Goal: Task Accomplishment & Management: Use online tool/utility

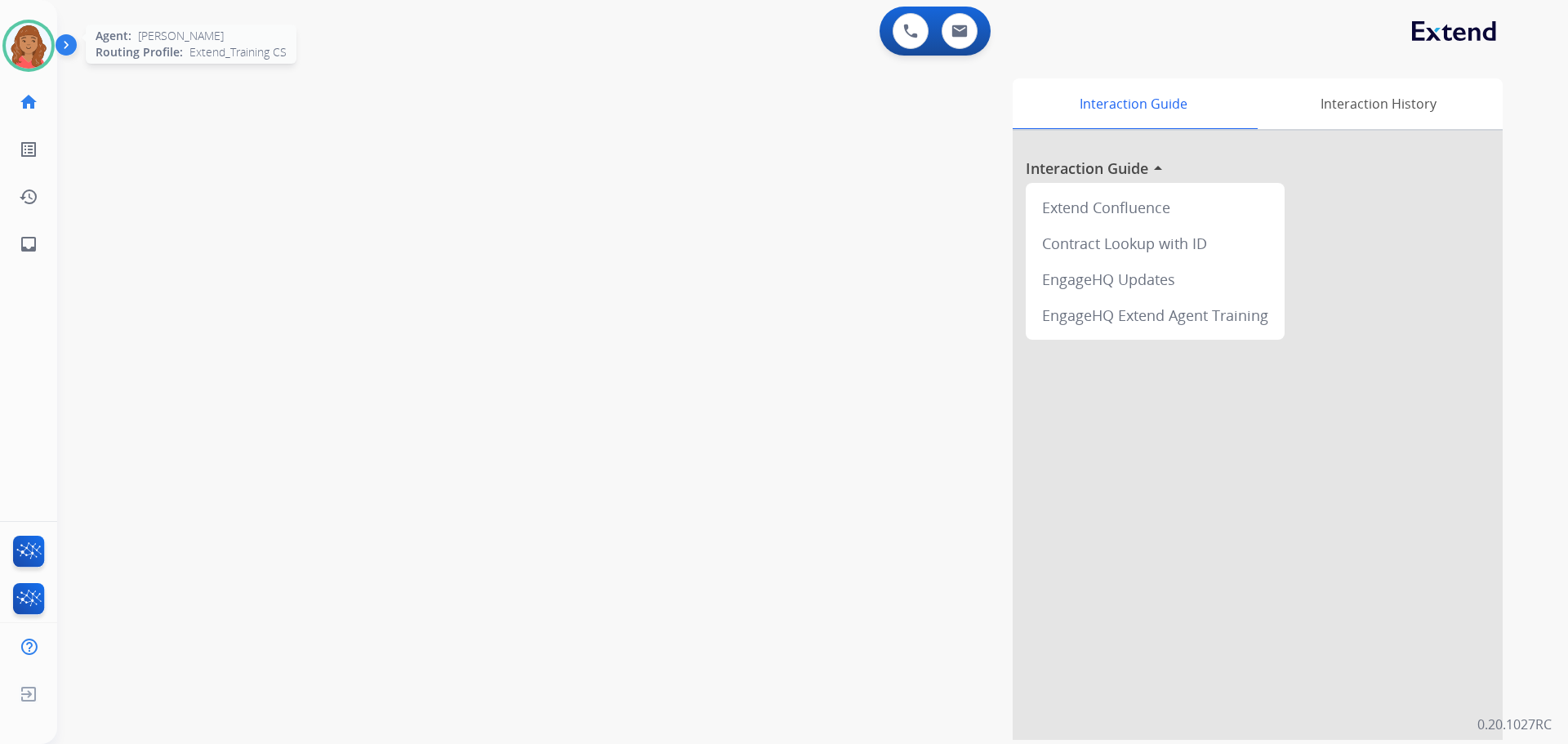
click at [29, 41] on img at bounding box center [28, 45] width 45 height 45
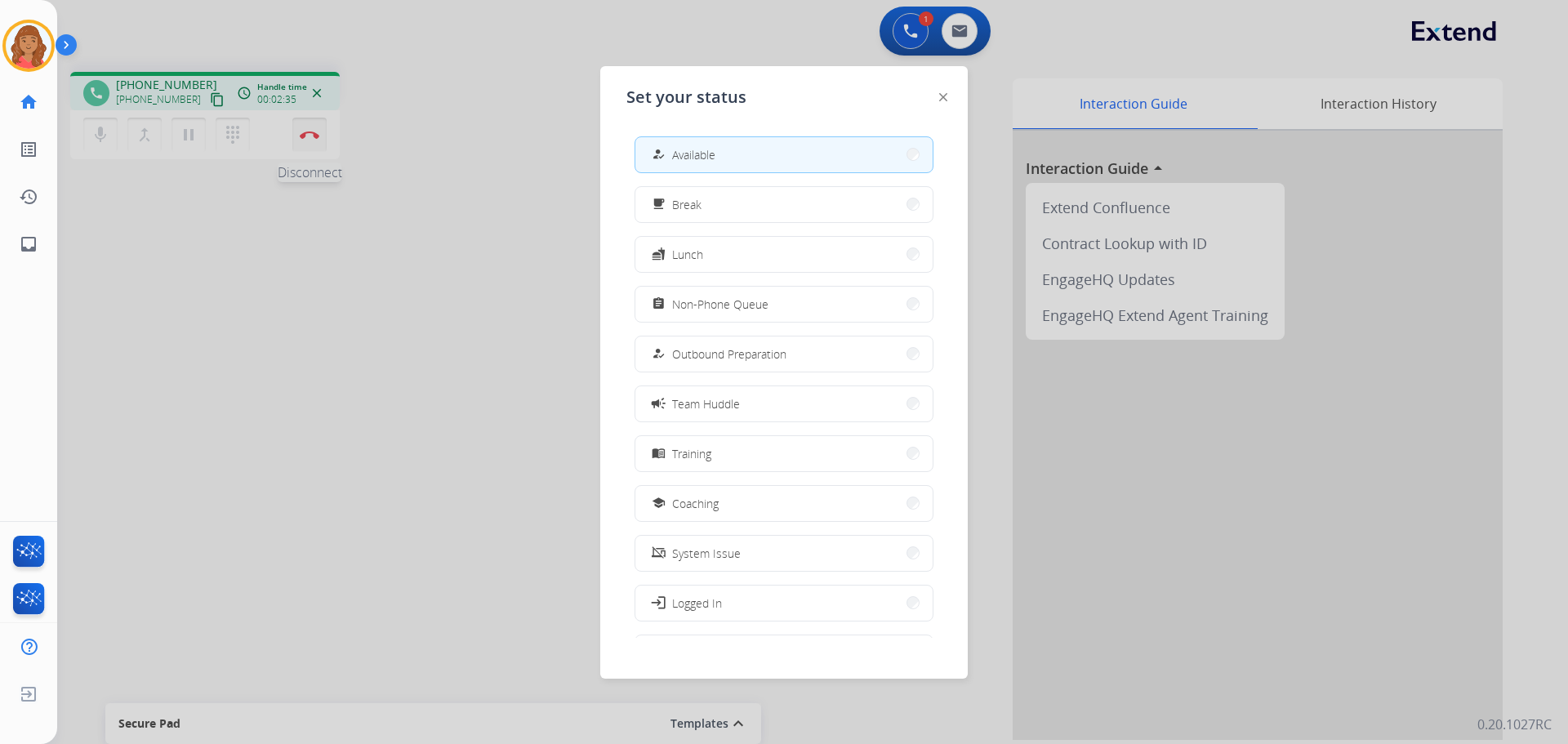
click at [313, 134] on div at bounding box center [784, 372] width 1568 height 744
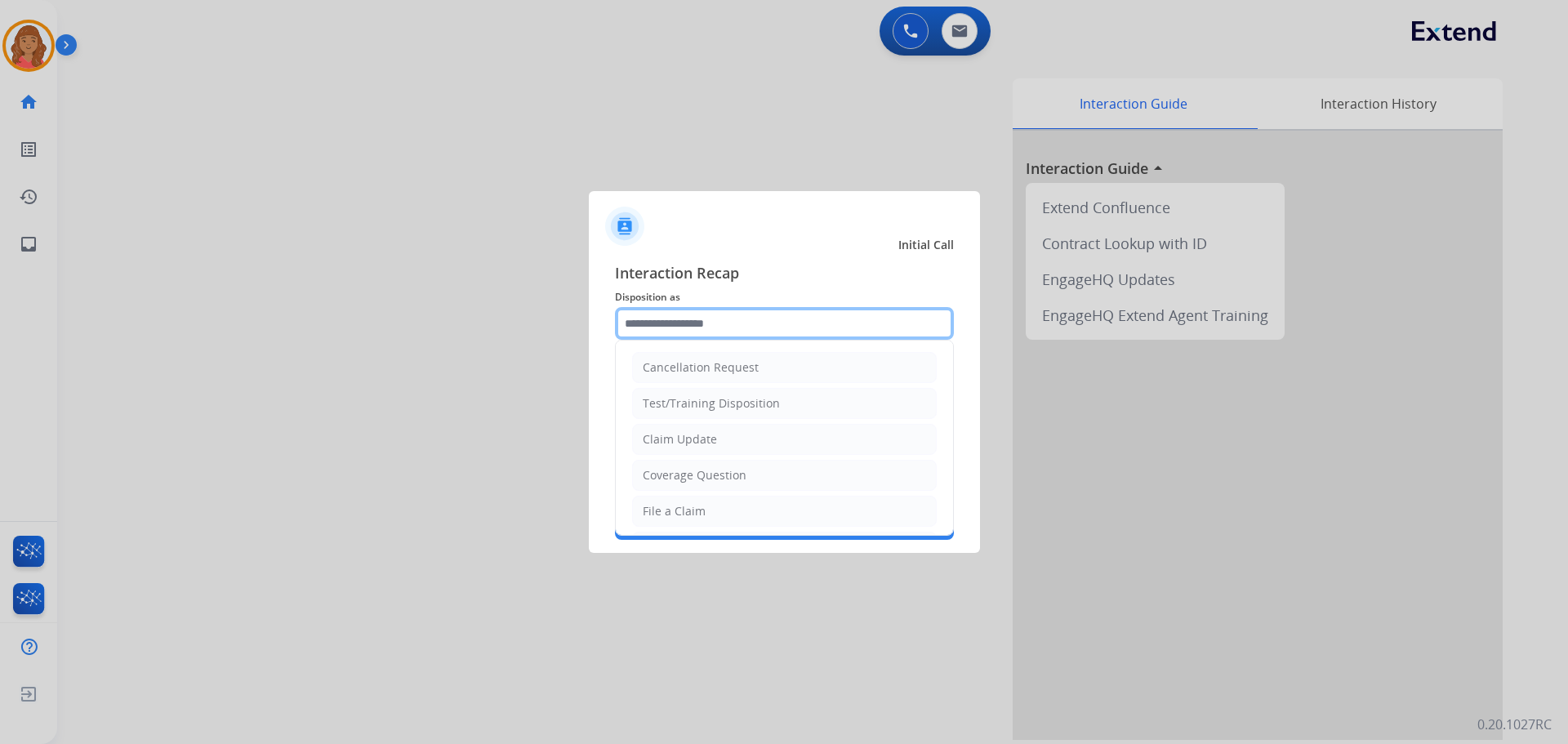
click at [719, 325] on input "text" at bounding box center [784, 324] width 339 height 33
click at [664, 331] on input "text" at bounding box center [784, 324] width 339 height 33
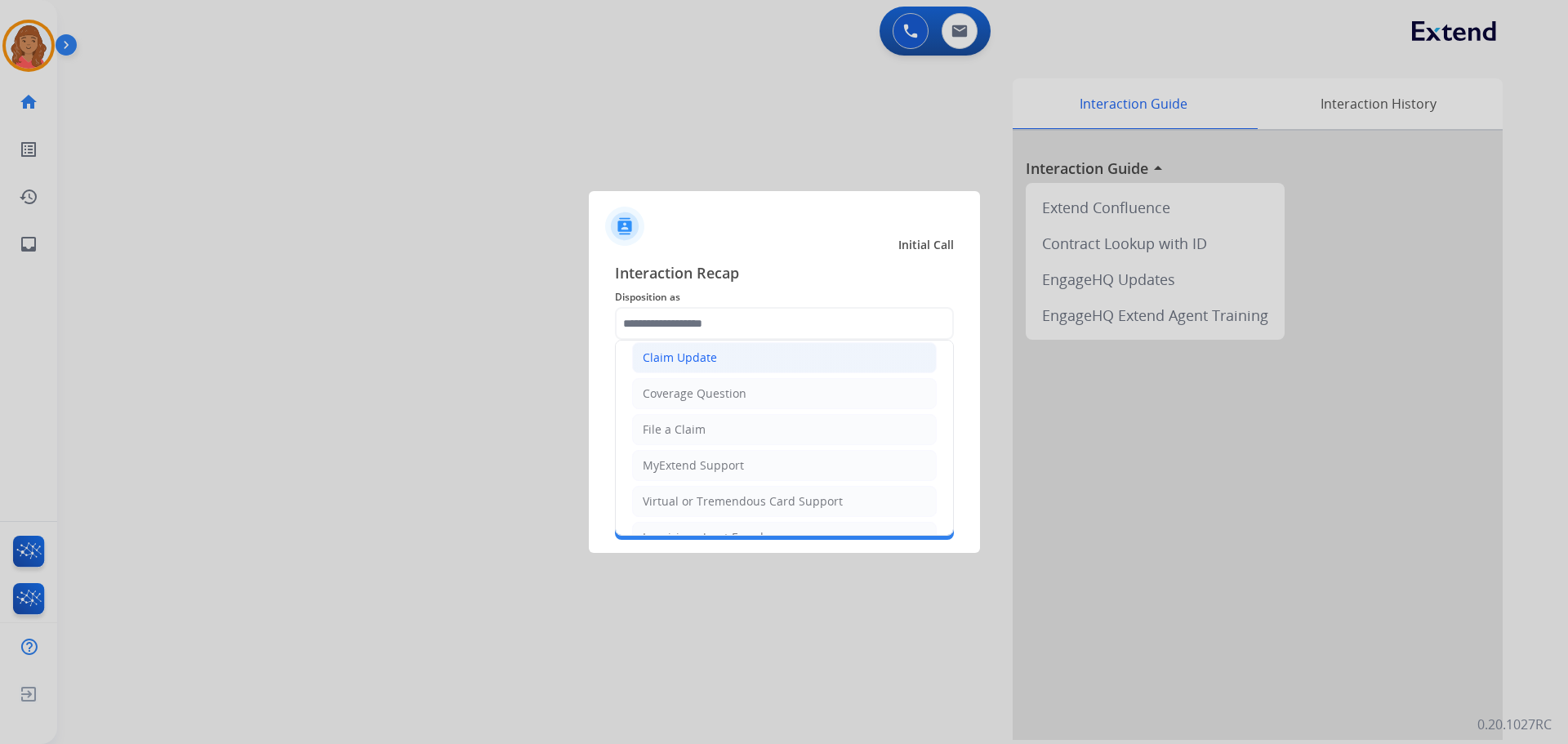
click at [687, 359] on div "Claim Update" at bounding box center [680, 358] width 74 height 16
type input "**********"
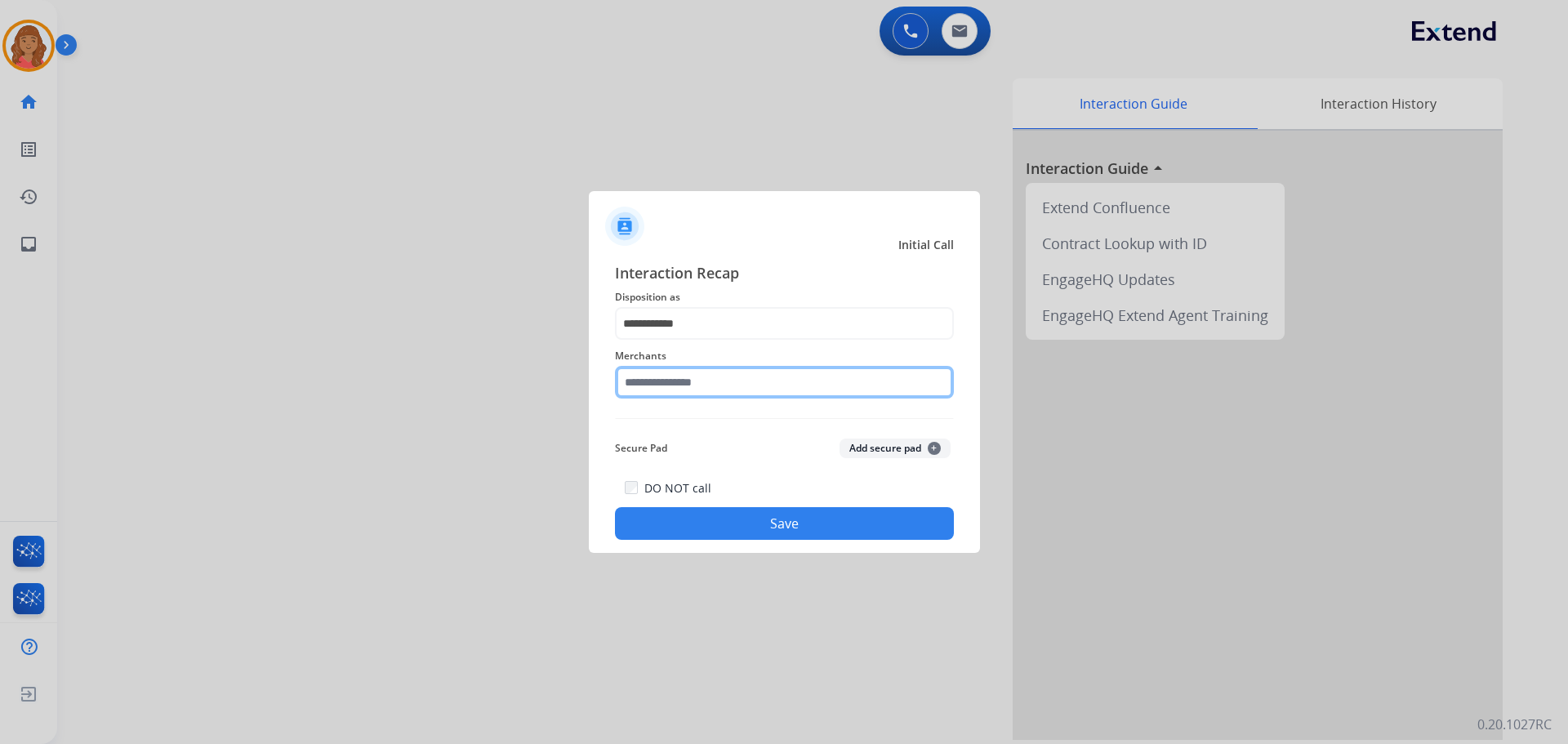
click at [694, 391] on input "text" at bounding box center [784, 382] width 339 height 33
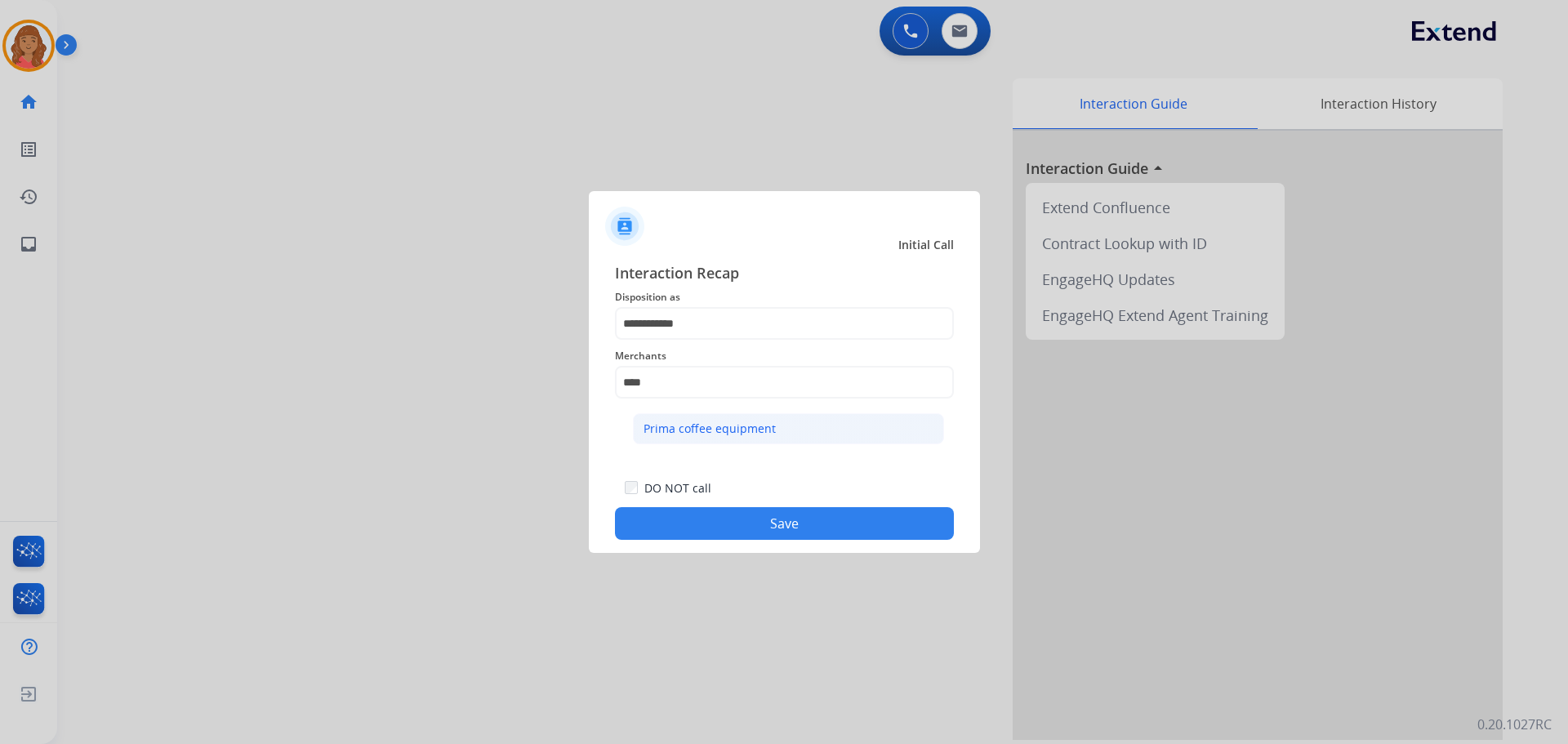
click at [702, 418] on li "Prima coffee equipment" at bounding box center [788, 429] width 311 height 31
type input "**********"
click at [745, 523] on button "Save" at bounding box center [784, 523] width 339 height 33
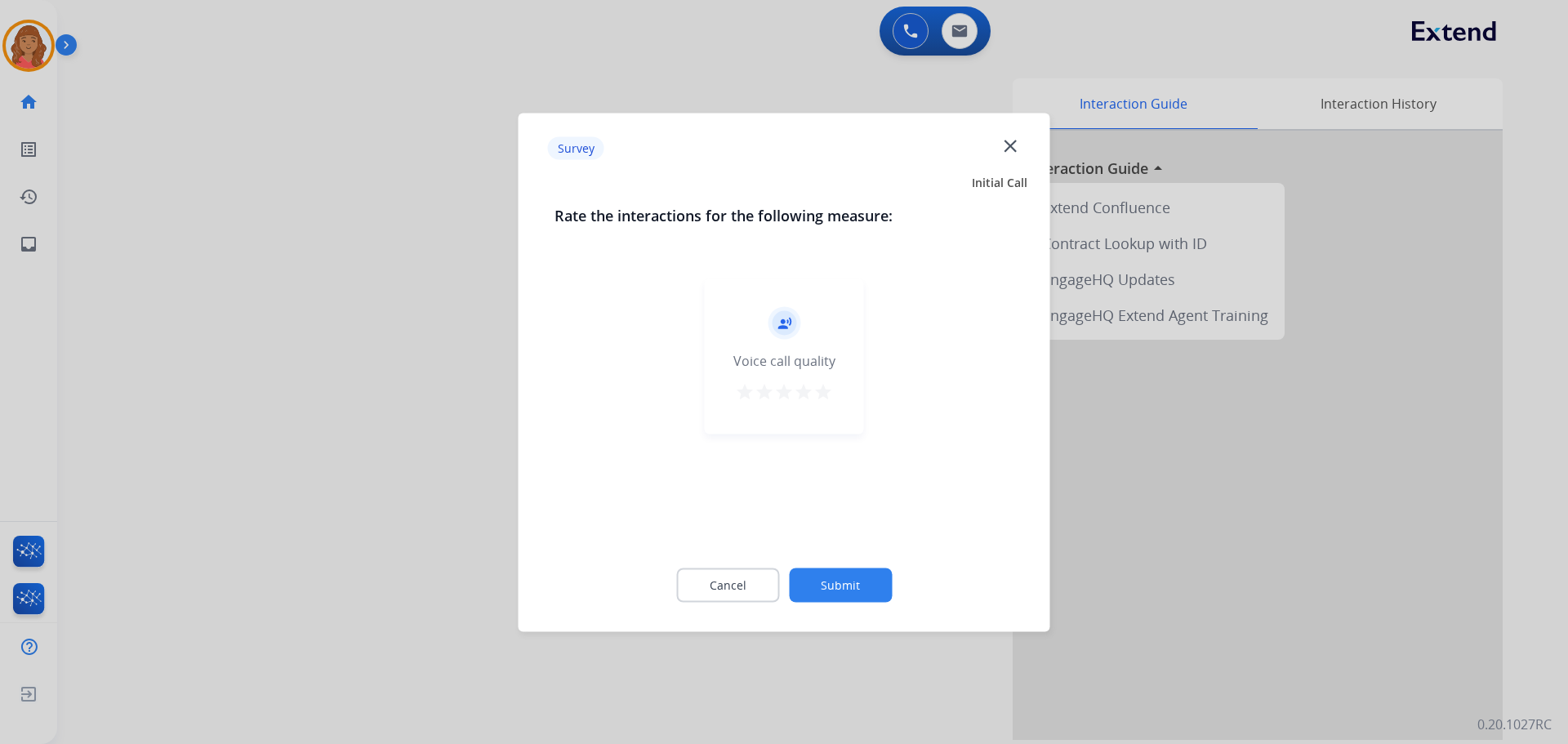
drag, startPoint x: 833, startPoint y: 391, endPoint x: 825, endPoint y: 456, distance: 65.5
click at [834, 393] on div "record_voice_over Voice call quality star star star star star" at bounding box center [784, 355] width 160 height 155
drag, startPoint x: 825, startPoint y: 390, endPoint x: 833, endPoint y: 440, distance: 50.6
click at [827, 391] on mat-icon "star" at bounding box center [823, 391] width 20 height 20
click at [863, 573] on button "Submit" at bounding box center [840, 585] width 103 height 34
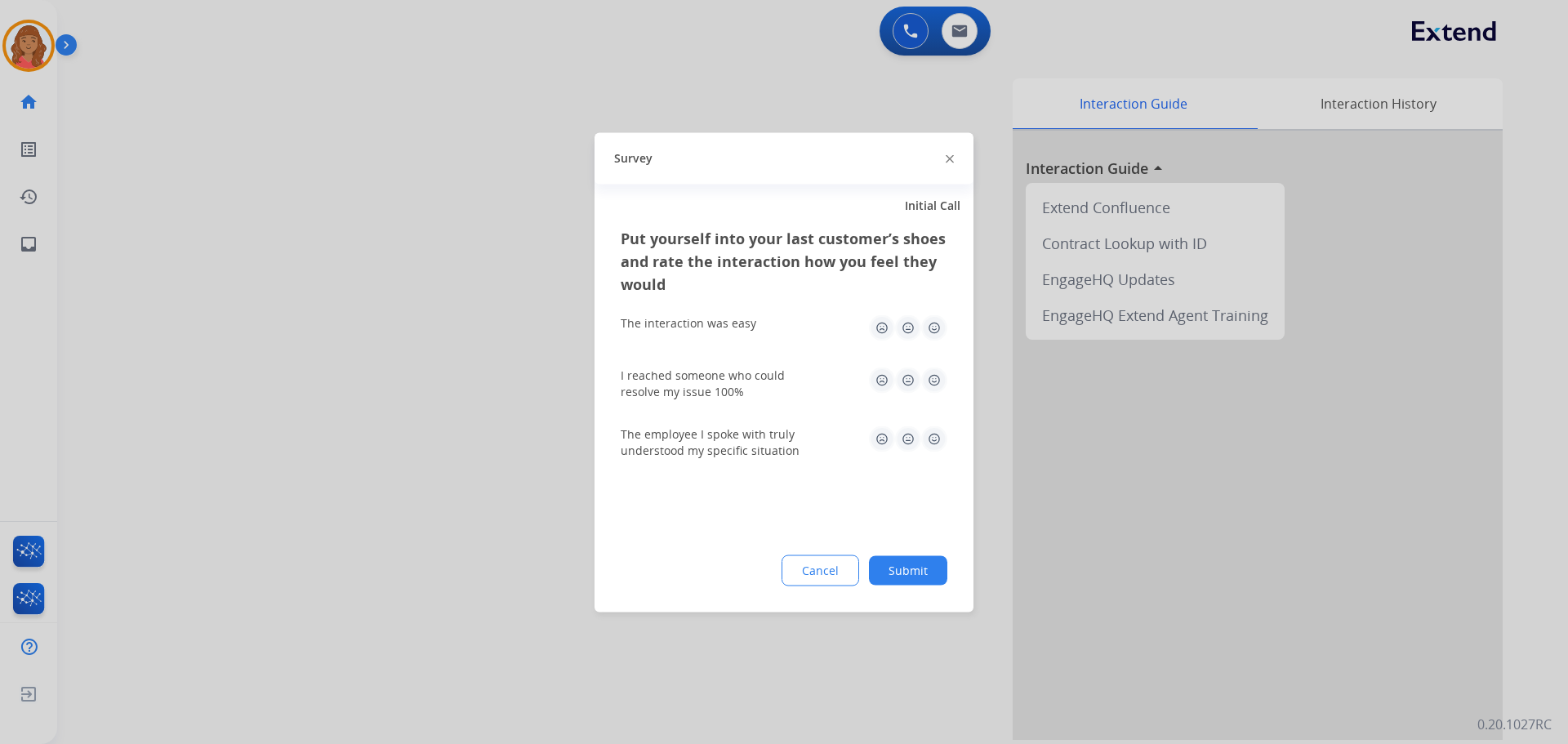
drag, startPoint x: 940, startPoint y: 328, endPoint x: 948, endPoint y: 347, distance: 20.6
click at [943, 330] on img at bounding box center [934, 327] width 26 height 26
click at [932, 380] on img at bounding box center [934, 380] width 26 height 26
click at [937, 432] on img at bounding box center [934, 438] width 26 height 26
click at [907, 558] on button "Submit" at bounding box center [908, 570] width 78 height 29
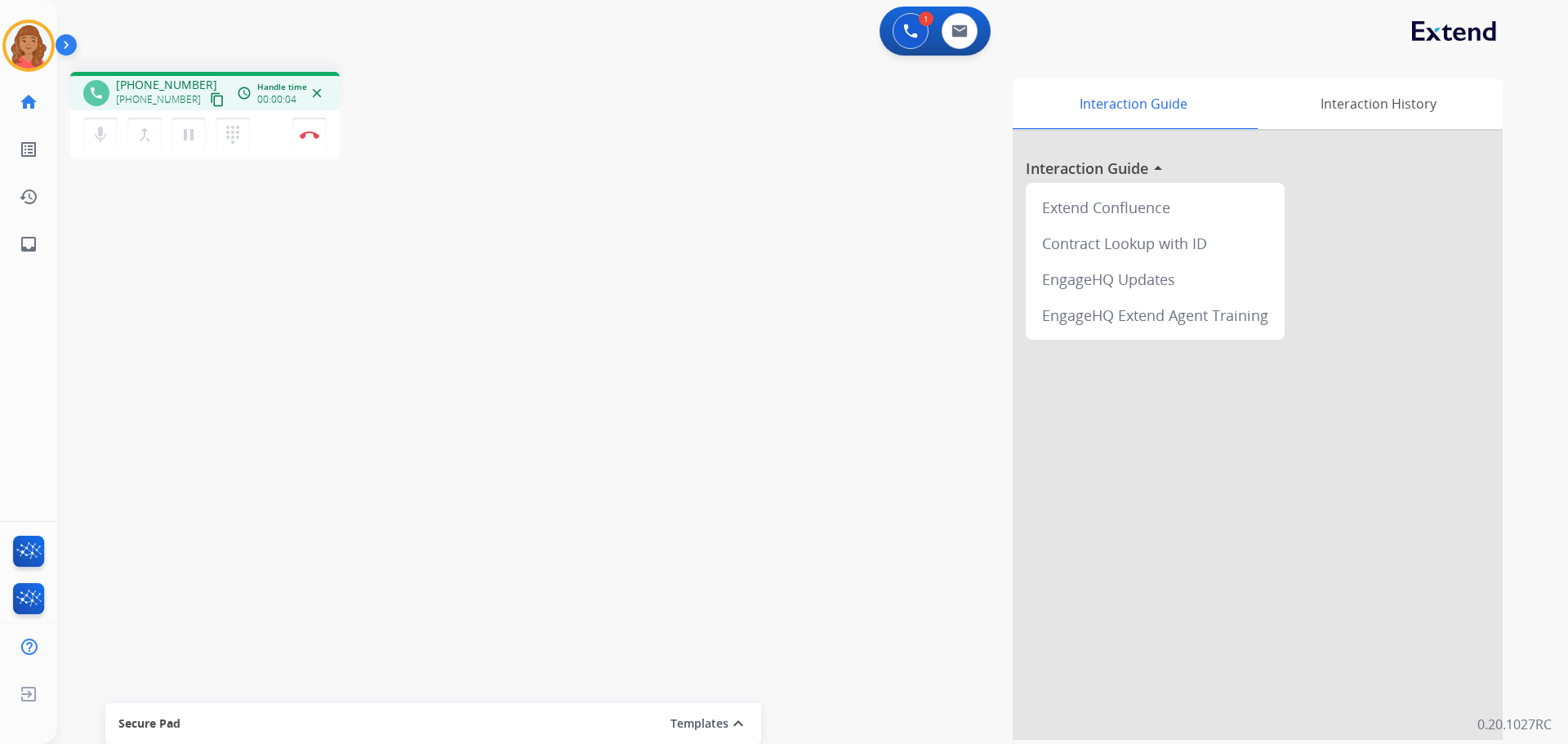
click at [210, 101] on mat-icon "content_copy" at bounding box center [218, 100] width 15 height 14
click at [309, 131] on img at bounding box center [310, 134] width 20 height 8
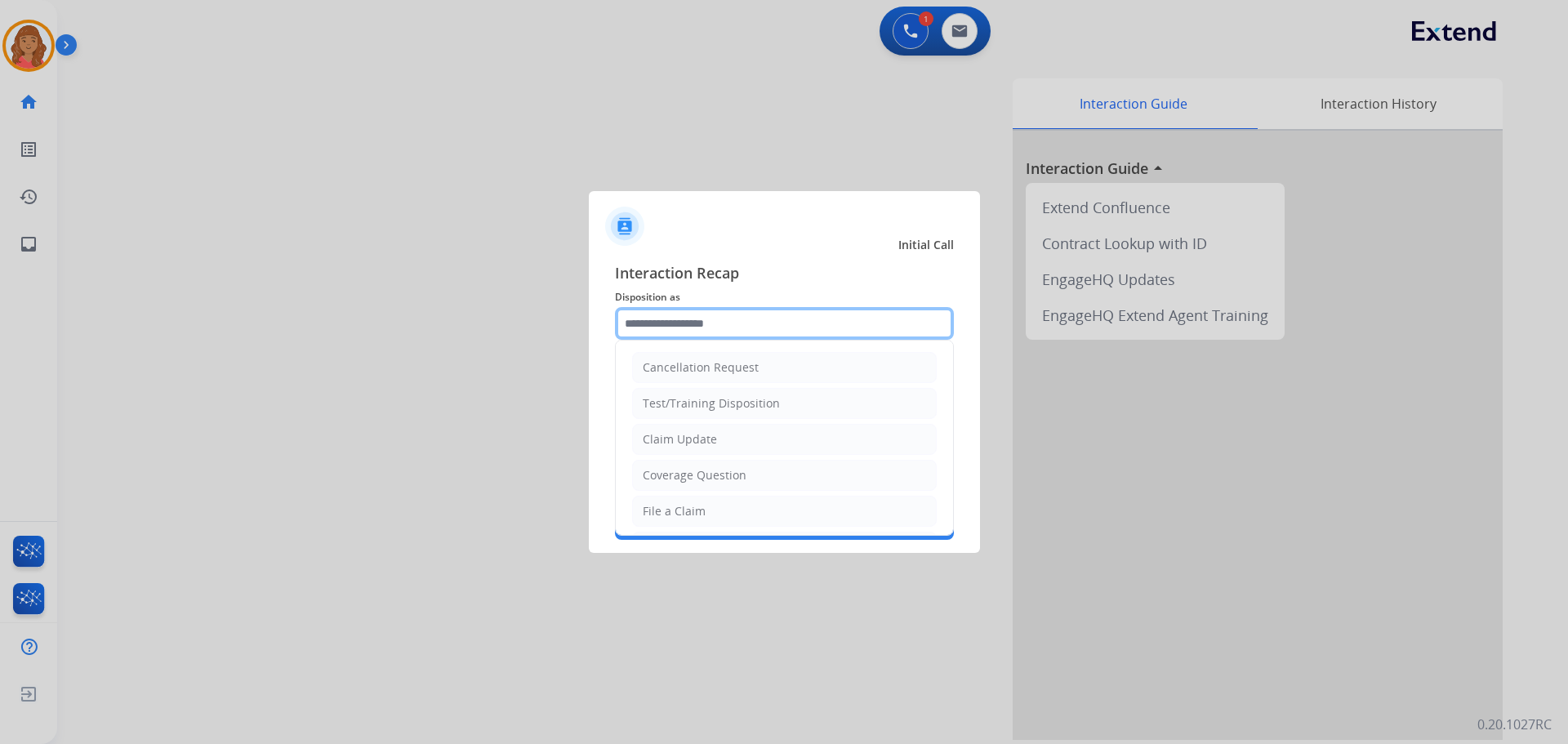
click at [708, 329] on input "text" at bounding box center [784, 324] width 339 height 33
drag, startPoint x: 680, startPoint y: 503, endPoint x: 680, endPoint y: 490, distance: 13.0
click at [680, 503] on div "File a Claim" at bounding box center [673, 511] width 63 height 16
type input "**********"
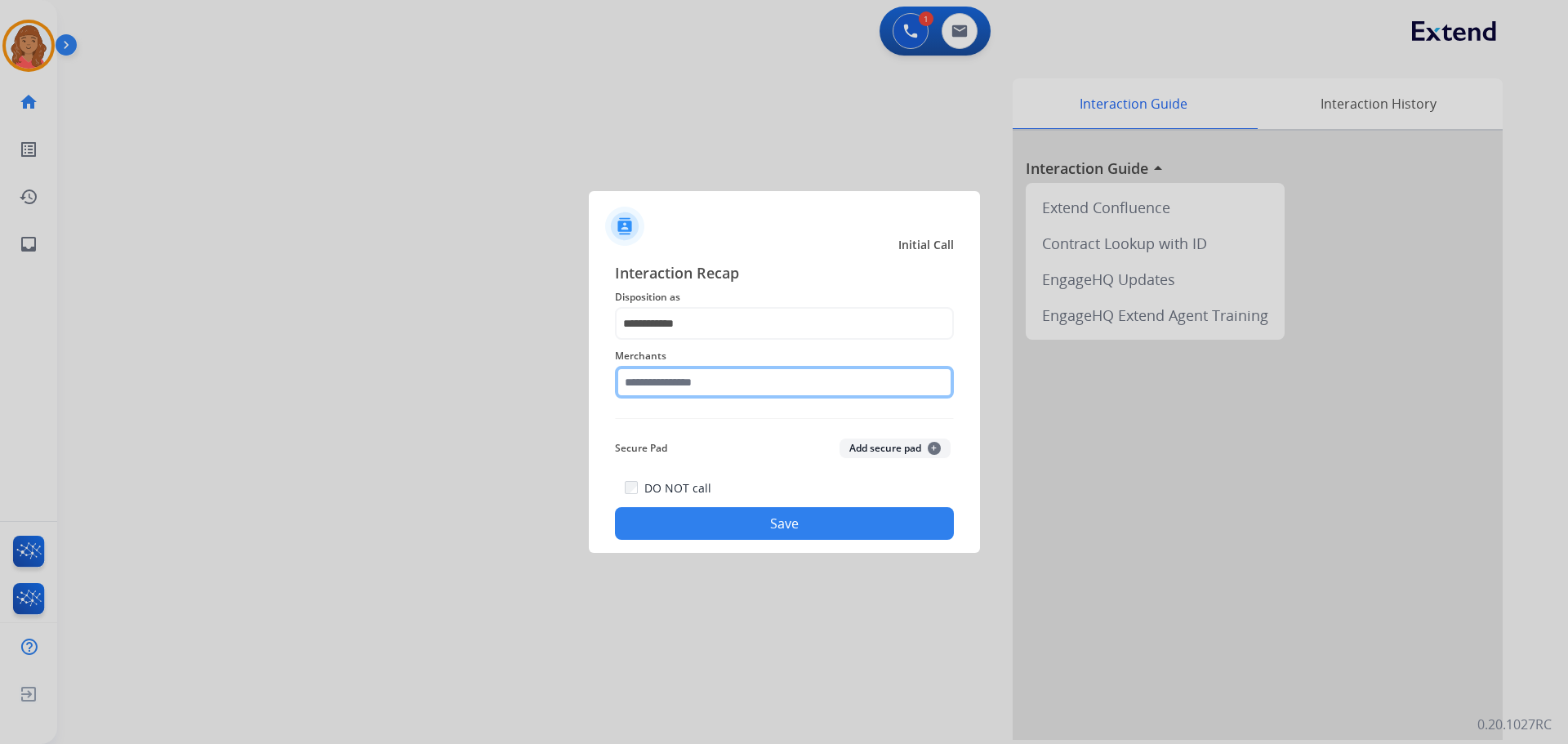
click at [692, 383] on input "text" at bounding box center [784, 382] width 339 height 33
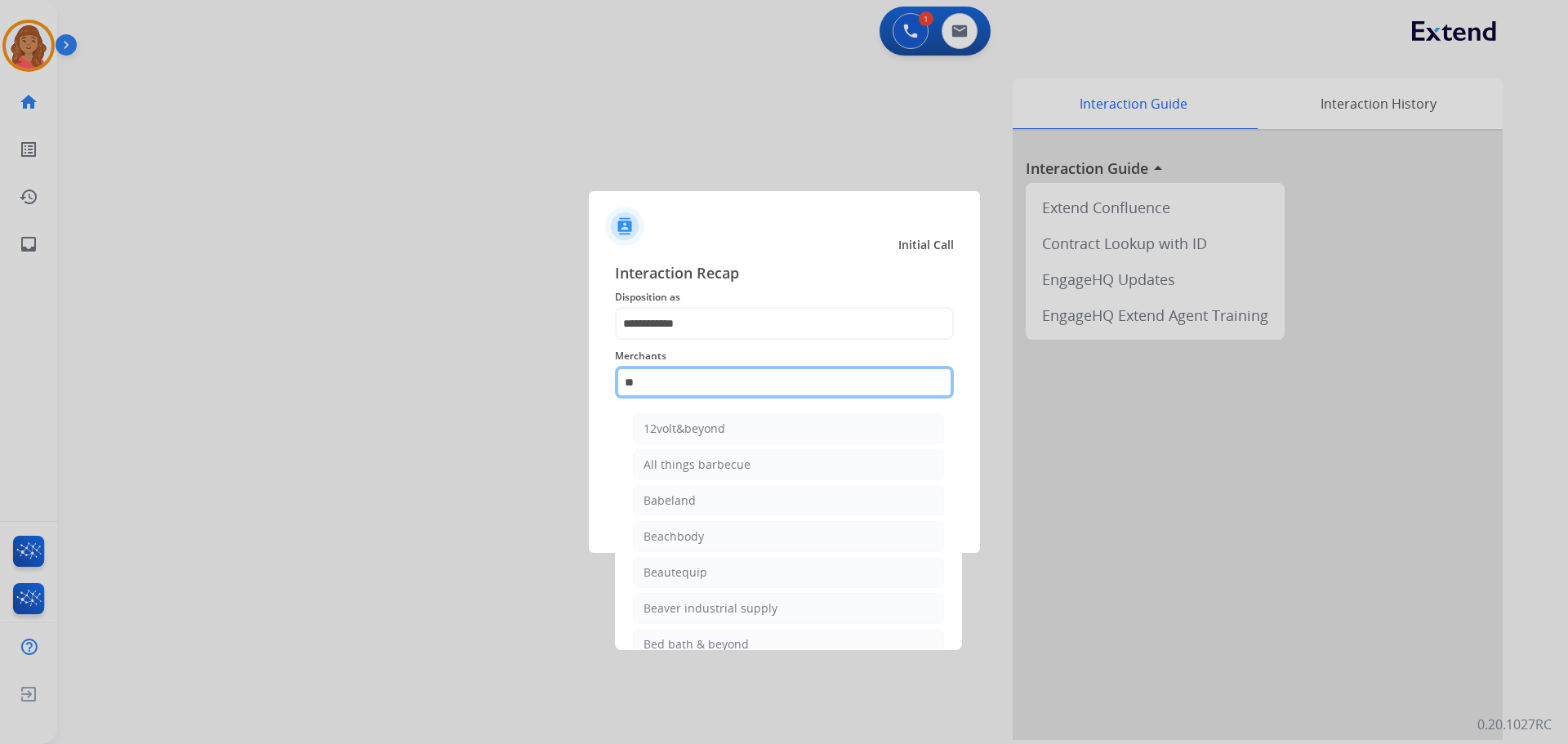
type input "*"
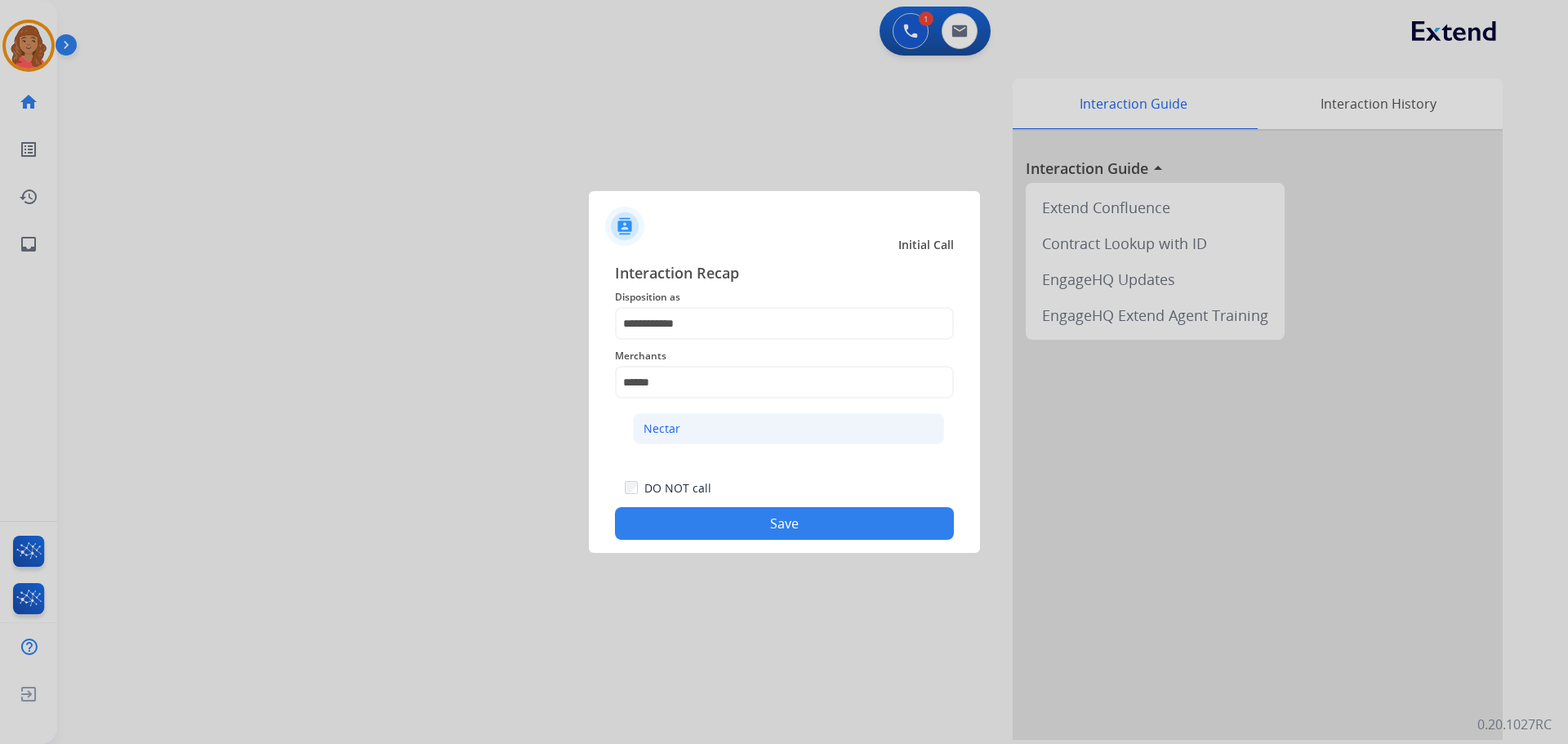
click at [687, 421] on li "Nectar" at bounding box center [788, 429] width 311 height 31
type input "******"
click at [706, 517] on button "Save" at bounding box center [784, 523] width 339 height 33
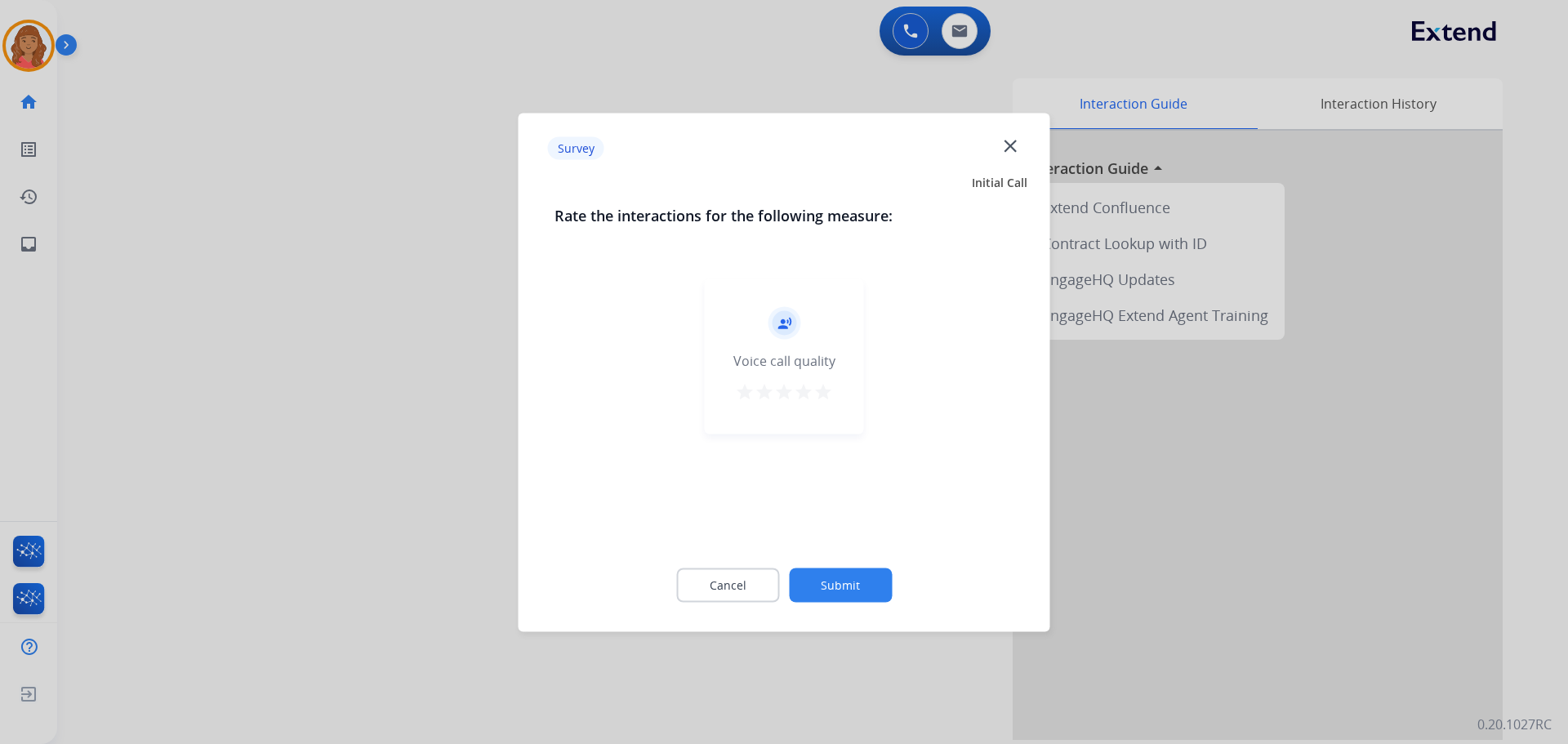
click at [820, 399] on mat-icon "star" at bounding box center [823, 391] width 20 height 20
click at [853, 592] on button "Submit" at bounding box center [840, 585] width 103 height 34
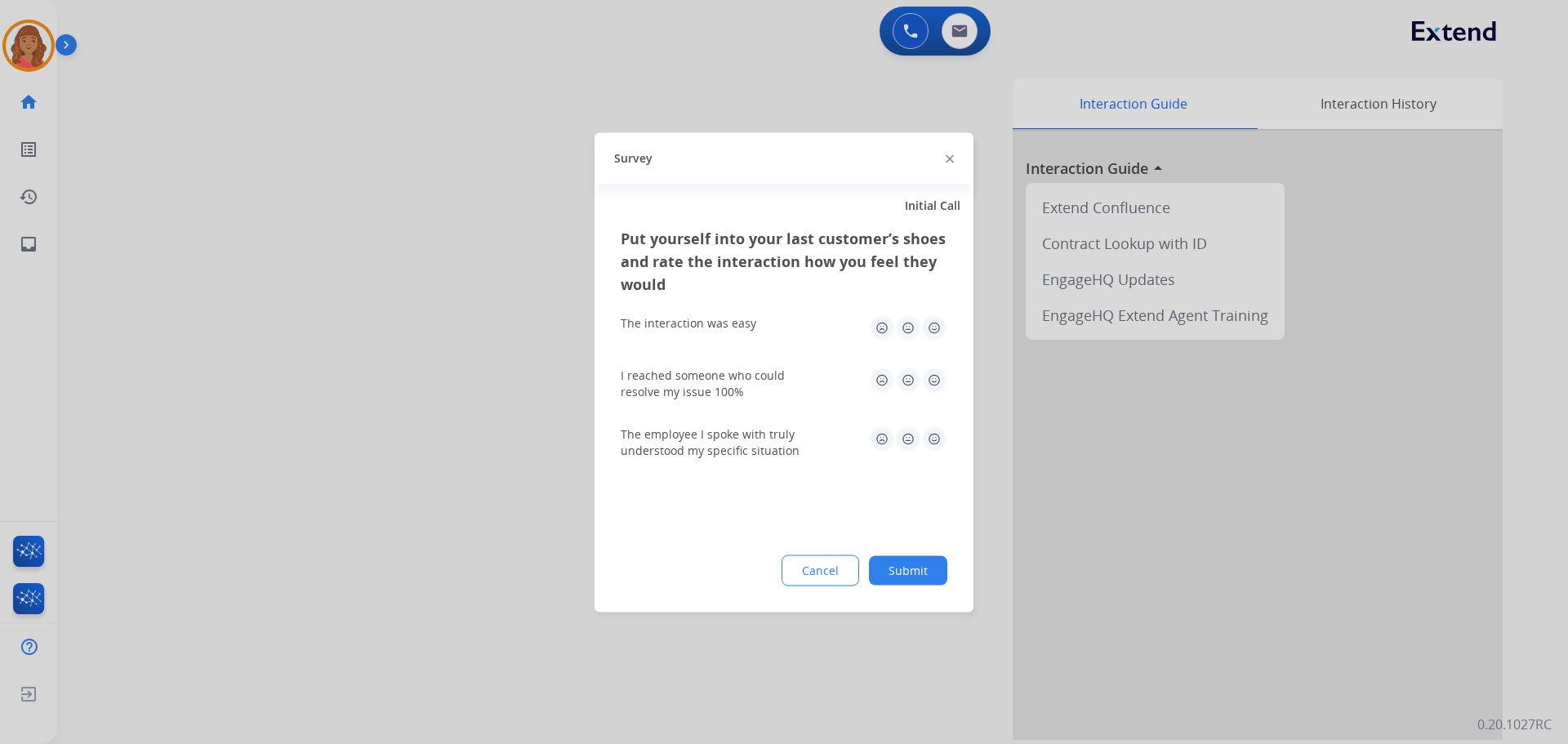
click at [927, 335] on img at bounding box center [934, 327] width 26 height 26
click at [933, 389] on img at bounding box center [934, 380] width 26 height 26
click at [934, 435] on img at bounding box center [934, 438] width 26 height 26
click at [926, 578] on button "Submit" at bounding box center [908, 570] width 78 height 29
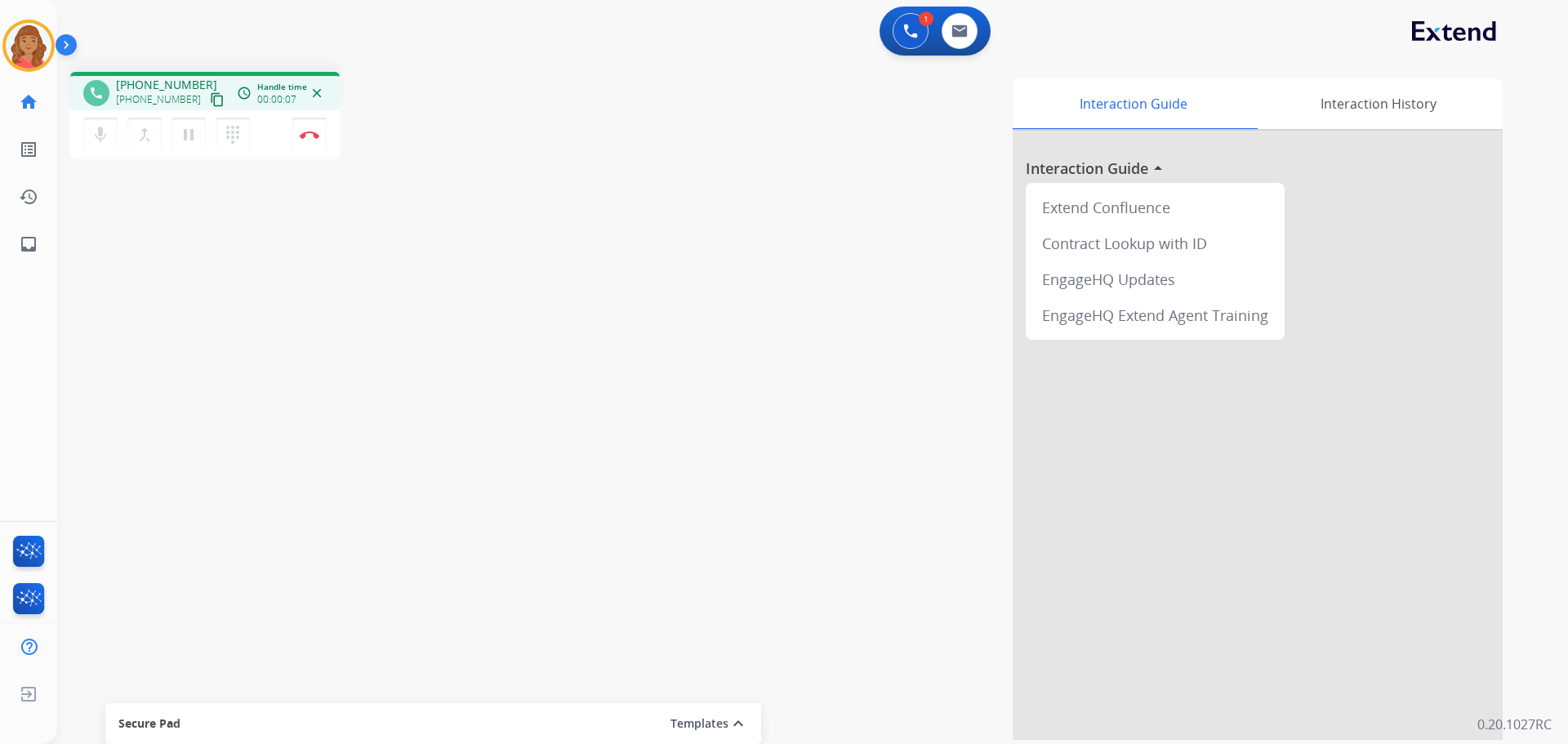
drag, startPoint x: 199, startPoint y: 97, endPoint x: 164, endPoint y: 103, distance: 35.5
click at [210, 97] on mat-icon "content_copy" at bounding box center [218, 100] width 15 height 14
click at [309, 135] on img at bounding box center [310, 134] width 20 height 8
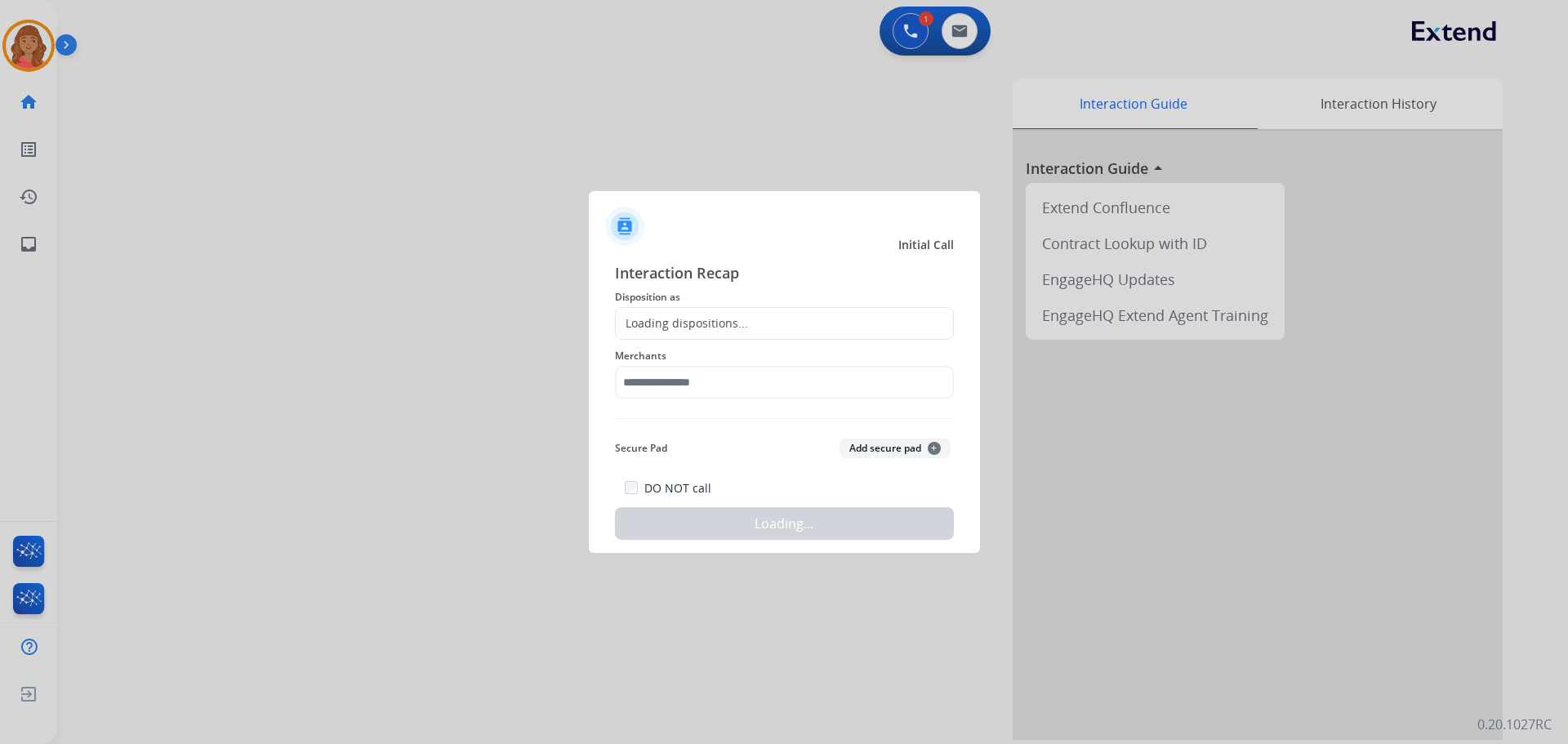
click at [673, 325] on div "Loading dispositions..." at bounding box center [682, 324] width 132 height 16
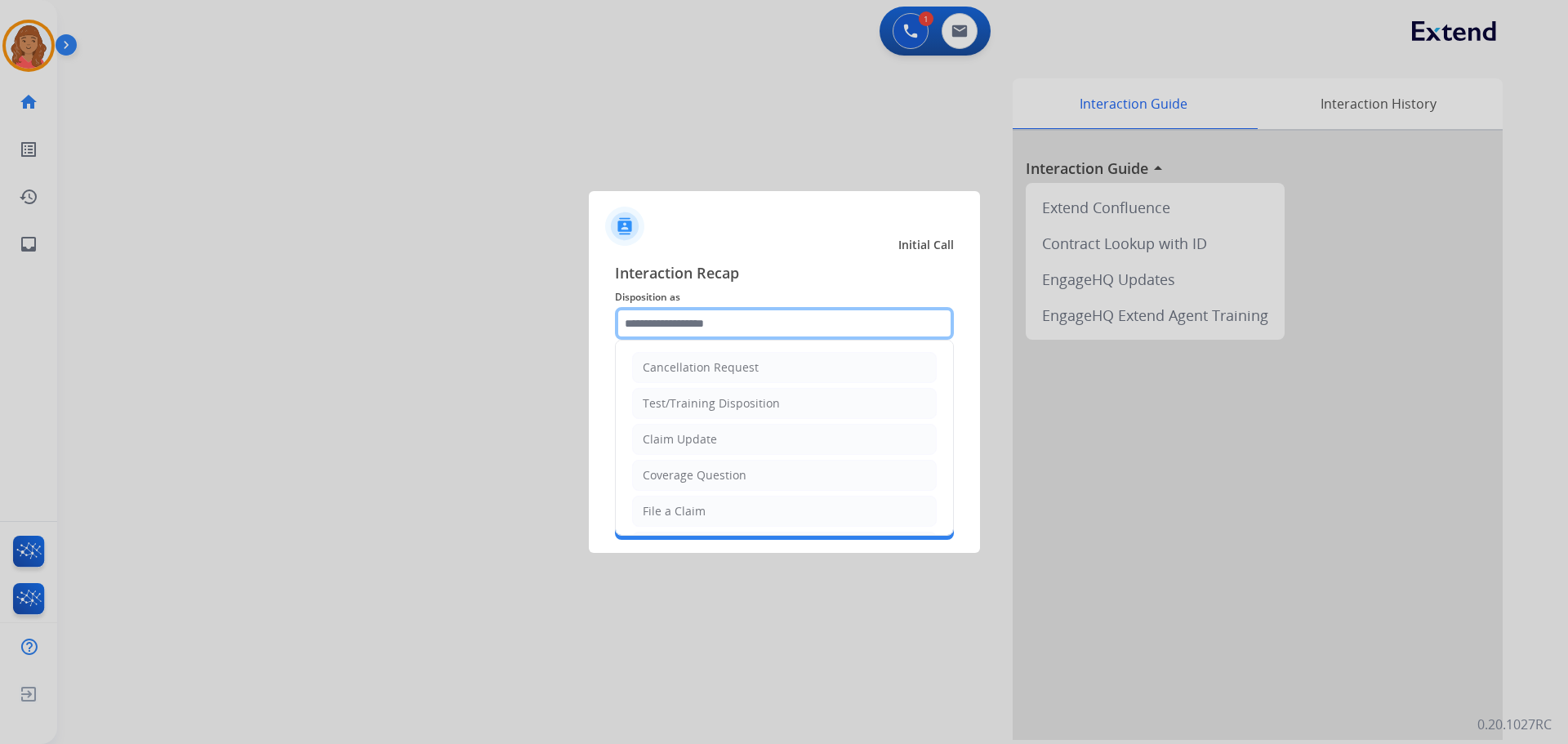
click at [673, 324] on input "text" at bounding box center [784, 324] width 339 height 33
click at [672, 498] on li "File a Claim" at bounding box center [784, 511] width 305 height 31
type input "**********"
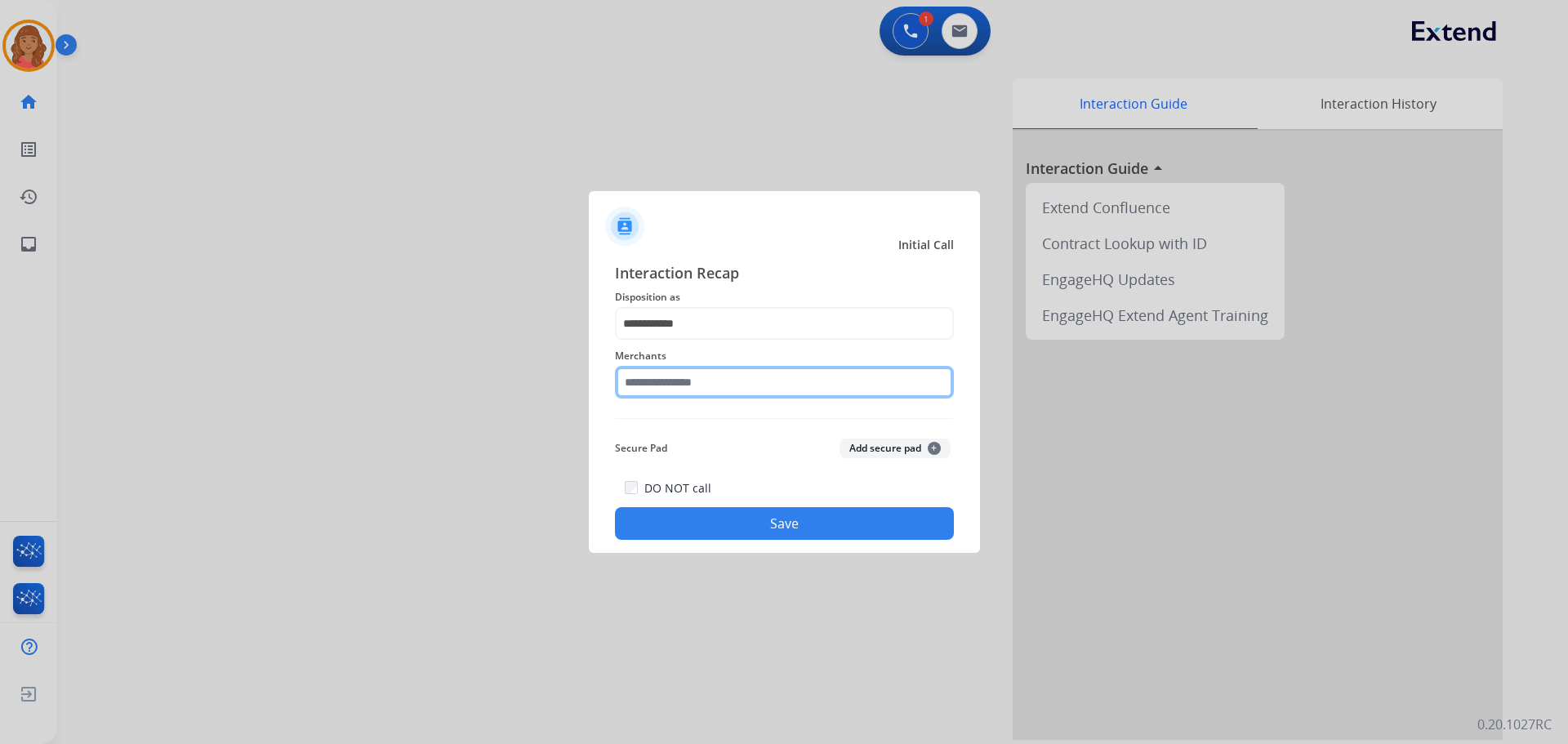
click at [696, 390] on input "text" at bounding box center [784, 382] width 339 height 33
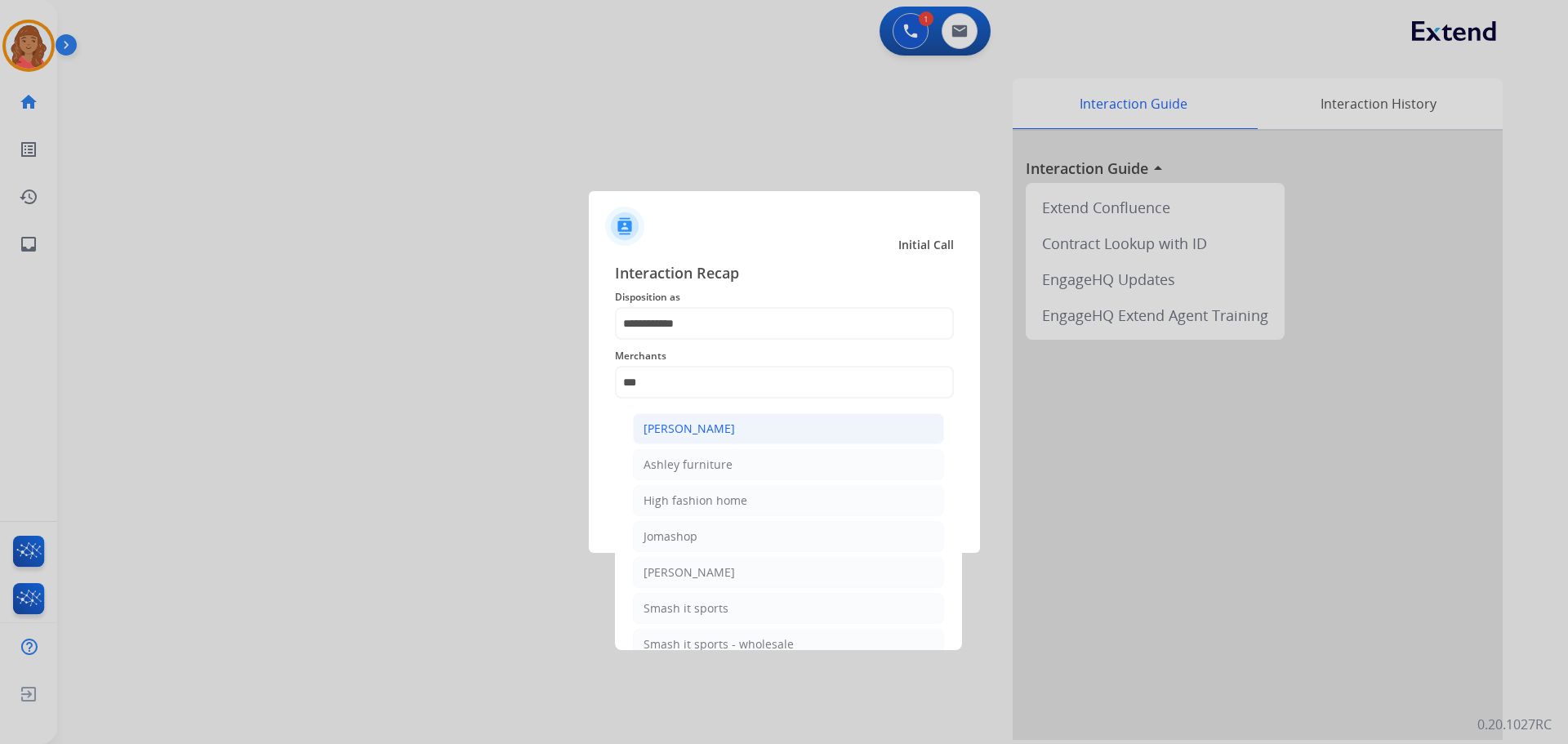
click at [712, 432] on div "[PERSON_NAME]" at bounding box center [689, 429] width 92 height 16
type input "**********"
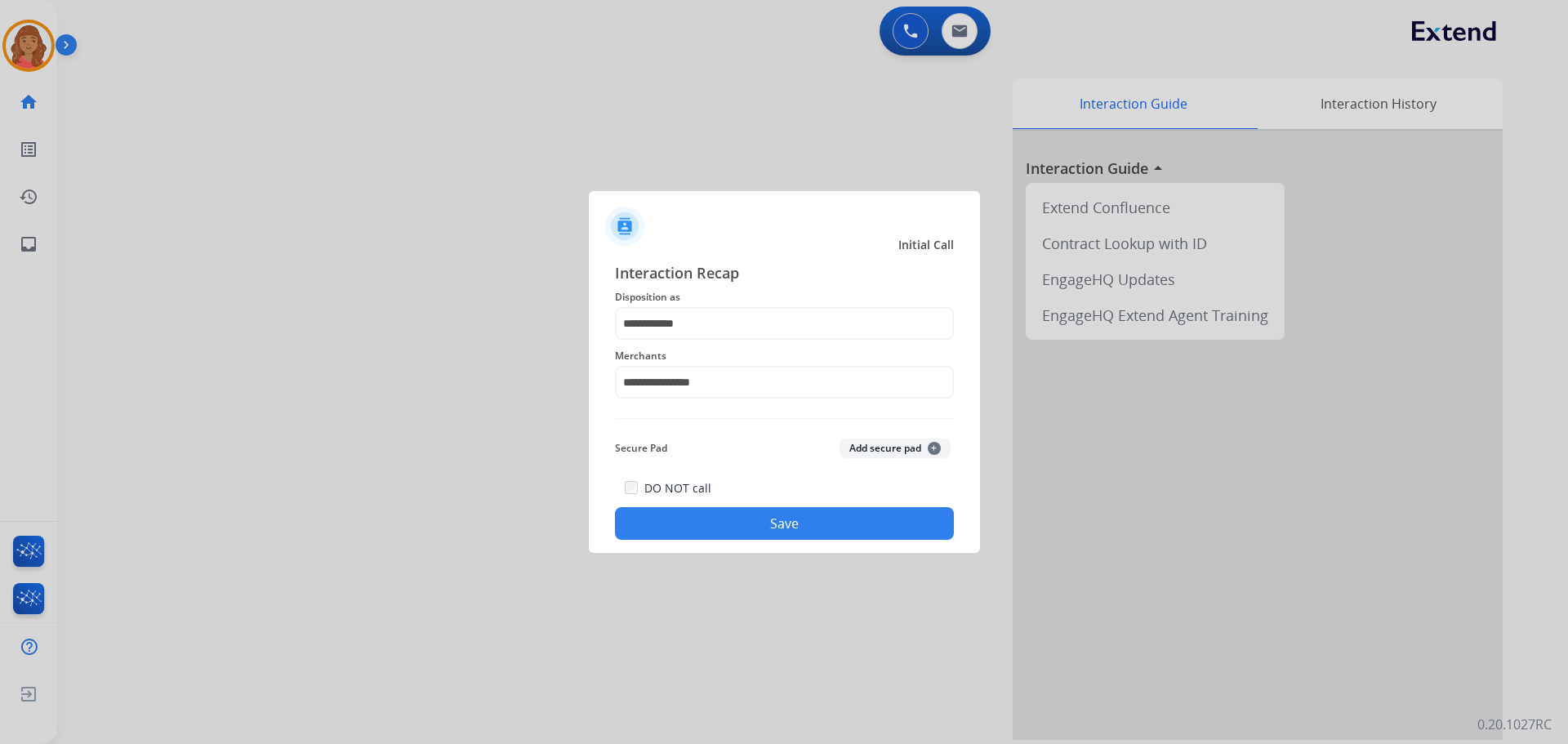
click at [732, 527] on button "Save" at bounding box center [784, 523] width 339 height 33
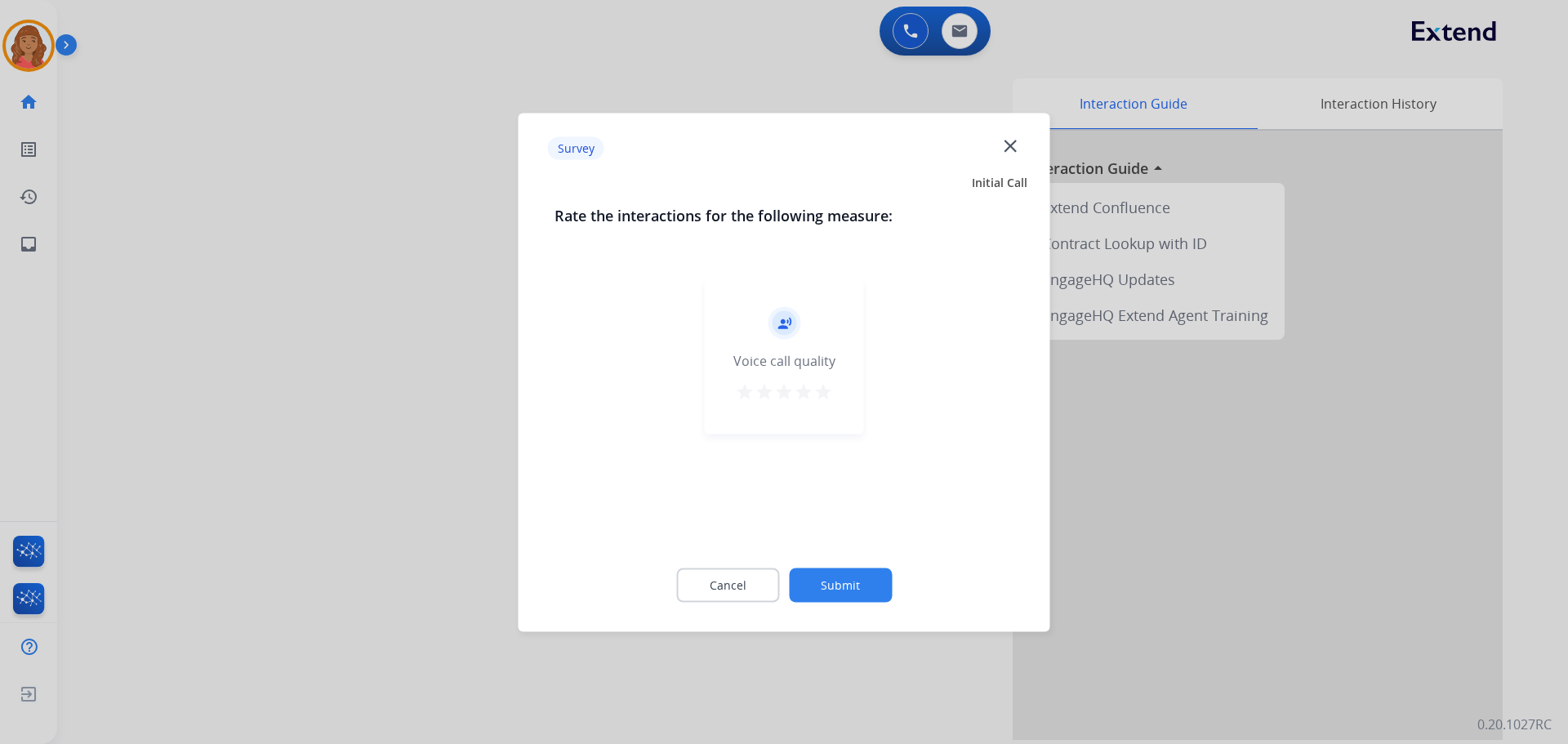
click at [827, 392] on mat-icon "star" at bounding box center [823, 391] width 20 height 20
click at [852, 576] on button "Submit" at bounding box center [840, 585] width 103 height 34
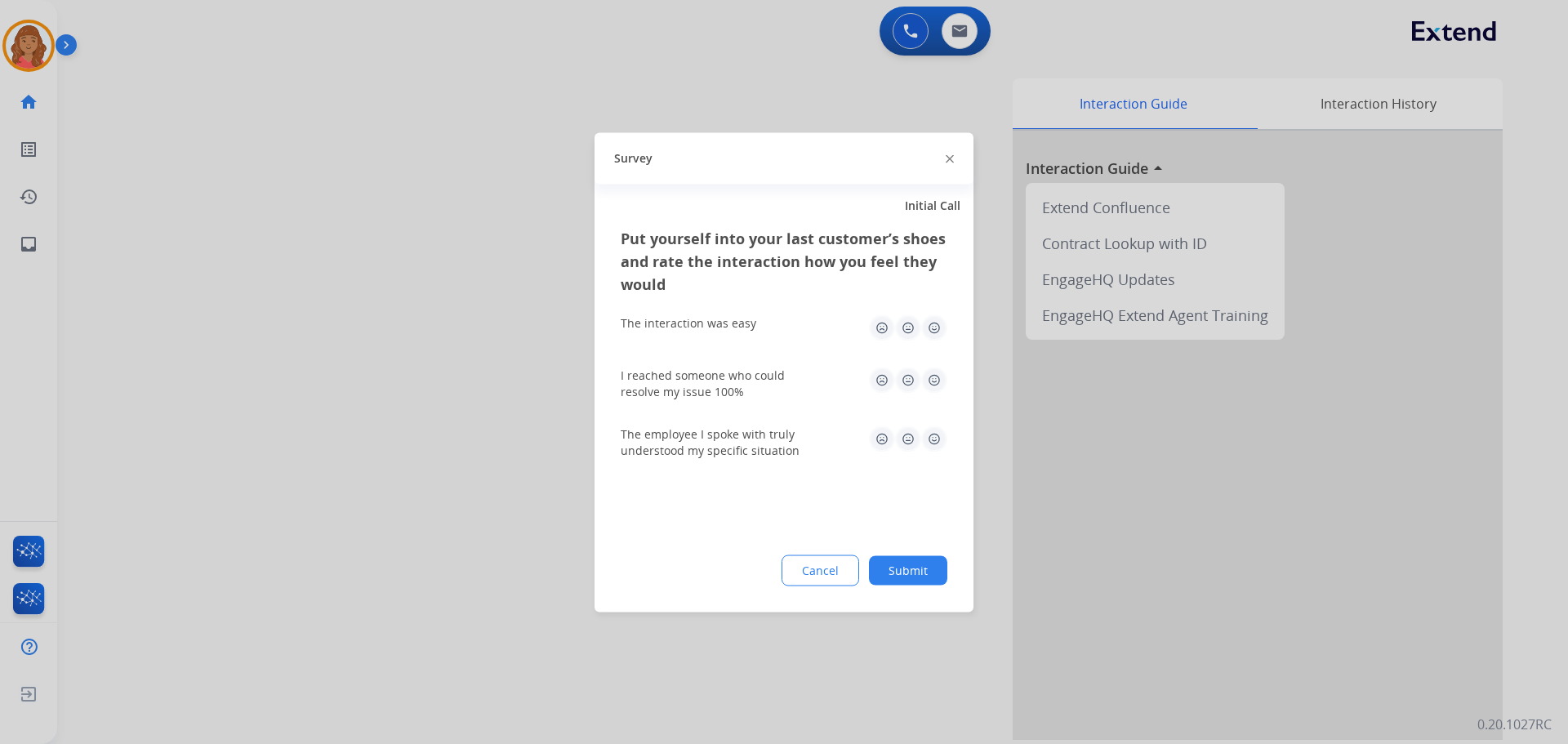
click at [935, 335] on img at bounding box center [934, 327] width 26 height 26
click at [931, 385] on img at bounding box center [934, 380] width 26 height 26
click at [940, 441] on img at bounding box center [934, 438] width 26 height 26
drag, startPoint x: 901, startPoint y: 565, endPoint x: 904, endPoint y: 614, distance: 49.1
click at [903, 567] on button "Submit" at bounding box center [908, 570] width 78 height 29
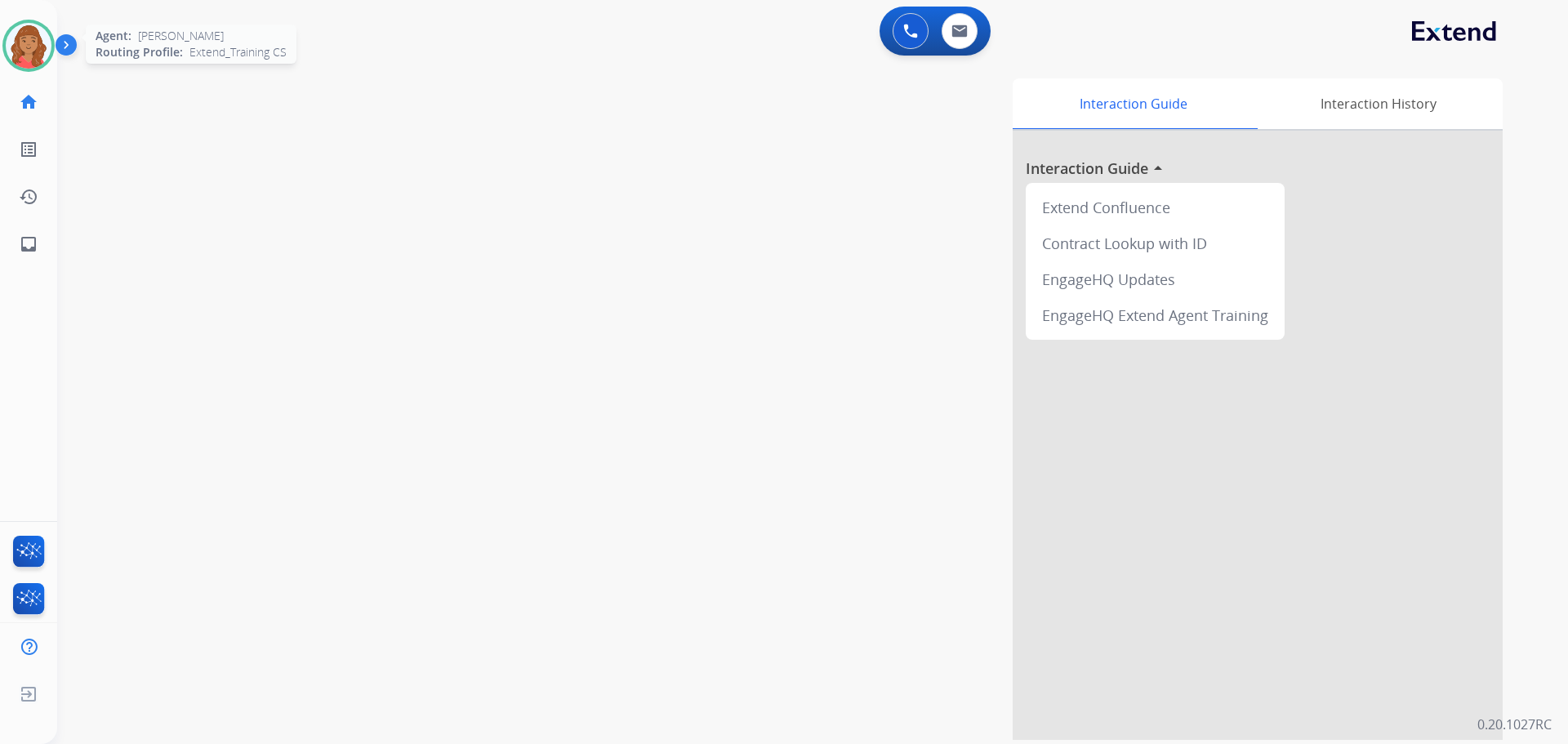
click at [36, 50] on img at bounding box center [28, 45] width 45 height 45
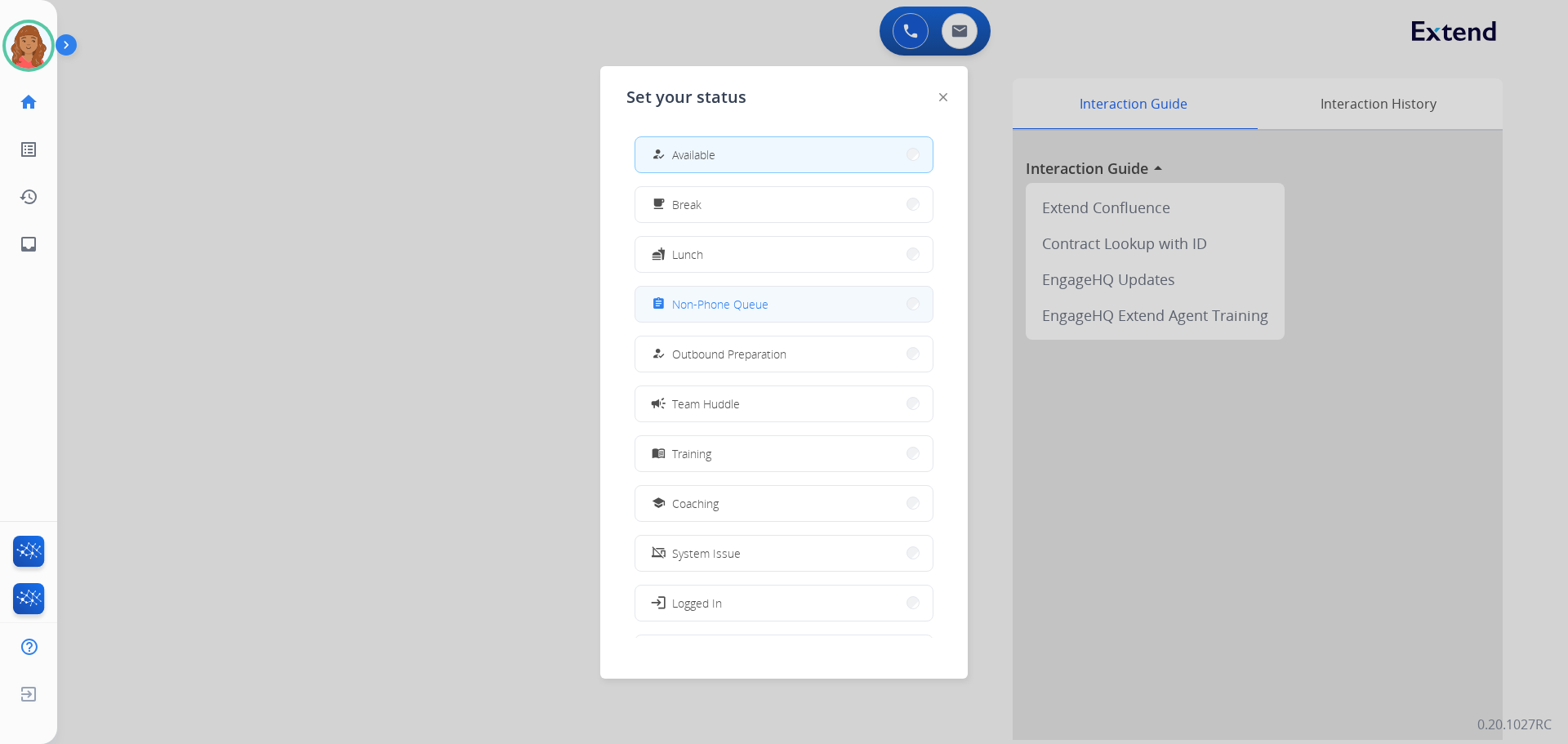
click at [710, 301] on span "Non-Phone Queue" at bounding box center [720, 304] width 96 height 17
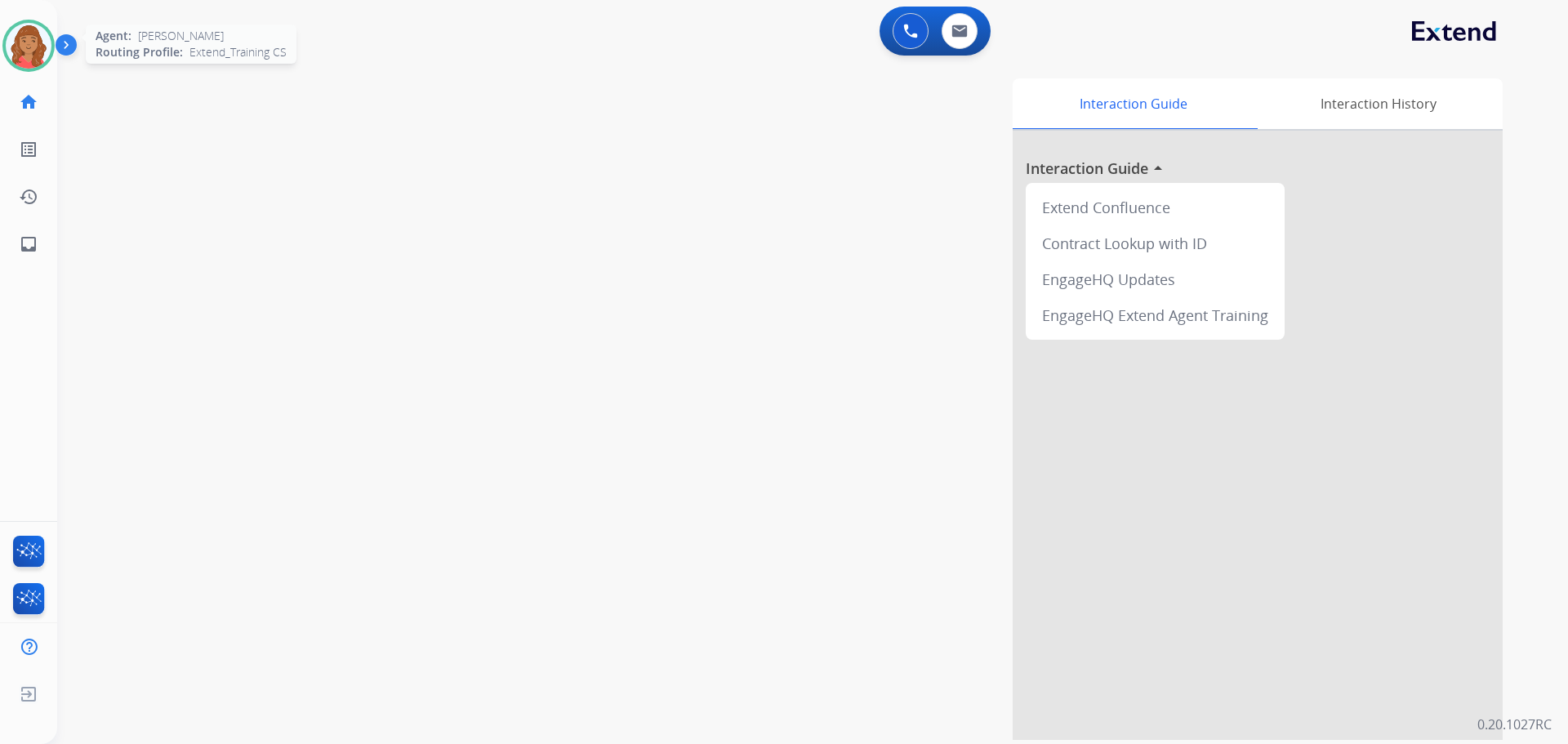
click at [27, 54] on img at bounding box center [28, 45] width 45 height 45
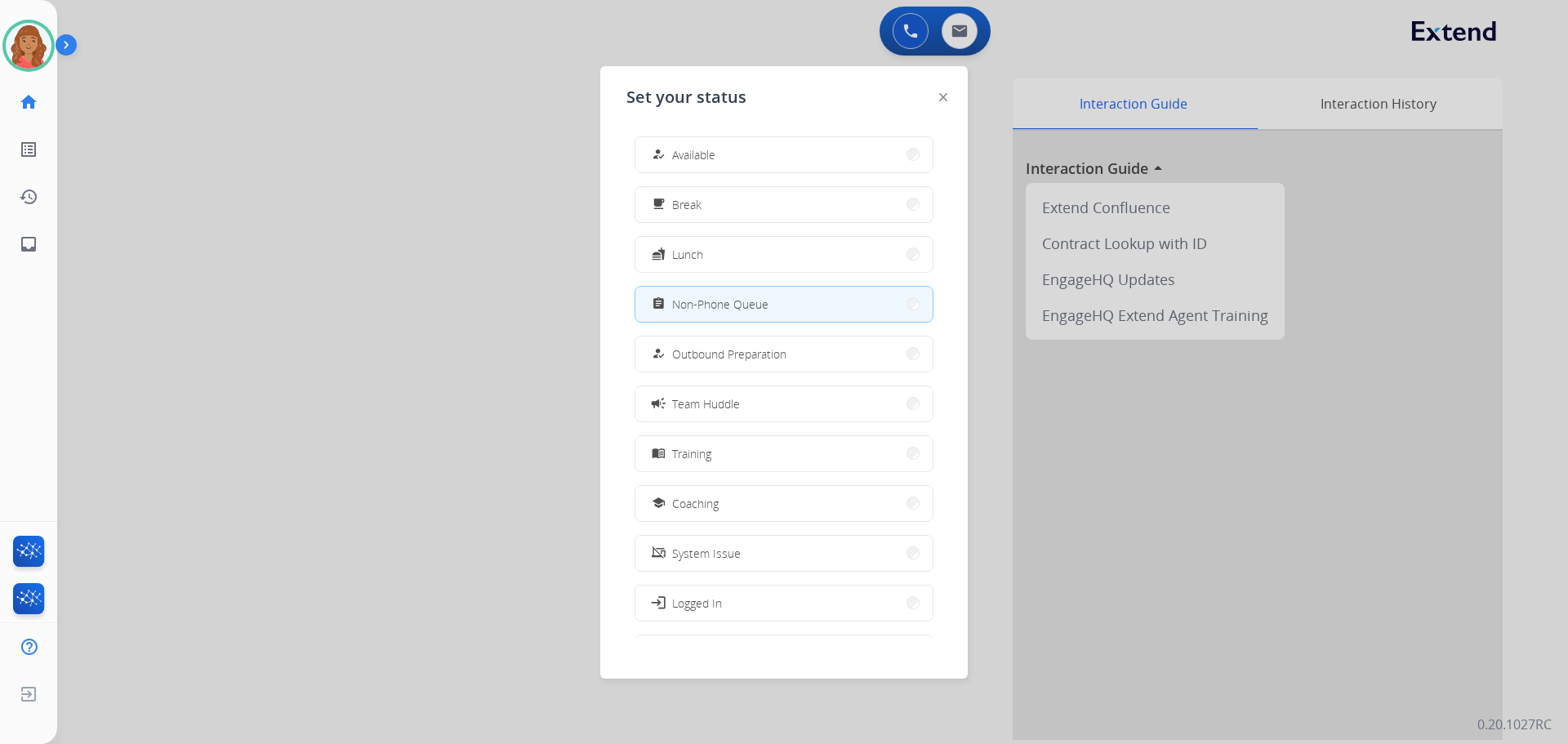
drag, startPoint x: 684, startPoint y: 156, endPoint x: 566, endPoint y: 171, distance: 118.9
click at [682, 156] on span "Available" at bounding box center [693, 154] width 44 height 17
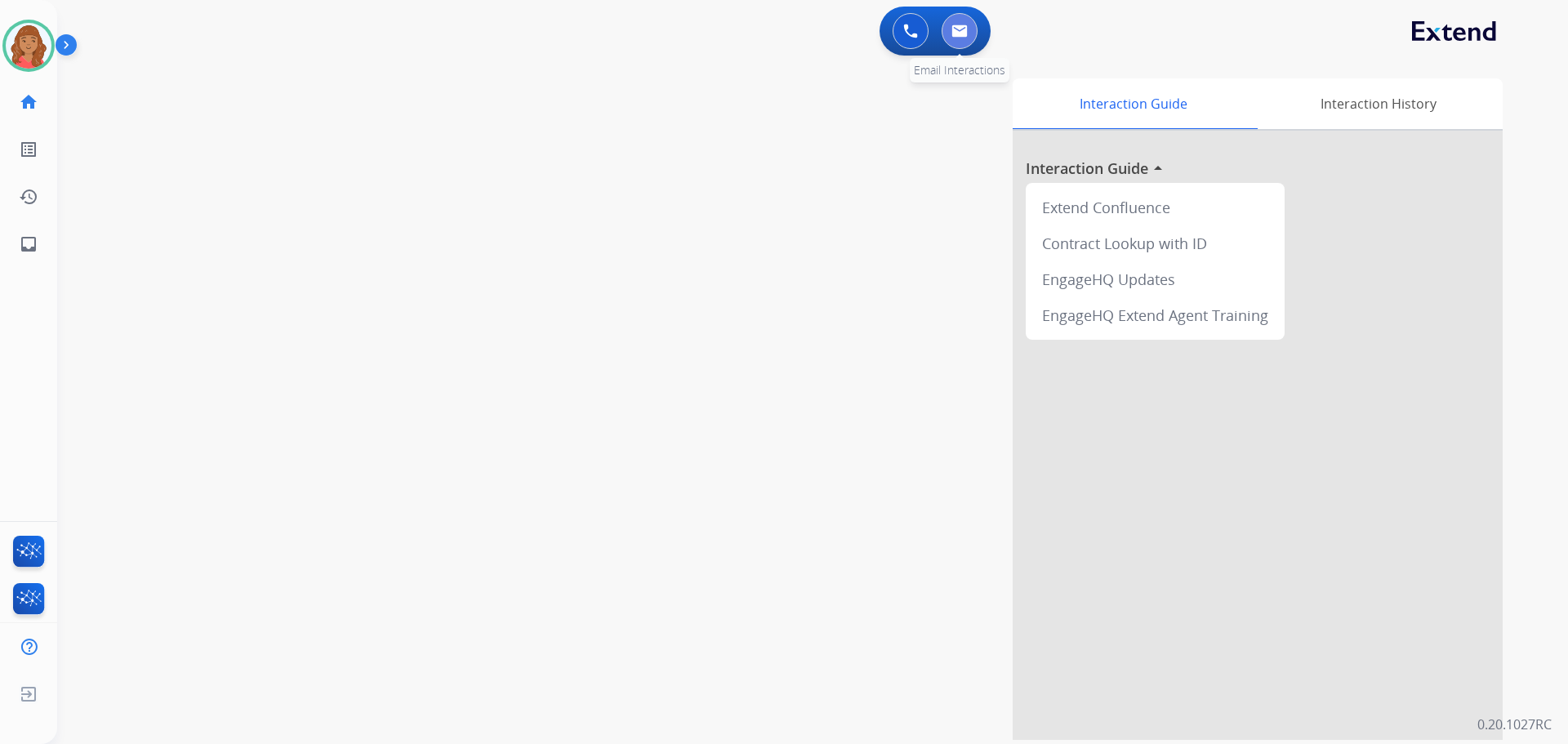
click at [968, 34] on button at bounding box center [960, 31] width 36 height 36
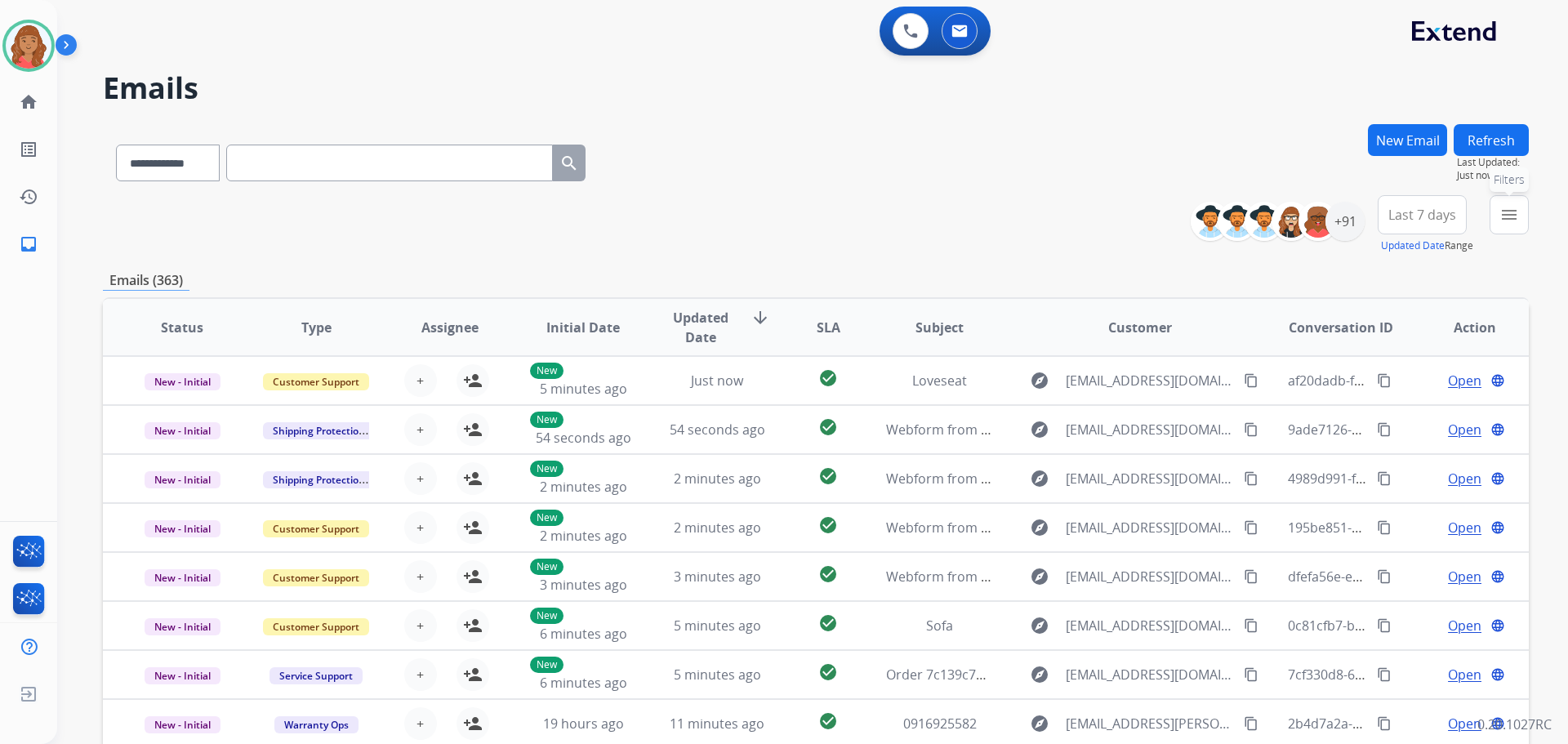
drag, startPoint x: 1498, startPoint y: 218, endPoint x: 1490, endPoint y: 227, distance: 12.0
click at [1498, 218] on button "menu Filters" at bounding box center [1508, 214] width 39 height 39
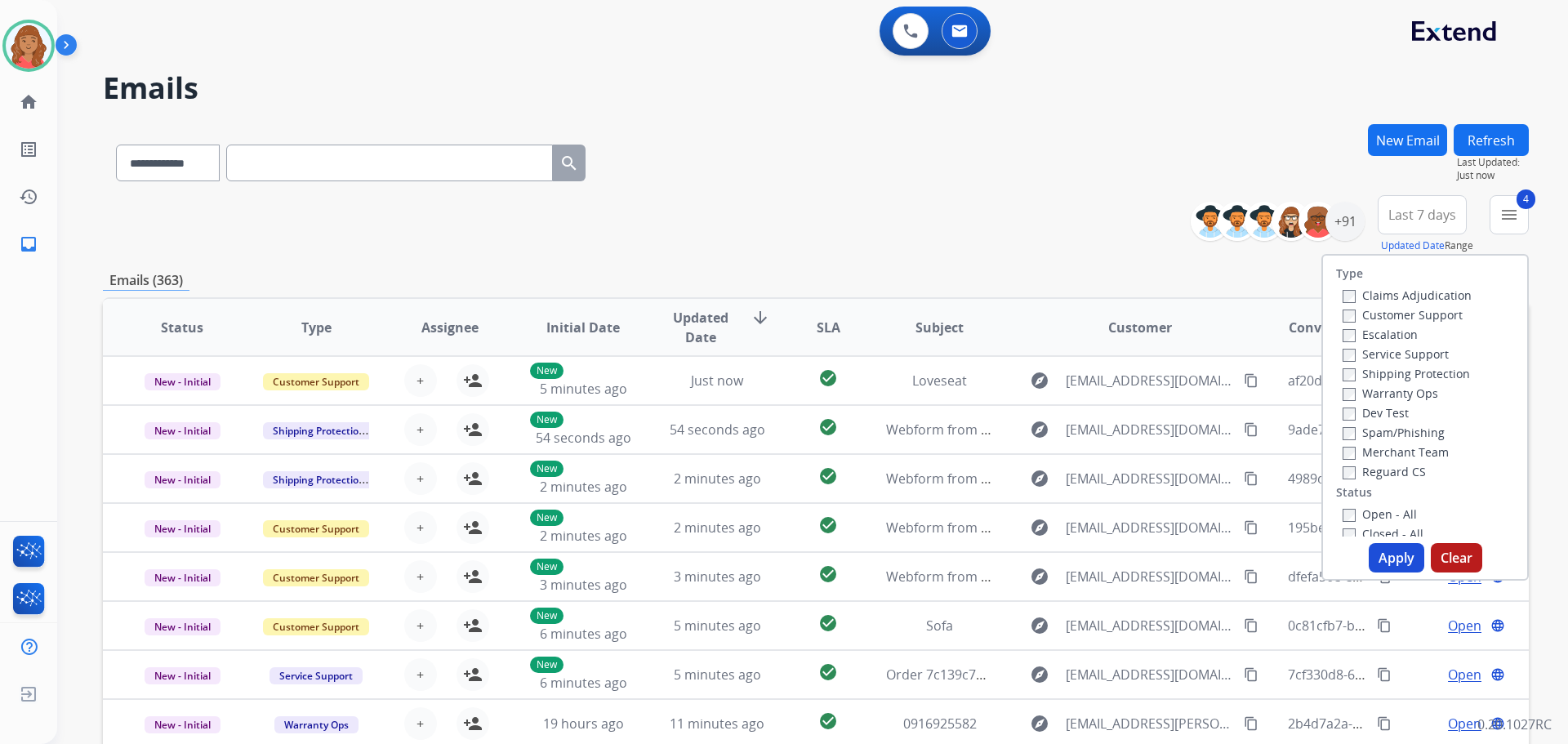
drag, startPoint x: 1382, startPoint y: 556, endPoint x: 1360, endPoint y: 546, distance: 24.2
click at [1381, 556] on button "Apply" at bounding box center [1396, 557] width 55 height 29
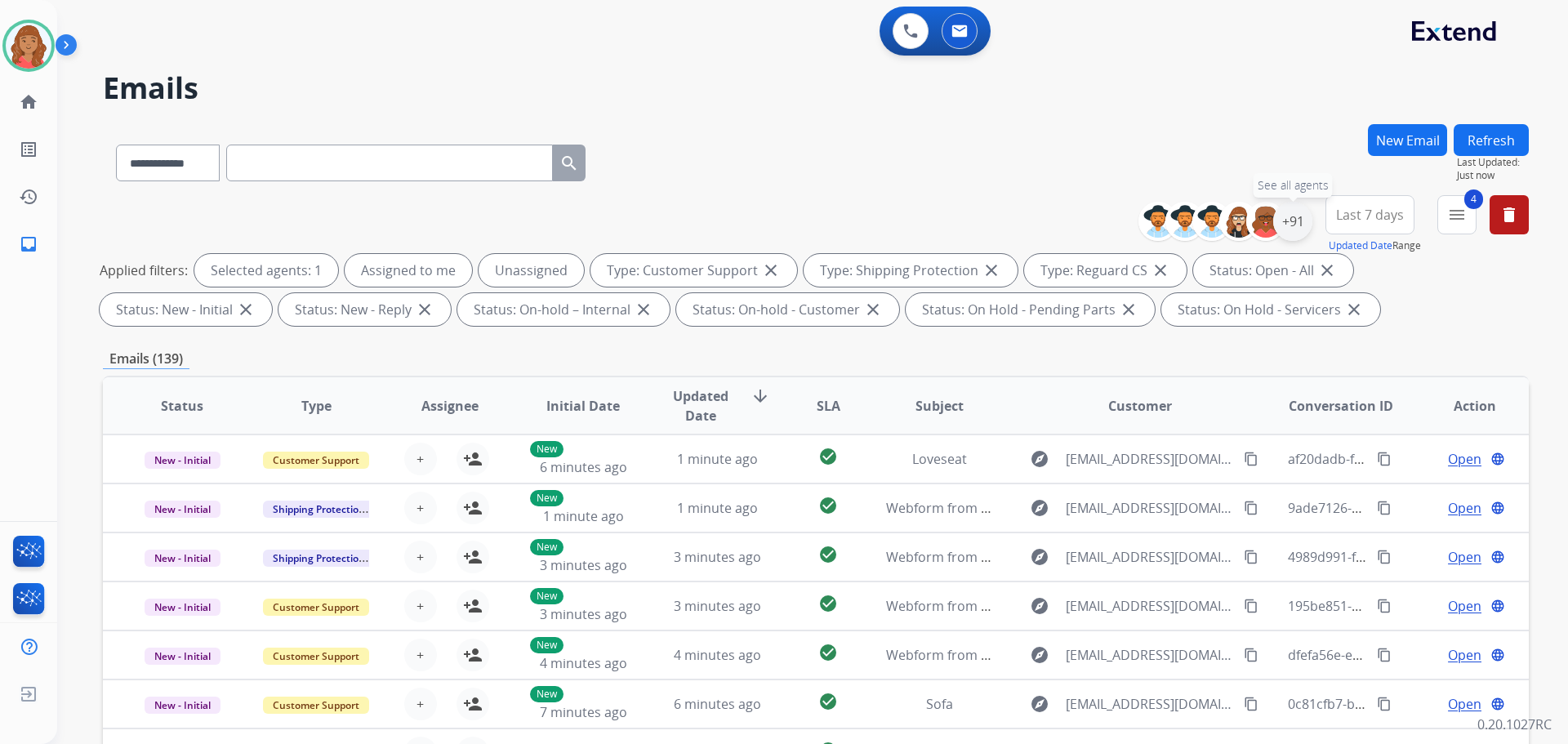
click at [1294, 222] on div "+91" at bounding box center [1292, 221] width 39 height 39
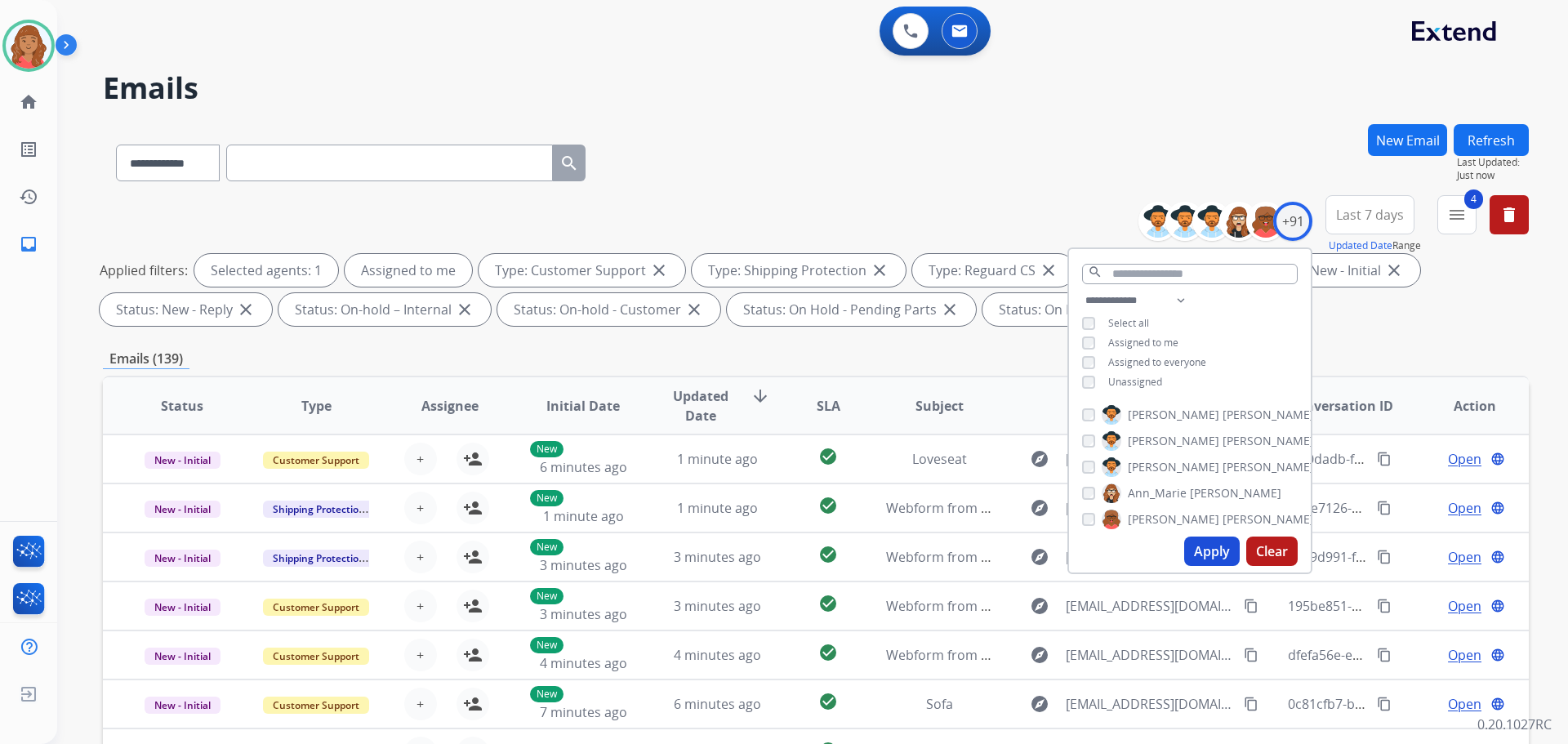
click at [1192, 565] on div "Apply Clear" at bounding box center [1189, 551] width 242 height 43
click at [1198, 550] on button "Apply" at bounding box center [1211, 551] width 55 height 29
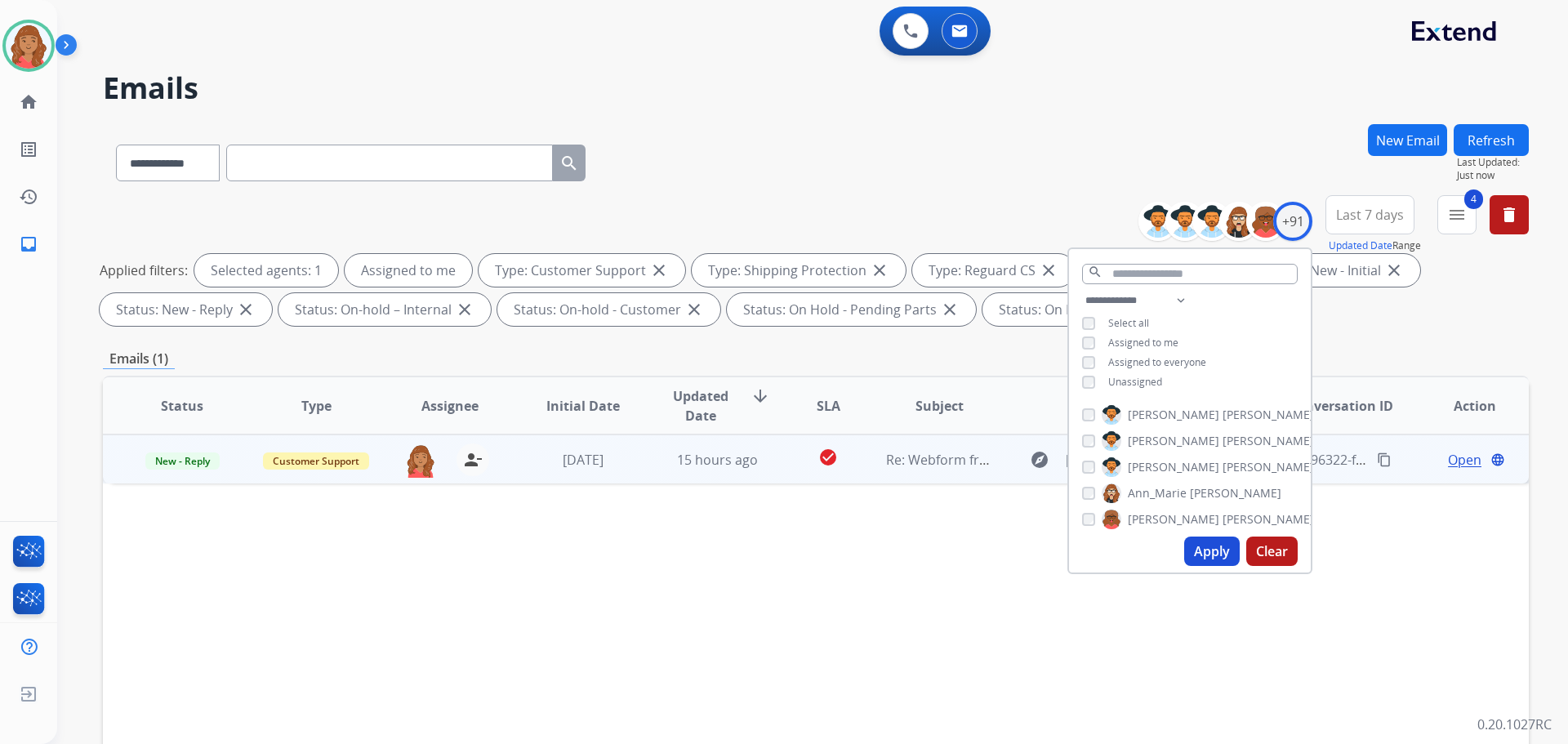
click at [617, 470] on td "[DATE]" at bounding box center [571, 459] width 134 height 49
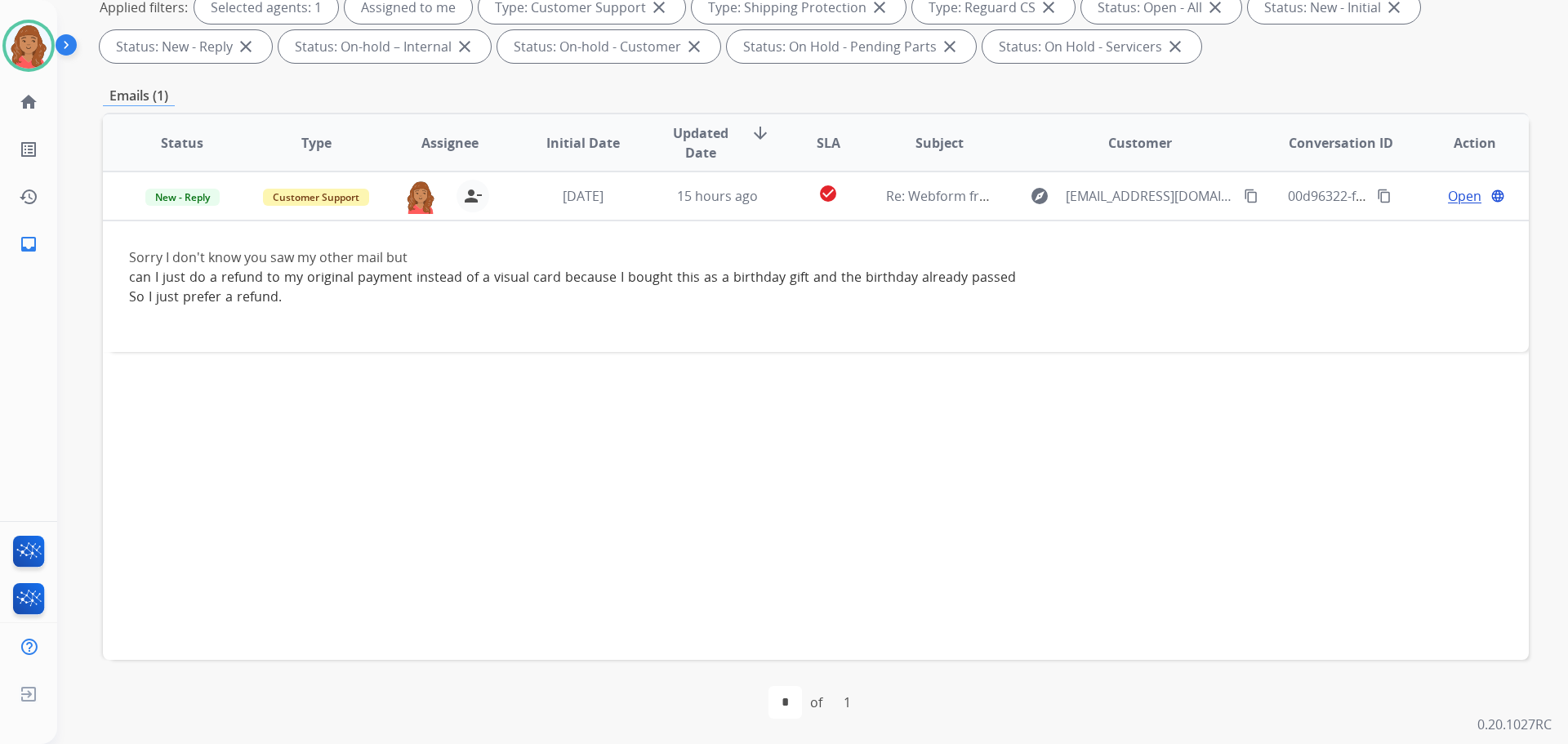
scroll to position [264, 0]
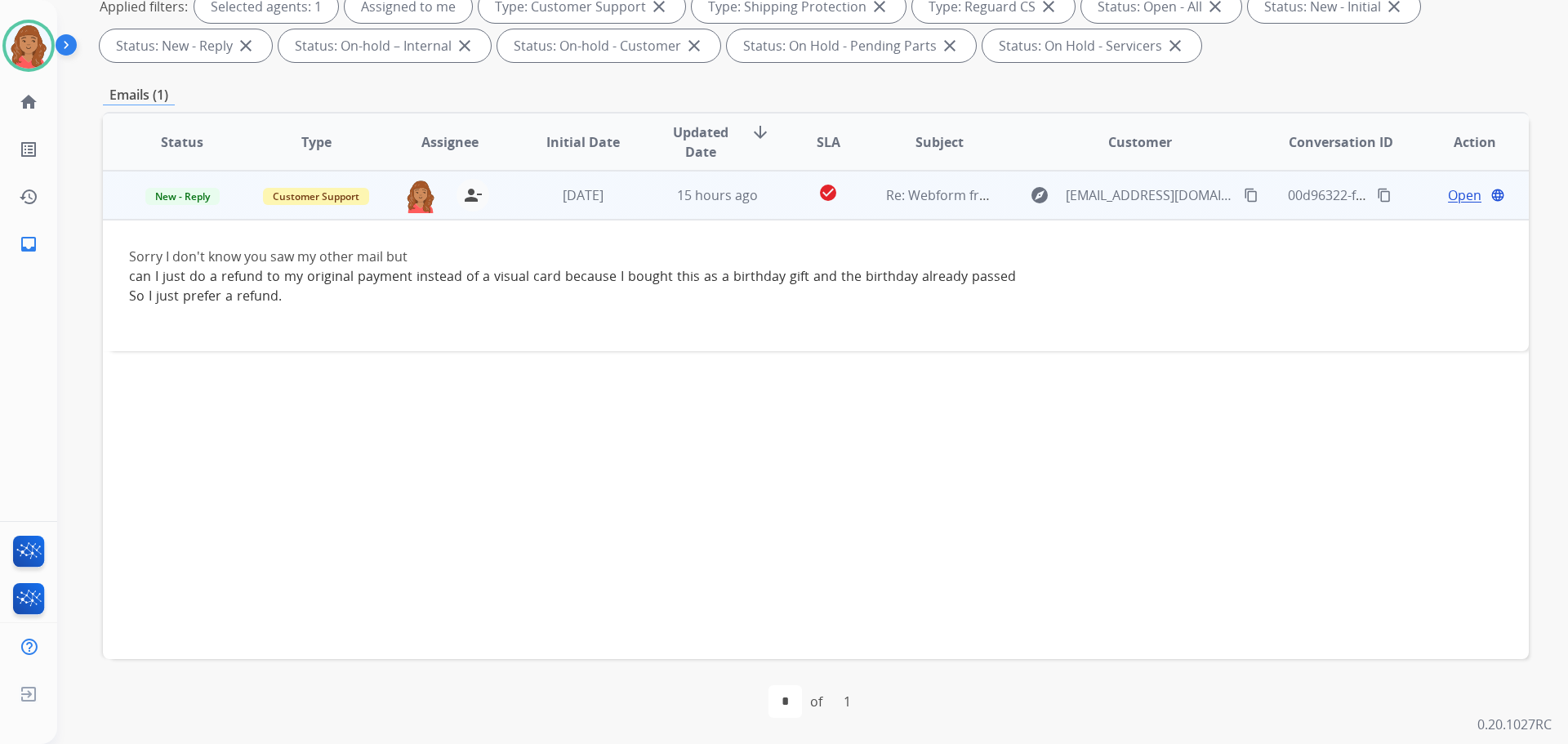
click at [1244, 193] on mat-icon "content_copy" at bounding box center [1251, 195] width 15 height 14
click at [1463, 198] on span "Open" at bounding box center [1464, 196] width 34 height 20
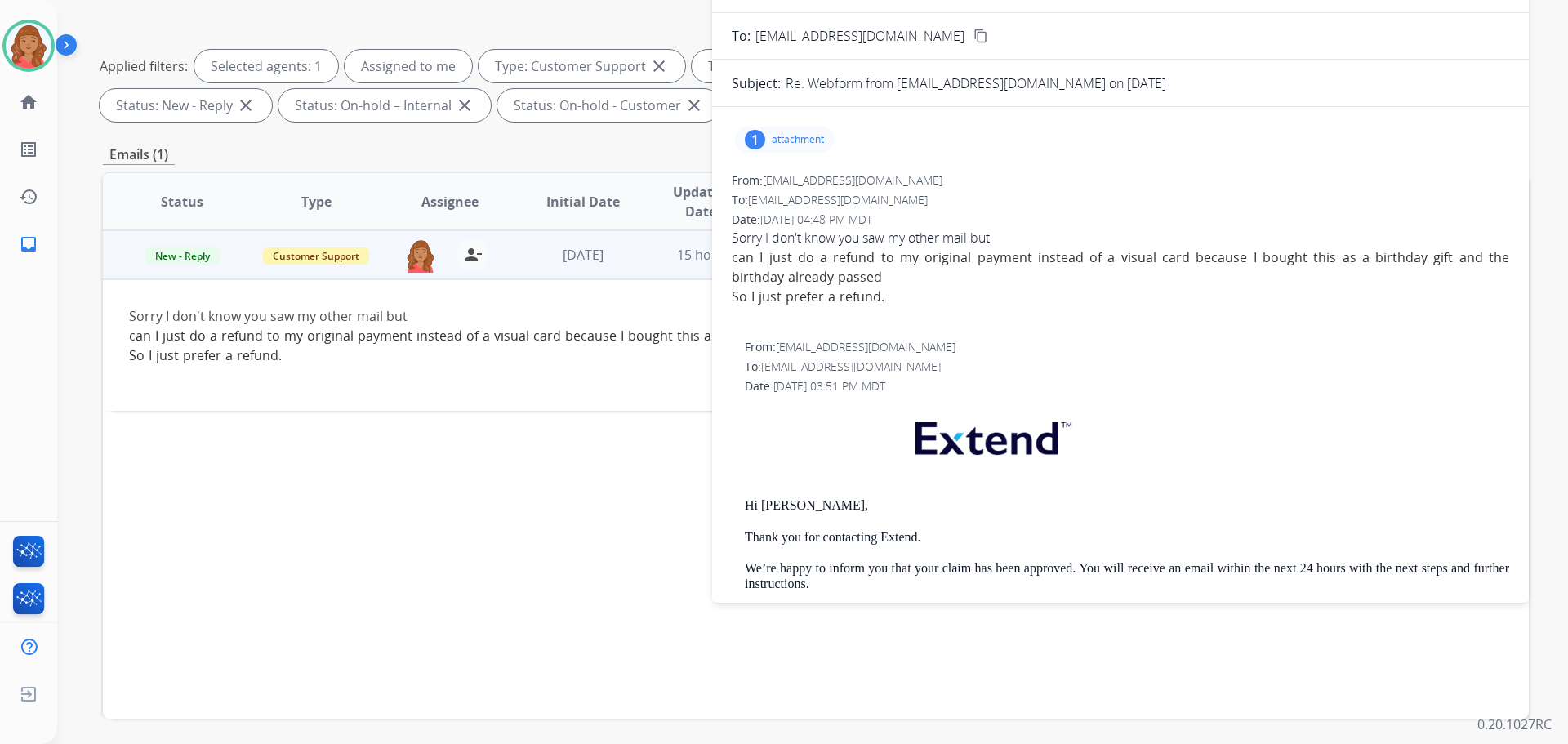
scroll to position [0, 0]
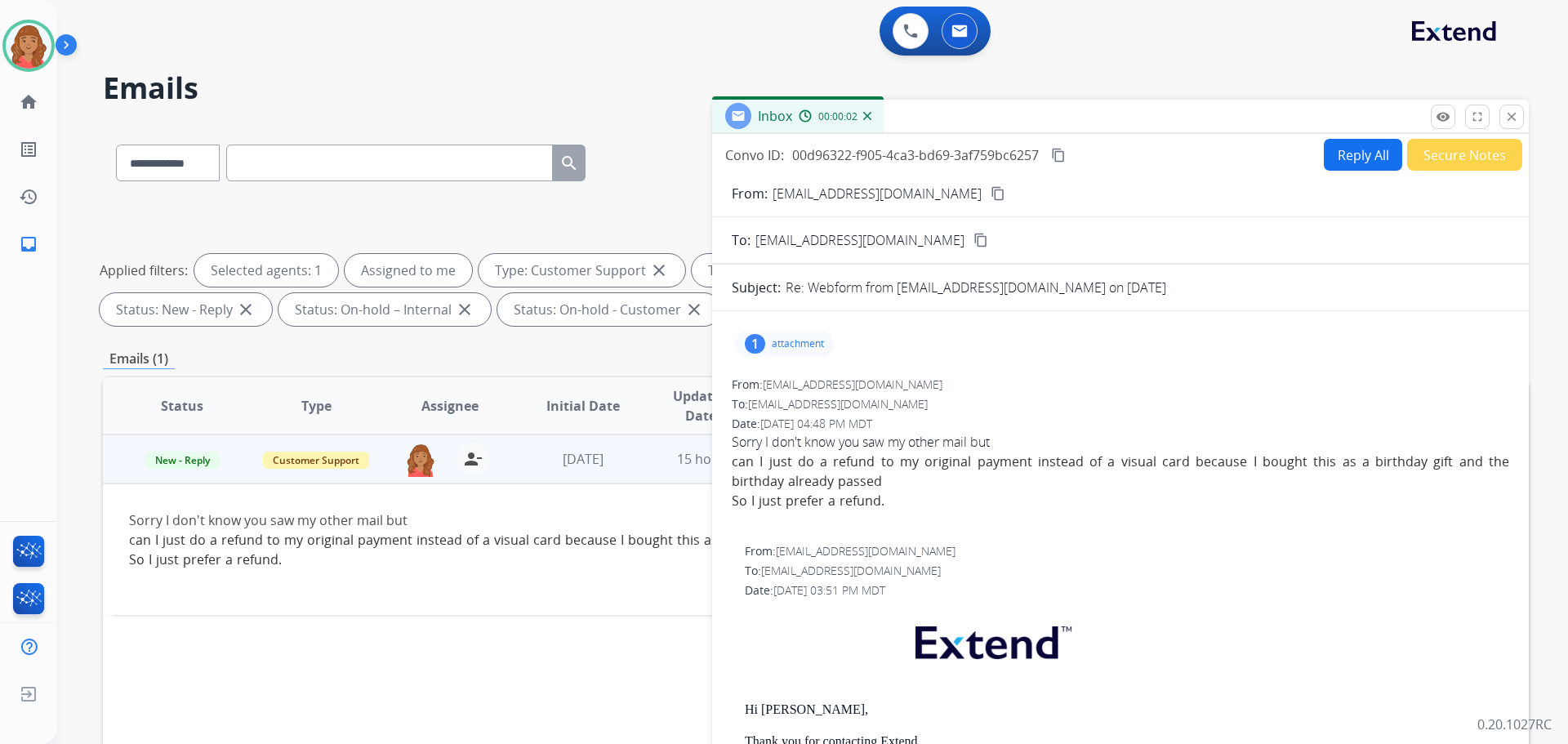
click at [787, 348] on p "attachment" at bounding box center [798, 343] width 53 height 13
click at [870, 331] on div "1 attachment IMG_1087.jpeg download" at bounding box center [1120, 343] width 778 height 39
click at [1369, 153] on button "Reply All" at bounding box center [1362, 154] width 78 height 32
select select "**********"
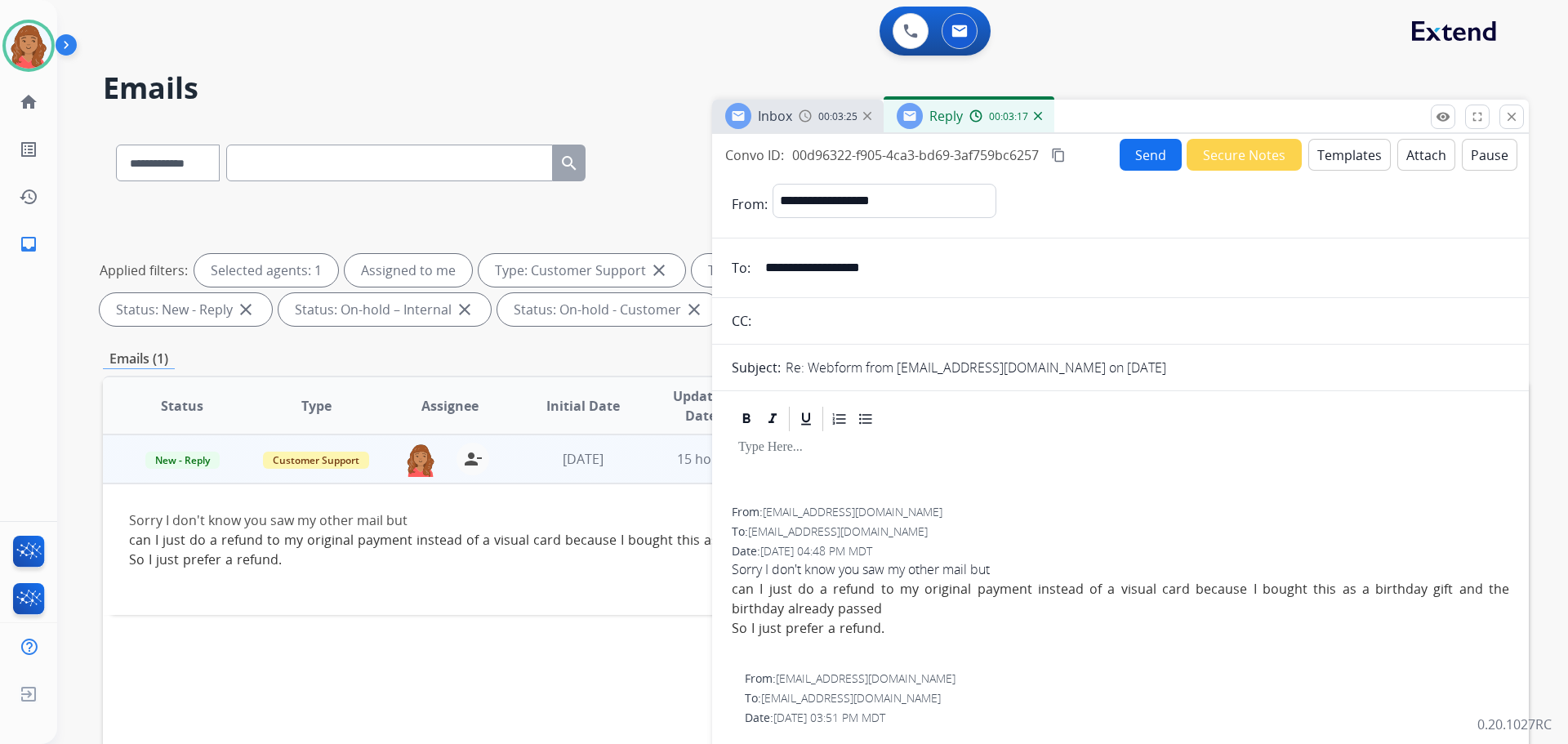
click at [1344, 160] on button "Templates" at bounding box center [1349, 154] width 82 height 32
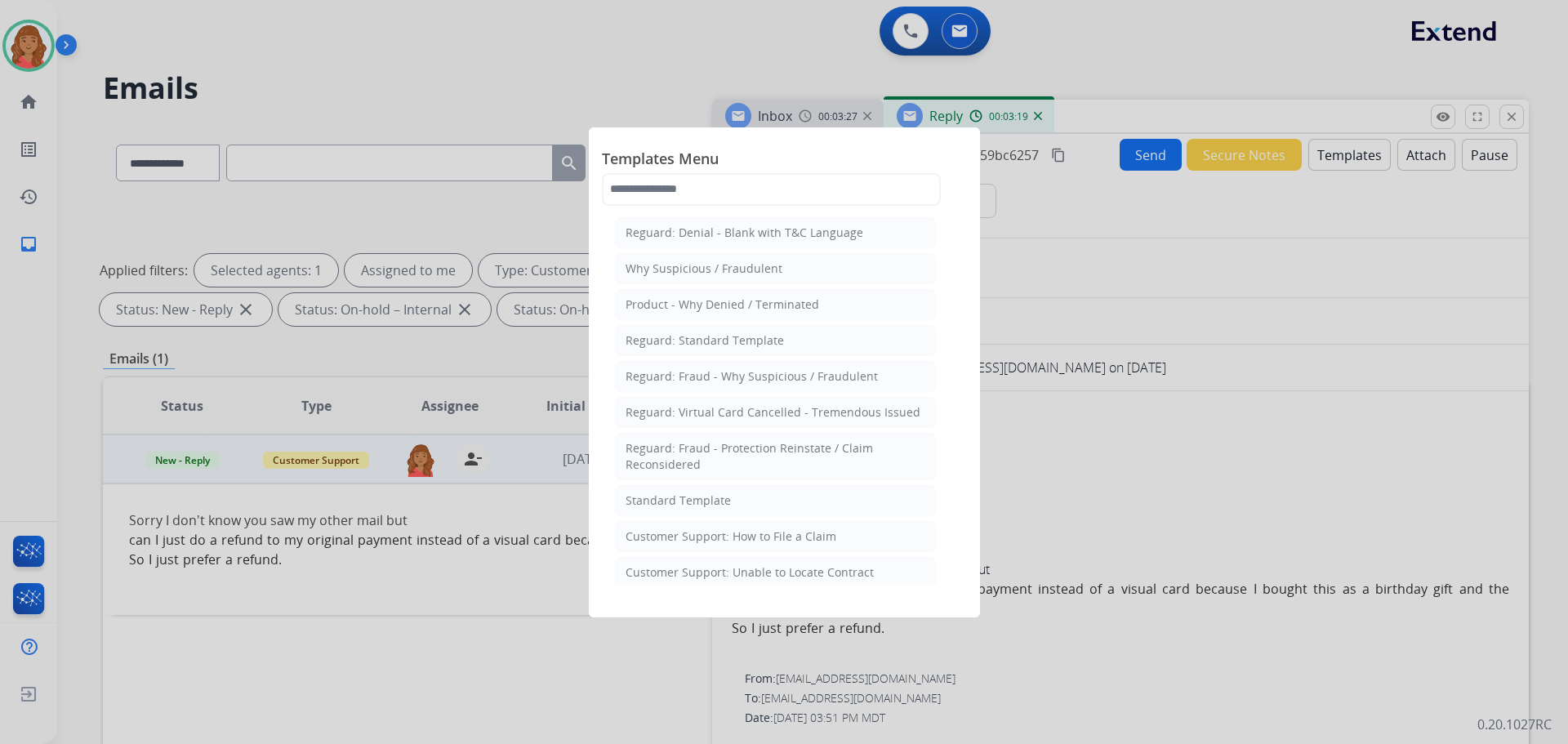
drag, startPoint x: 689, startPoint y: 490, endPoint x: 697, endPoint y: 488, distance: 8.2
click at [692, 489] on li "Standard Template" at bounding box center [775, 500] width 321 height 31
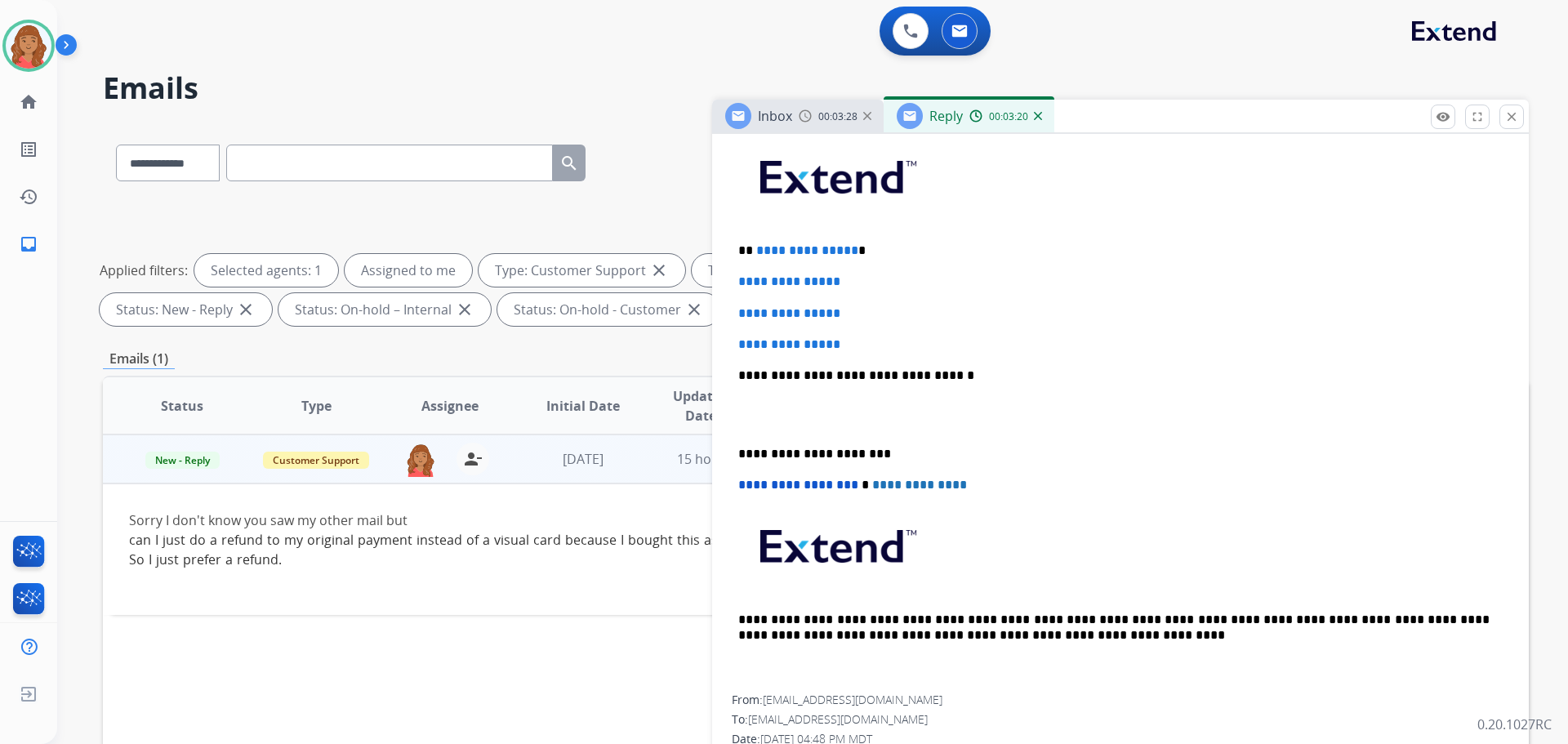
scroll to position [408, 0]
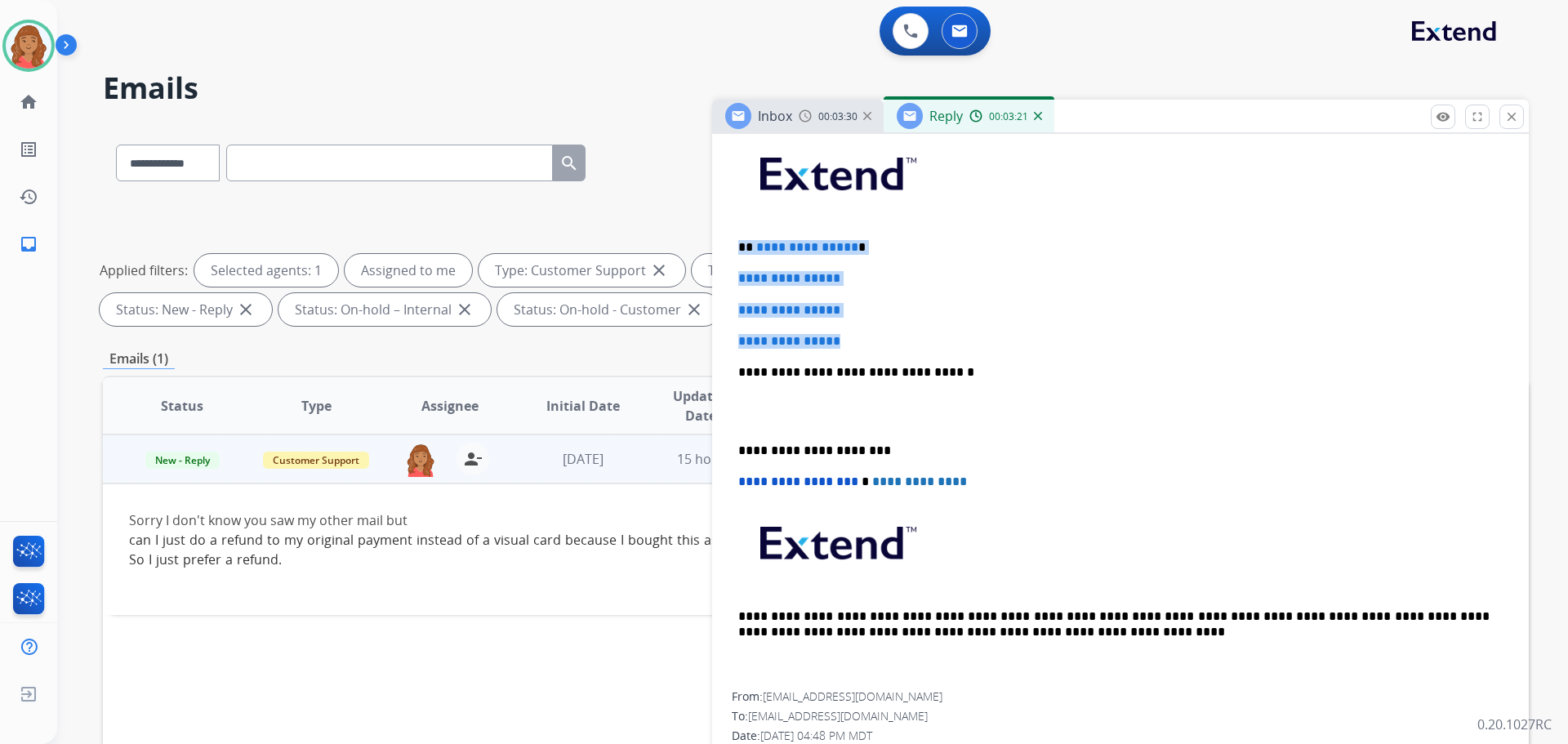
drag, startPoint x: 874, startPoint y: 341, endPoint x: 732, endPoint y: 239, distance: 174.8
click at [732, 239] on div "**********" at bounding box center [1120, 411] width 778 height 562
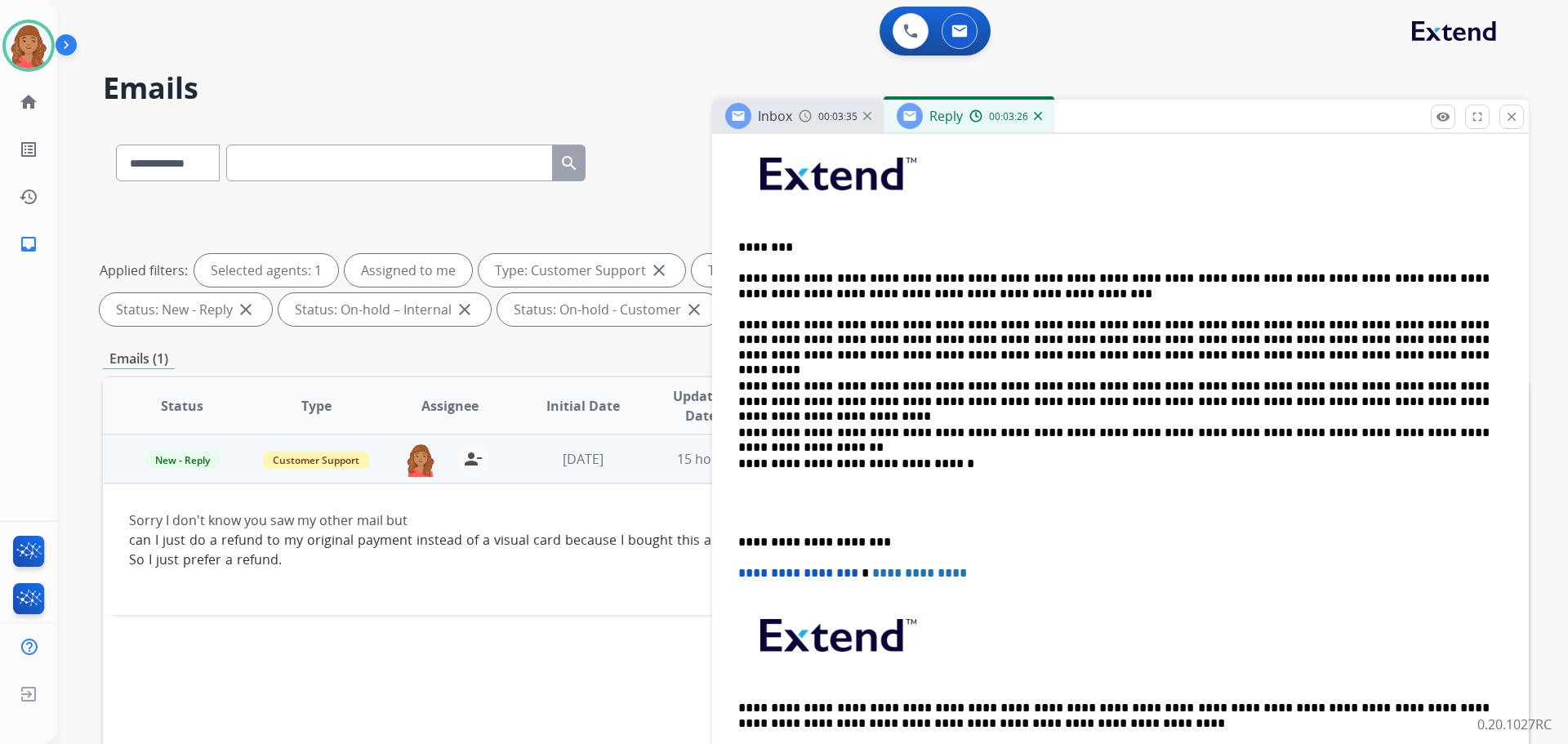
click at [911, 275] on p "**********" at bounding box center [1113, 285] width 751 height 30
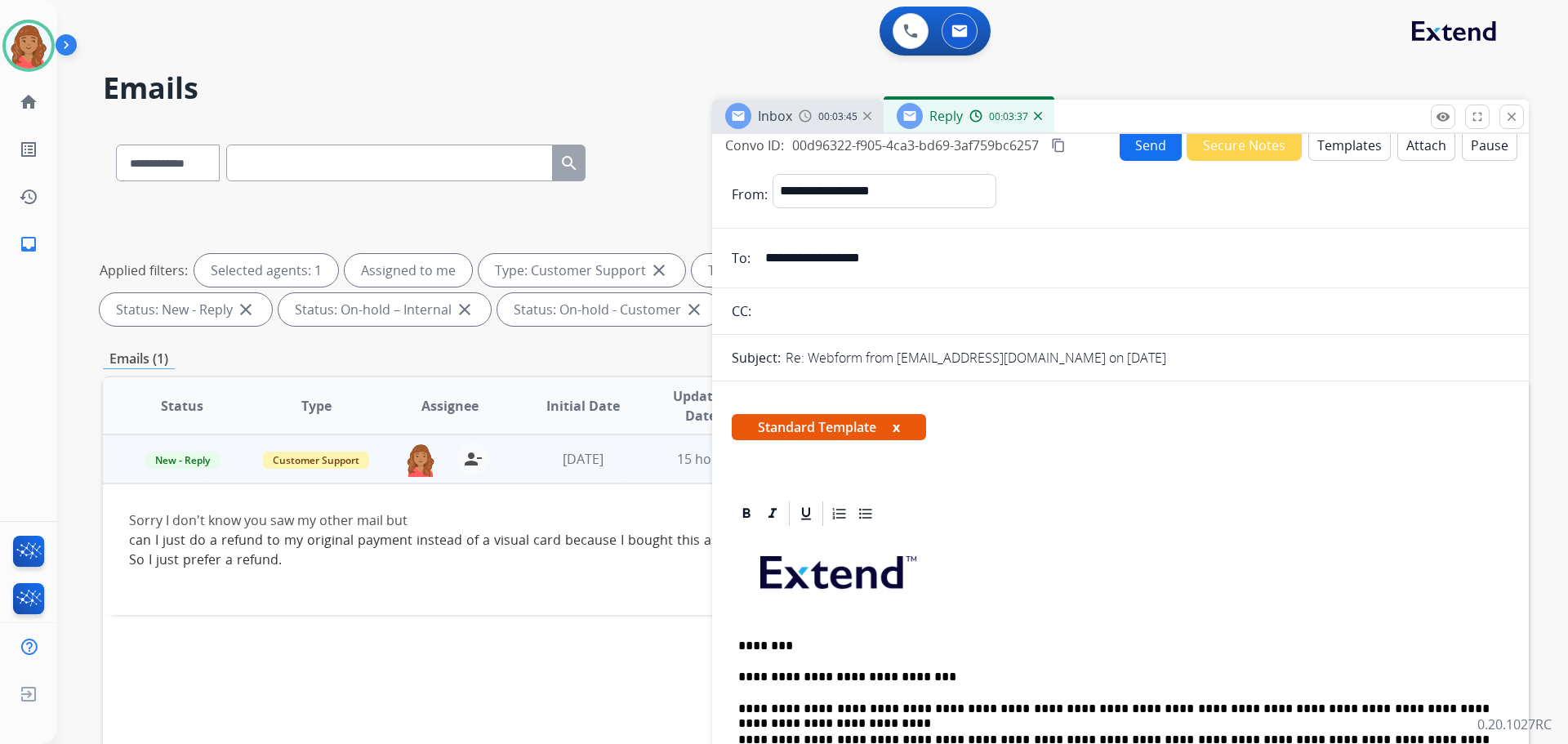
scroll to position [0, 0]
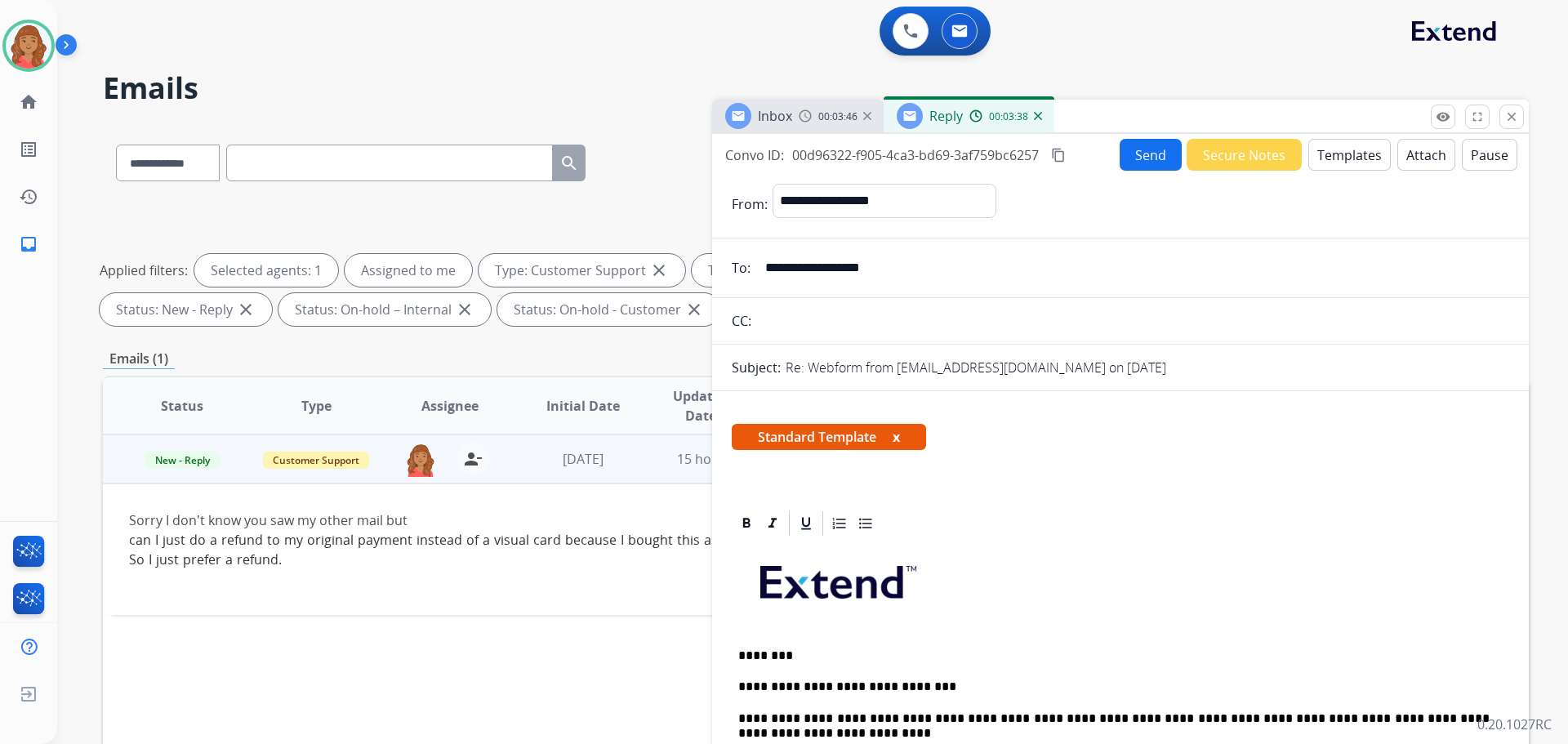
click at [1059, 159] on mat-icon "content_copy" at bounding box center [1058, 155] width 15 height 14
click at [1058, 156] on mat-icon "content_copy" at bounding box center [1058, 155] width 15 height 14
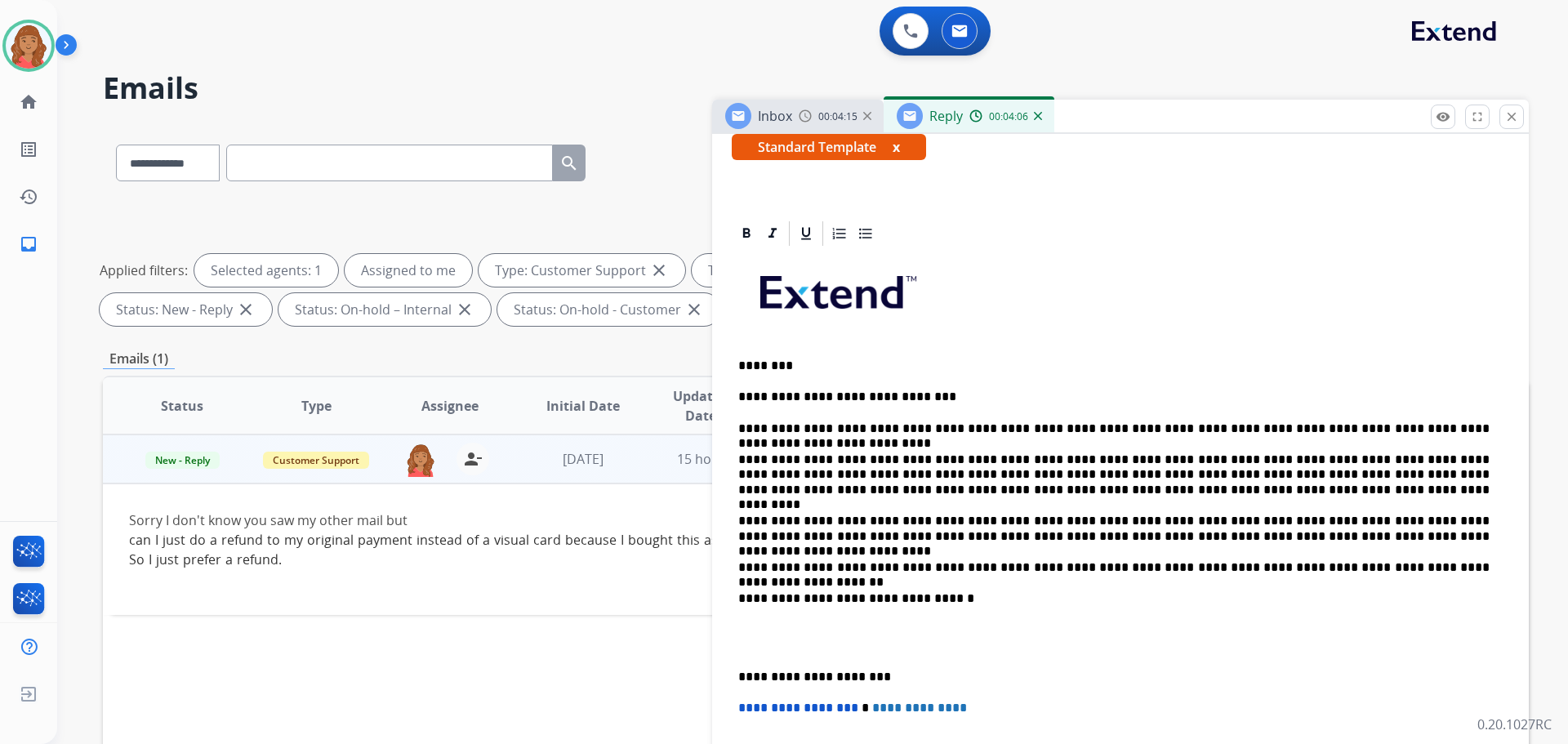
scroll to position [408, 0]
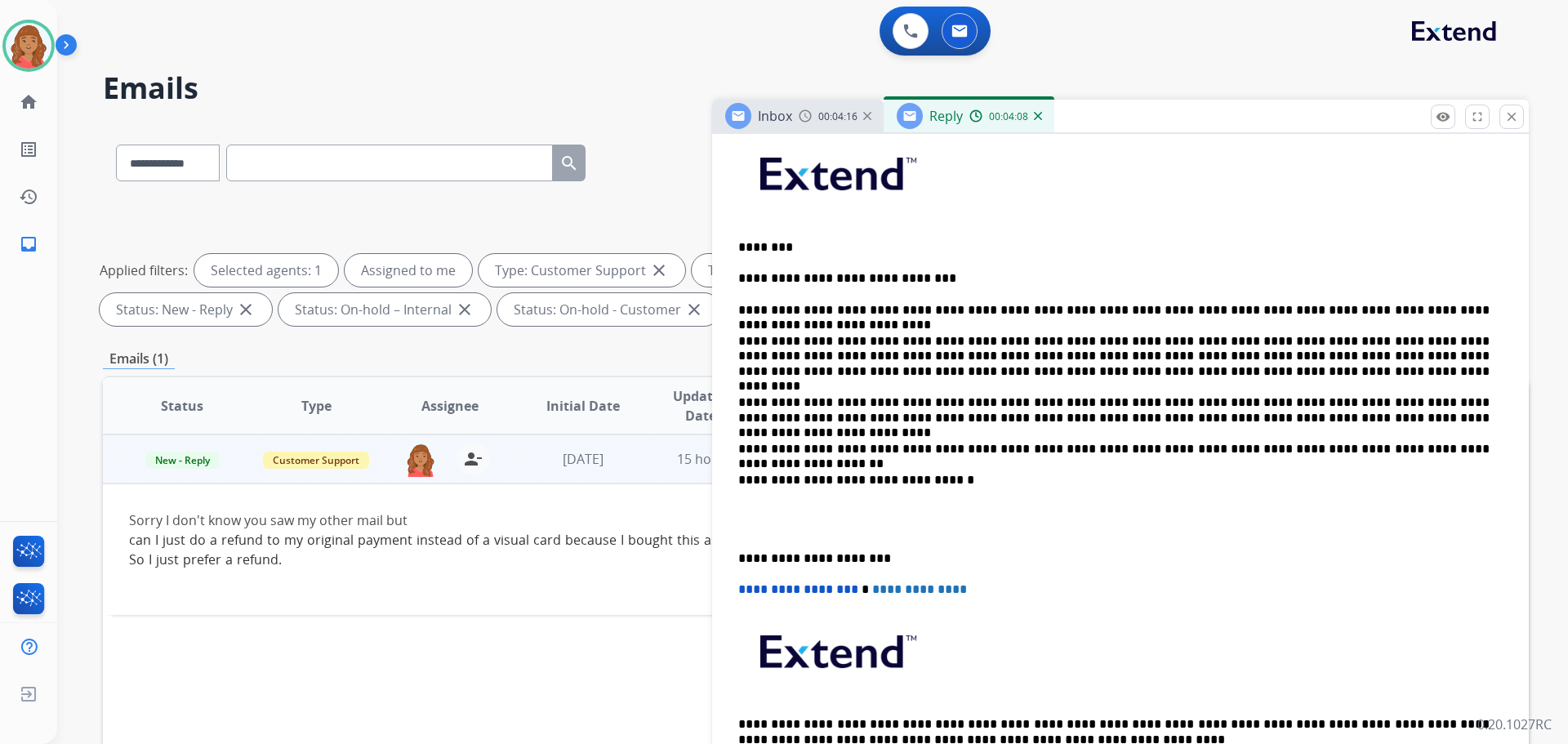
click at [739, 558] on p "**********" at bounding box center [1113, 558] width 751 height 14
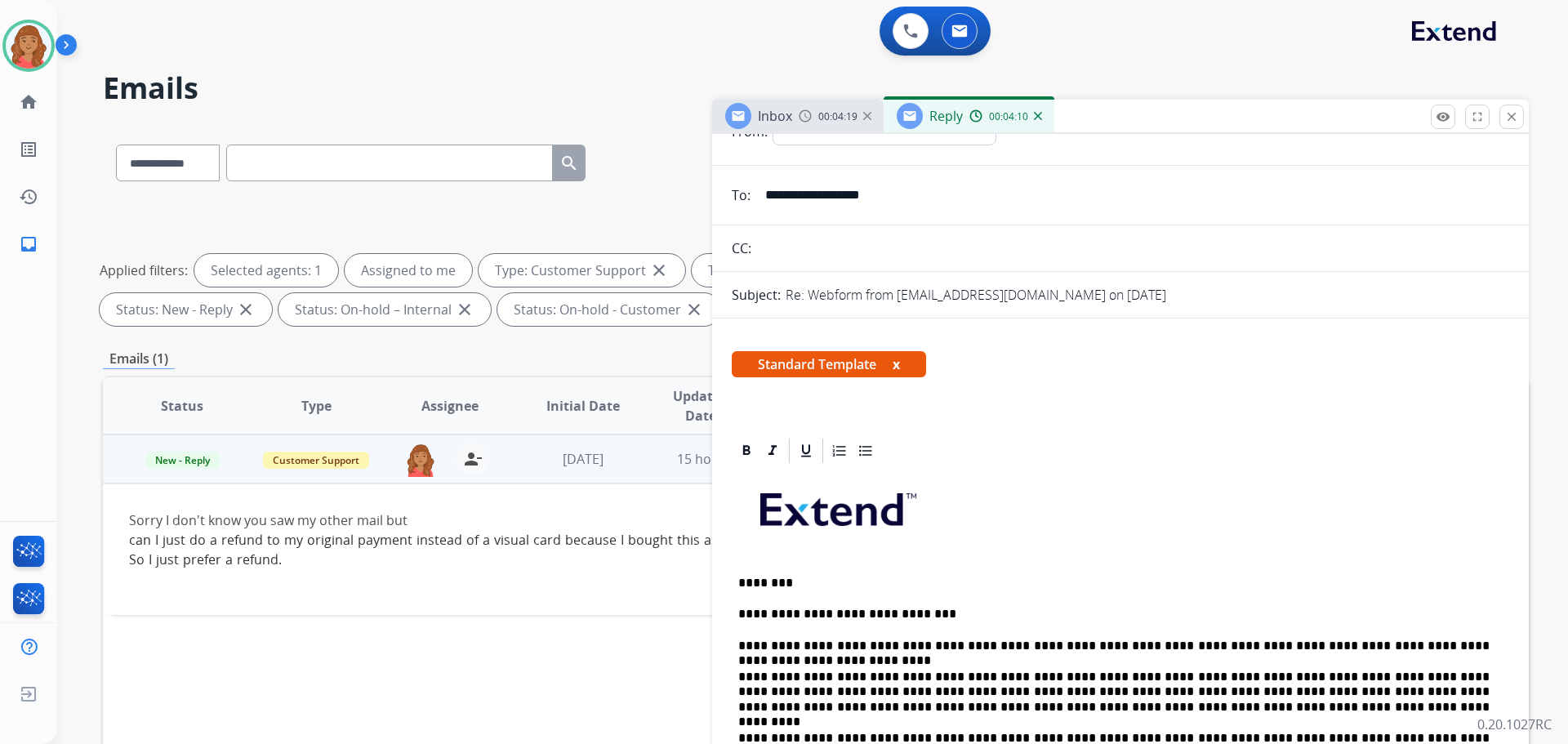
scroll to position [0, 0]
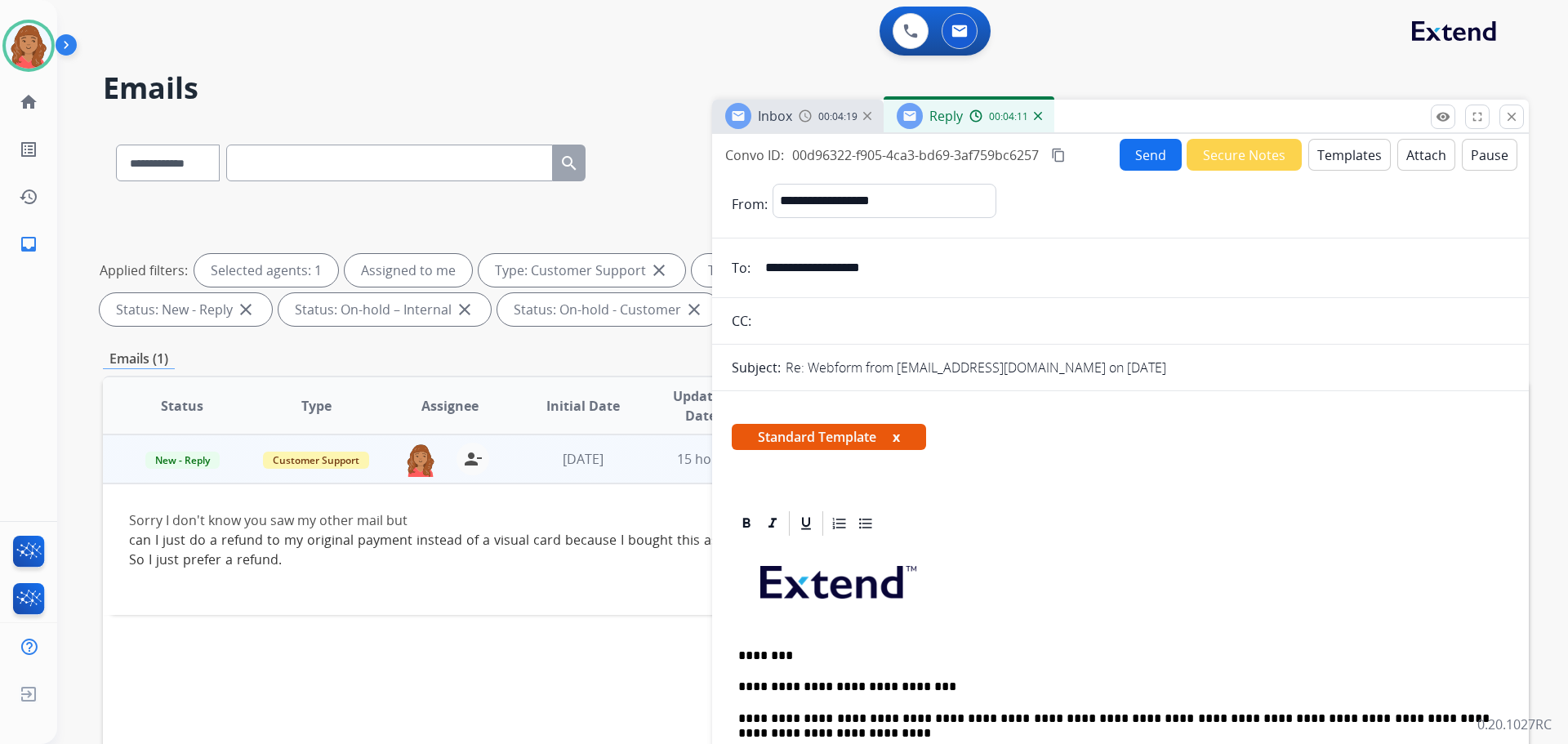
click at [1148, 165] on button "Send" at bounding box center [1150, 154] width 62 height 32
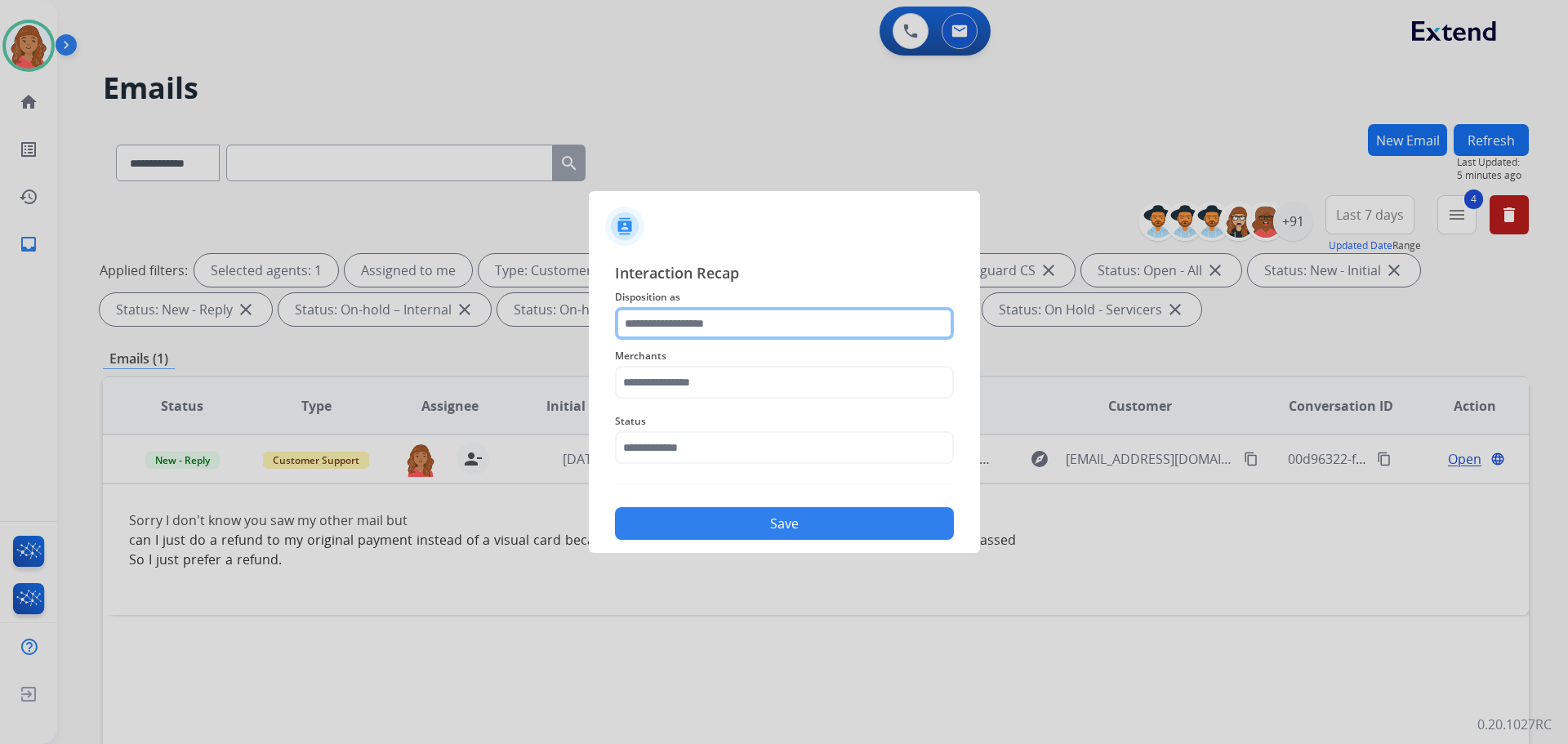
click at [714, 315] on input "text" at bounding box center [784, 324] width 339 height 33
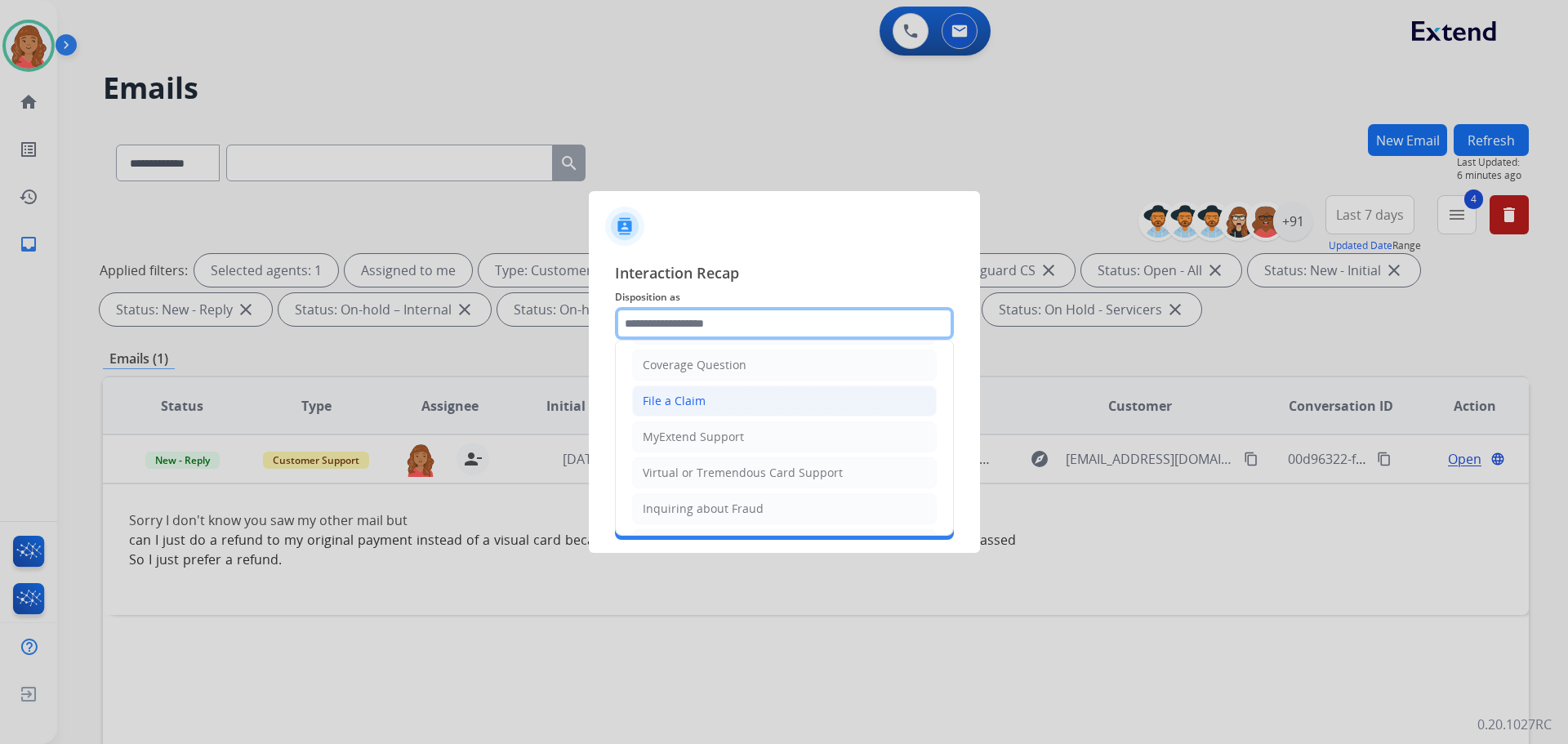
scroll to position [163, 0]
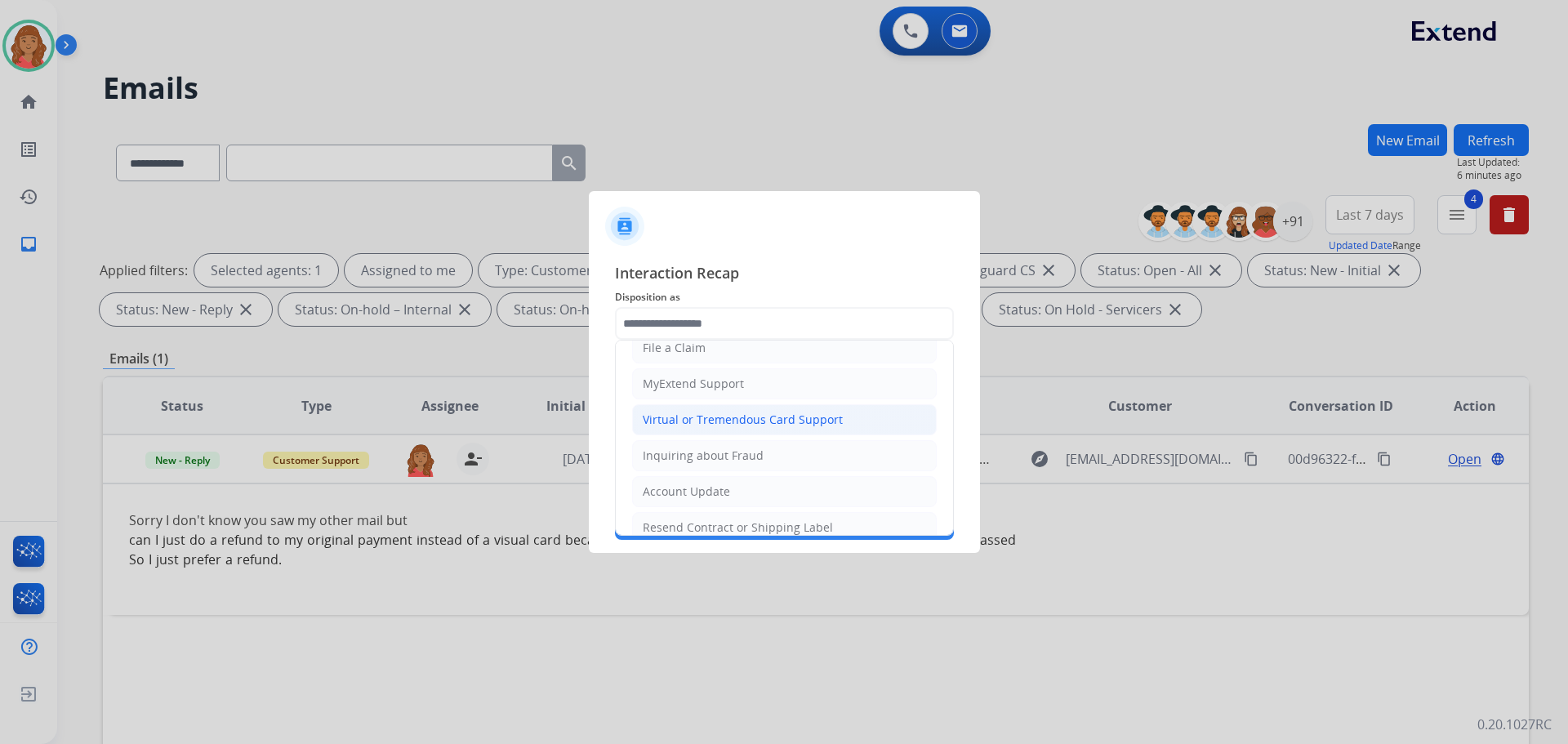
click at [691, 419] on div "Virtual or Tremendous Card Support" at bounding box center [742, 420] width 200 height 16
type input "**********"
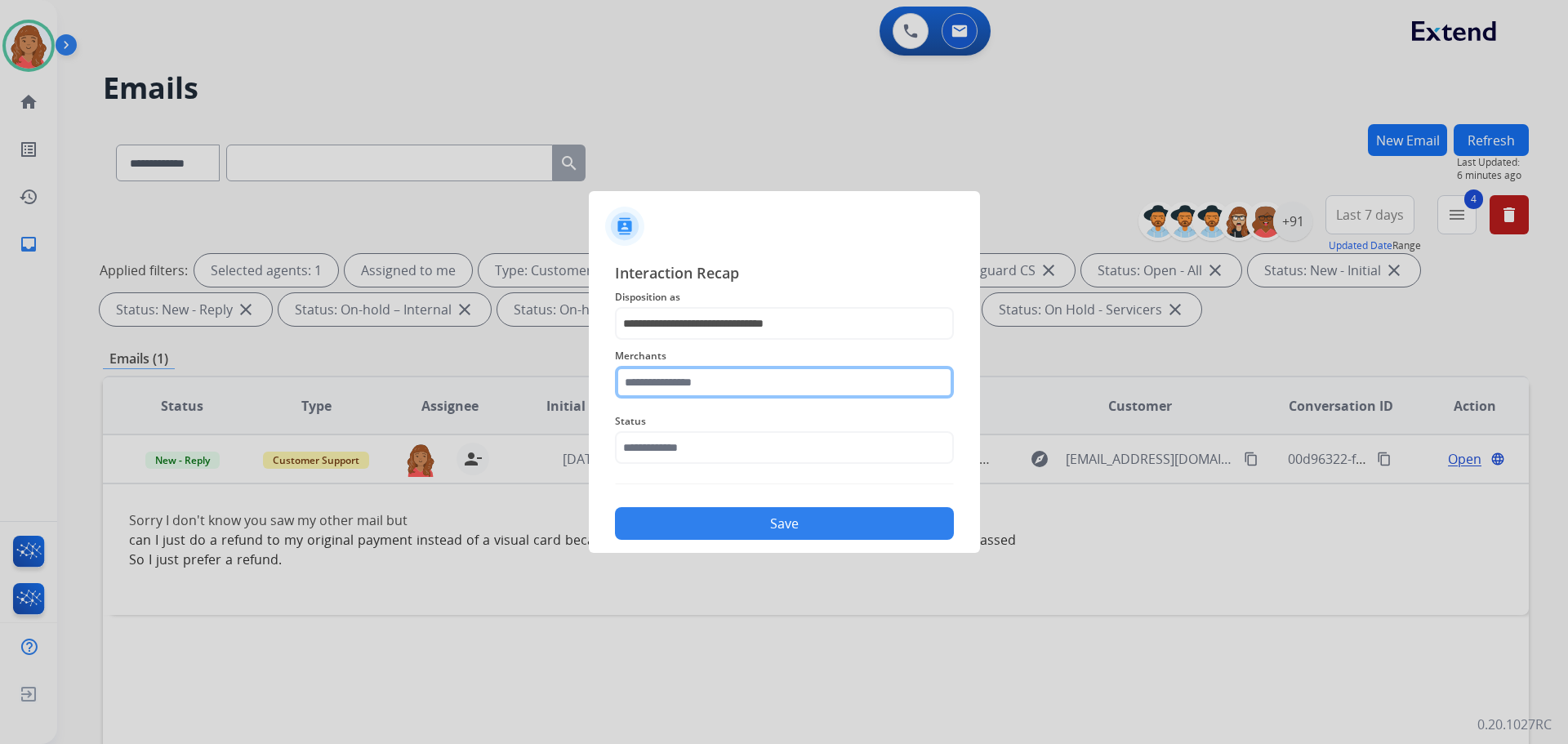
click at [679, 385] on input "text" at bounding box center [784, 382] width 339 height 33
click at [687, 423] on div "Jomashop" at bounding box center [670, 429] width 53 height 16
type input "********"
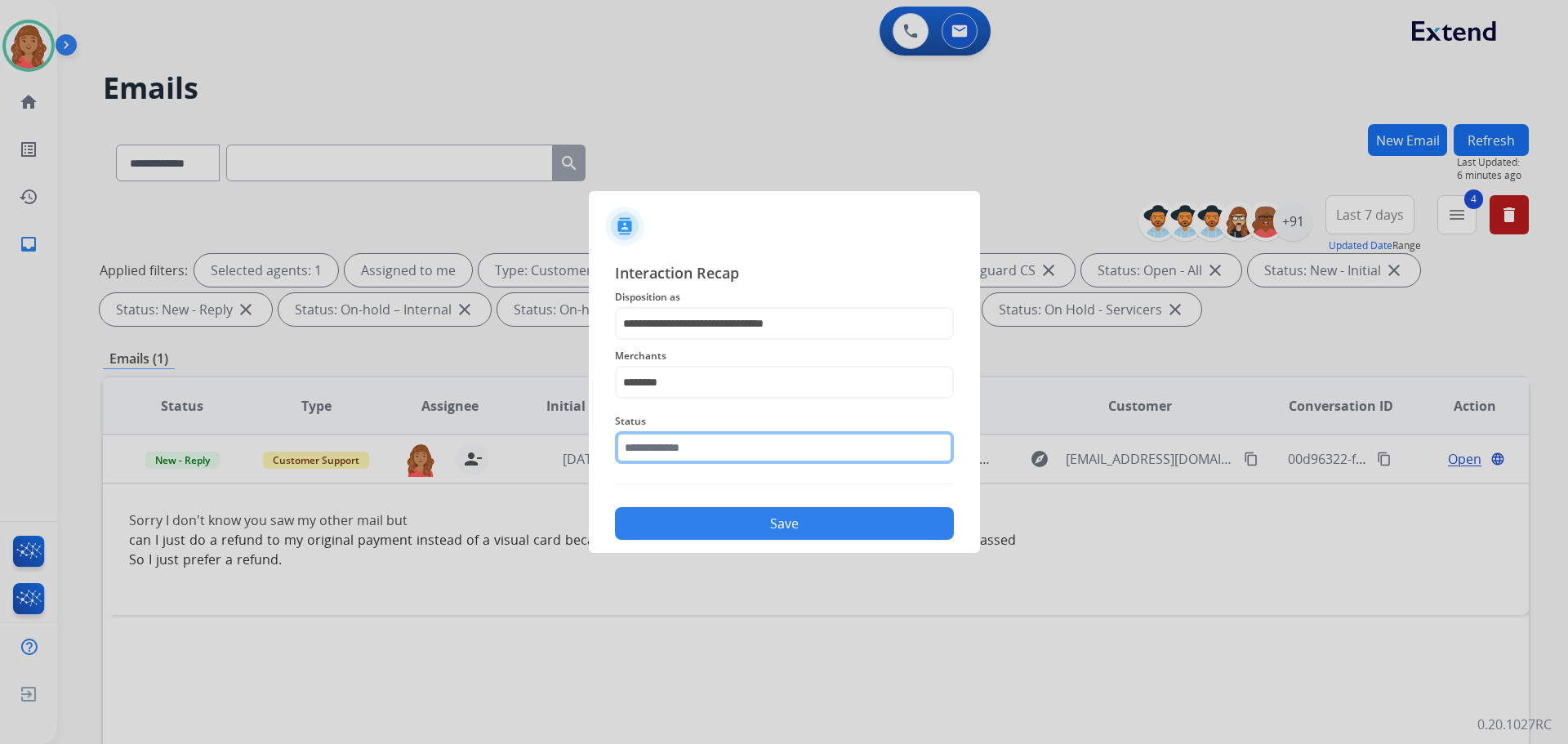
drag, startPoint x: 715, startPoint y: 433, endPoint x: 714, endPoint y: 444, distance: 11.0
click at [715, 434] on input "text" at bounding box center [784, 448] width 339 height 33
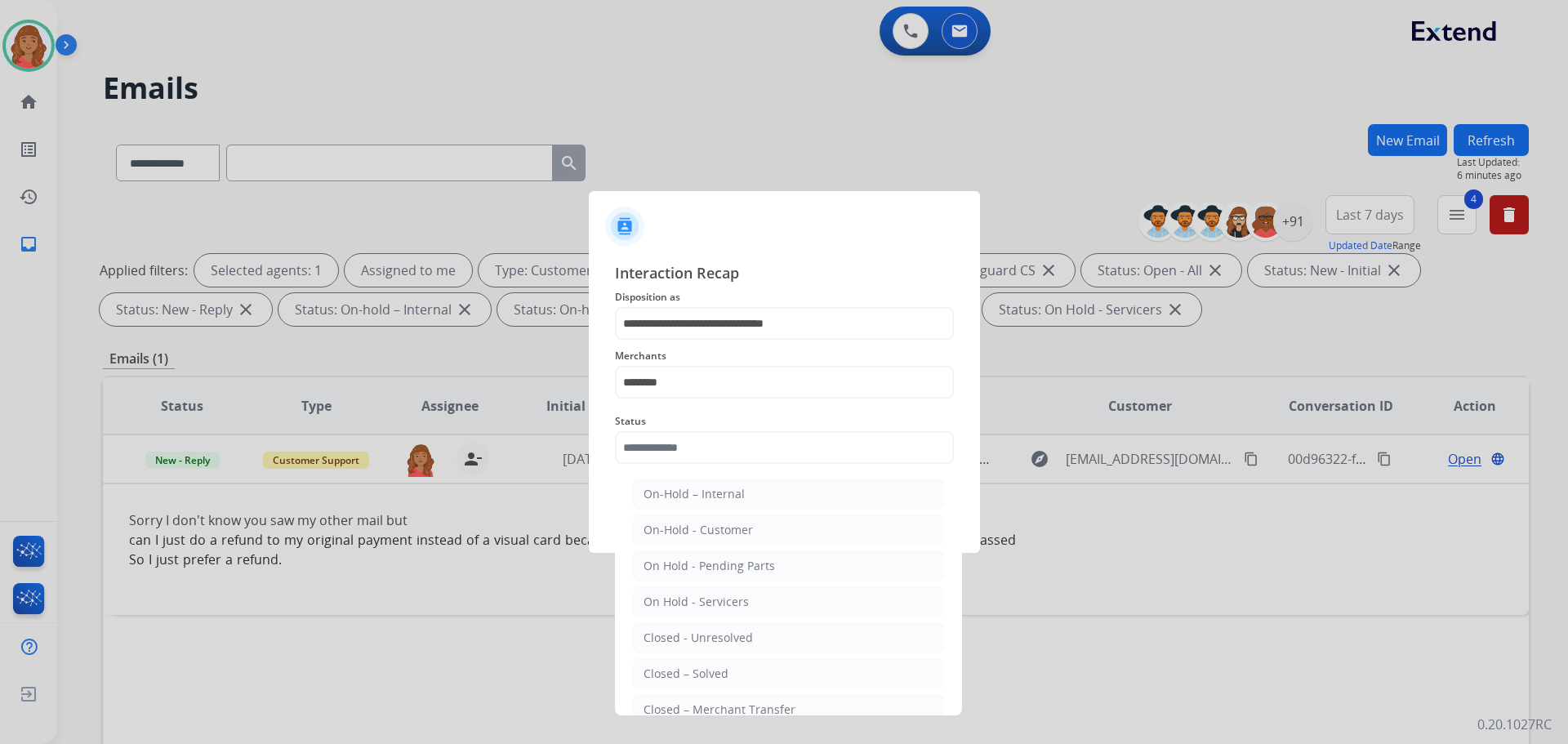
drag, startPoint x: 683, startPoint y: 672, endPoint x: 690, endPoint y: 660, distance: 13.9
click at [683, 670] on div "Closed – Solved" at bounding box center [686, 673] width 85 height 16
type input "**********"
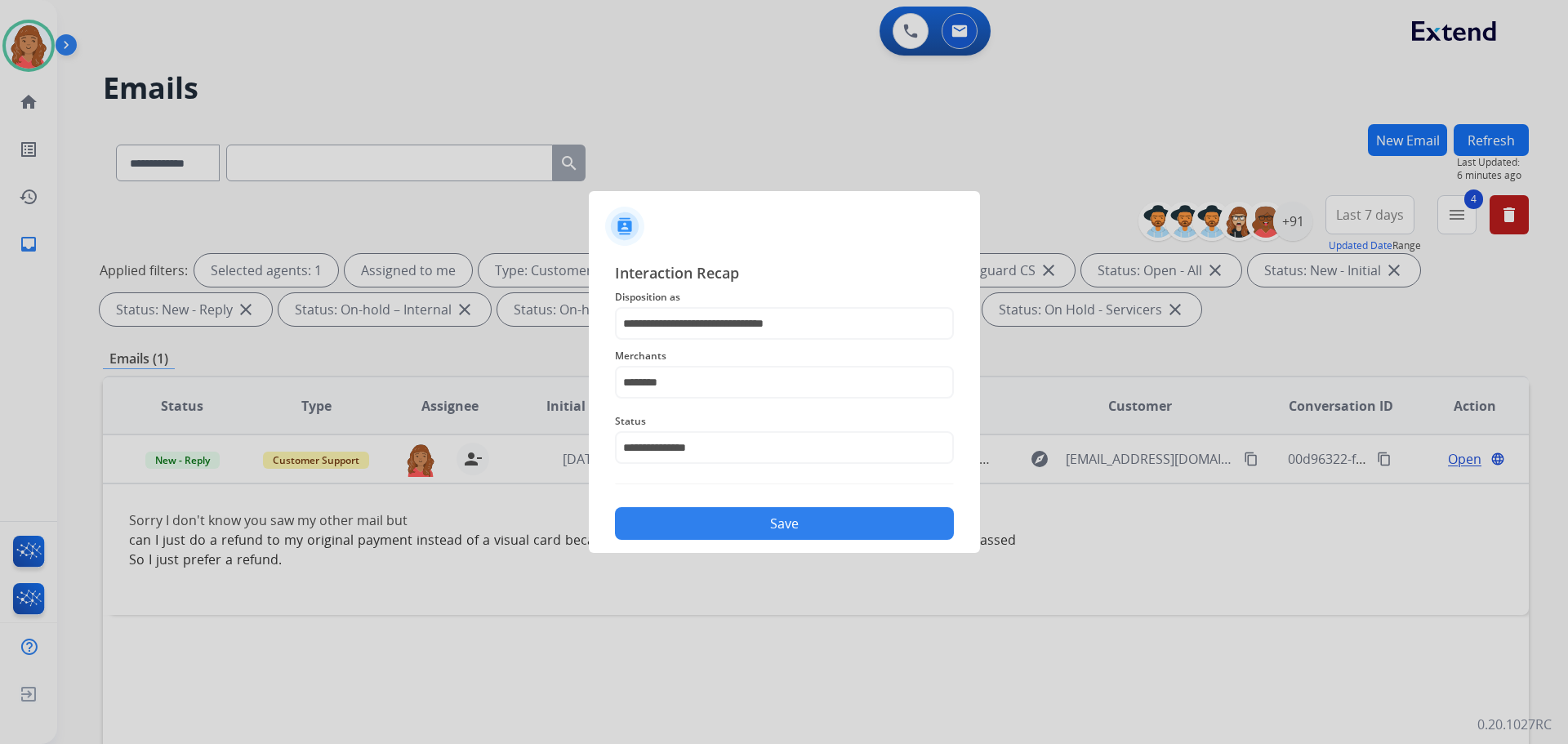
click at [746, 534] on button "Save" at bounding box center [784, 523] width 339 height 33
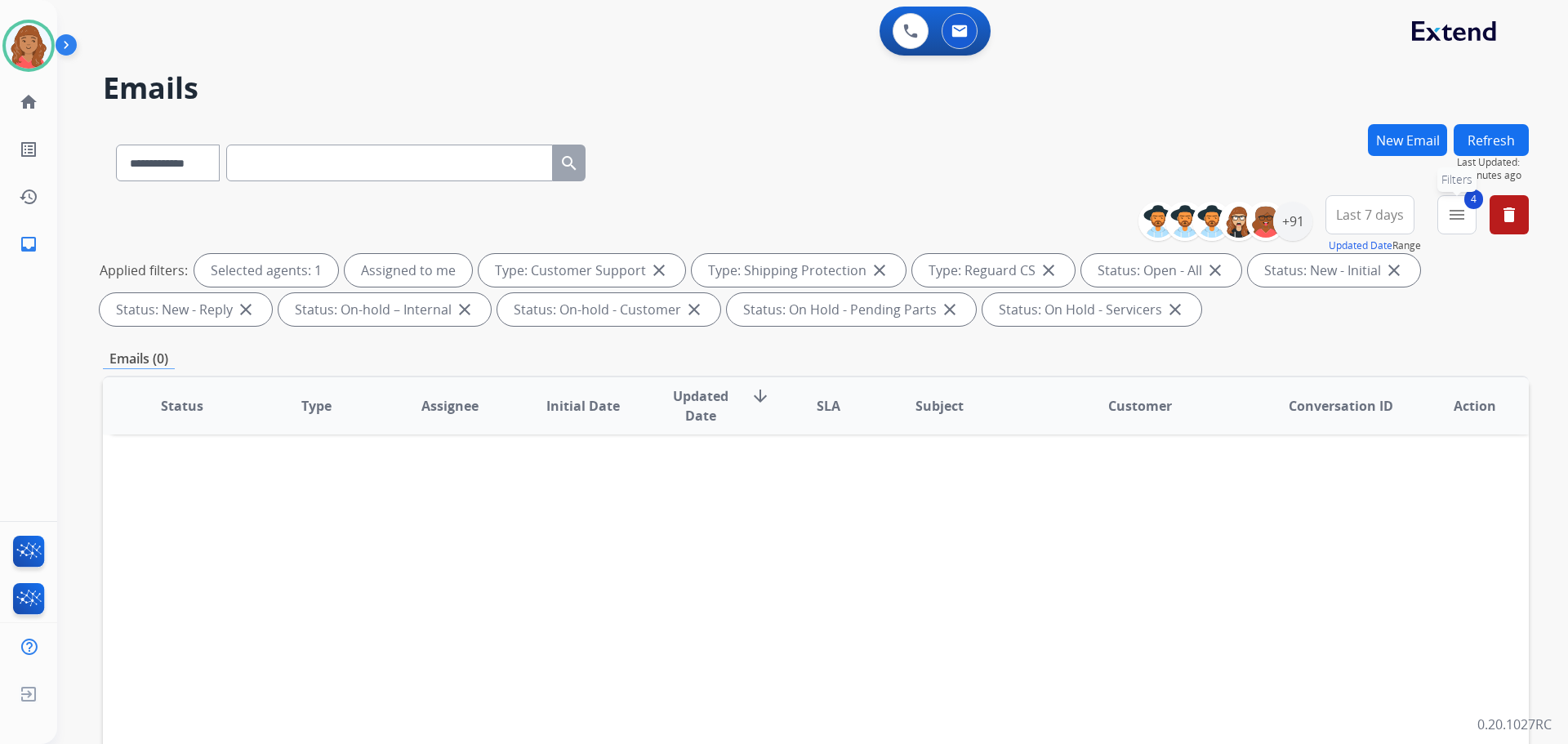
click at [1465, 217] on mat-icon "menu" at bounding box center [1457, 215] width 20 height 20
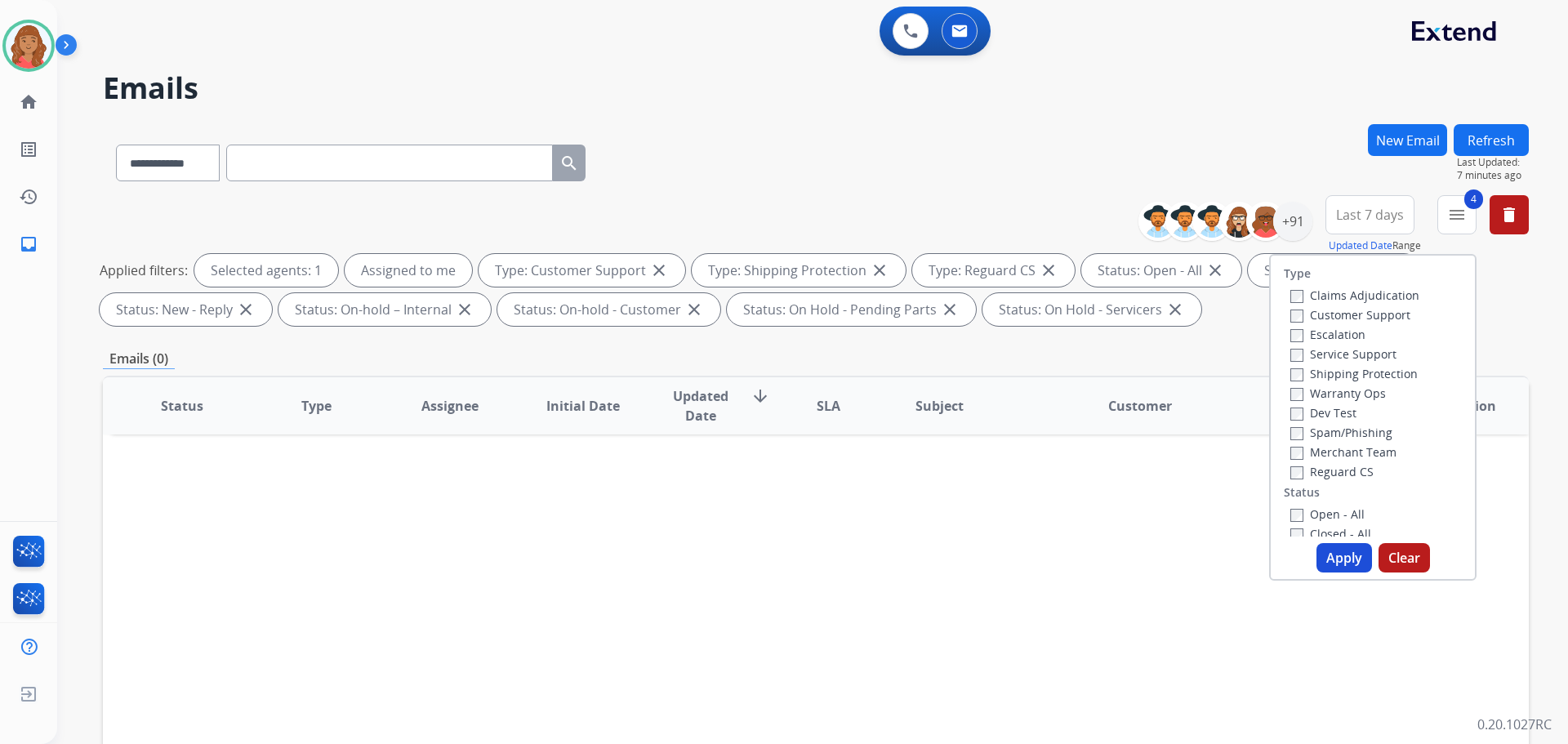
click at [1391, 146] on button "New Email" at bounding box center [1407, 140] width 79 height 32
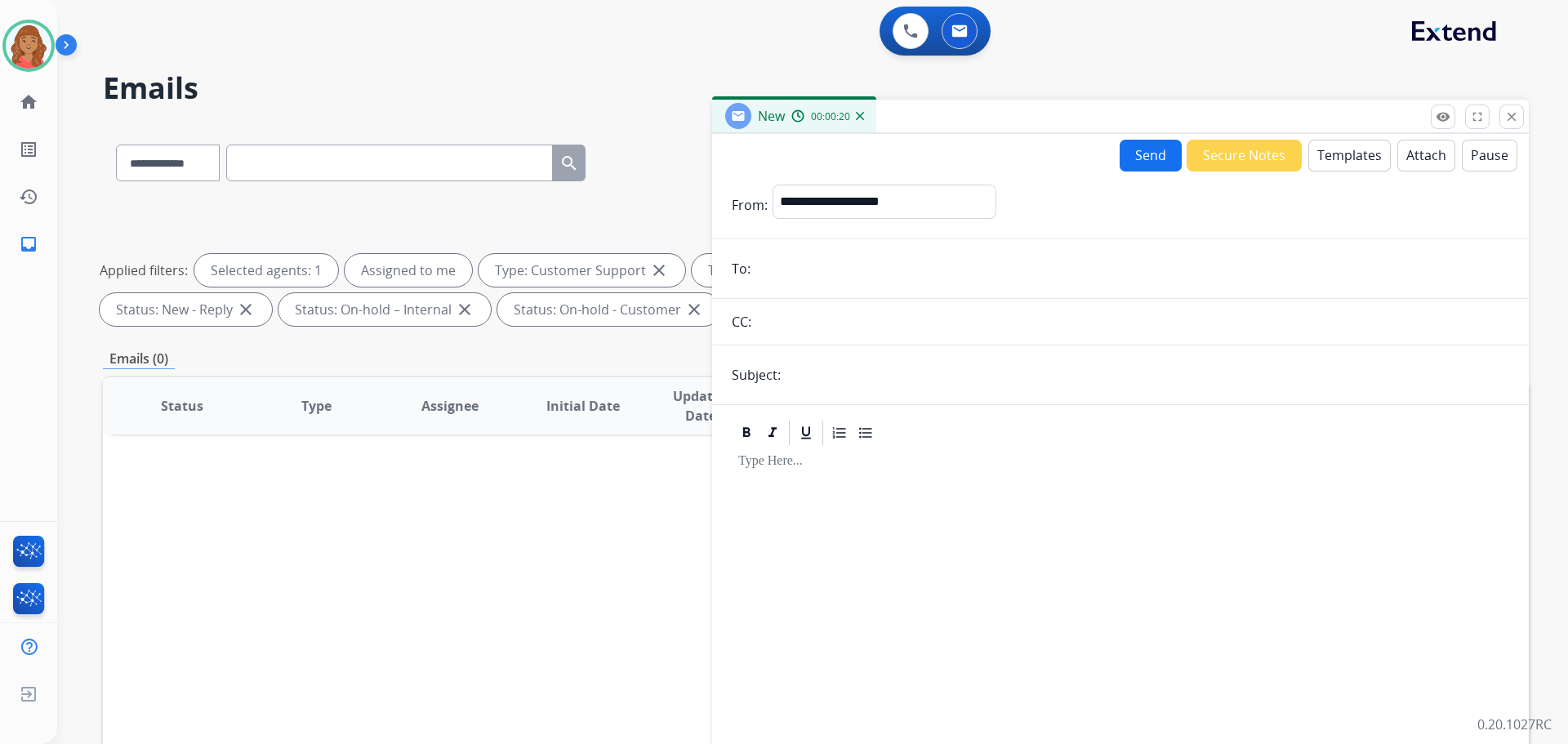
click at [1330, 160] on button "Templates" at bounding box center [1349, 155] width 82 height 32
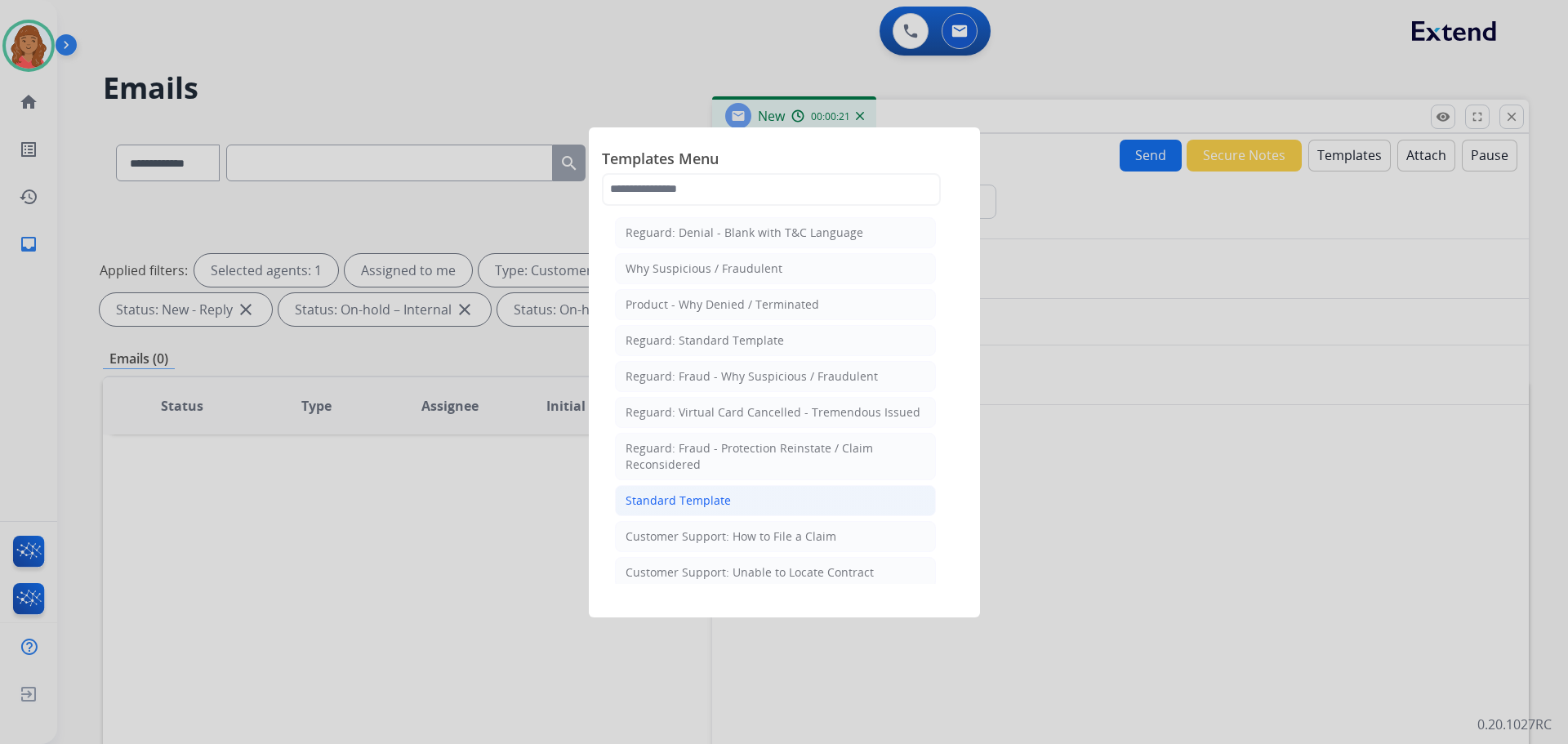
click at [677, 510] on li "Standard Template" at bounding box center [775, 500] width 321 height 31
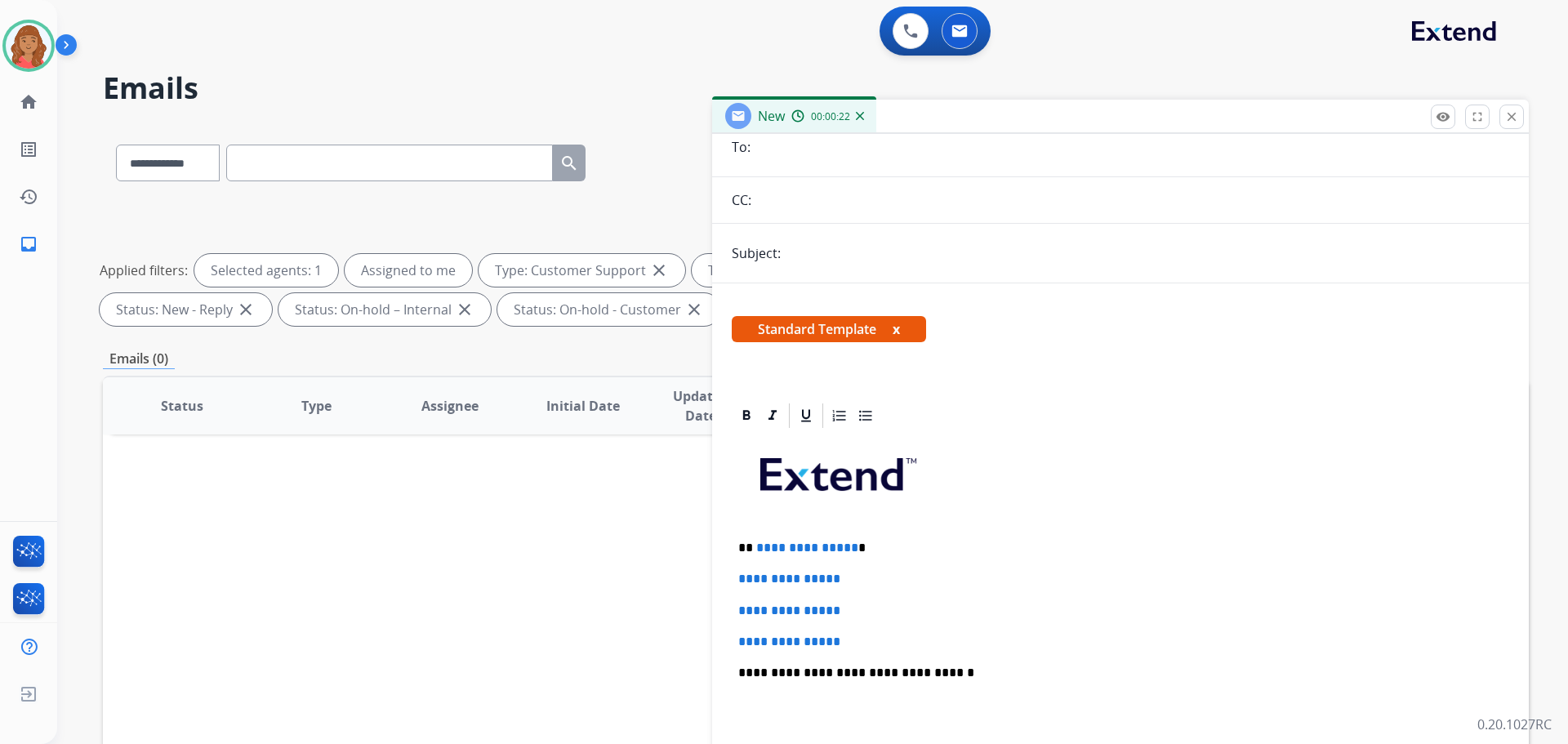
scroll to position [314, 0]
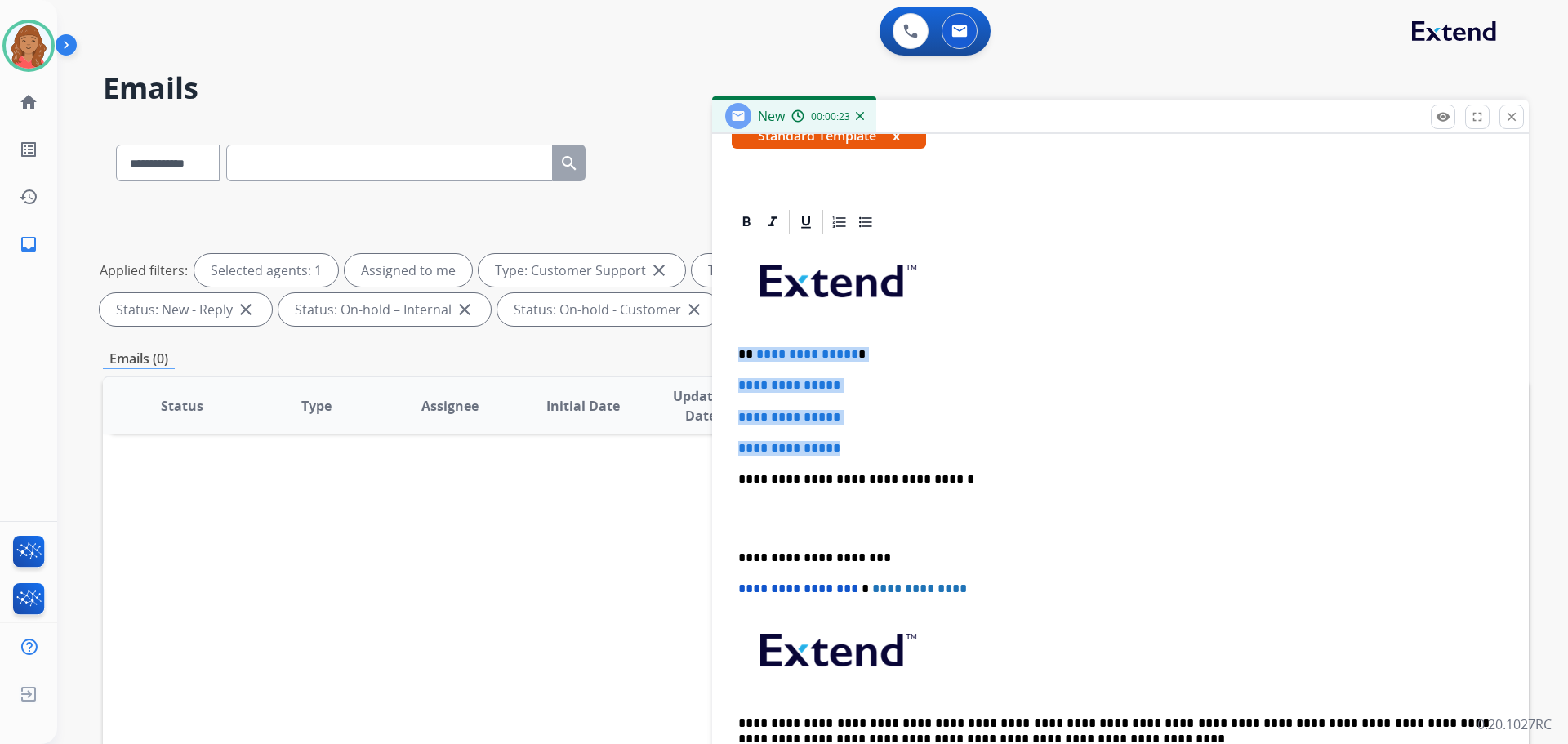
drag, startPoint x: 867, startPoint y: 453, endPoint x: 736, endPoint y: 335, distance: 176.3
click at [736, 335] on div "**********" at bounding box center [1120, 517] width 778 height 562
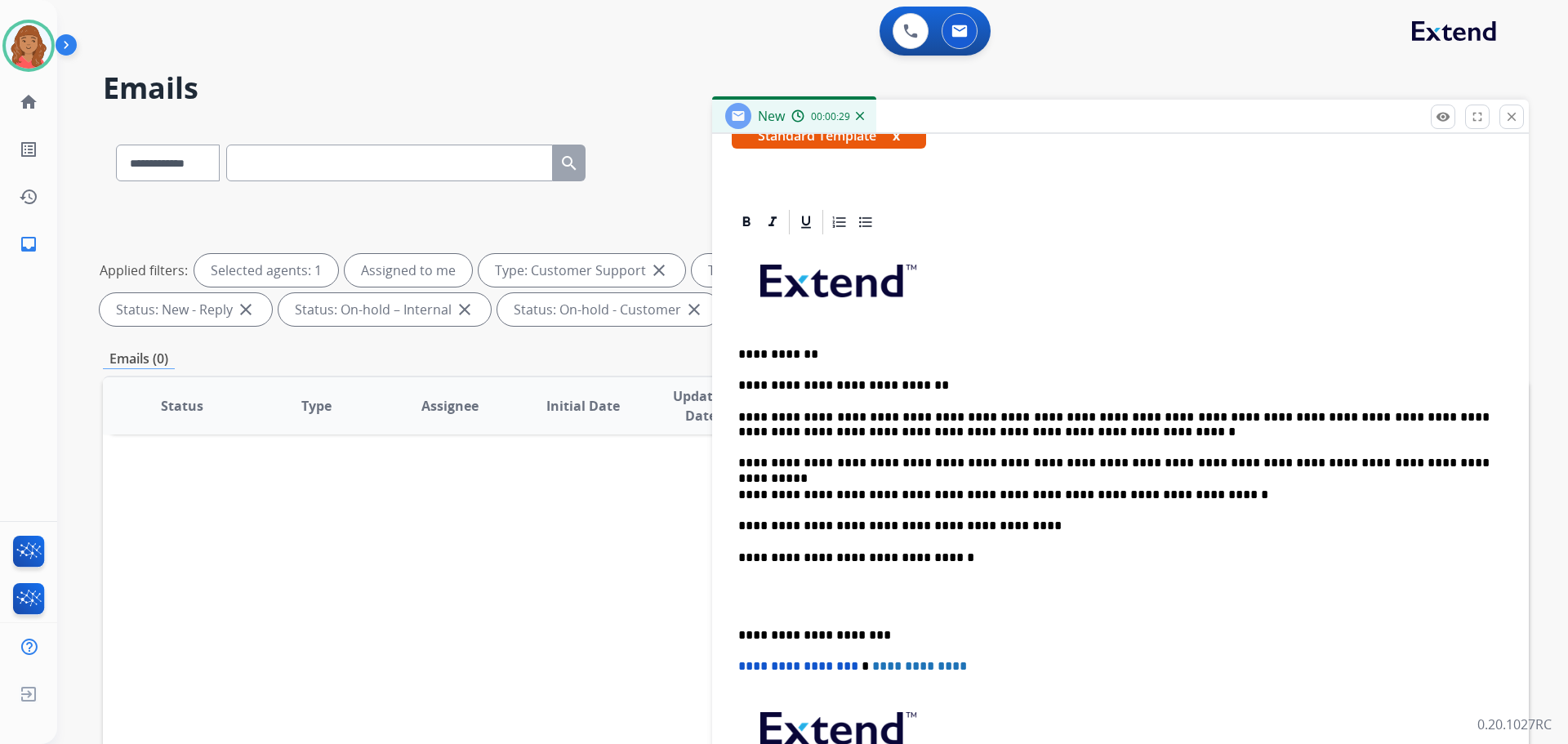
click at [735, 636] on div "**********" at bounding box center [1120, 556] width 778 height 639
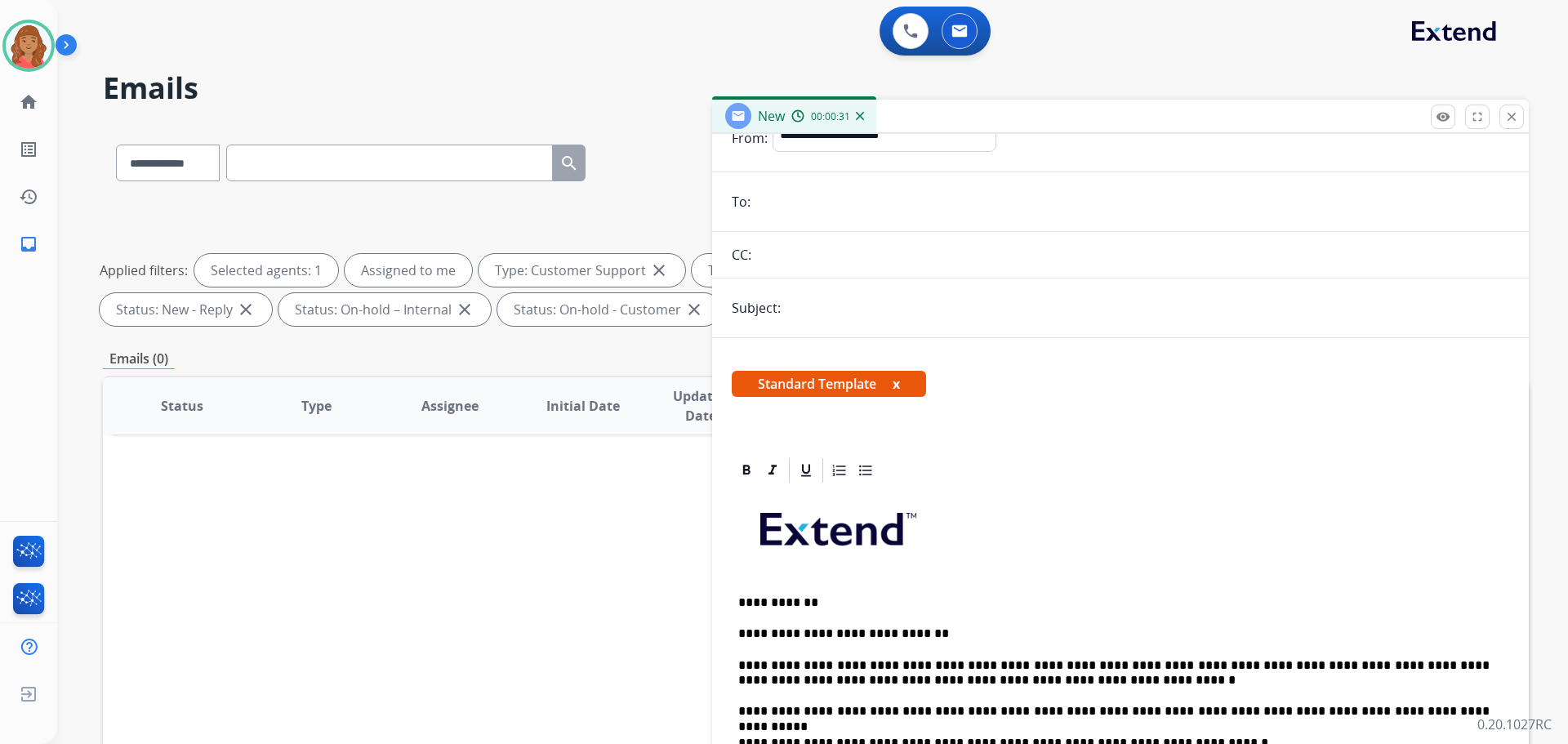
scroll to position [0, 0]
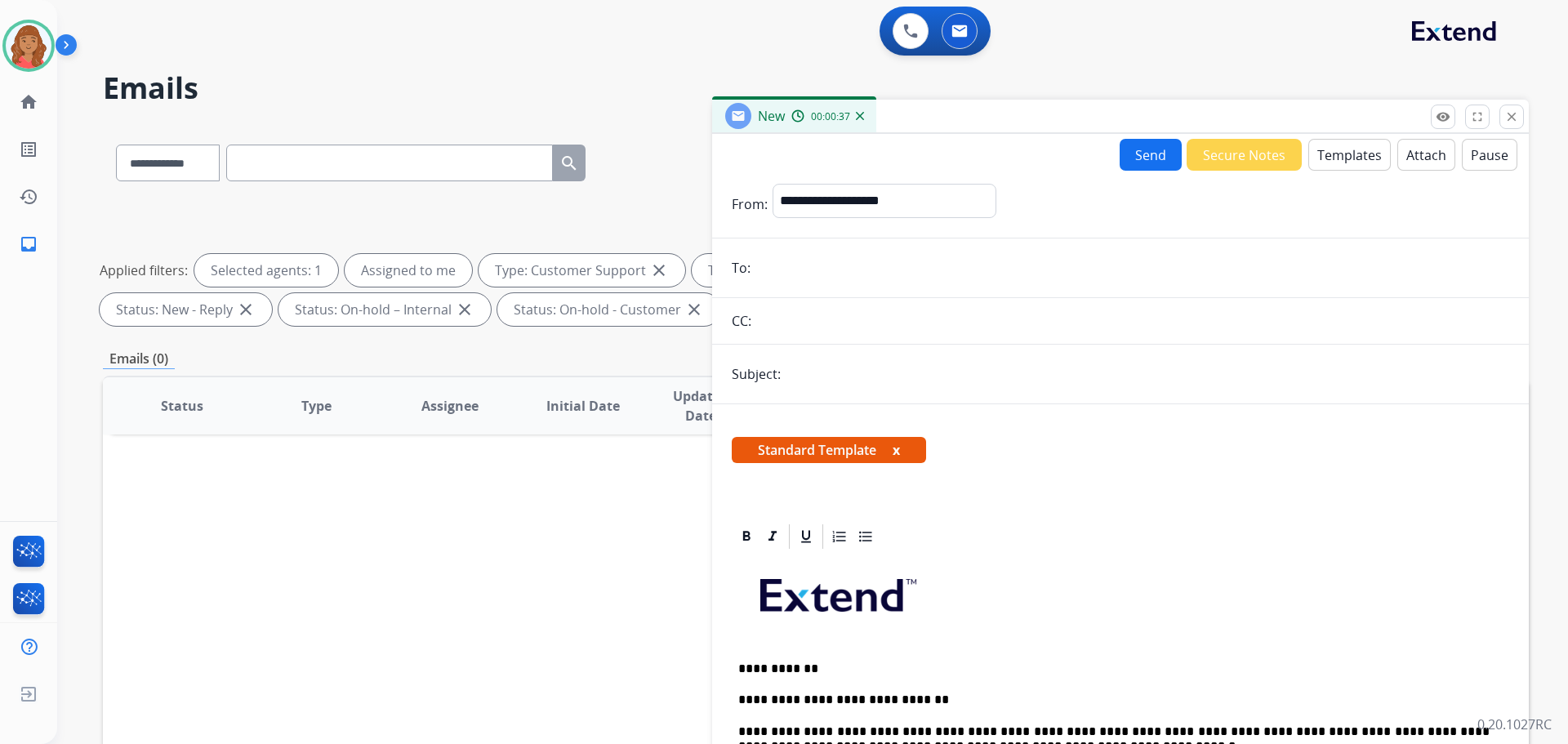
paste input "**********"
type input "**********"
click at [807, 386] on input "text" at bounding box center [1147, 374] width 723 height 33
type input "**********"
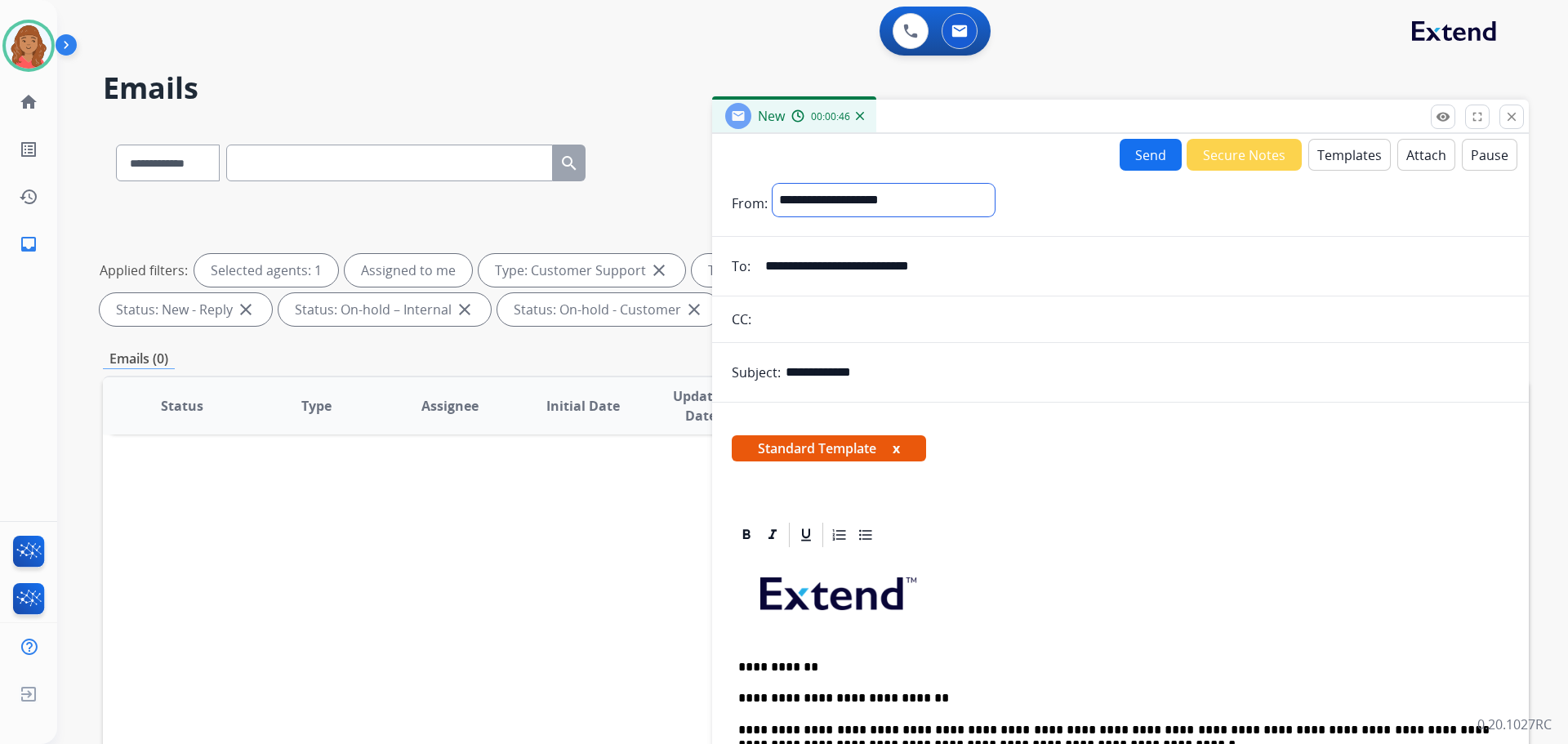
click at [847, 202] on select "**********" at bounding box center [883, 200] width 222 height 33
select select "**********"
click at [772, 184] on select "**********" at bounding box center [883, 200] width 222 height 33
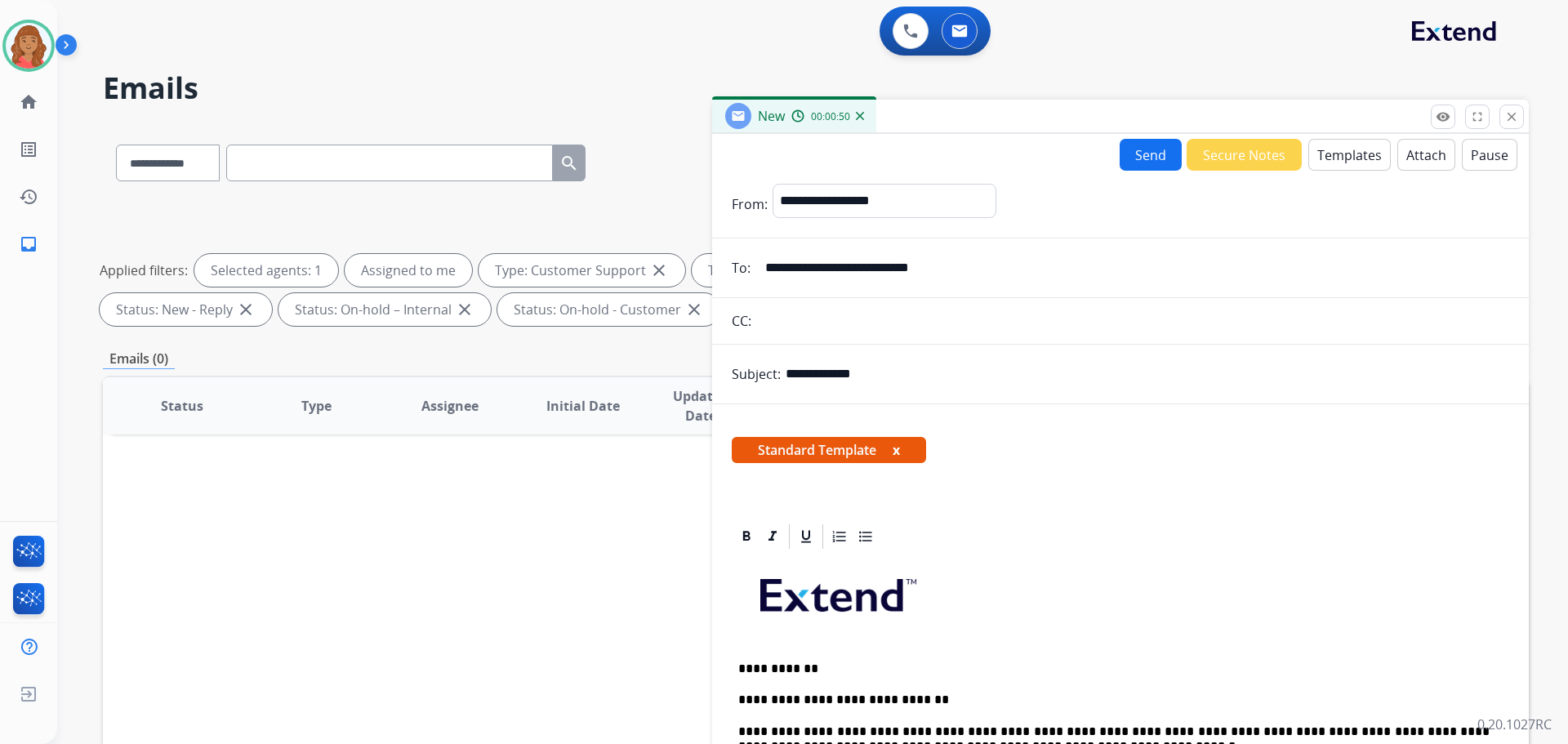
click at [1145, 162] on button "Send" at bounding box center [1150, 154] width 62 height 32
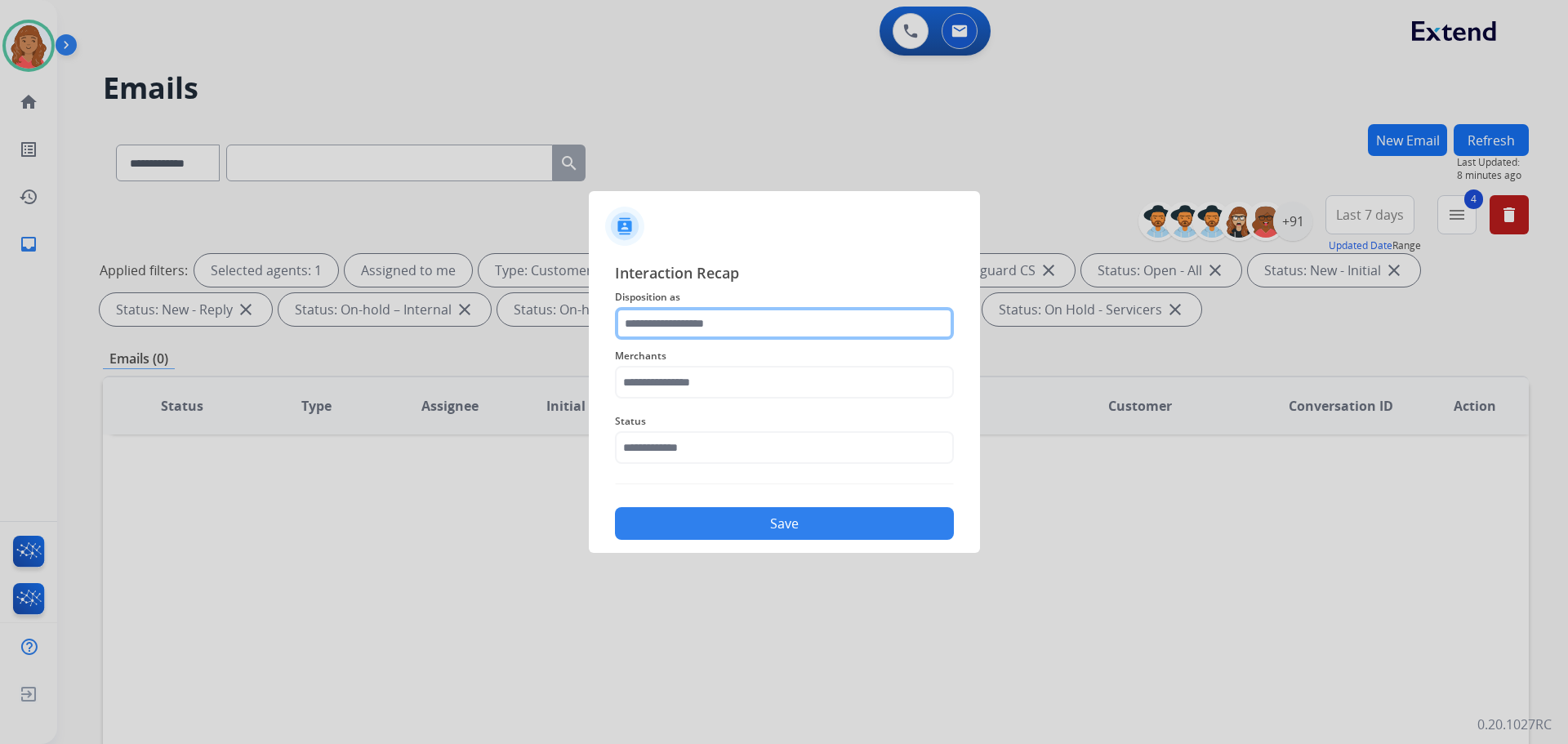
click at [702, 324] on input "text" at bounding box center [784, 324] width 339 height 33
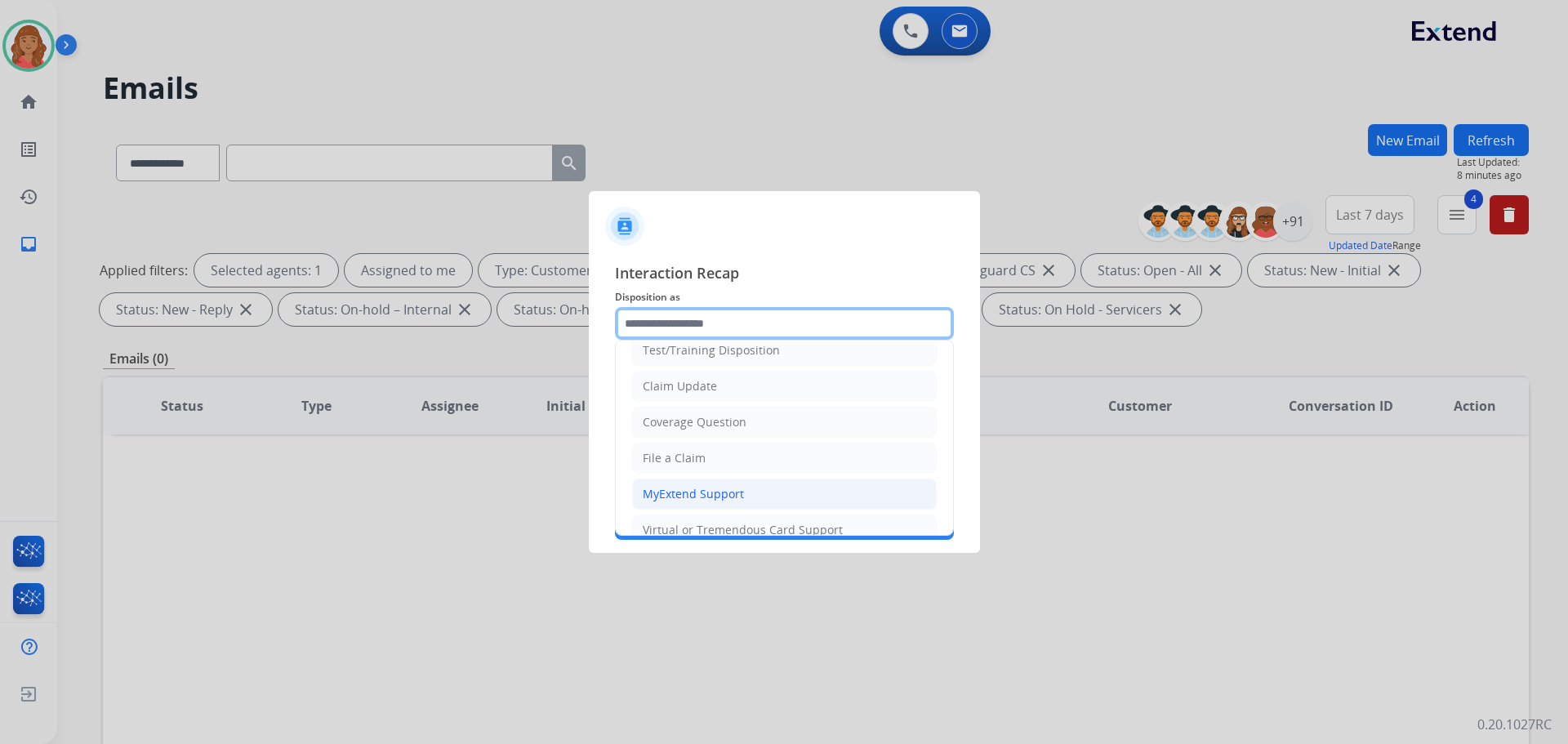
scroll to position [82, 0]
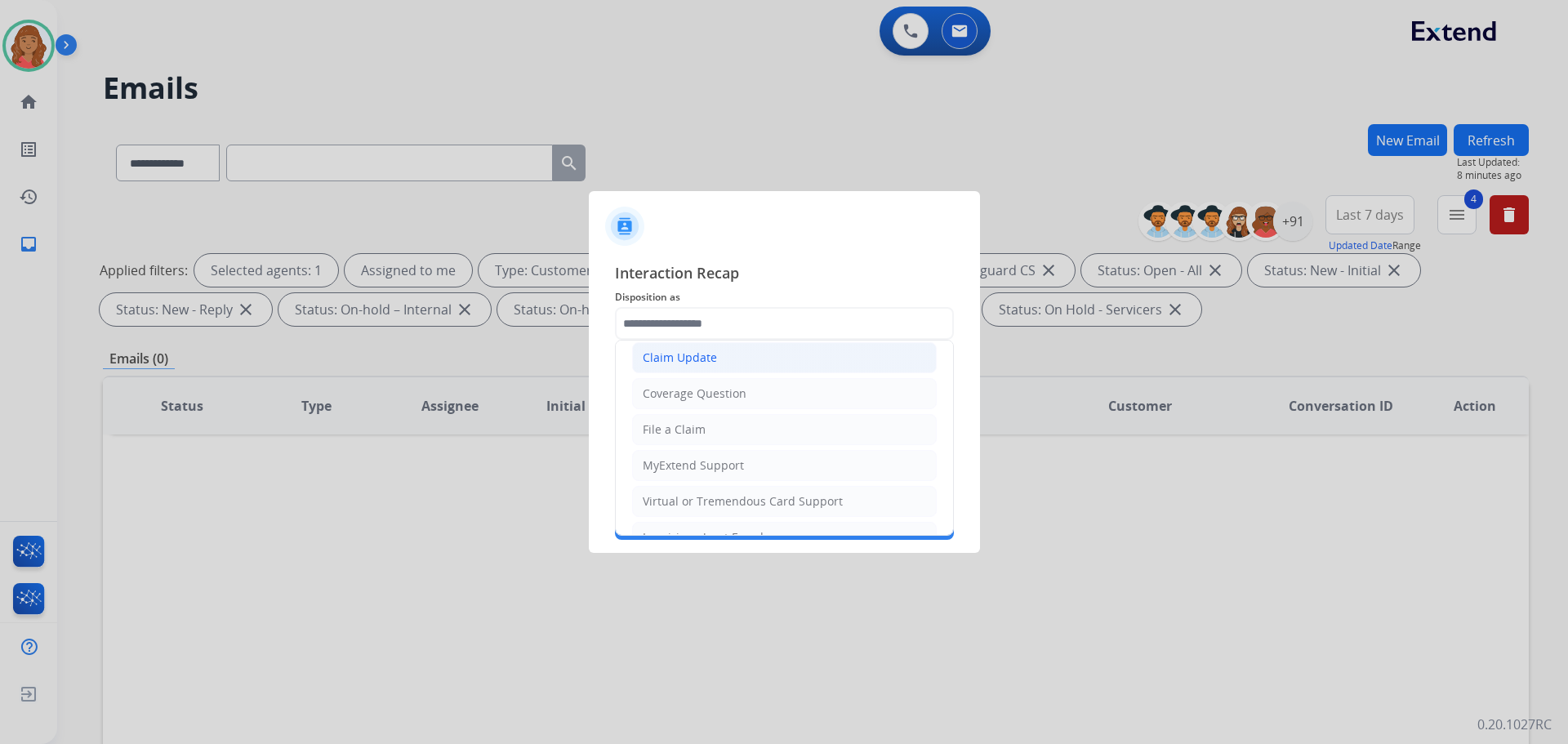
click at [684, 355] on div "Claim Update" at bounding box center [680, 358] width 74 height 16
type input "**********"
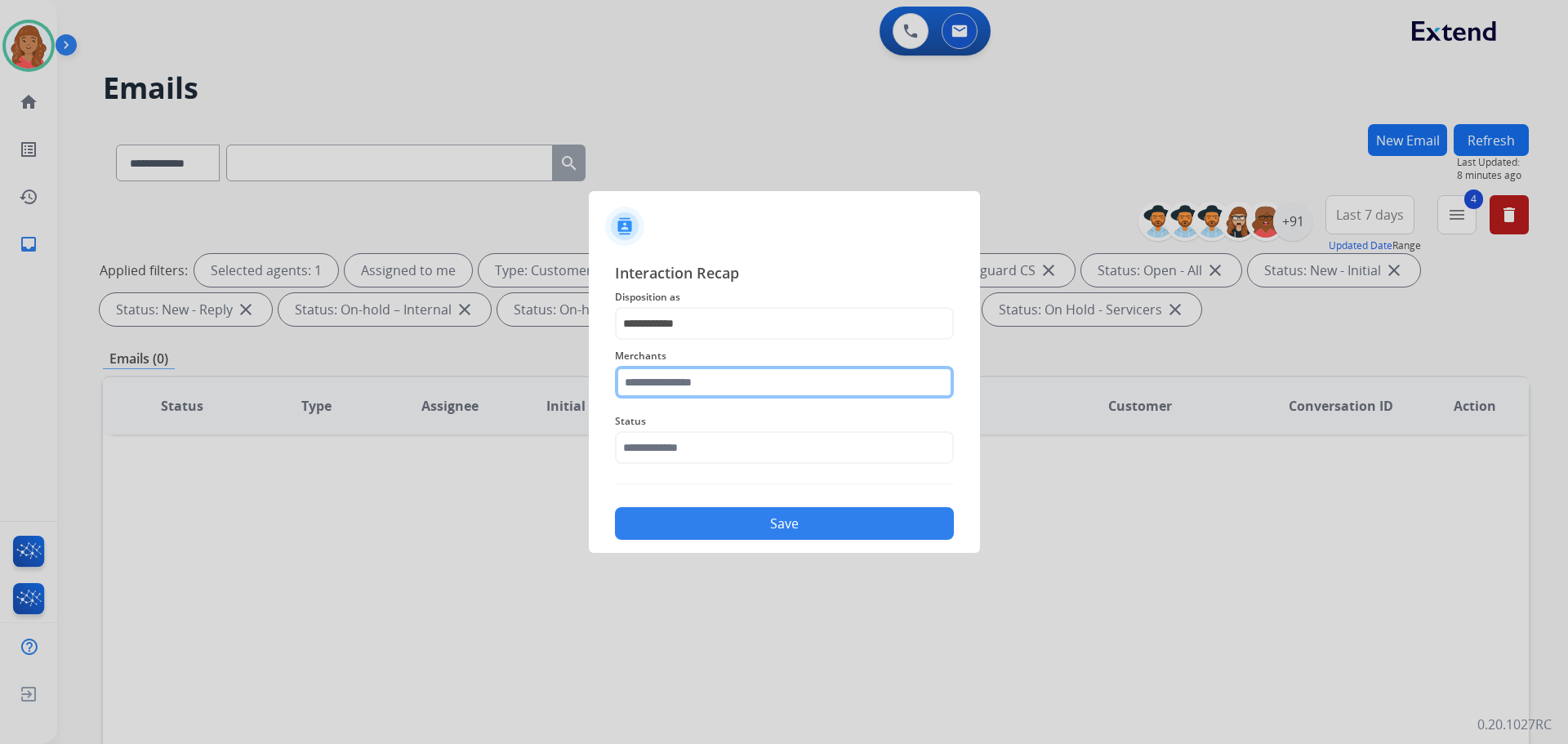
click at [685, 388] on input "text" at bounding box center [784, 382] width 339 height 33
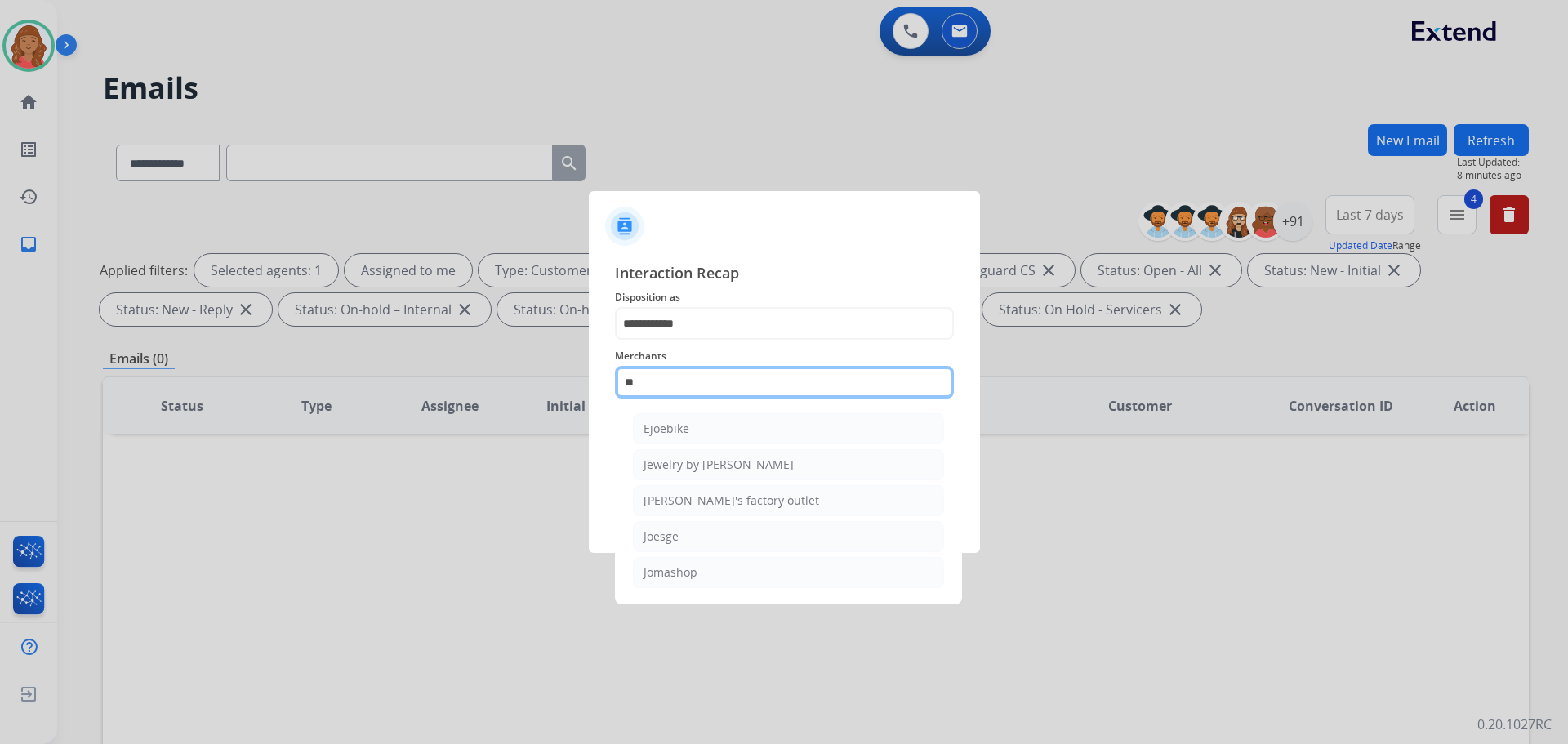
scroll to position [0, 0]
drag, startPoint x: 683, startPoint y: 571, endPoint x: 692, endPoint y: 486, distance: 85.5
click at [683, 570] on div "Jomashop" at bounding box center [670, 573] width 53 height 16
type input "********"
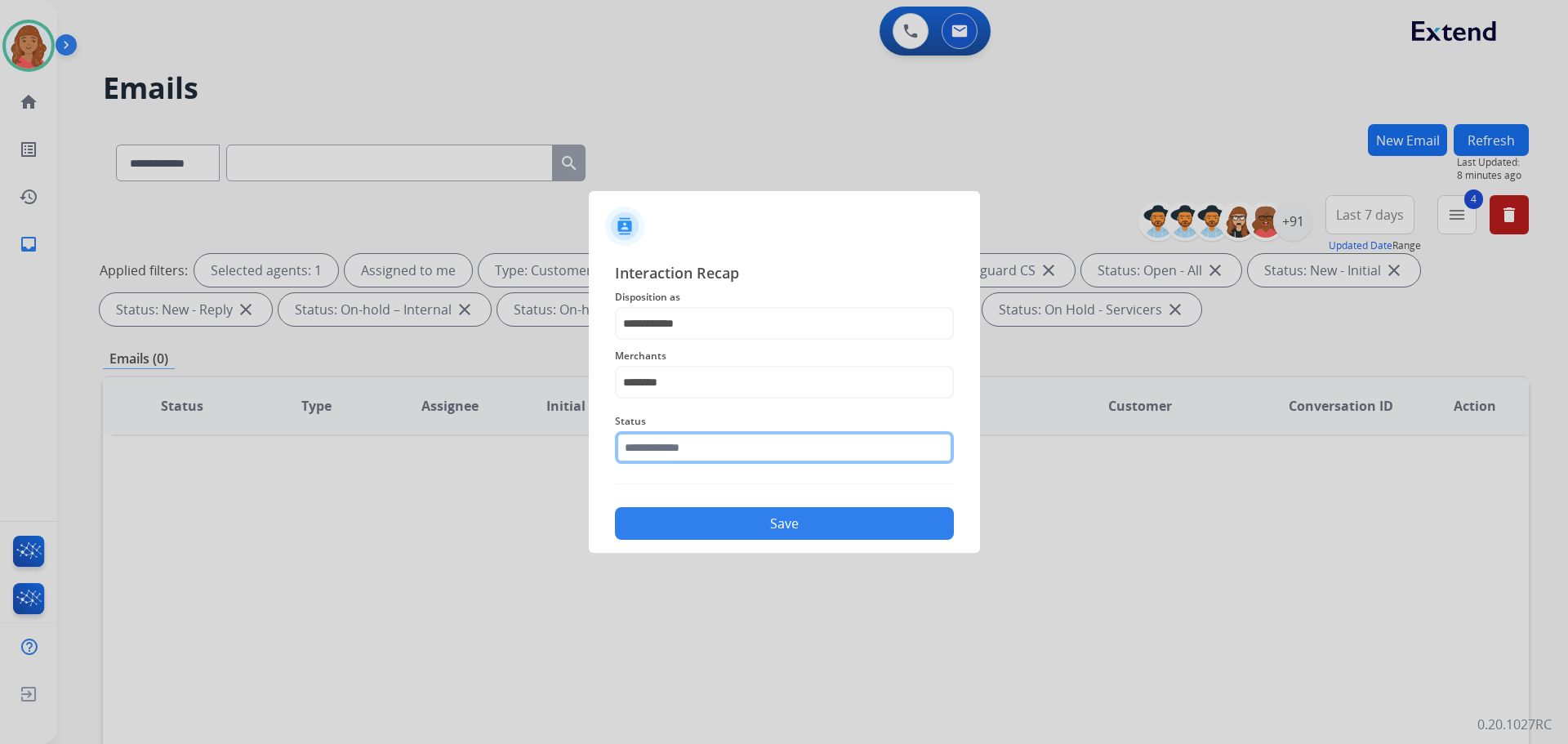
click at [688, 451] on input "text" at bounding box center [784, 448] width 339 height 33
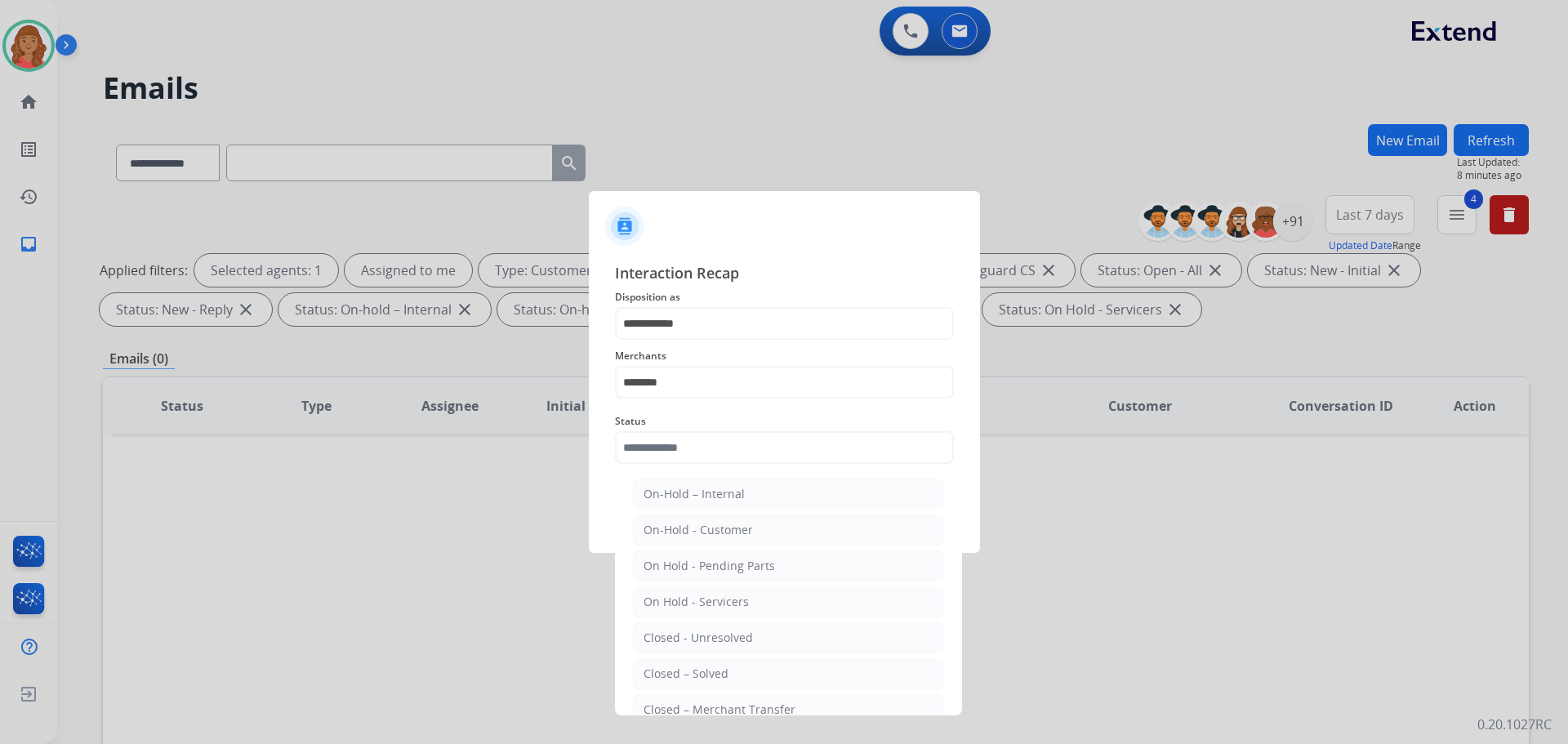
drag, startPoint x: 701, startPoint y: 665, endPoint x: 697, endPoint y: 619, distance: 46.2
click at [700, 663] on li "Closed – Solved" at bounding box center [788, 673] width 311 height 31
type input "**********"
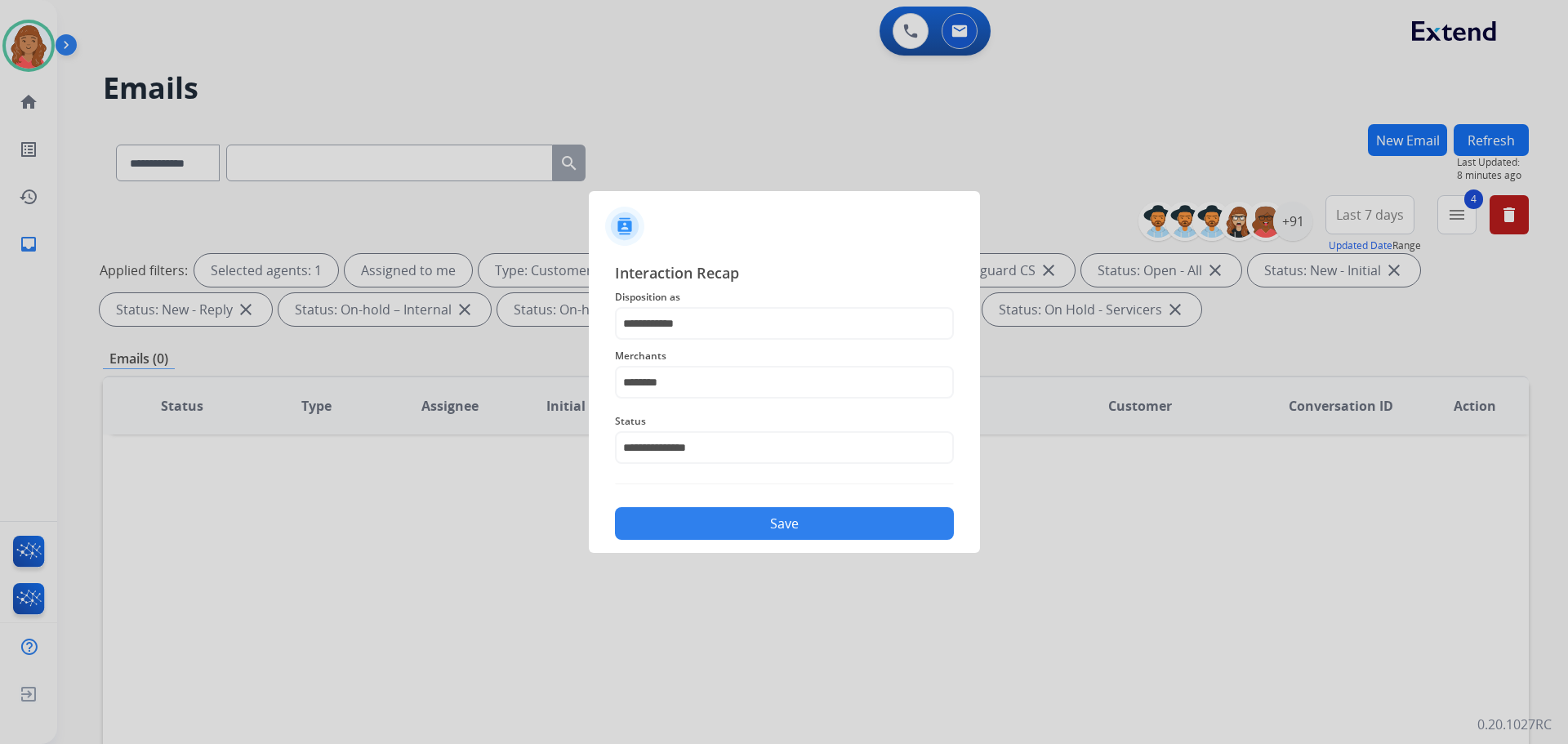
click at [754, 515] on button "Save" at bounding box center [784, 523] width 339 height 33
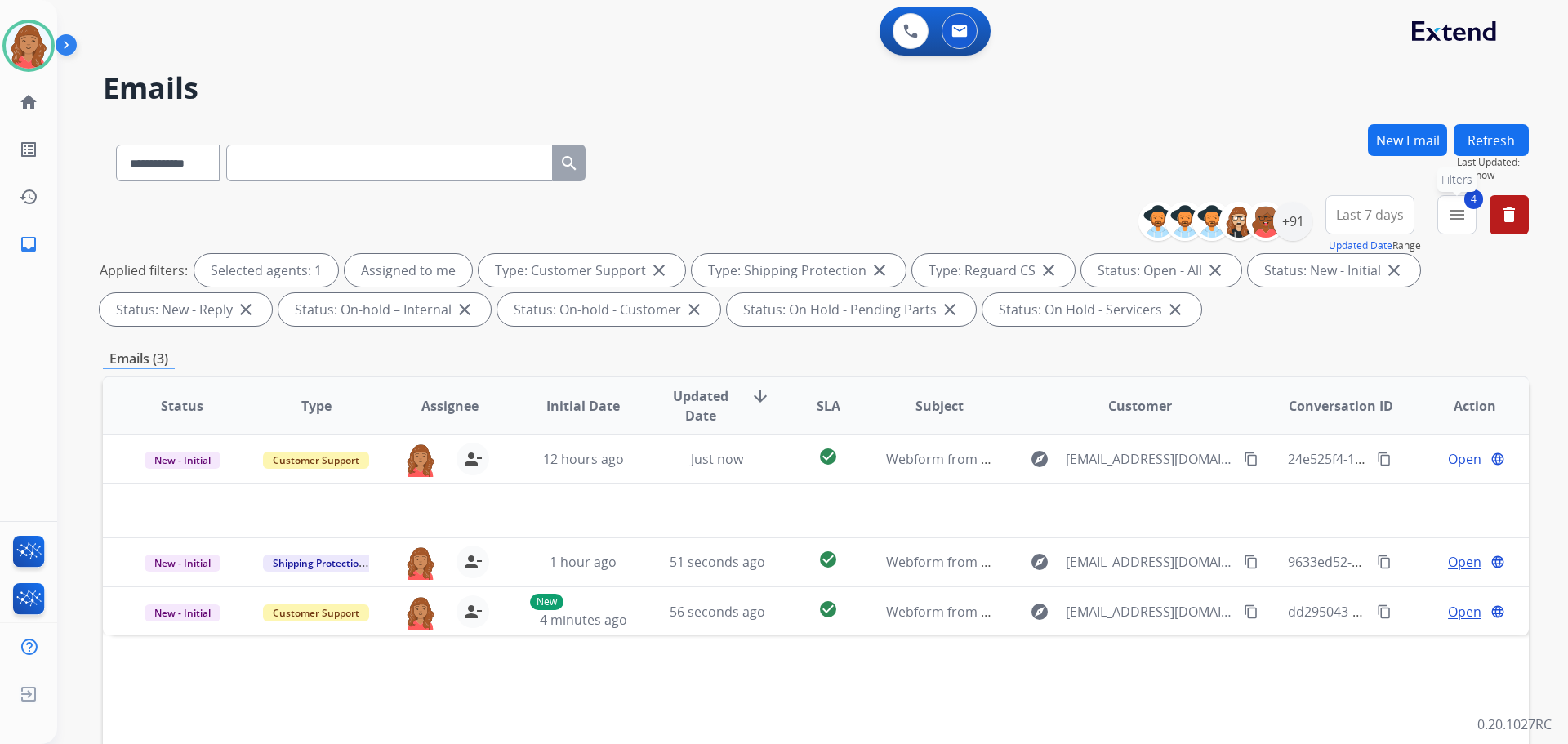
click at [1461, 218] on mat-icon "menu" at bounding box center [1457, 215] width 20 height 20
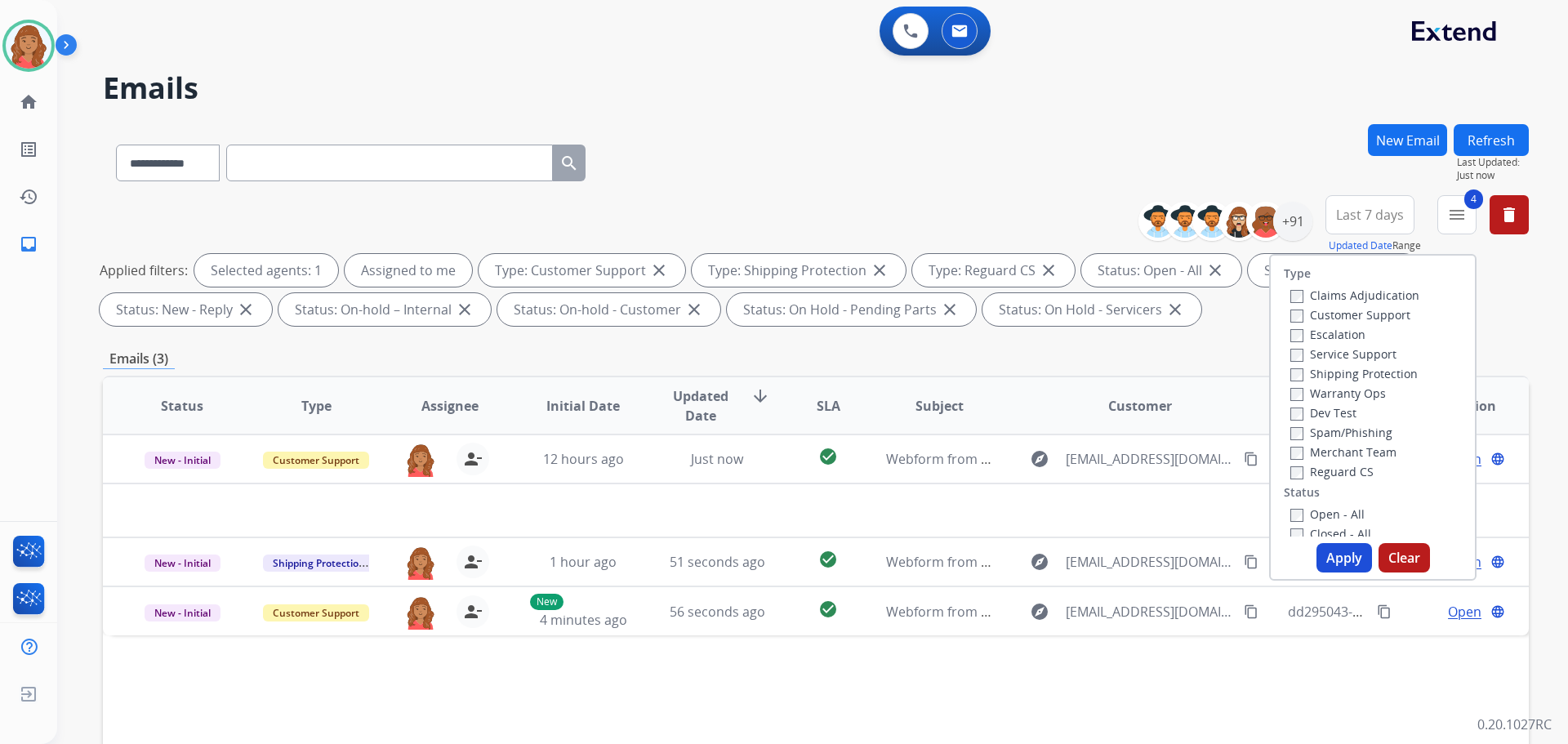
click at [1329, 556] on button "Apply" at bounding box center [1343, 557] width 55 height 29
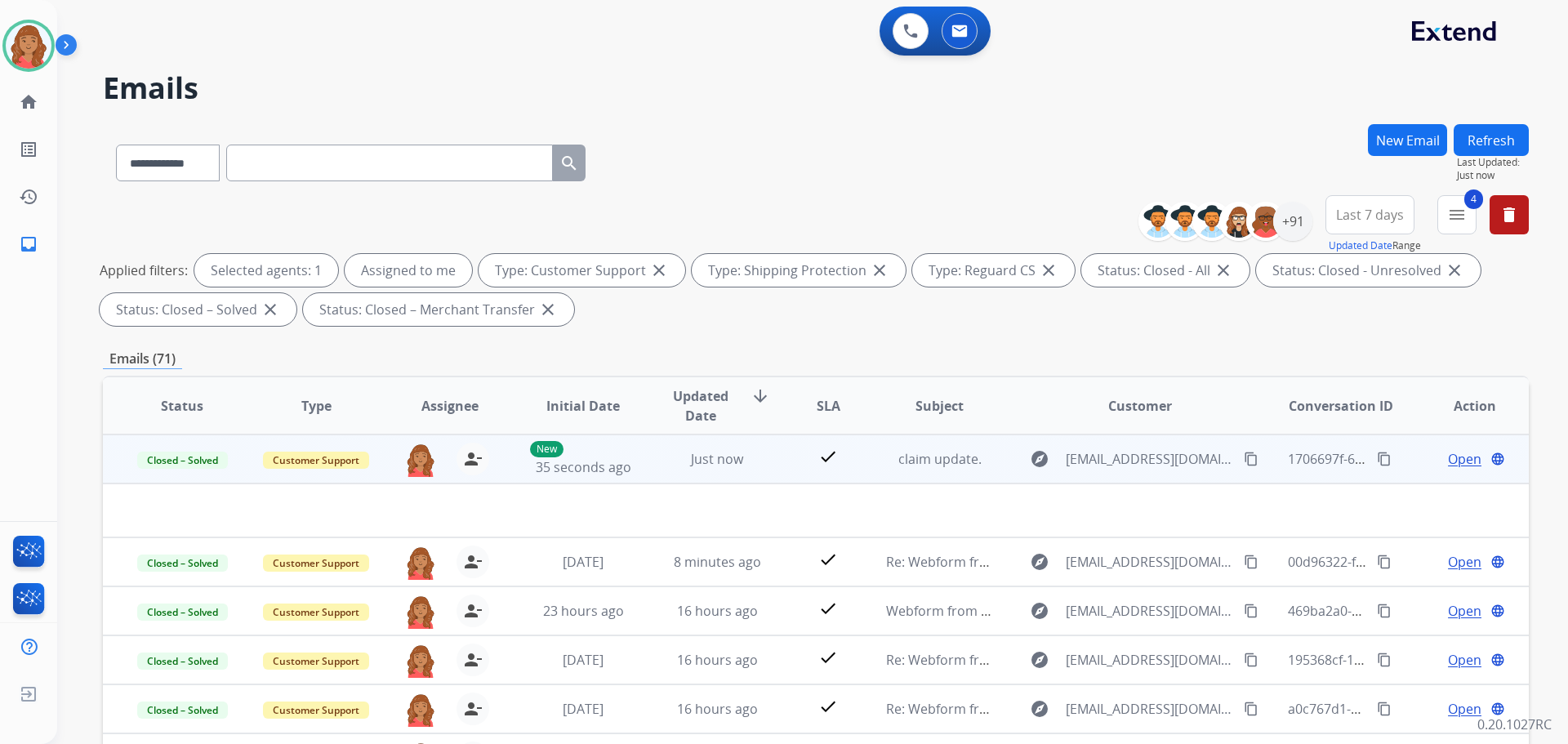
click at [1377, 458] on mat-icon "content_copy" at bounding box center [1384, 459] width 15 height 14
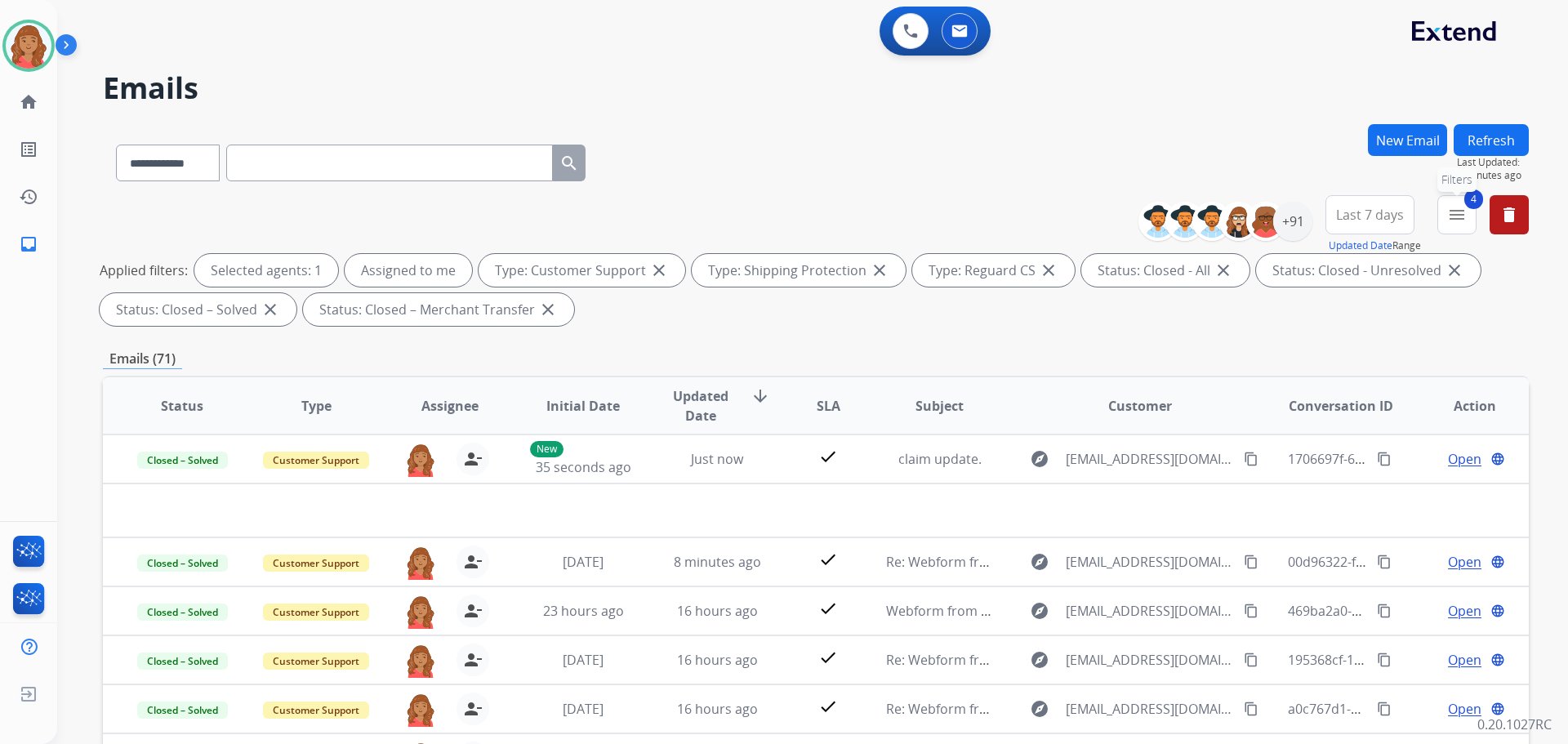
click at [1452, 213] on mat-icon "menu" at bounding box center [1457, 215] width 20 height 20
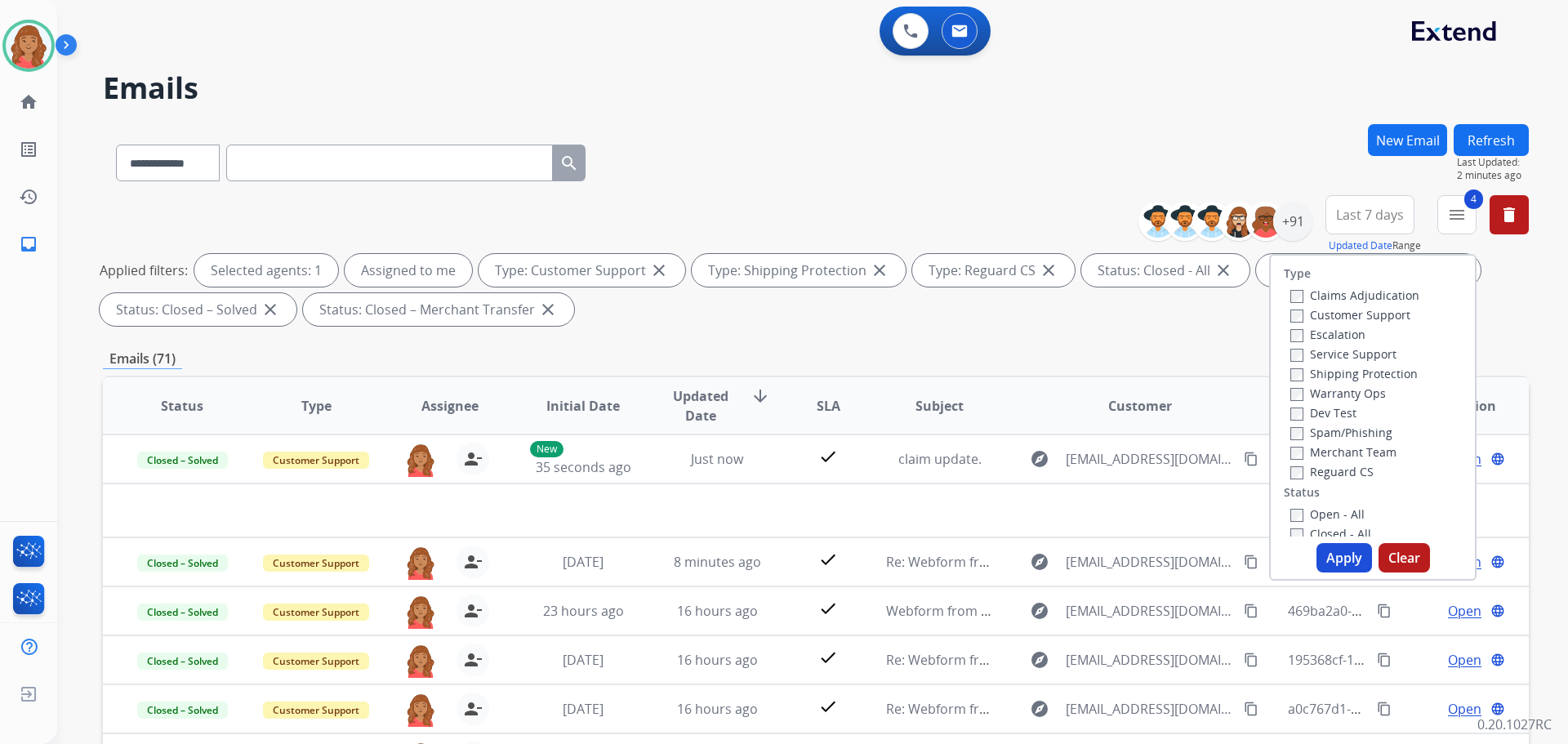
click at [1337, 561] on button "Apply" at bounding box center [1343, 557] width 55 height 29
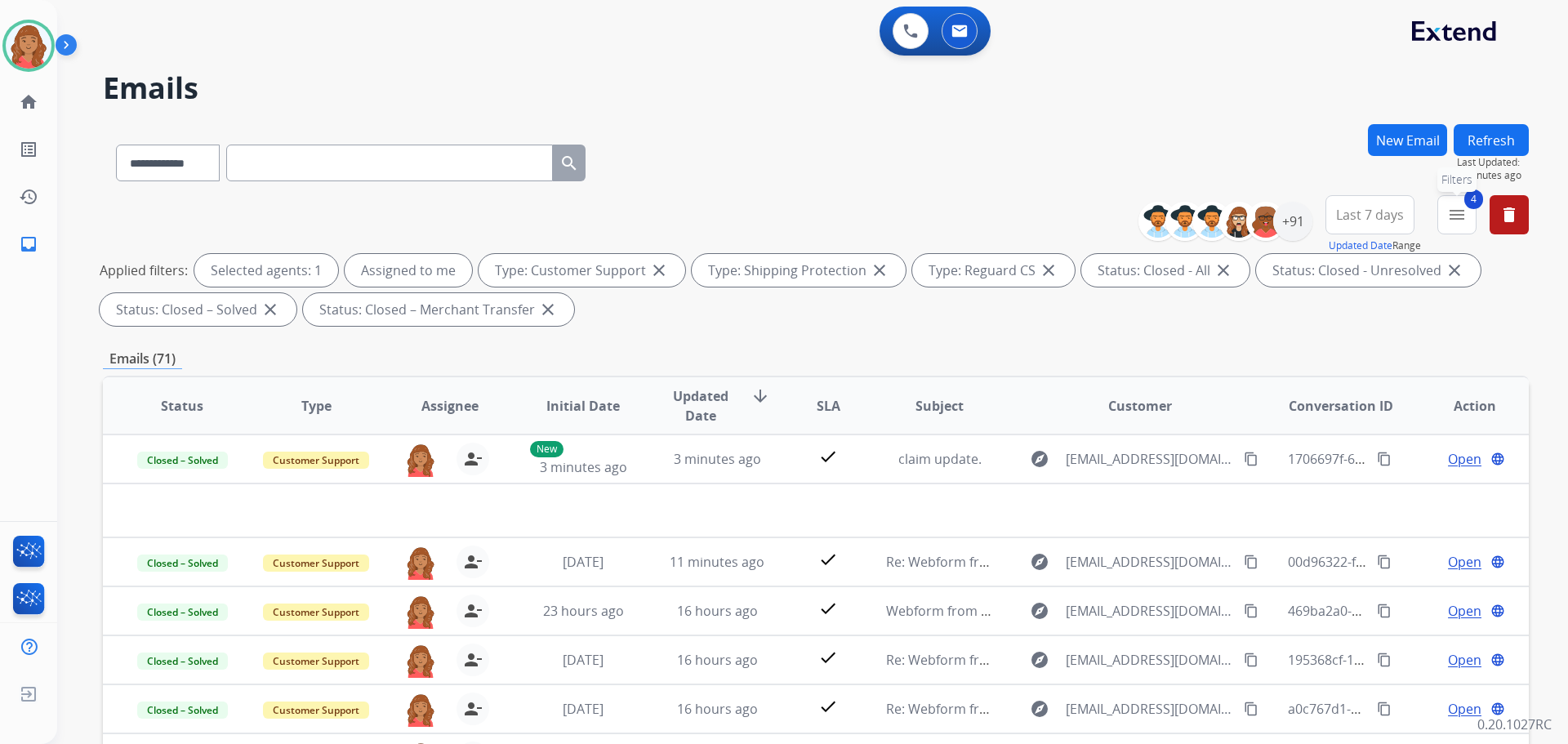
click at [1447, 217] on mat-icon "menu" at bounding box center [1457, 215] width 20 height 20
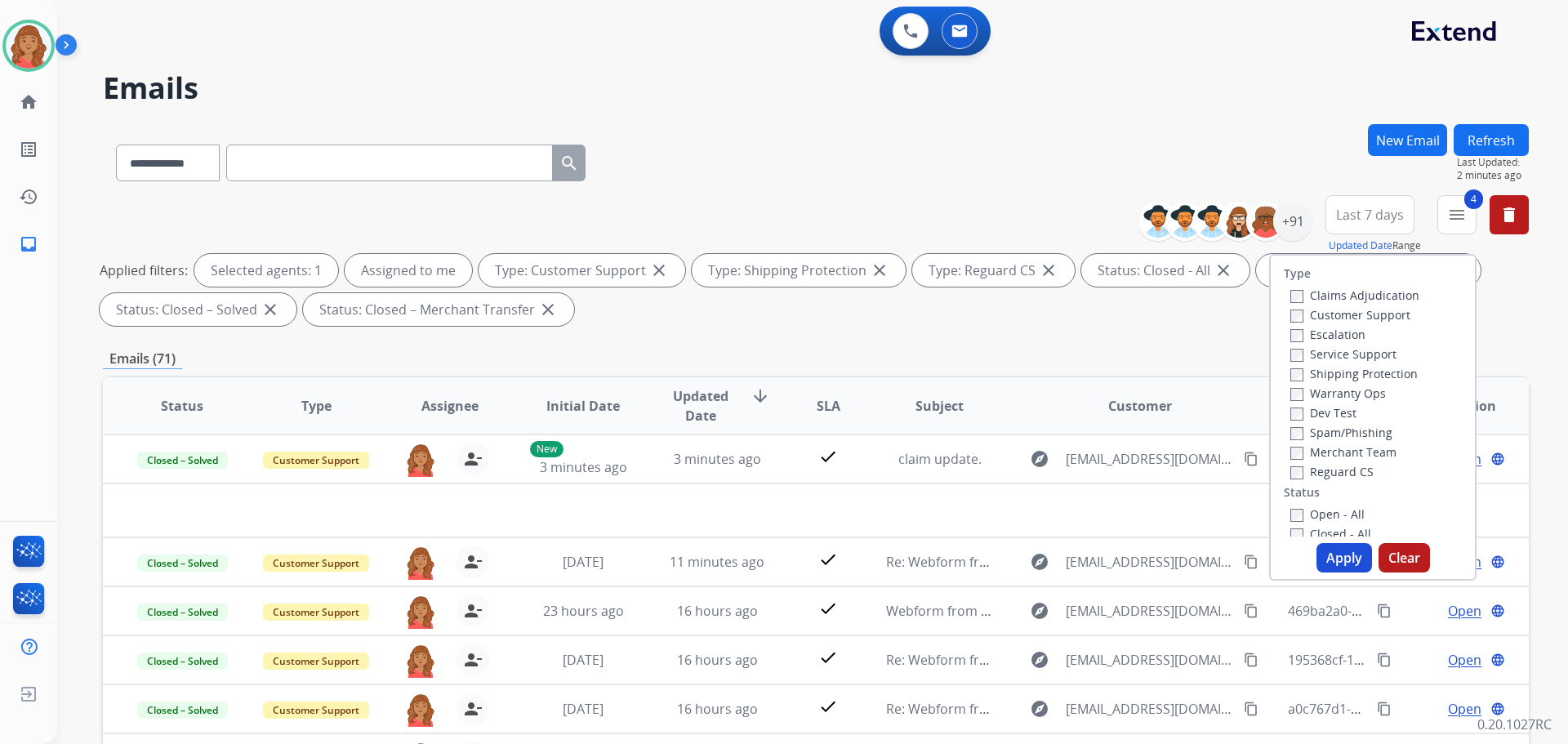
click at [1326, 561] on button "Apply" at bounding box center [1343, 557] width 55 height 29
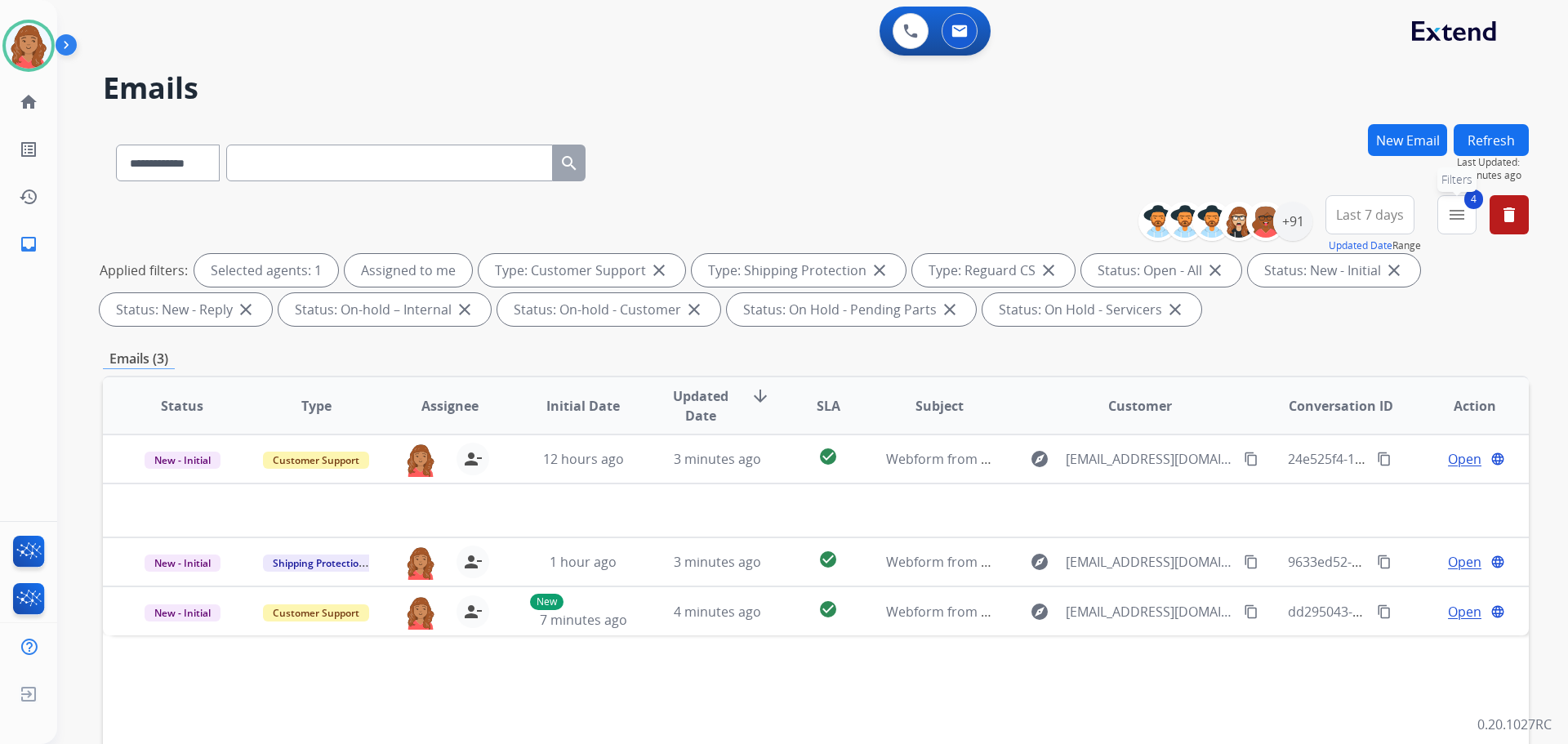
click at [1452, 227] on button "4 menu Filters" at bounding box center [1457, 214] width 39 height 39
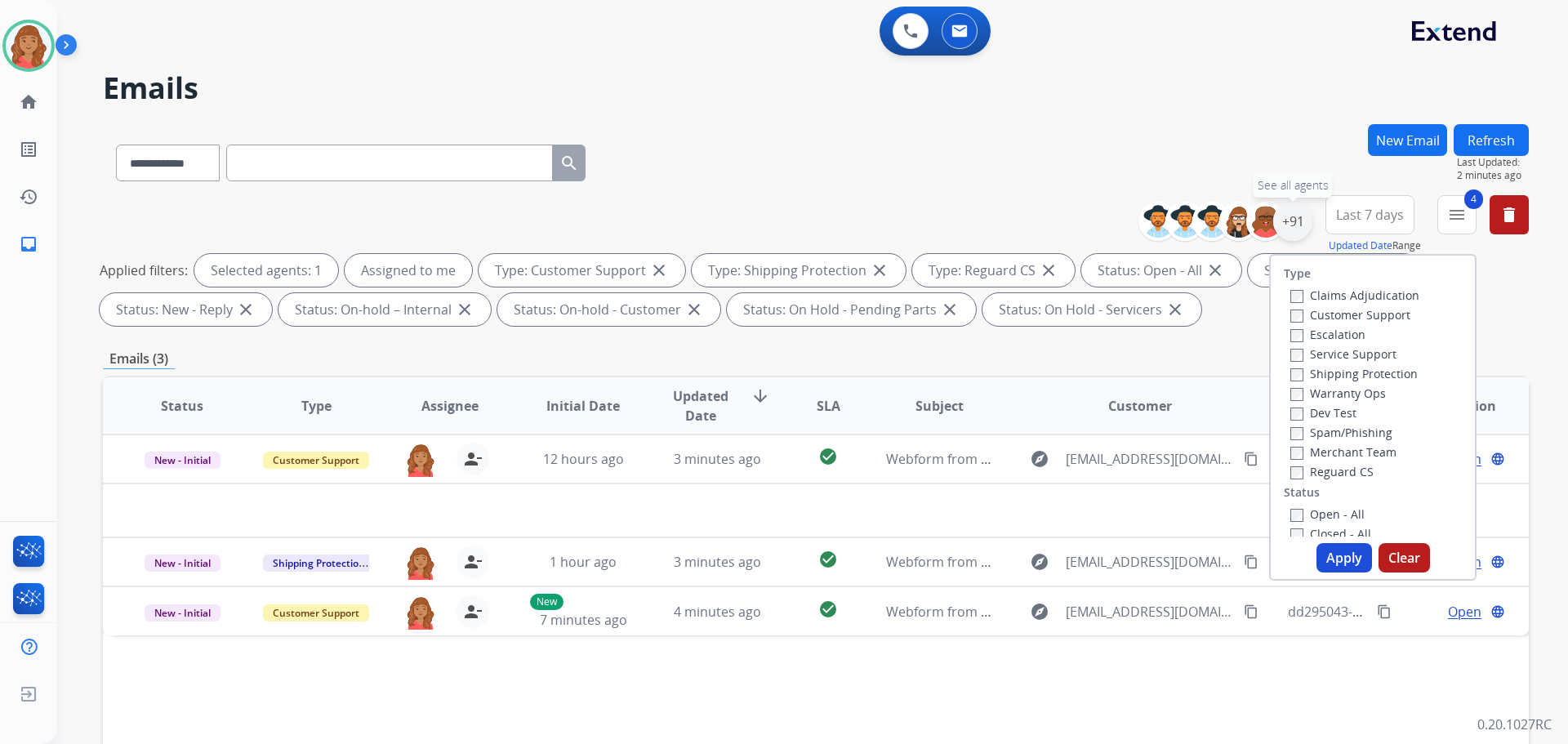
click at [1291, 237] on div "+91" at bounding box center [1292, 221] width 39 height 39
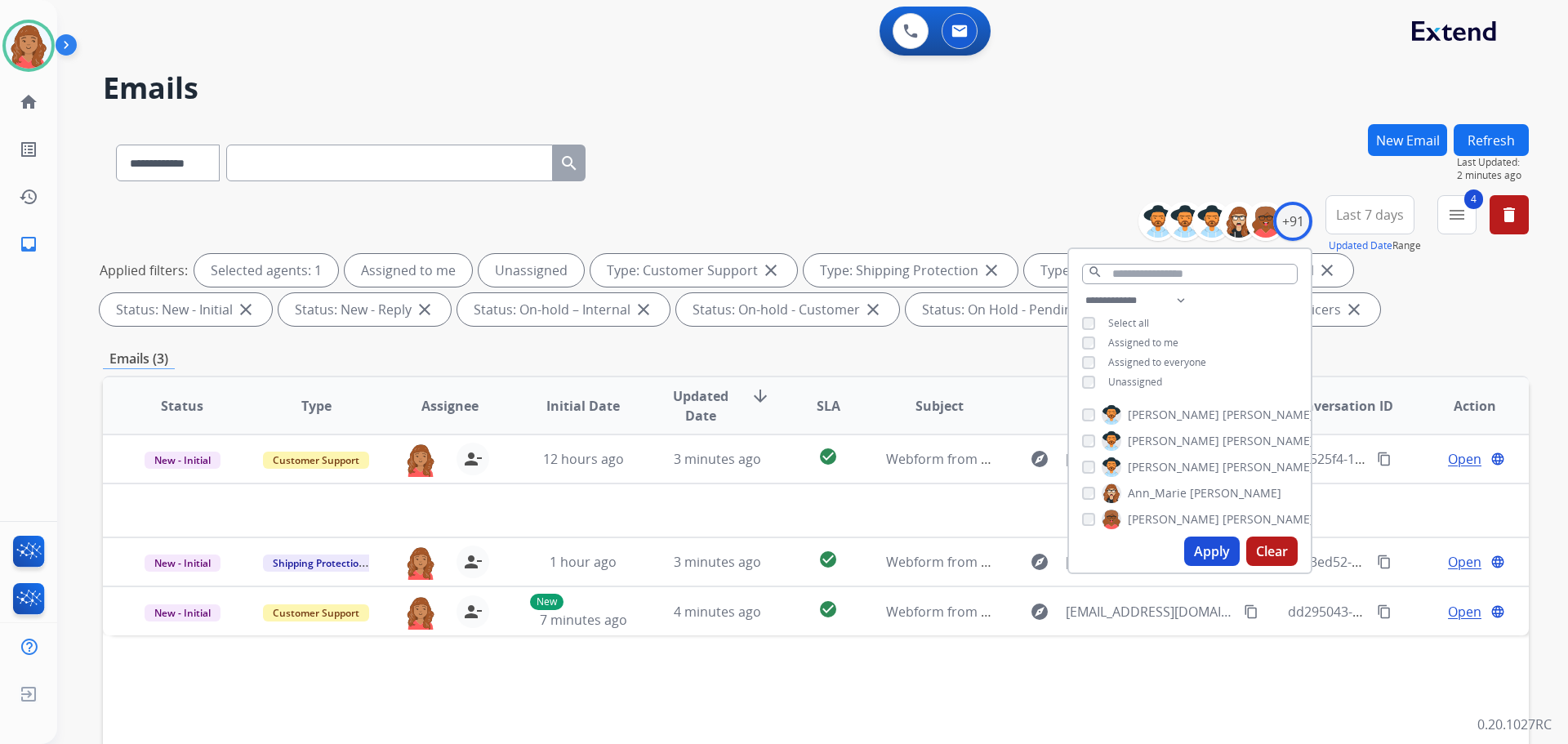
click at [1199, 553] on button "Apply" at bounding box center [1211, 551] width 55 height 29
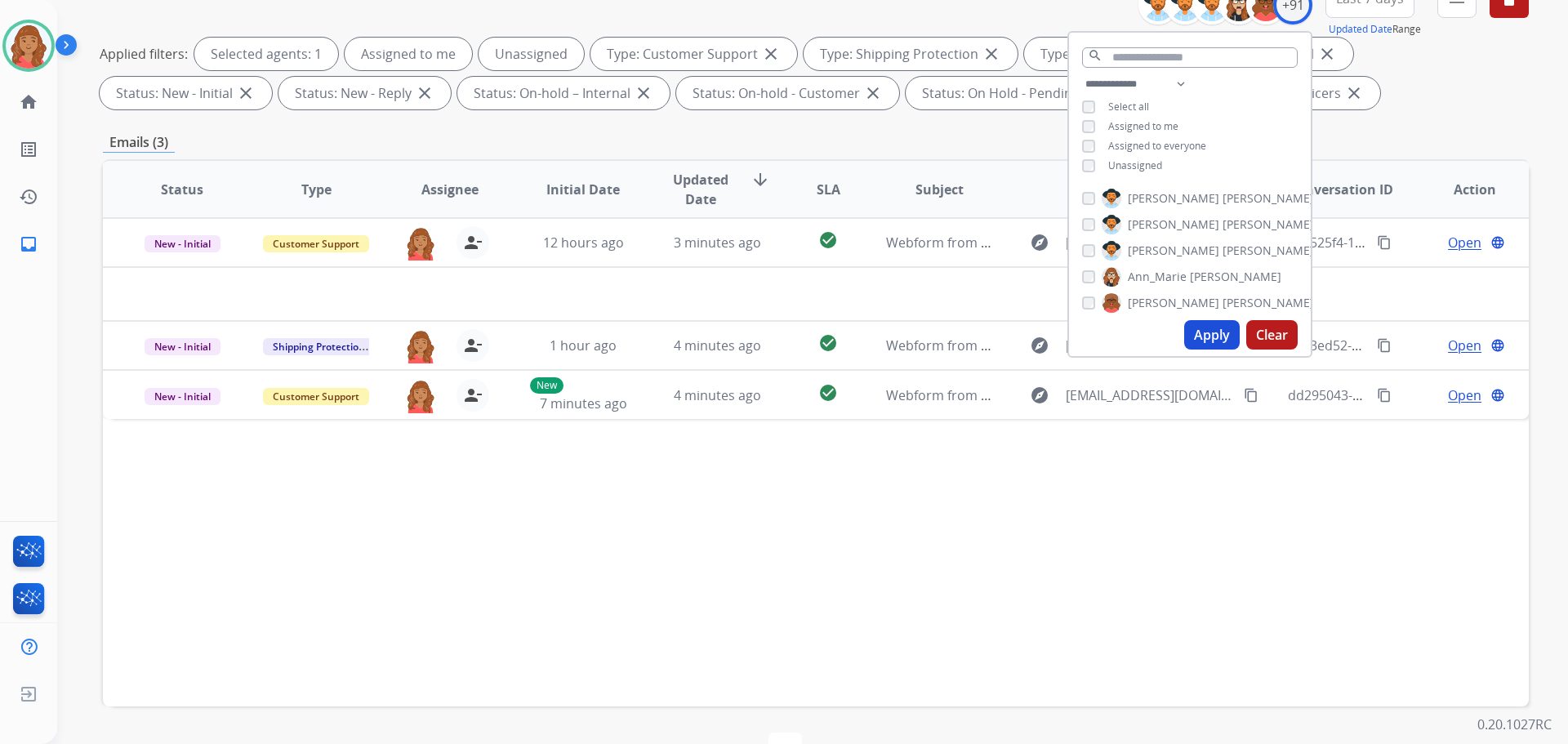
scroll to position [264, 0]
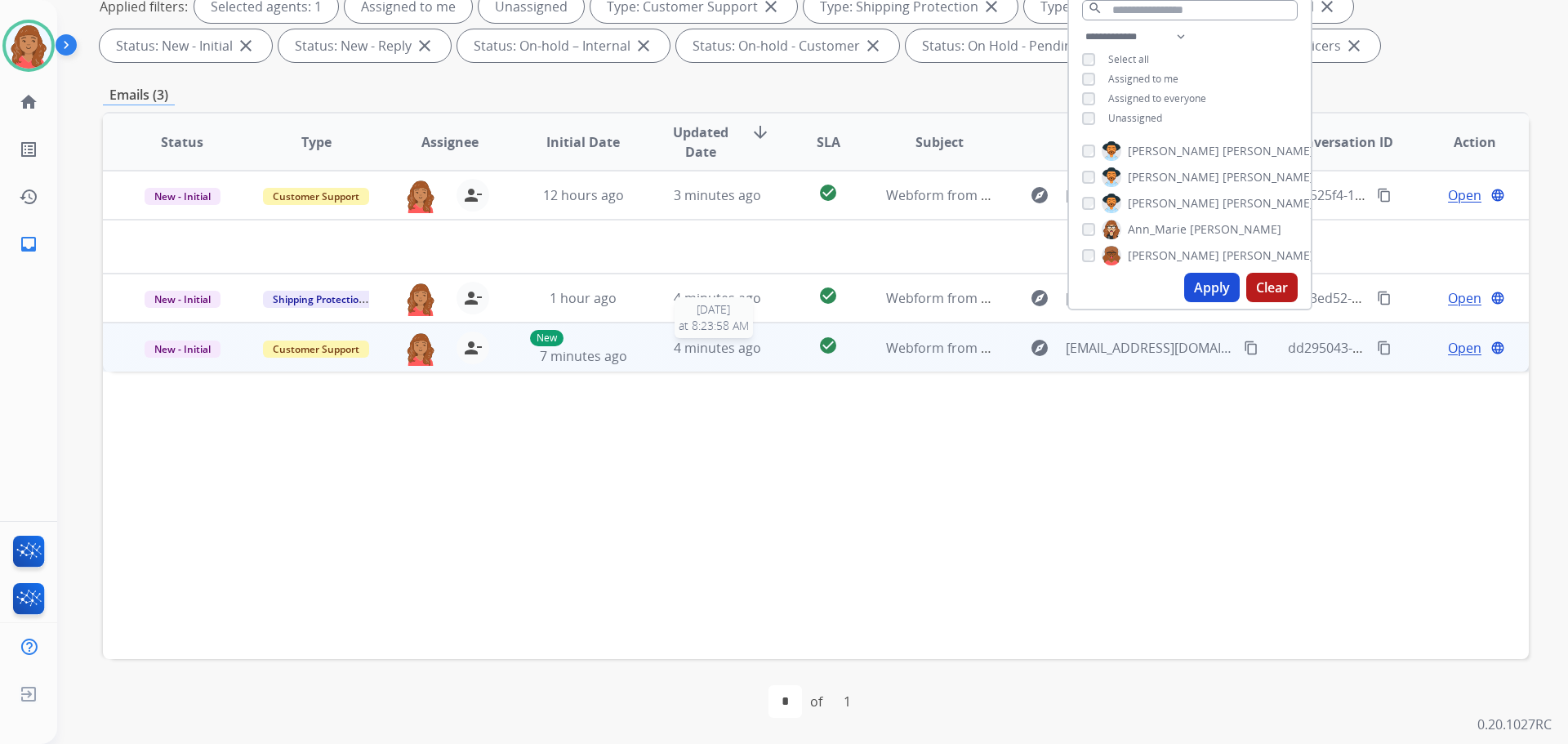
click at [668, 355] on div "4 minutes ago" at bounding box center [717, 348] width 107 height 20
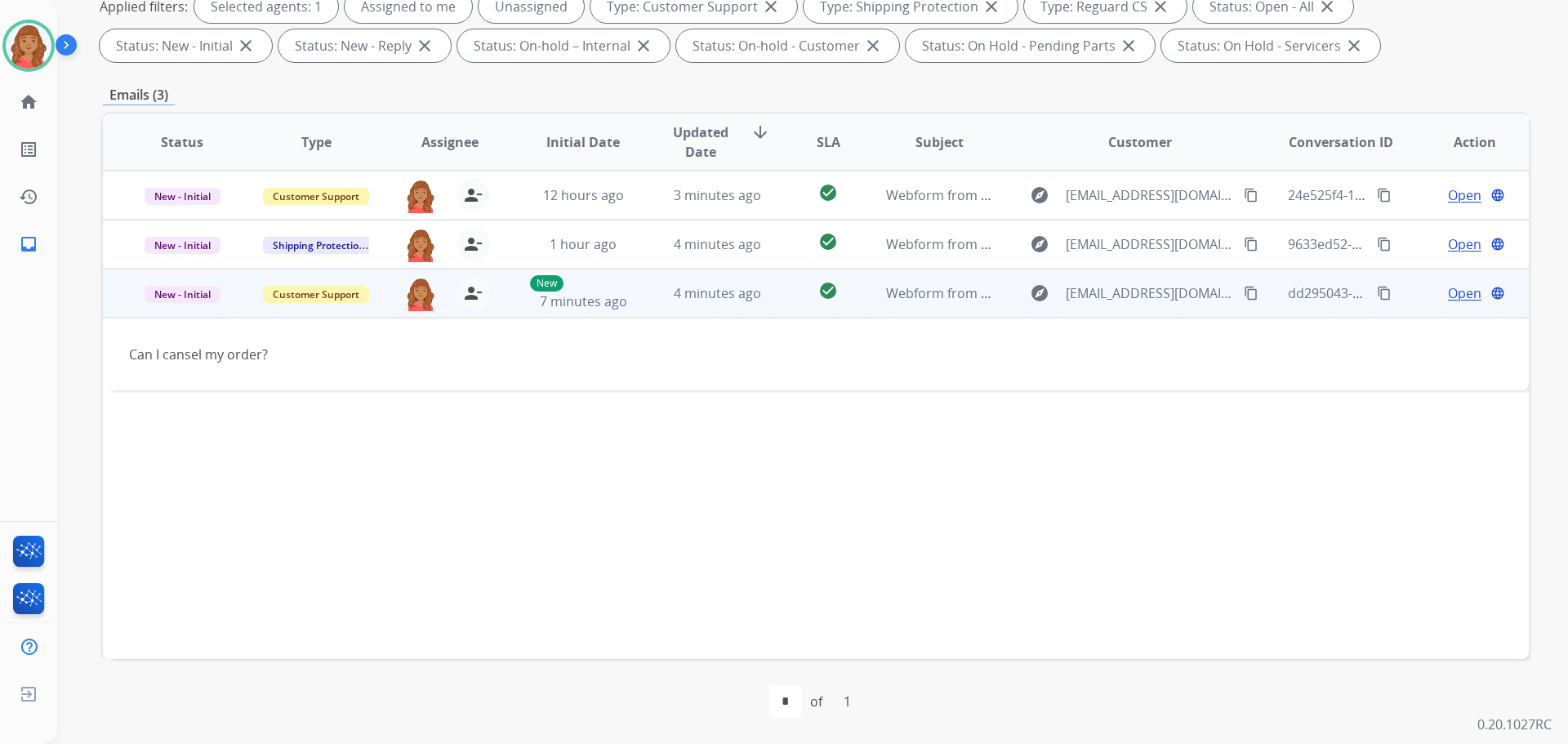
click at [1455, 292] on span "Open" at bounding box center [1464, 294] width 34 height 20
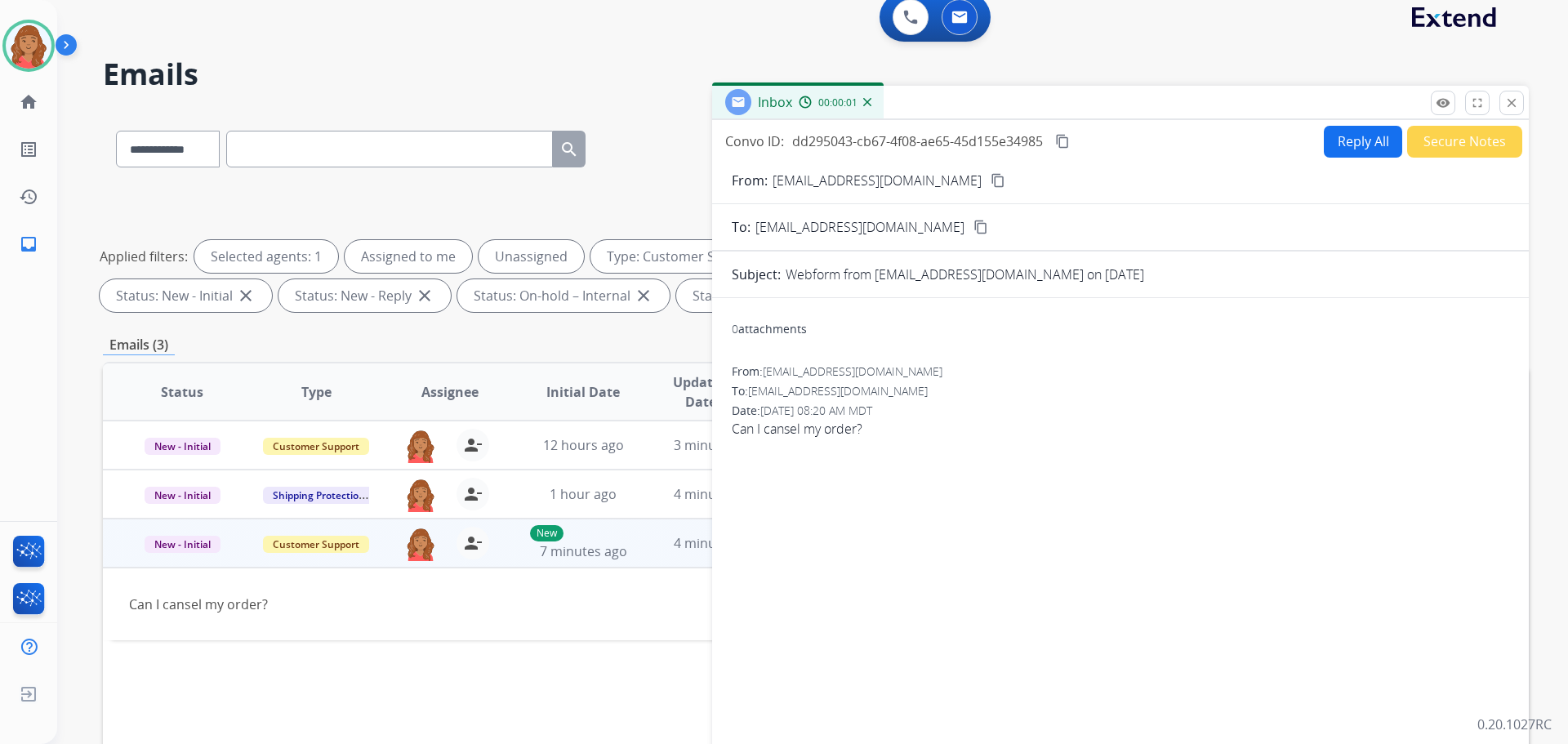
scroll to position [0, 0]
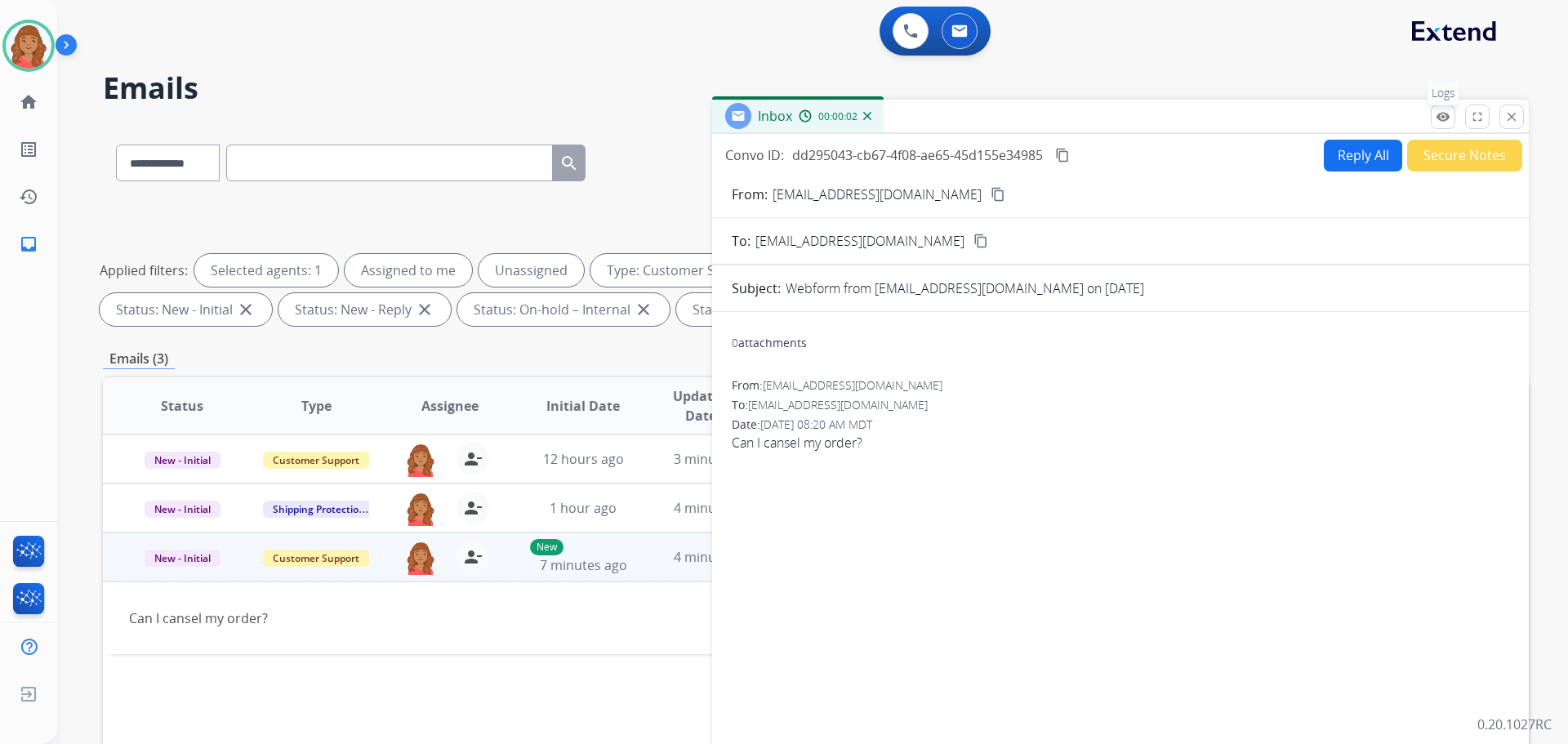
click at [1443, 120] on mat-icon "remove_red_eye" at bounding box center [1443, 117] width 15 height 14
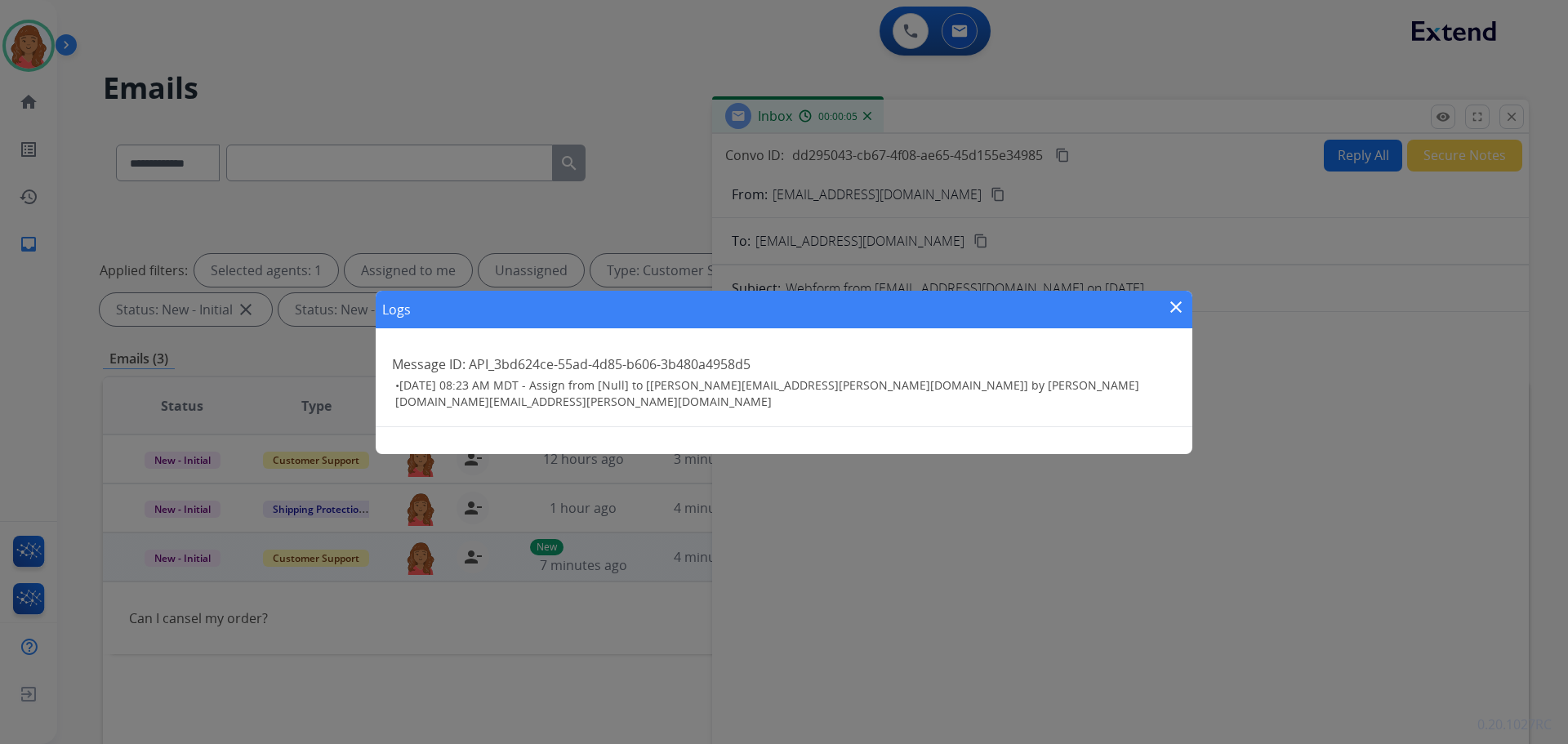
click at [1512, 116] on div "Logs close Message ID: API_3bd624ce-55ad-4d85-b606-3b480a4958d5 • [DATE] 08:23 …" at bounding box center [784, 372] width 1568 height 744
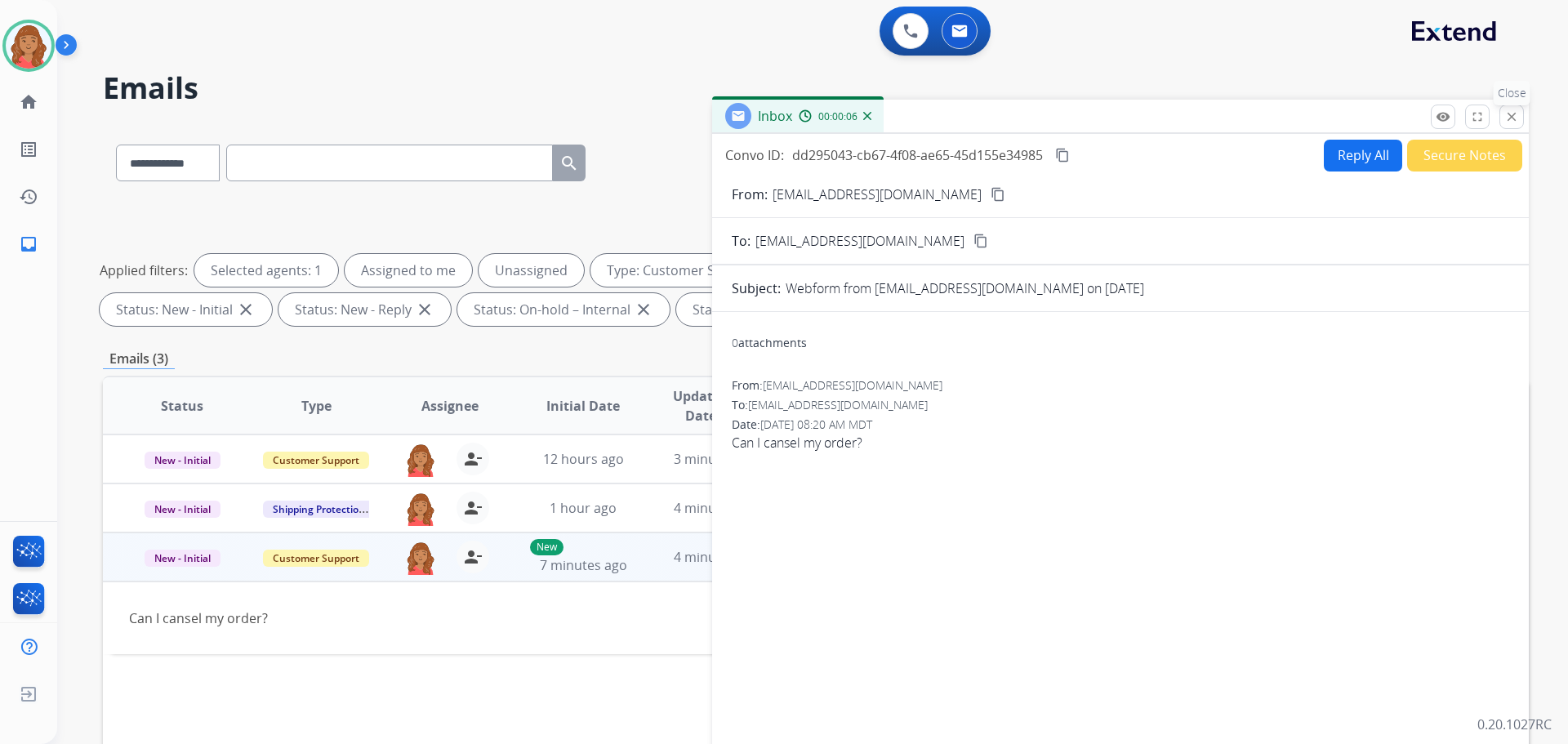
click at [1516, 114] on mat-icon "close" at bounding box center [1511, 117] width 15 height 14
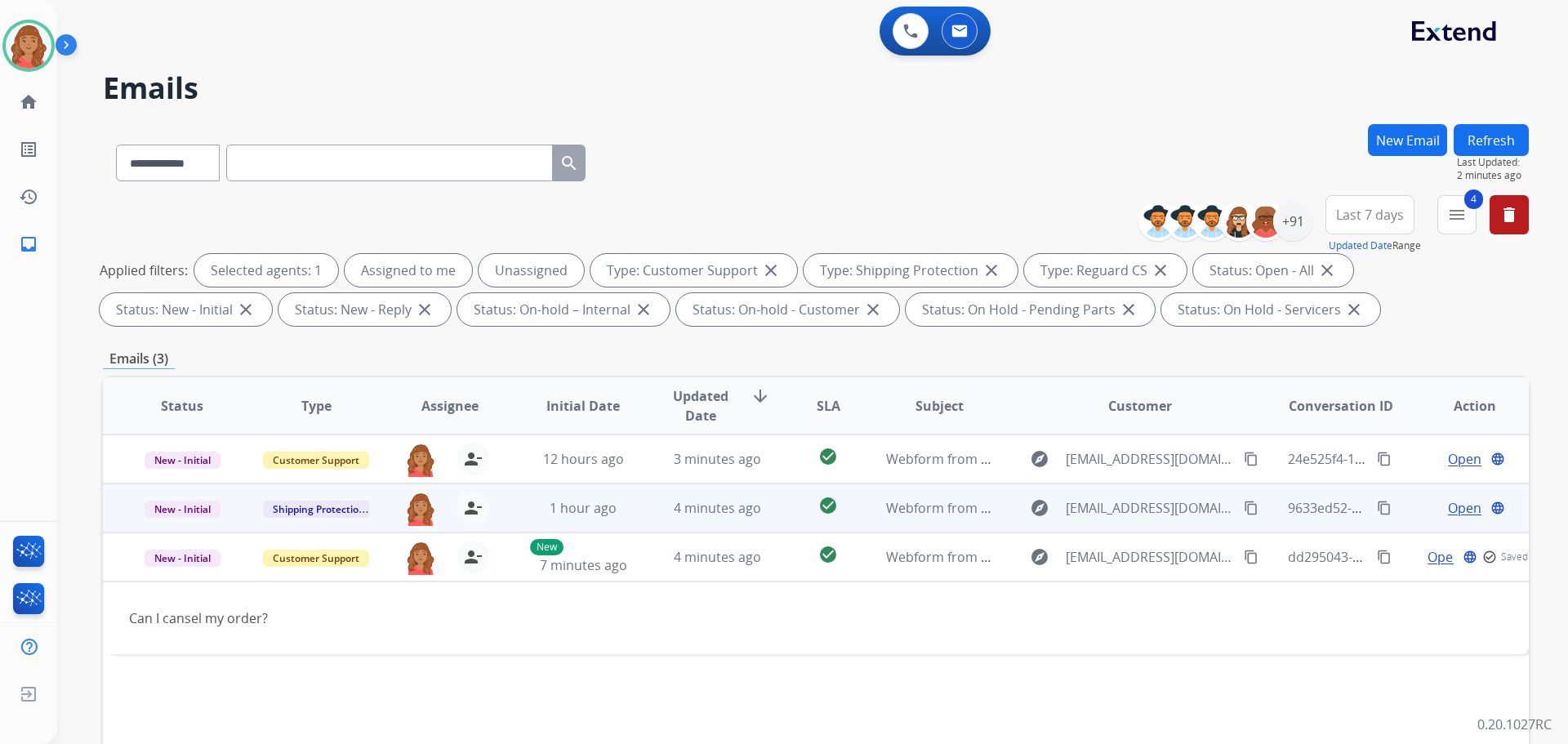
click at [632, 519] on tr "New - Initial Shipping Protection [PERSON_NAME][EMAIL_ADDRESS][PERSON_NAME][DOM…" at bounding box center [816, 507] width 1426 height 49
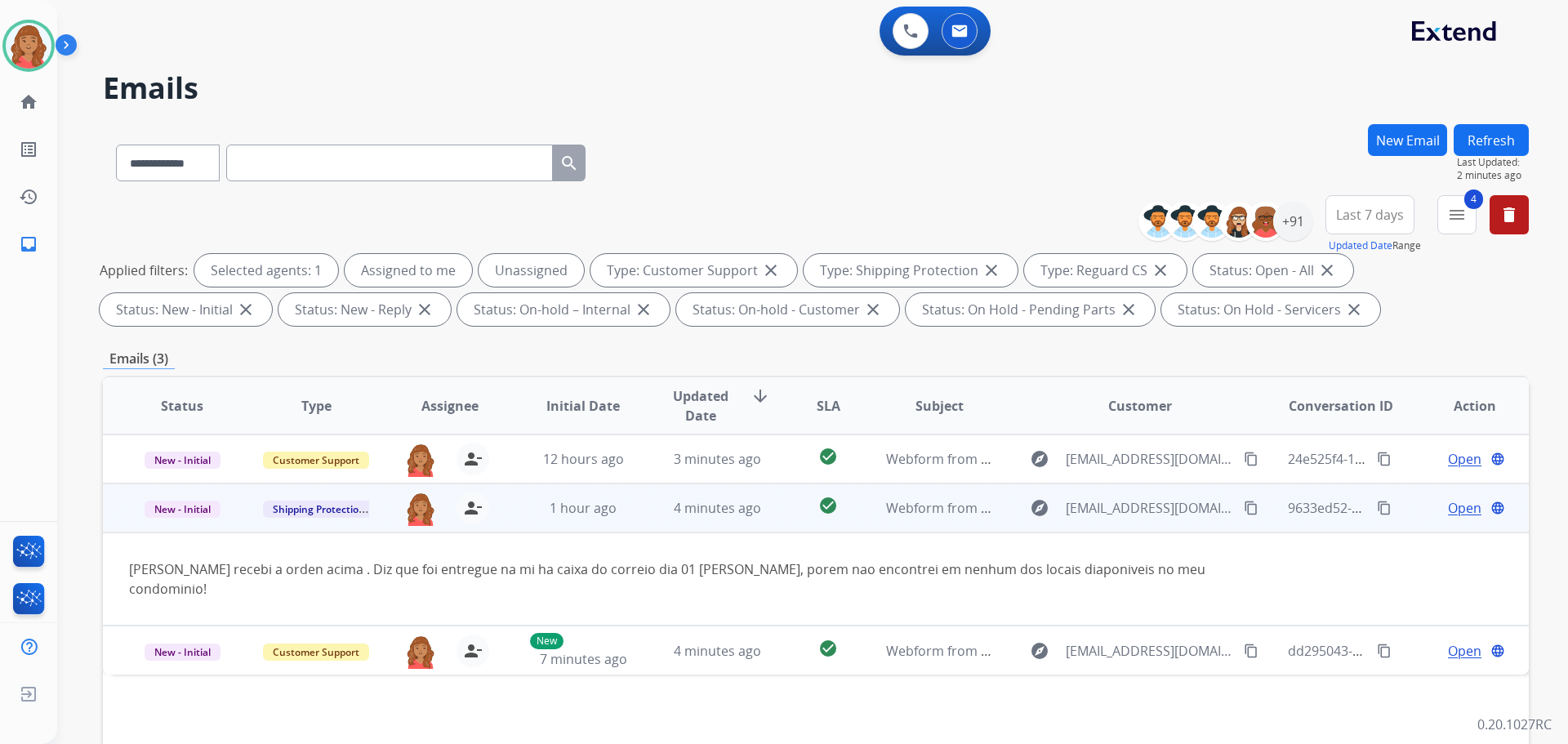
click at [1455, 498] on span "Open" at bounding box center [1464, 508] width 34 height 20
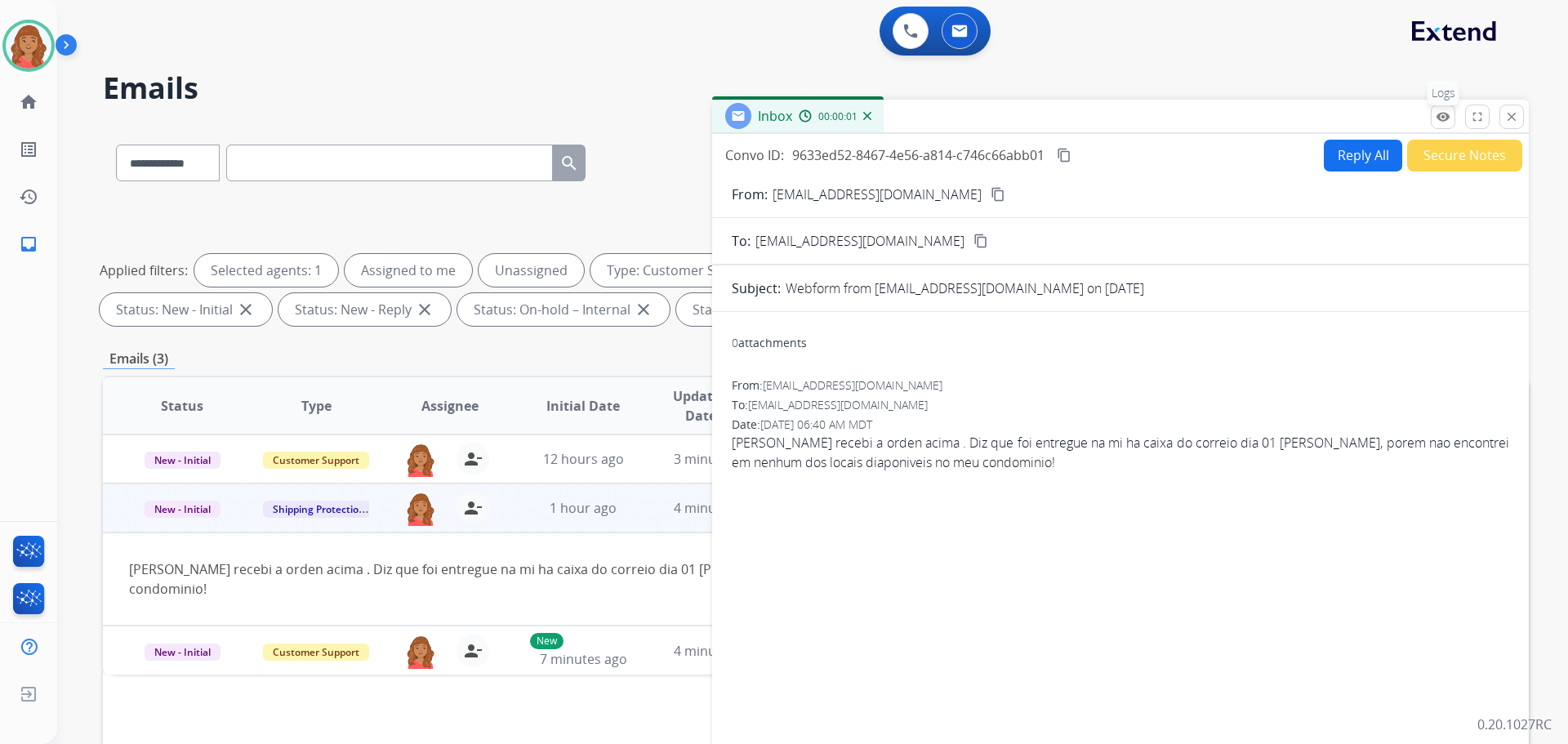
click at [1449, 118] on mat-icon "remove_red_eye" at bounding box center [1443, 117] width 15 height 14
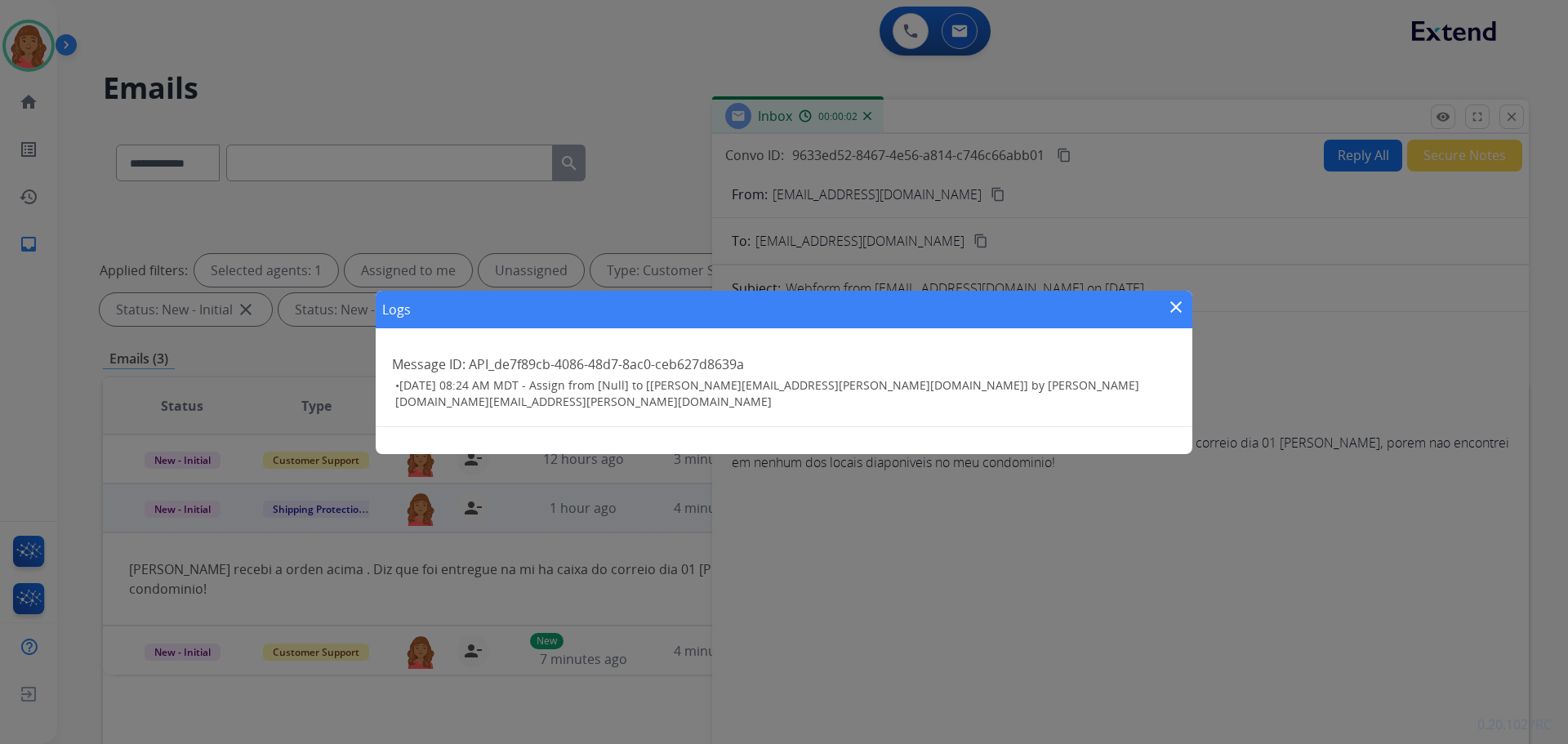
click at [1449, 116] on div "Logs close Message ID: API_de7f89cb-4086-48d7-8ac0-ceb627d8639a • [DATE] 08:24 …" at bounding box center [784, 372] width 1568 height 744
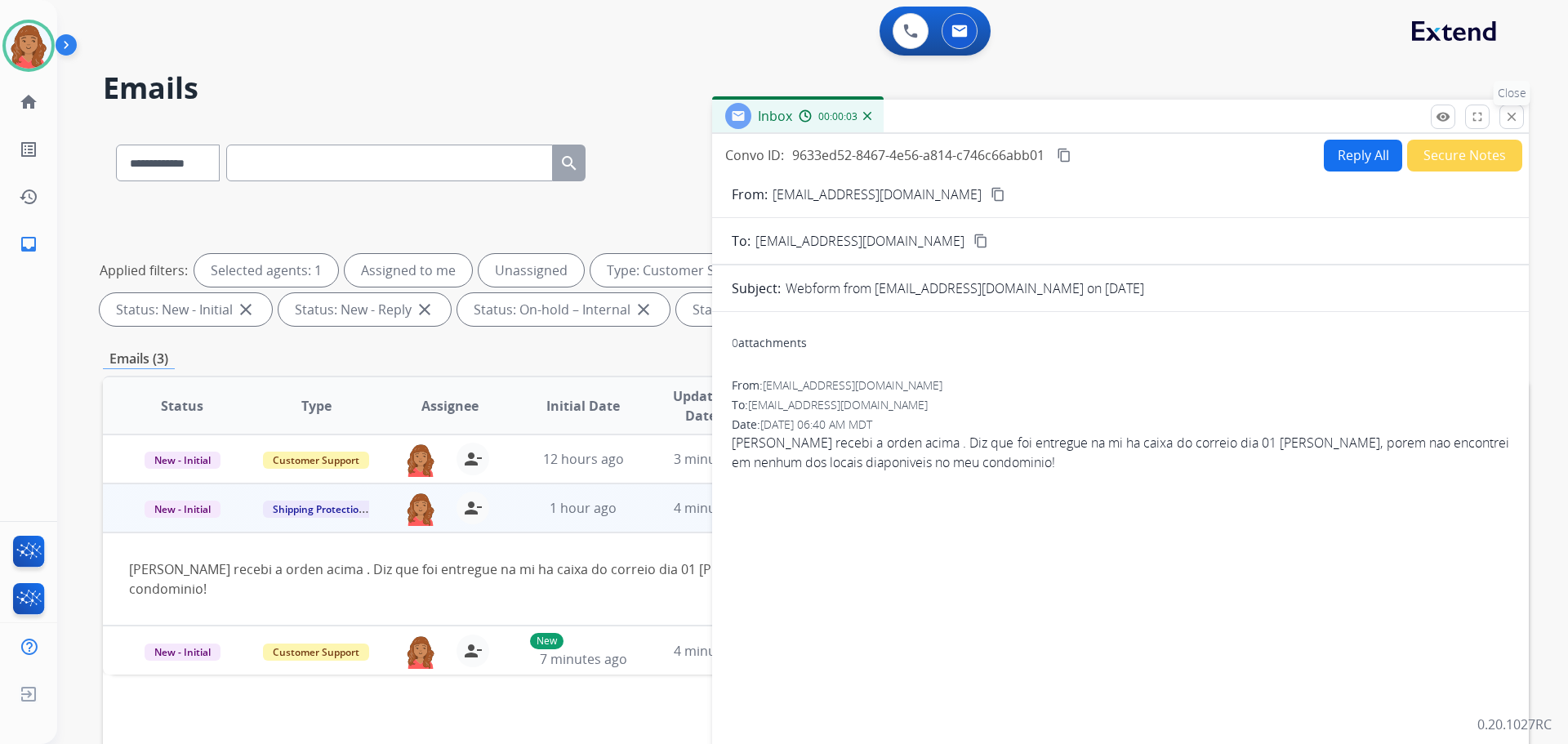
click at [1514, 114] on mat-icon "close" at bounding box center [1511, 117] width 15 height 14
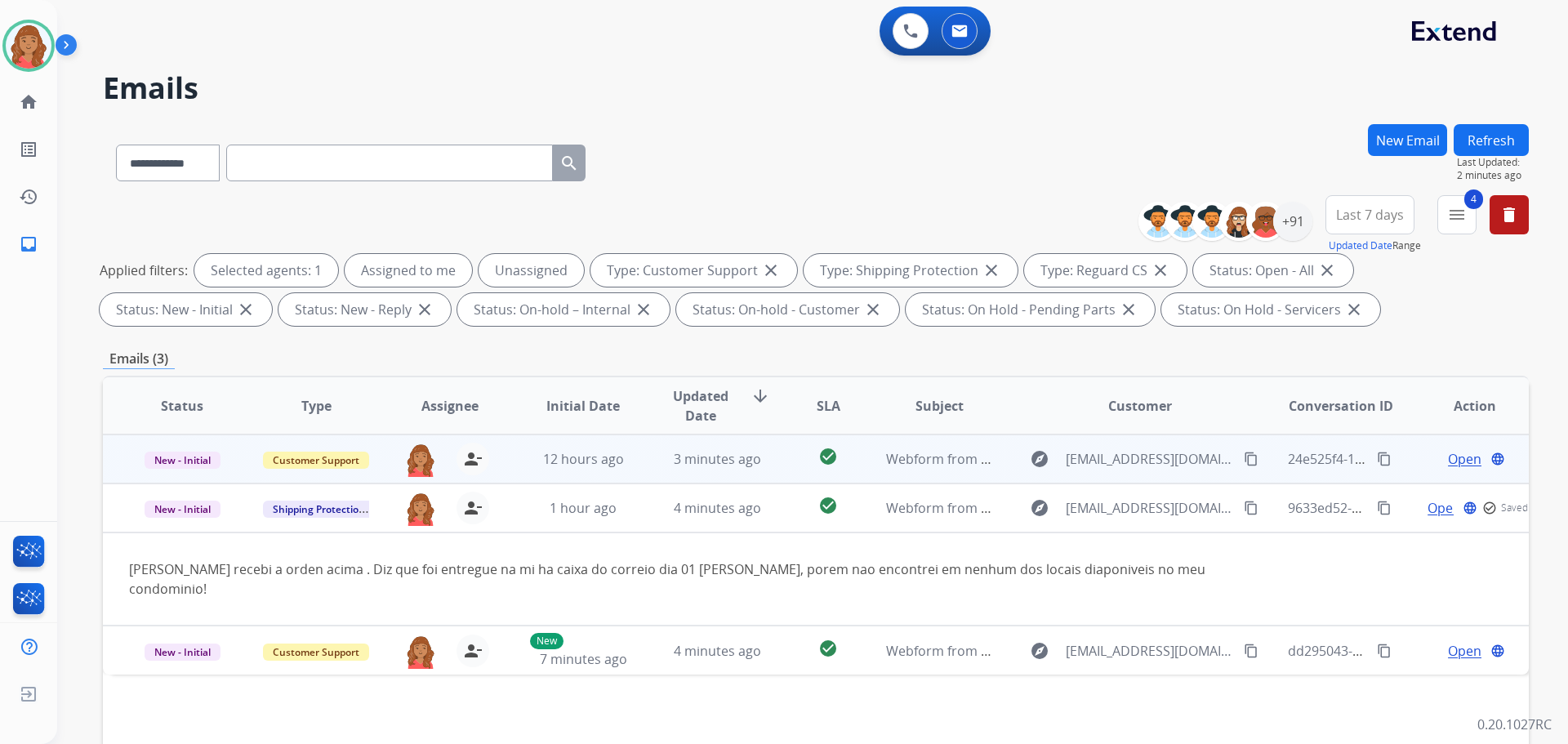
click at [652, 463] on td "3 minutes ago" at bounding box center [705, 459] width 134 height 49
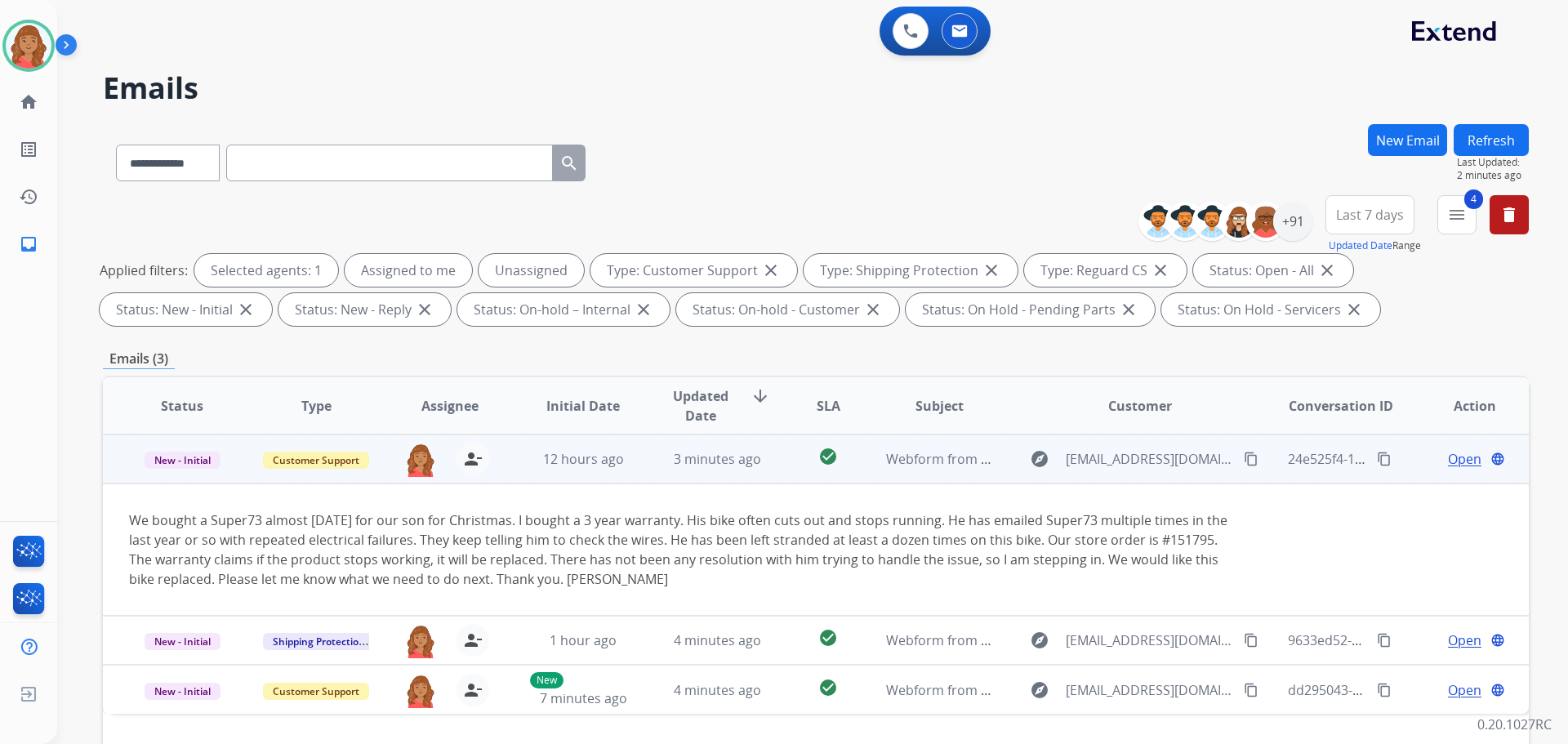
click at [1447, 462] on span "Open" at bounding box center [1464, 459] width 34 height 20
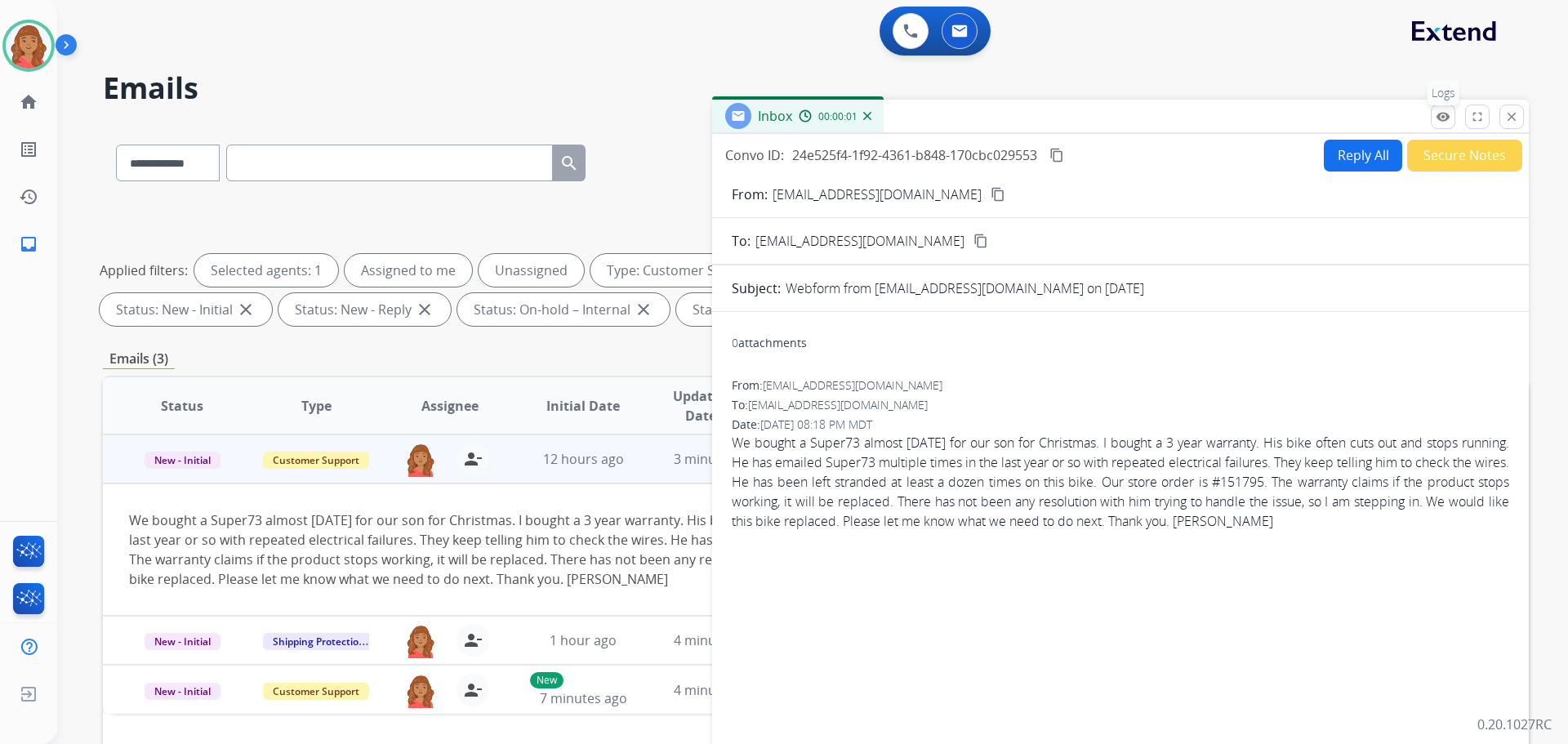
click at [1444, 120] on mat-icon "remove_red_eye" at bounding box center [1443, 117] width 15 height 14
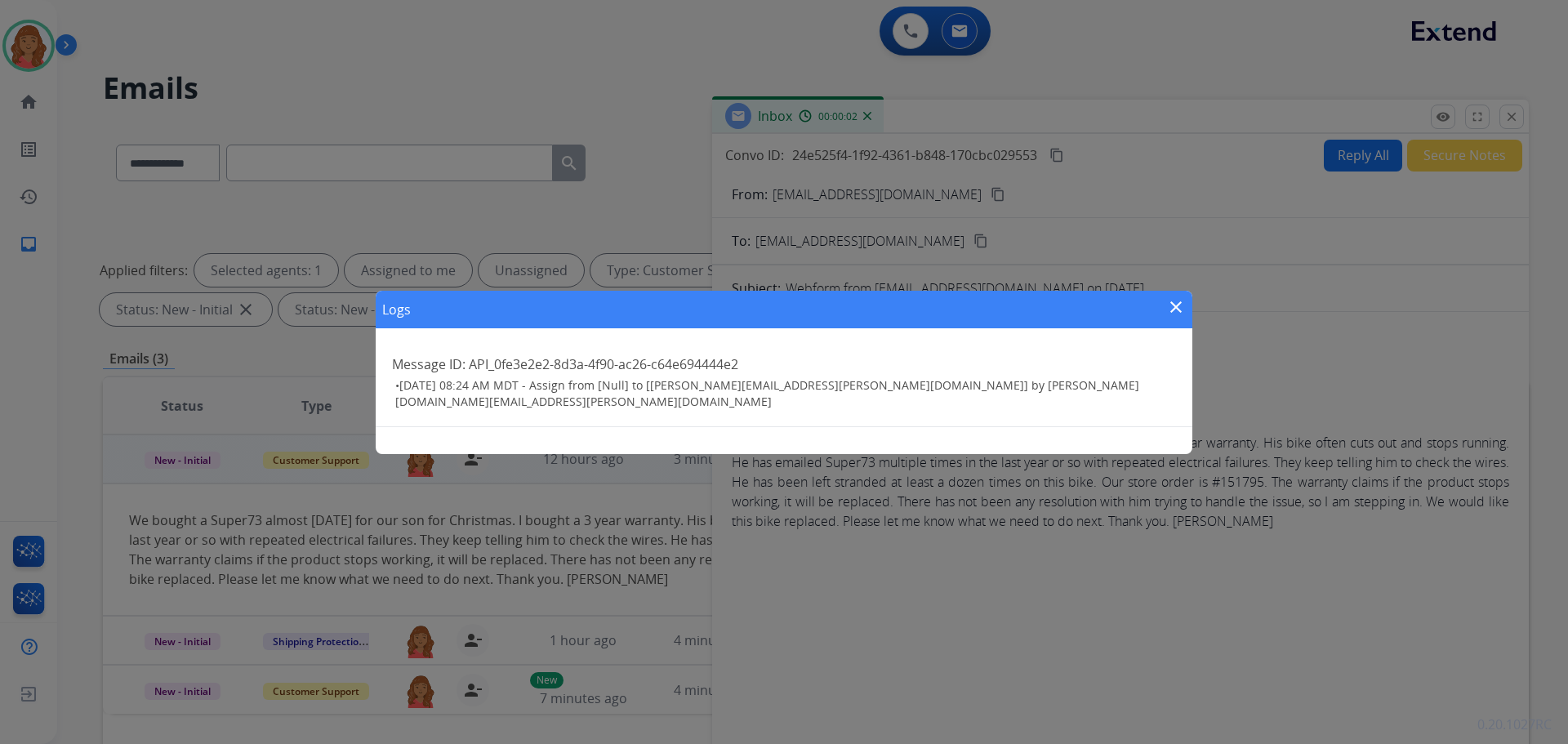
click at [1442, 120] on div "Logs close Message ID: API_0fe3e2e2-8d3a-4f90-ac26-c64e694444e2 • [DATE] 08:24 …" at bounding box center [784, 372] width 1568 height 744
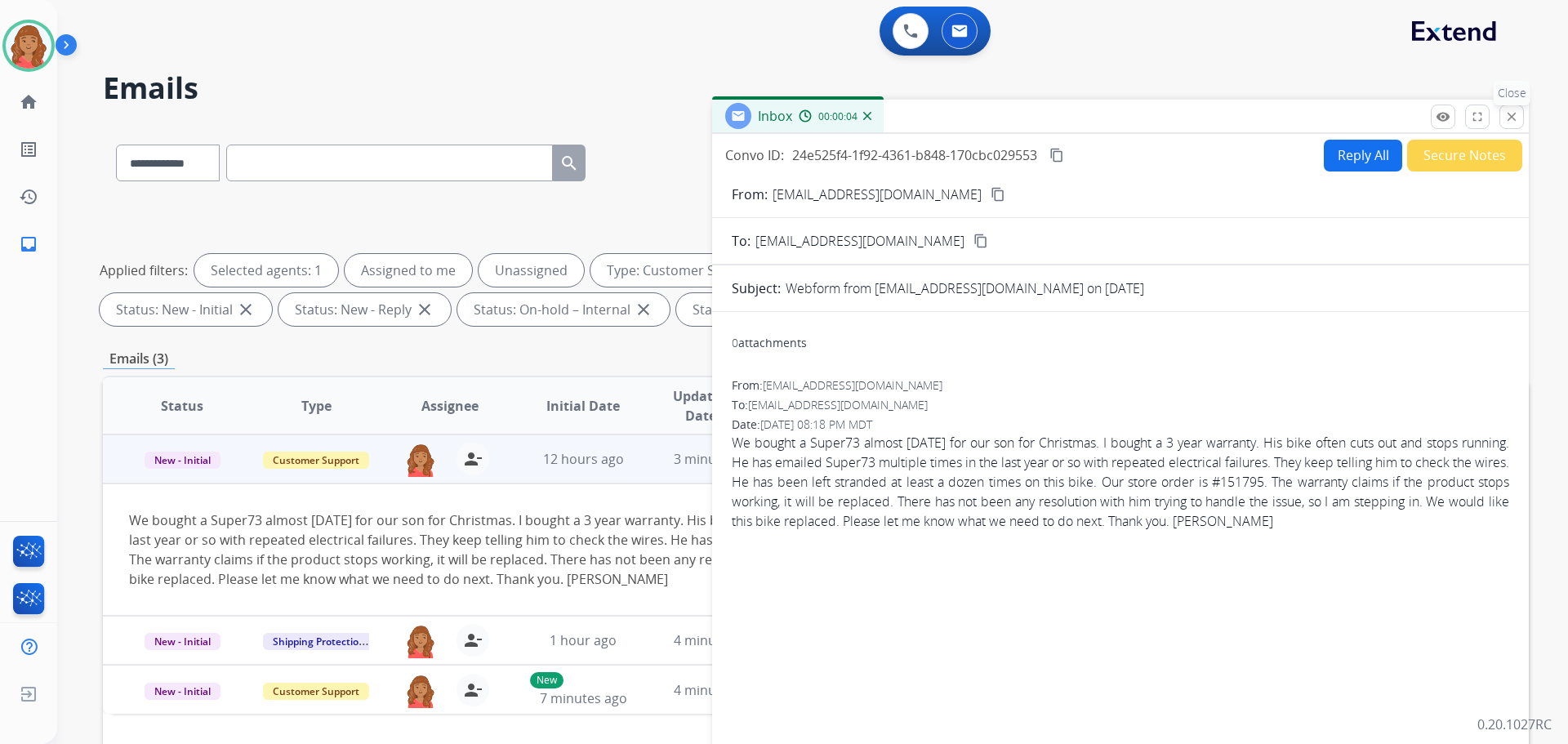
click at [1508, 116] on mat-icon "close" at bounding box center [1511, 117] width 15 height 14
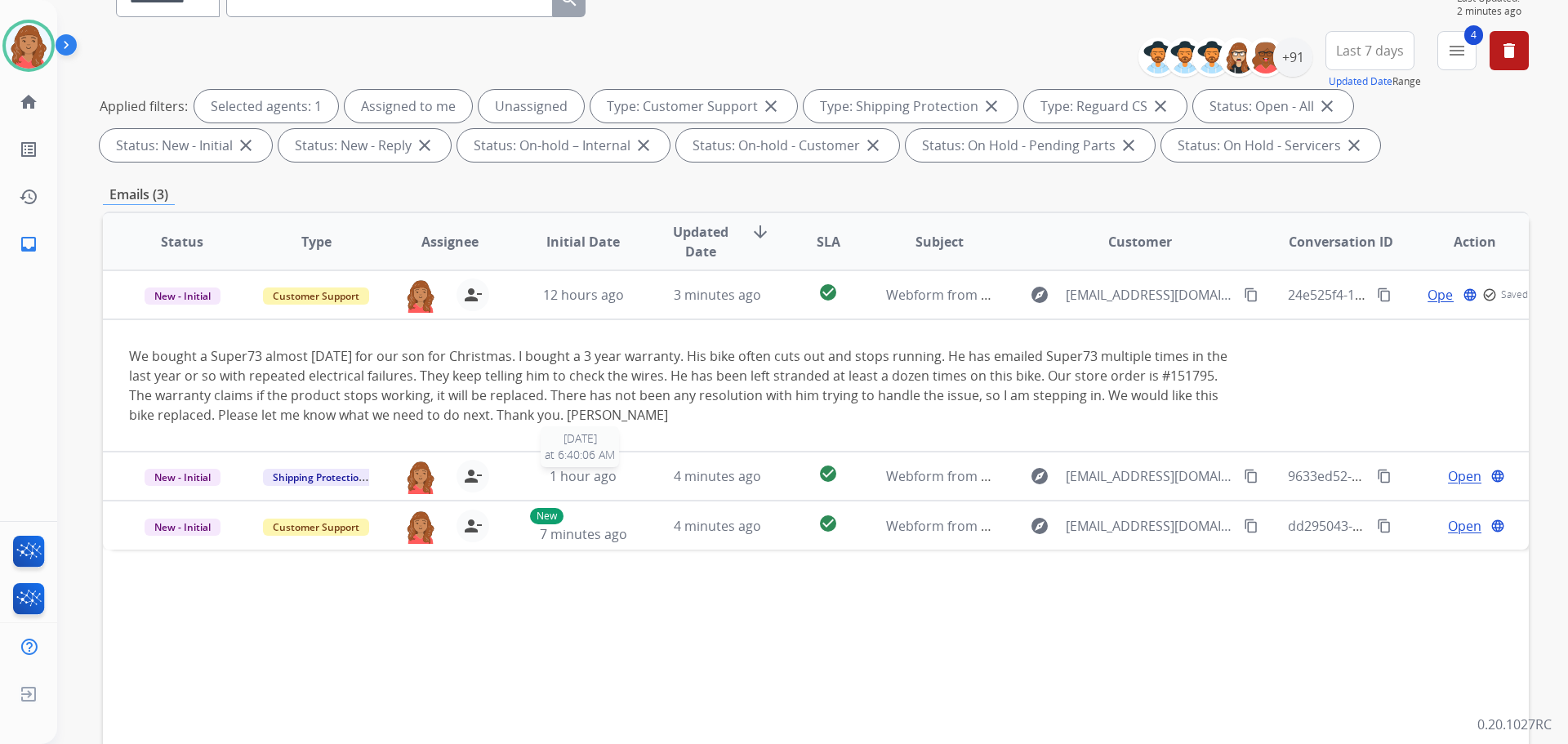
scroll to position [264, 0]
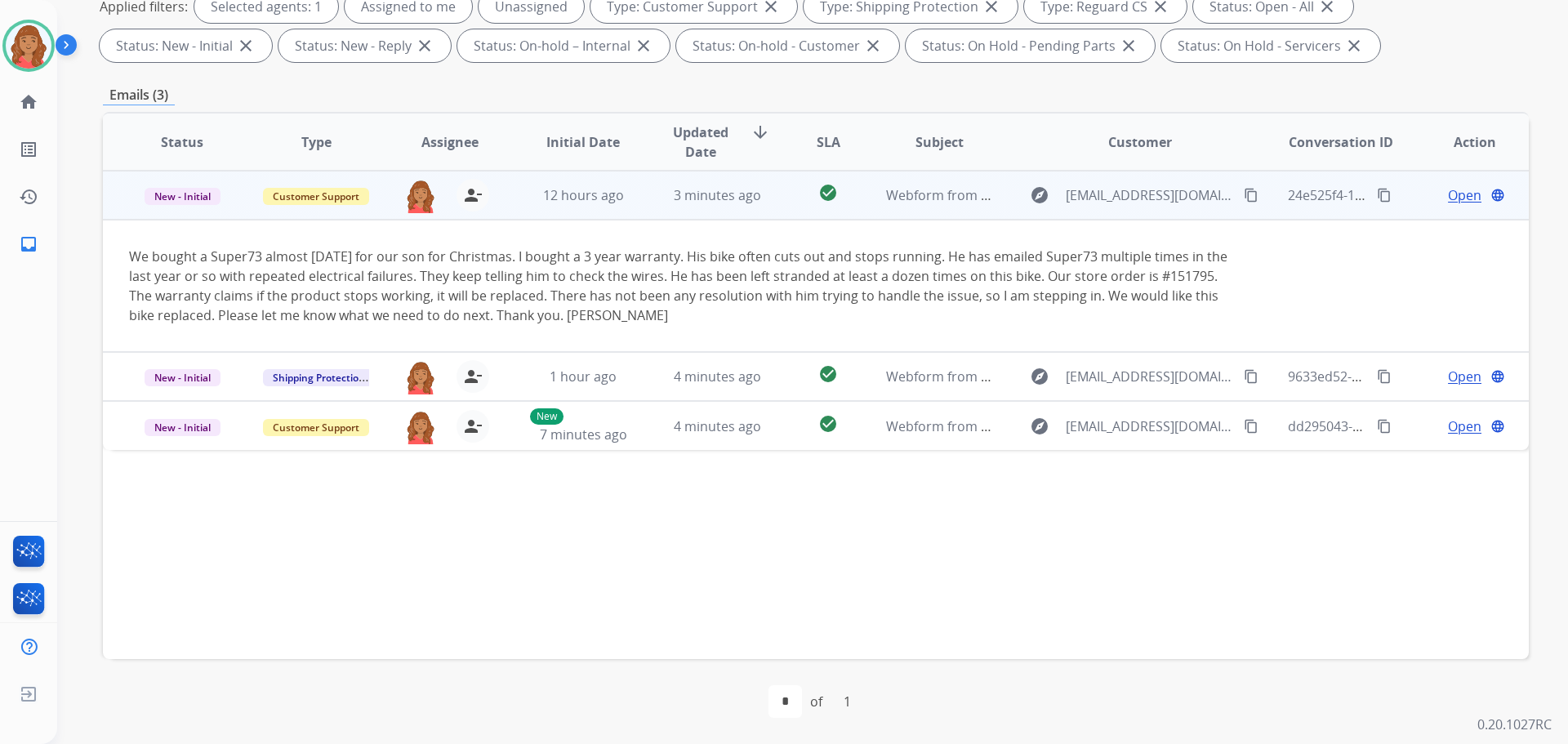
click at [1244, 201] on mat-icon "content_copy" at bounding box center [1251, 195] width 15 height 14
click at [1454, 199] on span "Open" at bounding box center [1464, 196] width 34 height 20
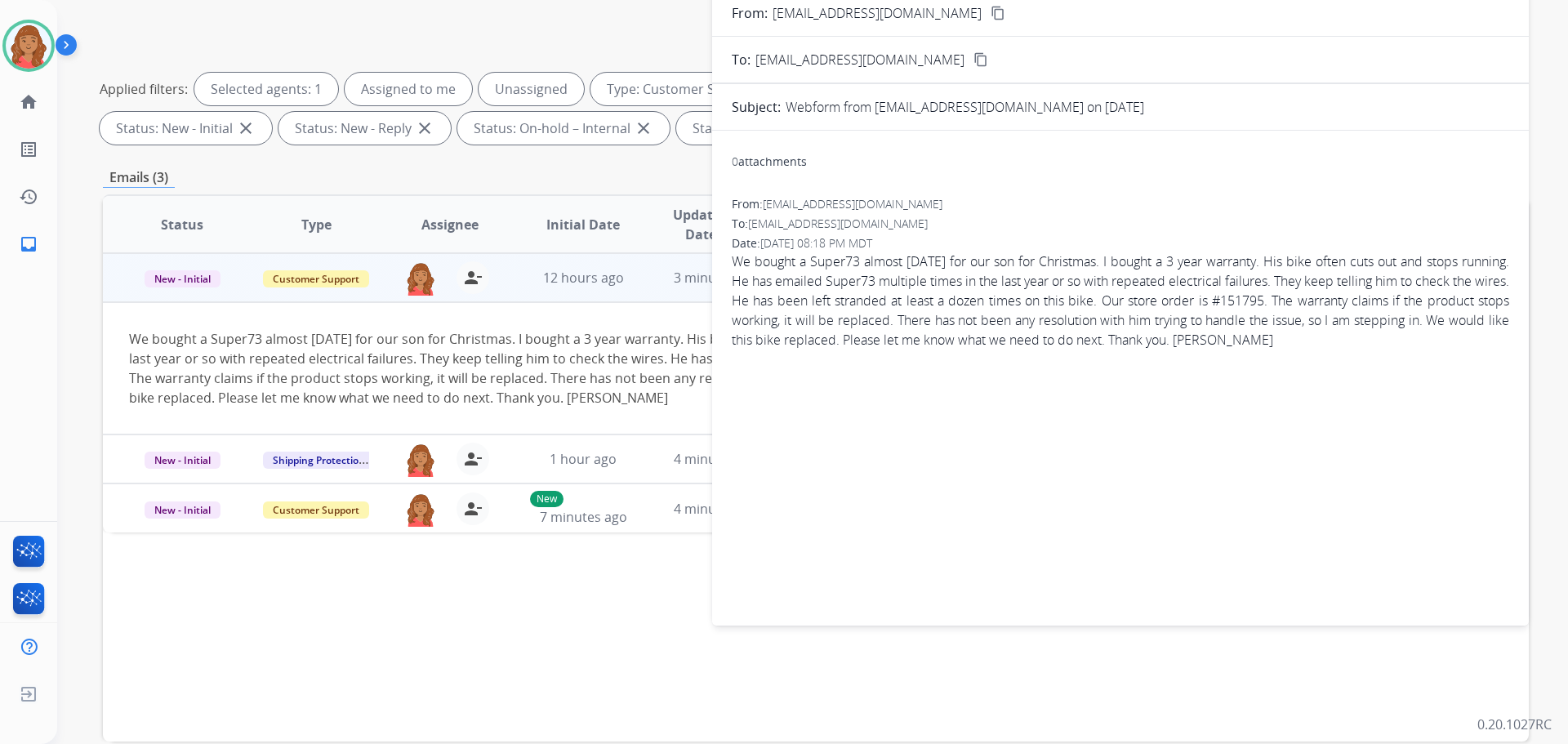
scroll to position [0, 0]
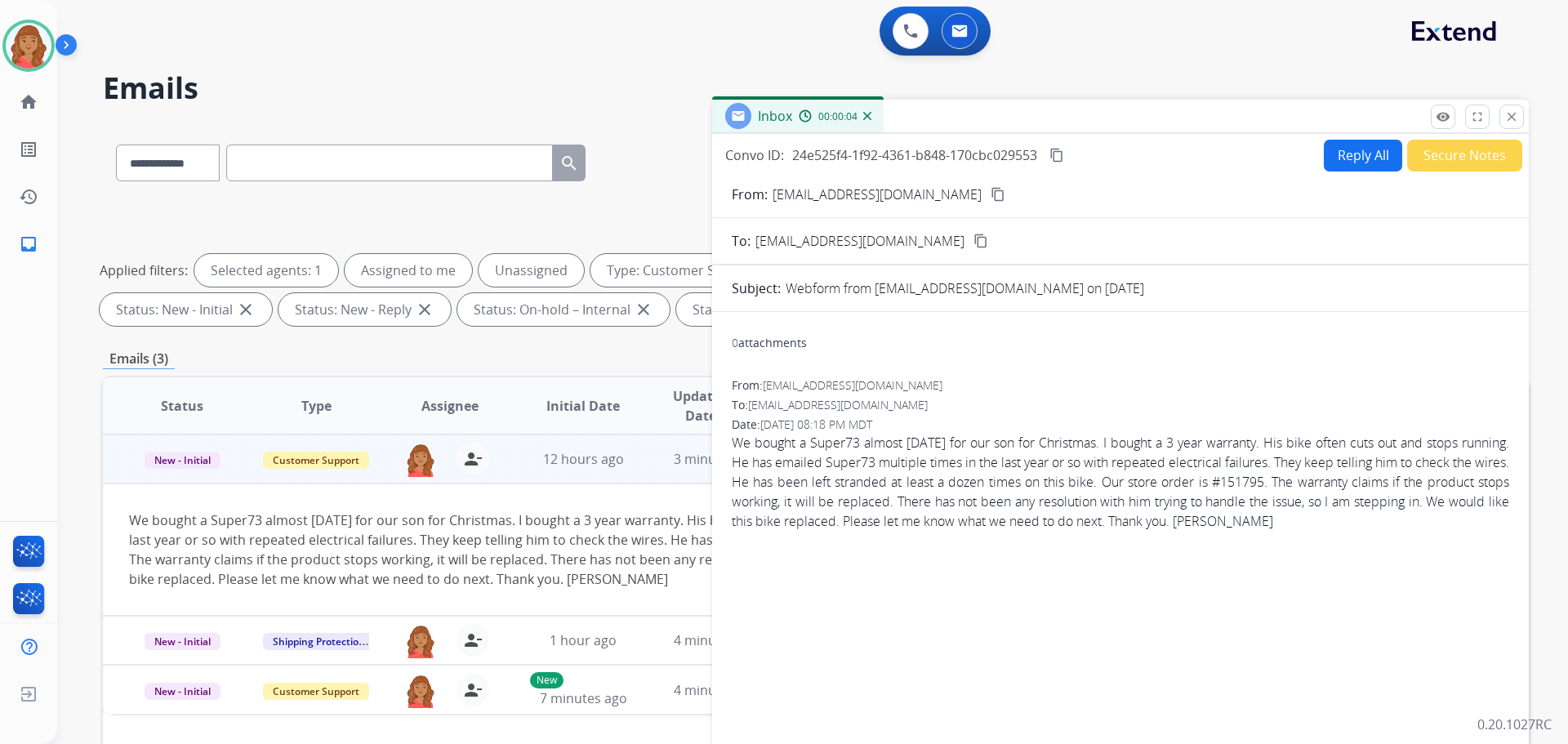
click at [1323, 159] on button "Reply All" at bounding box center [1362, 155] width 78 height 32
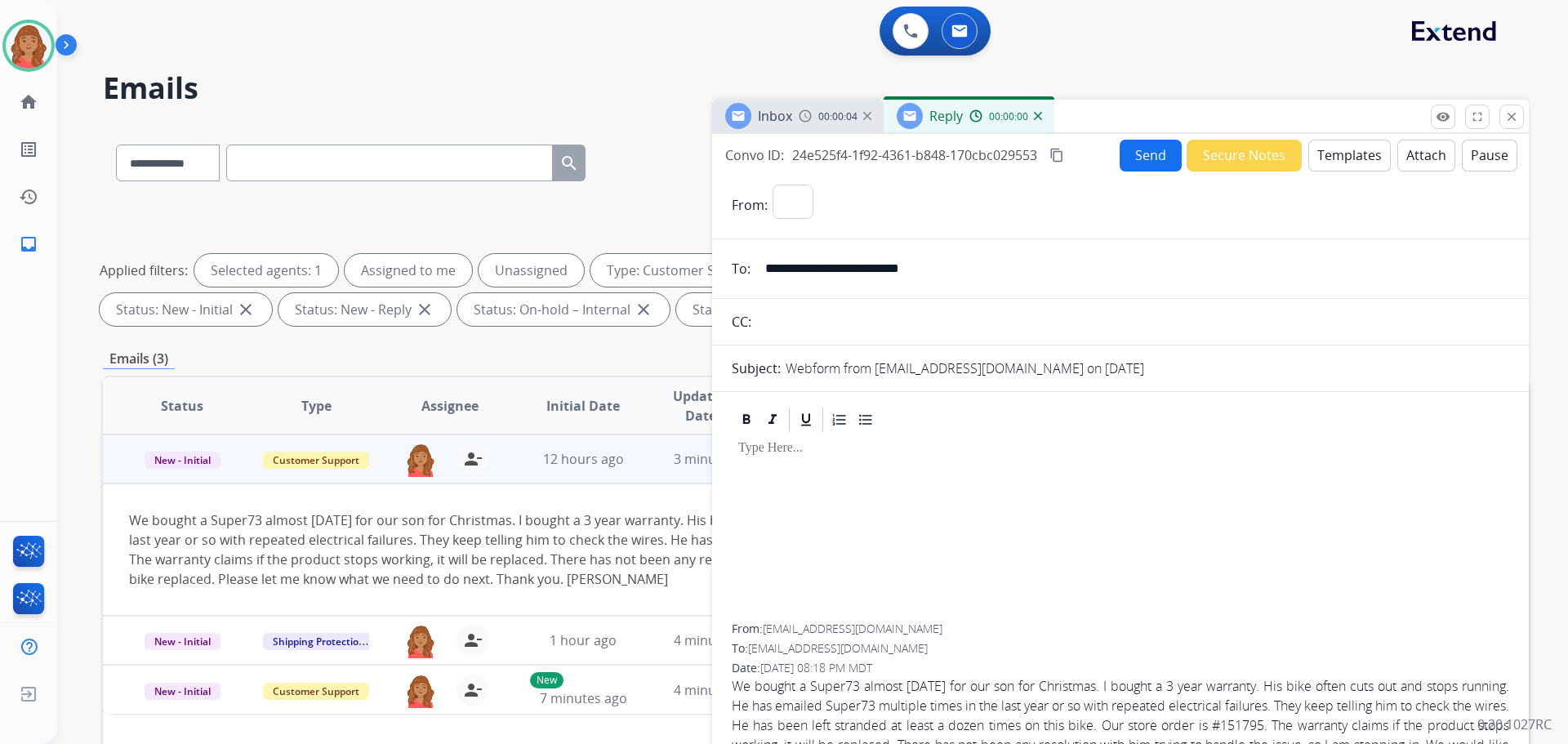
select select "**********"
drag, startPoint x: 1331, startPoint y: 153, endPoint x: 1331, endPoint y: 163, distance: 10.0
click at [1331, 163] on button "Templates" at bounding box center [1349, 155] width 82 height 32
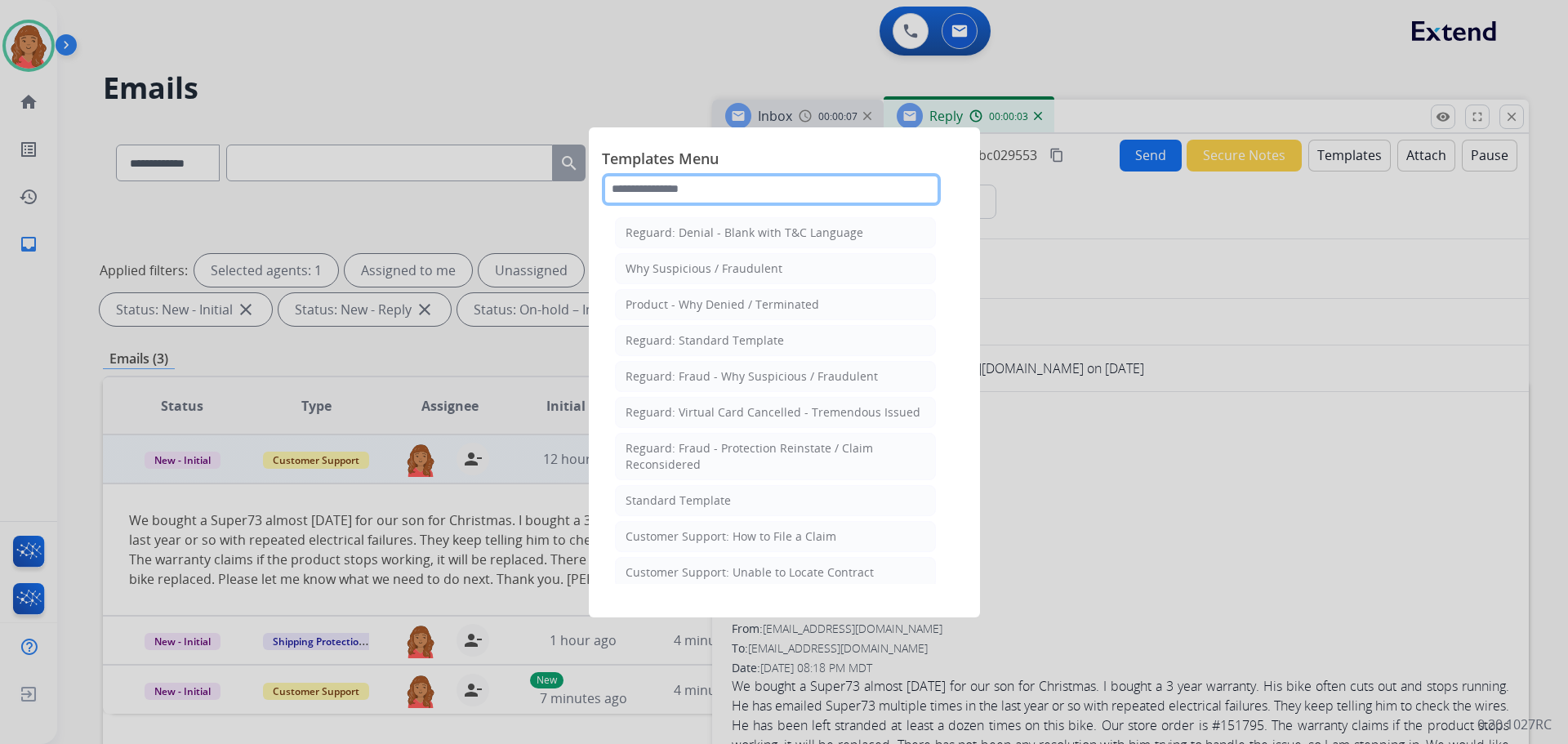
click at [746, 191] on input "text" at bounding box center [771, 189] width 339 height 33
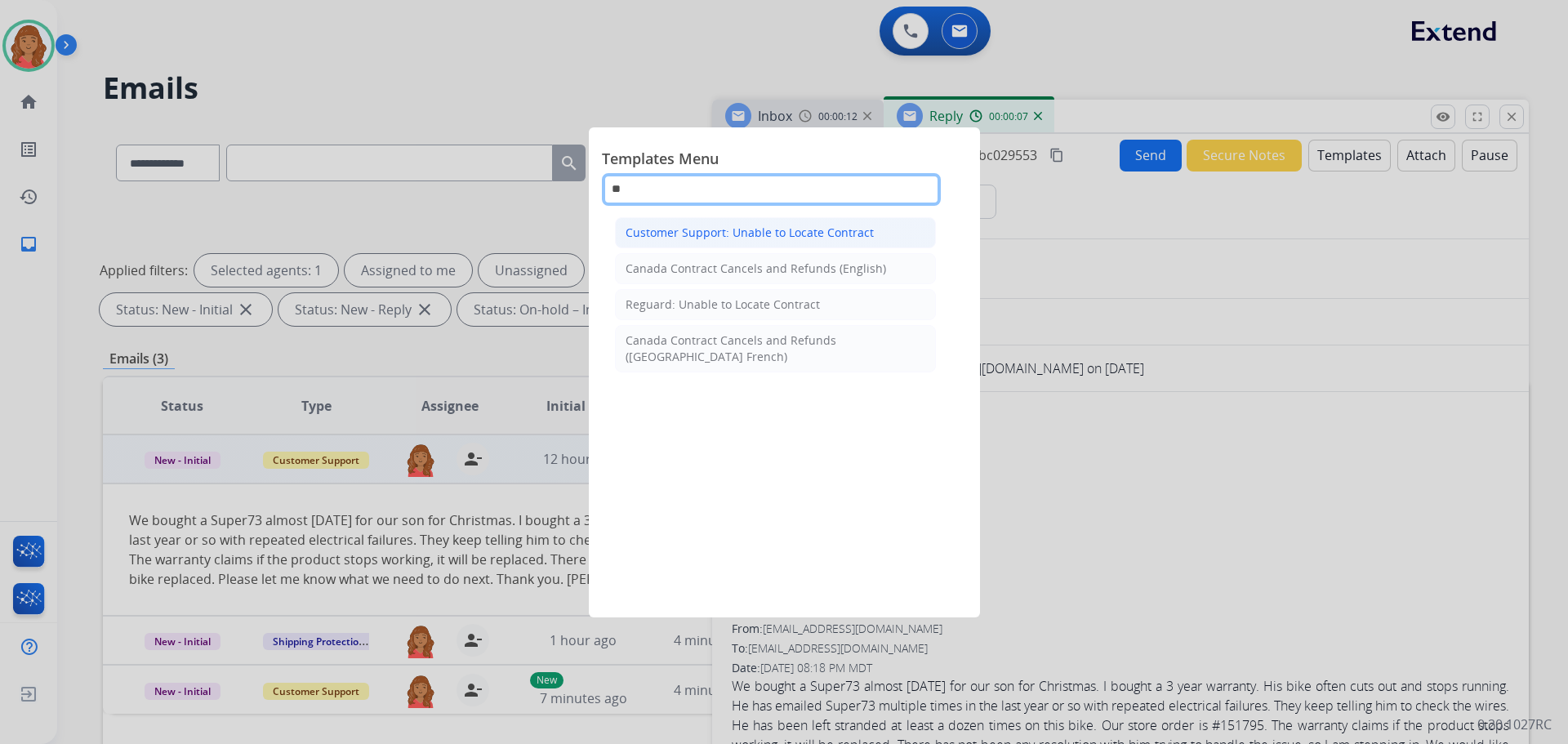
type input "**"
drag, startPoint x: 748, startPoint y: 236, endPoint x: 760, endPoint y: 252, distance: 20.0
click at [747, 236] on div "Customer Support: Unable to Locate Contract" at bounding box center [750, 233] width 248 height 16
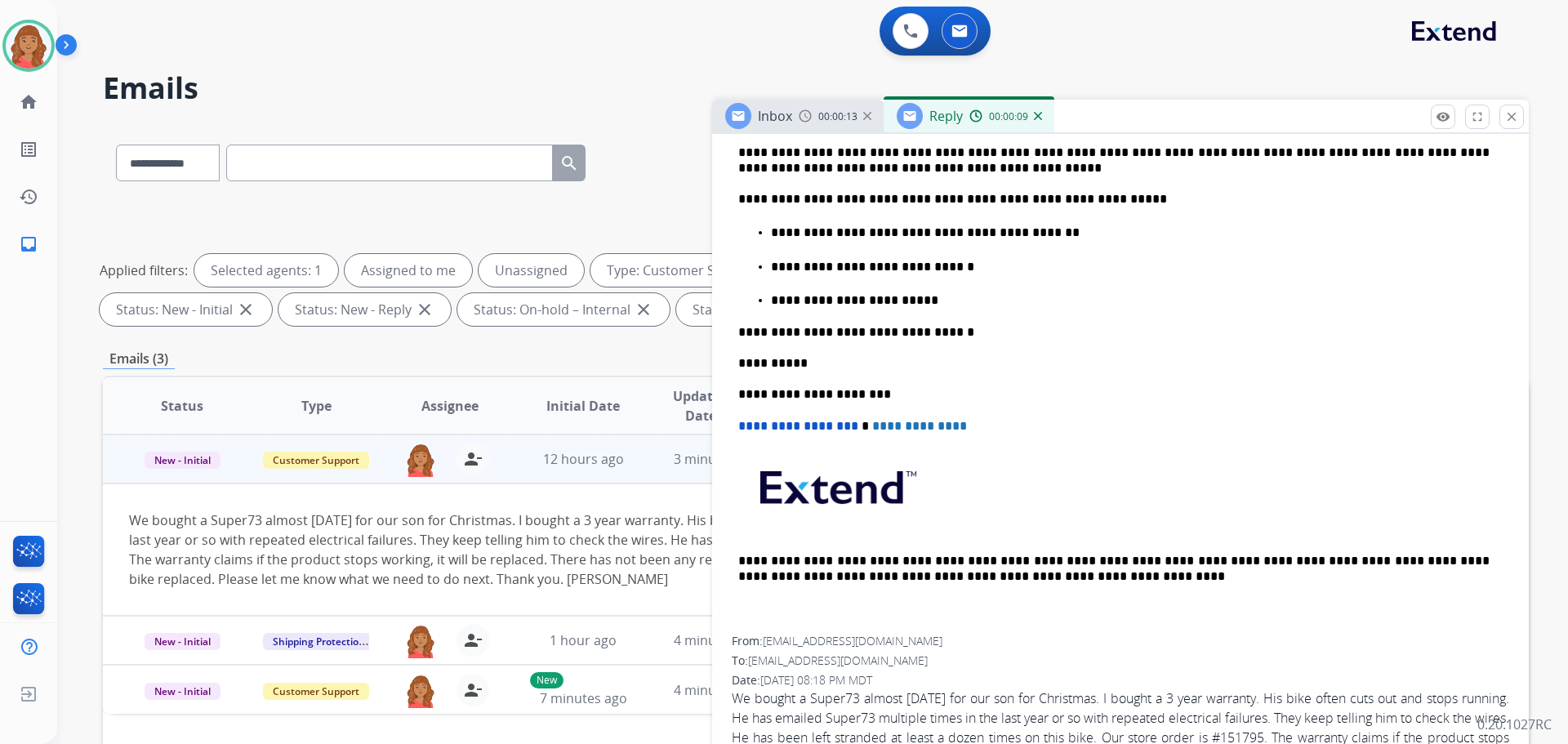
scroll to position [538, 0]
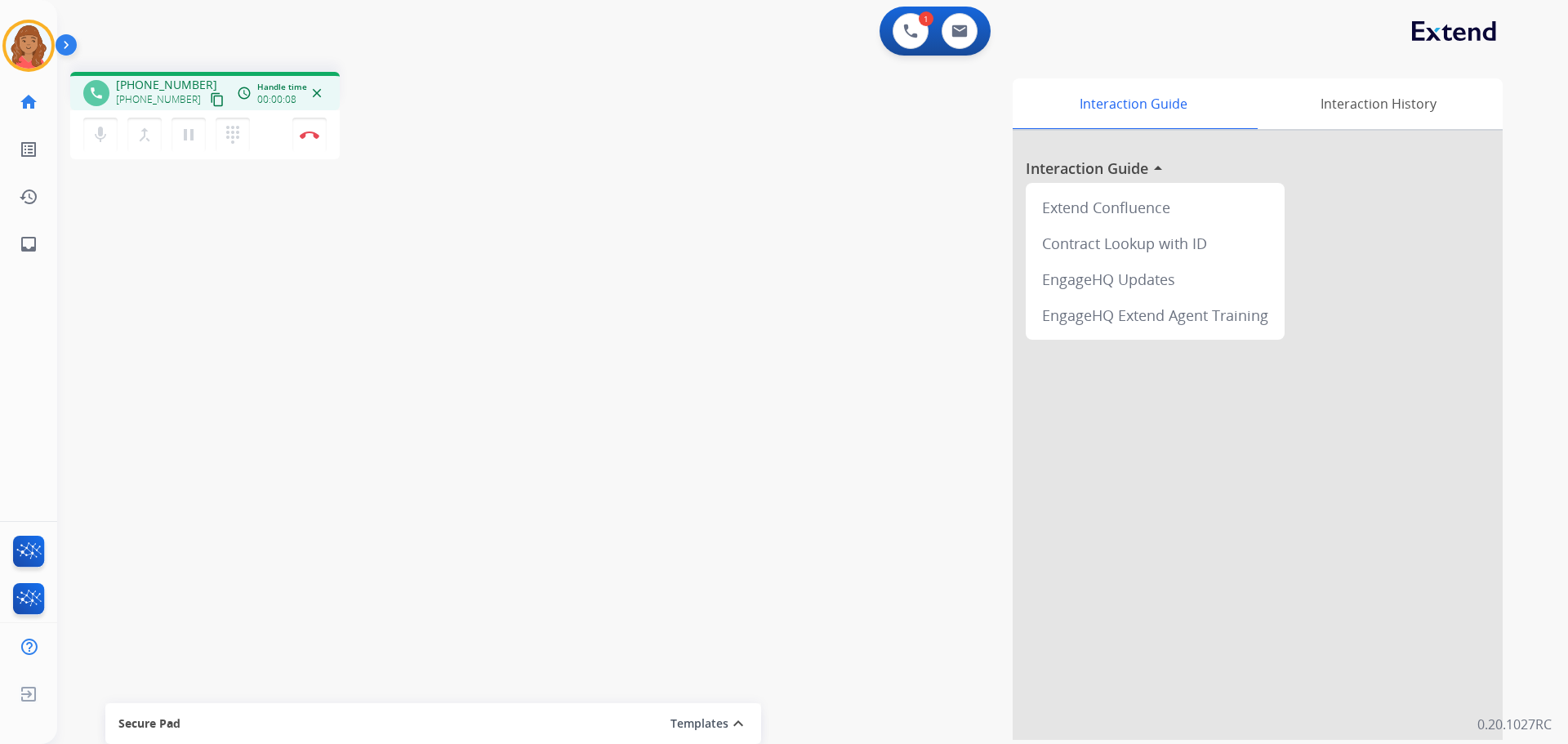
click at [210, 95] on mat-icon "content_copy" at bounding box center [218, 100] width 15 height 14
click at [189, 135] on mat-icon "pause" at bounding box center [189, 135] width 20 height 20
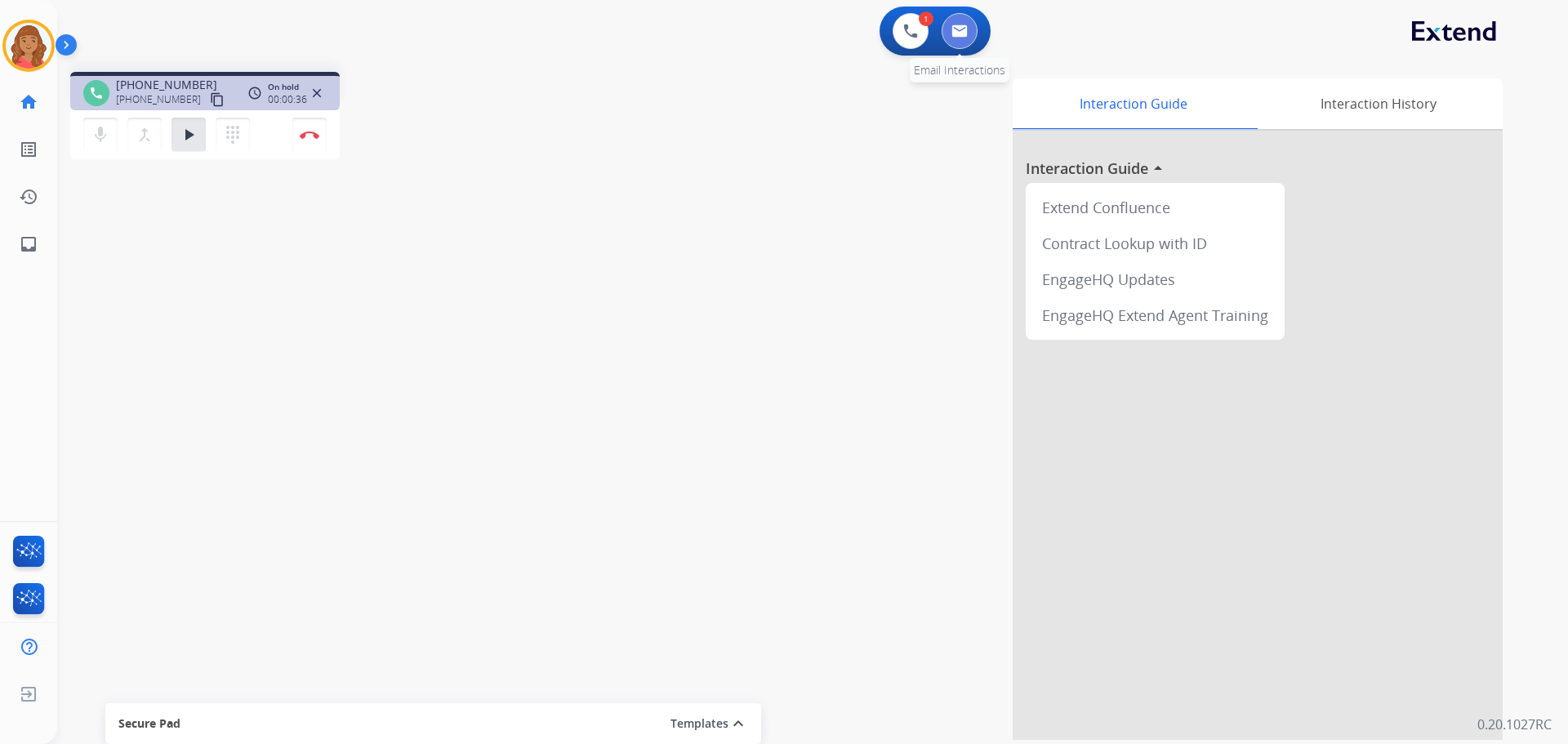
click at [961, 27] on img at bounding box center [960, 31] width 16 height 13
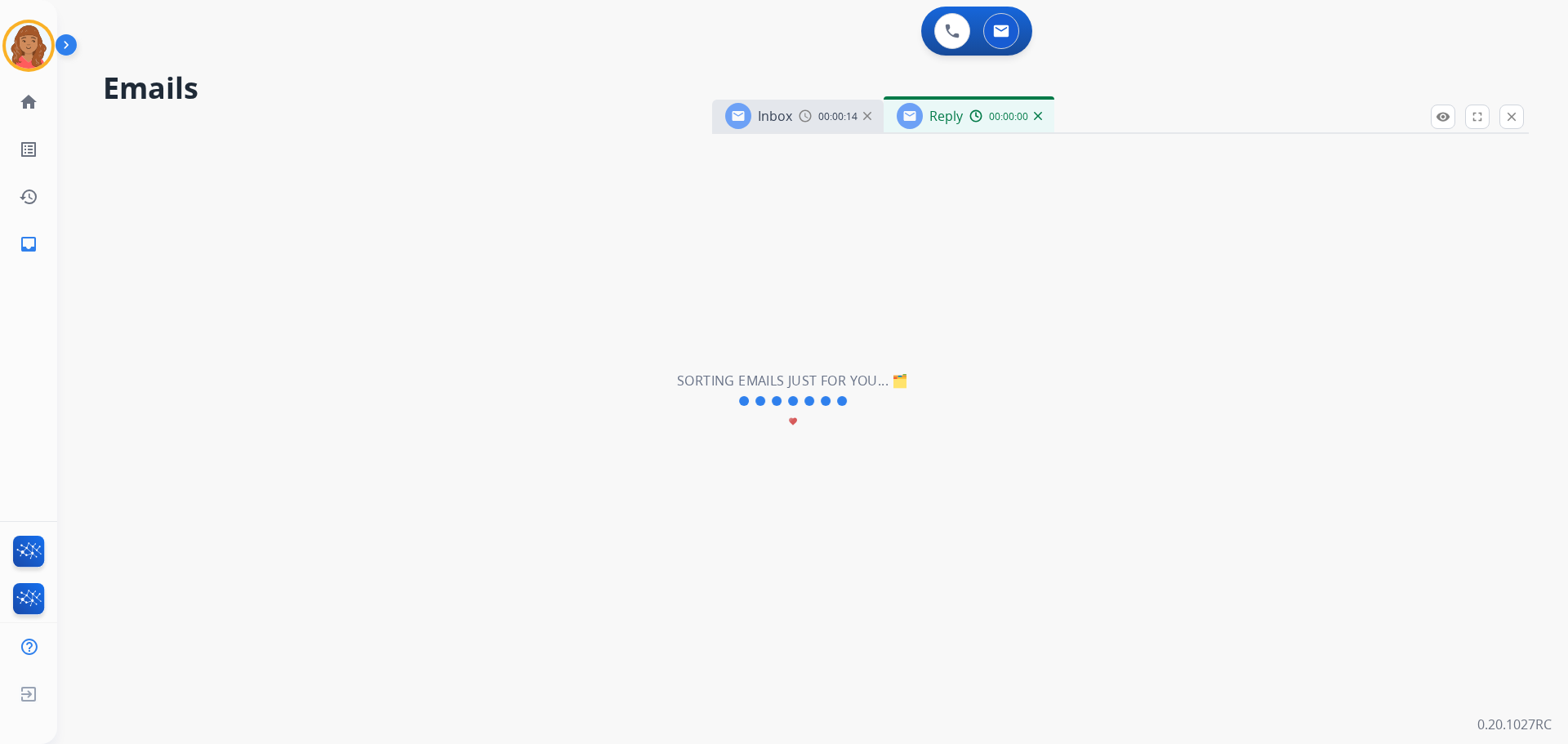
select select "**********"
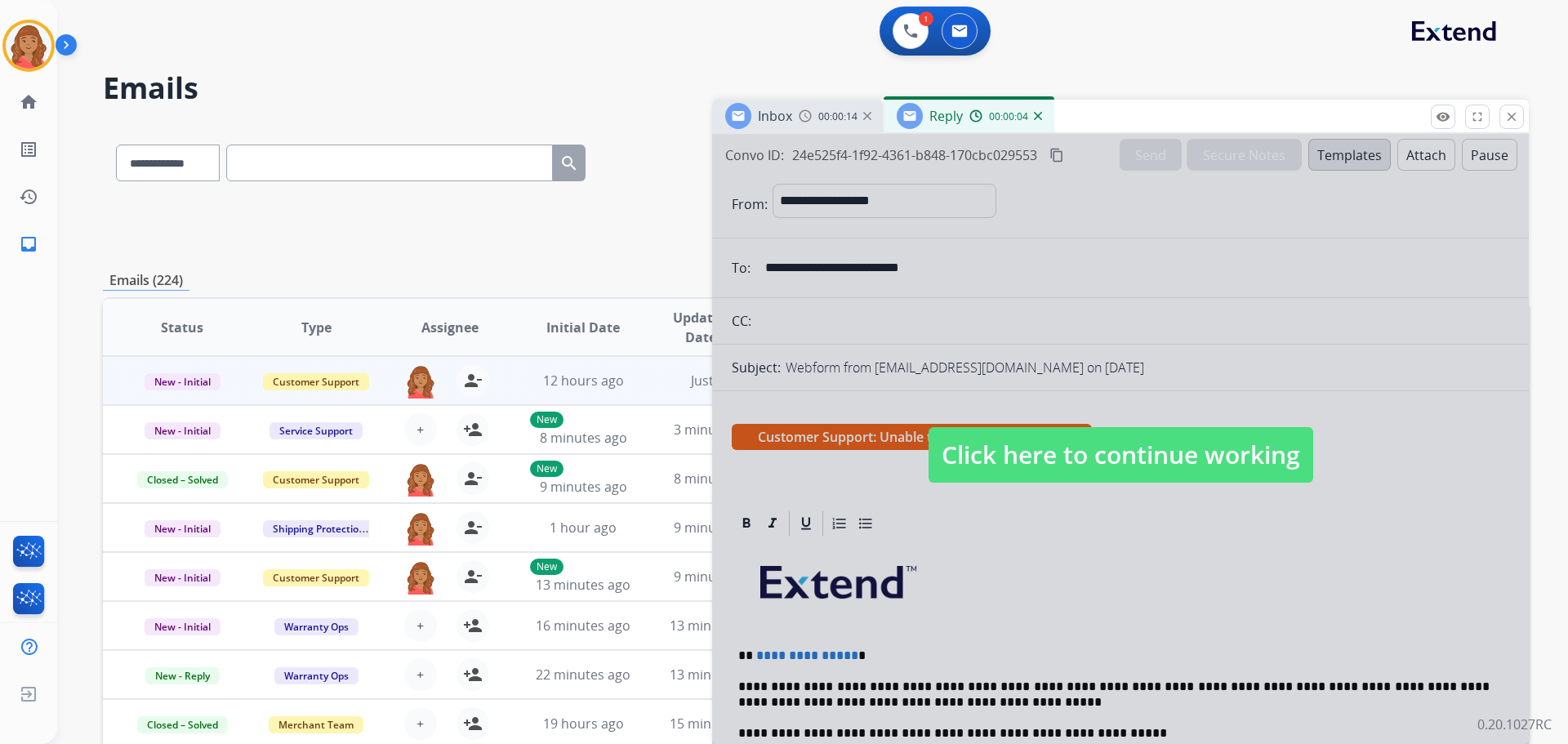
click at [1049, 453] on span "Click here to continue working" at bounding box center [1120, 454] width 384 height 55
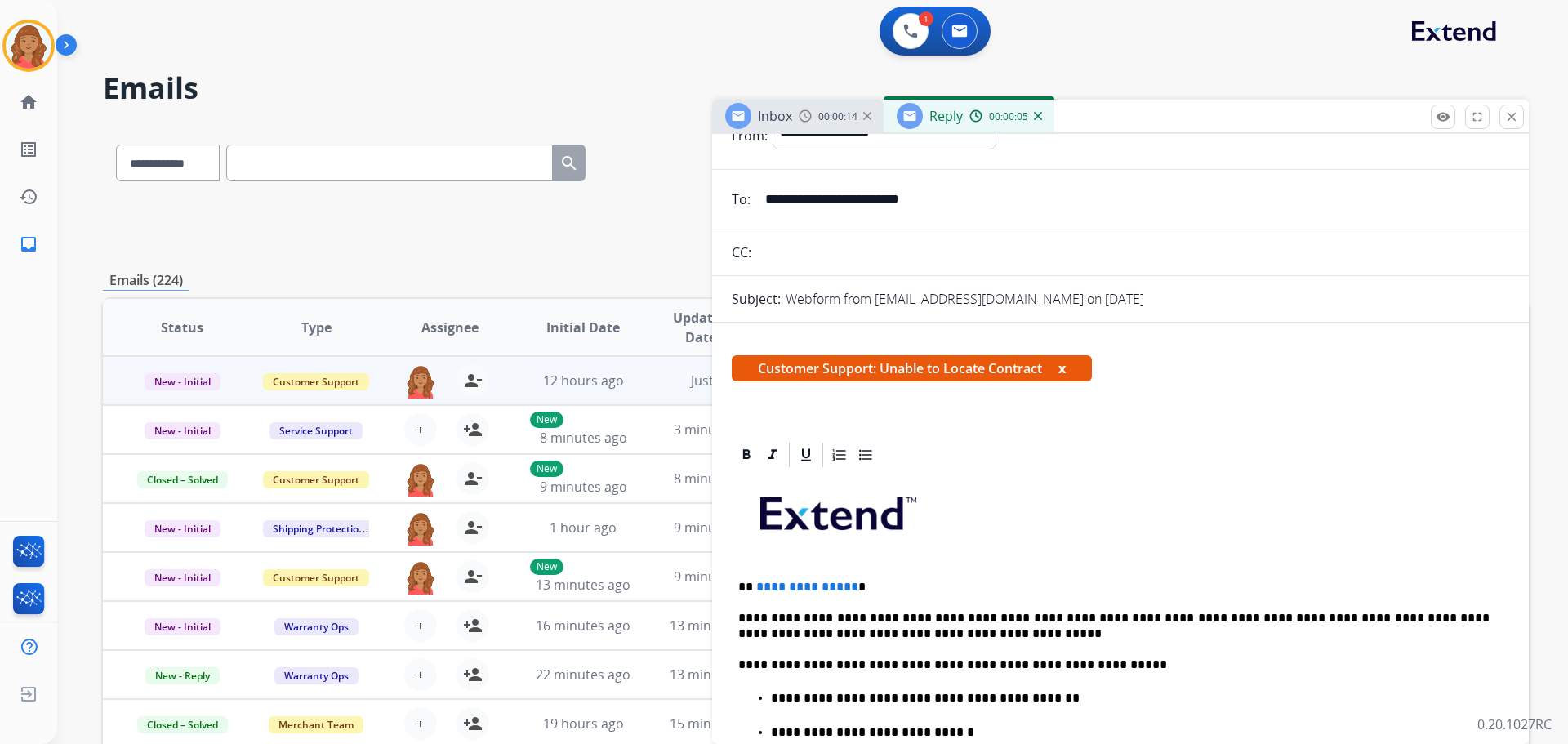
scroll to position [163, 0]
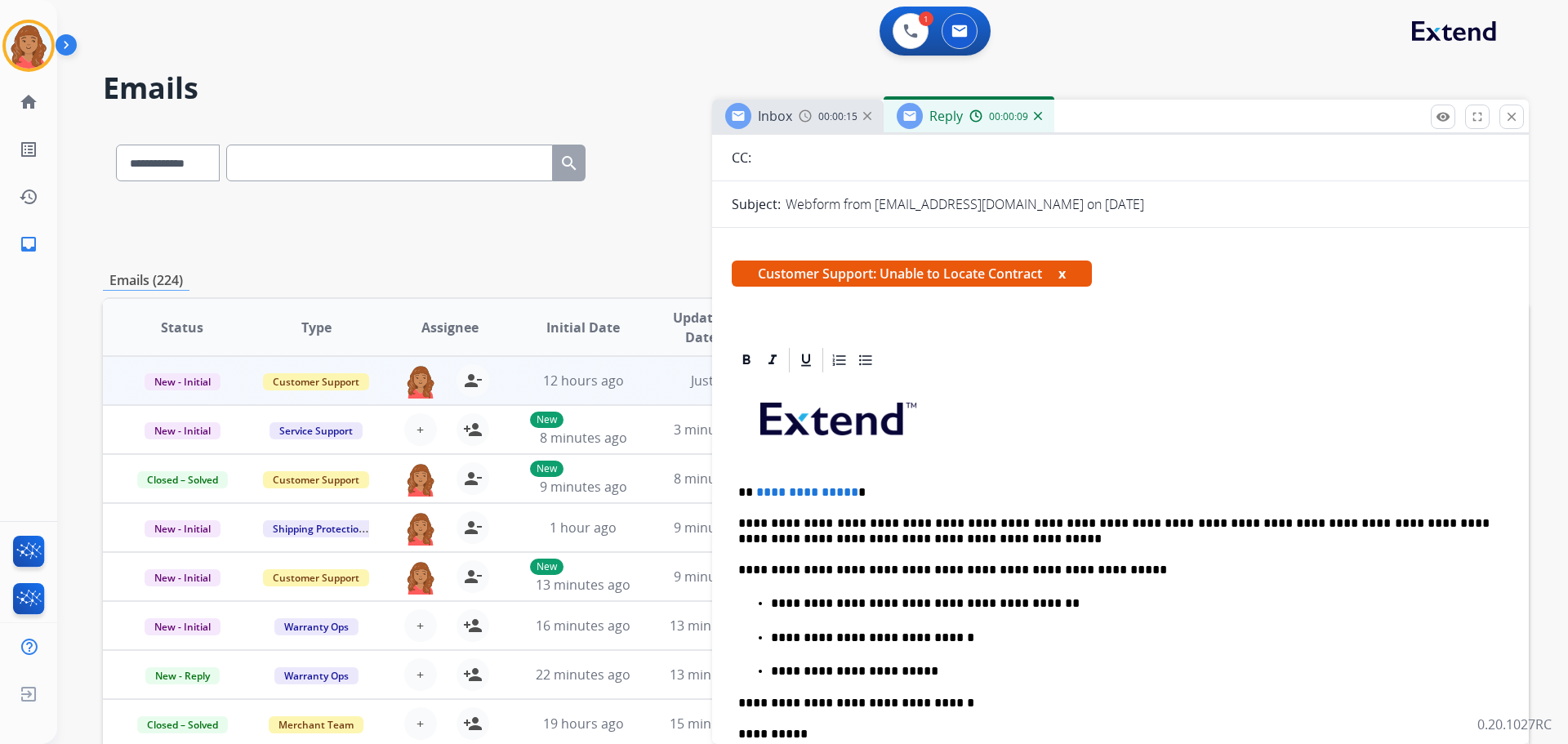
click at [840, 490] on span "**********" at bounding box center [807, 492] width 102 height 13
drag, startPoint x: 851, startPoint y: 490, endPoint x: 750, endPoint y: 490, distance: 101.0
click at [750, 490] on p "**********" at bounding box center [1113, 492] width 751 height 14
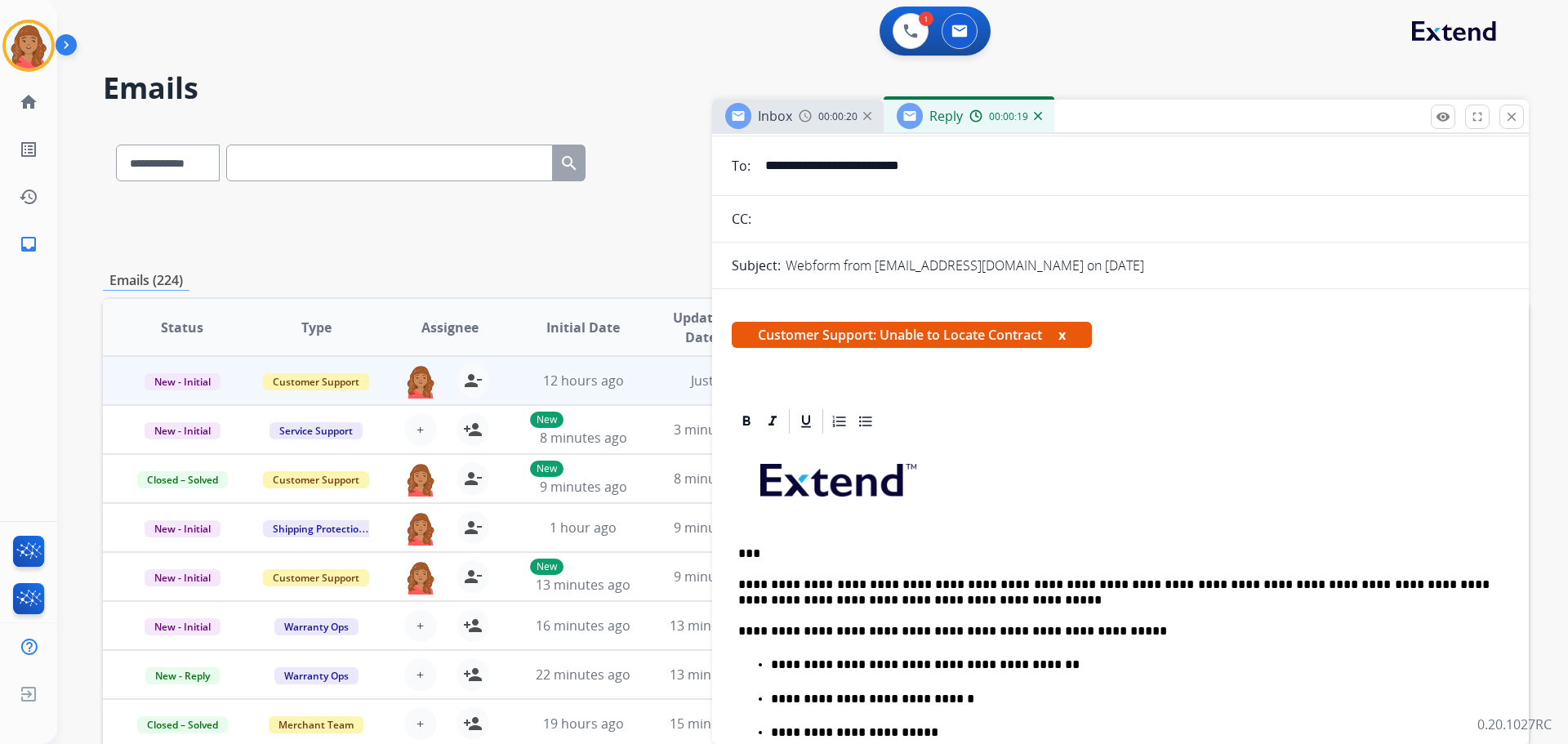
scroll to position [0, 0]
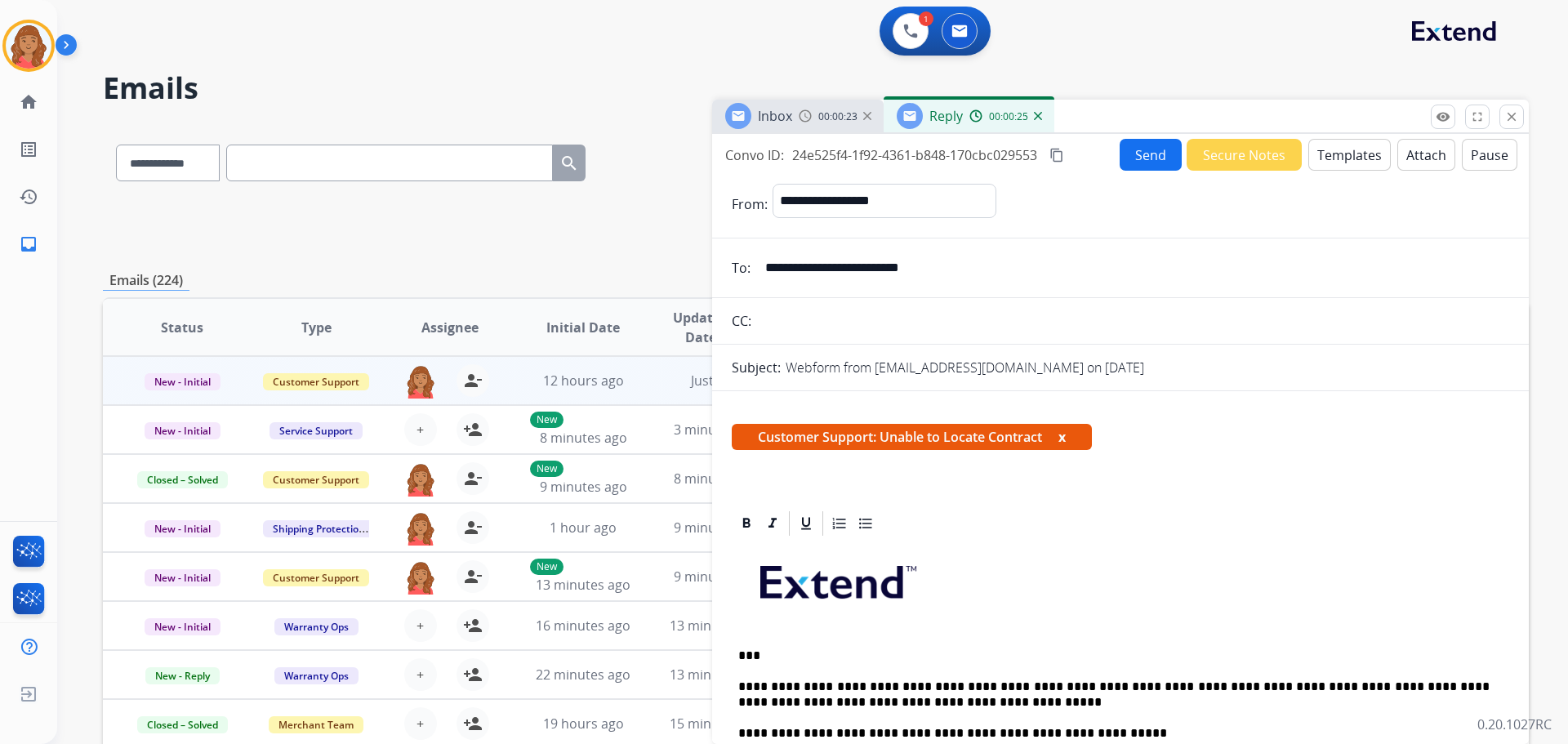
click at [1148, 154] on button "Send" at bounding box center [1150, 154] width 62 height 32
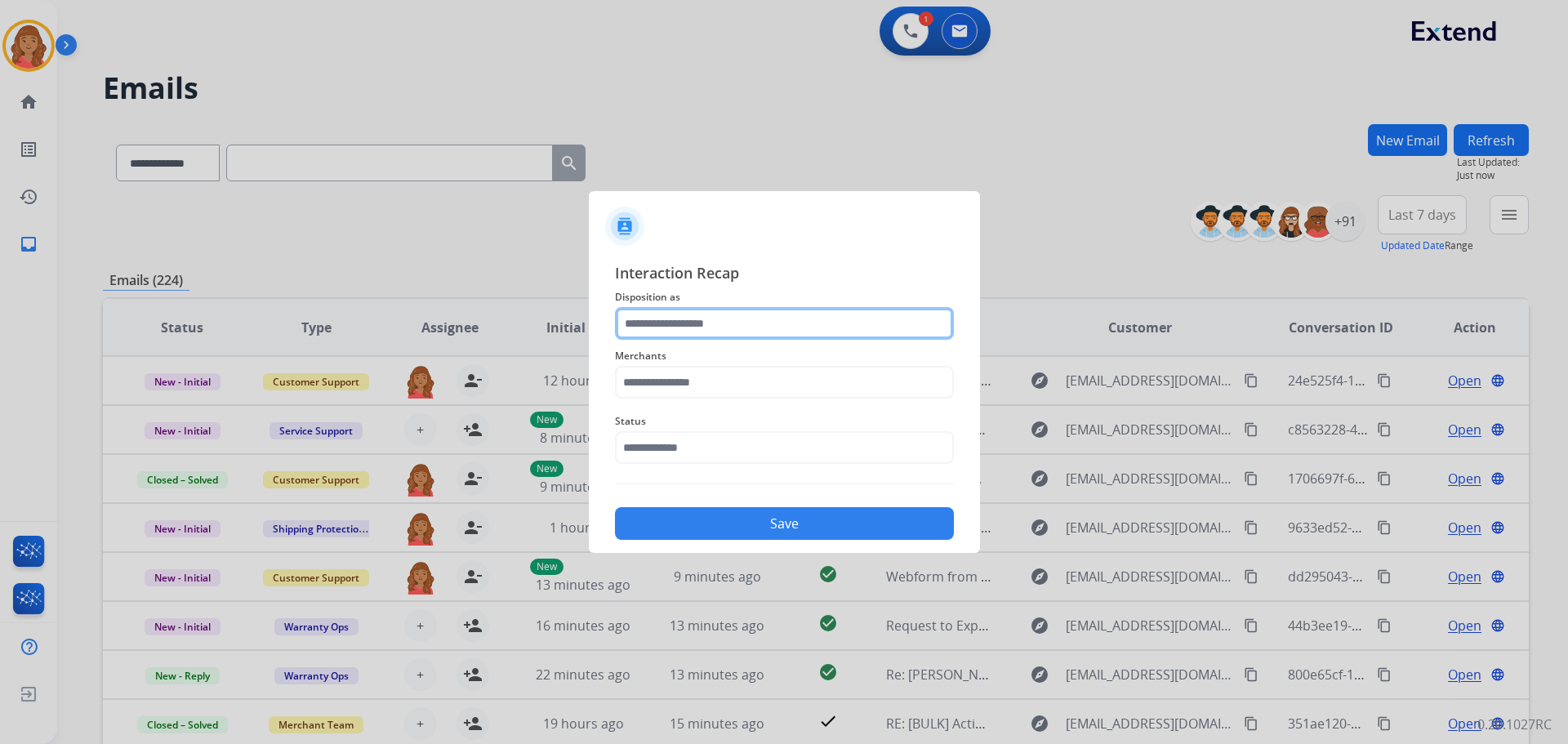
click at [680, 325] on input "text" at bounding box center [784, 324] width 339 height 33
click at [688, 317] on input "text" at bounding box center [784, 324] width 339 height 33
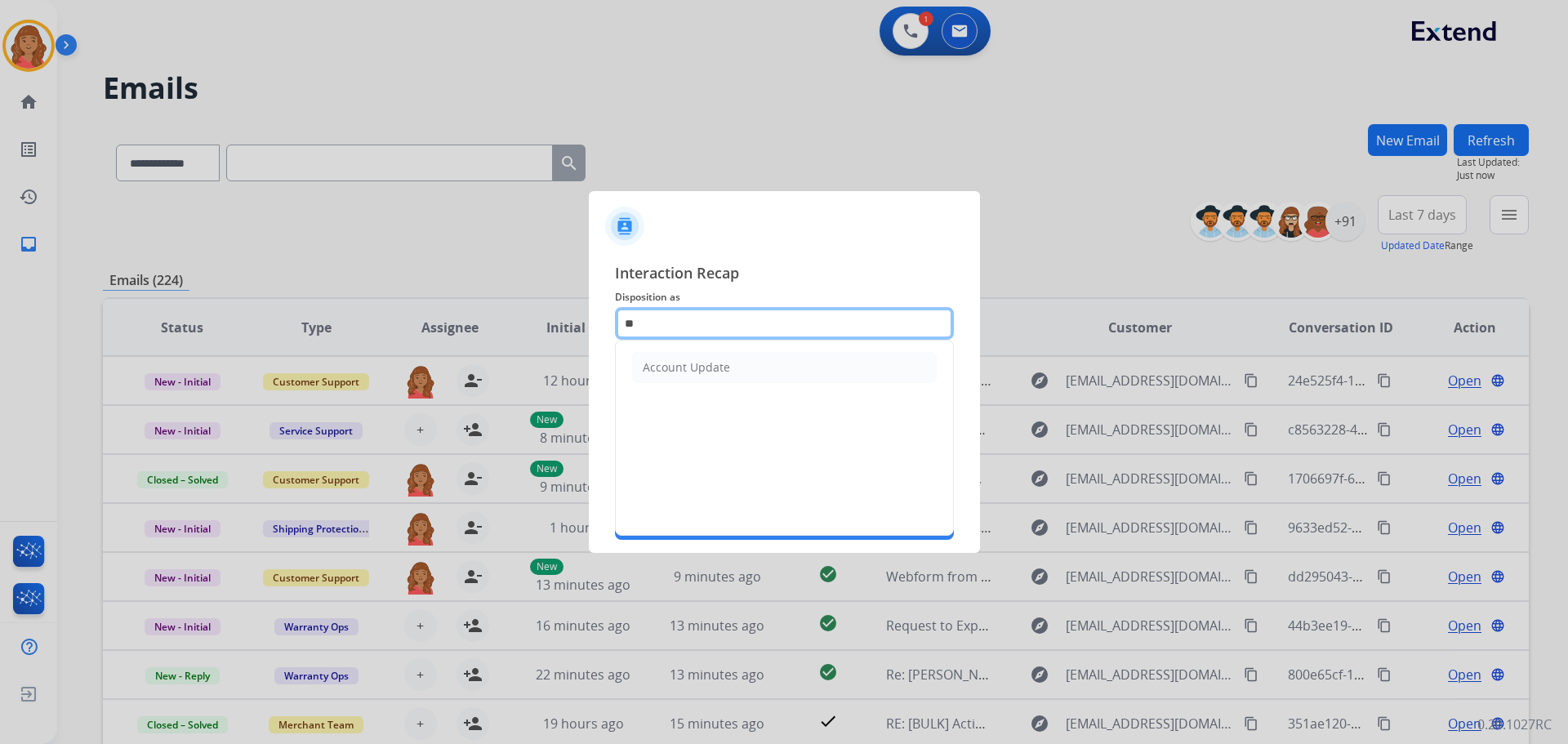
type input "*"
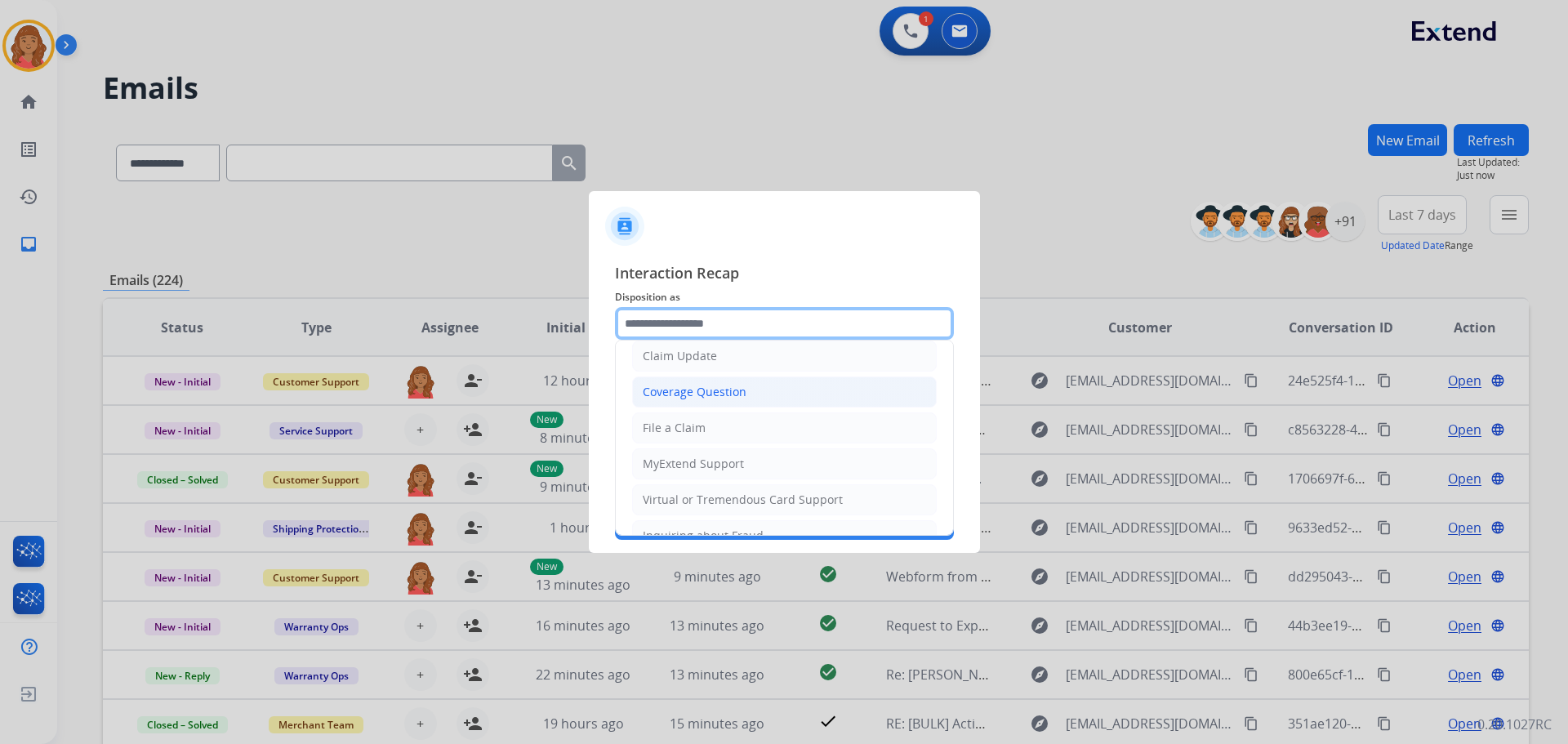
scroll to position [163, 0]
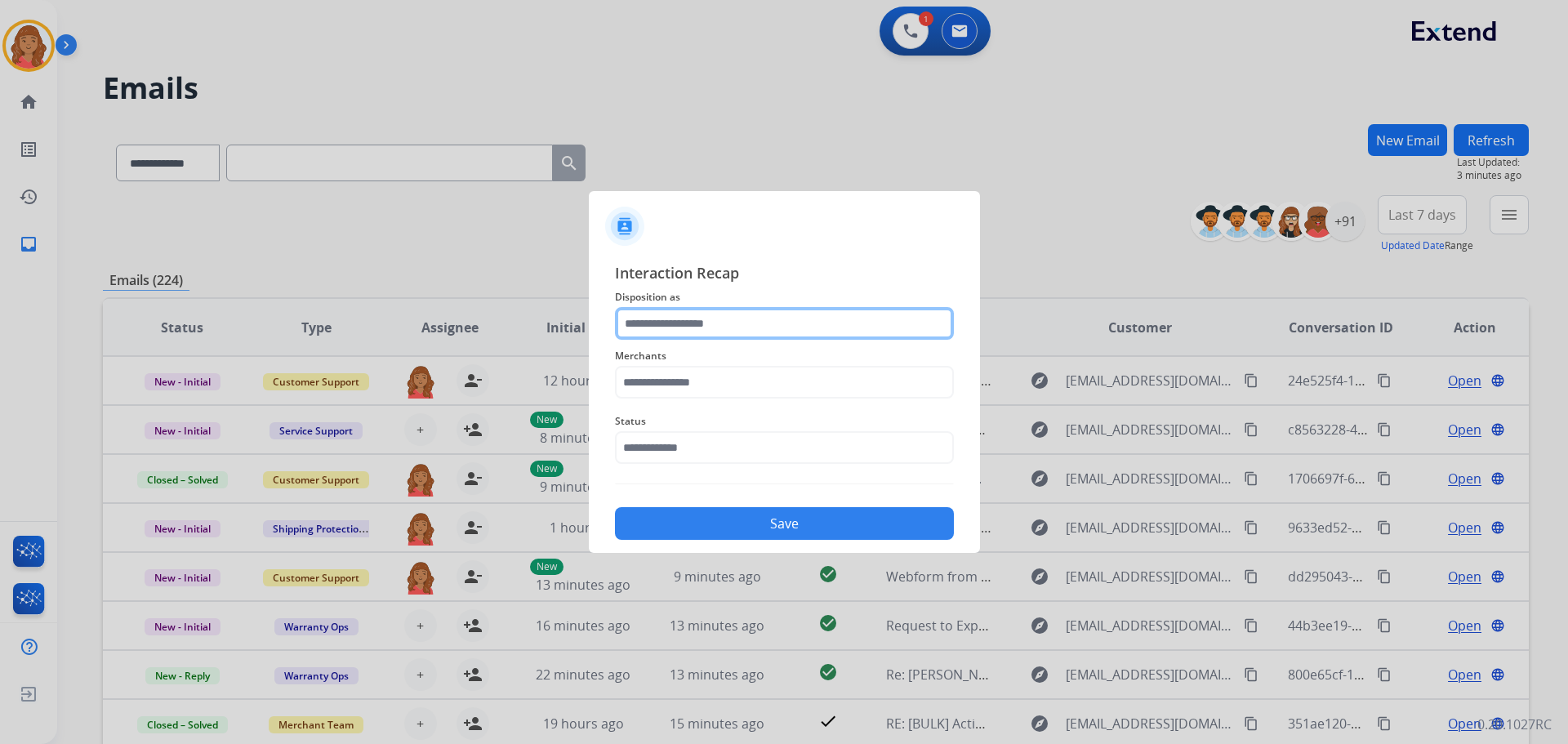
click at [690, 314] on input "text" at bounding box center [784, 324] width 339 height 33
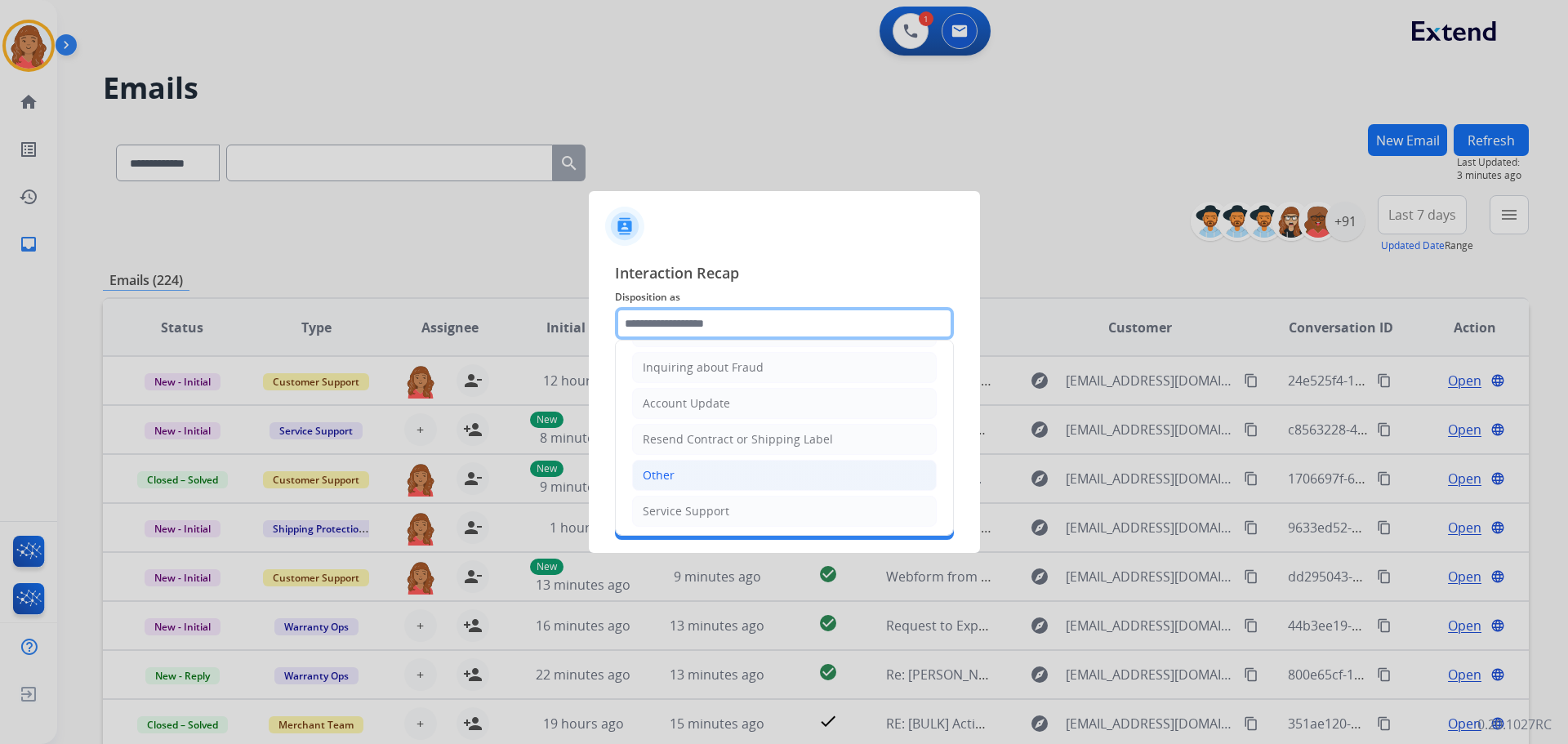
scroll to position [255, 0]
click at [669, 478] on div "Other" at bounding box center [658, 472] width 32 height 16
type input "*****"
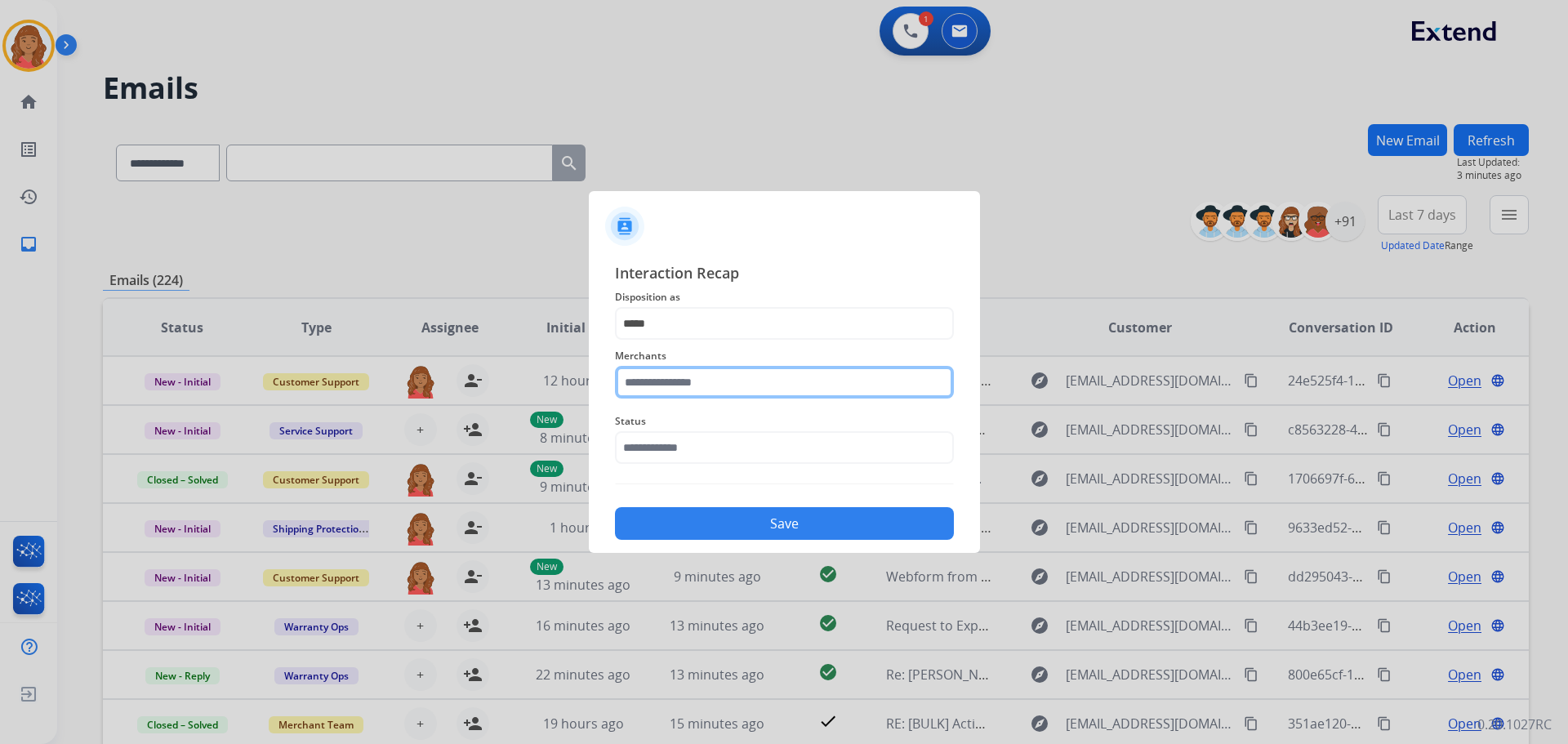
click at [679, 388] on input "text" at bounding box center [784, 382] width 339 height 33
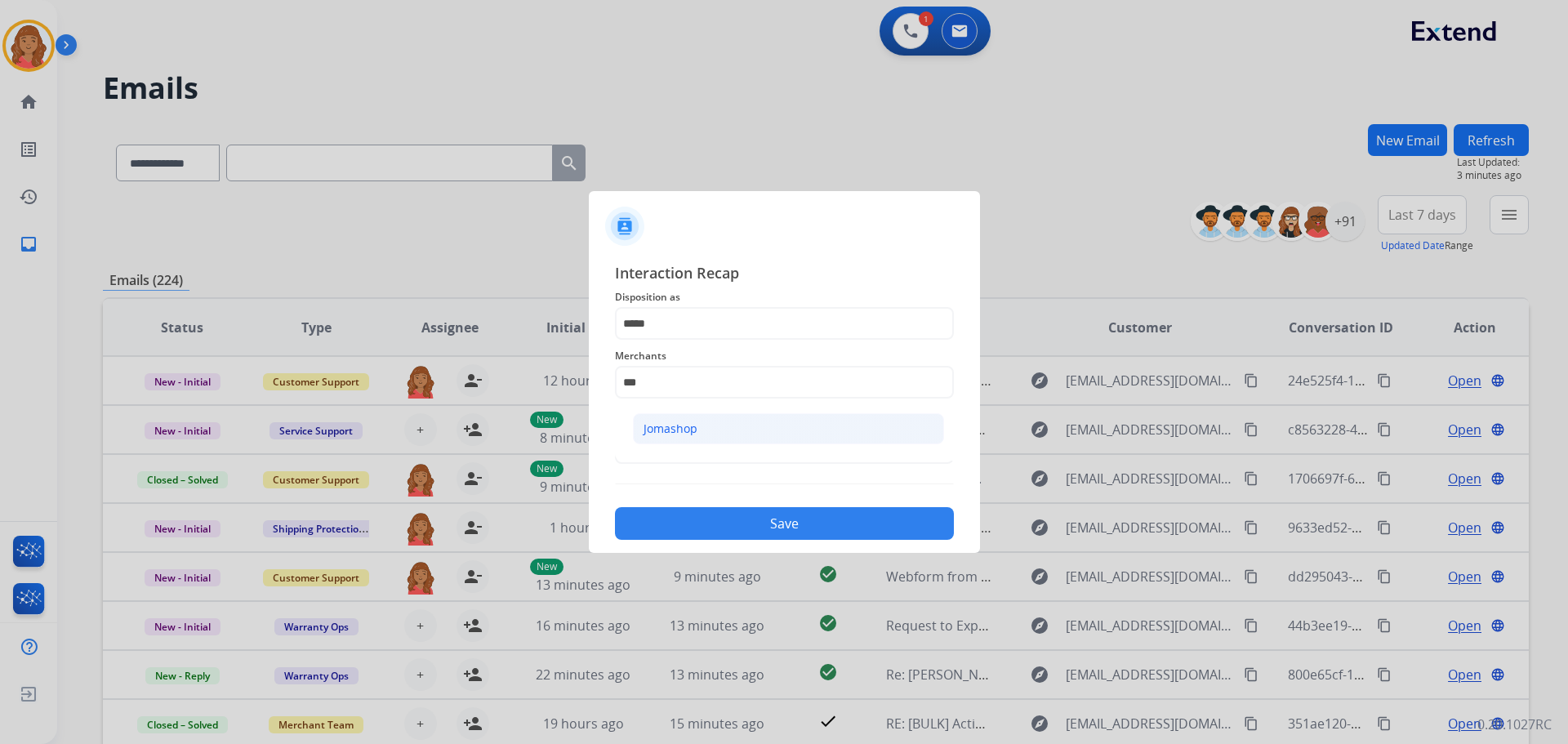
click at [679, 421] on div "Jomashop" at bounding box center [670, 429] width 53 height 16
type input "********"
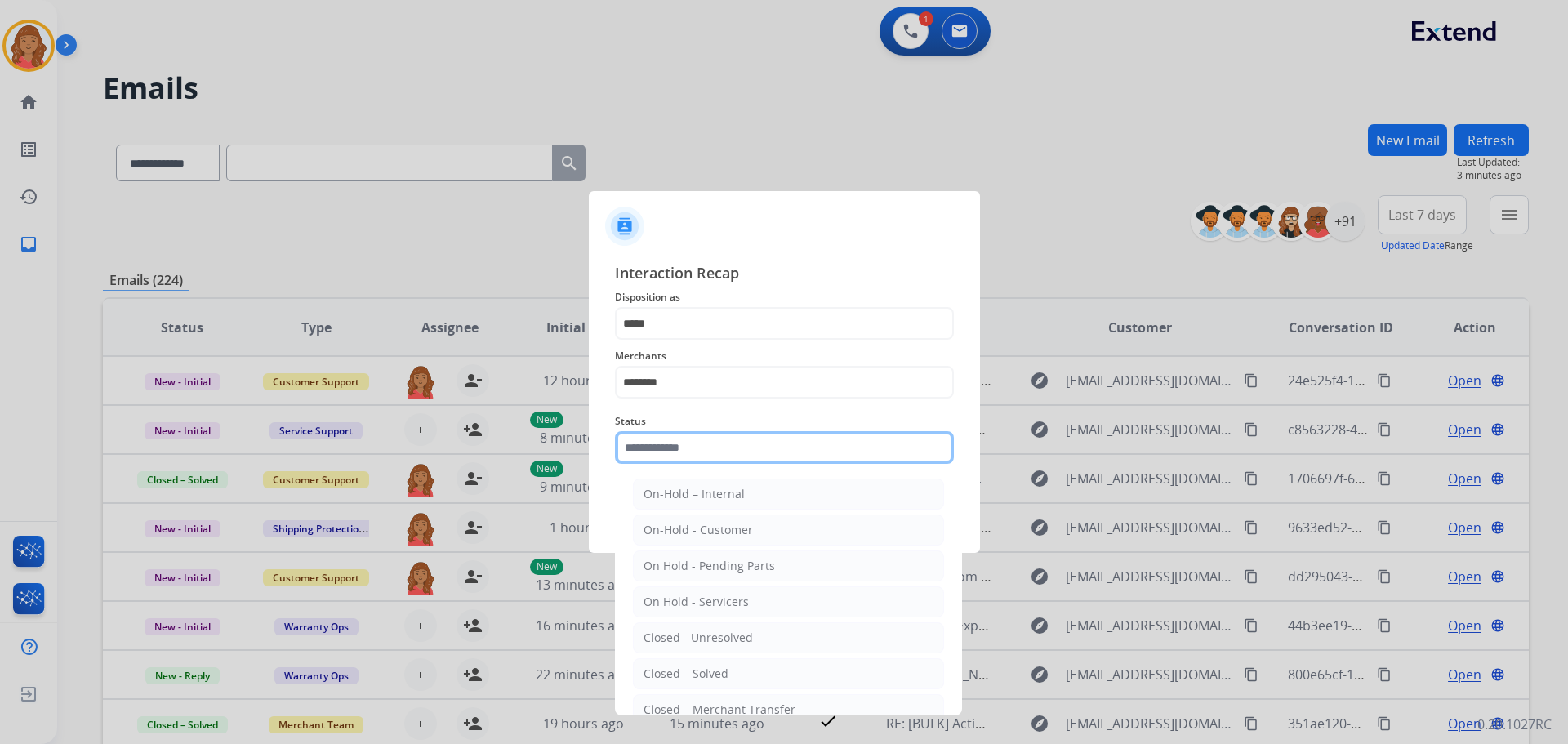
click at [692, 454] on input "text" at bounding box center [784, 448] width 339 height 33
click at [661, 673] on div "Closed – Solved" at bounding box center [686, 673] width 85 height 16
type input "**********"
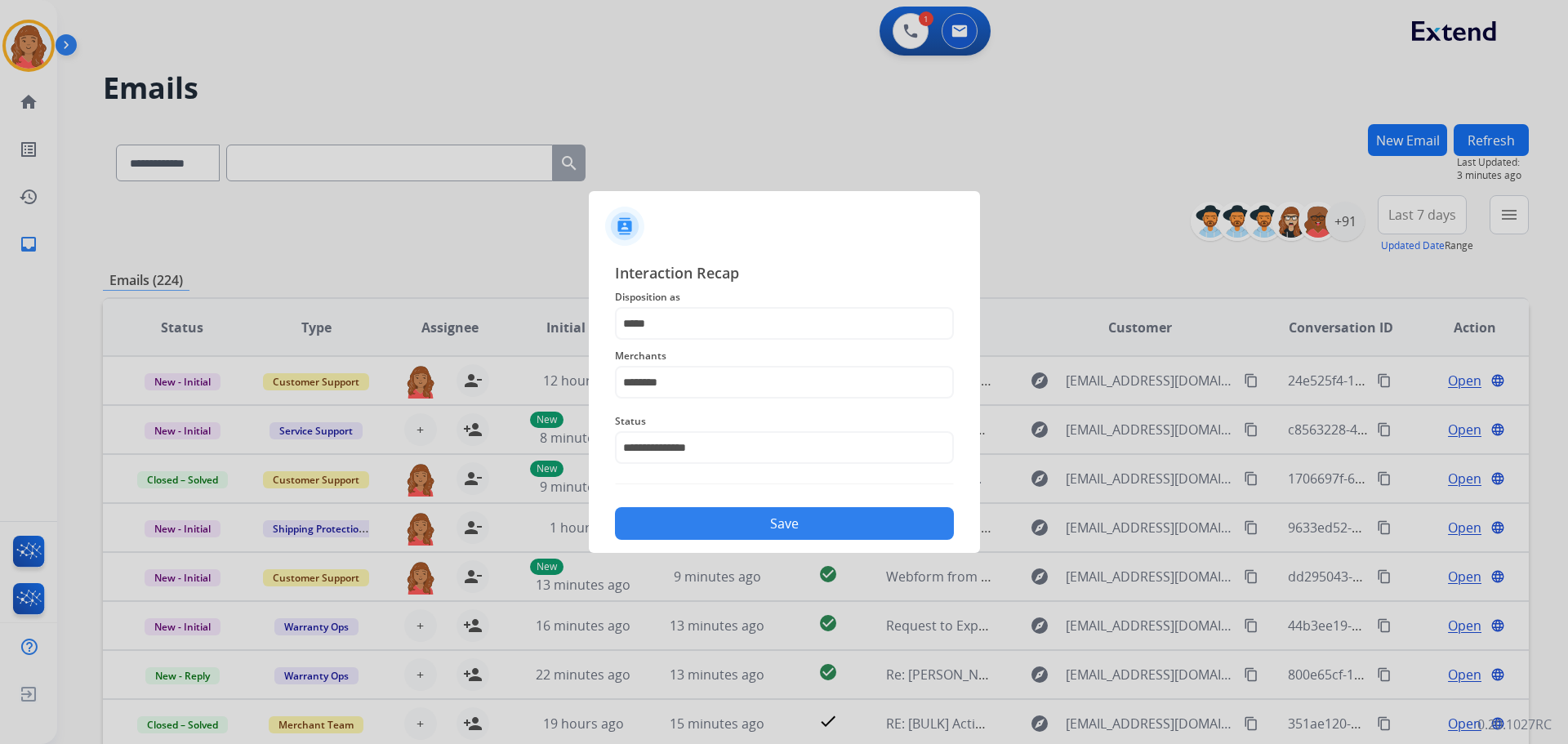
click at [713, 527] on button "Save" at bounding box center [784, 523] width 339 height 33
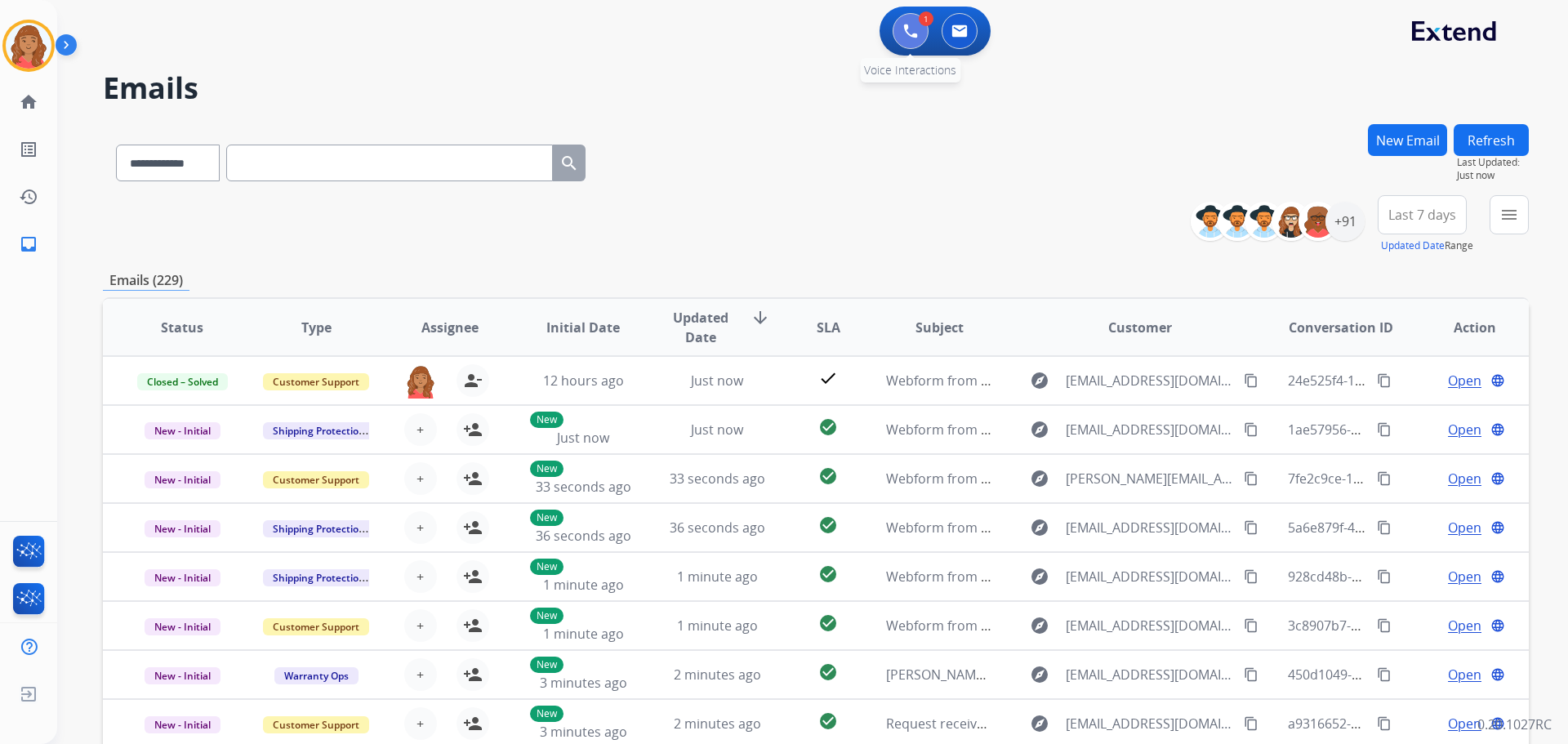
click at [896, 37] on button at bounding box center [911, 31] width 36 height 36
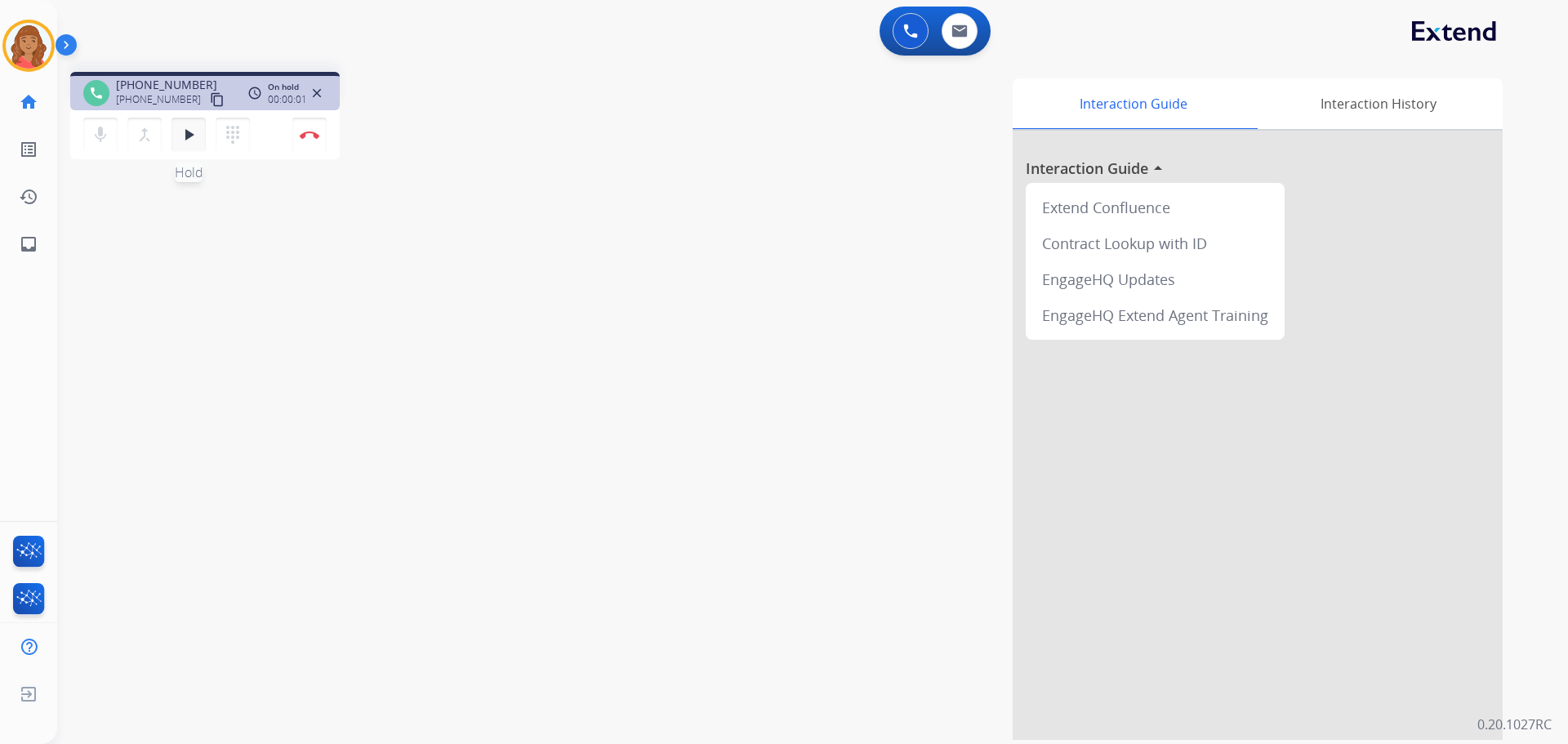
drag, startPoint x: 186, startPoint y: 134, endPoint x: 136, endPoint y: 175, distance: 64.7
click at [187, 134] on mat-icon "play_arrow" at bounding box center [189, 135] width 20 height 20
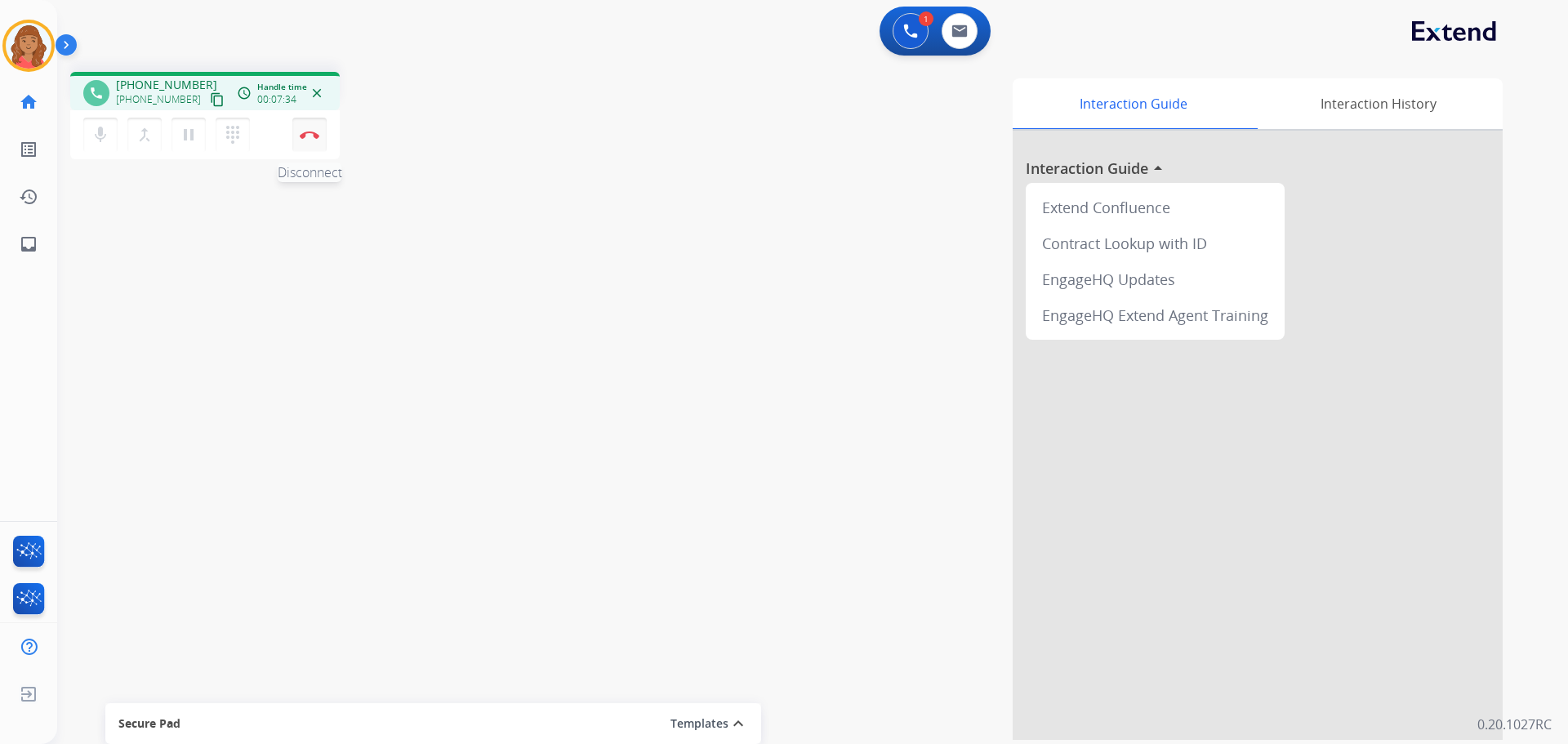
click at [309, 137] on img at bounding box center [310, 134] width 20 height 8
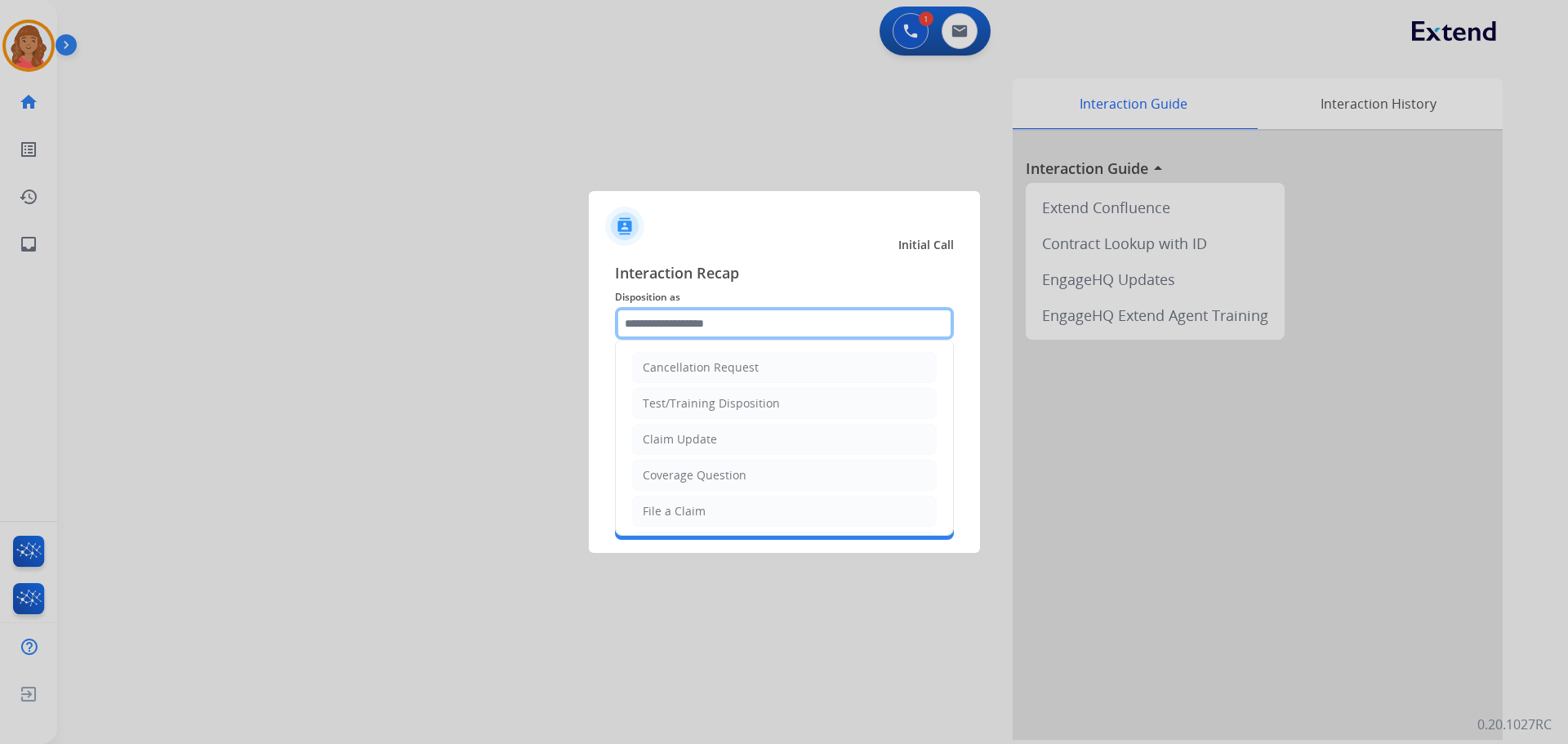
drag, startPoint x: 708, startPoint y: 321, endPoint x: 701, endPoint y: 342, distance: 22.1
click at [708, 324] on input "text" at bounding box center [784, 324] width 339 height 33
click at [698, 435] on div "Claim Update" at bounding box center [680, 440] width 74 height 16
type input "**********"
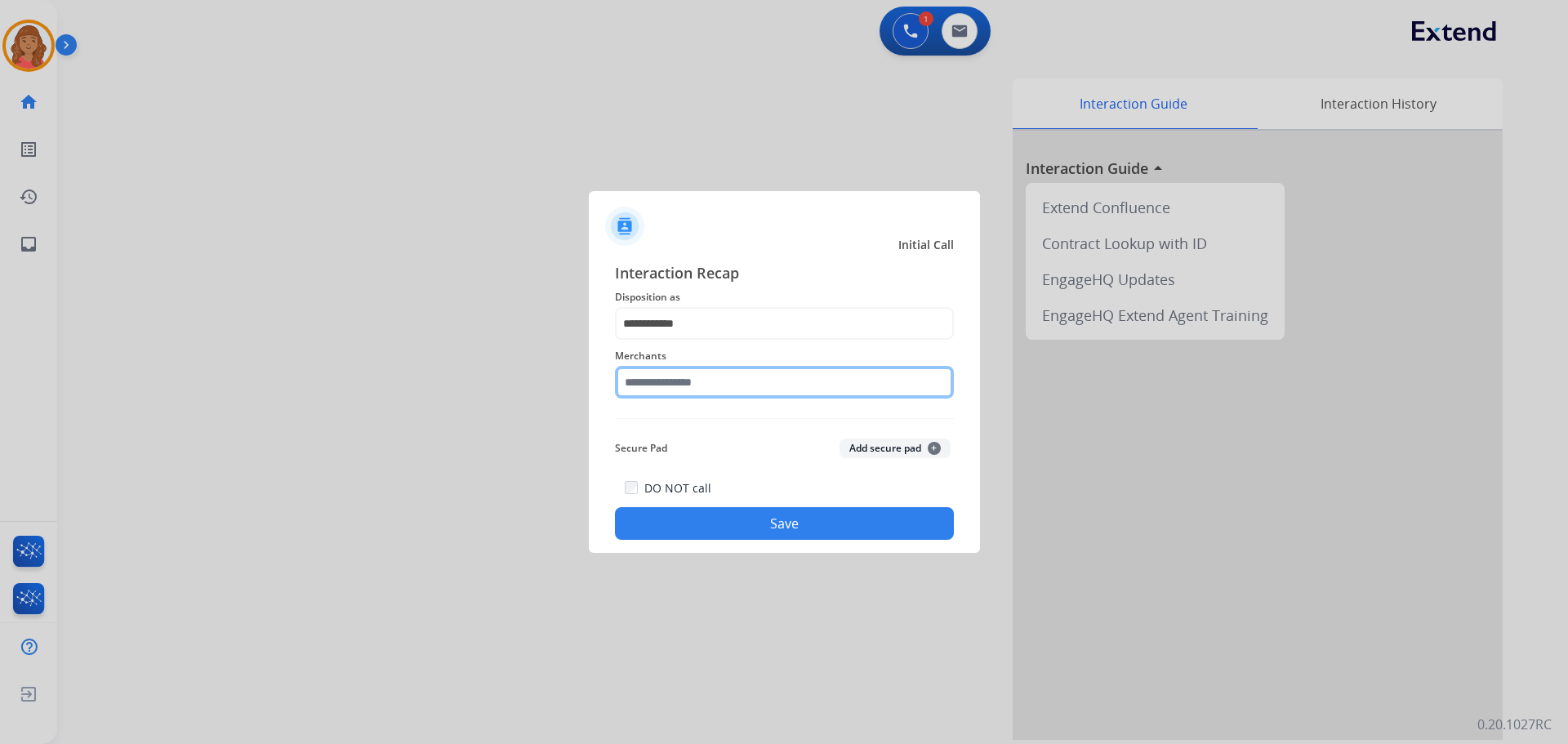
click at [671, 384] on input "text" at bounding box center [784, 382] width 339 height 33
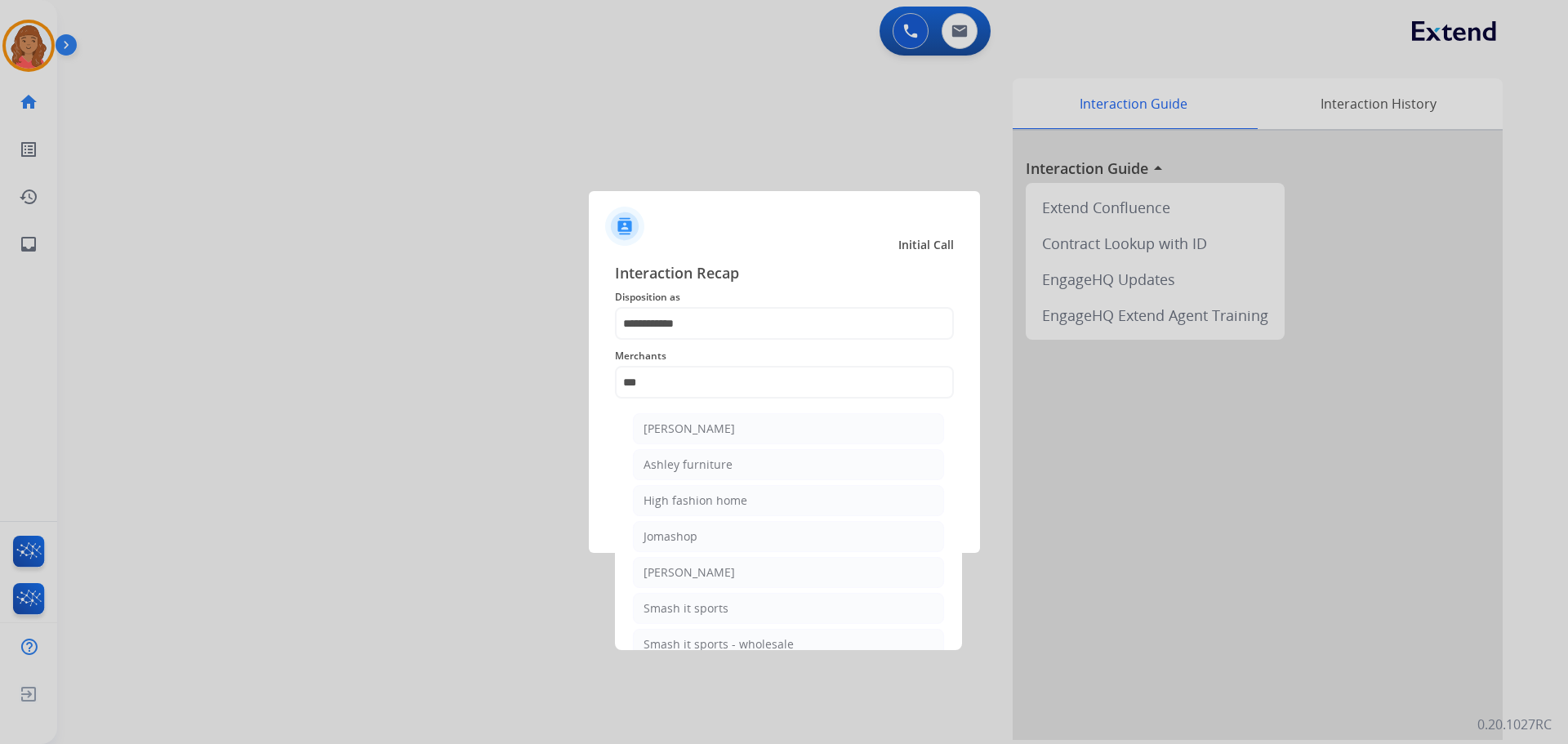
drag, startPoint x: 692, startPoint y: 461, endPoint x: 704, endPoint y: 453, distance: 14.4
click at [692, 460] on div "Ashley furniture" at bounding box center [688, 465] width 89 height 16
type input "**********"
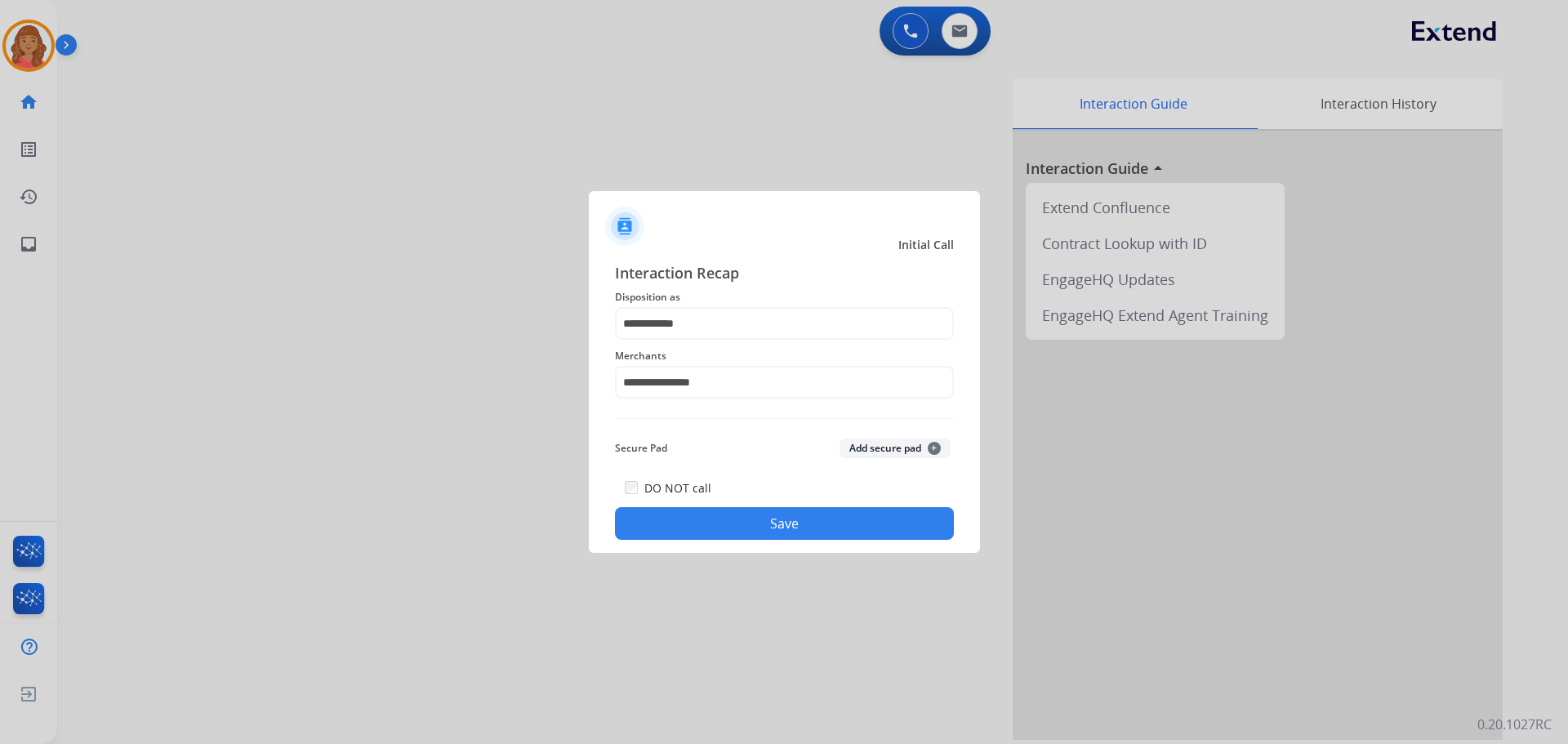
click at [738, 522] on button "Save" at bounding box center [784, 523] width 339 height 33
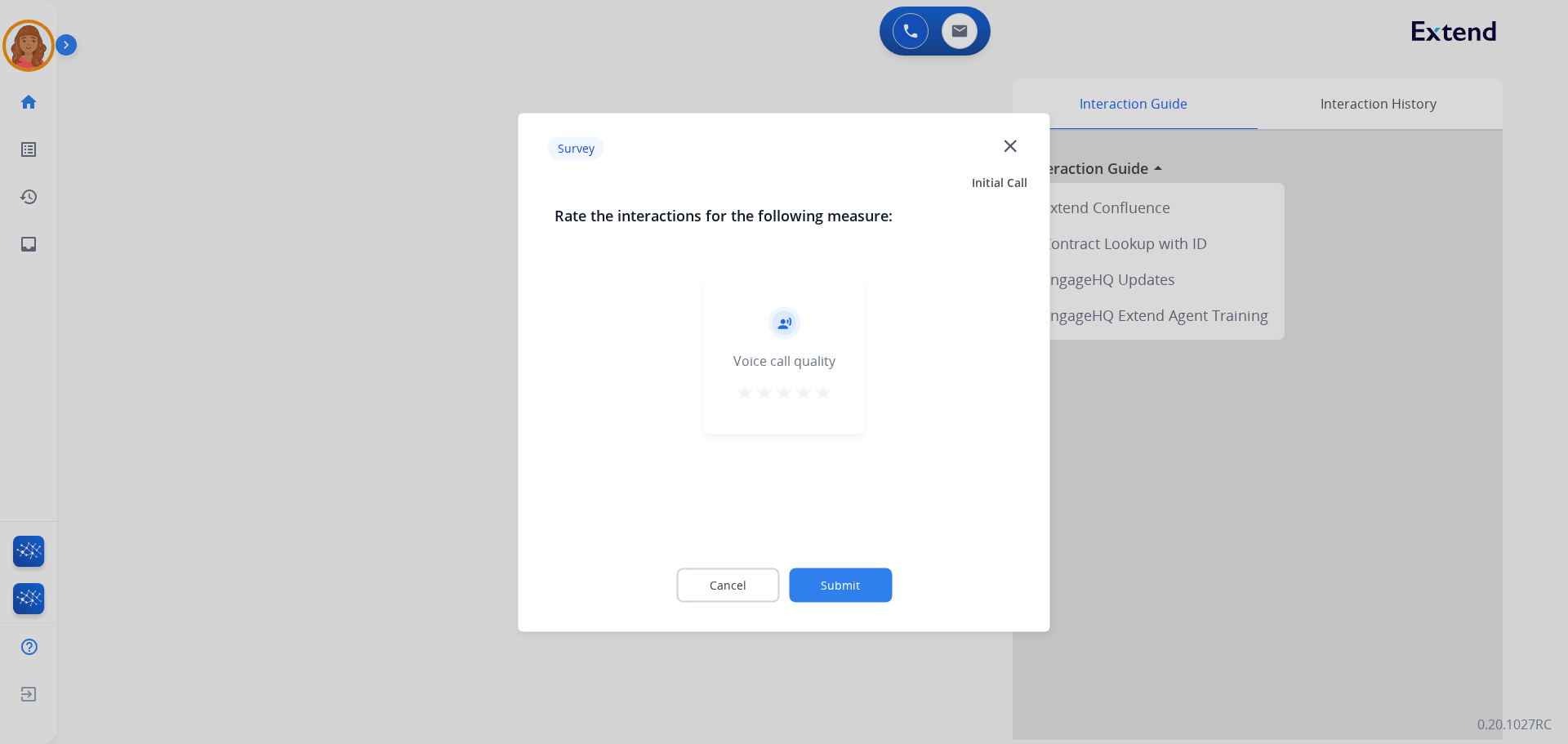
click at [819, 383] on mat-icon "star" at bounding box center [823, 391] width 20 height 20
click at [849, 584] on button "Submit" at bounding box center [840, 585] width 103 height 34
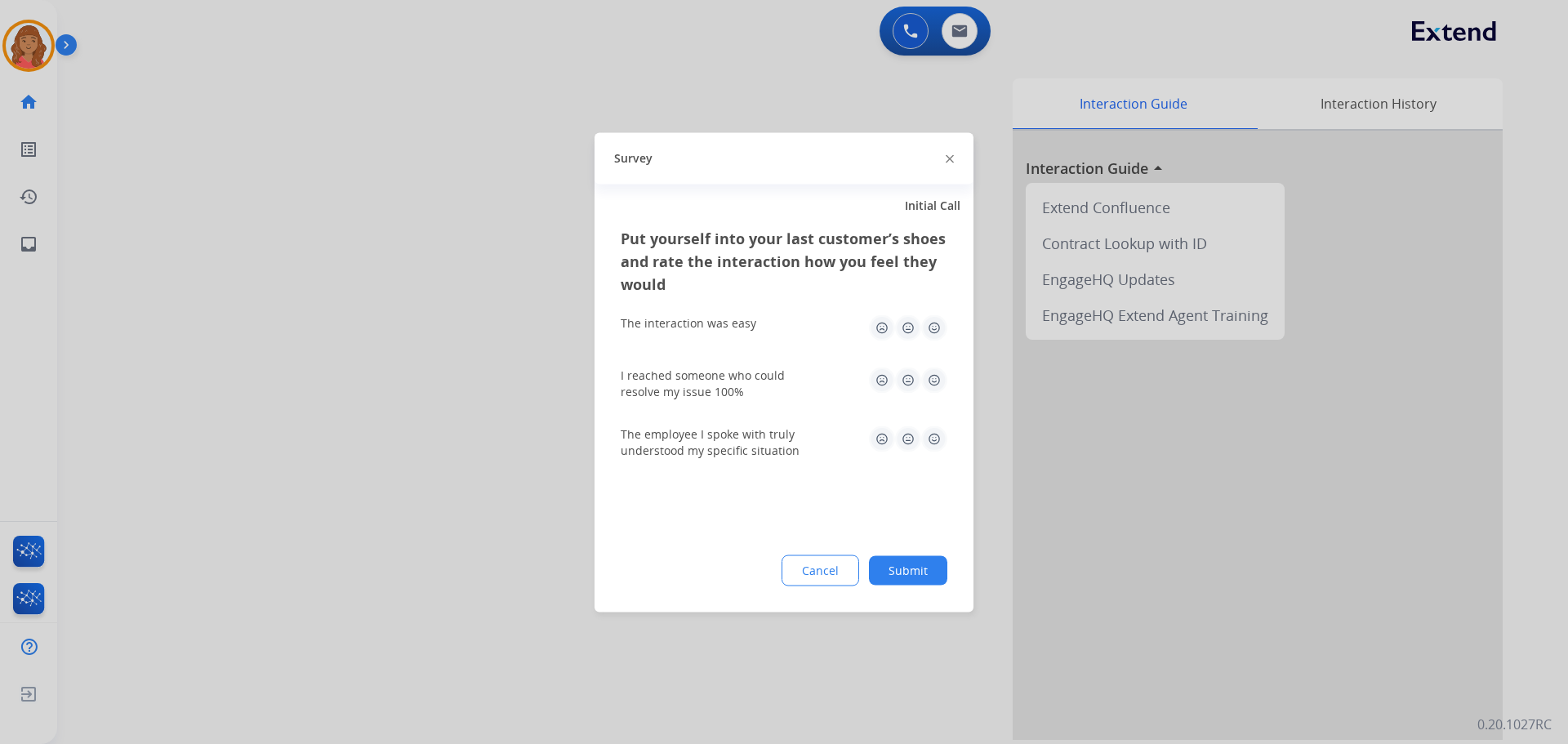
click at [928, 329] on img at bounding box center [934, 327] width 26 height 26
click at [934, 383] on img at bounding box center [934, 380] width 26 height 26
drag, startPoint x: 937, startPoint y: 441, endPoint x: 930, endPoint y: 446, distance: 8.6
click at [935, 441] on img at bounding box center [934, 438] width 26 height 26
click at [915, 576] on button "Submit" at bounding box center [908, 570] width 78 height 29
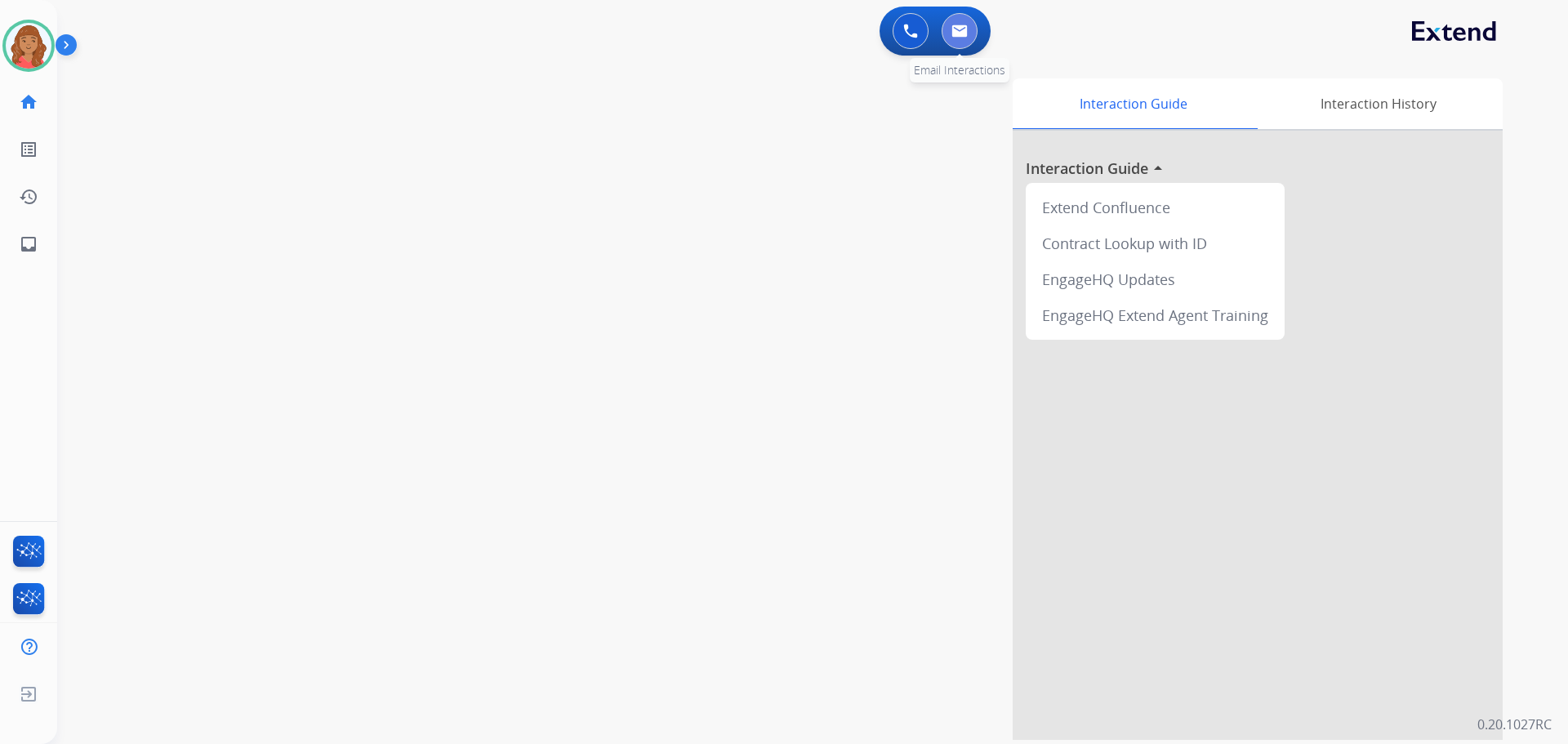
click at [974, 33] on button at bounding box center [960, 31] width 36 height 36
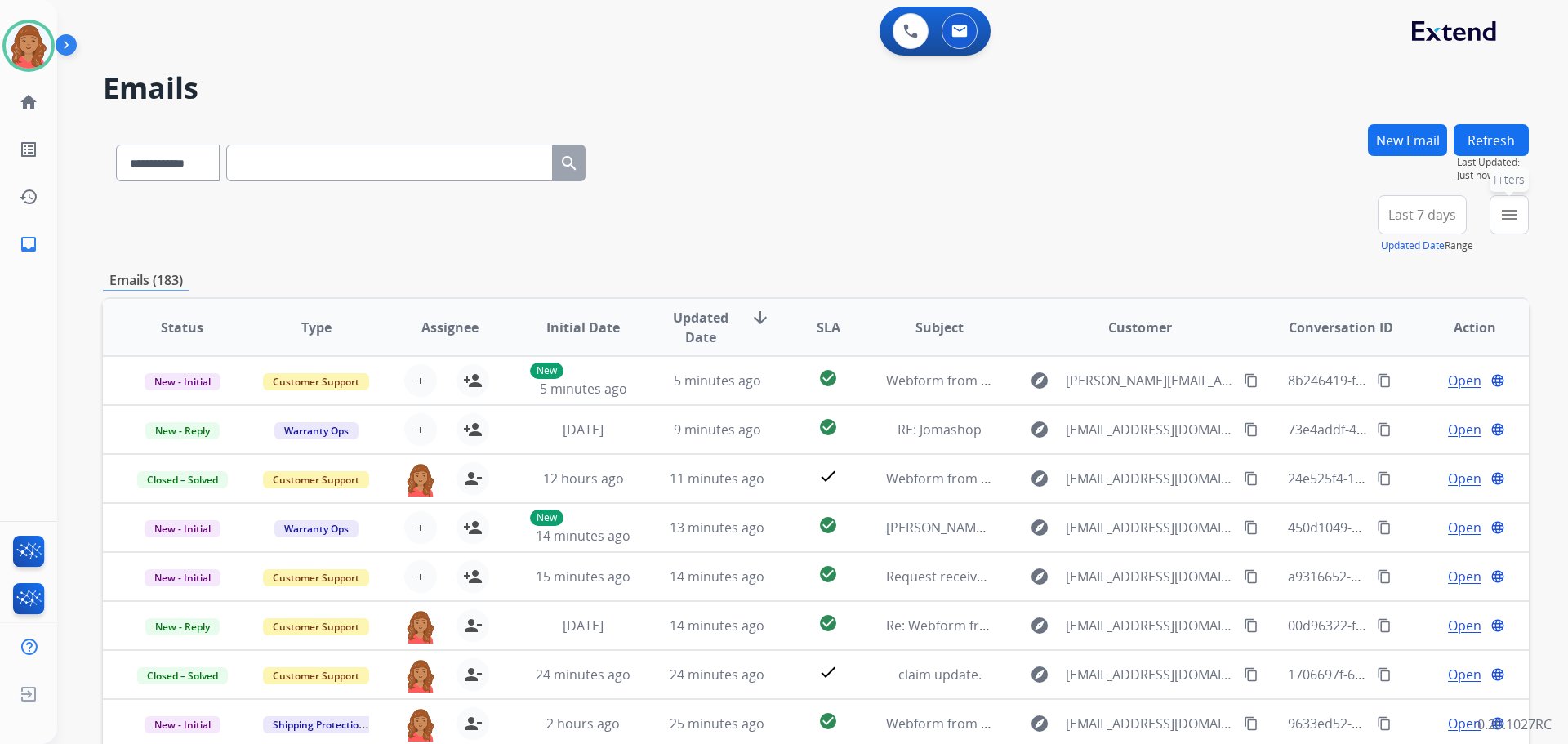
drag, startPoint x: 1510, startPoint y: 217, endPoint x: 1481, endPoint y: 233, distance: 33.1
click at [1509, 218] on mat-icon "menu" at bounding box center [1509, 215] width 20 height 20
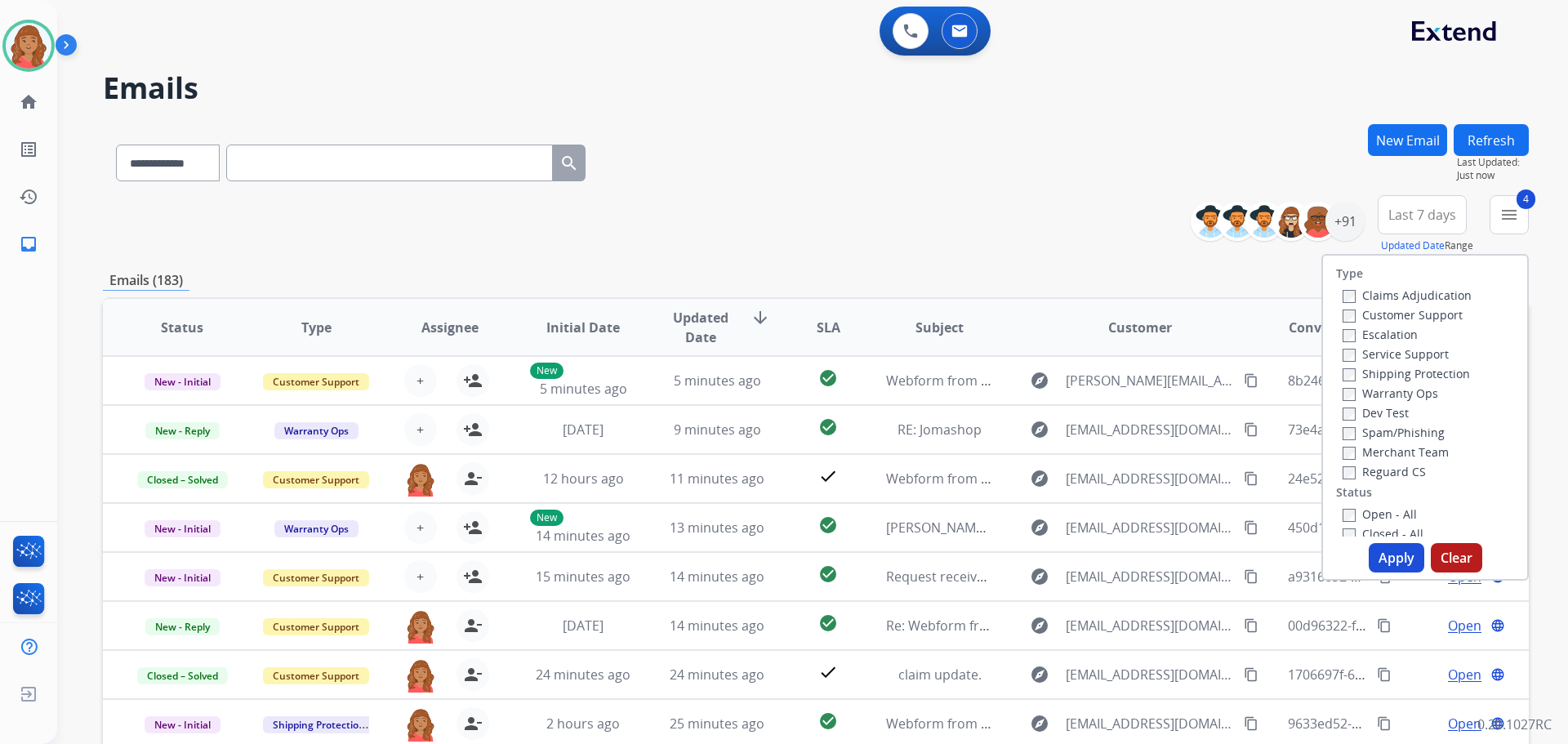
click at [1378, 552] on button "Apply" at bounding box center [1396, 557] width 55 height 29
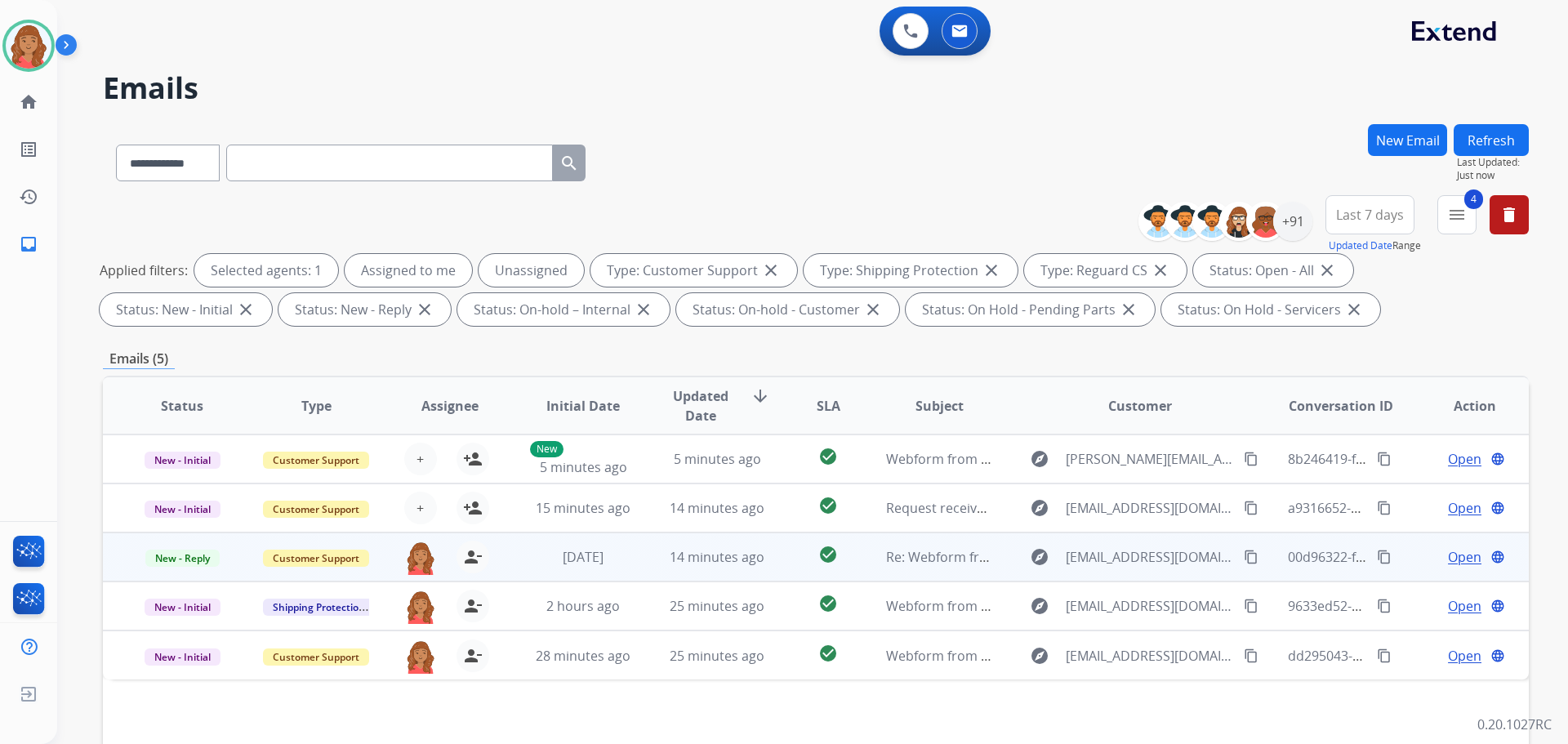
click at [604, 568] on td "[DATE]" at bounding box center [571, 556] width 134 height 49
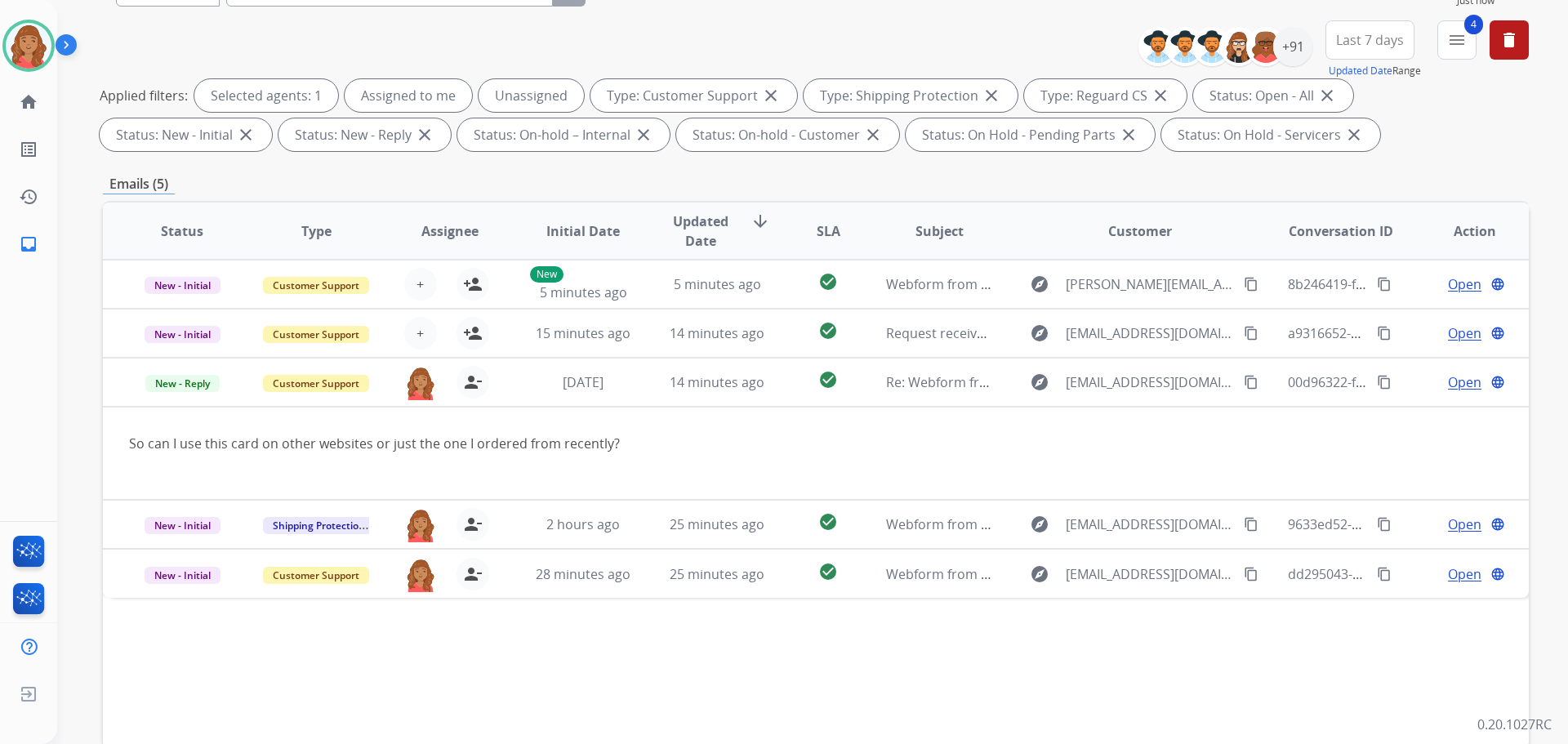
scroll to position [245, 0]
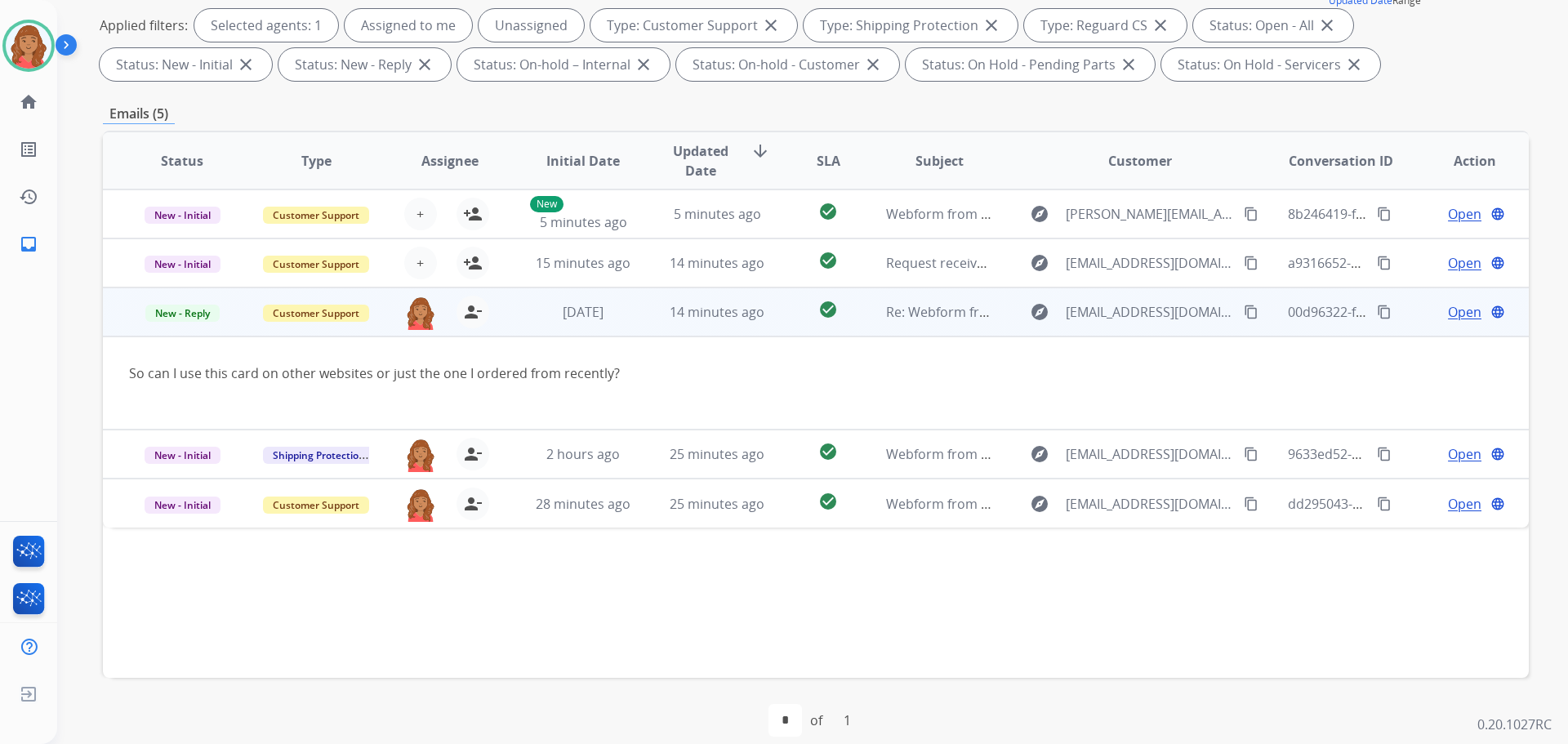
click at [1454, 309] on span "Open" at bounding box center [1464, 312] width 34 height 20
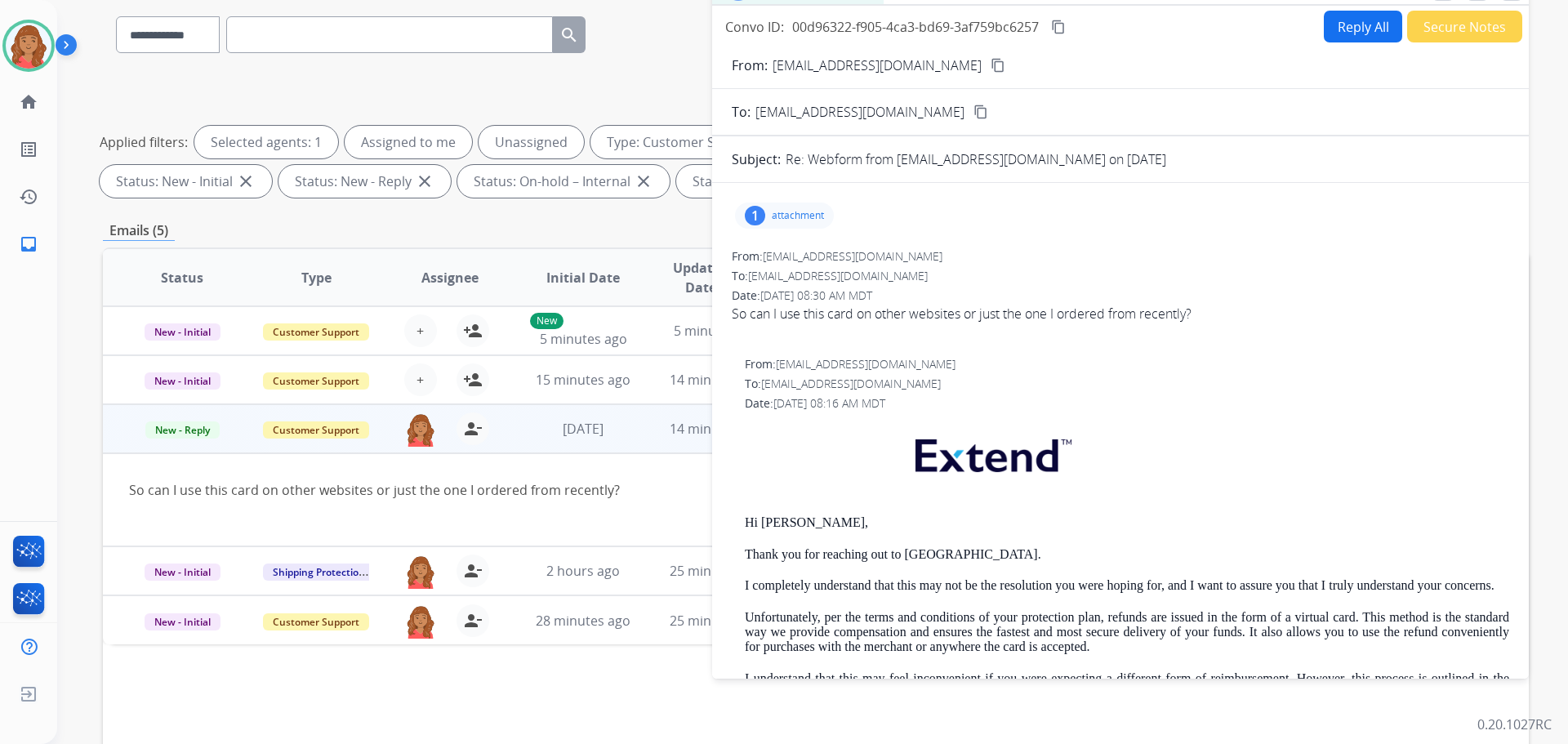
scroll to position [264, 0]
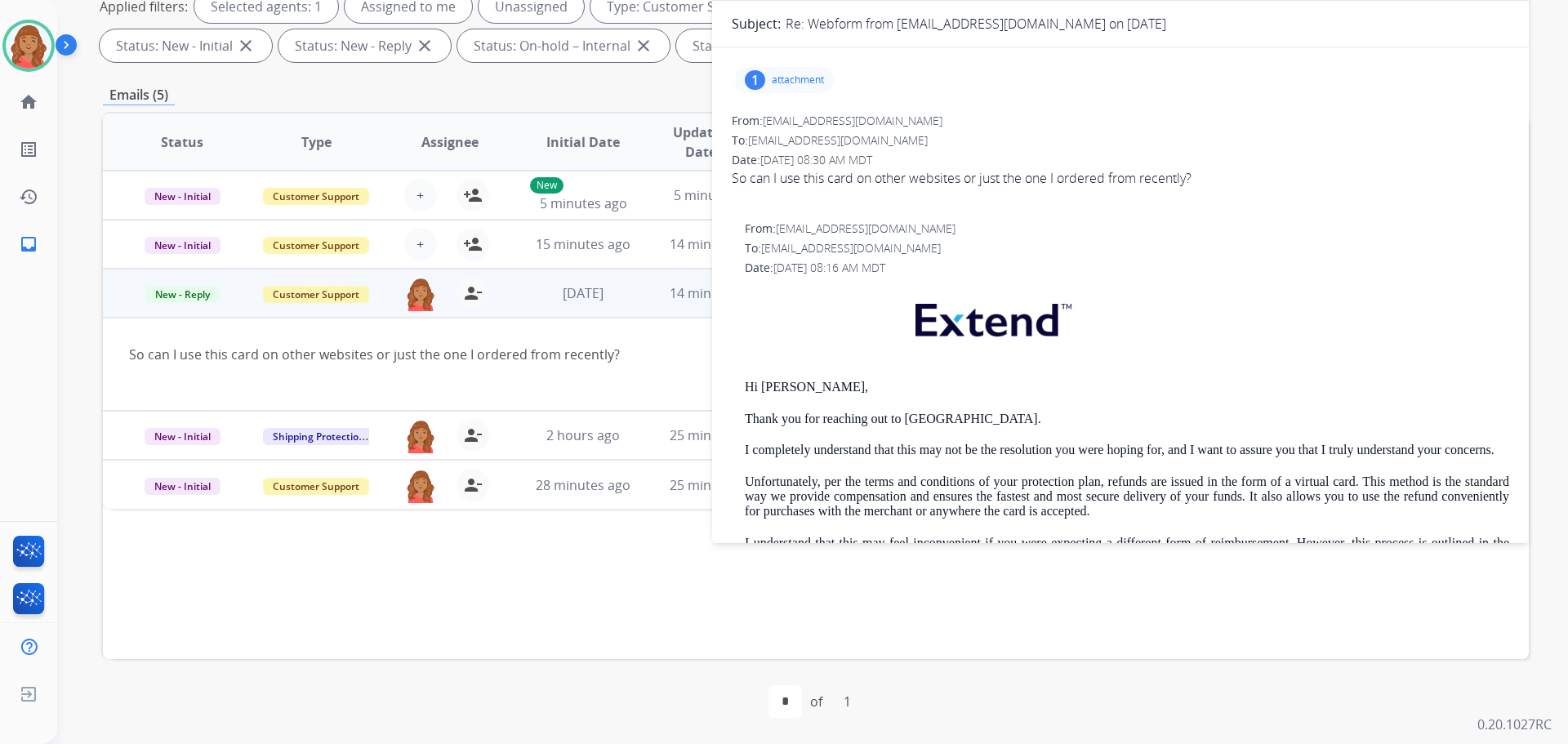
click at [595, 371] on div at bounding box center [682, 374] width 1107 height 20
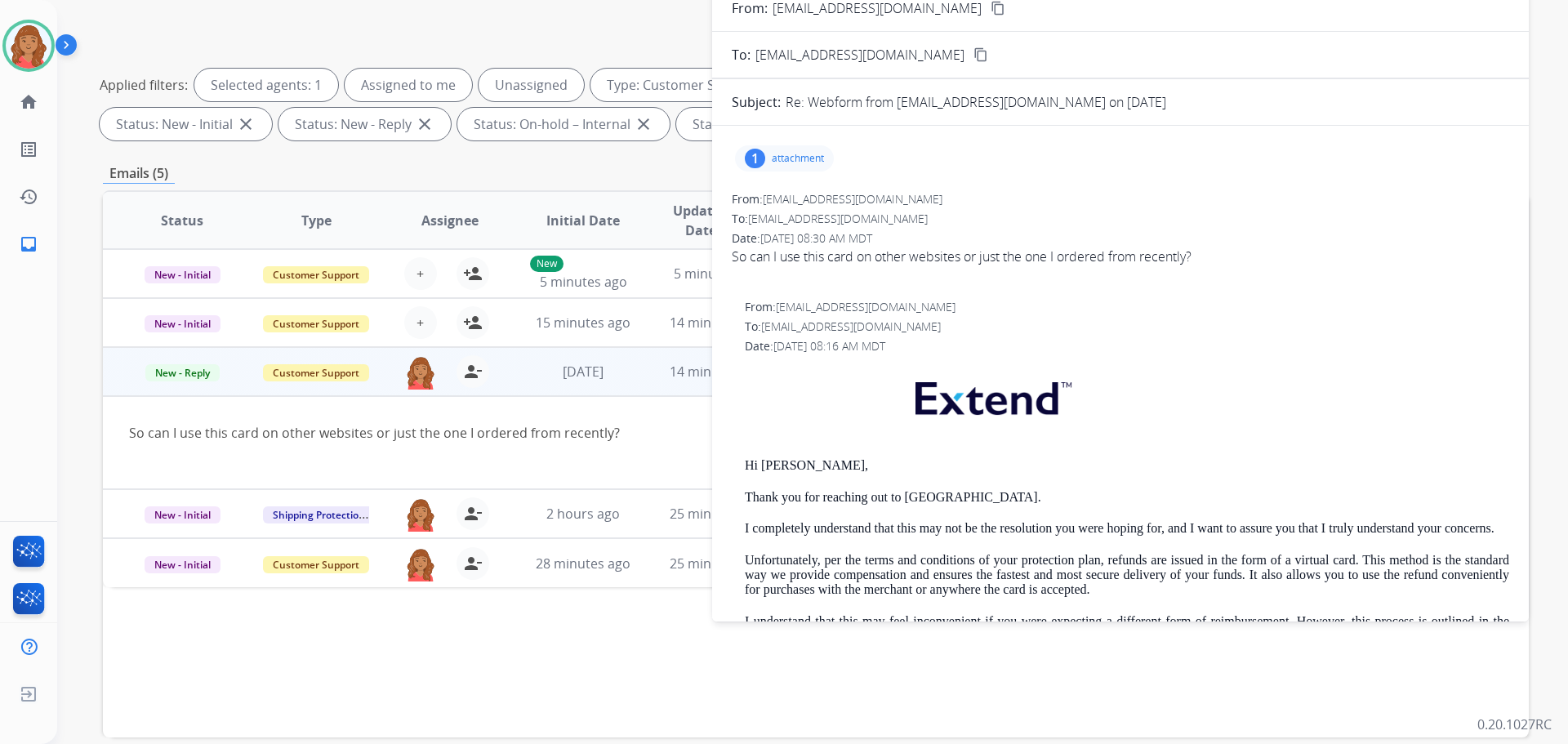
scroll to position [0, 0]
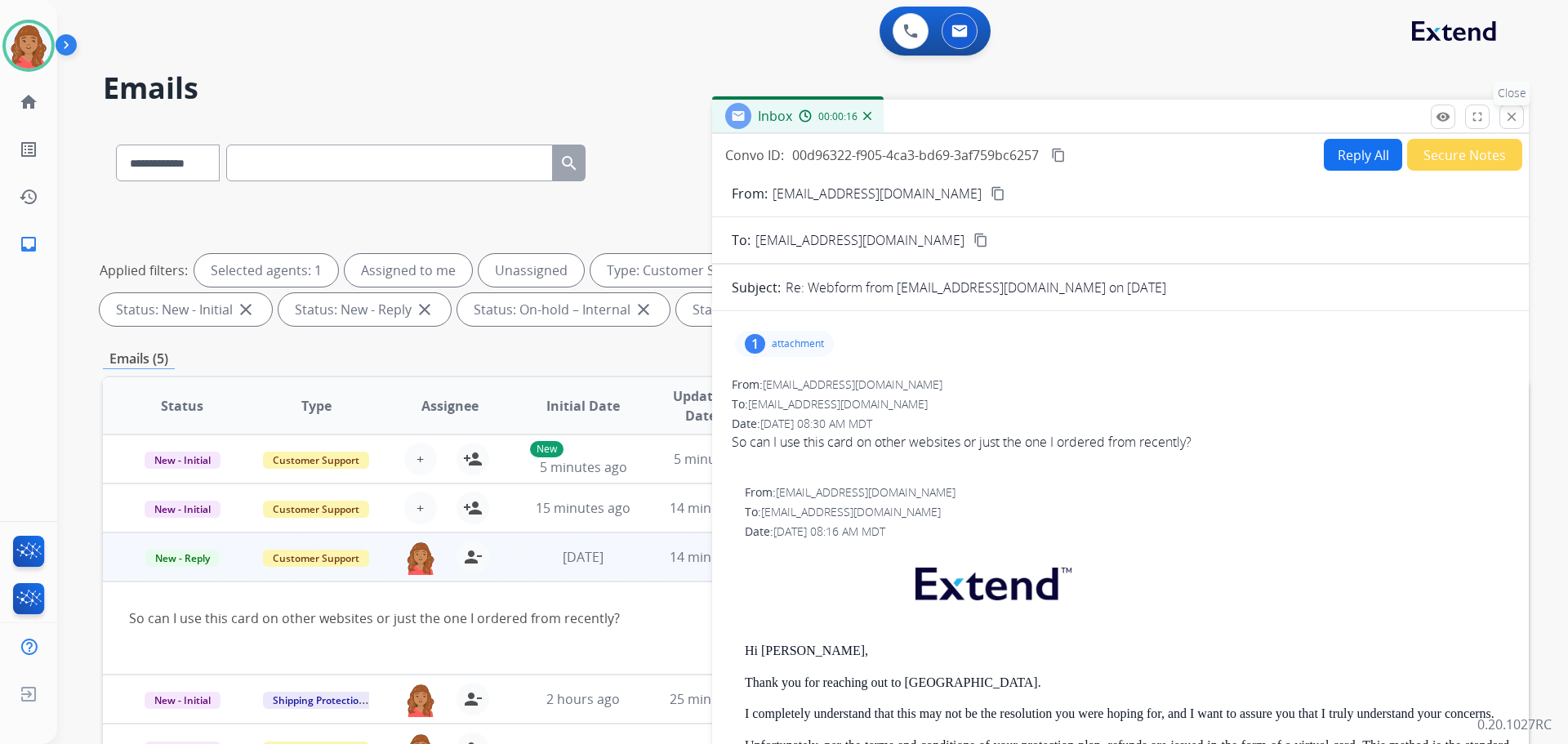
click at [1513, 123] on mat-icon "close" at bounding box center [1511, 117] width 15 height 14
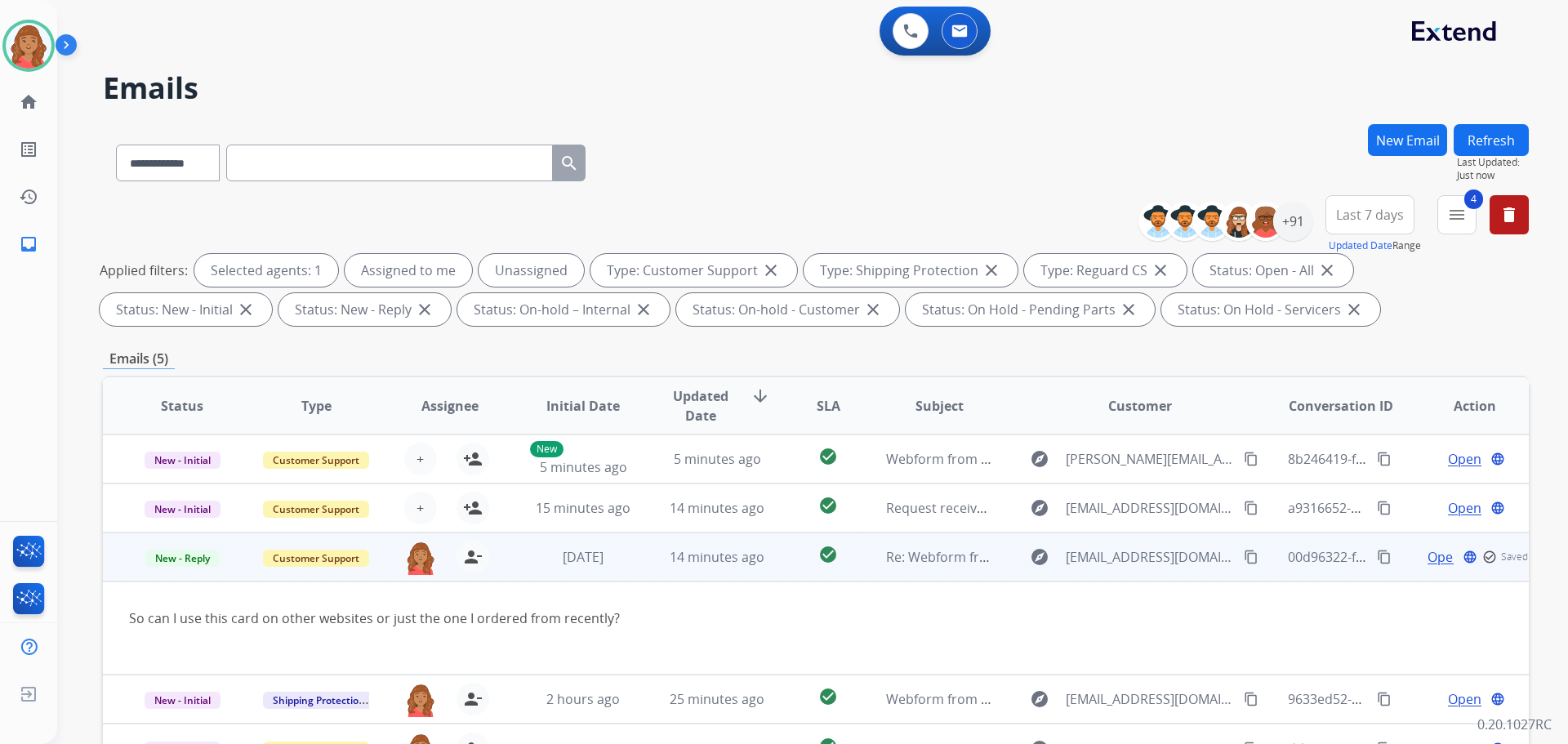
scroll to position [264, 0]
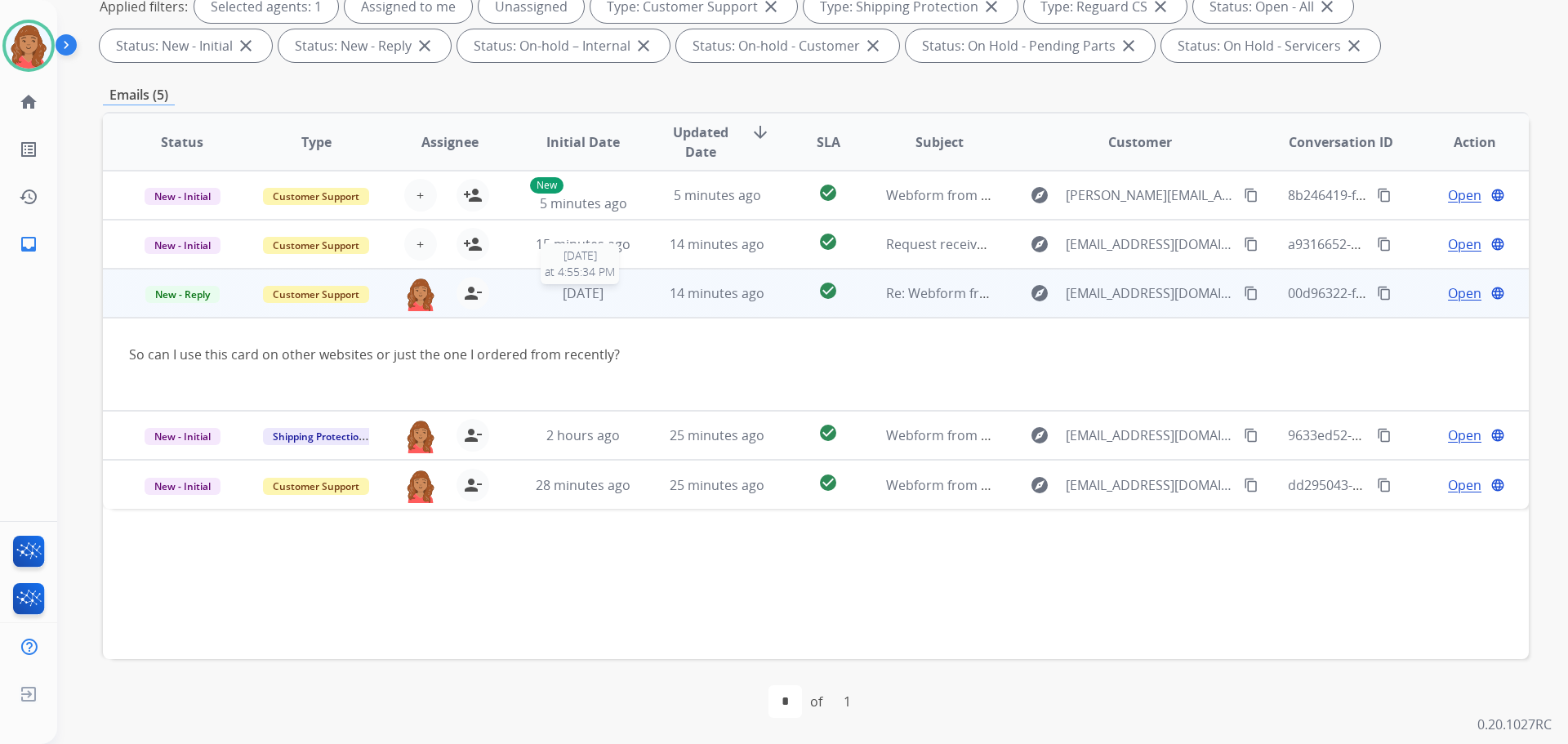
click at [604, 301] on span "[DATE]" at bounding box center [583, 294] width 41 height 18
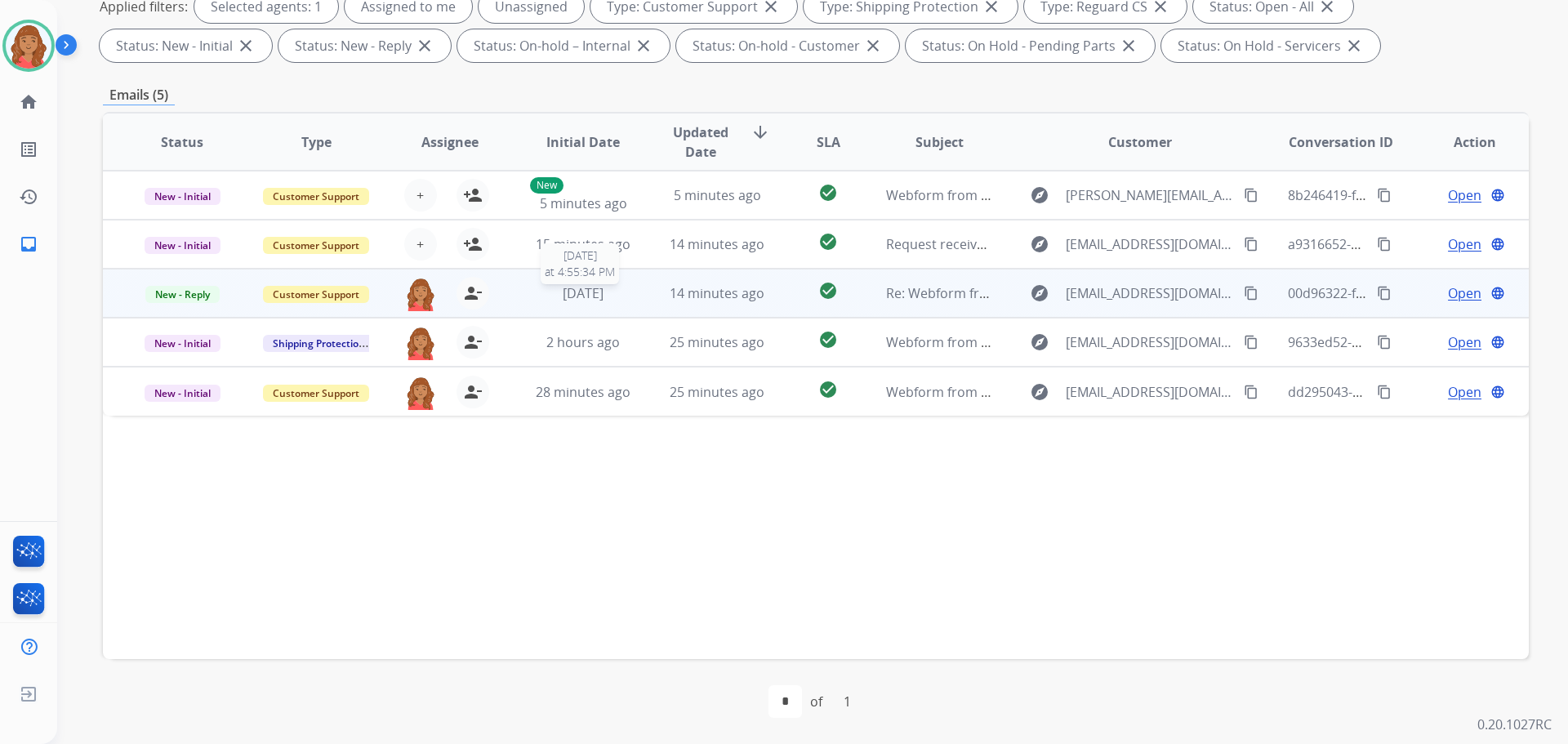
click at [604, 301] on span "[DATE]" at bounding box center [583, 294] width 41 height 18
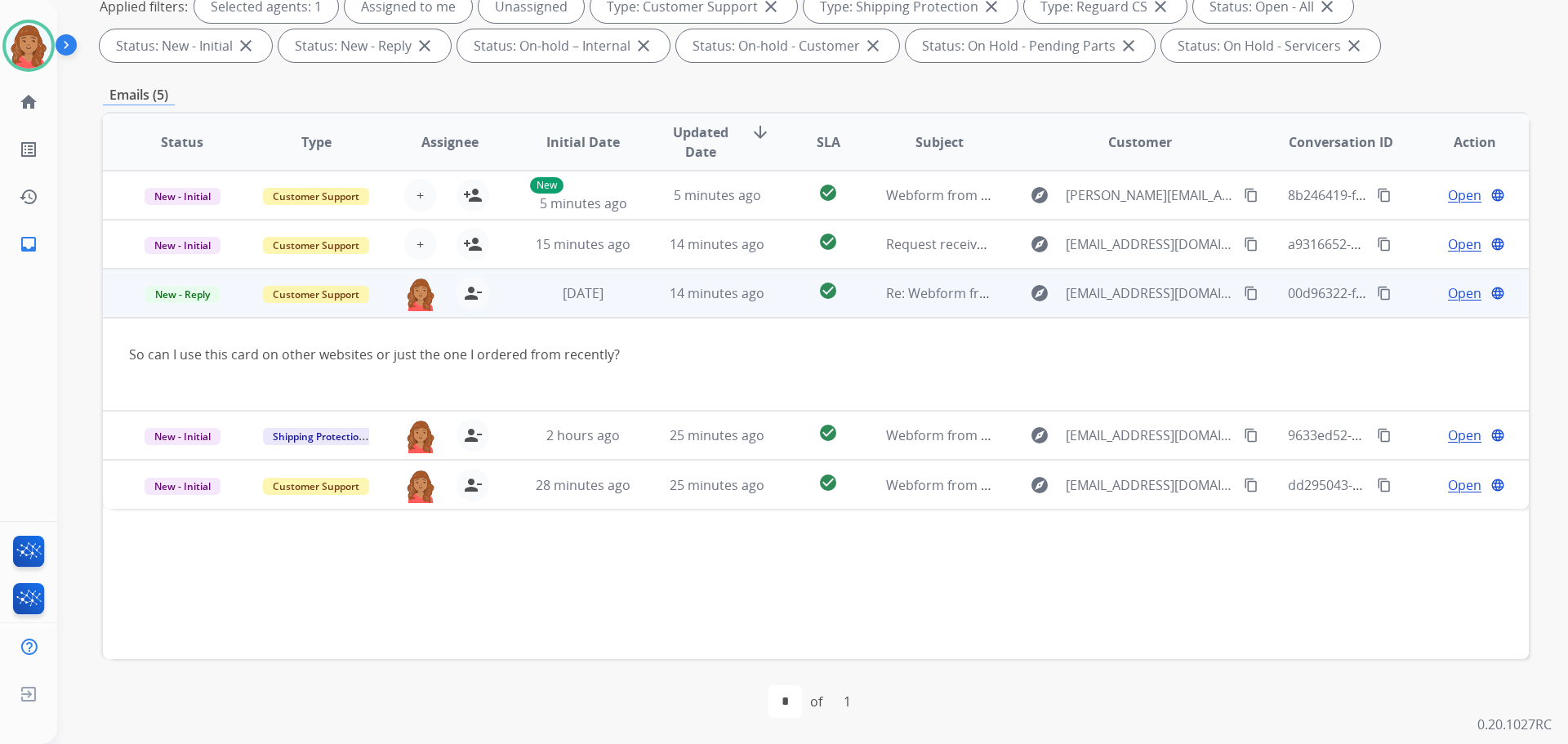
click at [1244, 296] on mat-icon "content_copy" at bounding box center [1251, 293] width 15 height 14
click at [1453, 294] on span "Open" at bounding box center [1464, 294] width 34 height 20
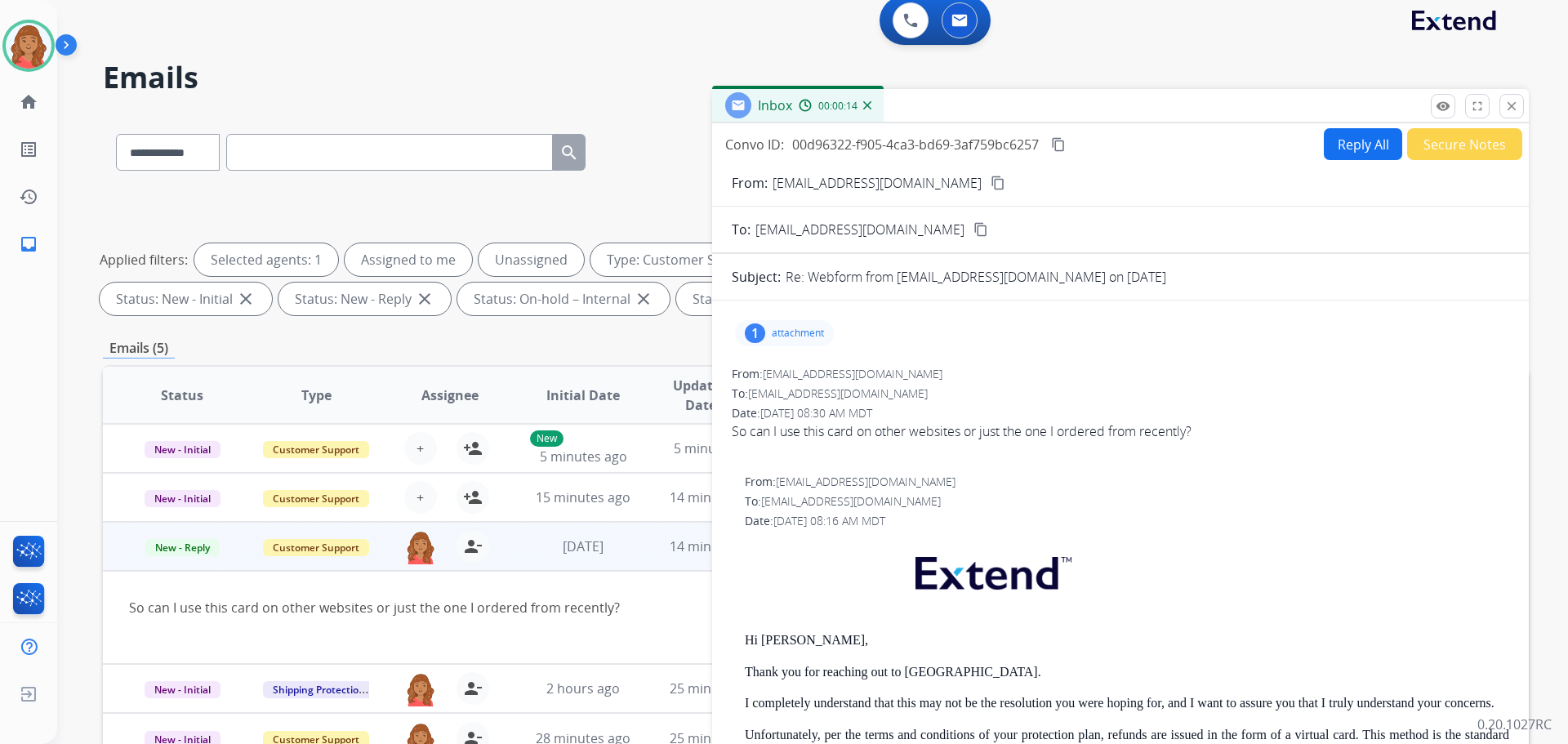
scroll to position [0, 0]
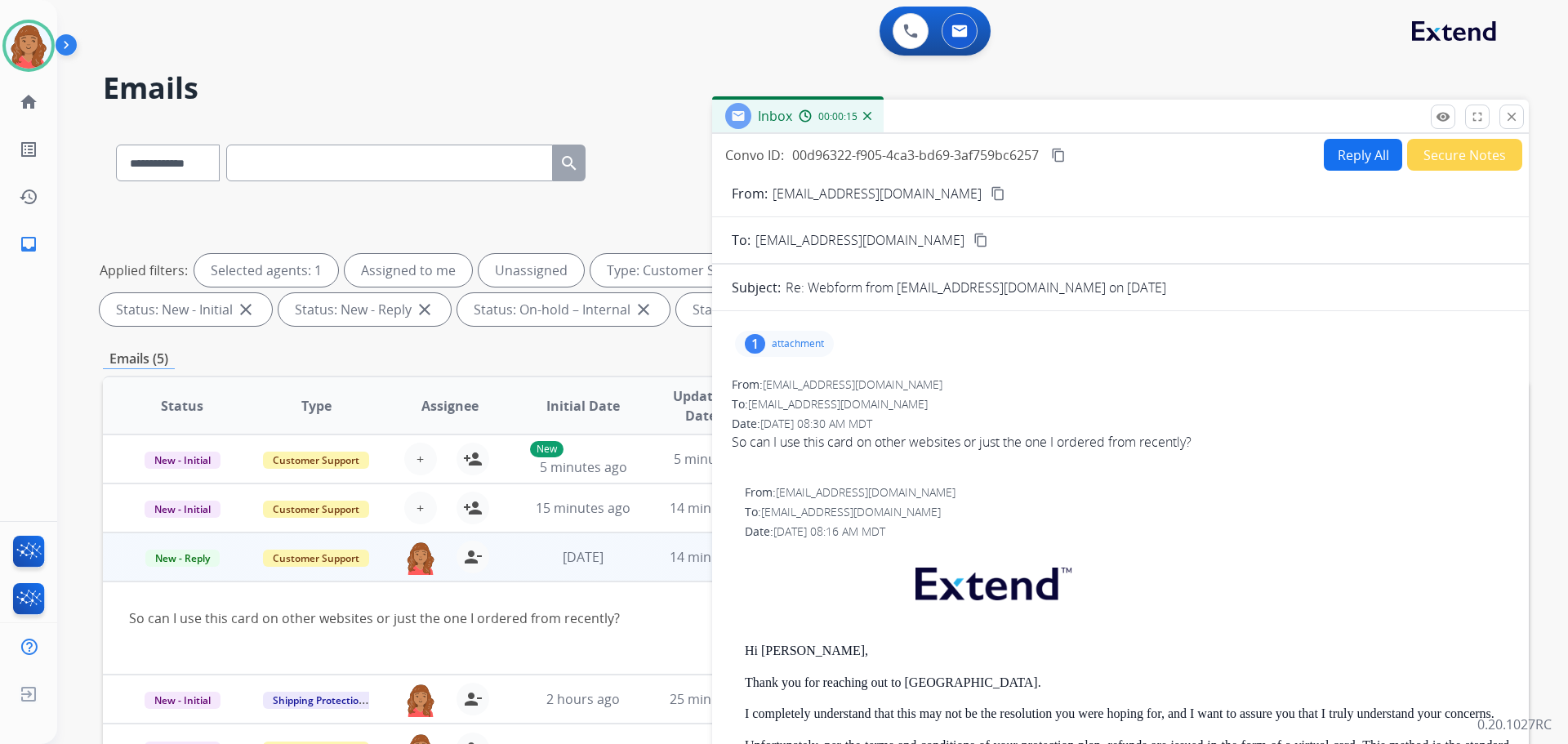
click at [1355, 148] on button "Reply All" at bounding box center [1362, 154] width 78 height 32
select select "**********"
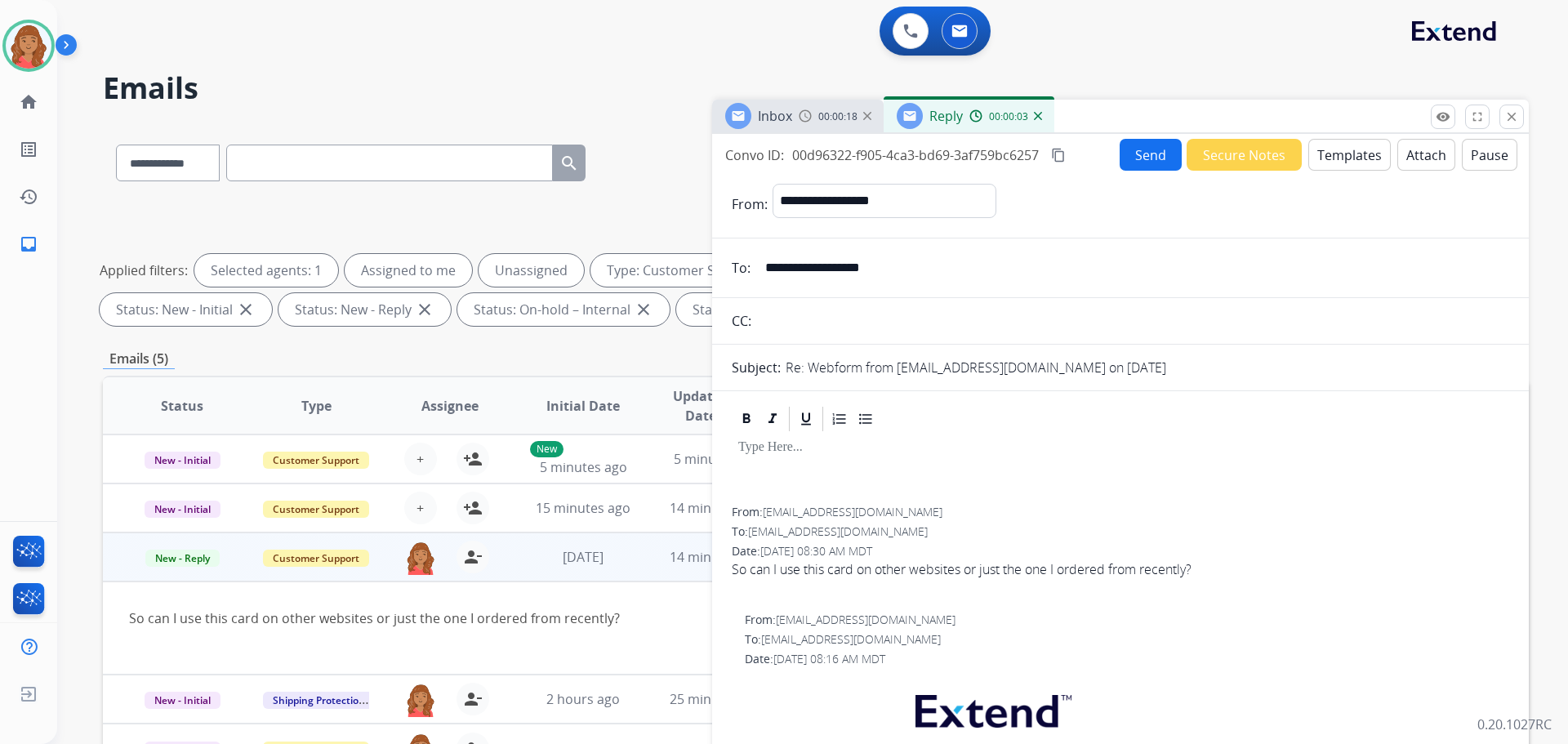
click at [1326, 157] on button "Templates" at bounding box center [1349, 154] width 82 height 32
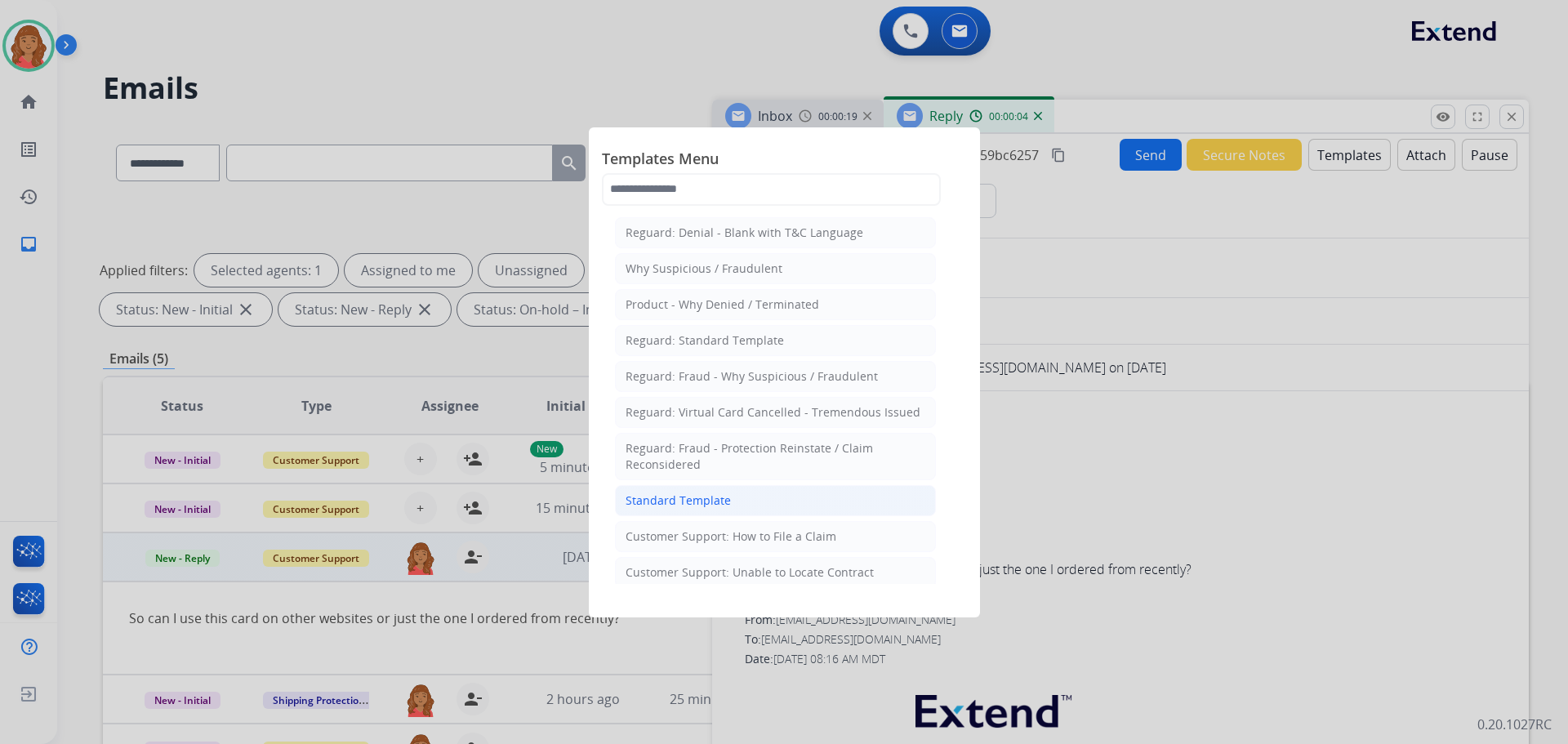
click at [698, 503] on div "Standard Template" at bounding box center [678, 500] width 105 height 16
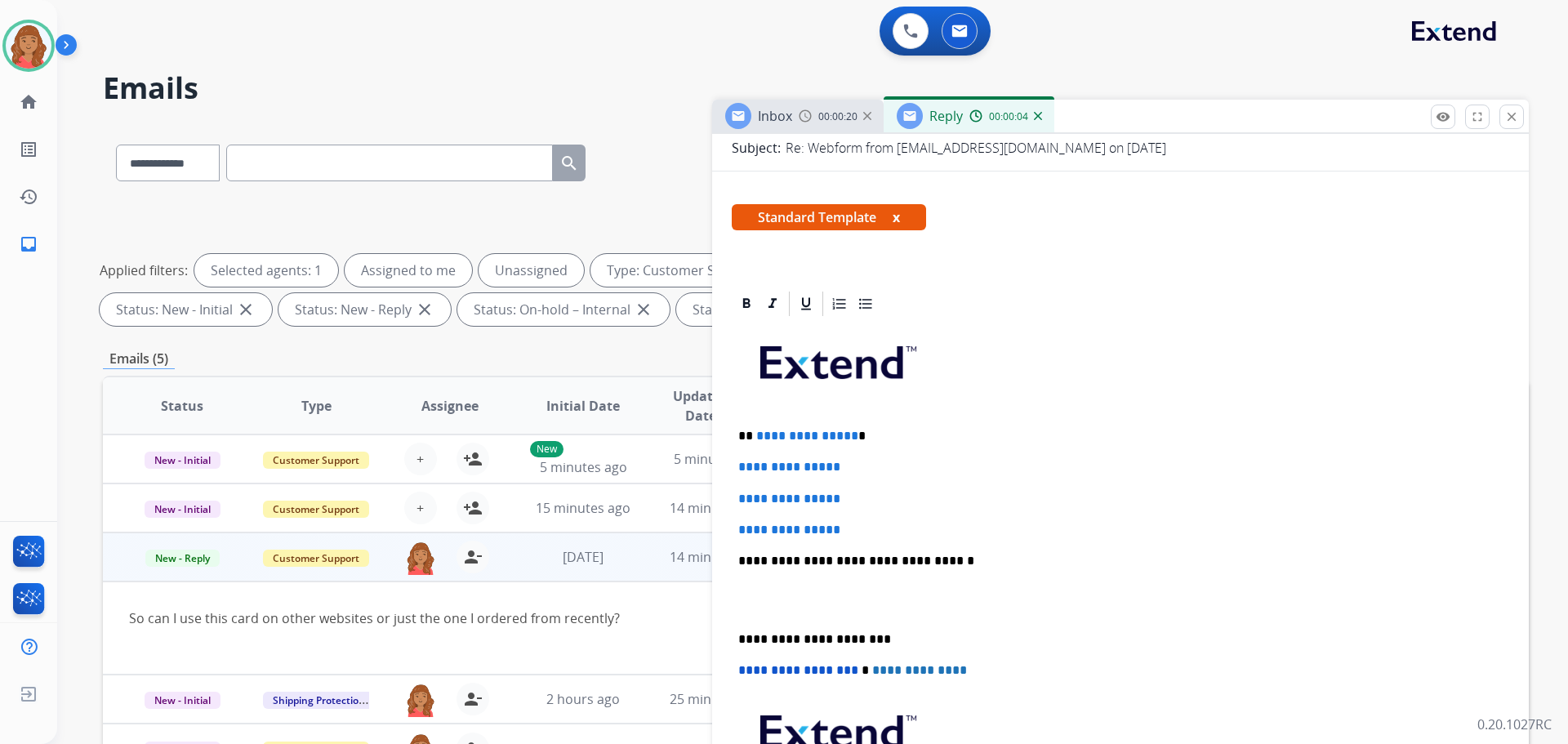
scroll to position [490, 0]
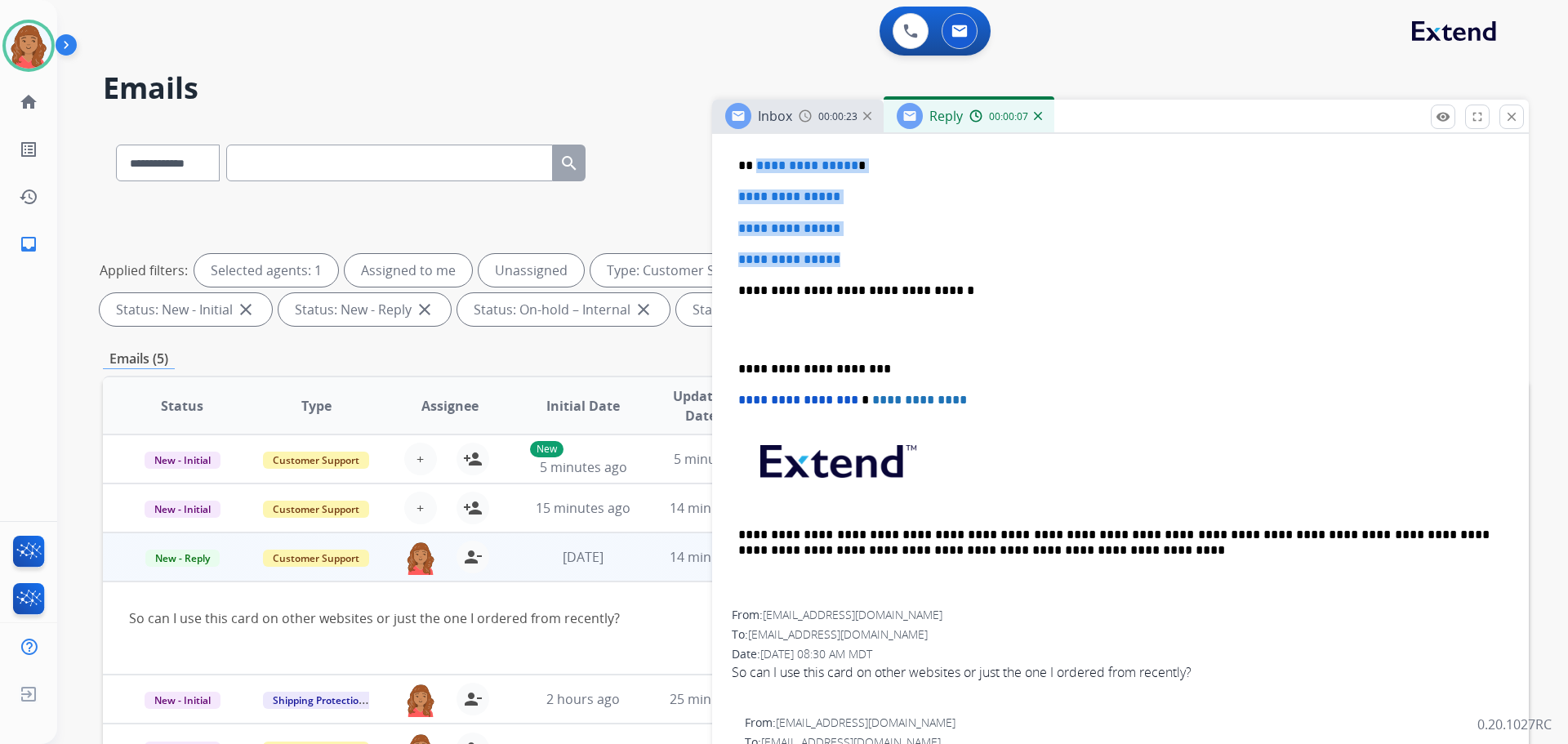
drag, startPoint x: 818, startPoint y: 248, endPoint x: 754, endPoint y: 160, distance: 108.8
click at [754, 160] on div "**********" at bounding box center [1120, 329] width 778 height 562
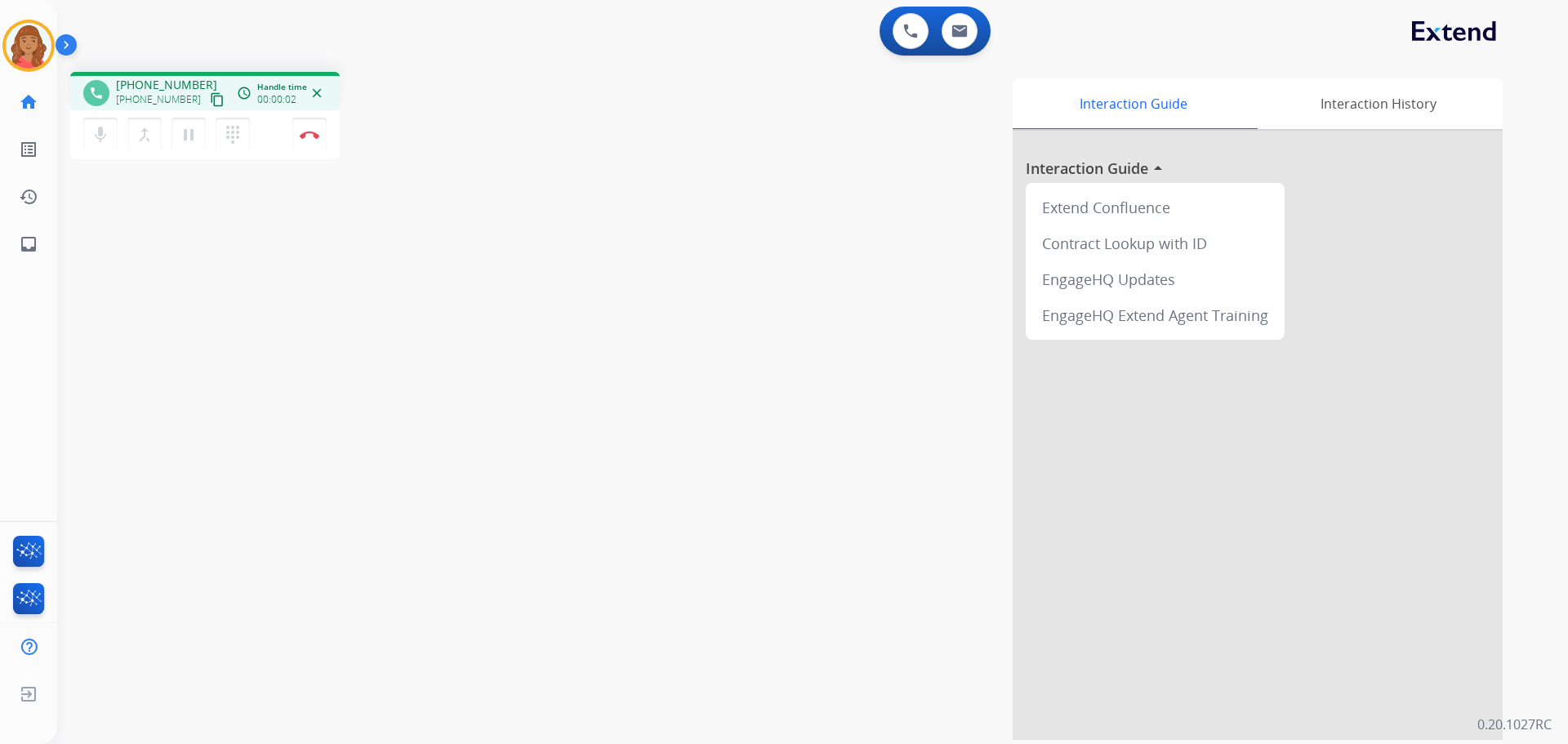
click at [210, 99] on mat-icon "content_copy" at bounding box center [218, 100] width 15 height 14
click at [185, 138] on mat-icon "pause" at bounding box center [189, 135] width 20 height 20
click at [196, 127] on mat-icon "play_arrow" at bounding box center [189, 135] width 20 height 20
click at [236, 140] on mat-icon "dialpad" at bounding box center [233, 135] width 20 height 20
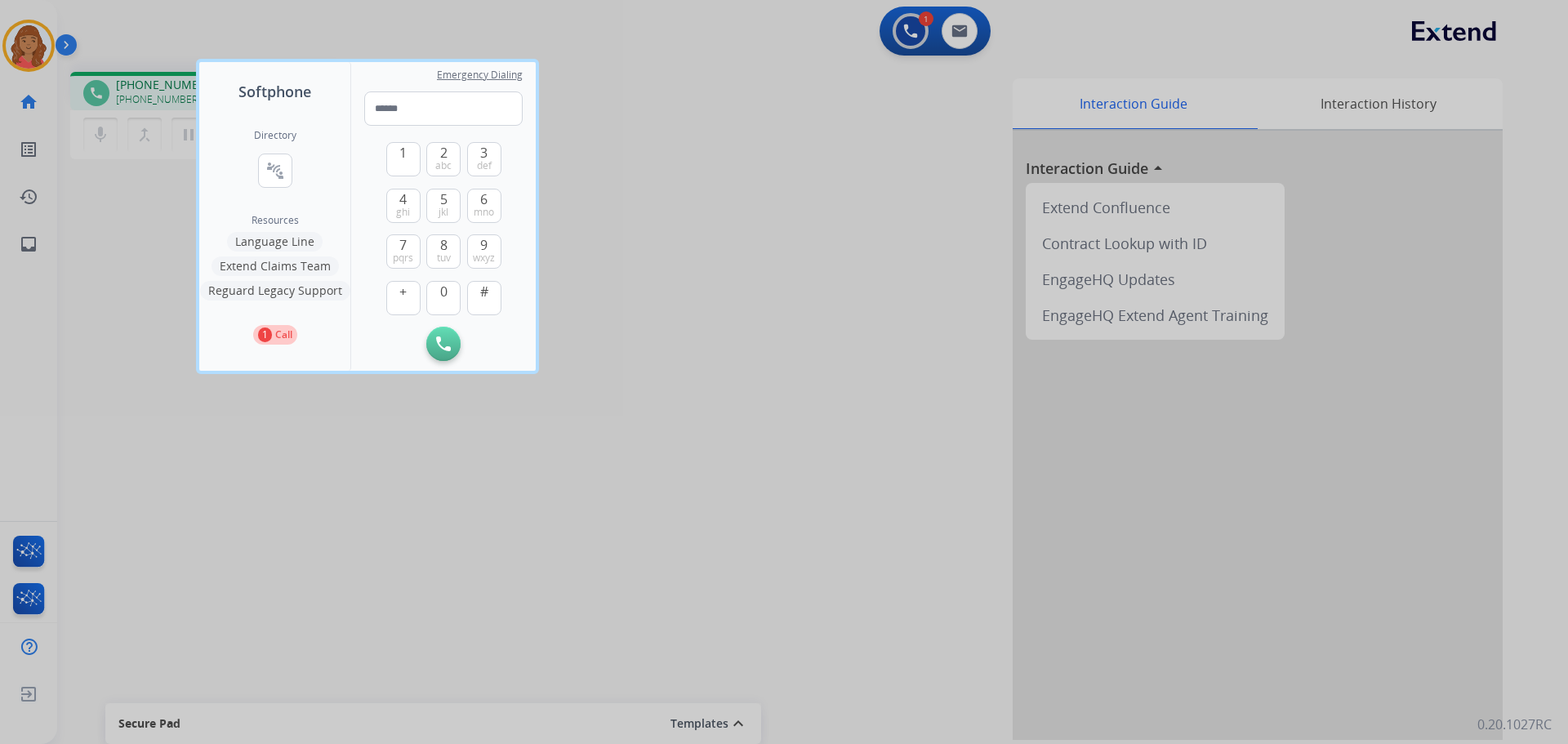
drag, startPoint x: 402, startPoint y: 109, endPoint x: 184, endPoint y: 184, distance: 230.5
click at [175, 207] on div at bounding box center [784, 372] width 1568 height 744
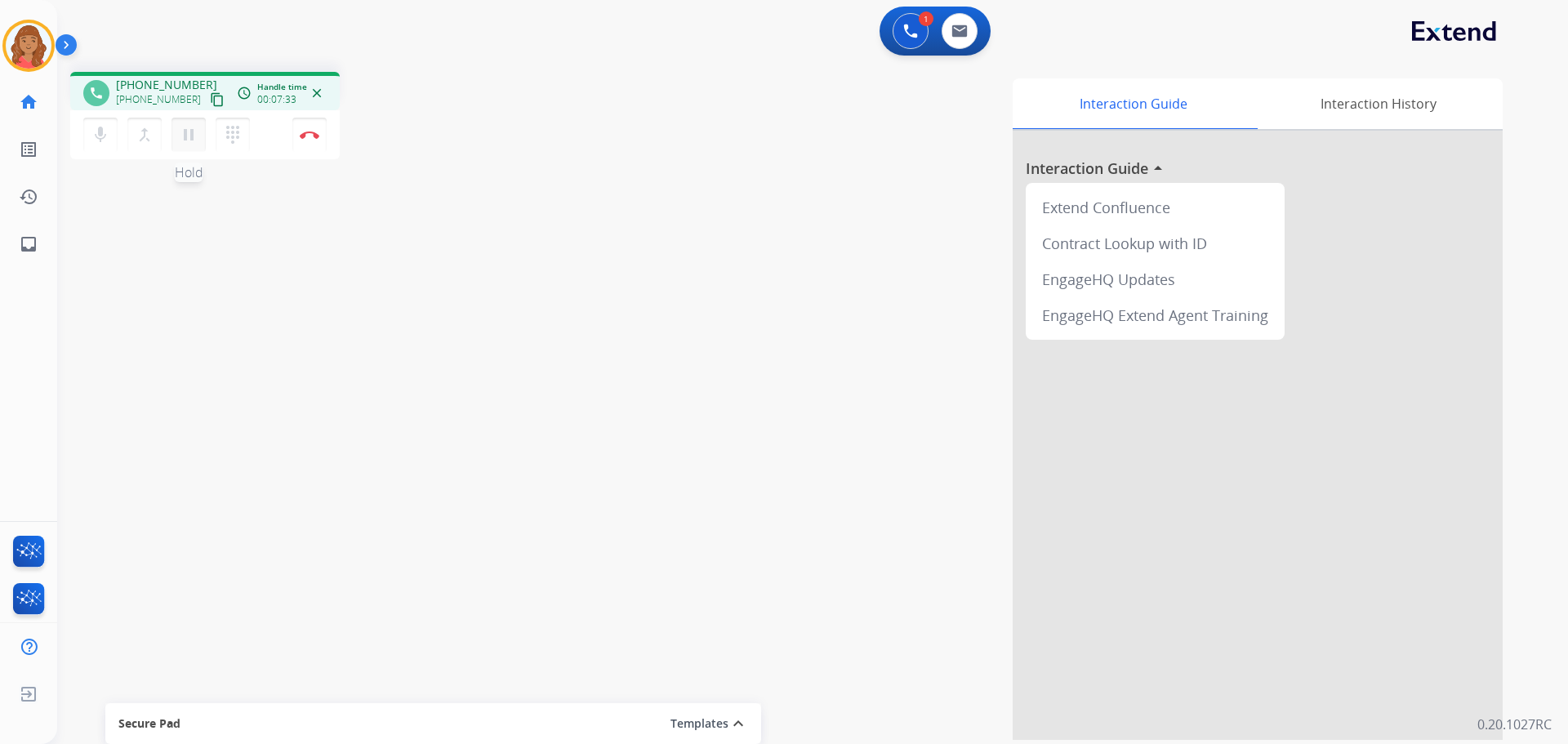
click at [186, 144] on button "pause Hold" at bounding box center [189, 135] width 34 height 34
click at [239, 144] on mat-icon "dialpad" at bounding box center [233, 135] width 20 height 20
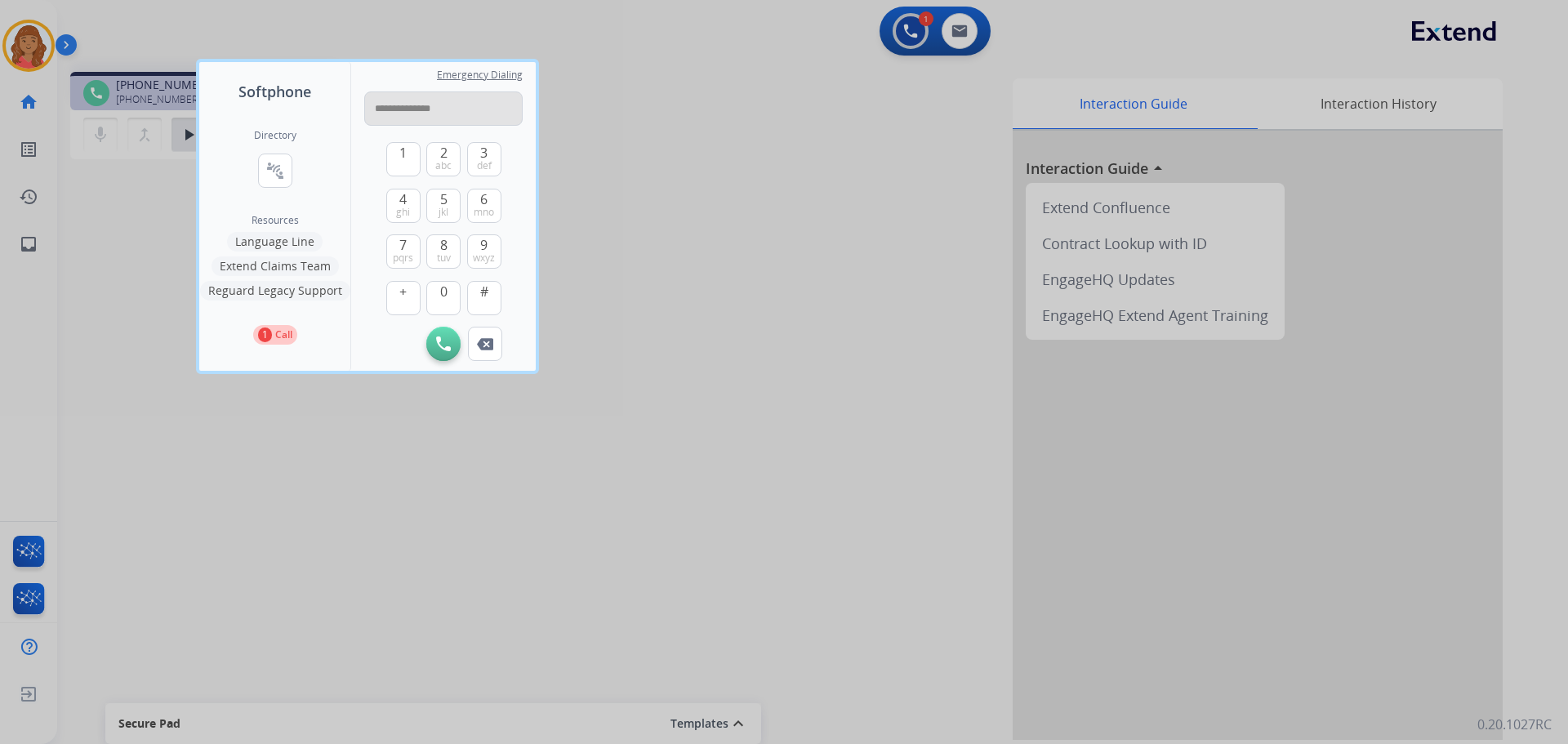
click at [388, 106] on input "**********" at bounding box center [443, 109] width 159 height 34
type input "**********"
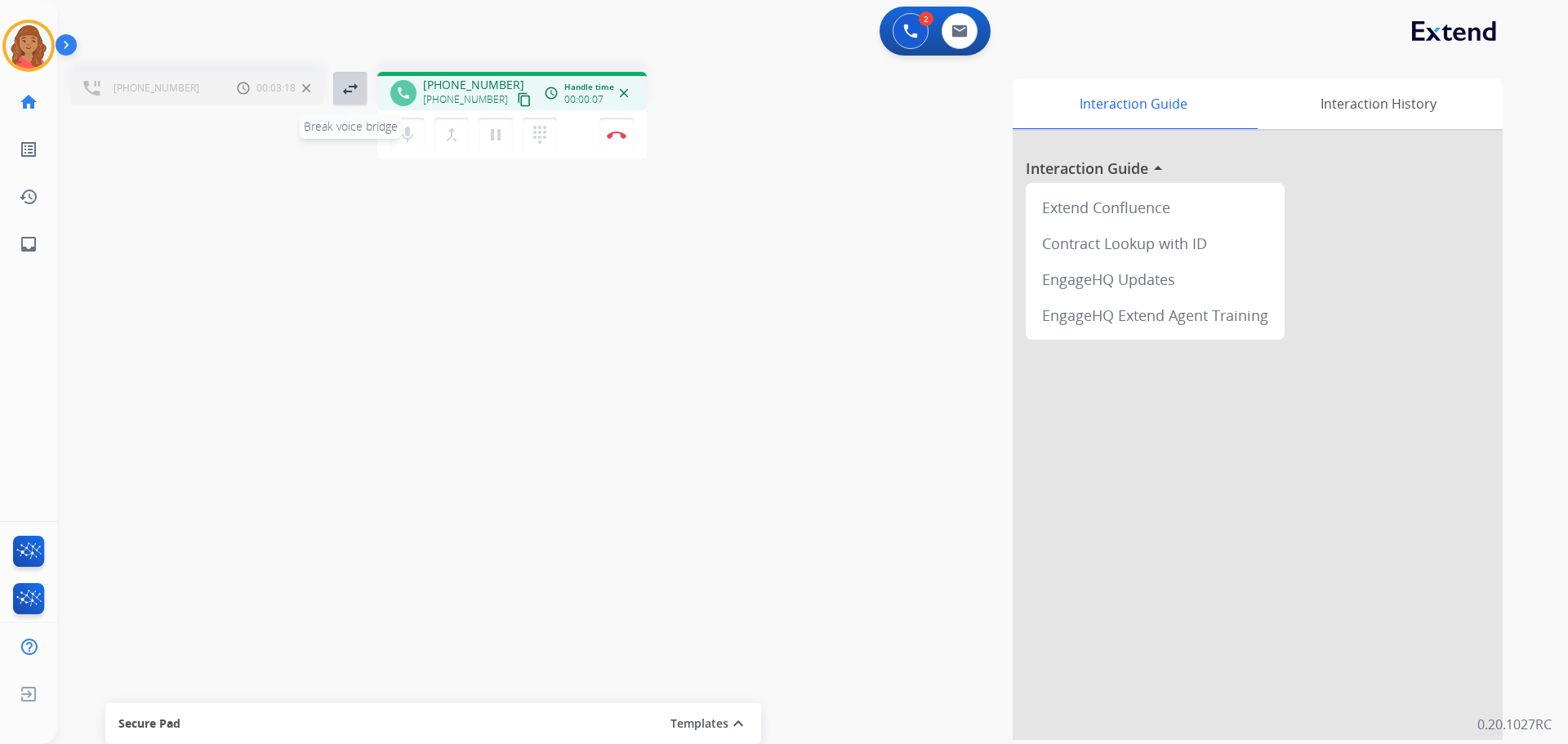
click at [347, 92] on mat-icon "swap_horiz" at bounding box center [351, 89] width 20 height 20
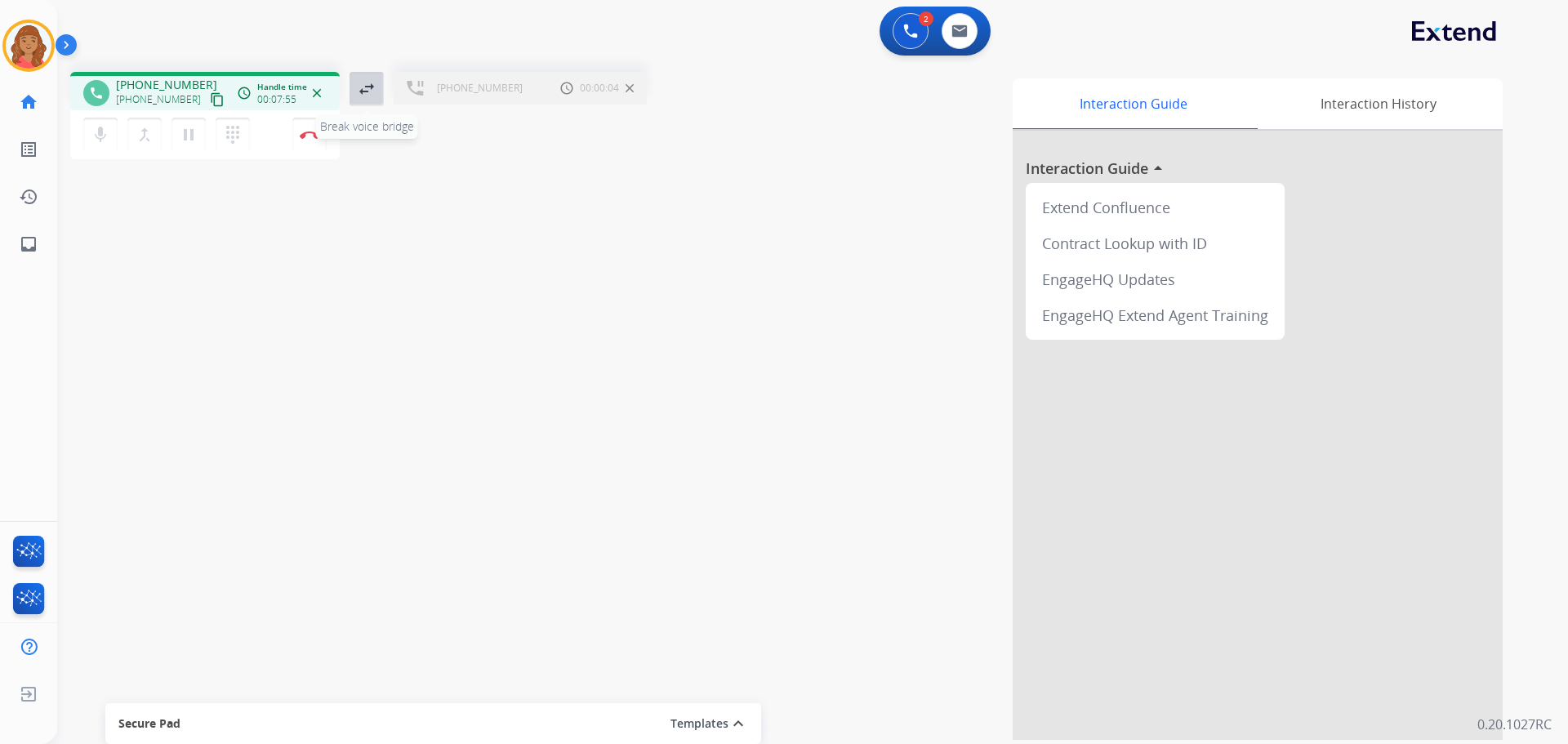
click at [378, 90] on button "swap_horiz Break voice bridge" at bounding box center [367, 89] width 34 height 34
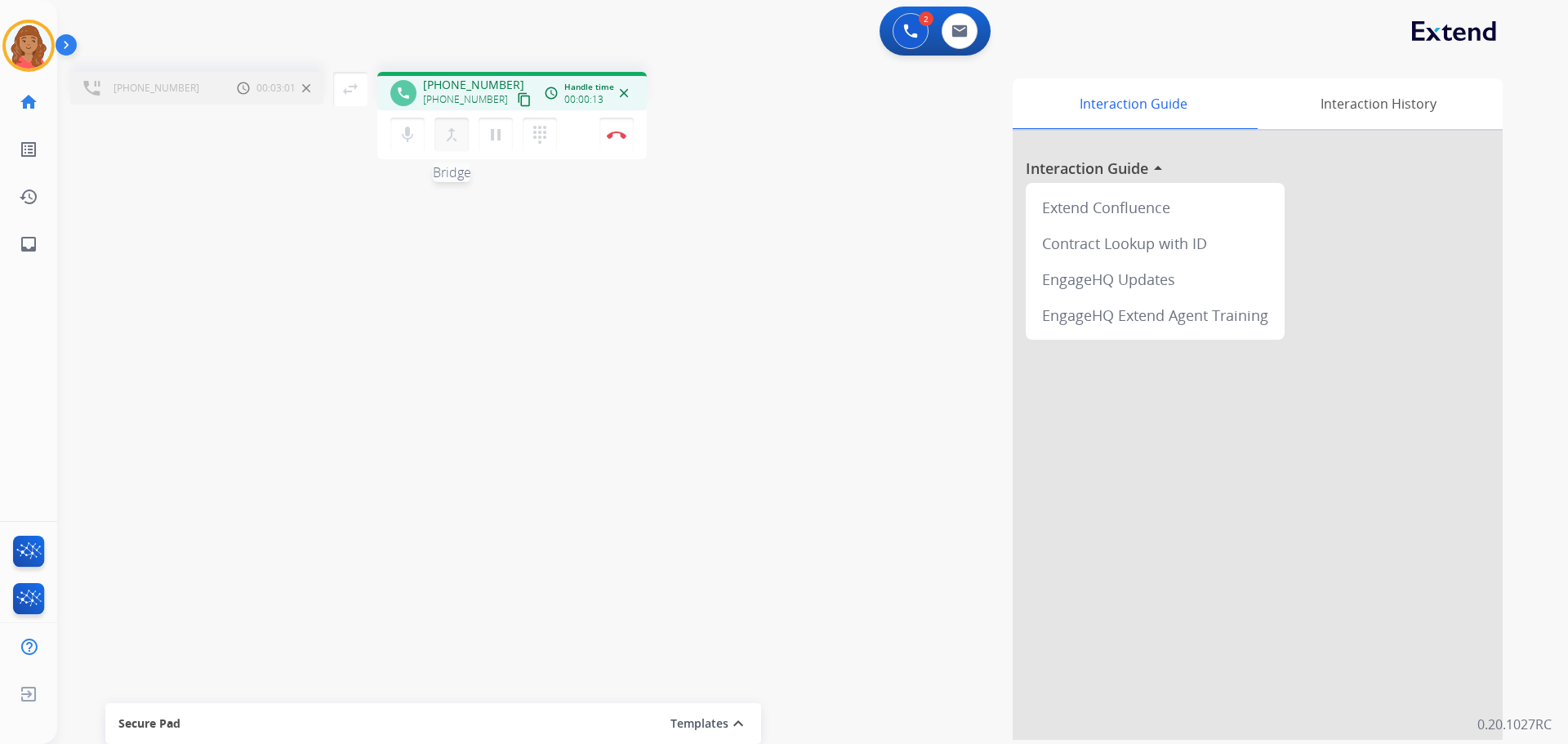
click at [450, 136] on mat-icon "merge_type" at bounding box center [451, 135] width 20 height 20
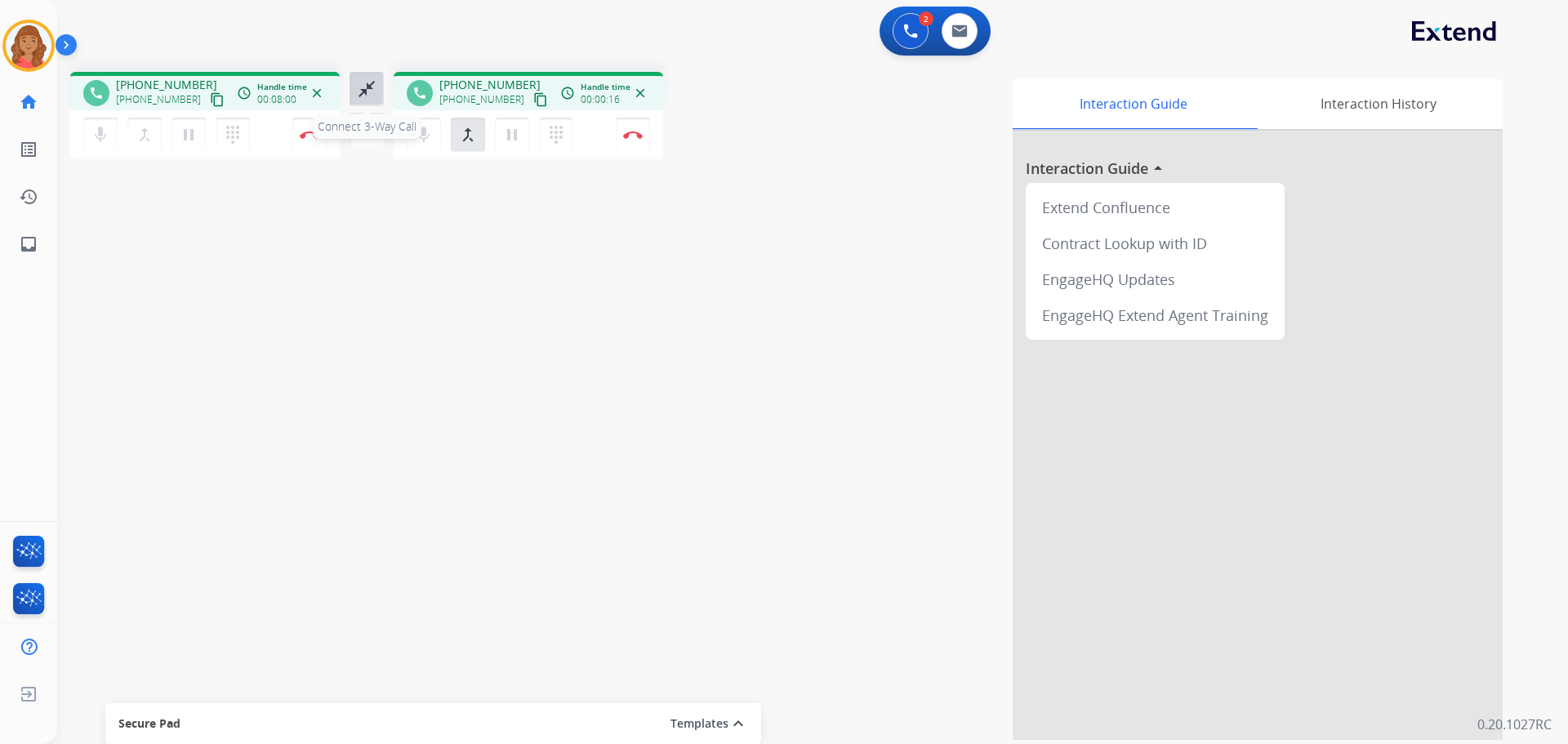
click at [368, 92] on mat-icon "close_fullscreen" at bounding box center [367, 89] width 20 height 20
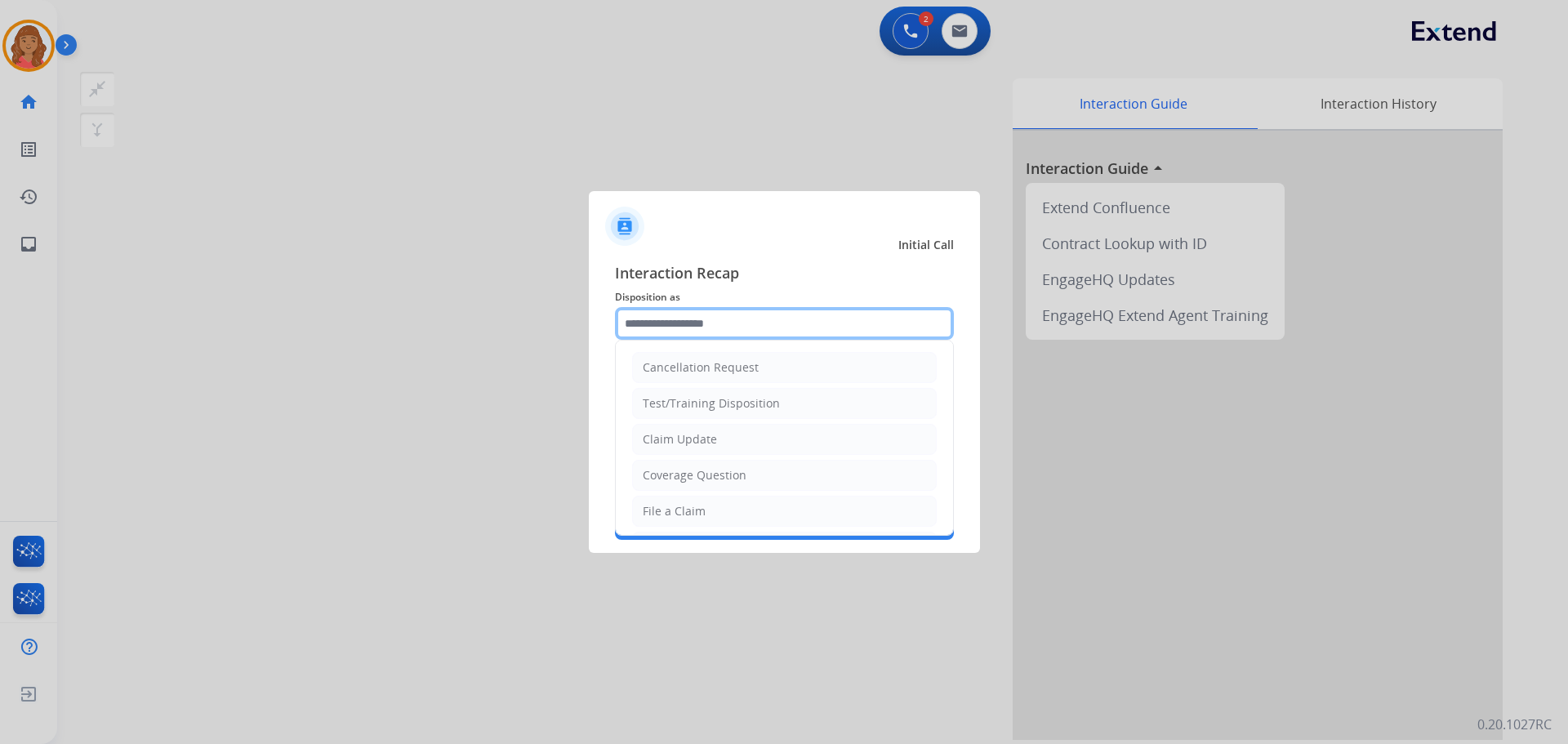
click at [712, 324] on input "text" at bounding box center [784, 324] width 339 height 33
drag, startPoint x: 660, startPoint y: 470, endPoint x: 669, endPoint y: 433, distance: 38.1
click at [662, 469] on div "Other" at bounding box center [658, 472] width 32 height 16
type input "*****"
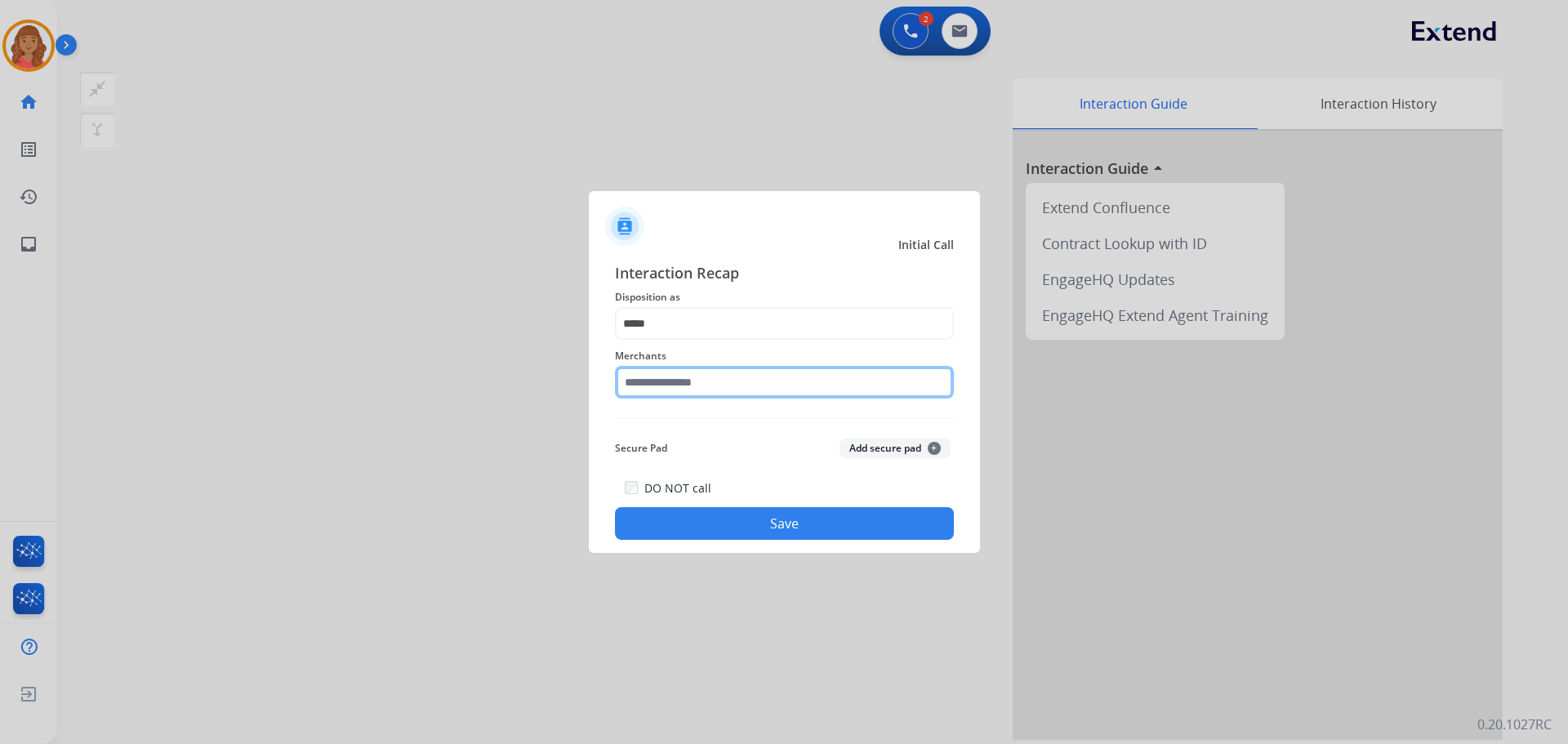
click at [682, 374] on input "text" at bounding box center [784, 382] width 339 height 33
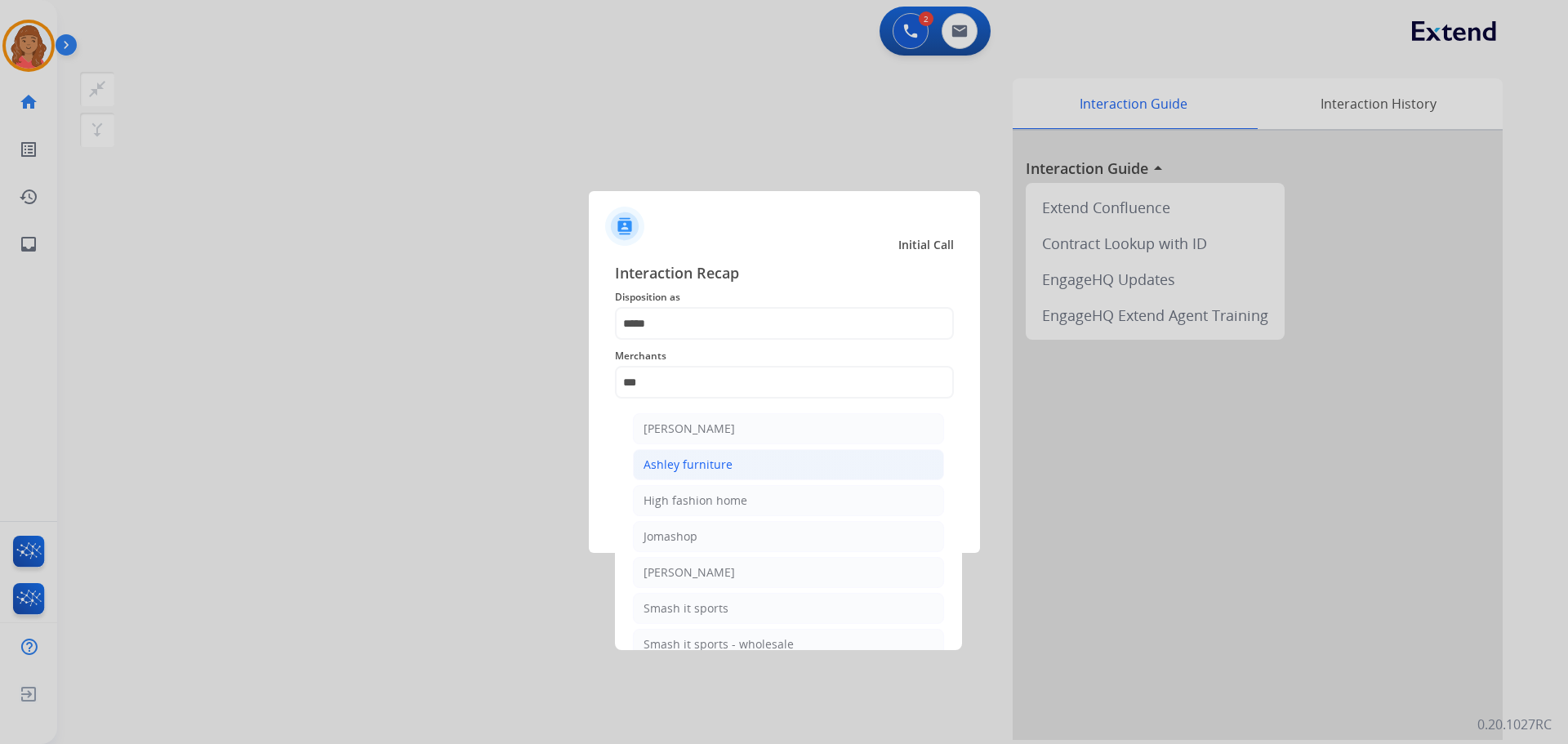
click at [690, 457] on div "Ashley furniture" at bounding box center [688, 465] width 89 height 16
type input "**********"
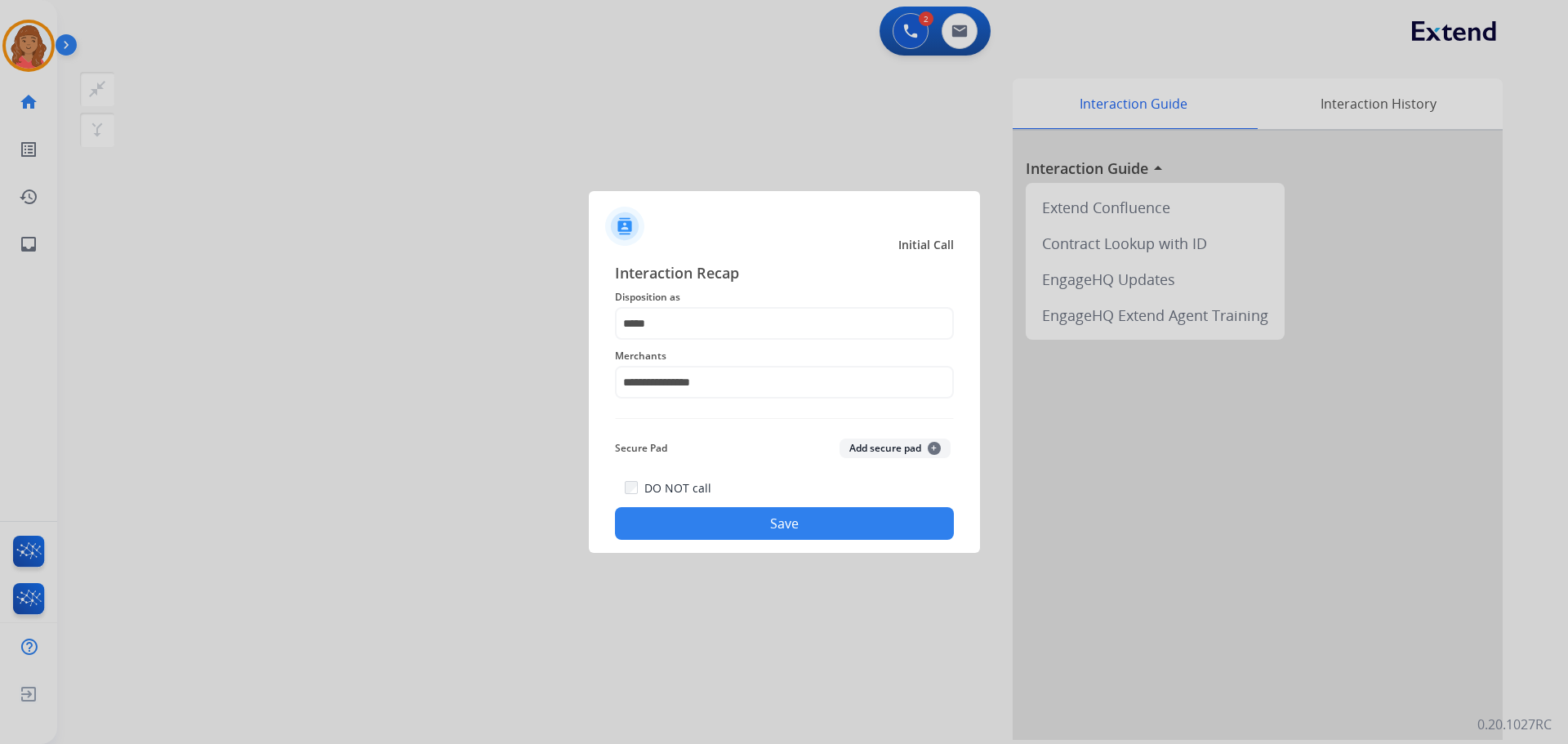
click at [730, 517] on button "Save" at bounding box center [784, 523] width 339 height 33
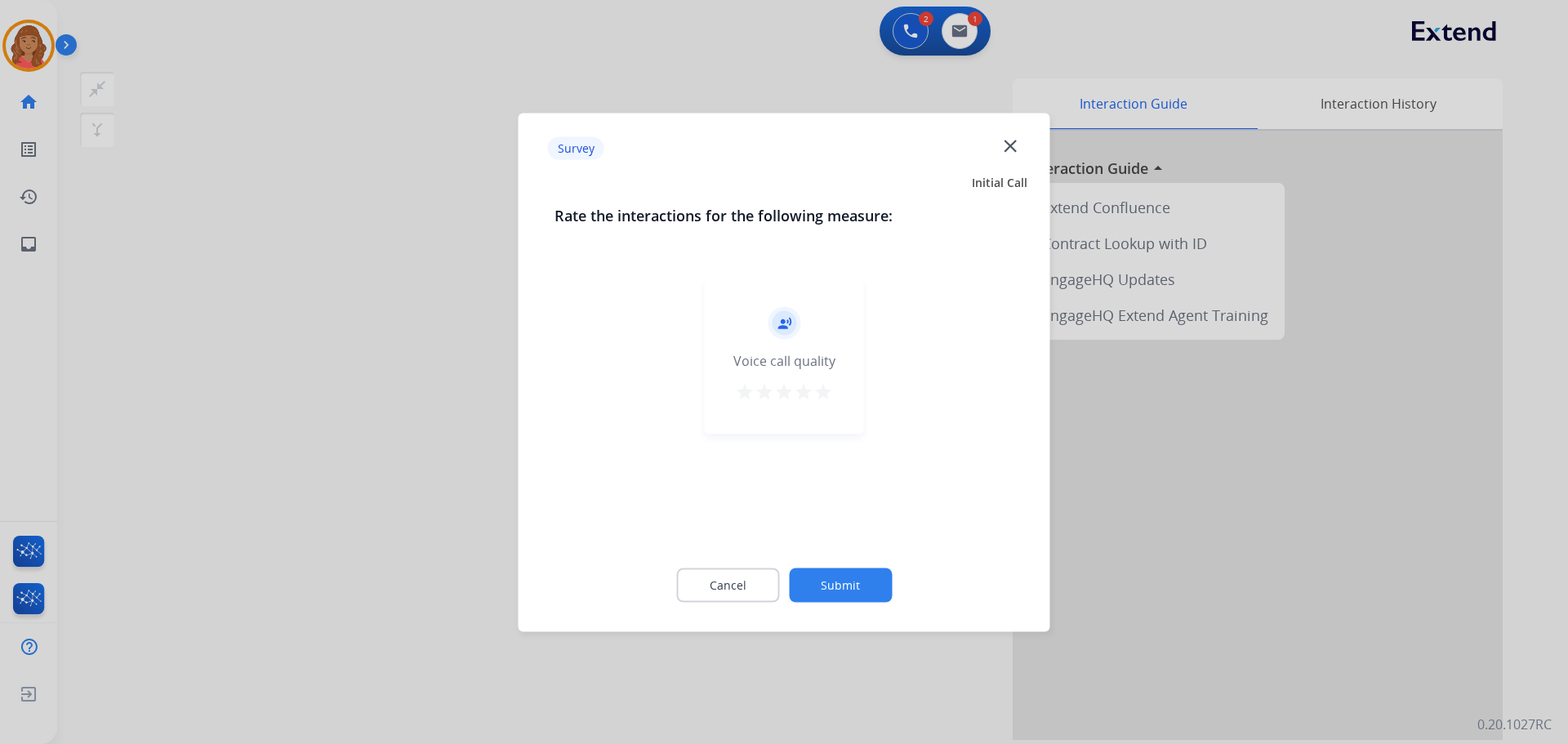
click at [823, 398] on mat-icon "star" at bounding box center [823, 391] width 20 height 20
click at [842, 585] on button "Submit" at bounding box center [840, 585] width 103 height 34
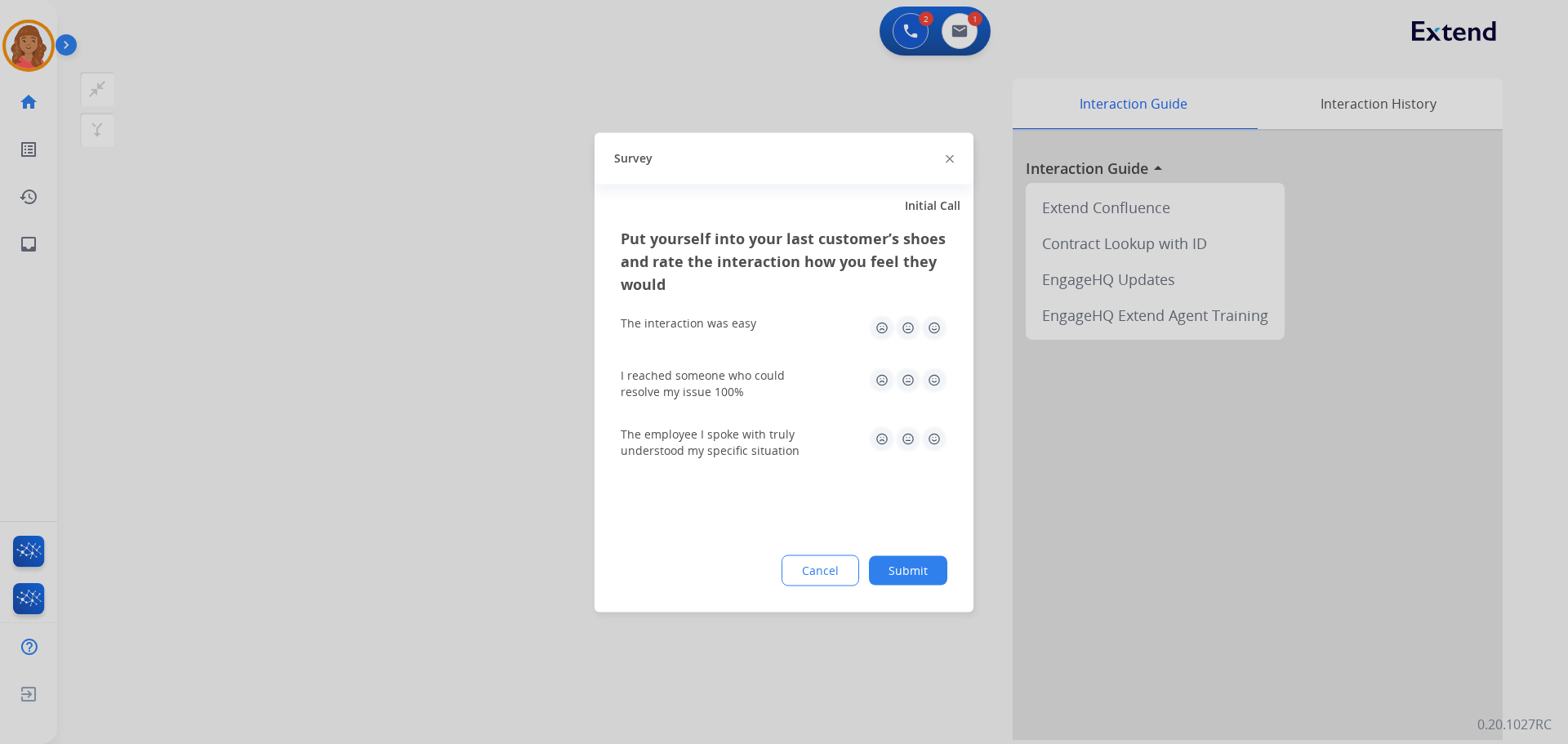
drag, startPoint x: 929, startPoint y: 326, endPoint x: 933, endPoint y: 353, distance: 27.3
click at [932, 329] on img at bounding box center [934, 327] width 26 height 26
click at [938, 377] on img at bounding box center [934, 380] width 26 height 26
click at [934, 439] on img at bounding box center [934, 438] width 26 height 26
drag, startPoint x: 915, startPoint y: 567, endPoint x: 807, endPoint y: 573, distance: 108.2
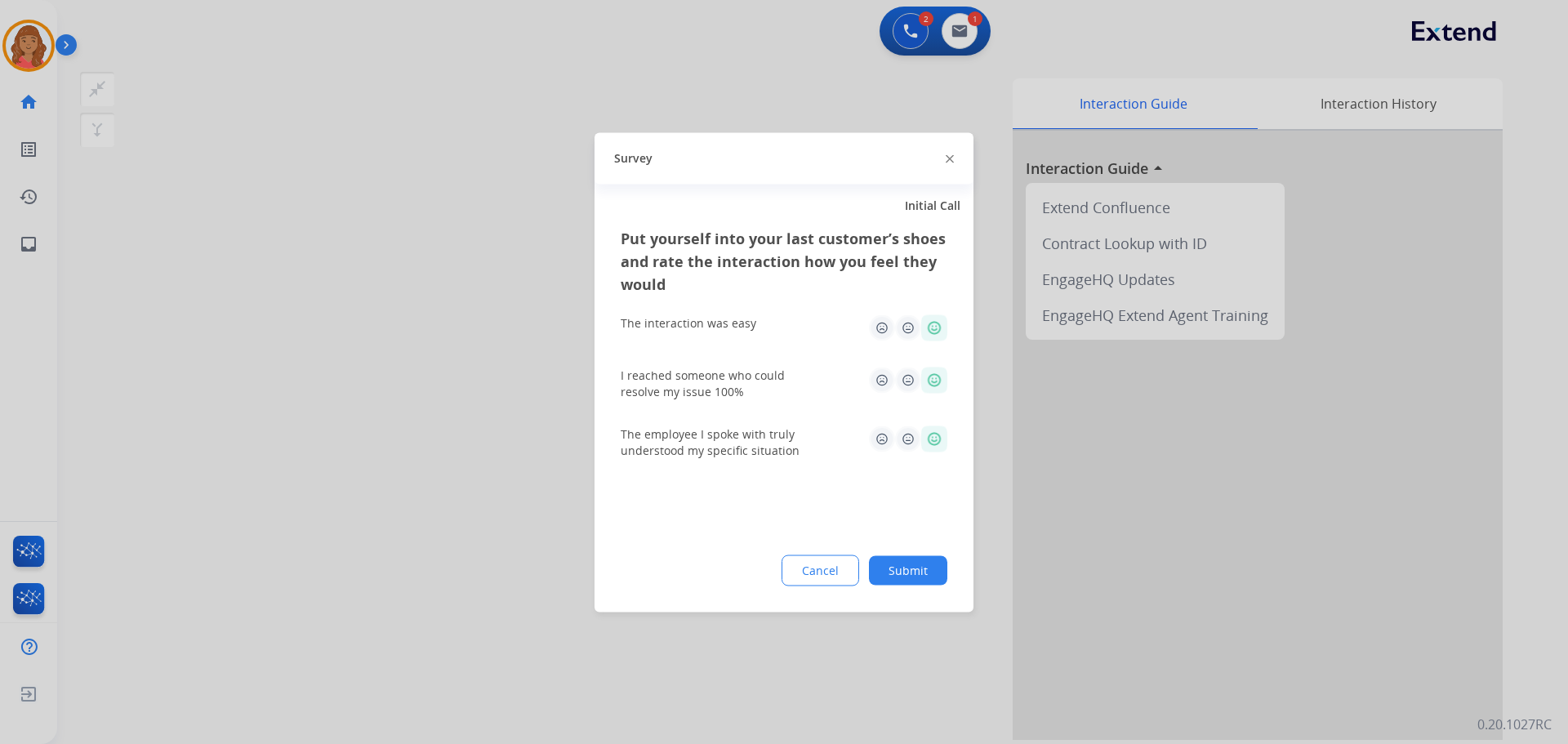
click at [911, 567] on button "Submit" at bounding box center [908, 570] width 78 height 29
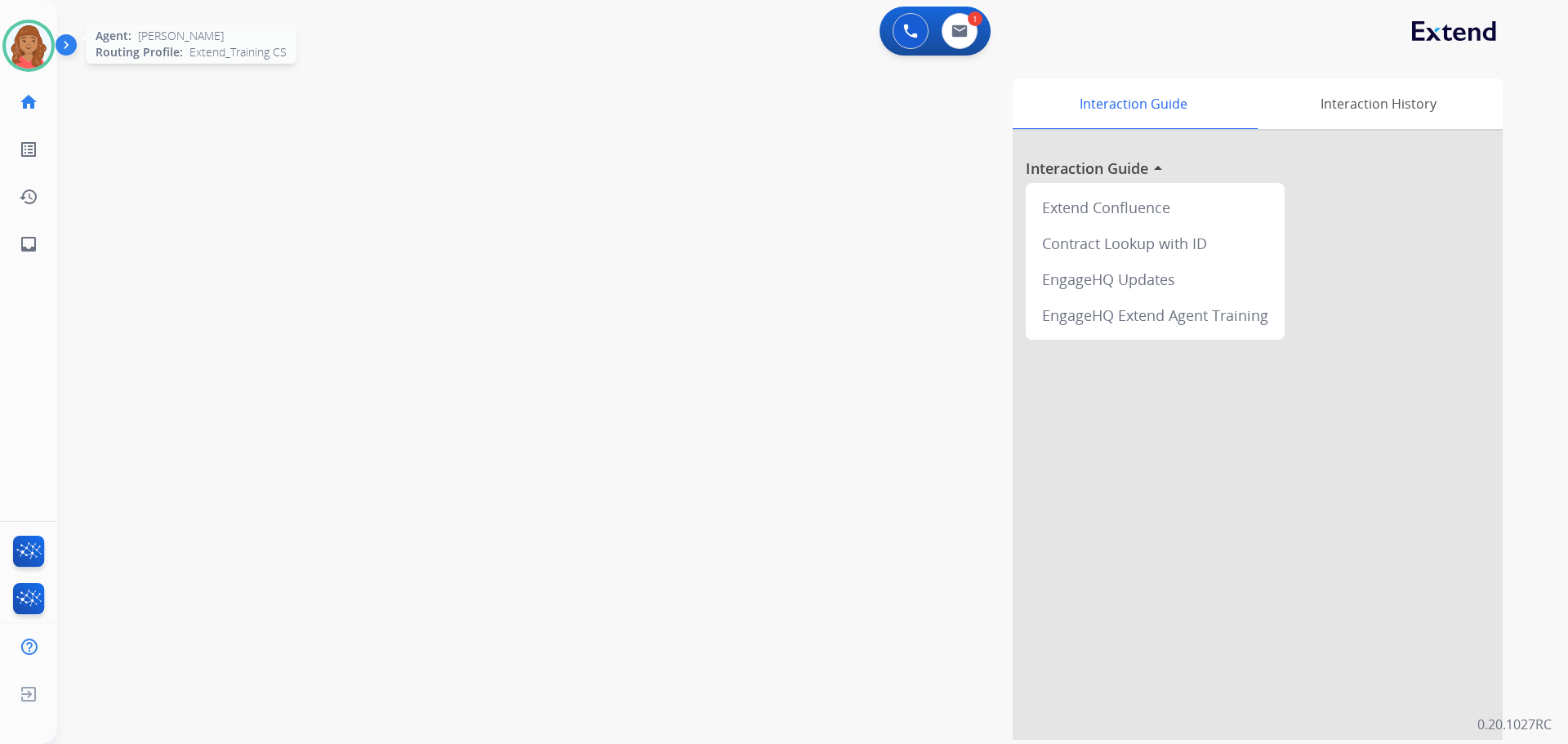
click at [25, 54] on img at bounding box center [28, 45] width 45 height 45
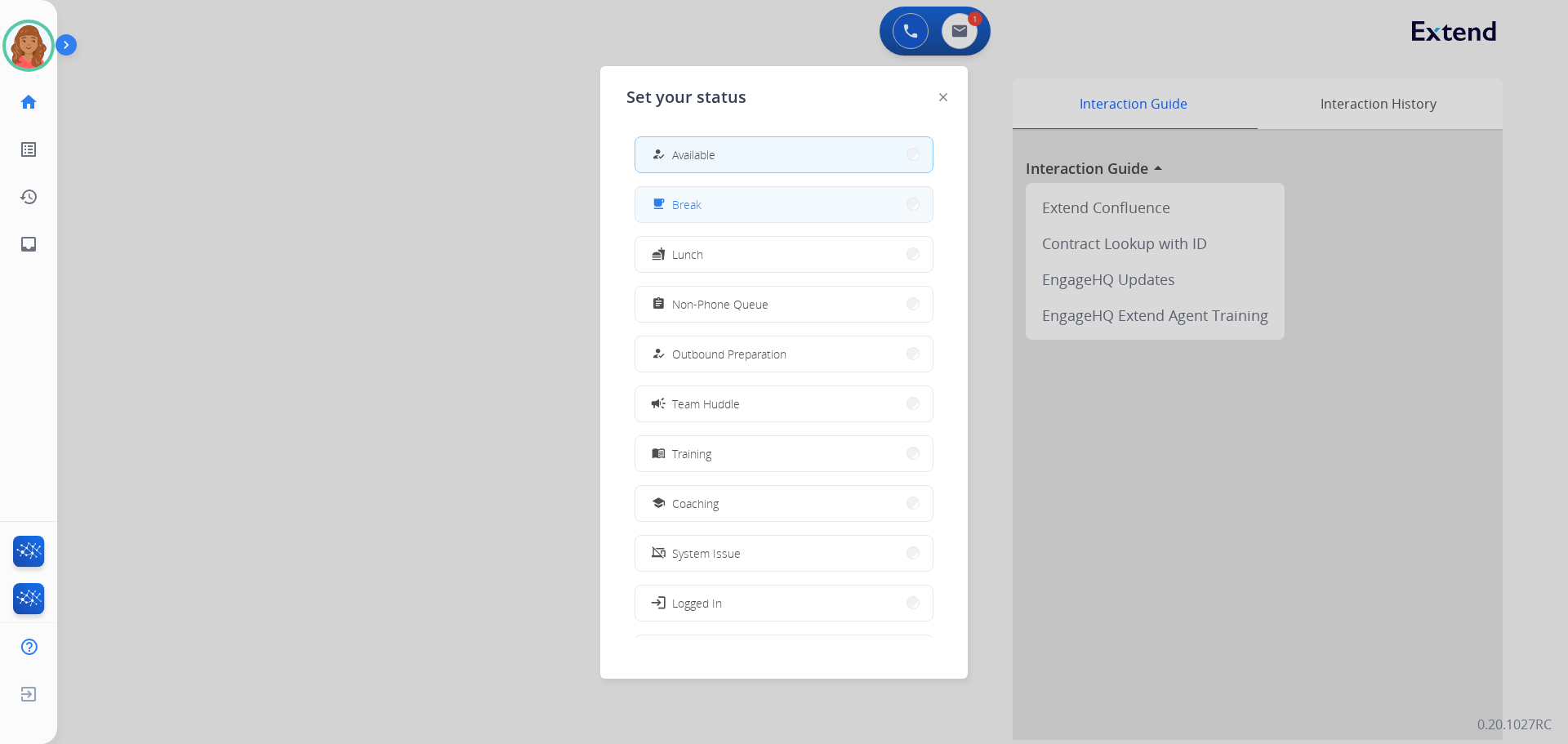
click at [695, 207] on span "Break" at bounding box center [686, 204] width 29 height 17
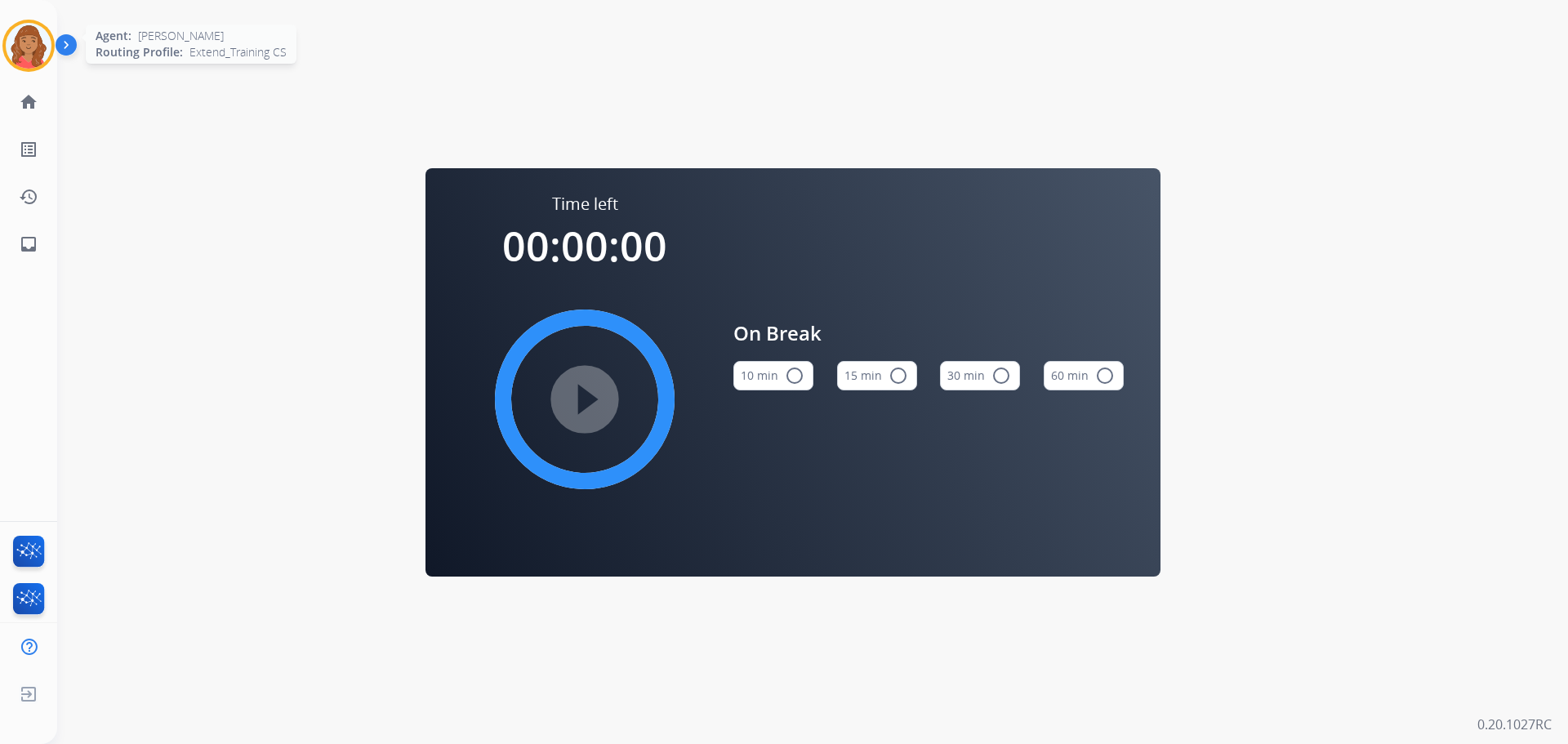
drag, startPoint x: 21, startPoint y: 36, endPoint x: 43, endPoint y: 48, distance: 25.1
click at [21, 37] on img at bounding box center [28, 45] width 45 height 45
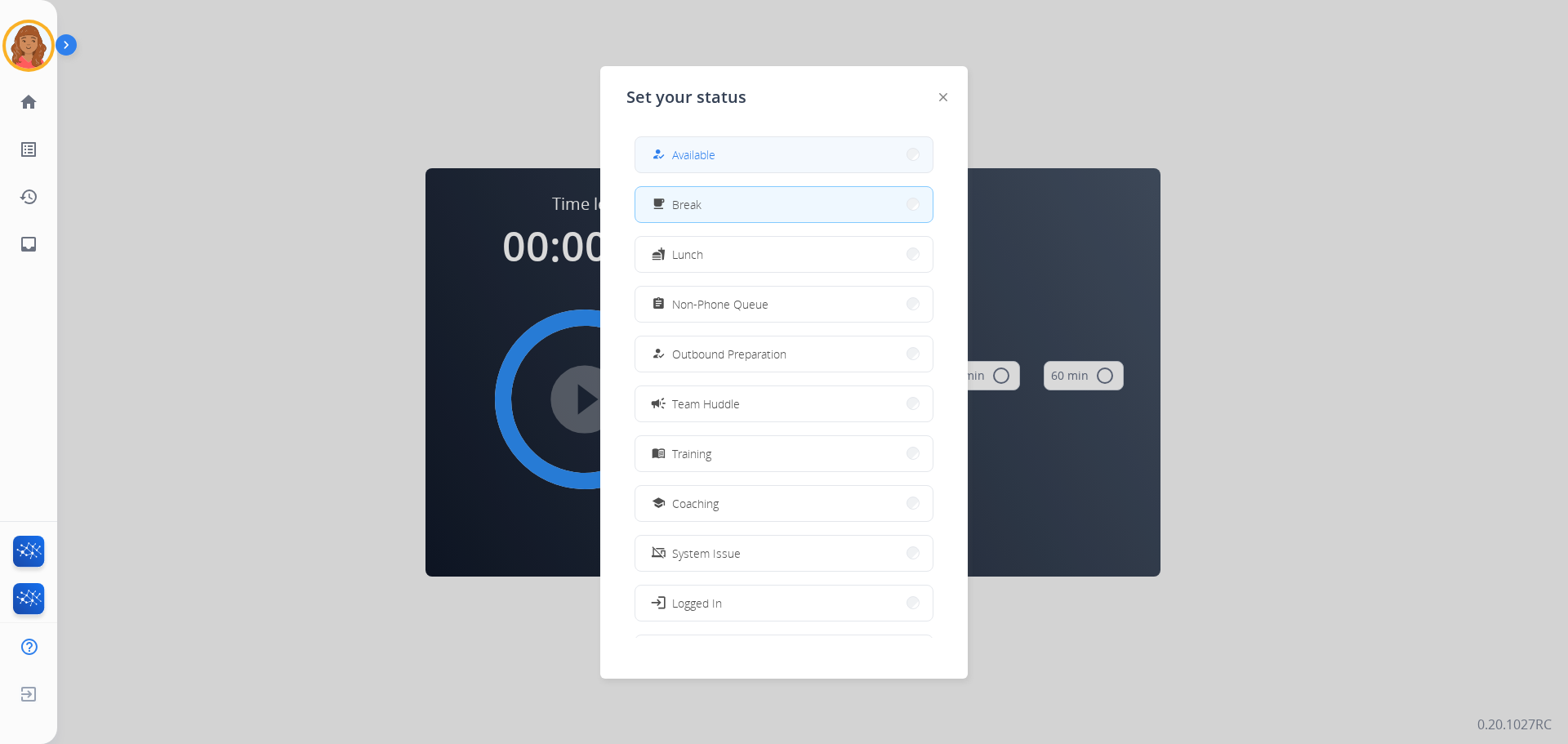
click at [674, 149] on div "how_to_reg Available" at bounding box center [682, 154] width 67 height 20
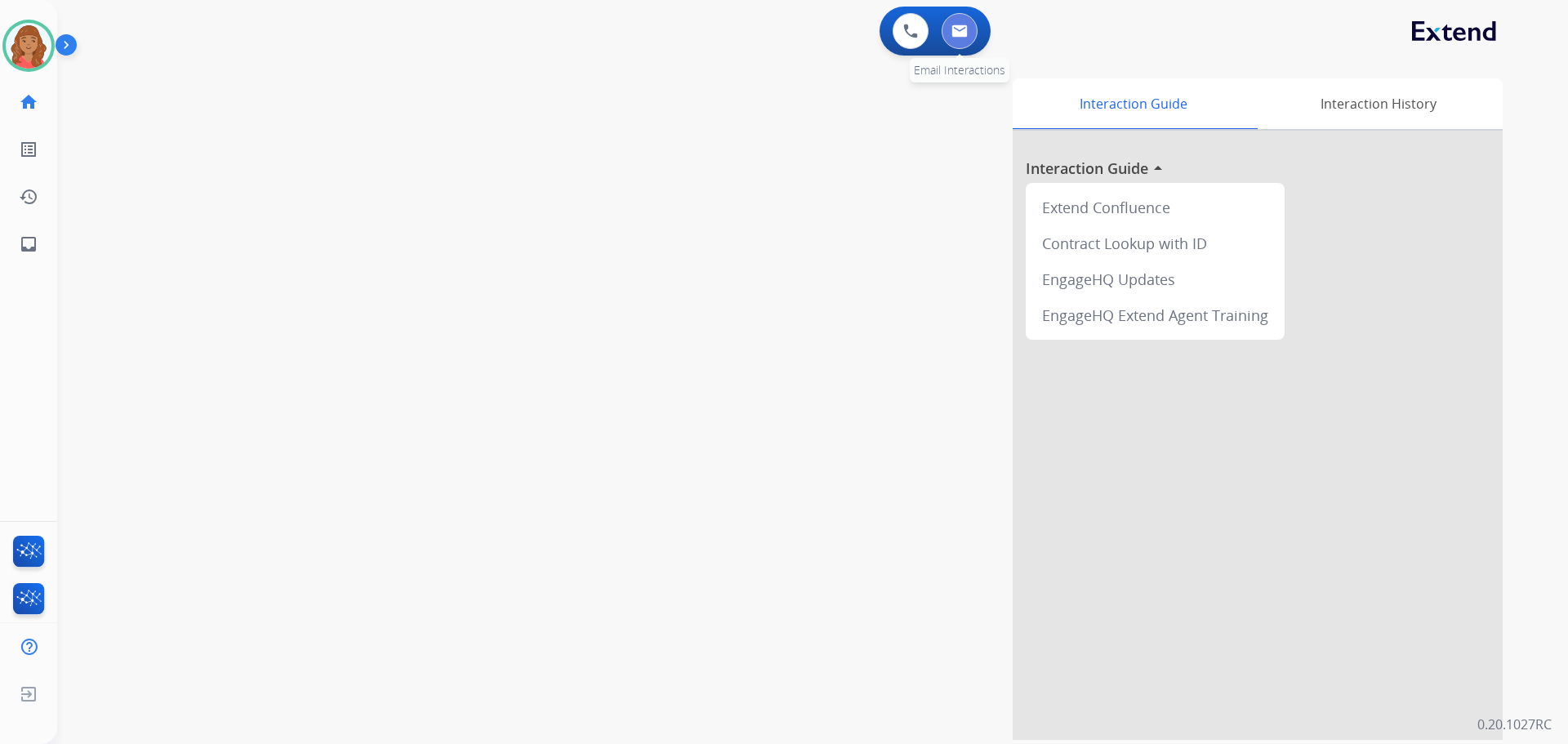
click at [954, 30] on img at bounding box center [960, 31] width 16 height 13
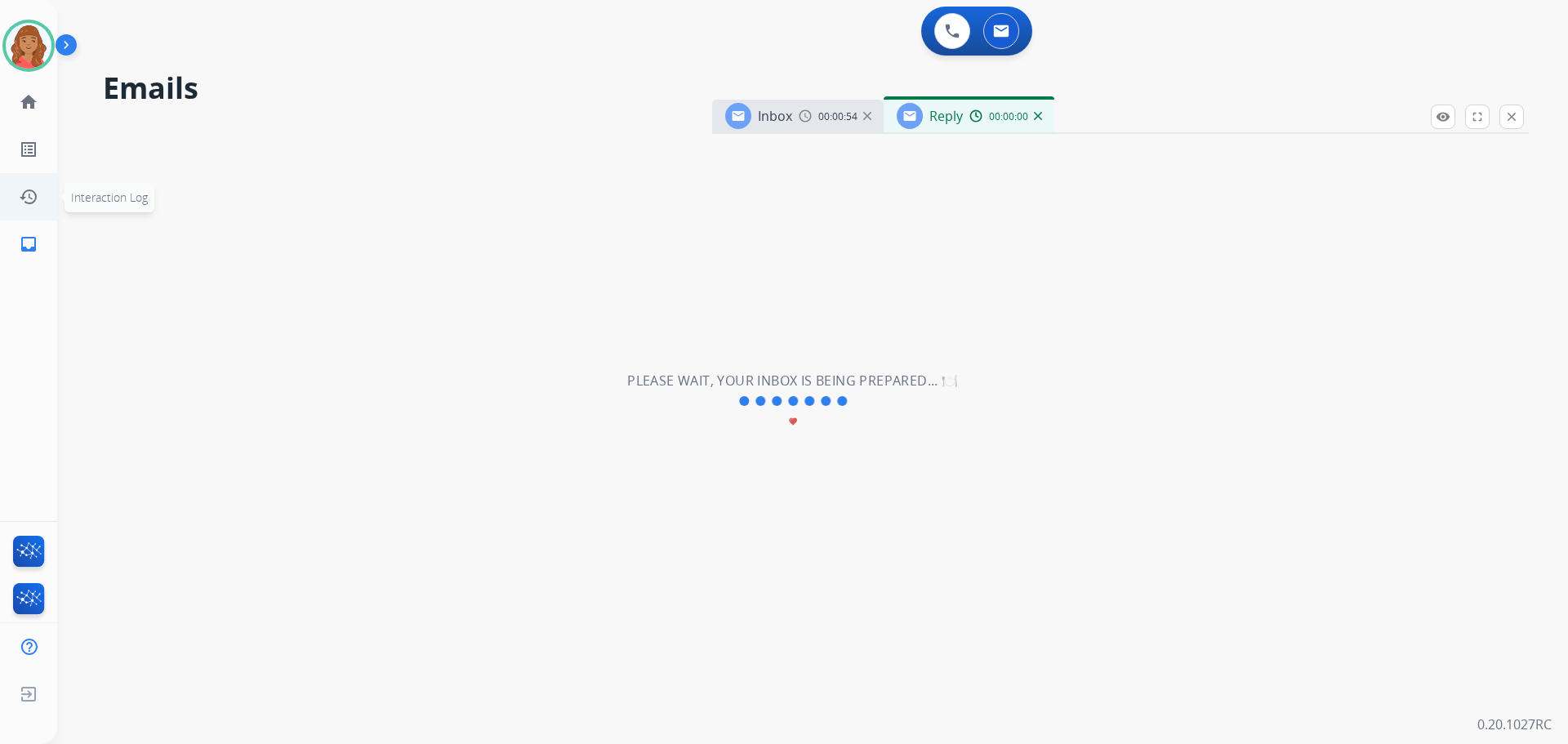
select select "**********"
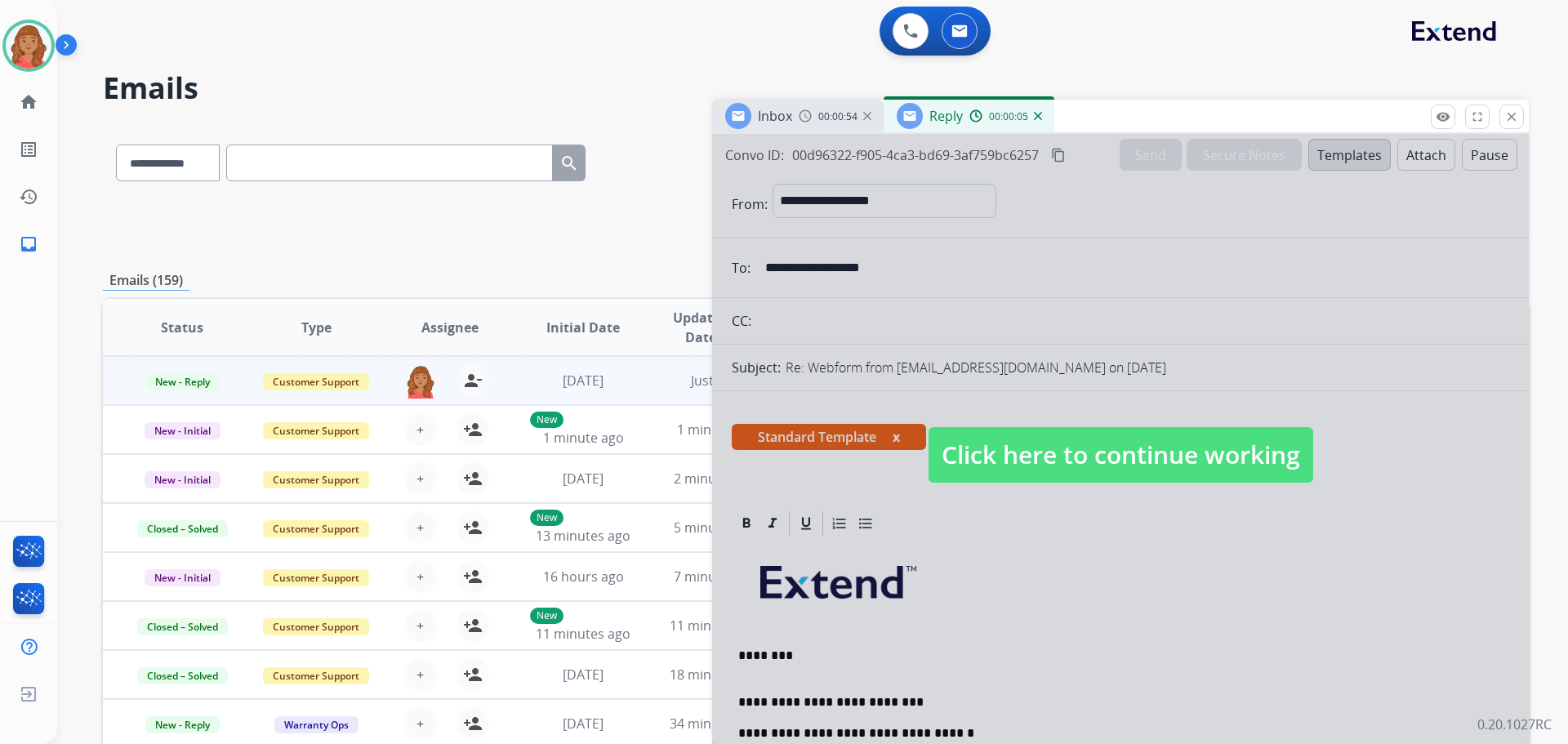
click at [1026, 449] on span "Click here to continue working" at bounding box center [1120, 454] width 384 height 55
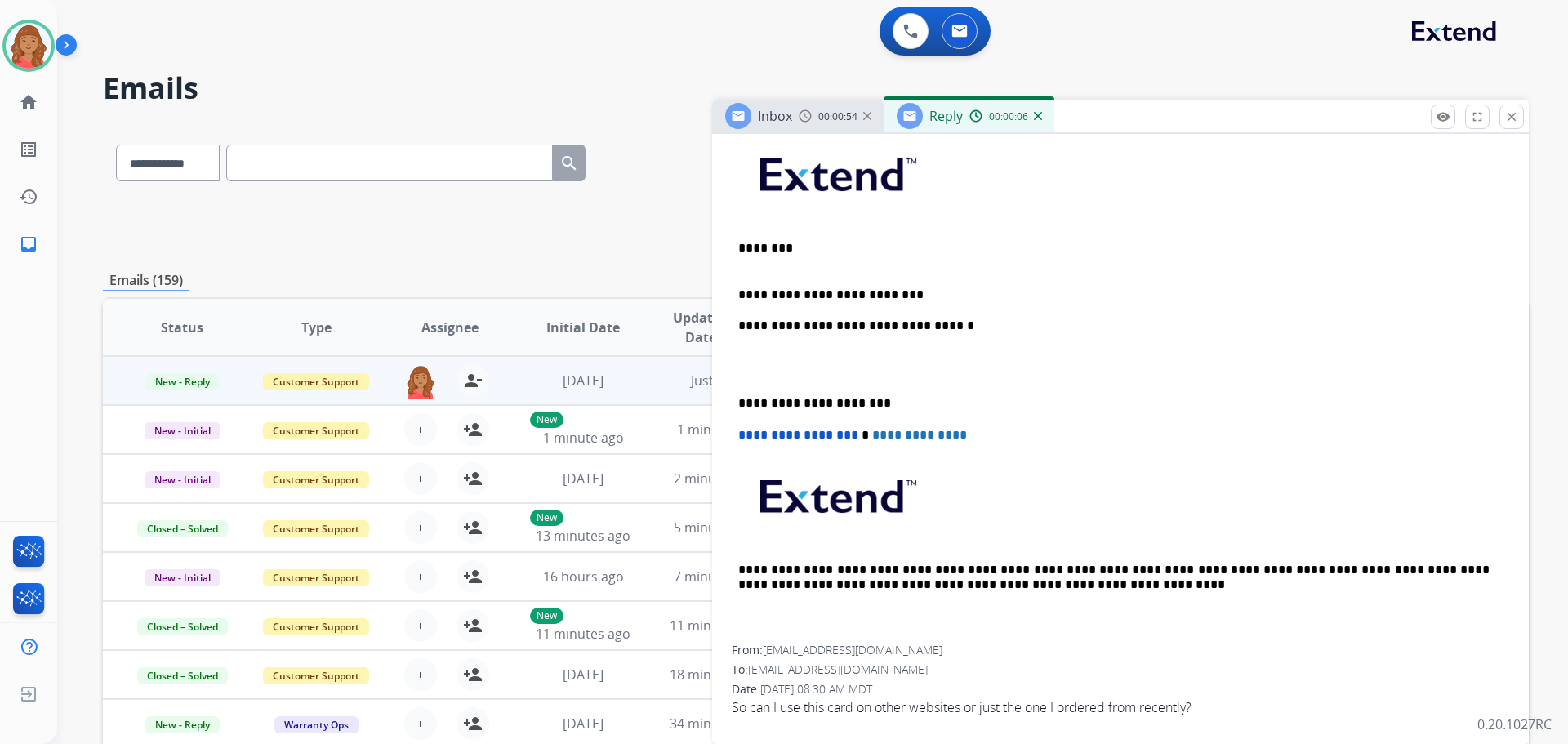
scroll to position [408, 0]
drag, startPoint x: 899, startPoint y: 290, endPoint x: 861, endPoint y: 294, distance: 38.2
click at [859, 294] on p "**********" at bounding box center [1113, 294] width 751 height 14
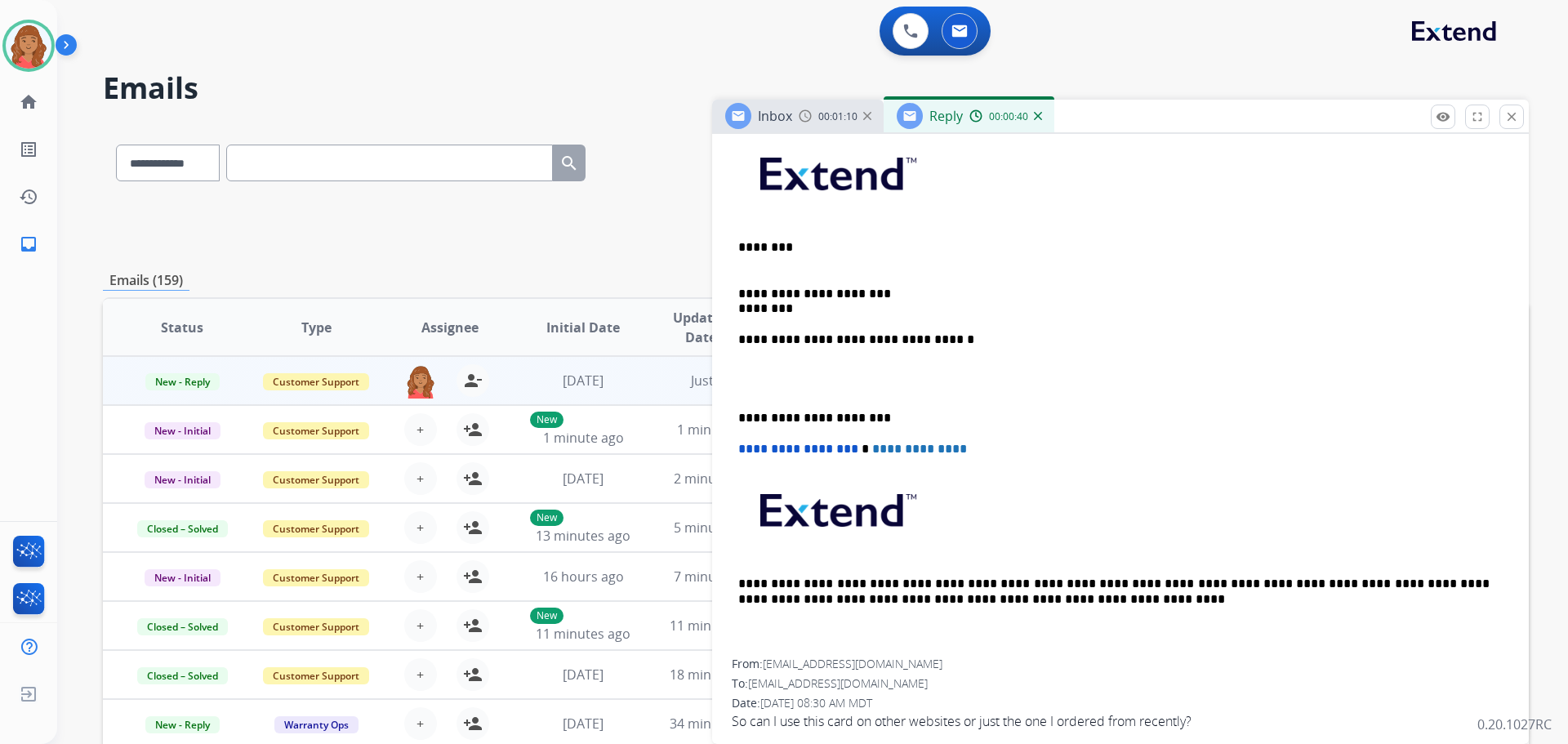
click at [738, 306] on div "**********" at bounding box center [1120, 394] width 778 height 529
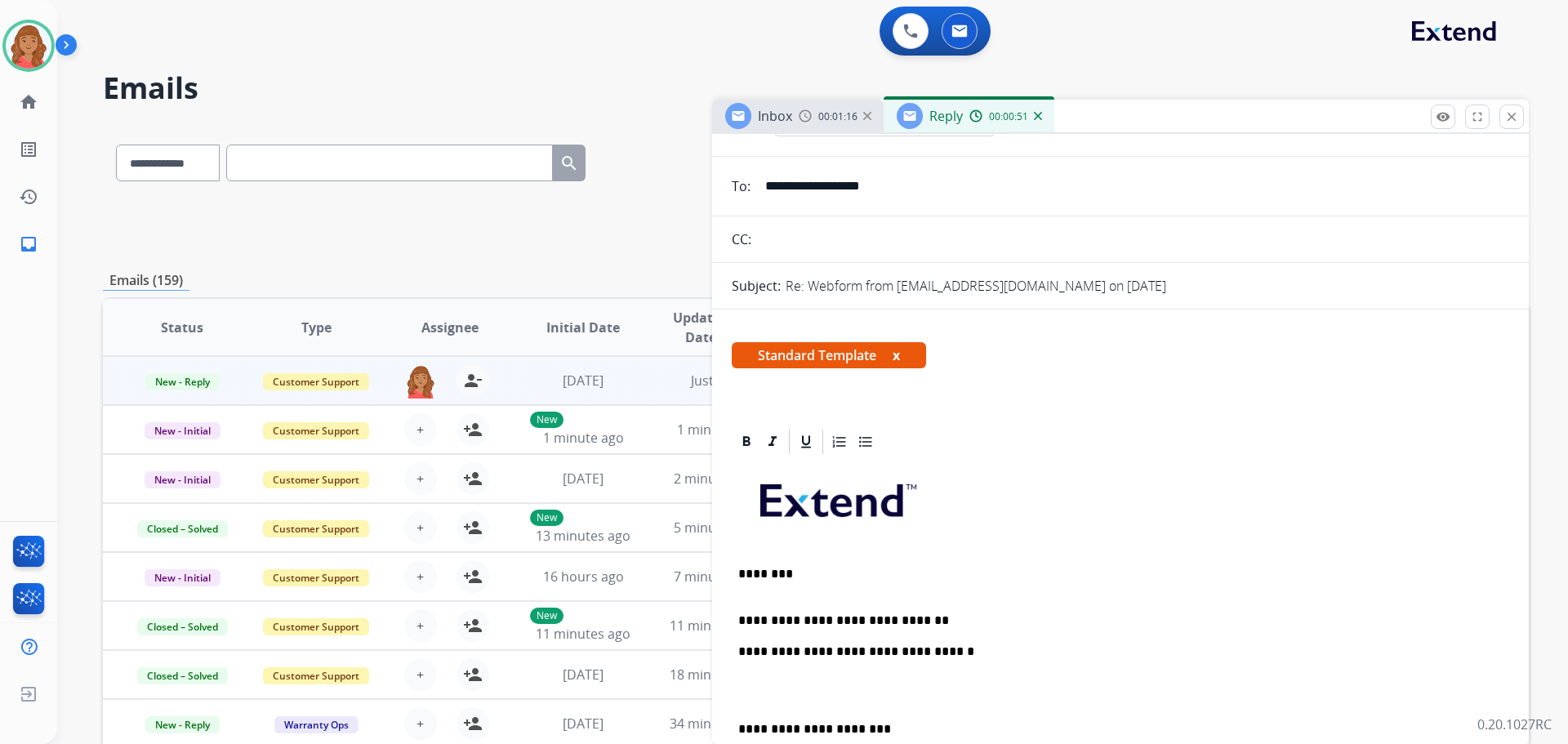
scroll to position [0, 0]
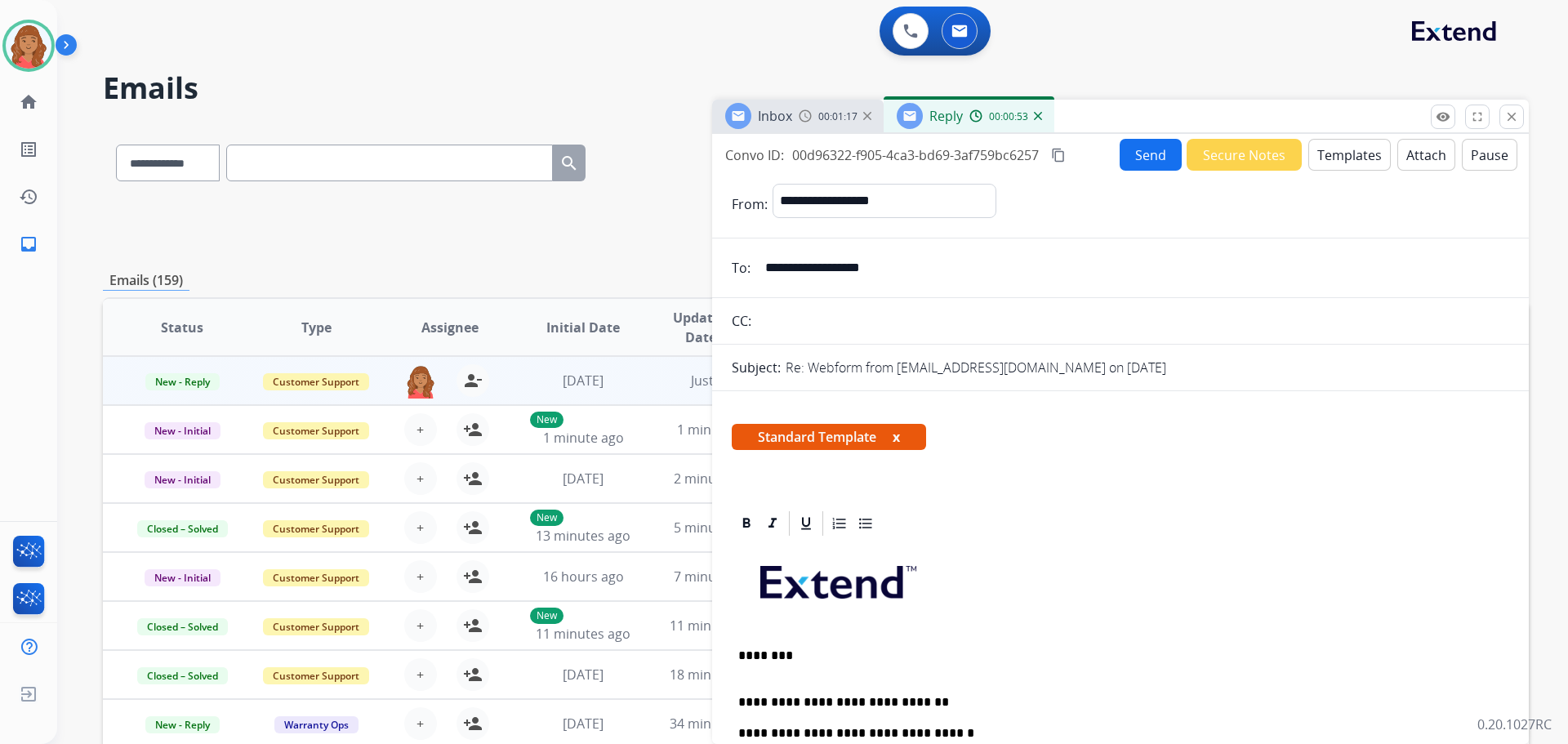
click at [1149, 162] on button "Send" at bounding box center [1150, 154] width 62 height 32
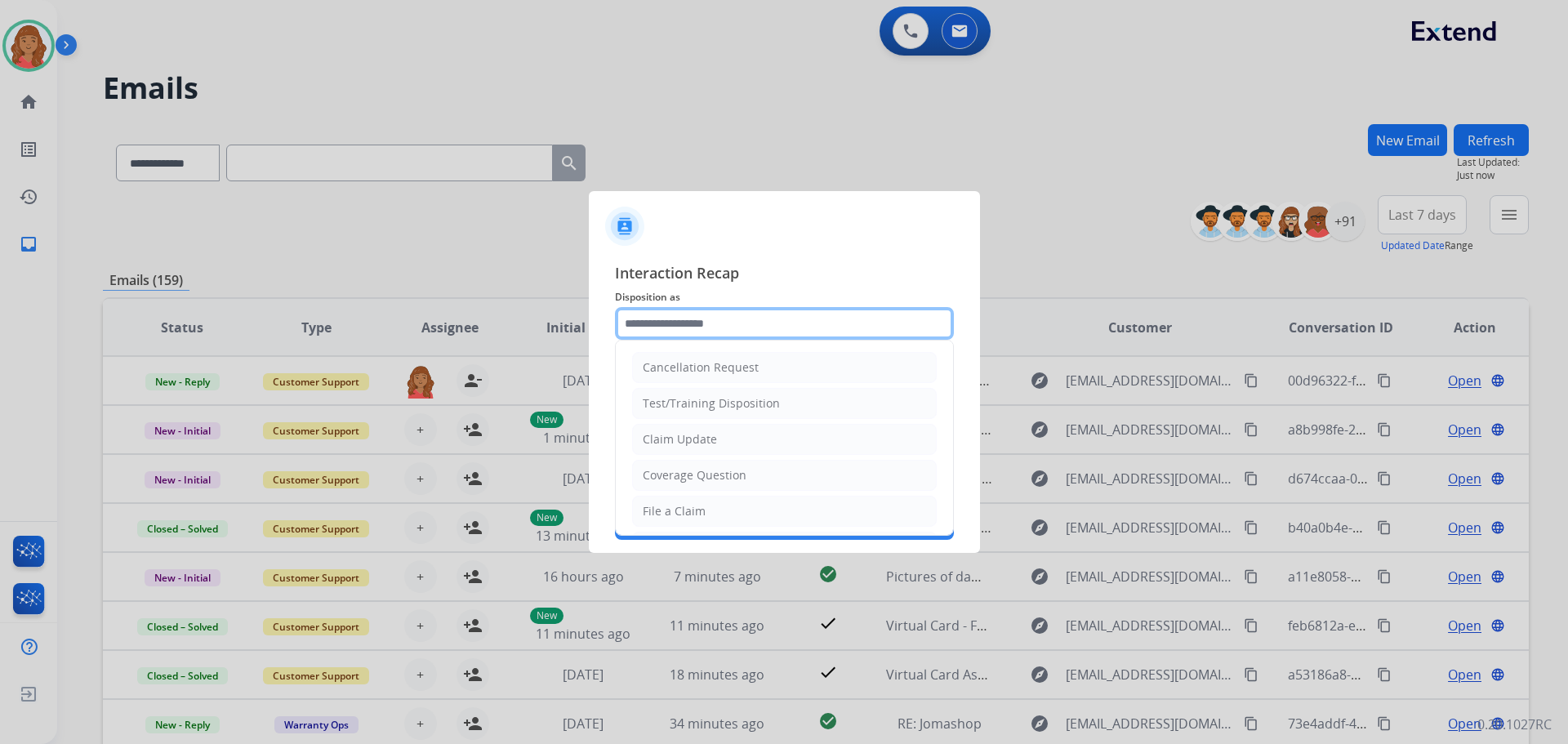
click at [712, 322] on input "text" at bounding box center [784, 324] width 339 height 33
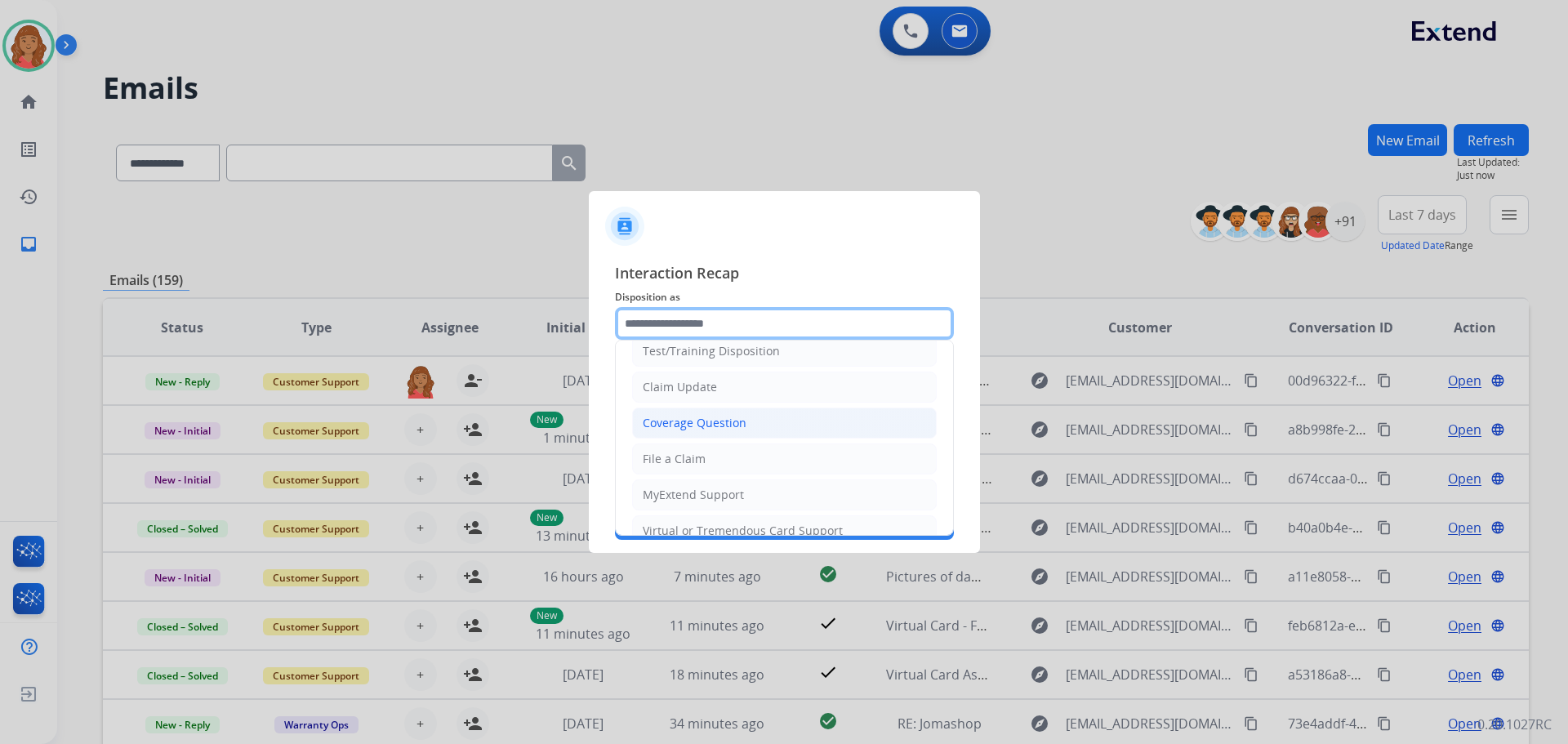
scroll to position [82, 0]
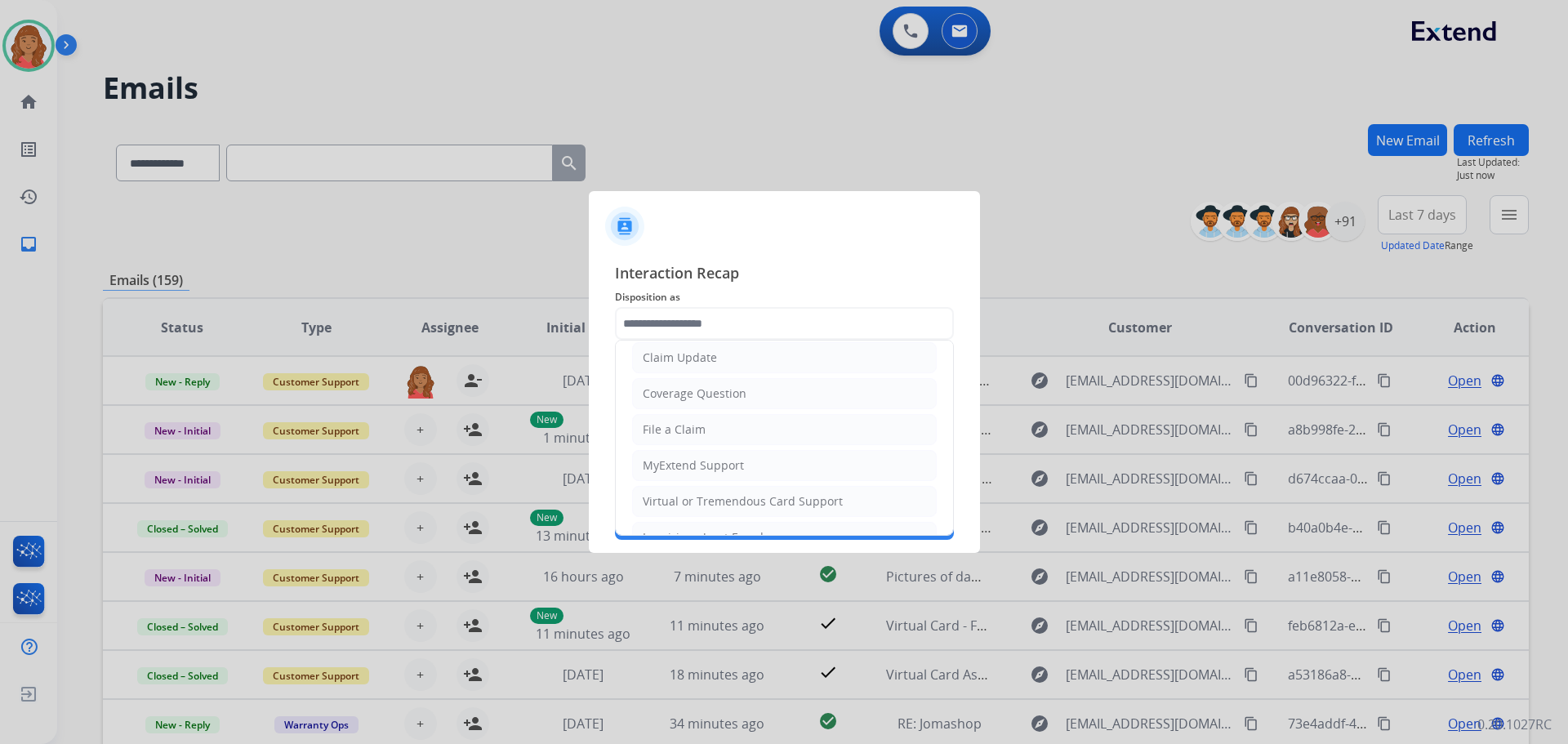
click at [700, 503] on div "Virtual or Tremendous Card Support" at bounding box center [742, 501] width 200 height 16
type input "**********"
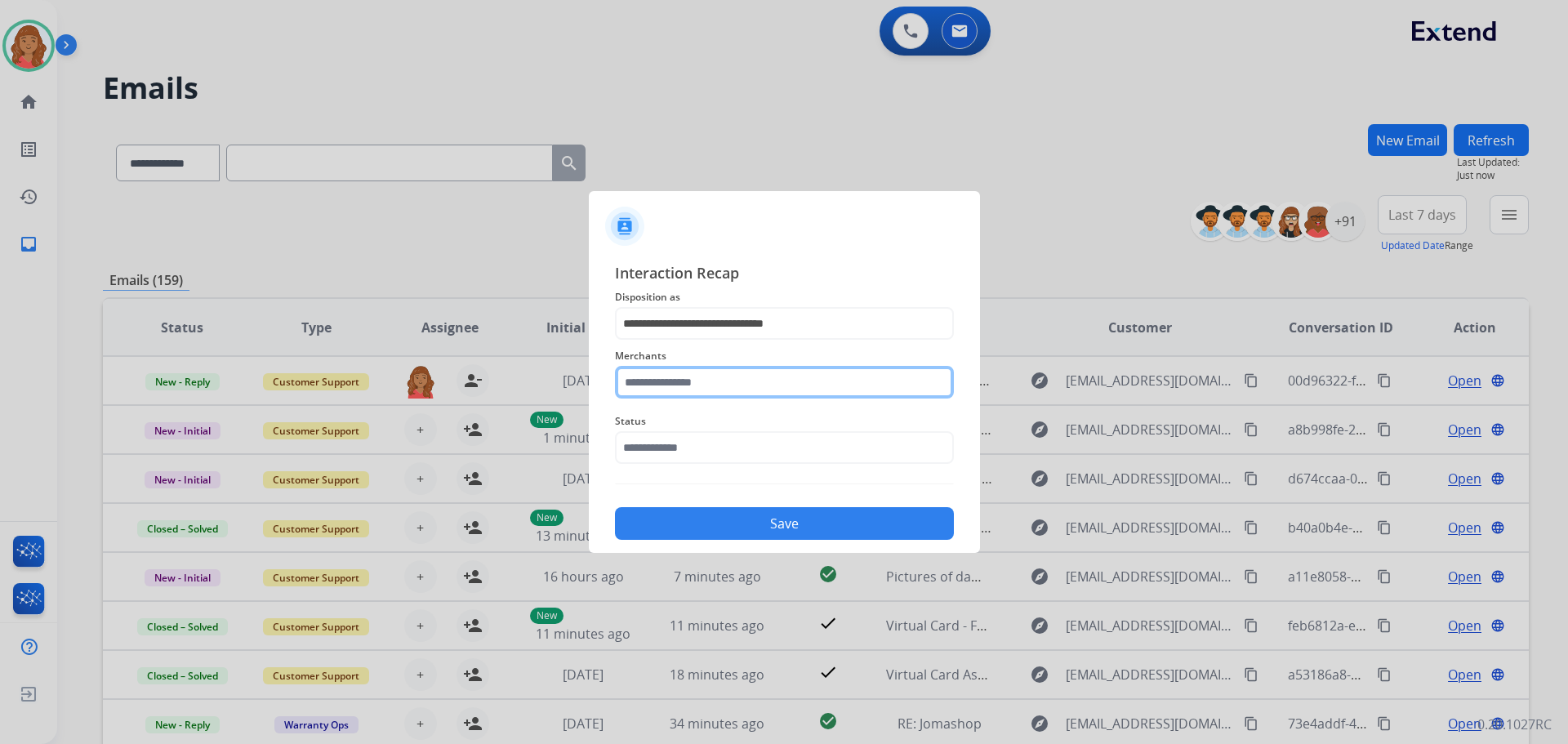
click at [671, 382] on input "text" at bounding box center [784, 382] width 339 height 33
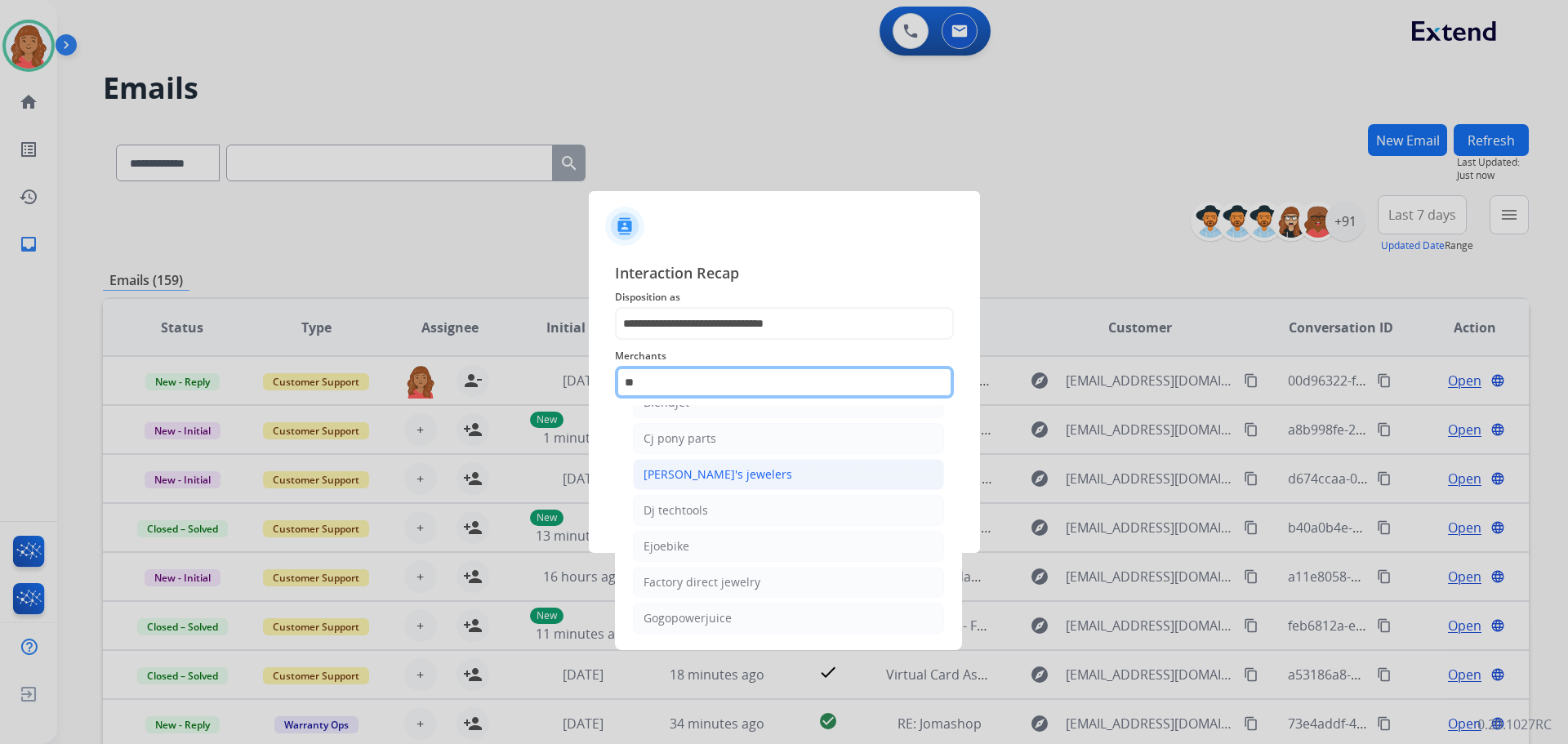
scroll to position [0, 0]
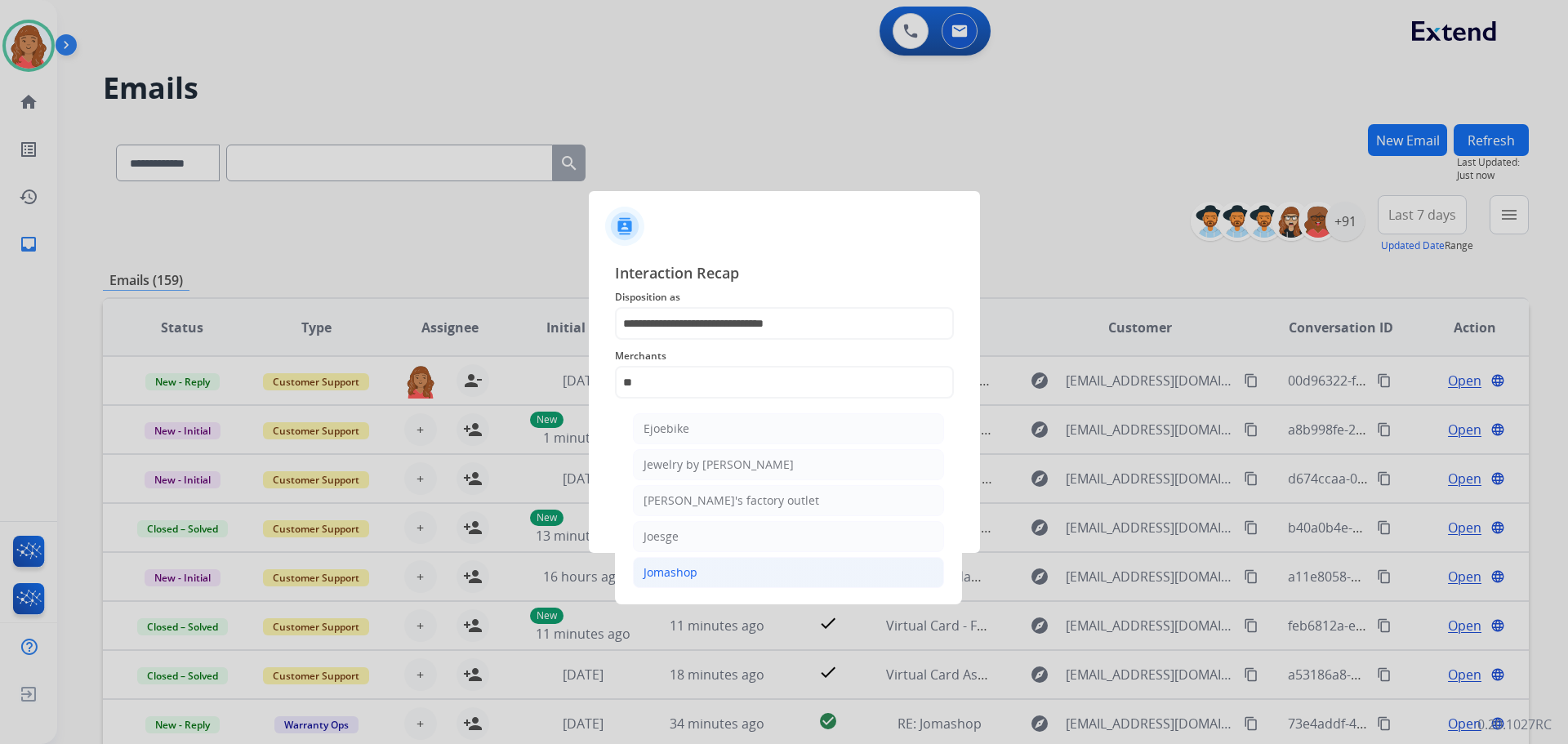
click at [675, 568] on div "Jomashop" at bounding box center [670, 573] width 53 height 16
type input "********"
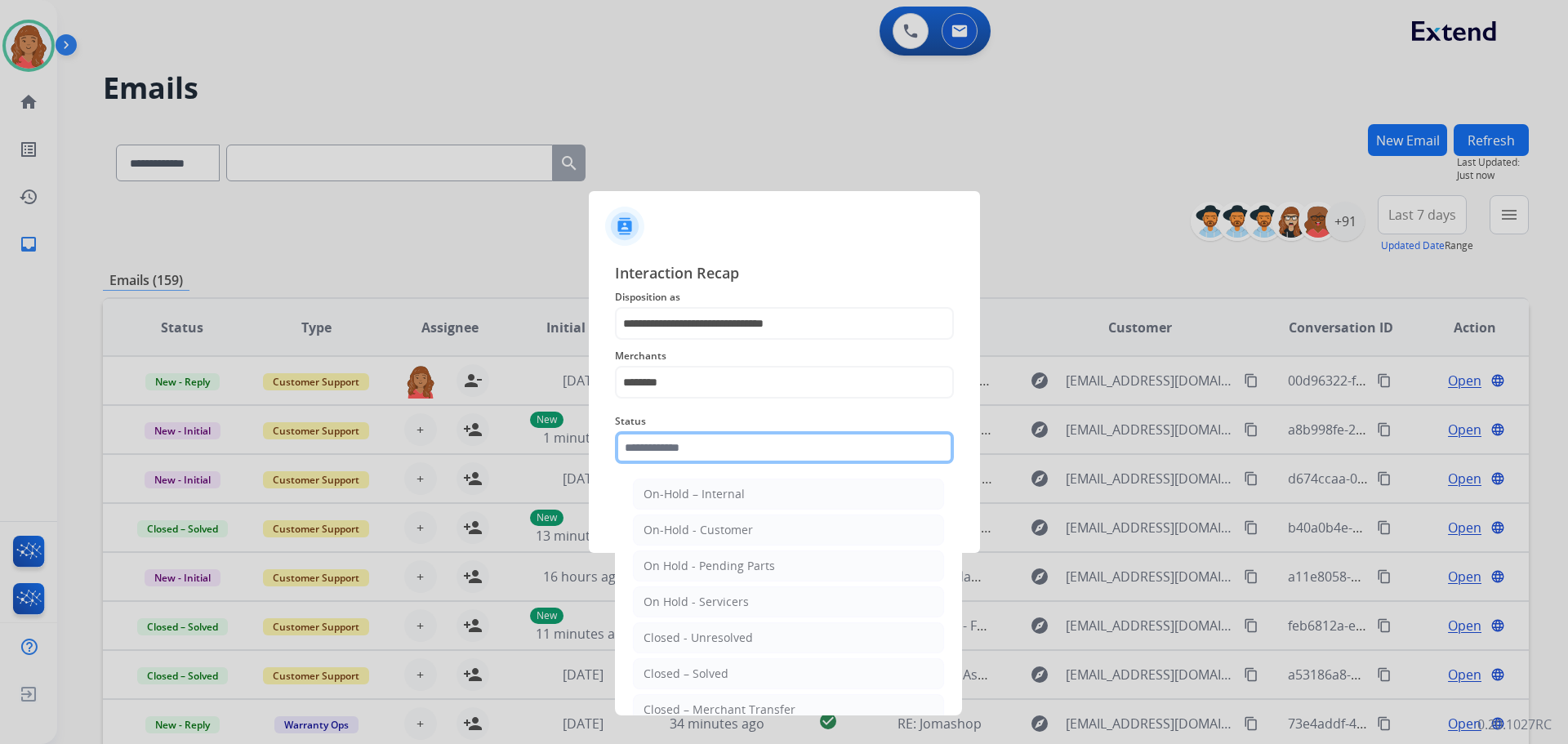
click at [680, 450] on input "text" at bounding box center [784, 448] width 339 height 33
drag, startPoint x: 688, startPoint y: 678, endPoint x: 692, endPoint y: 619, distance: 59.1
click at [685, 677] on div "Closed – Solved" at bounding box center [686, 673] width 85 height 16
type input "**********"
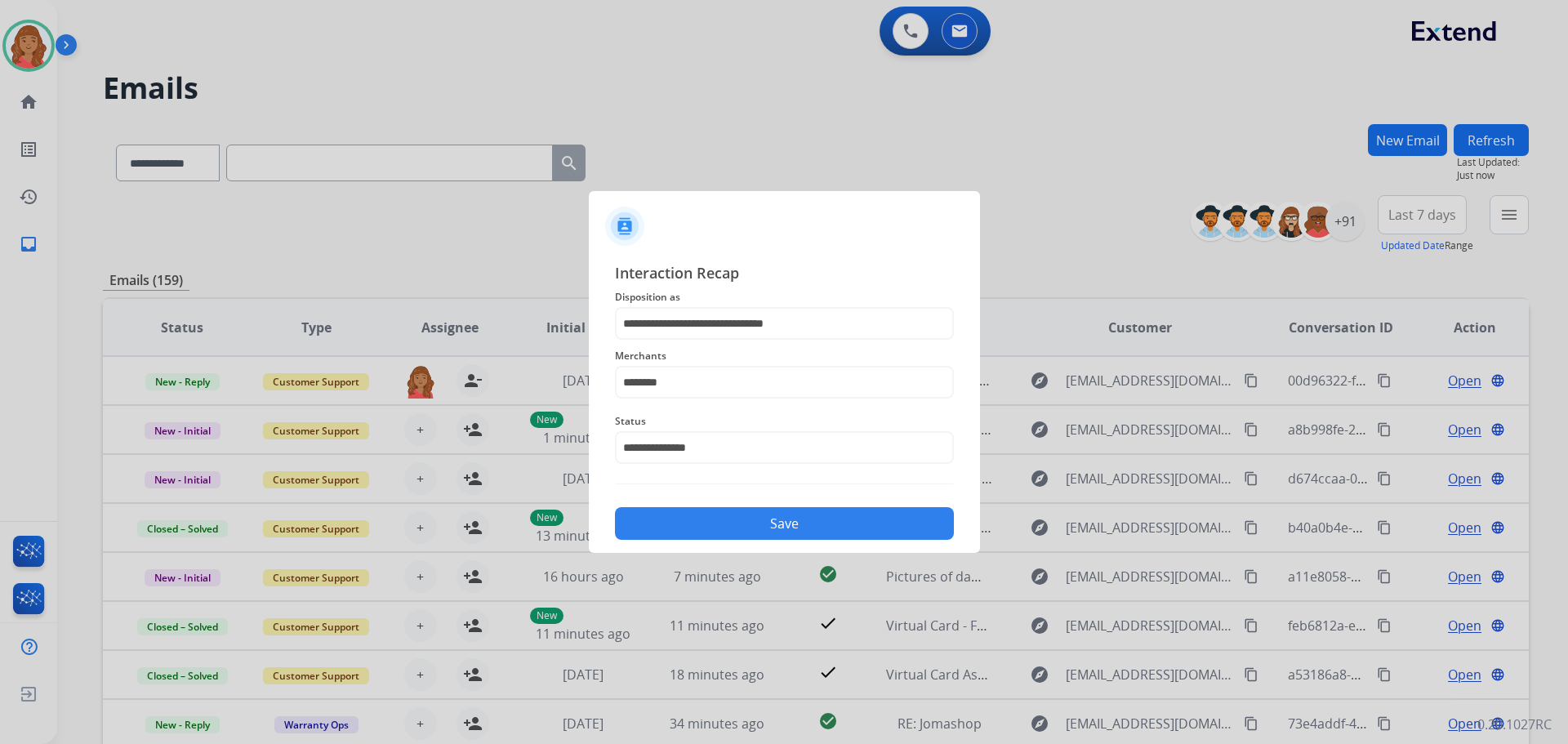
click at [735, 511] on button "Save" at bounding box center [784, 523] width 339 height 33
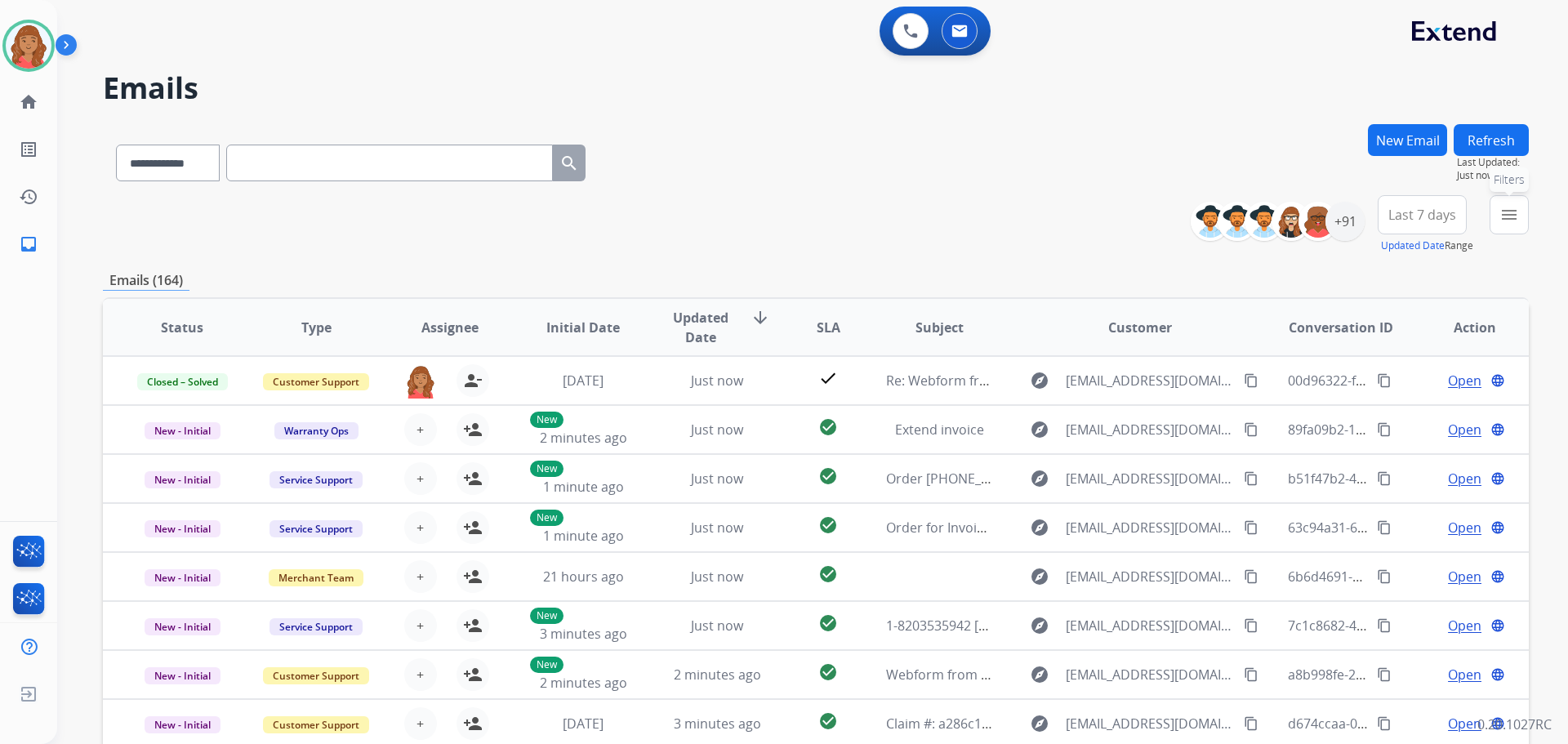
click at [1495, 211] on button "menu Filters" at bounding box center [1508, 214] width 39 height 39
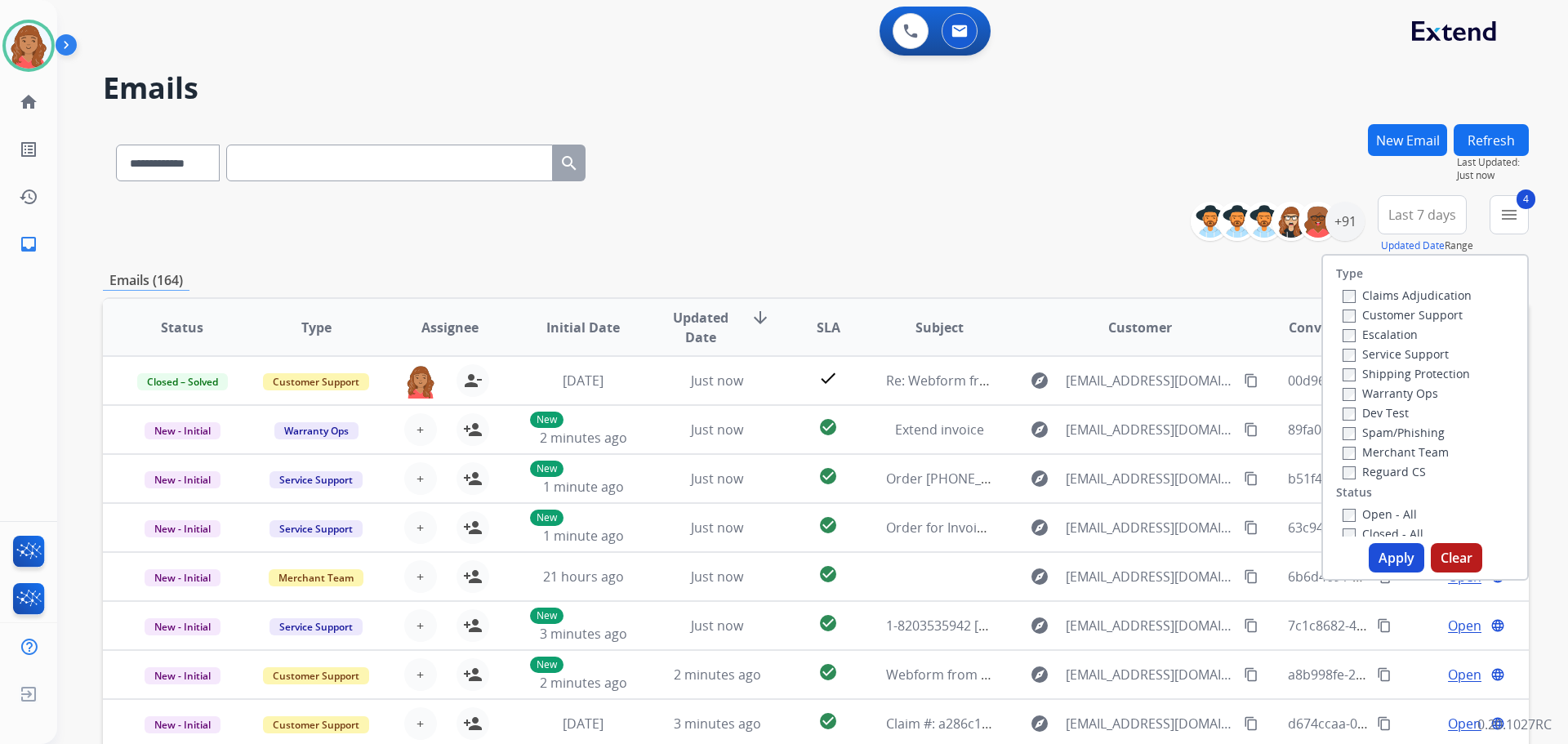
click at [1364, 544] on div "Apply Clear" at bounding box center [1424, 557] width 204 height 29
click at [1386, 551] on button "Apply" at bounding box center [1396, 557] width 55 height 29
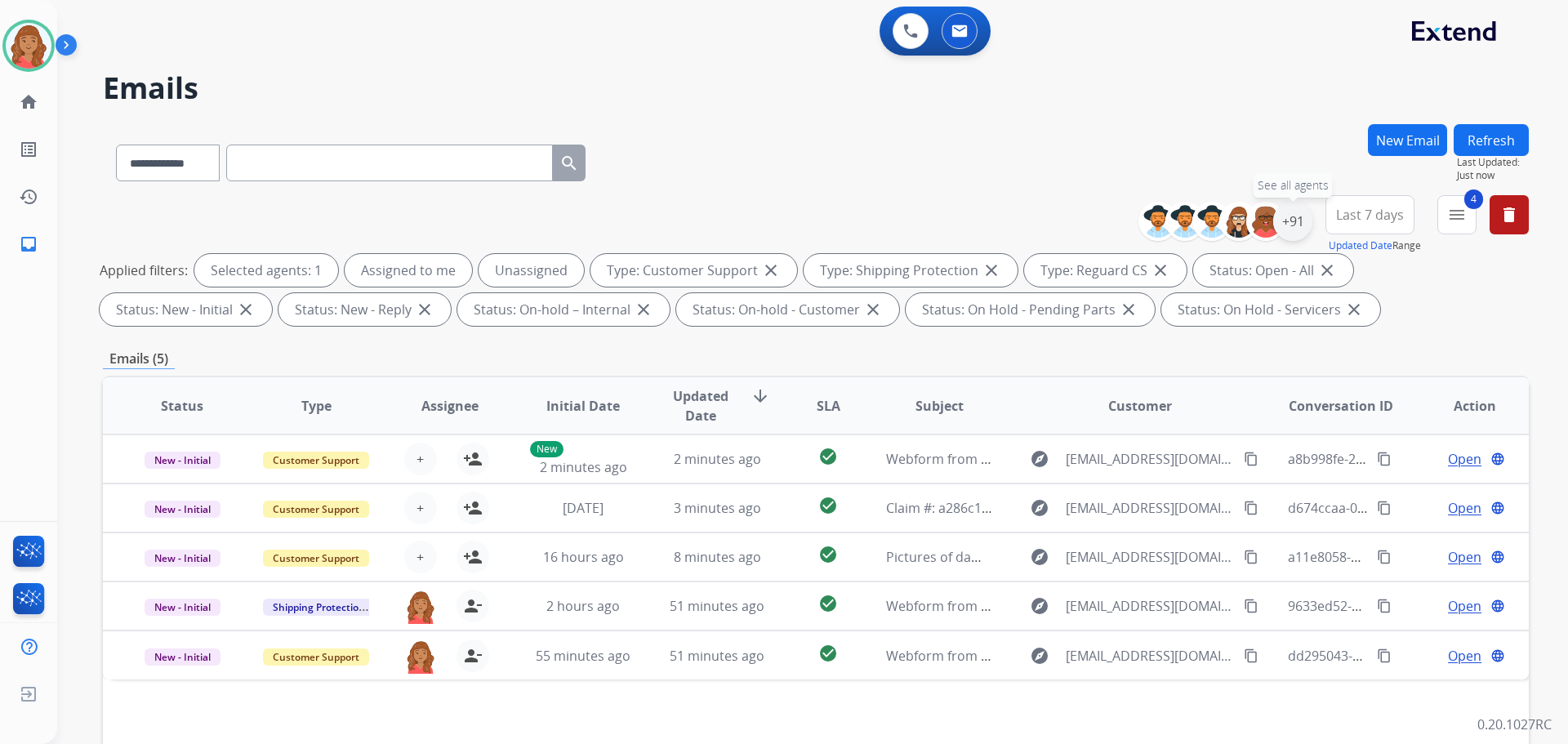
click at [1295, 224] on div "+91" at bounding box center [1292, 221] width 39 height 39
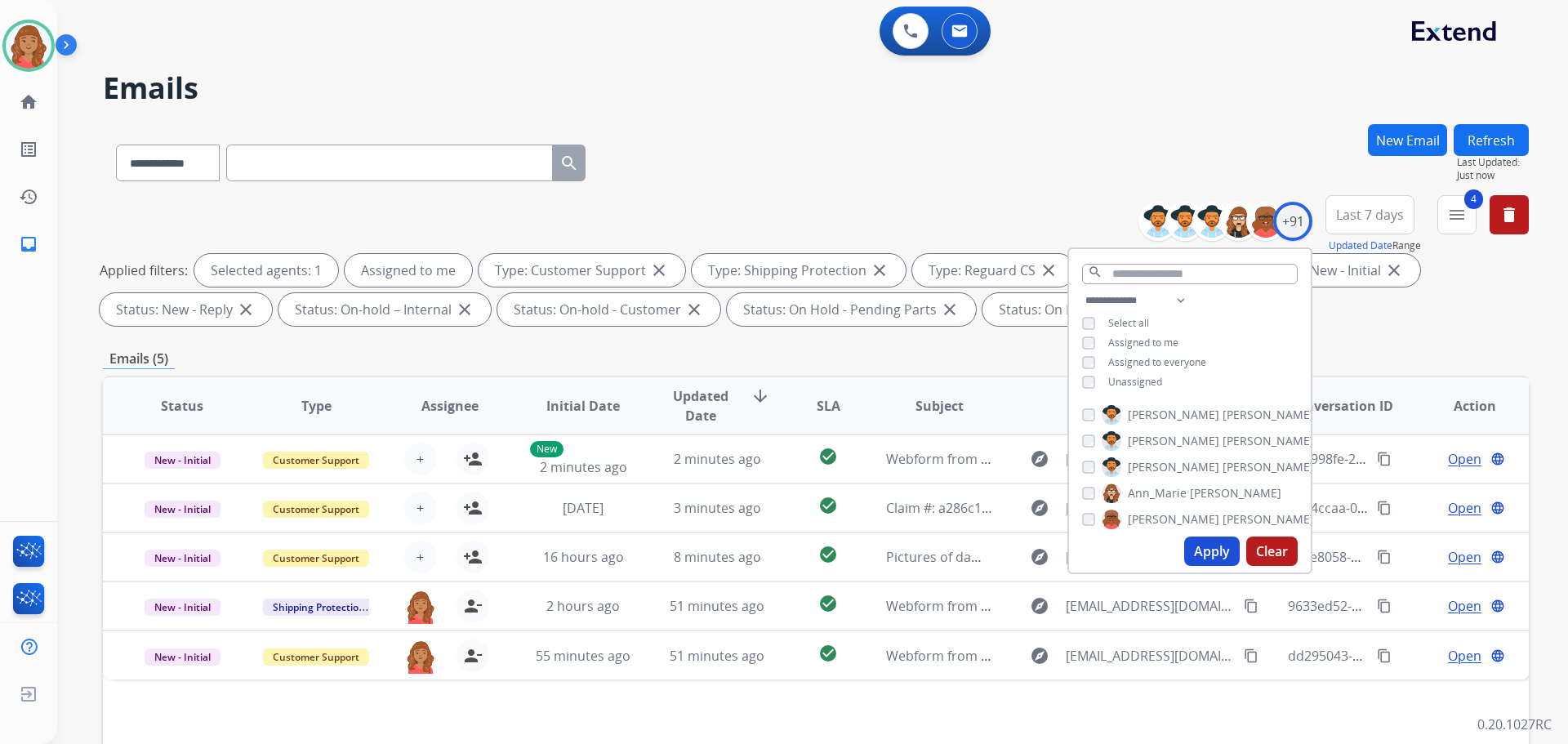
click at [1198, 546] on button "Apply" at bounding box center [1211, 551] width 55 height 29
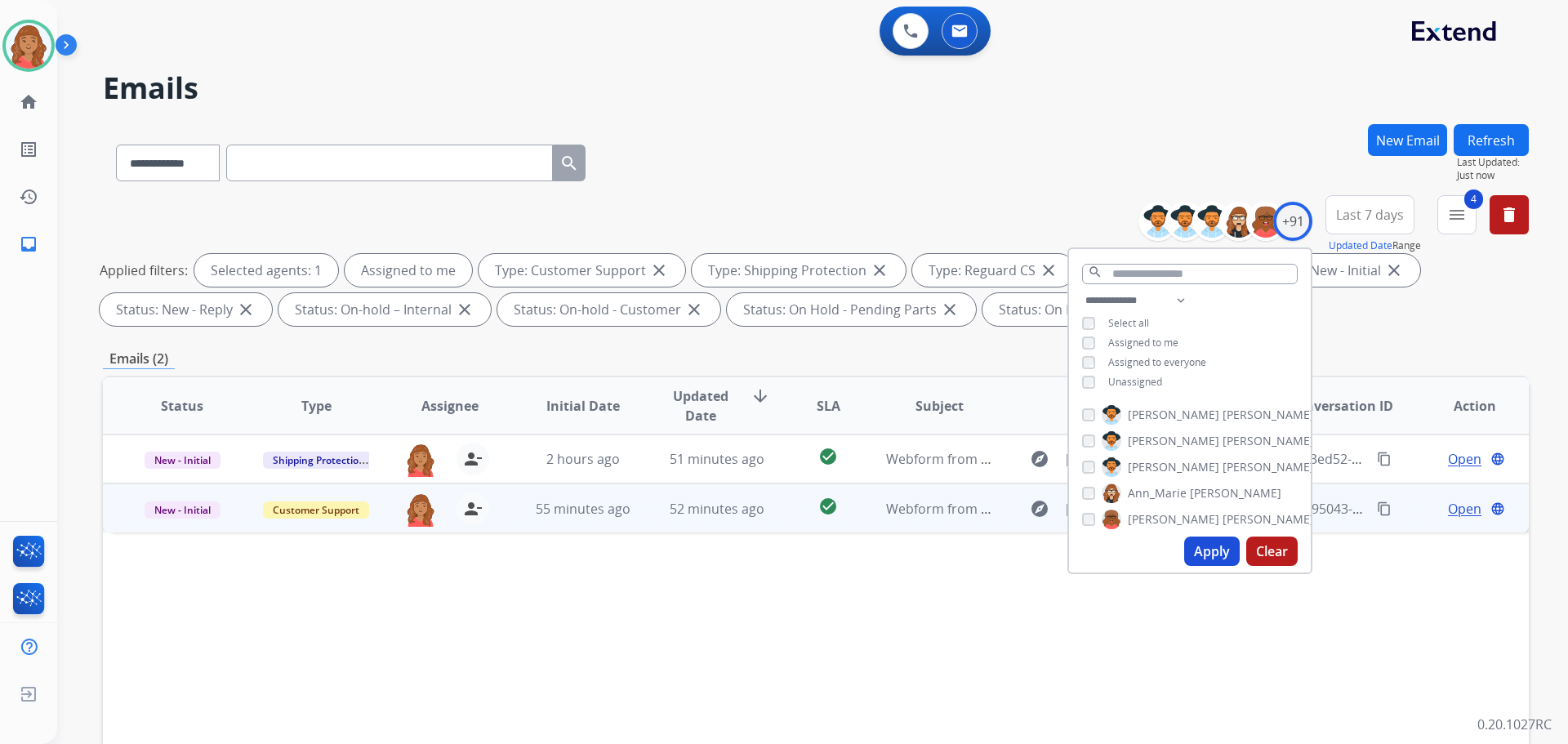
click at [890, 517] on td "Webform from [EMAIL_ADDRESS][DOMAIN_NAME] on [DATE]" at bounding box center [927, 507] width 134 height 49
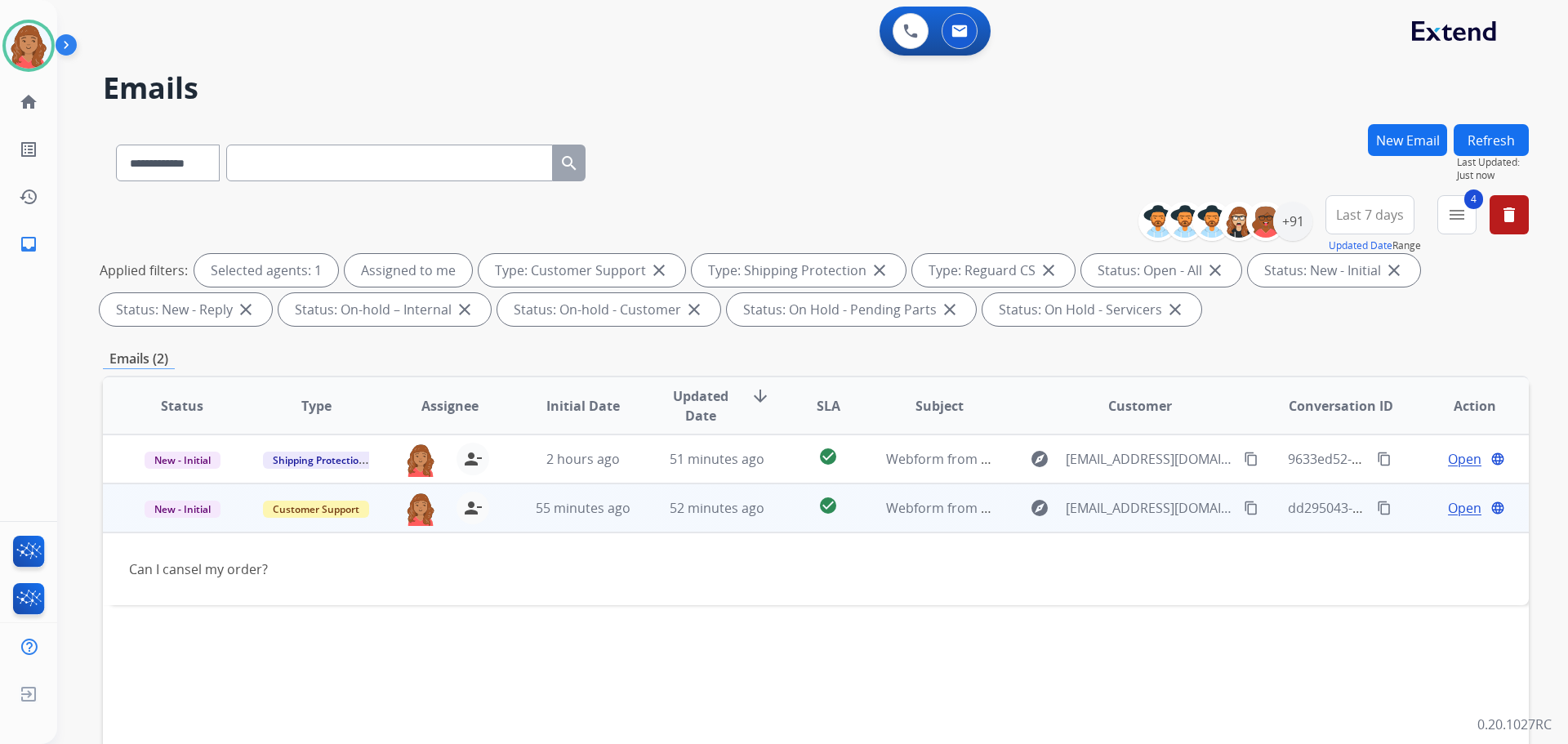
click at [1244, 507] on mat-icon "content_copy" at bounding box center [1251, 507] width 15 height 14
click at [1454, 515] on span "Open" at bounding box center [1464, 508] width 34 height 20
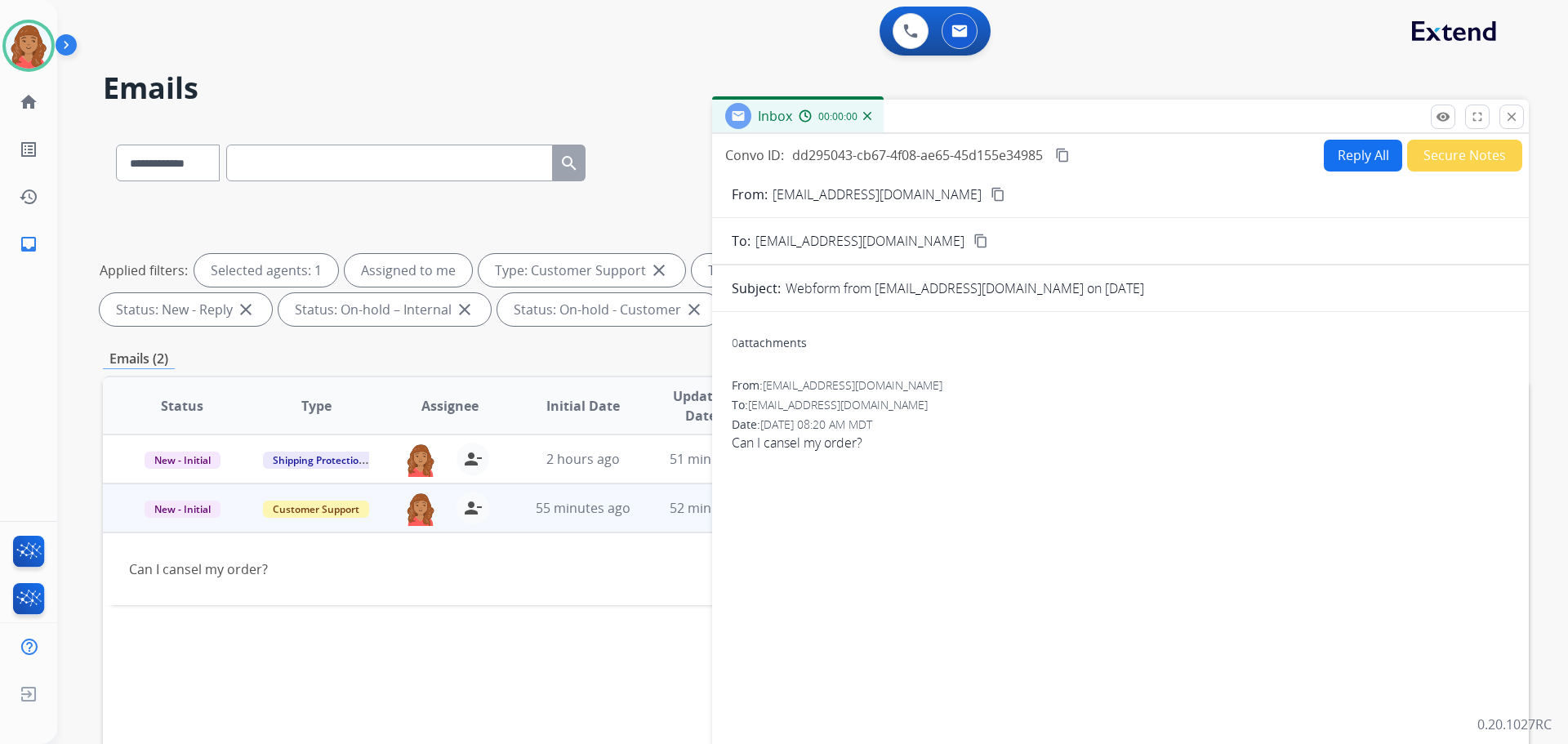
click at [1344, 160] on button "Reply All" at bounding box center [1362, 155] width 78 height 32
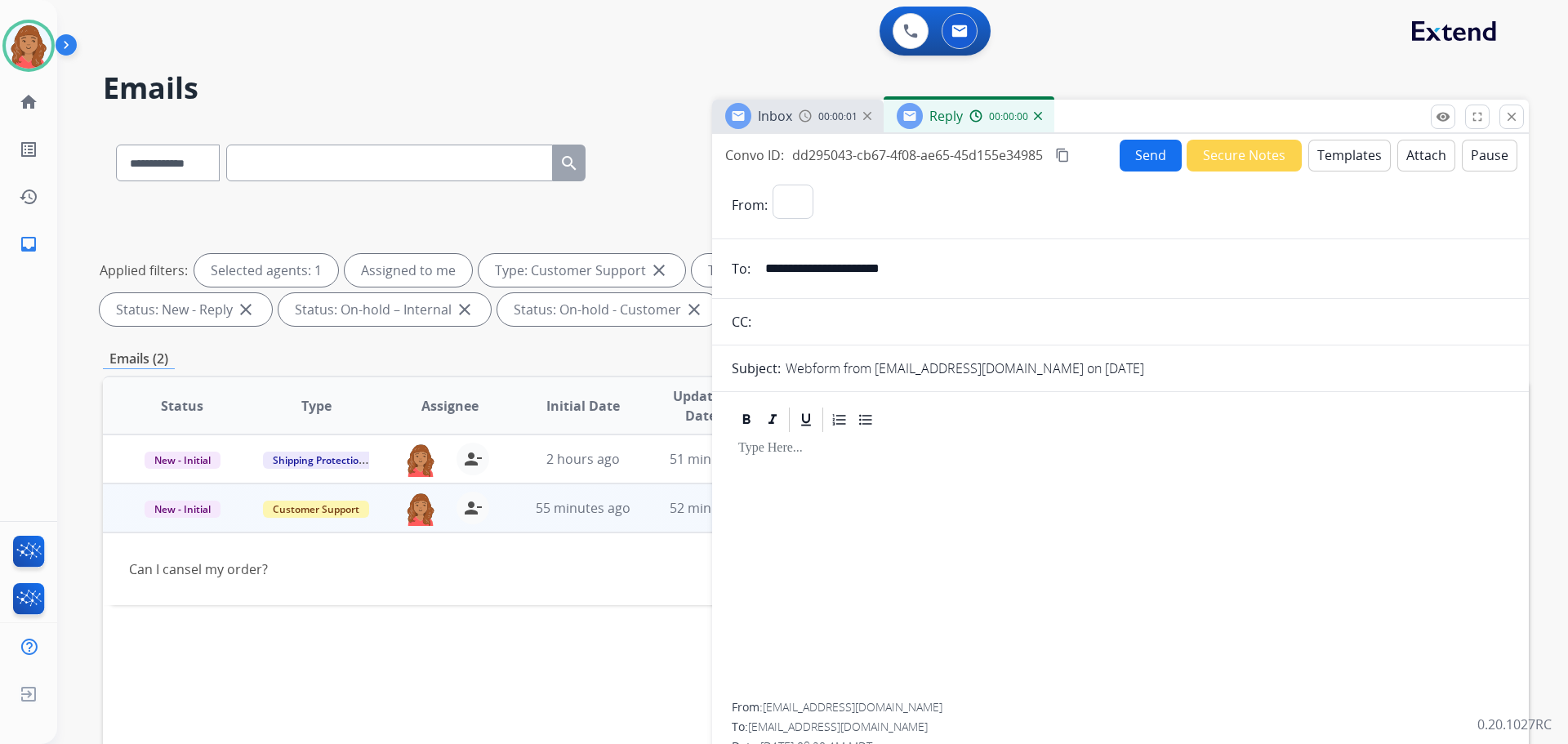
select select "**********"
click at [1315, 152] on button "Templates" at bounding box center [1349, 155] width 82 height 32
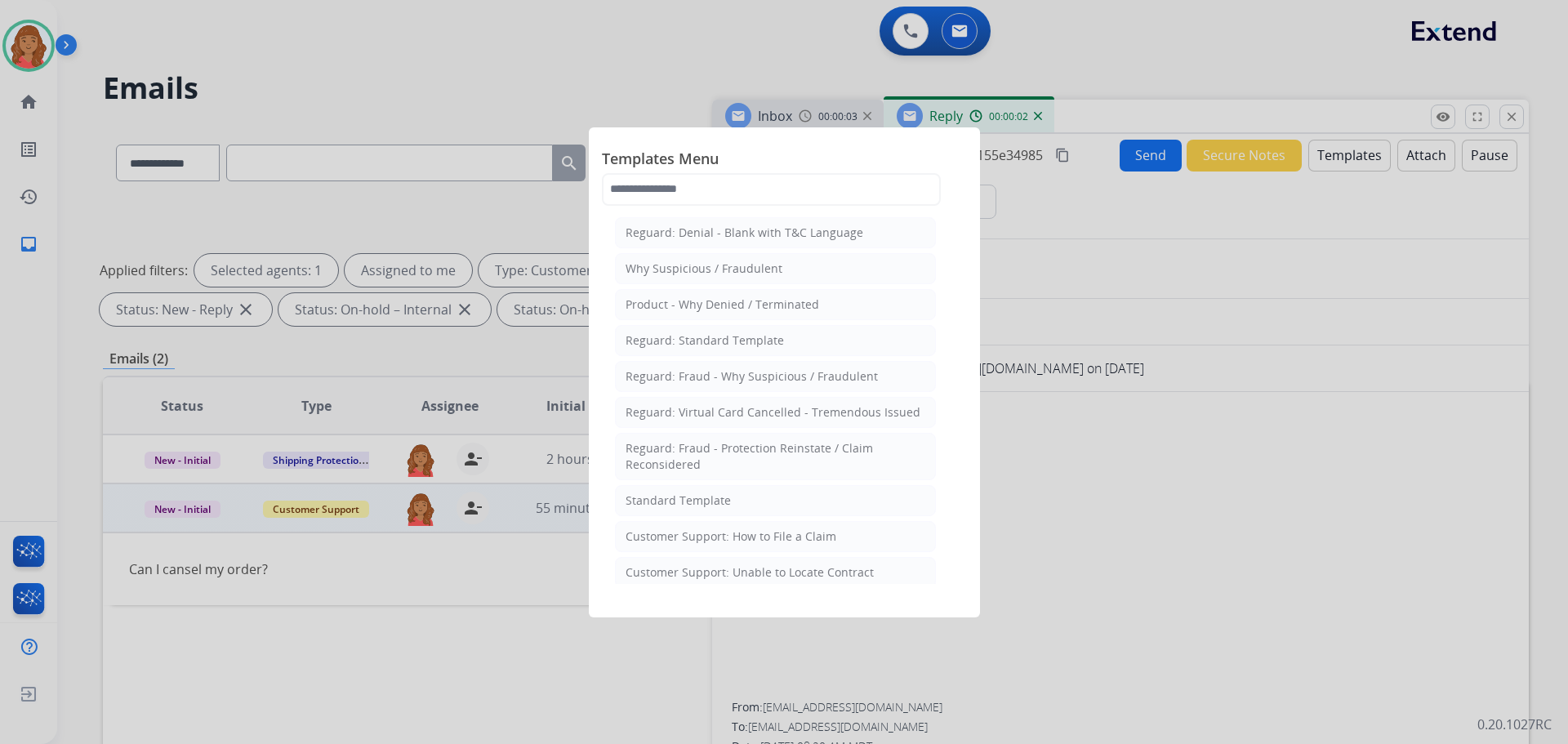
drag, startPoint x: 696, startPoint y: 497, endPoint x: 708, endPoint y: 527, distance: 32.3
click at [701, 499] on div "Standard Template" at bounding box center [678, 500] width 105 height 16
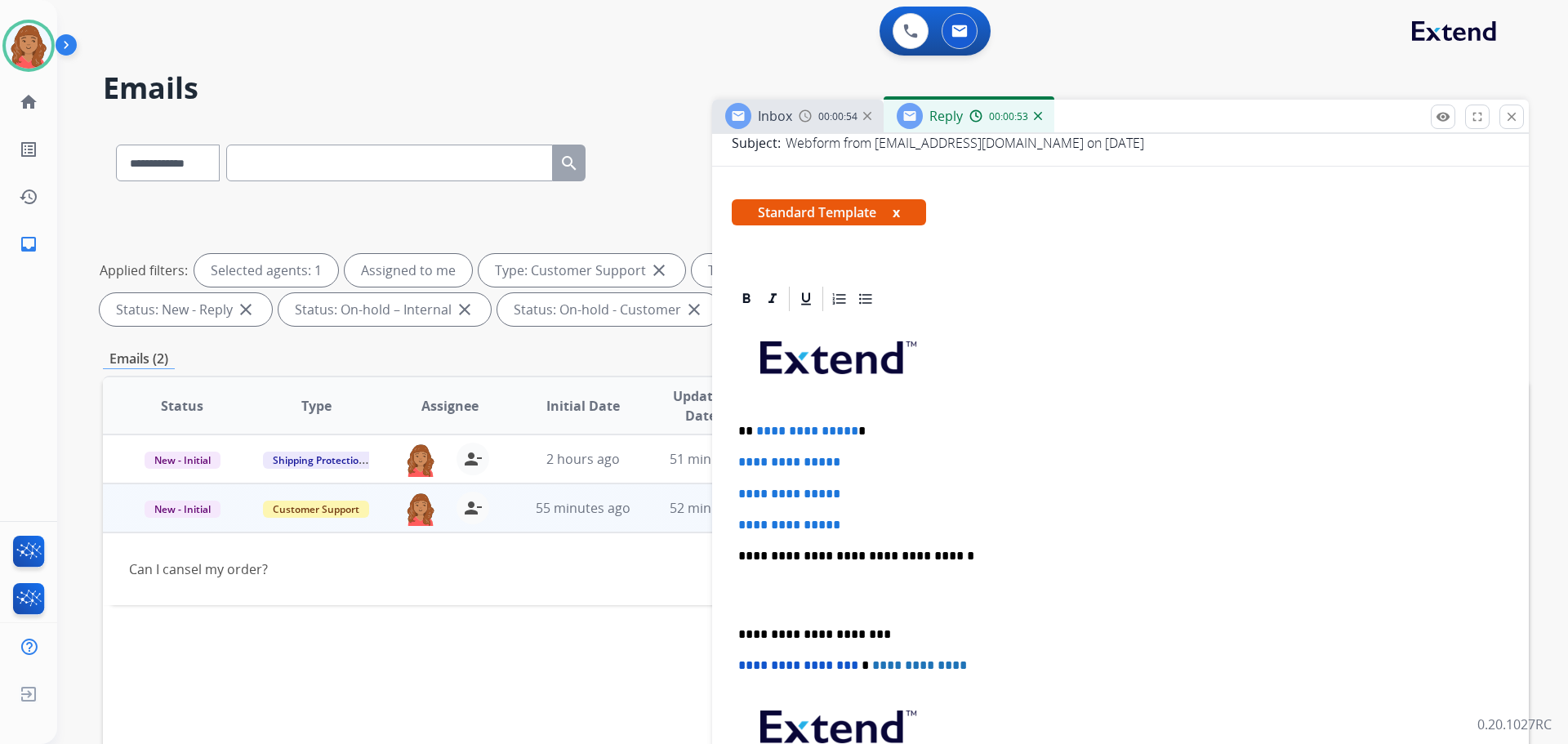
scroll to position [245, 0]
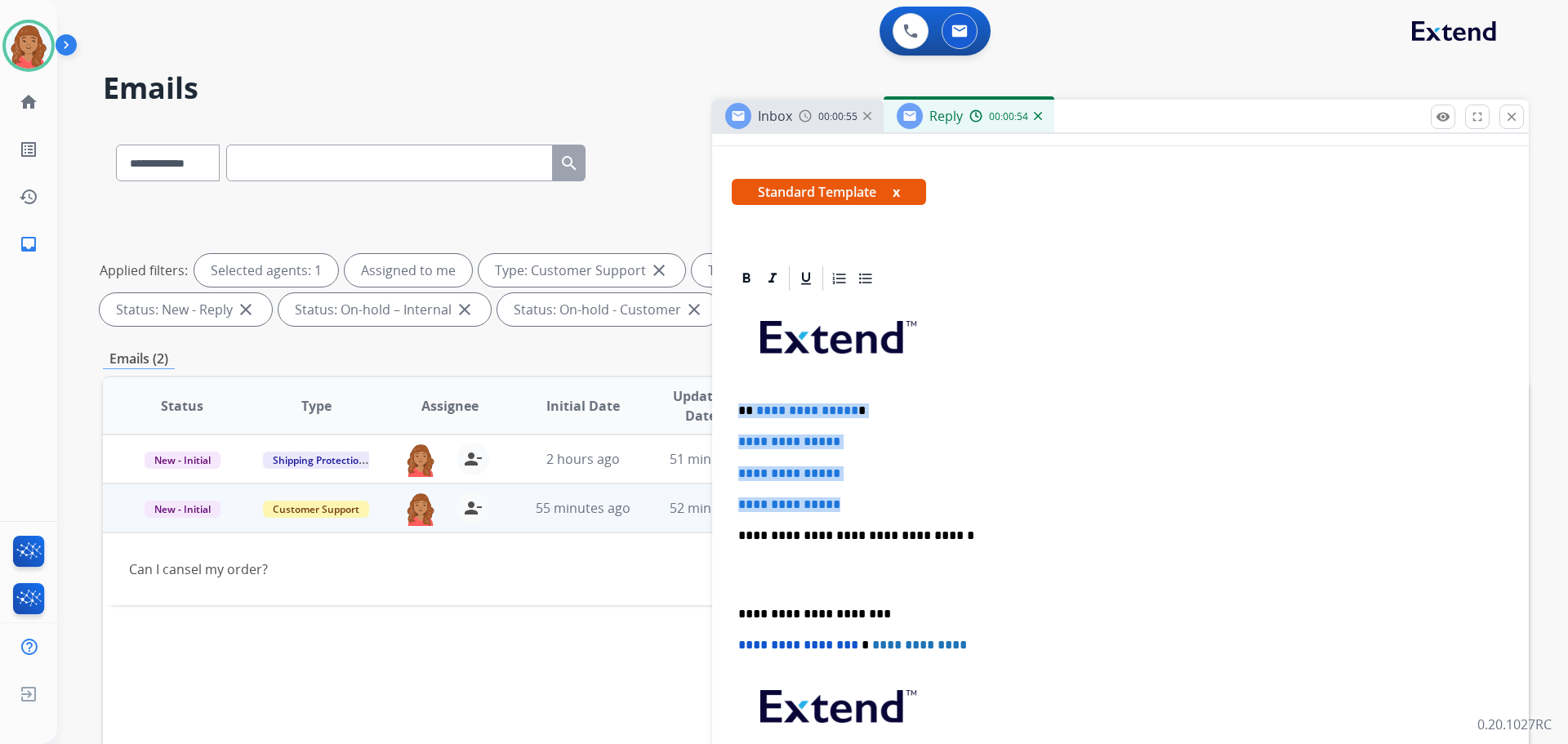
drag, startPoint x: 839, startPoint y: 501, endPoint x: 724, endPoint y: 391, distance: 159.1
click at [724, 391] on div "**********" at bounding box center [1120, 602] width 817 height 676
paste div
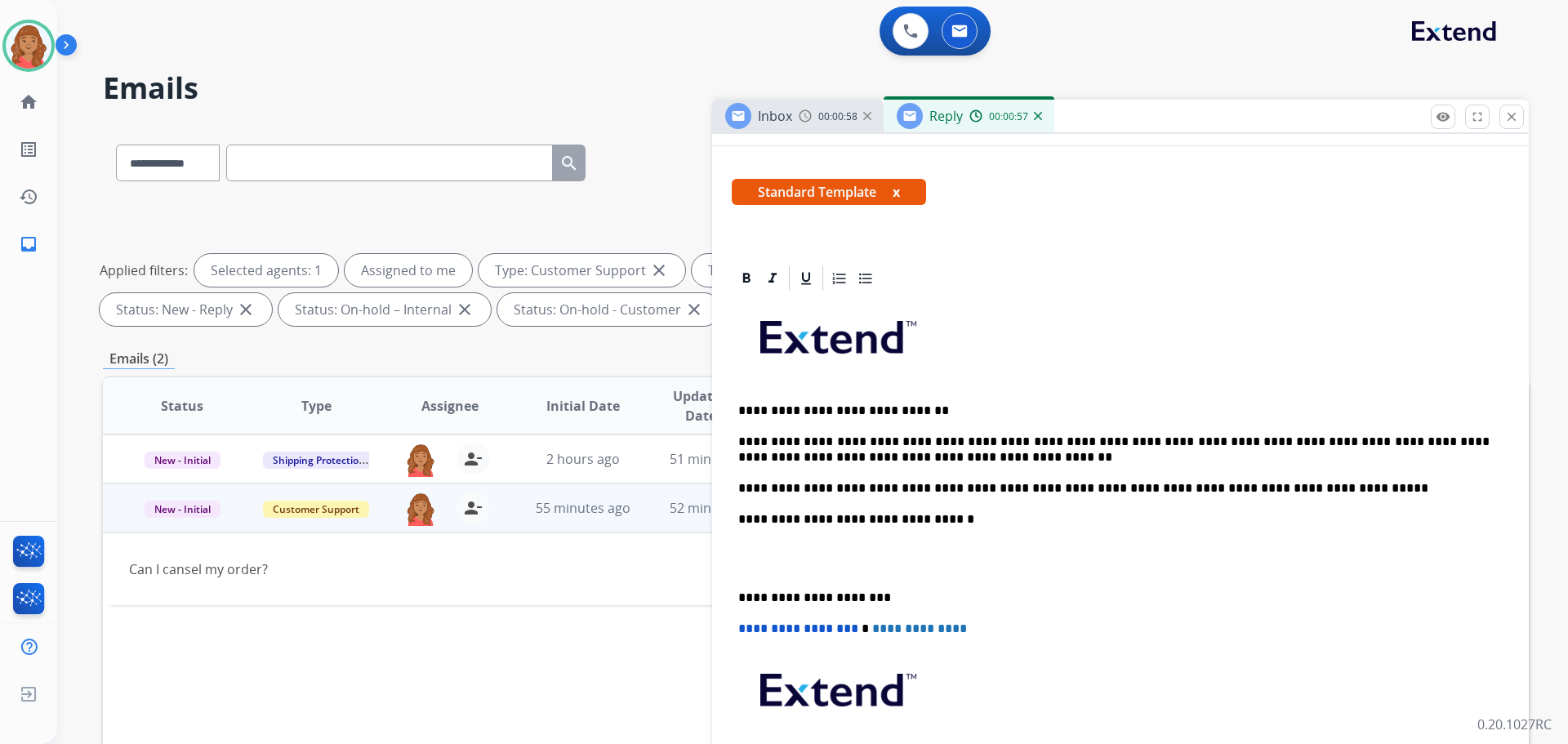
click at [791, 378] on p at bounding box center [1119, 343] width 764 height 87
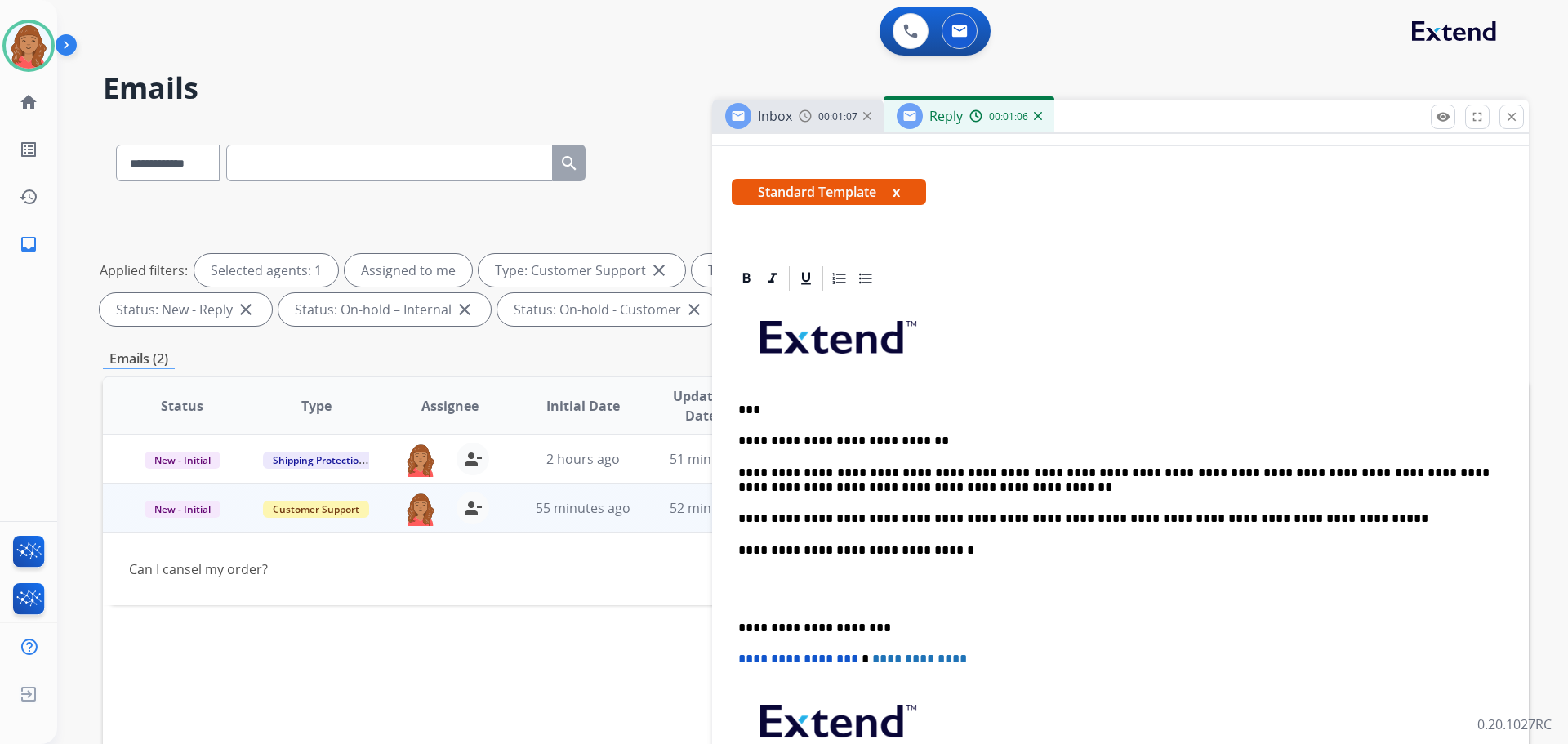
click at [750, 408] on p "***" at bounding box center [1113, 410] width 751 height 14
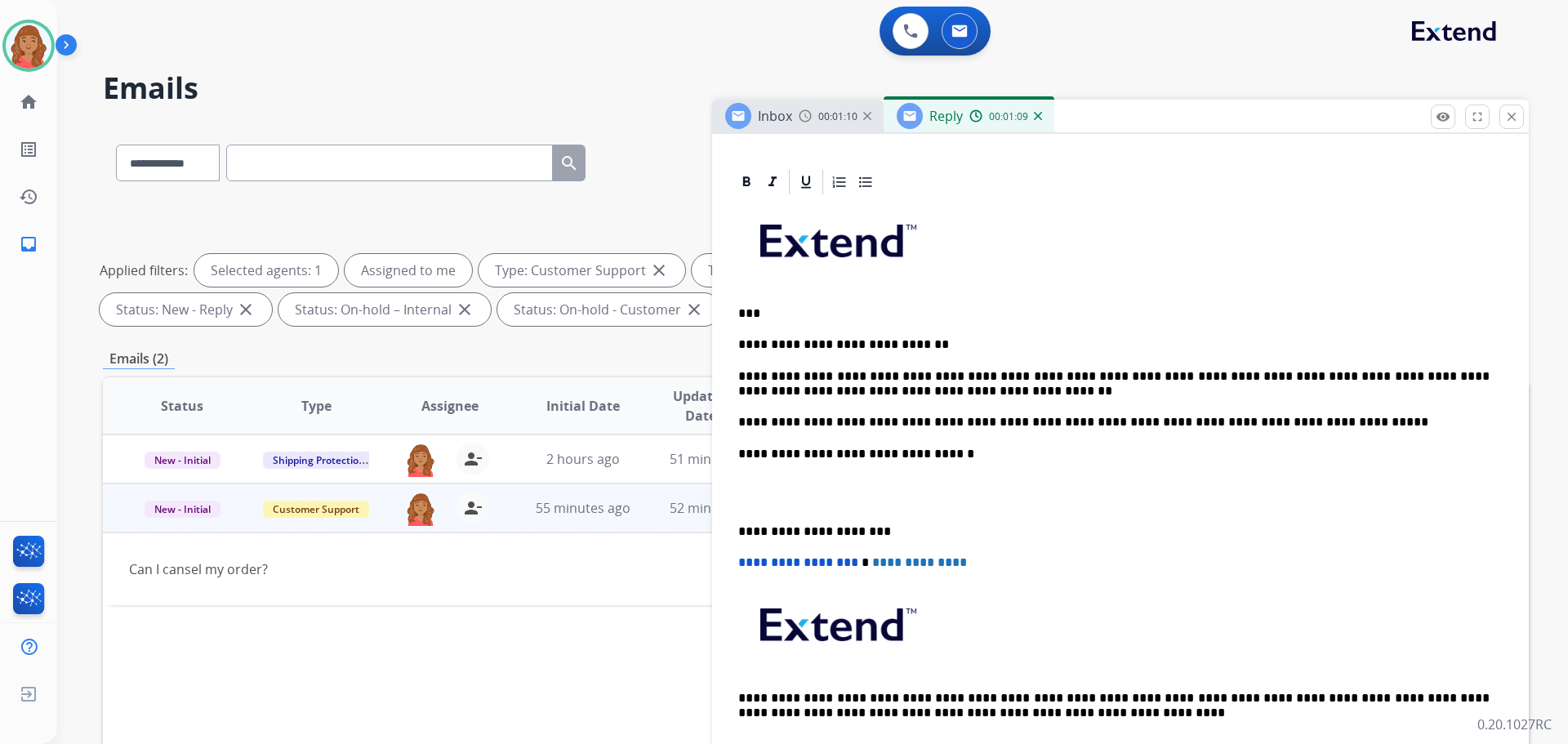
scroll to position [405, 0]
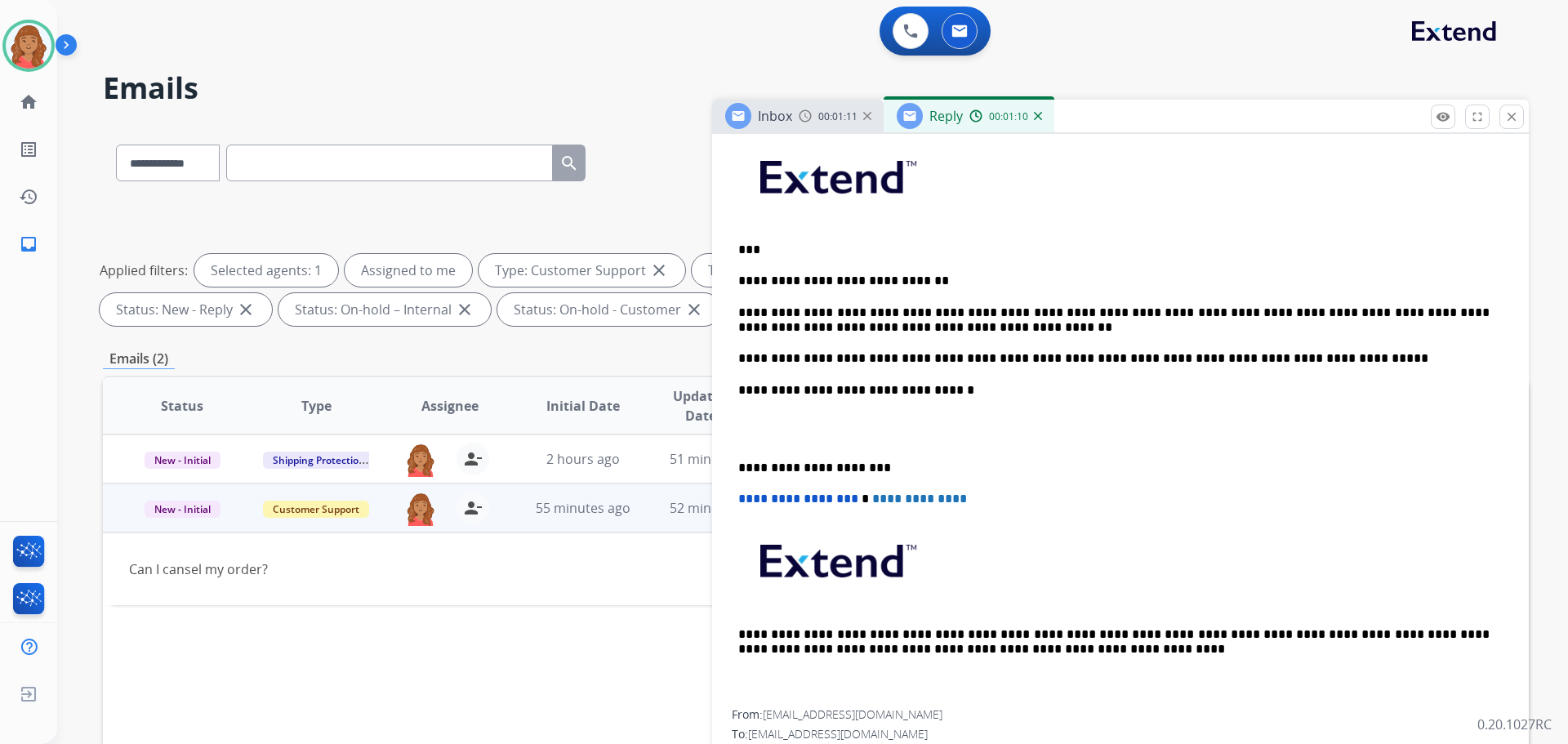
click at [732, 465] on div "**********" at bounding box center [1120, 421] width 778 height 576
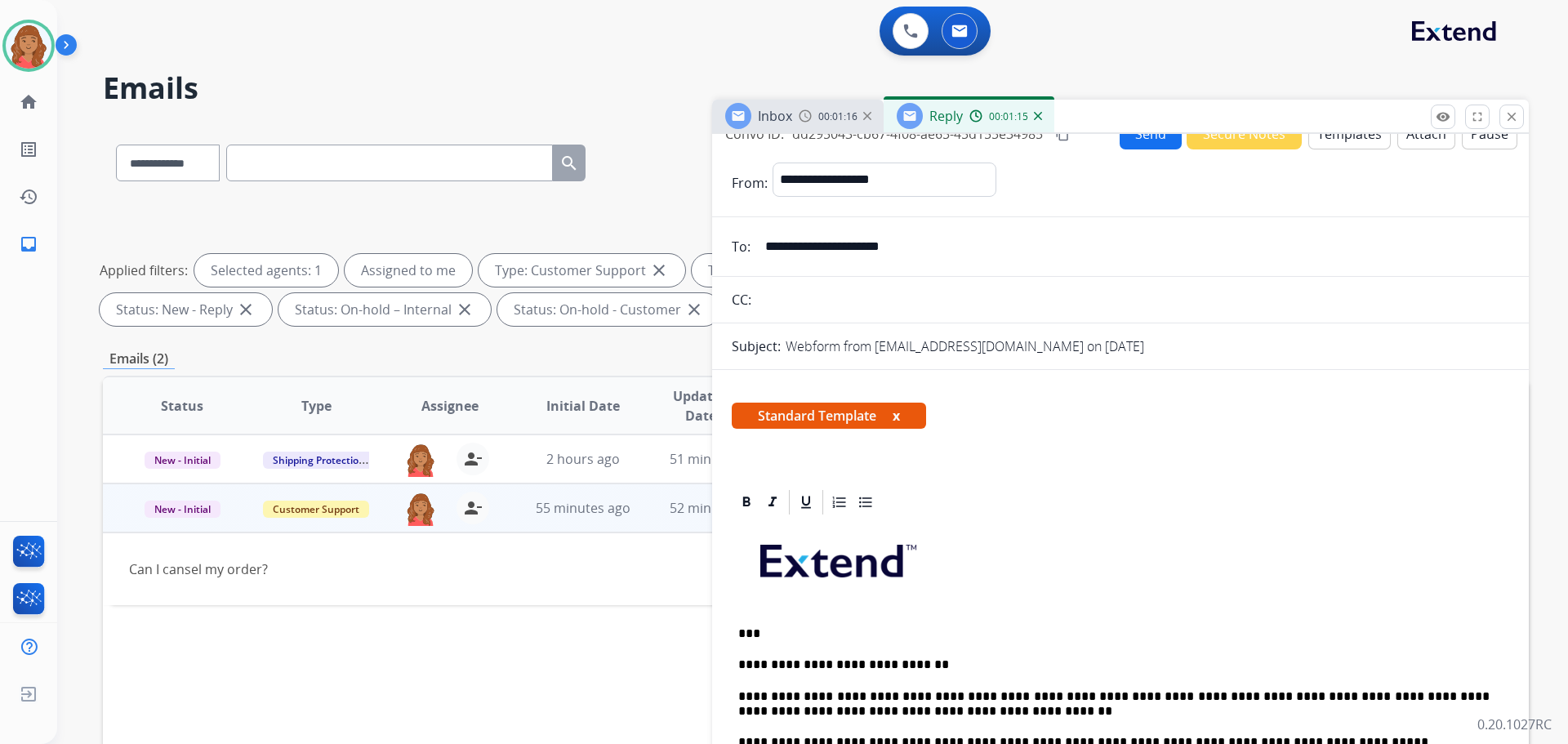
scroll to position [0, 0]
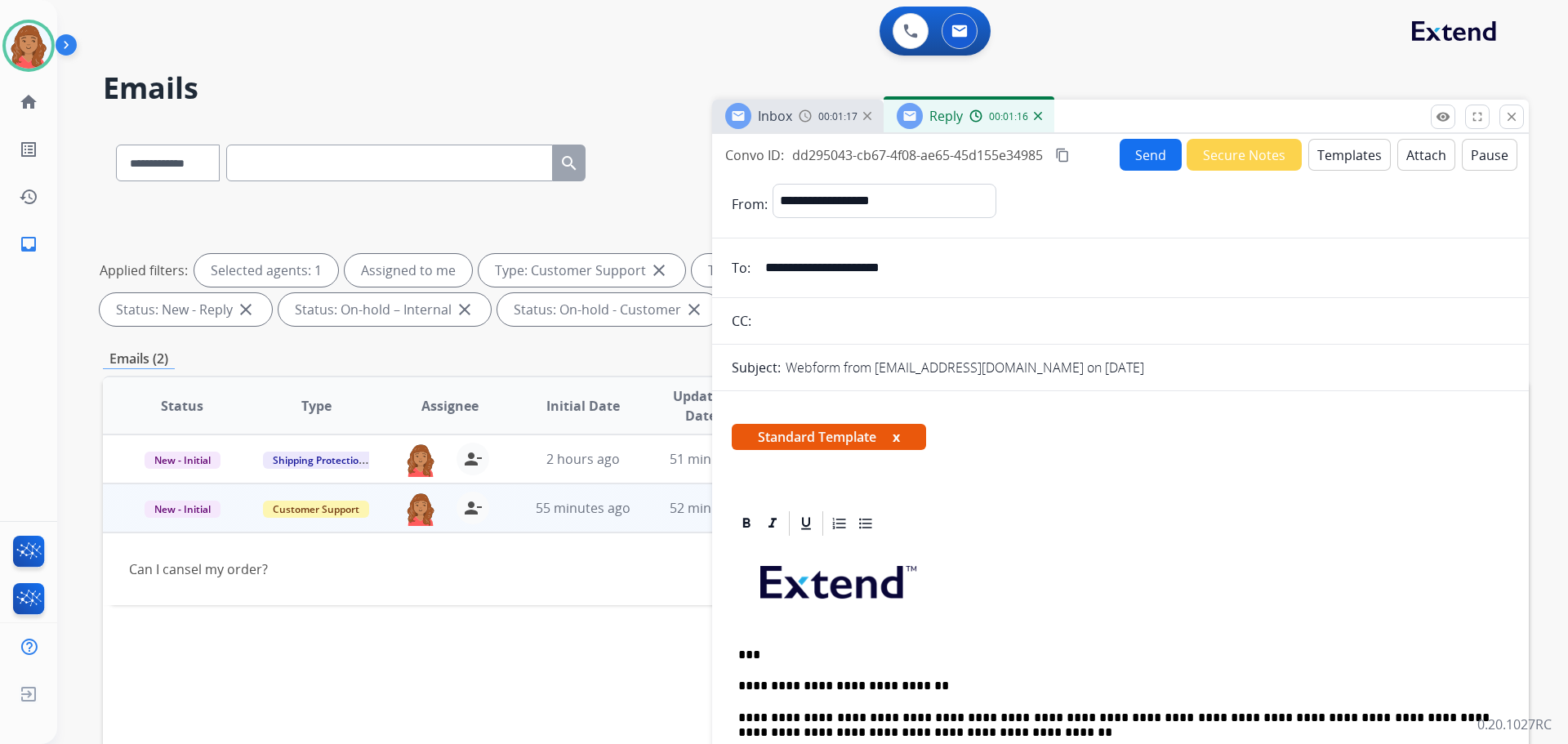
click at [1149, 159] on button "Send" at bounding box center [1150, 154] width 62 height 32
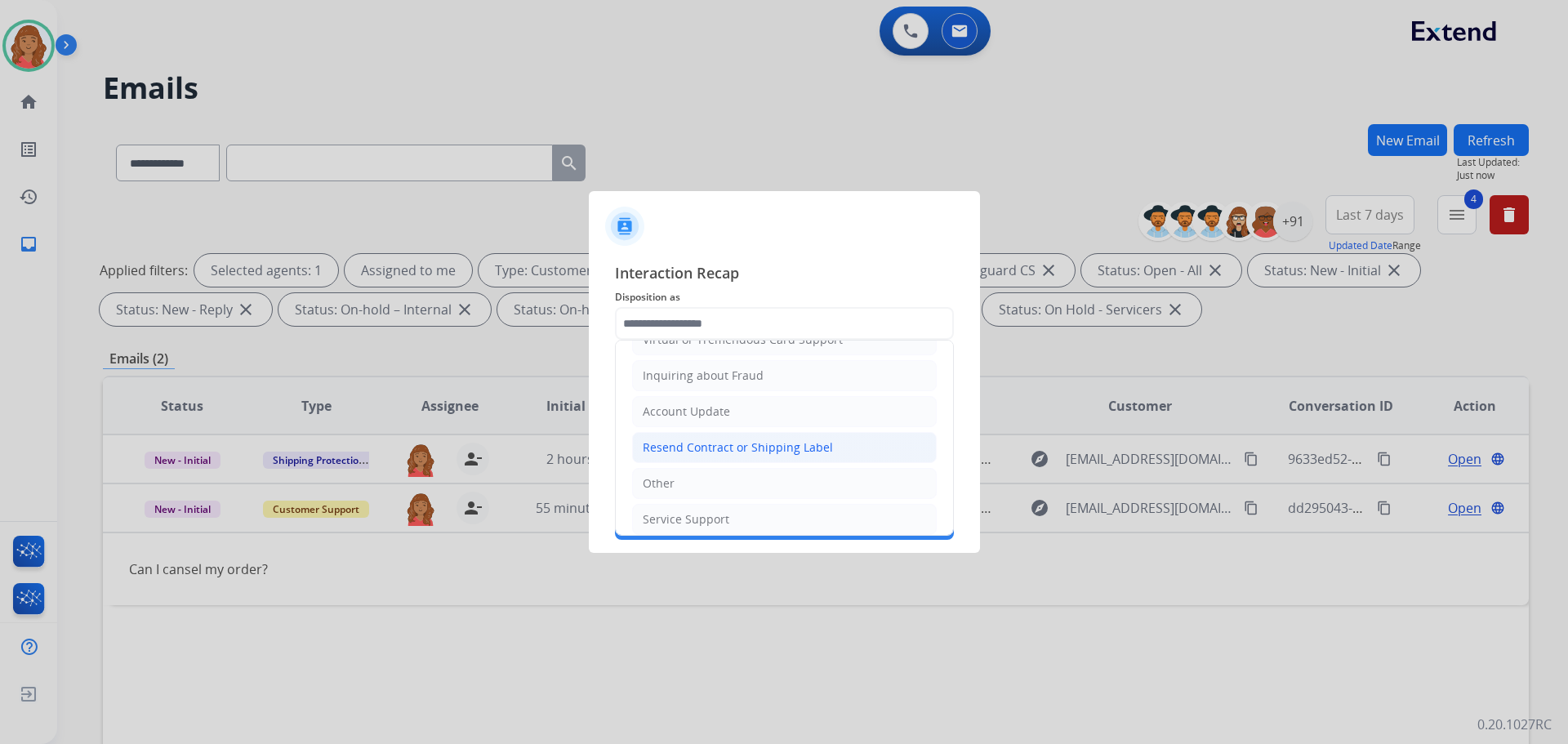
scroll to position [245, 0]
click at [679, 481] on li "Other" at bounding box center [784, 481] width 305 height 31
type input "*****"
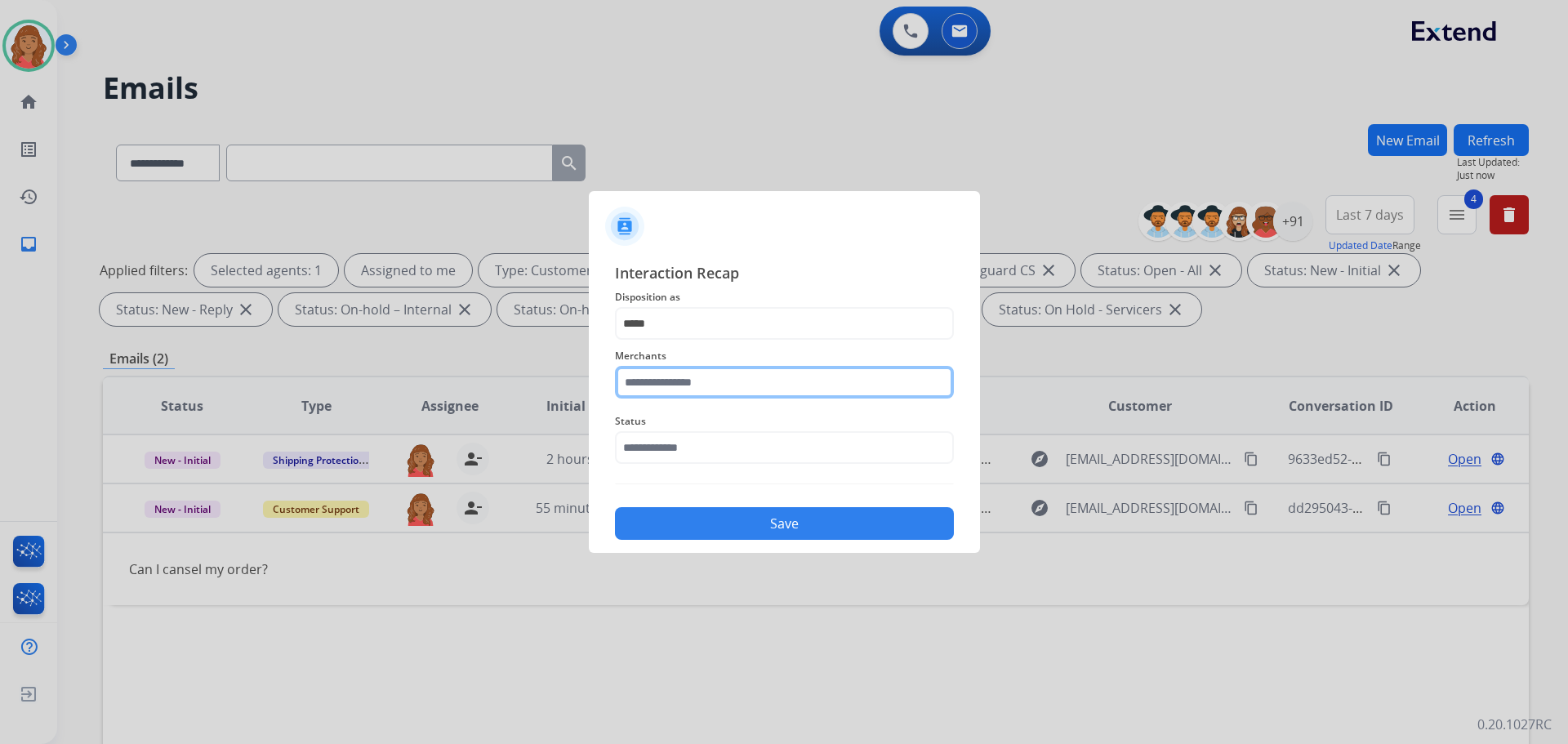
click at [696, 373] on input "text" at bounding box center [784, 382] width 339 height 33
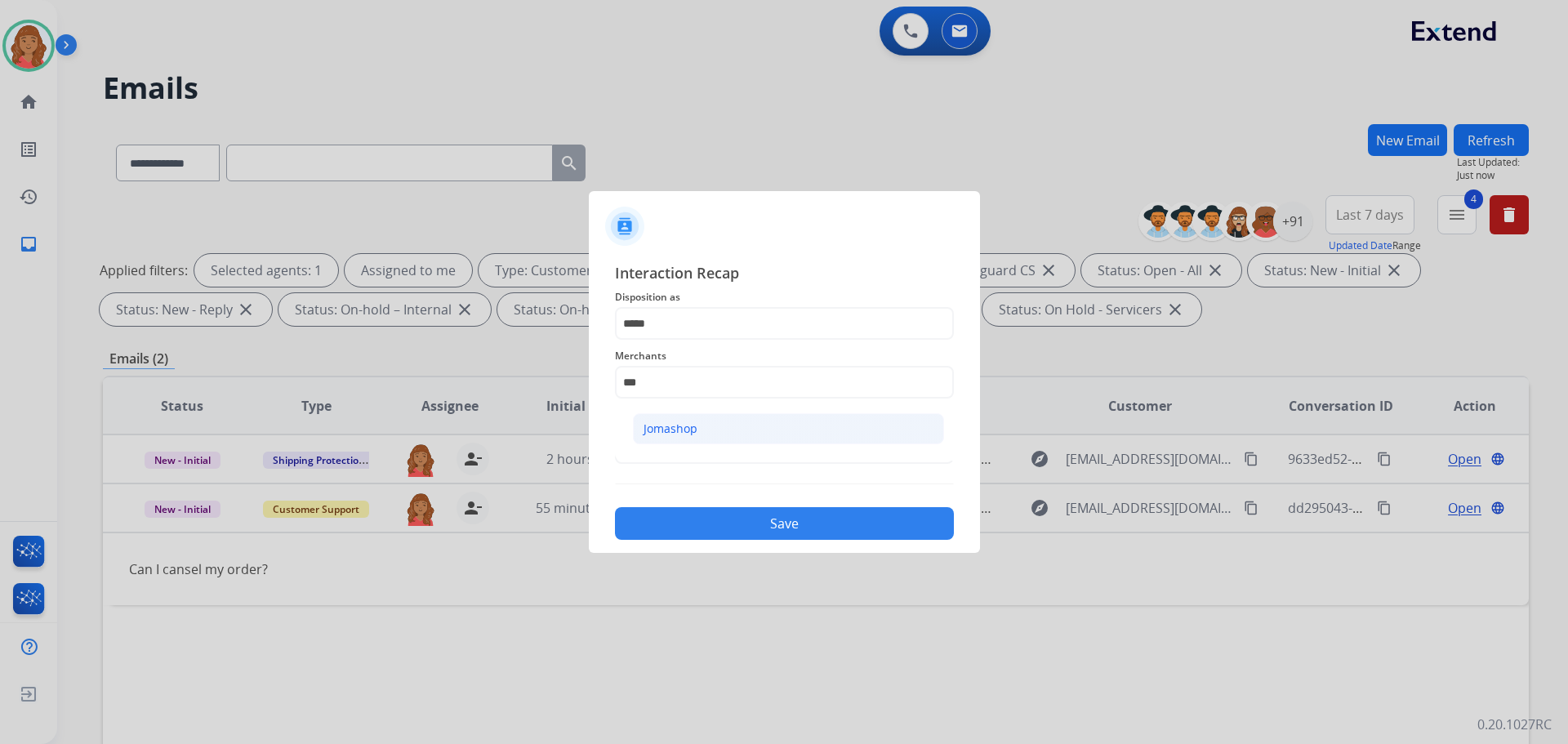
drag, startPoint x: 682, startPoint y: 430, endPoint x: 674, endPoint y: 460, distance: 31.0
click at [682, 430] on div "Jomashop" at bounding box center [670, 429] width 53 height 16
type input "********"
click at [673, 456] on input "text" at bounding box center [784, 448] width 339 height 33
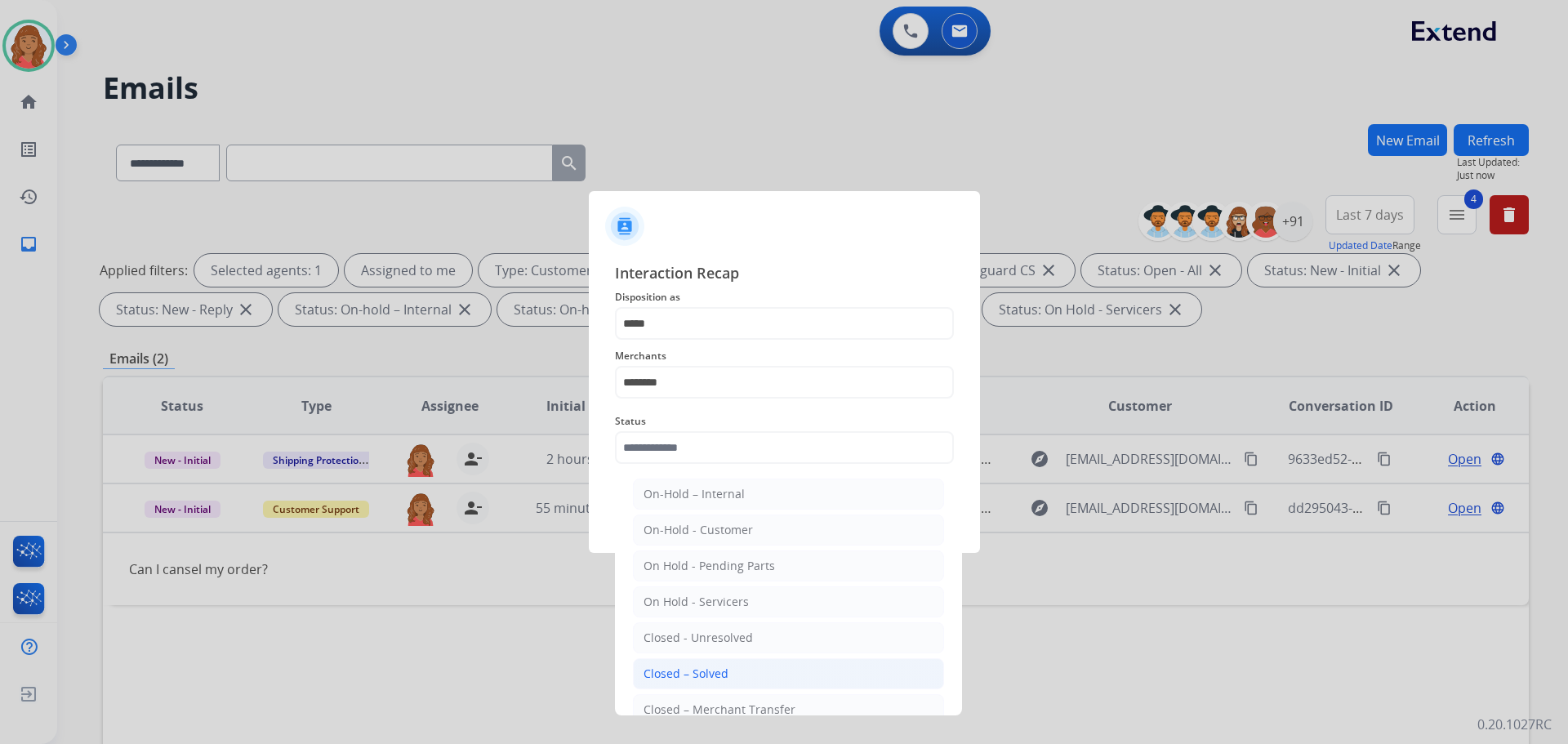
drag, startPoint x: 670, startPoint y: 681, endPoint x: 682, endPoint y: 666, distance: 19.2
click at [672, 681] on div "Closed – Solved" at bounding box center [686, 673] width 85 height 16
type input "**********"
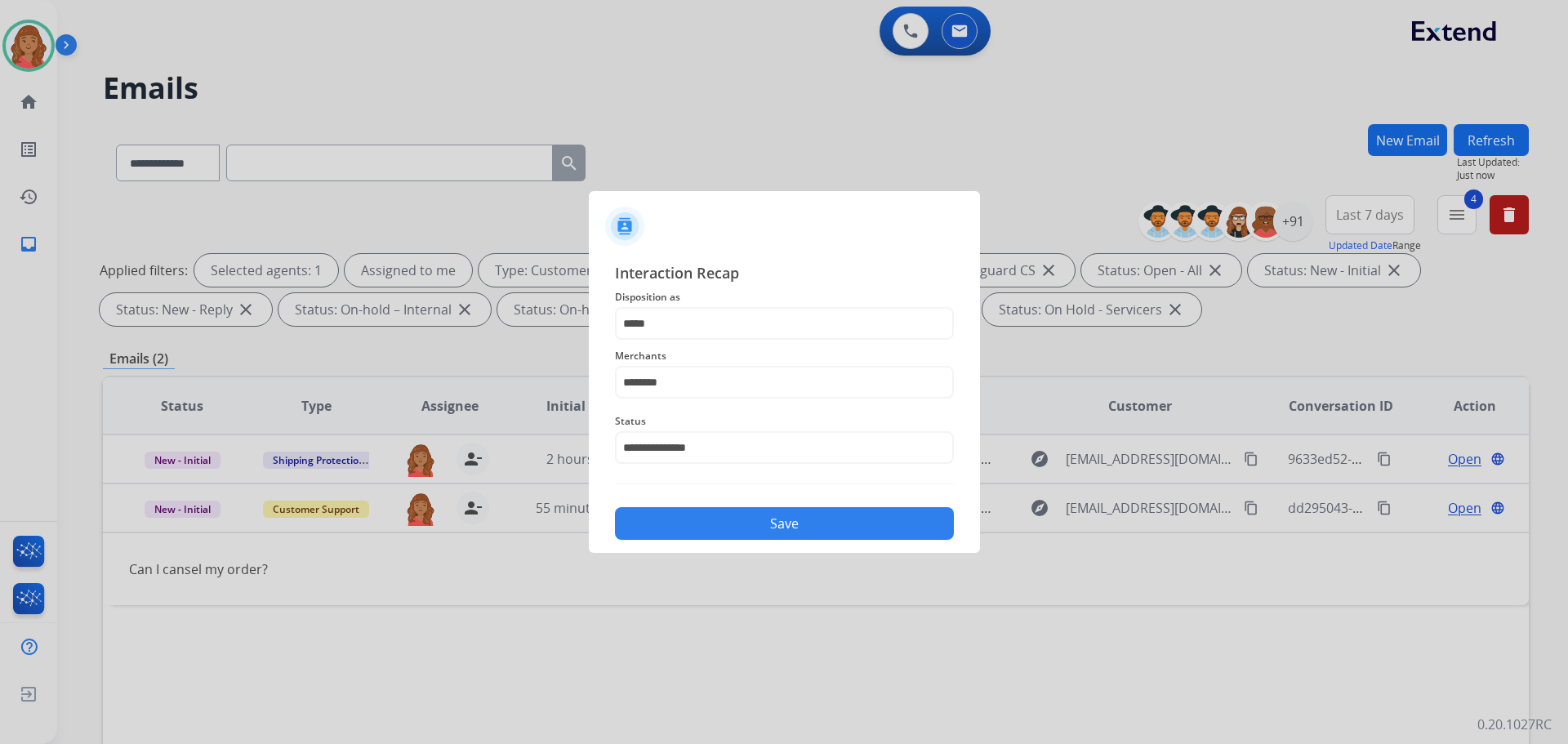
click at [733, 517] on button "Save" at bounding box center [784, 523] width 339 height 33
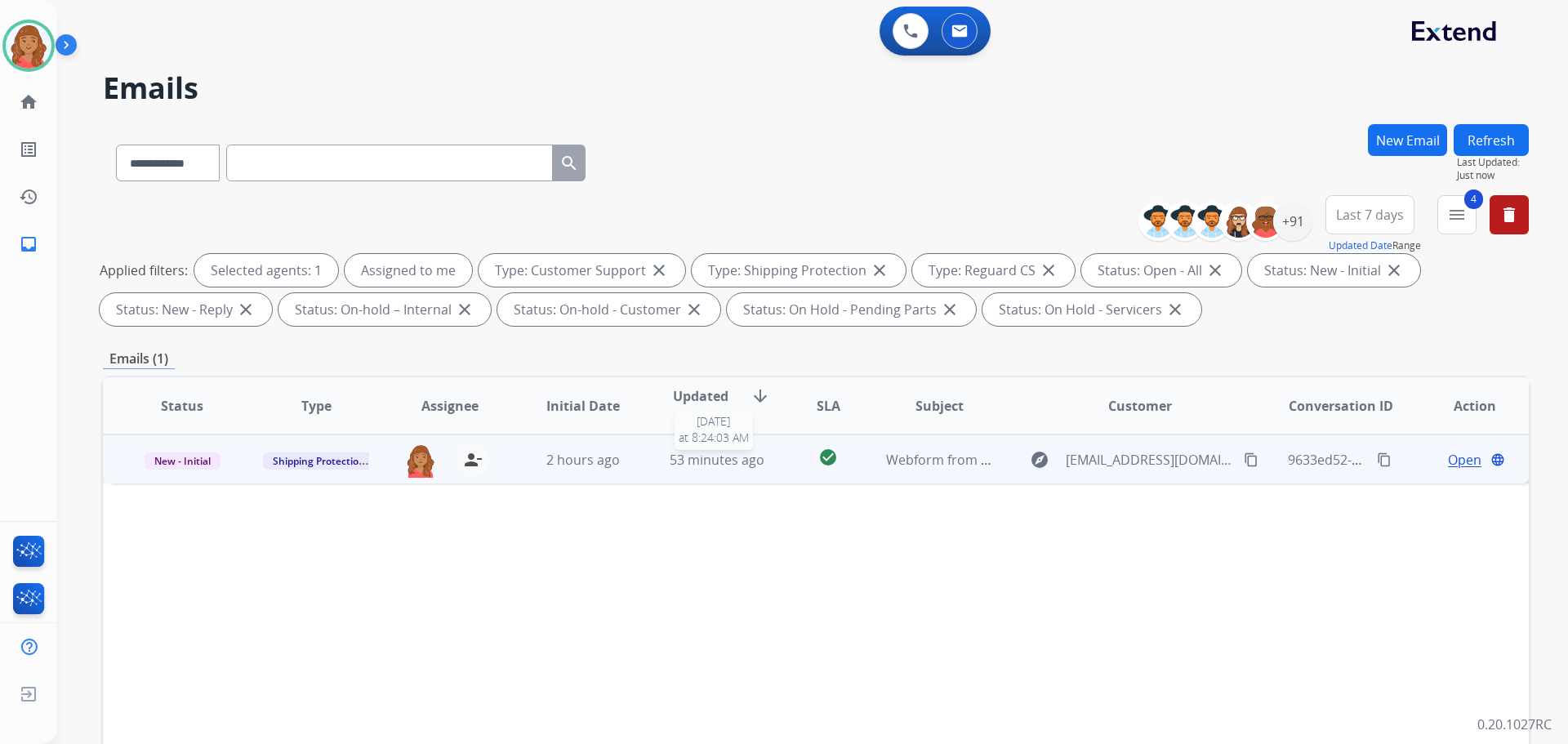
click at [730, 465] on span "53 minutes ago" at bounding box center [717, 459] width 95 height 18
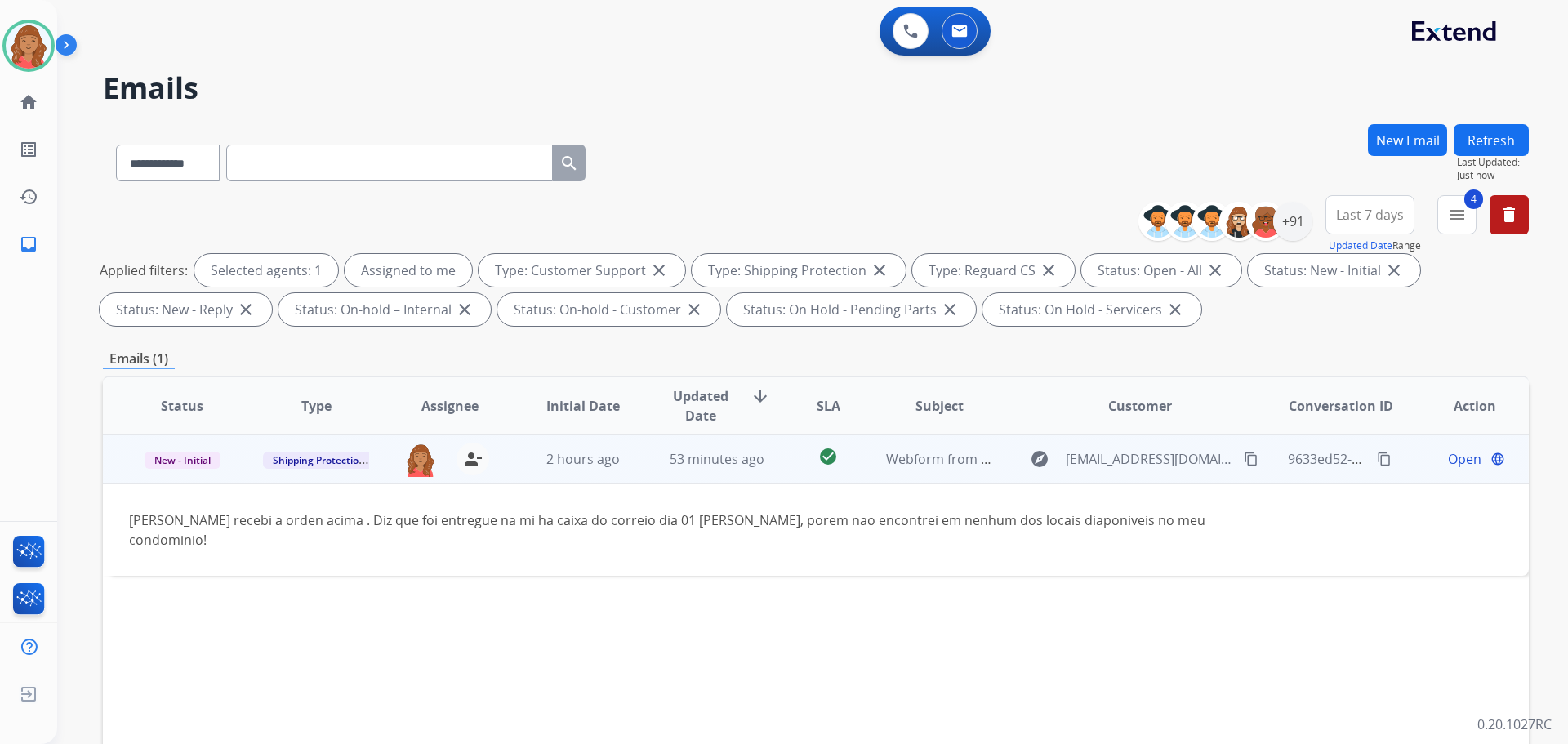
click at [1244, 458] on mat-icon "content_copy" at bounding box center [1251, 459] width 15 height 14
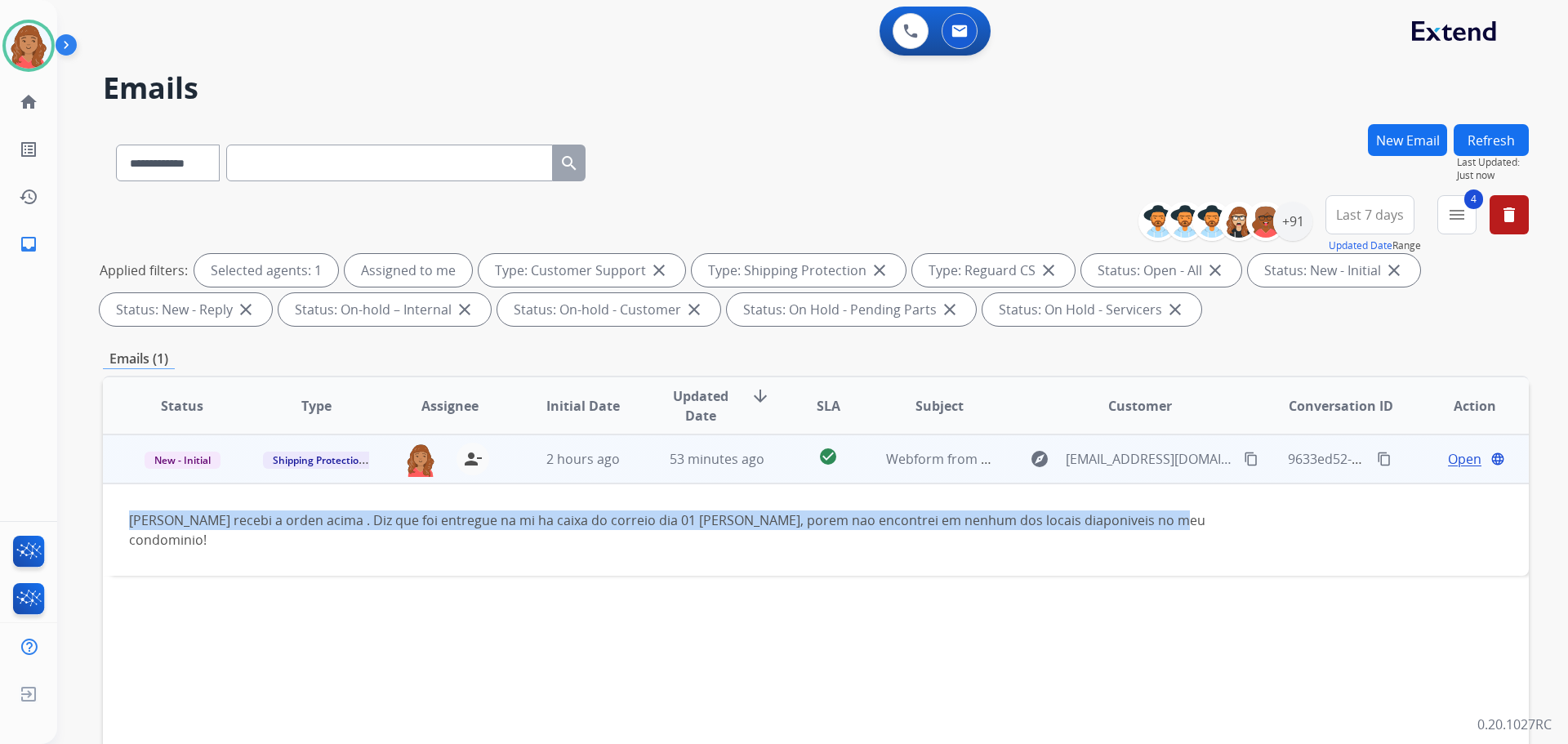
drag, startPoint x: 1185, startPoint y: 520, endPoint x: 123, endPoint y: 498, distance: 1062.2
click at [123, 498] on td "[PERSON_NAME] recebi a orden acima . Diz que foi entregue na mi ha caixa do cor…" at bounding box center [682, 529] width 1158 height 92
copy div "[PERSON_NAME] recebi a orden acima . Diz que foi entregue na mi ha caixa do cor…"
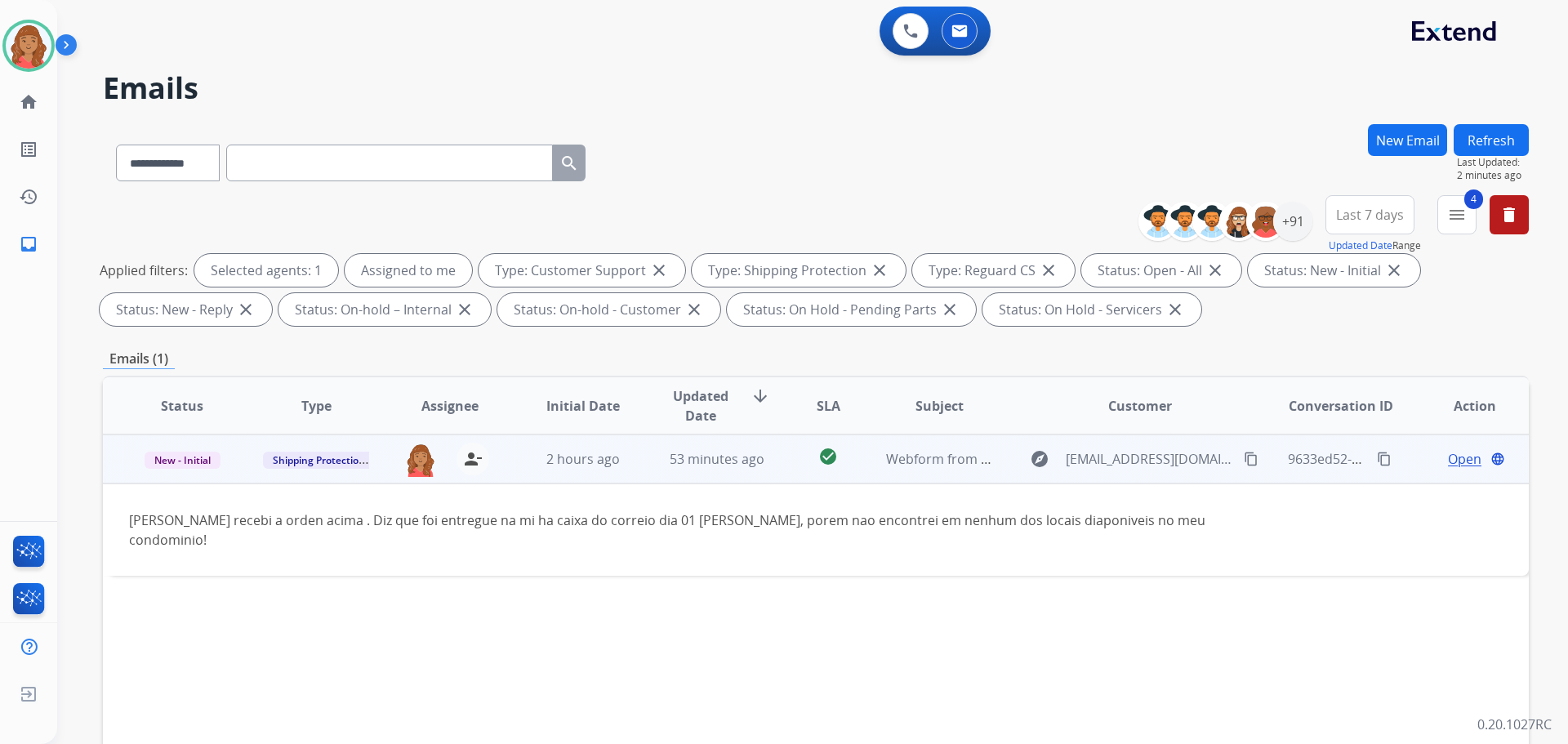
click at [1448, 453] on span "Open" at bounding box center [1464, 459] width 34 height 20
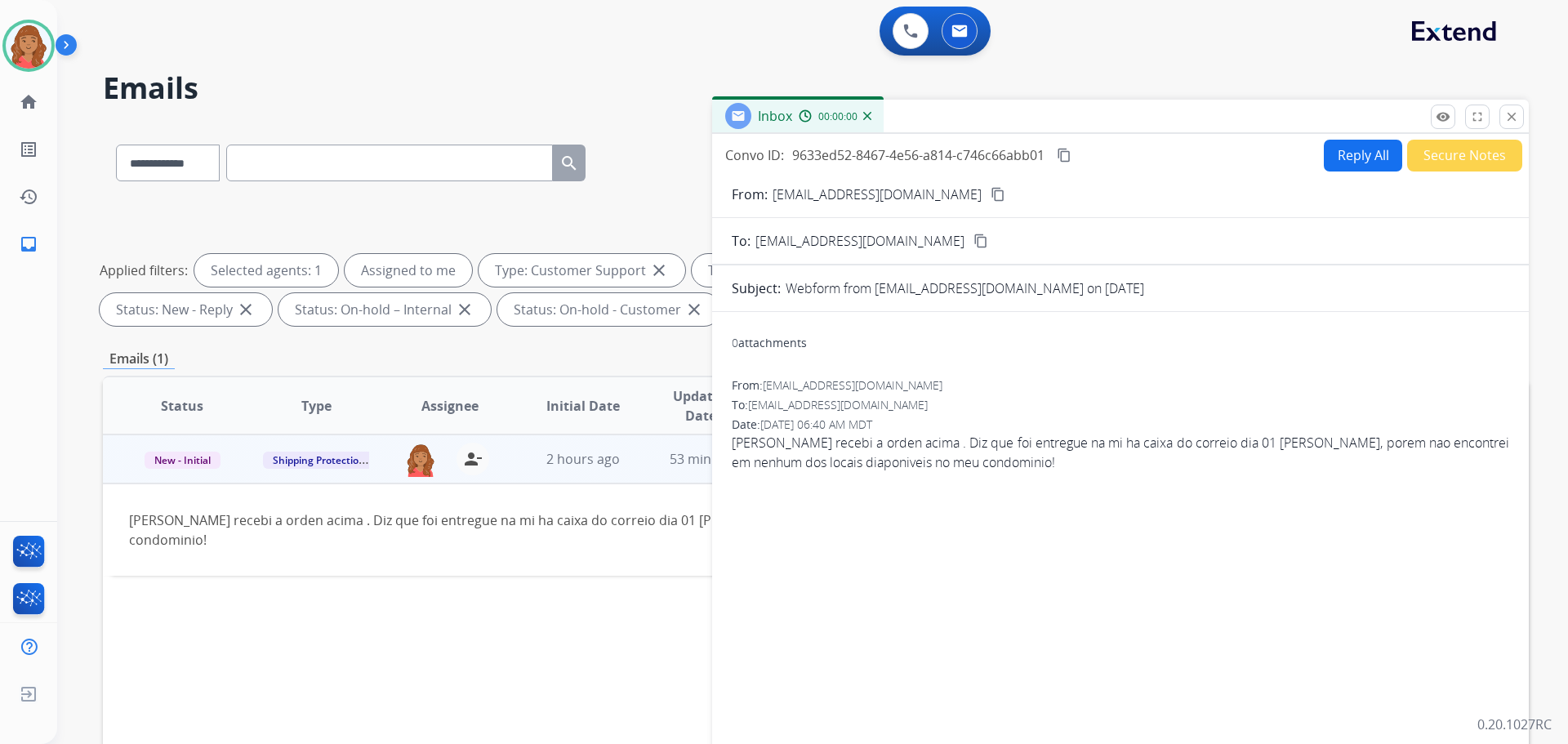
click at [1354, 154] on button "Reply All" at bounding box center [1362, 155] width 78 height 32
select select "**********"
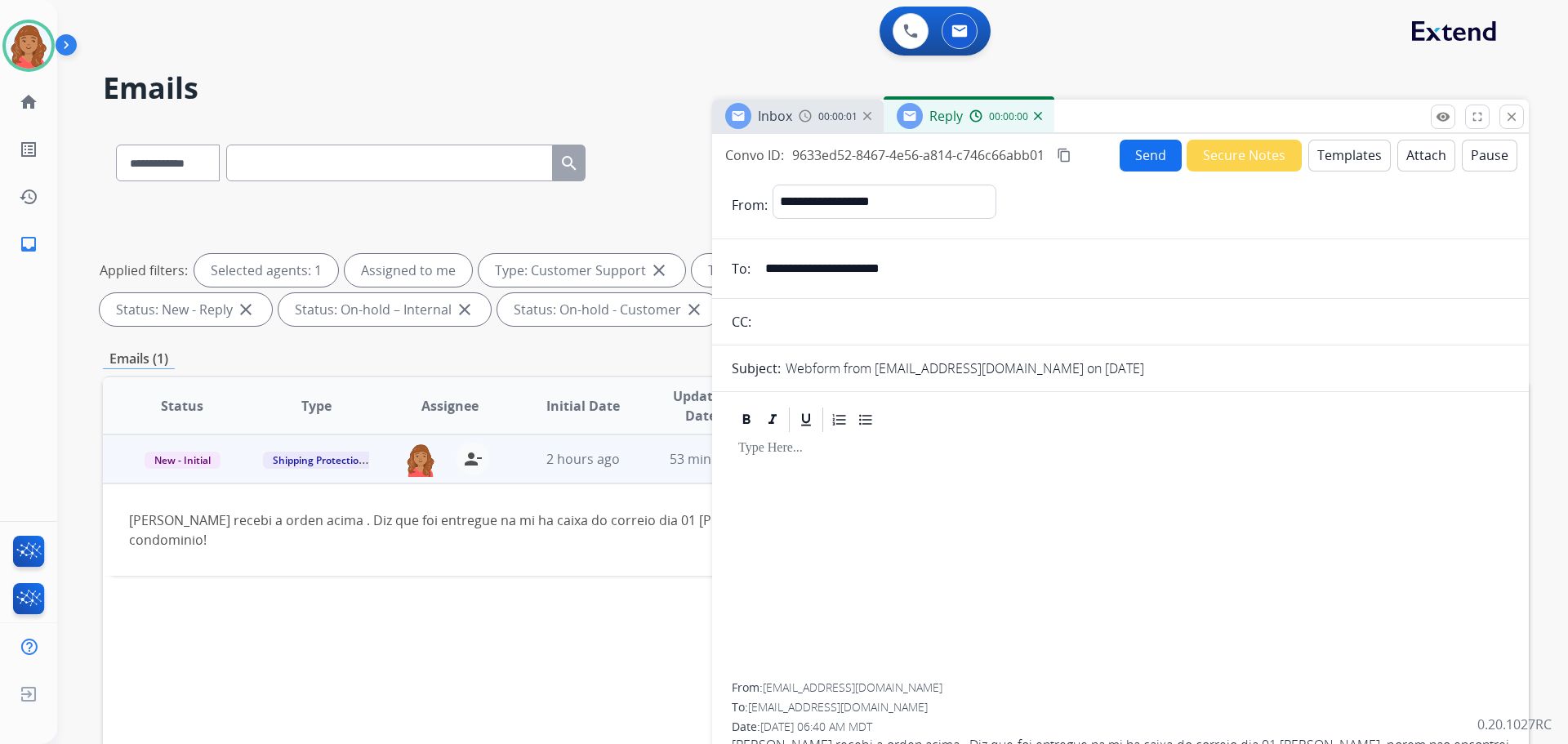
click at [1339, 158] on button "Templates" at bounding box center [1349, 155] width 82 height 32
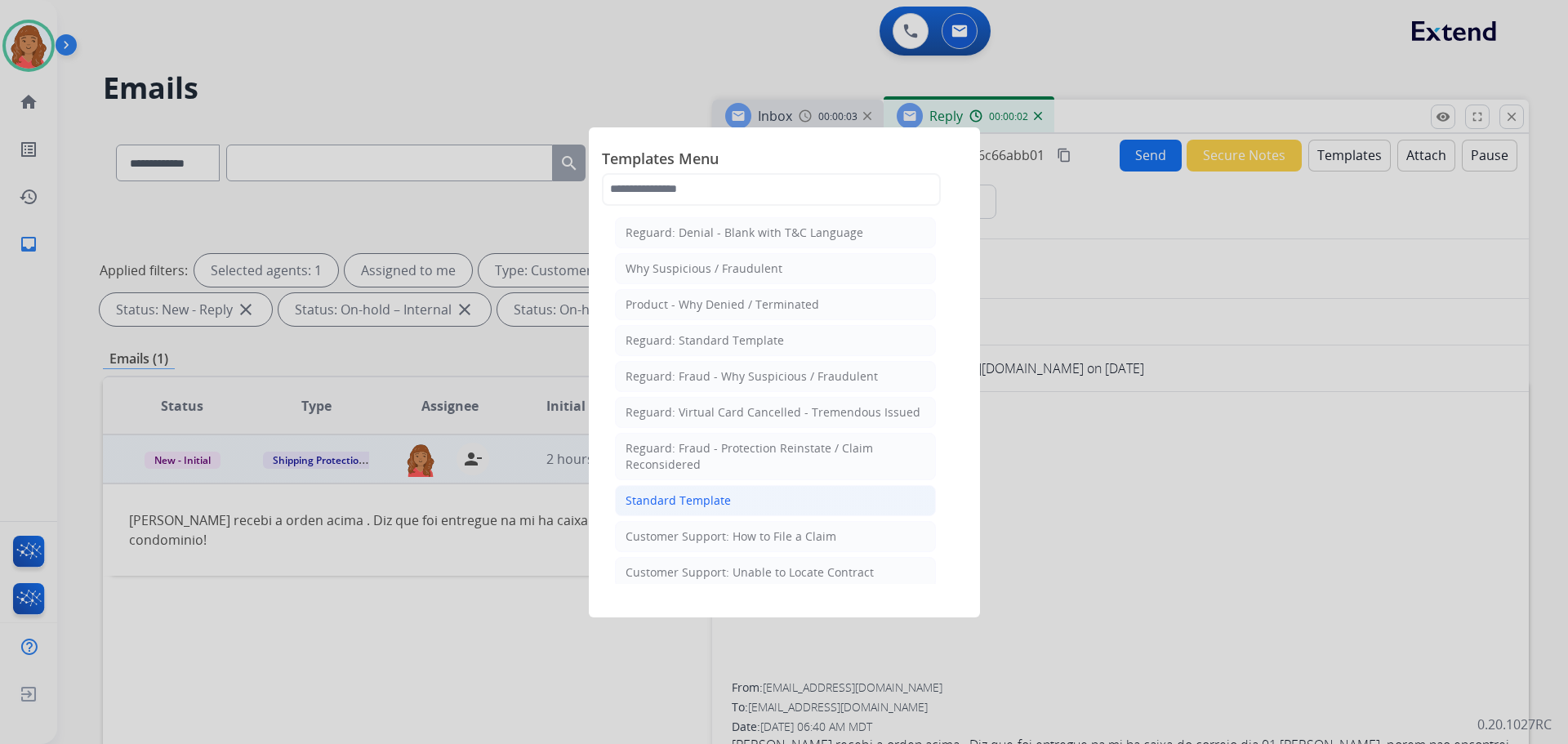
click at [693, 503] on div "Standard Template" at bounding box center [678, 500] width 105 height 16
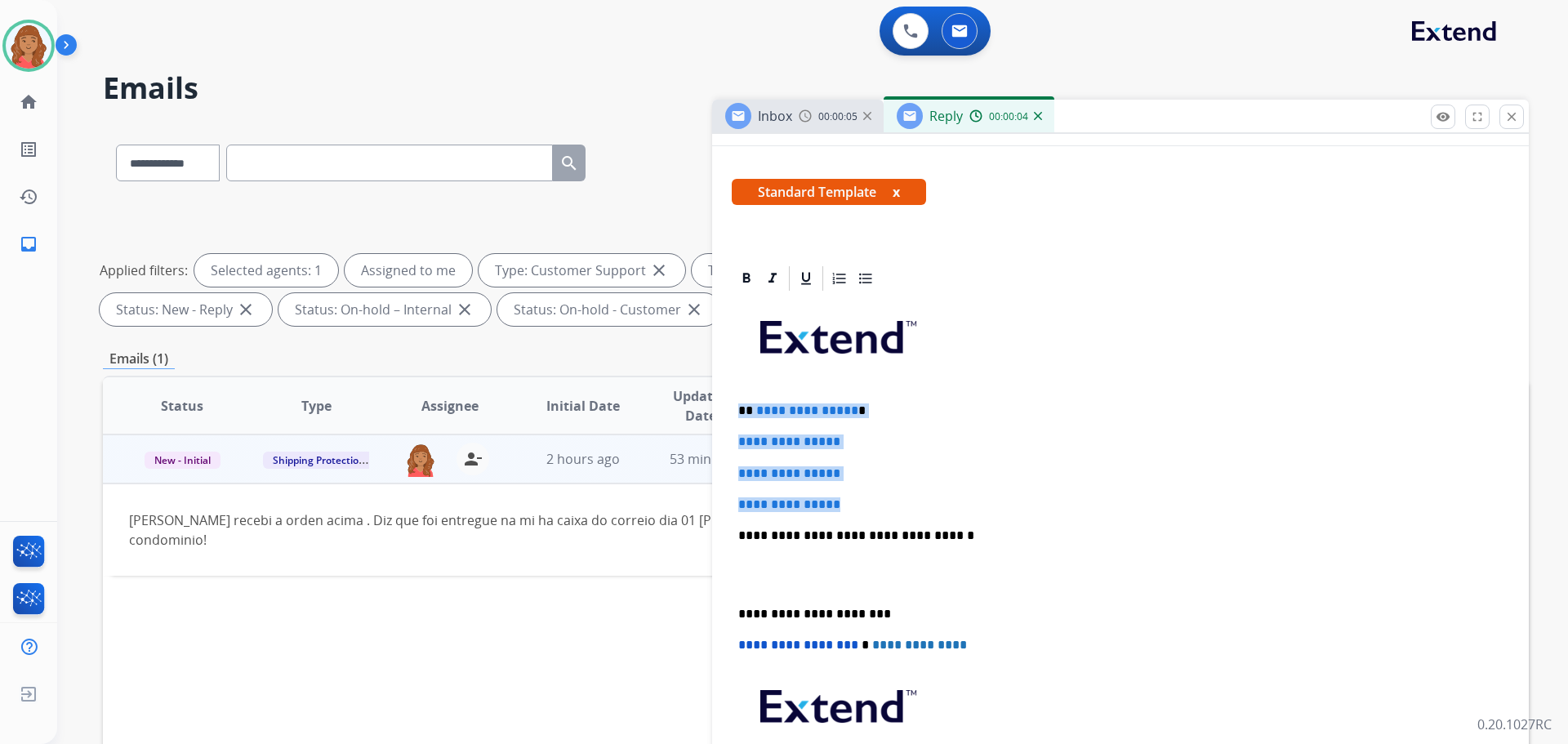
drag, startPoint x: 856, startPoint y: 507, endPoint x: 731, endPoint y: 395, distance: 167.8
click at [731, 395] on div "**********" at bounding box center [1120, 612] width 817 height 696
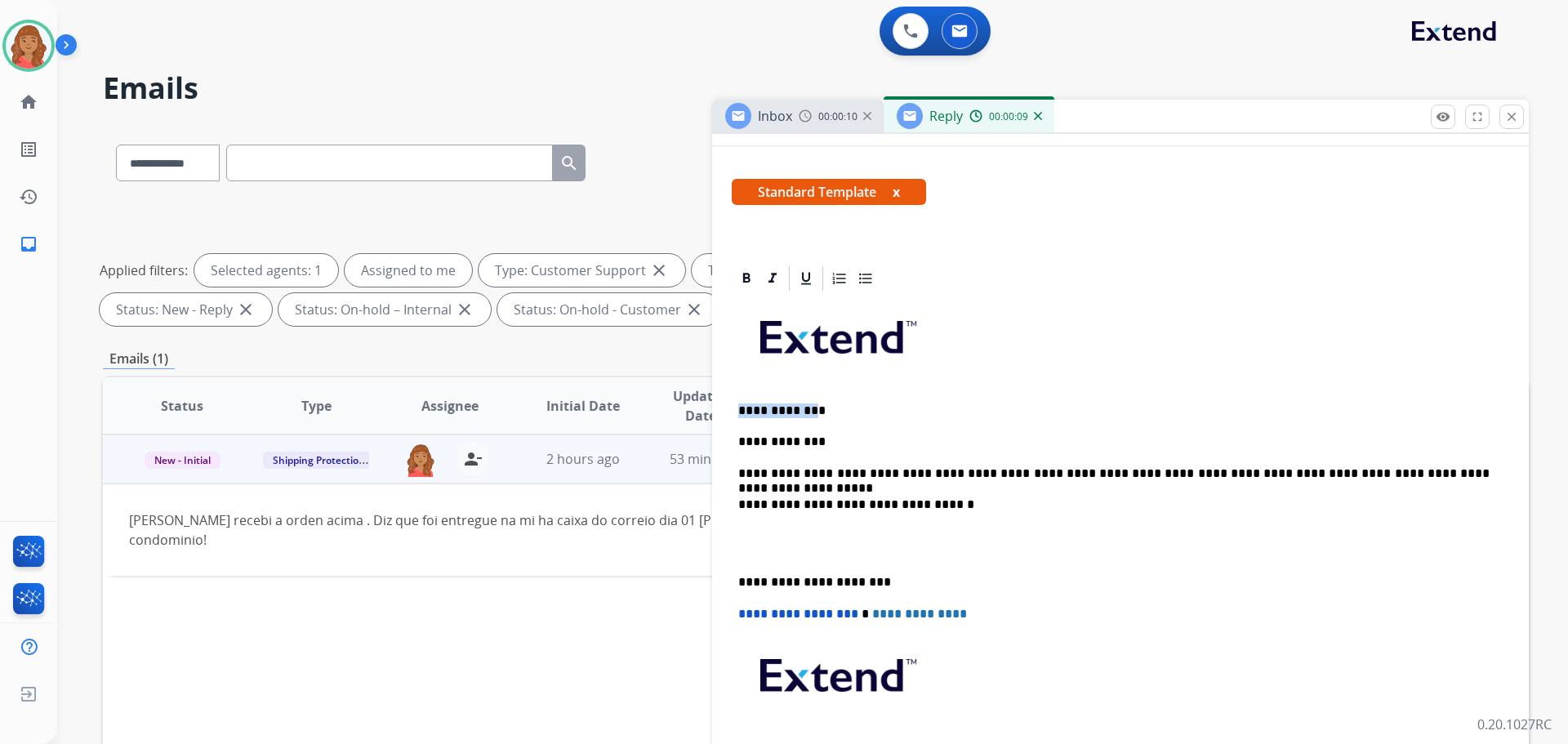
drag, startPoint x: 813, startPoint y: 408, endPoint x: 731, endPoint y: 398, distance: 82.6
click at [733, 400] on div "**********" at bounding box center [1120, 558] width 778 height 531
drag, startPoint x: 769, startPoint y: 405, endPoint x: 720, endPoint y: 408, distance: 49.1
click at [721, 408] on div "**********" at bounding box center [1120, 595] width 817 height 664
click at [737, 581] on div "**********" at bounding box center [1120, 558] width 778 height 531
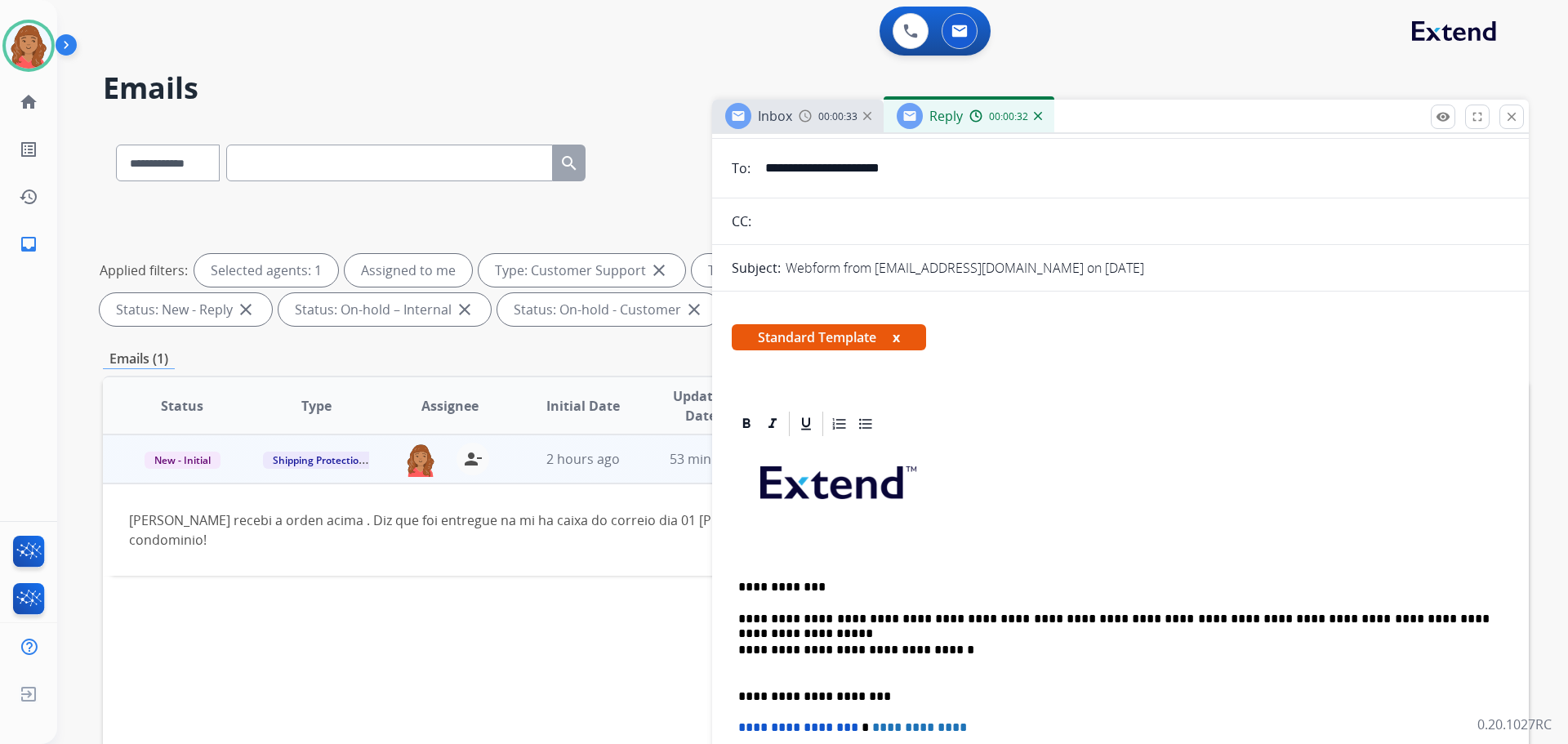
scroll to position [0, 0]
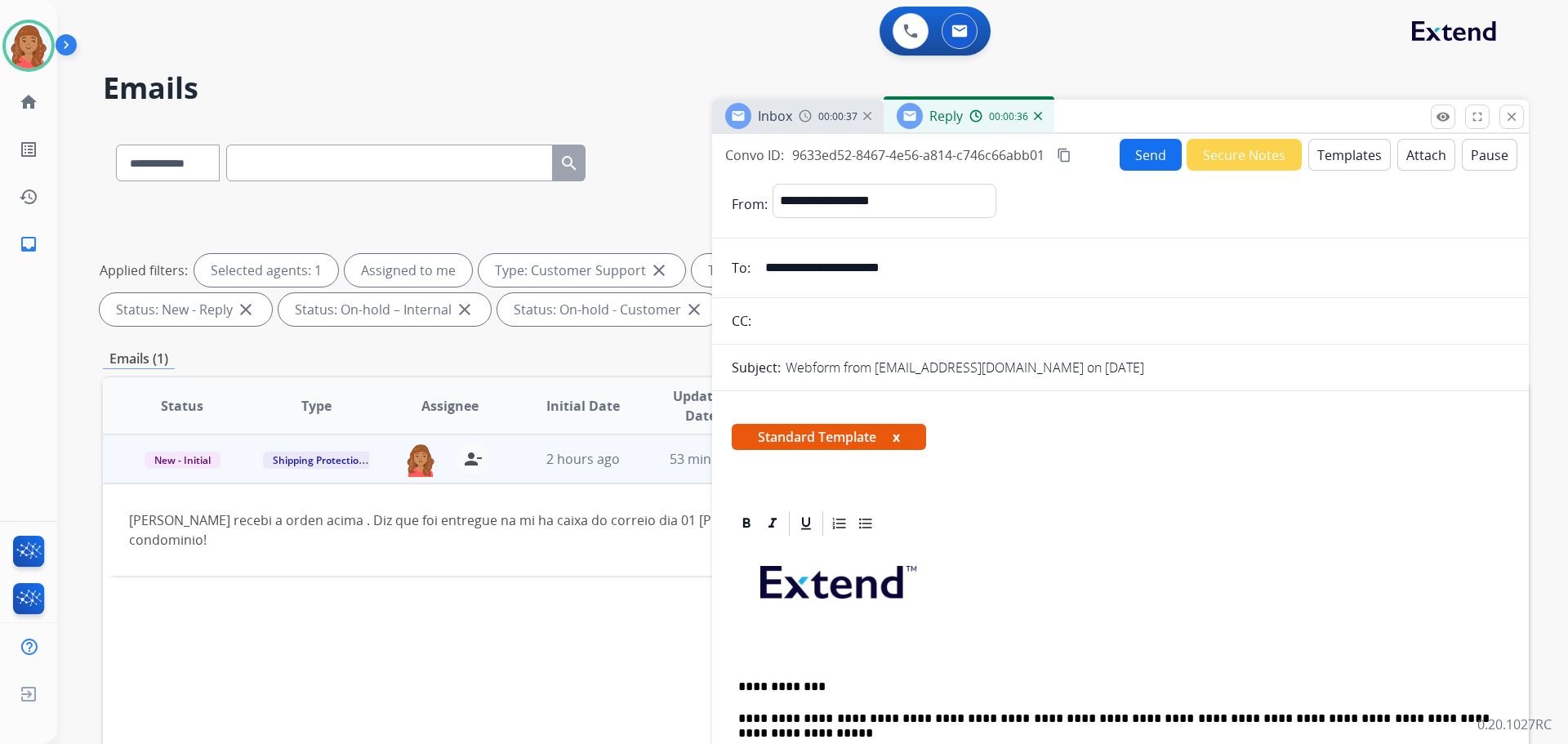
click at [1069, 153] on mat-icon "content_copy" at bounding box center [1064, 155] width 15 height 14
click at [1120, 152] on button "Send" at bounding box center [1151, 155] width 62 height 32
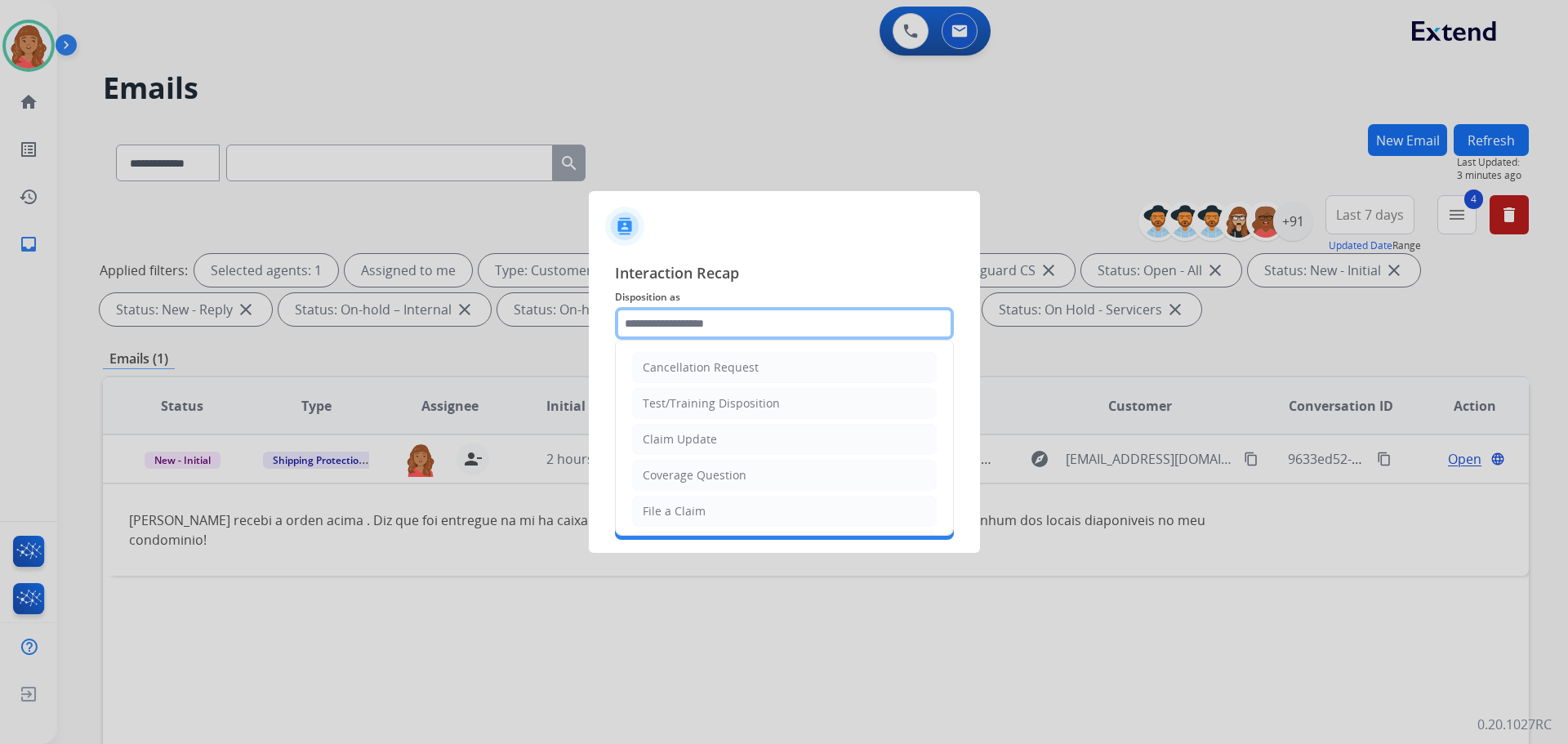
click at [715, 327] on input "text" at bounding box center [784, 324] width 339 height 33
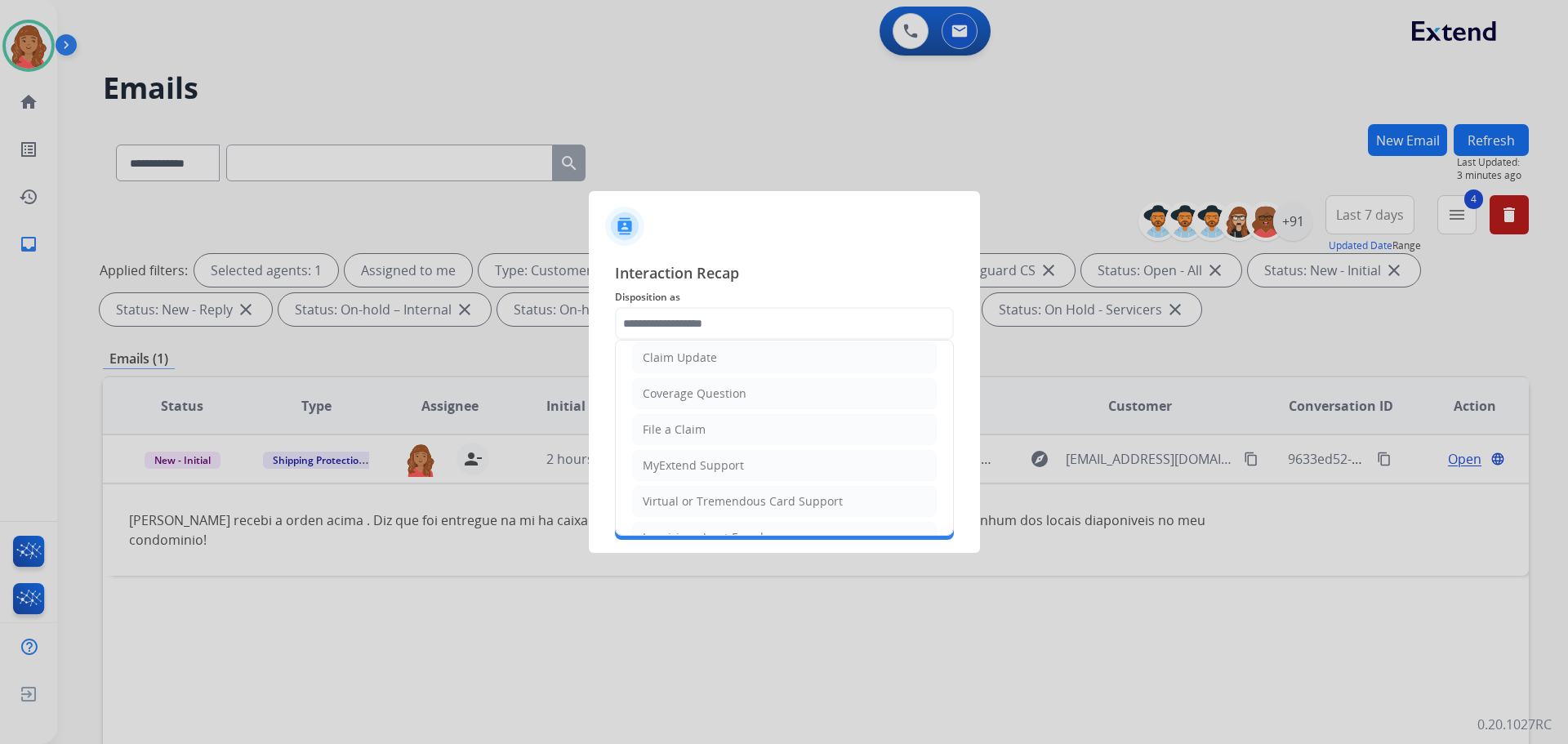
drag, startPoint x: 687, startPoint y: 425, endPoint x: 687, endPoint y: 416, distance: 9.0
click at [687, 423] on div "File a Claim" at bounding box center [673, 430] width 63 height 16
type input "**********"
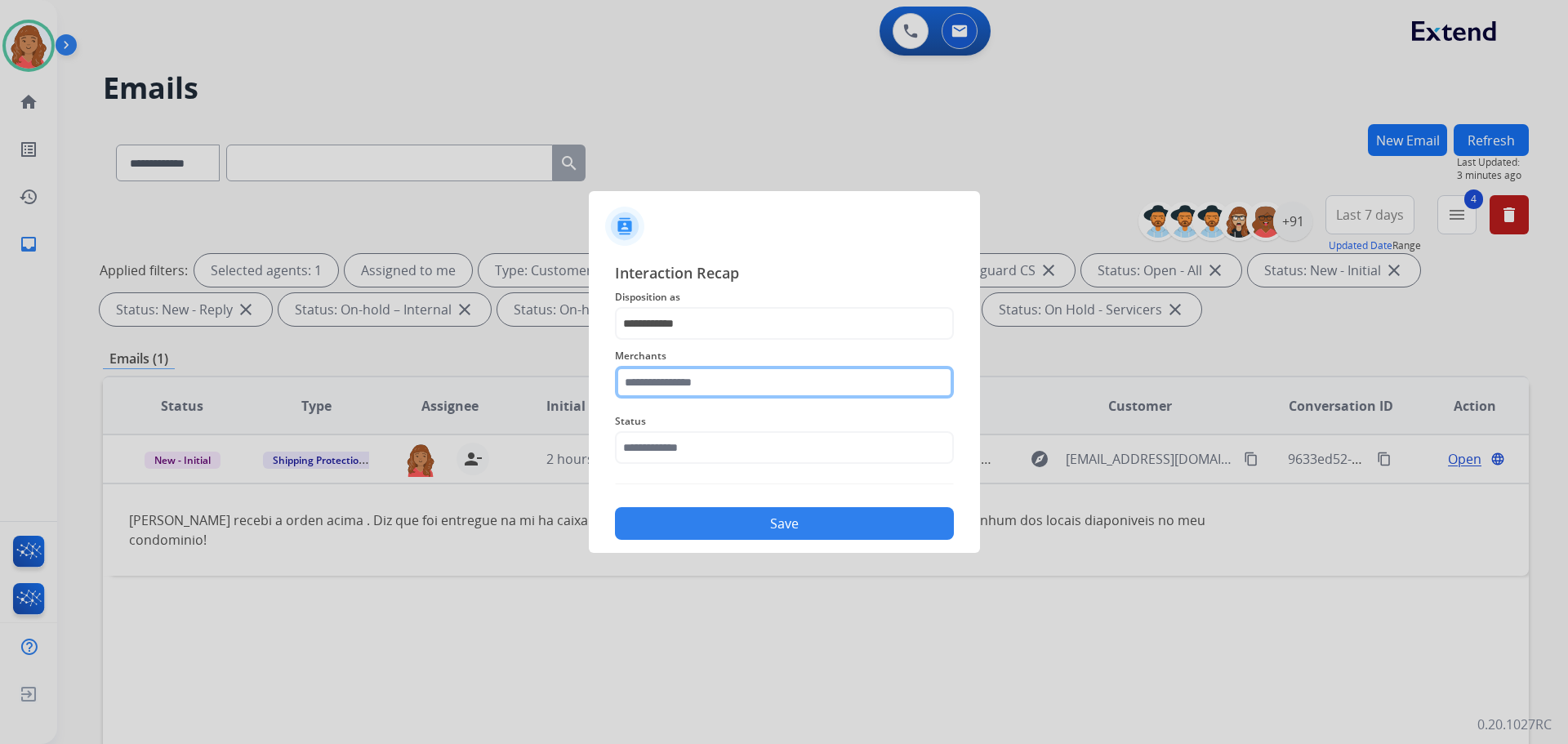
click at [689, 386] on input "text" at bounding box center [784, 382] width 339 height 33
type input "***"
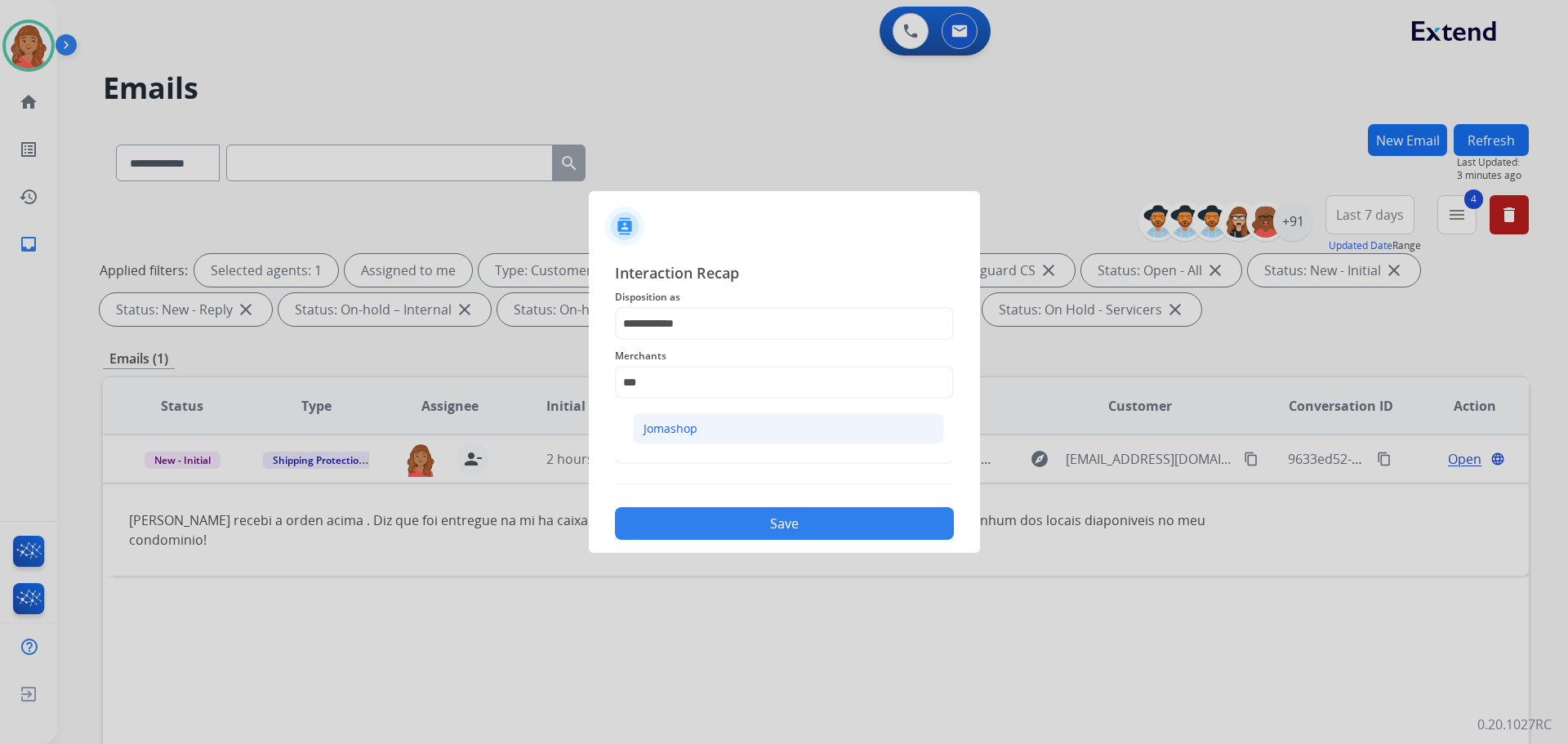
drag, startPoint x: 686, startPoint y: 413, endPoint x: 690, endPoint y: 420, distance: 8.1
click at [686, 412] on ul "Jomashop" at bounding box center [789, 432] width 321 height 55
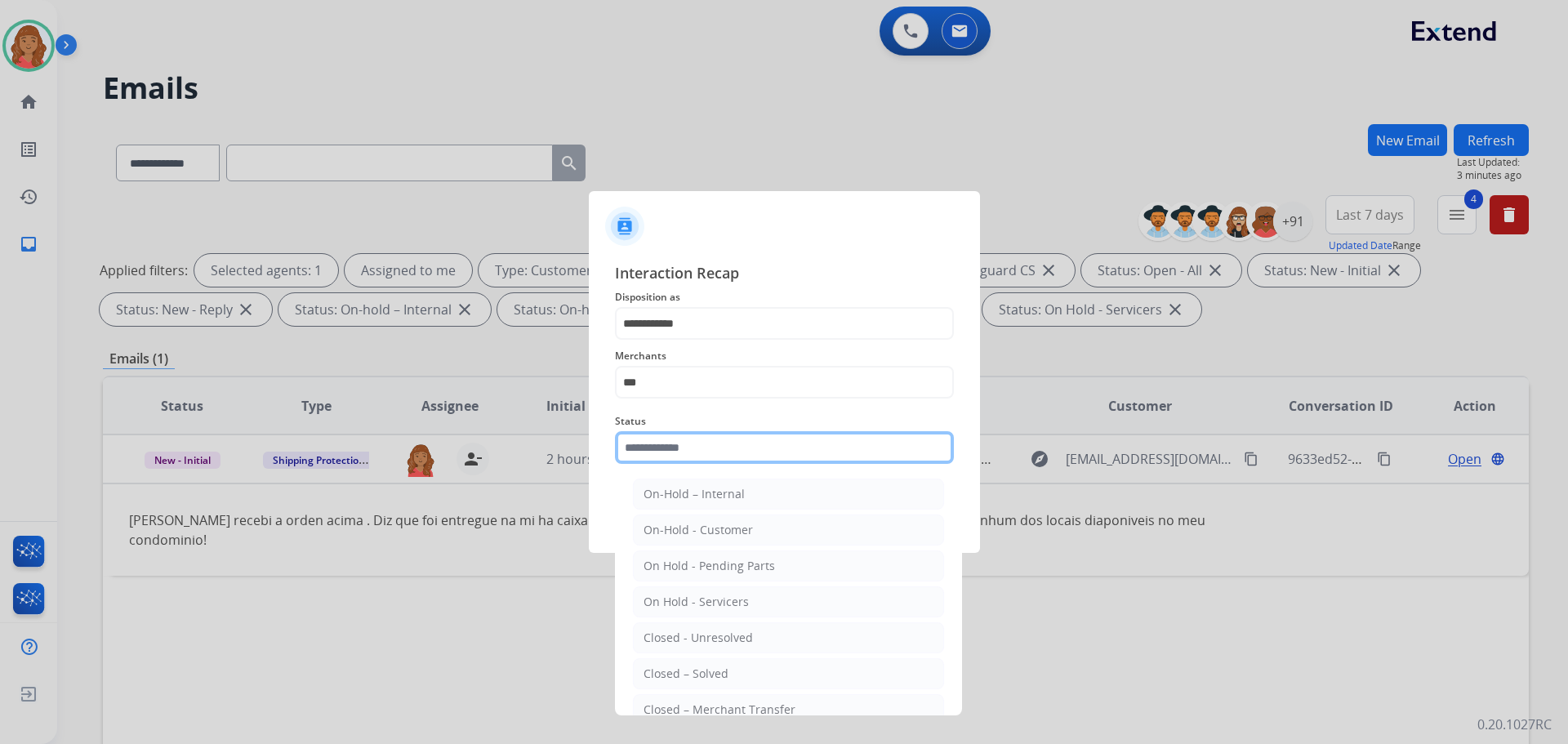
click at [690, 433] on input "text" at bounding box center [784, 448] width 339 height 33
click at [689, 664] on li "Closed – Solved" at bounding box center [788, 673] width 311 height 31
type input "**********"
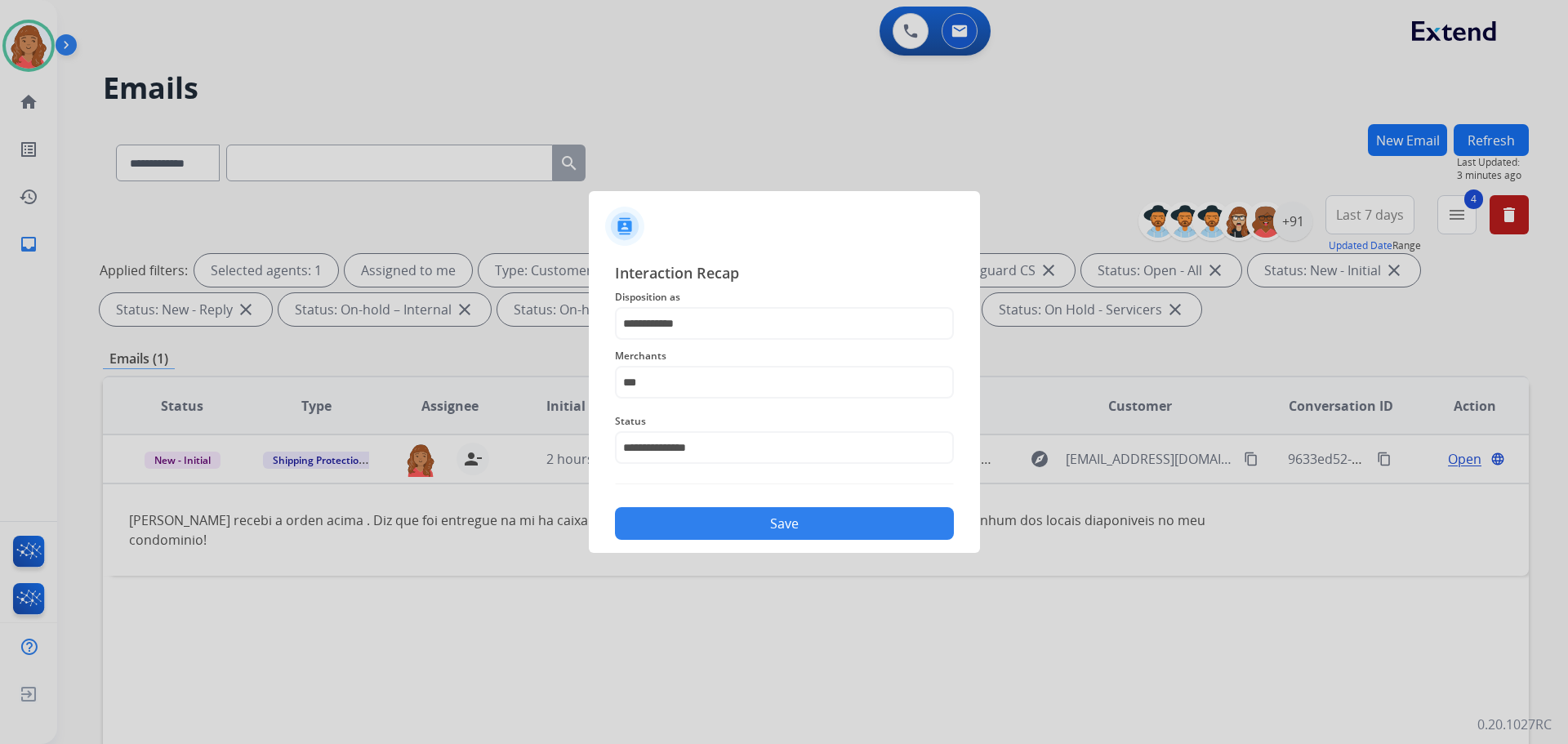
click at [752, 525] on button "Save" at bounding box center [784, 523] width 339 height 33
click at [707, 381] on input "***" at bounding box center [784, 382] width 339 height 33
drag, startPoint x: 686, startPoint y: 430, endPoint x: 711, endPoint y: 468, distance: 45.5
click at [687, 430] on div "Jomashop" at bounding box center [670, 429] width 53 height 16
type input "********"
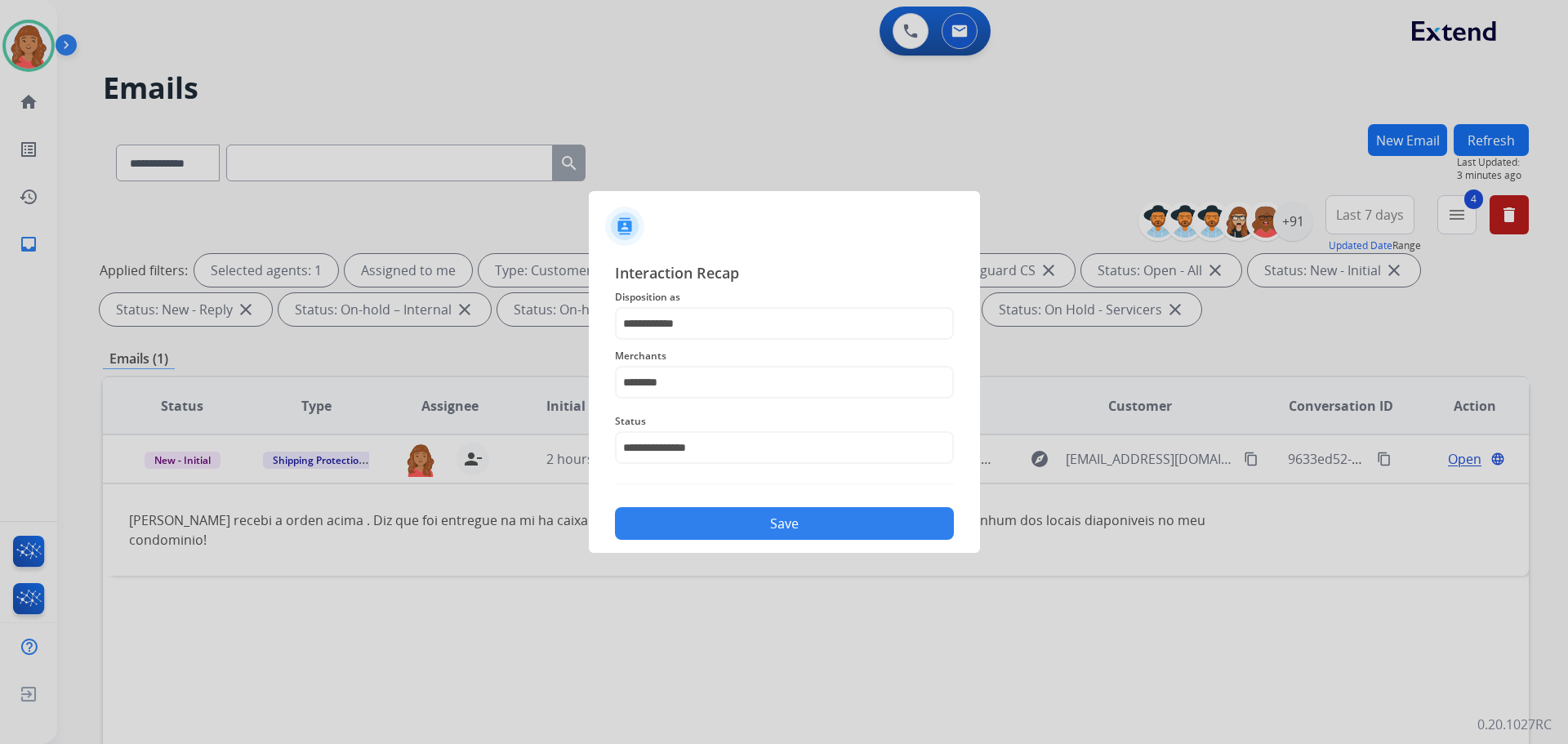
click at [729, 523] on button "Save" at bounding box center [784, 523] width 339 height 33
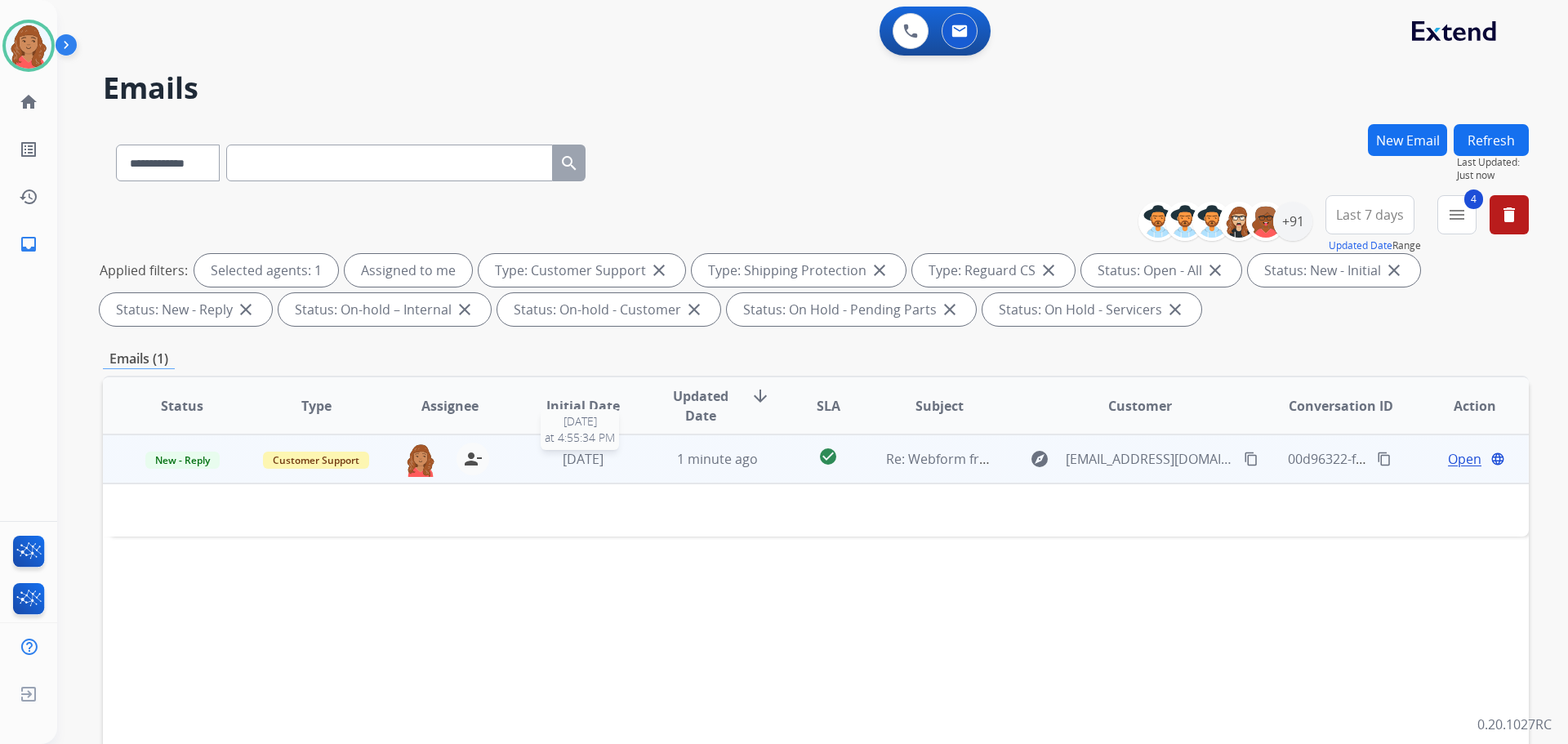
click at [581, 465] on span "[DATE]" at bounding box center [583, 459] width 41 height 18
click at [569, 471] on td "[DATE]" at bounding box center [571, 459] width 134 height 49
click at [176, 465] on span "New - Reply" at bounding box center [182, 459] width 74 height 17
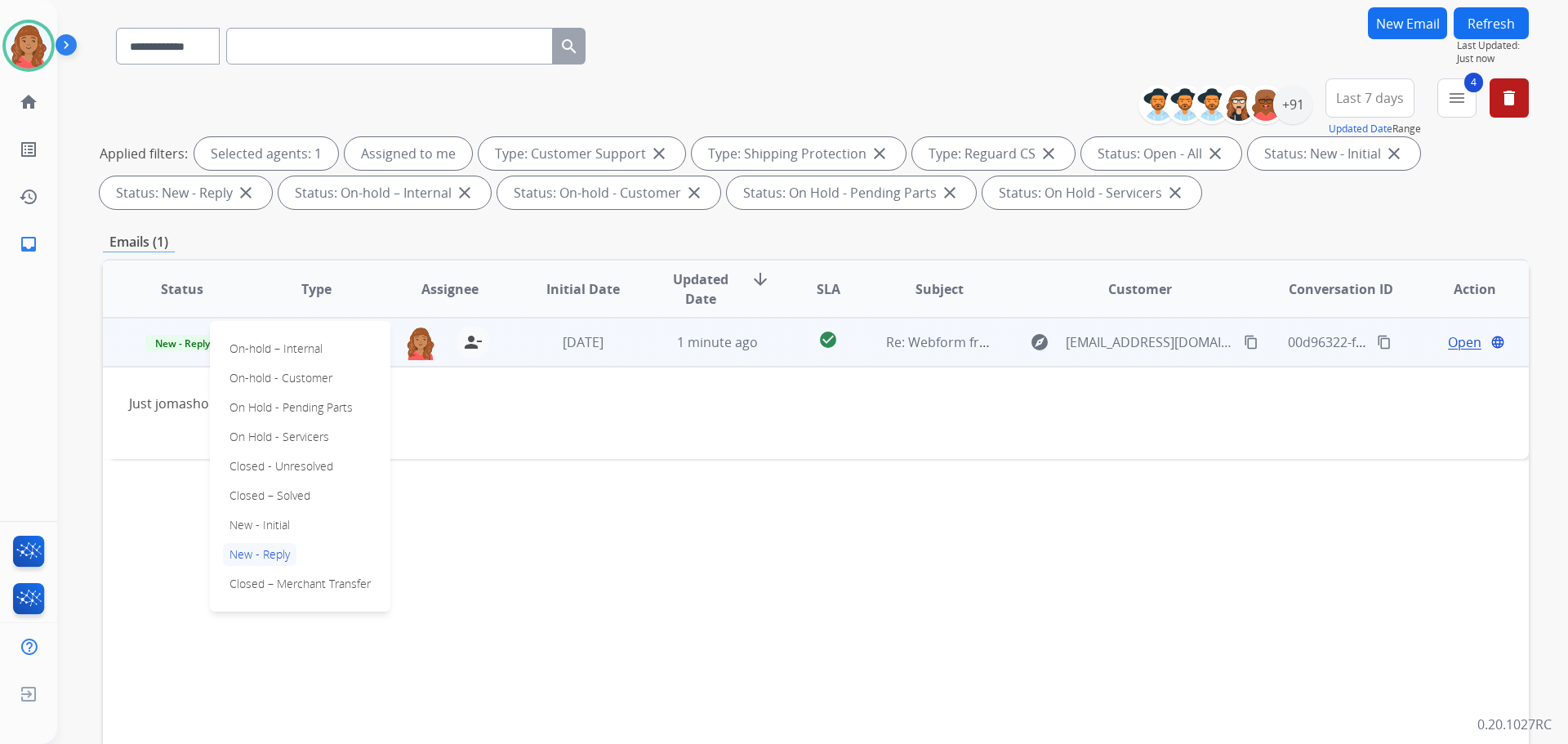
scroll to position [163, 0]
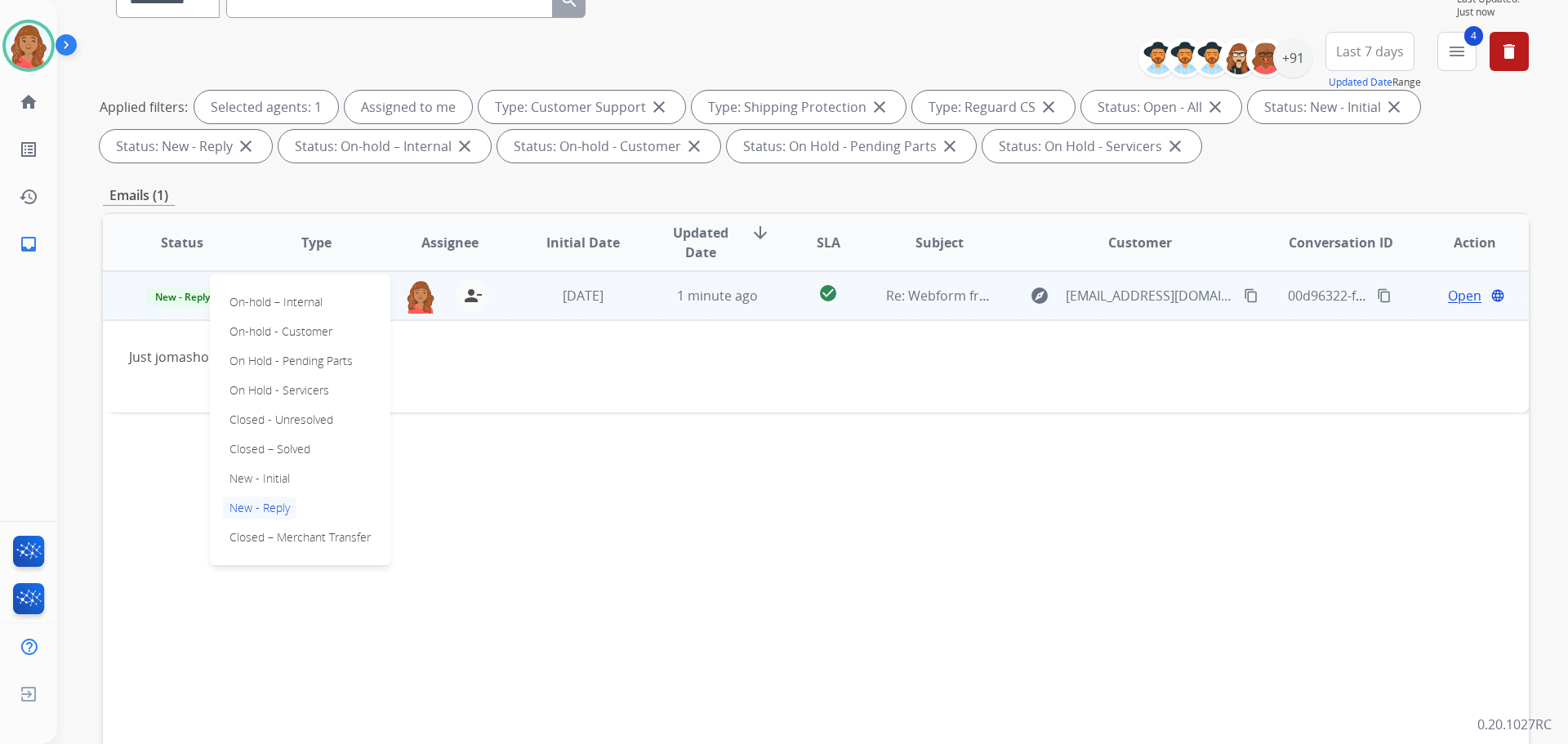
click at [268, 449] on p "Closed – Solved" at bounding box center [270, 449] width 94 height 23
click at [385, 183] on div "**********" at bounding box center [816, 402] width 1426 height 884
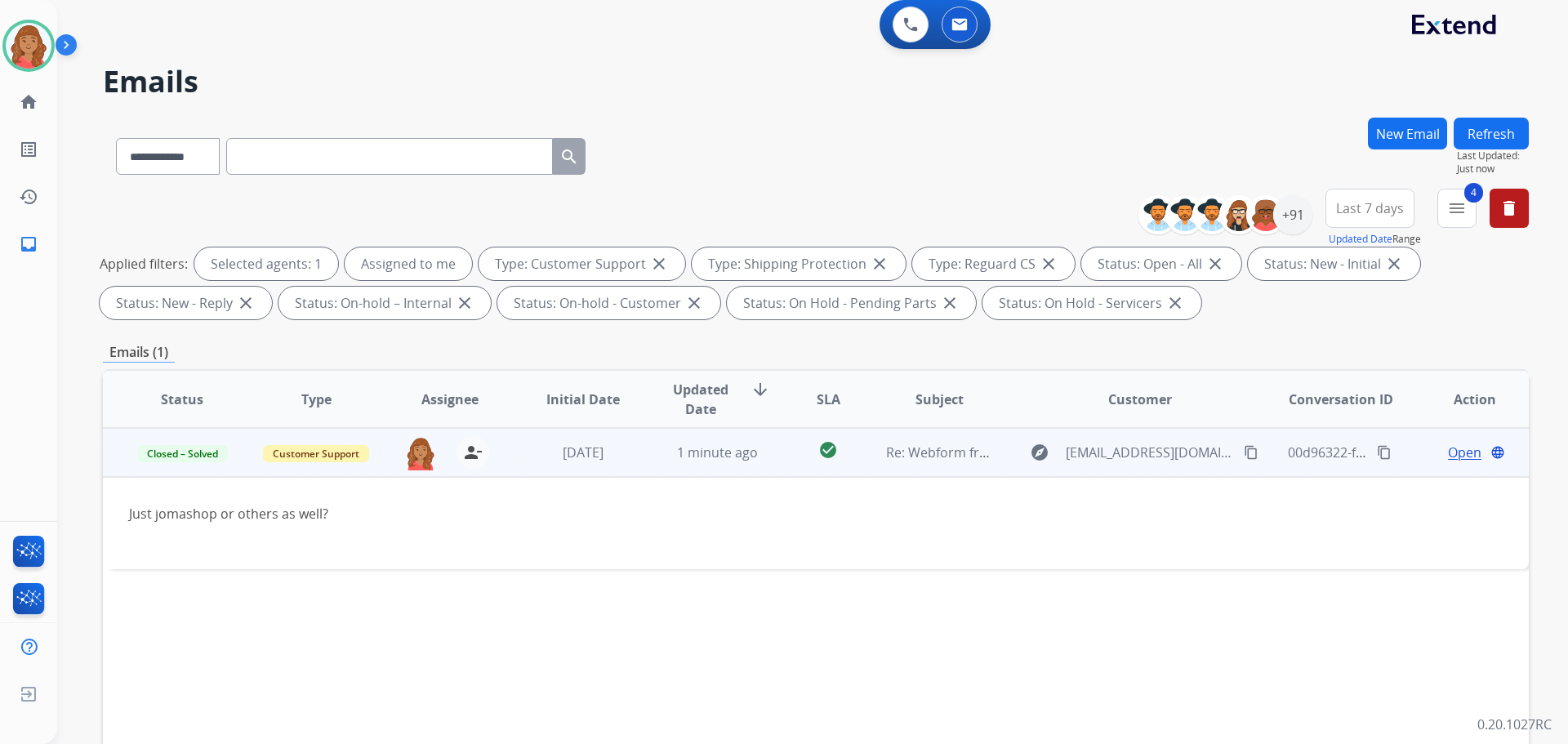
scroll to position [0, 0]
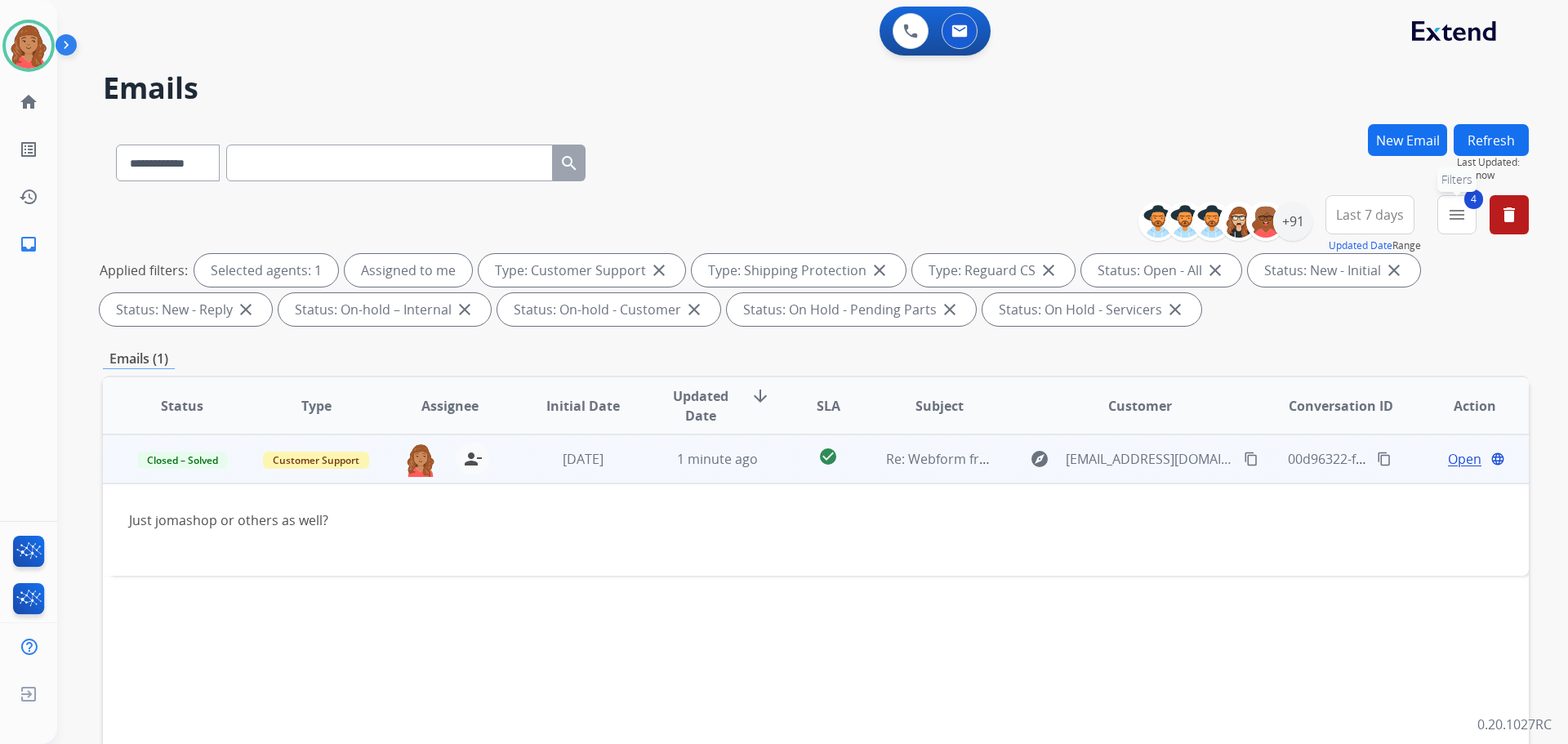
click at [1451, 213] on mat-icon "menu" at bounding box center [1457, 215] width 20 height 20
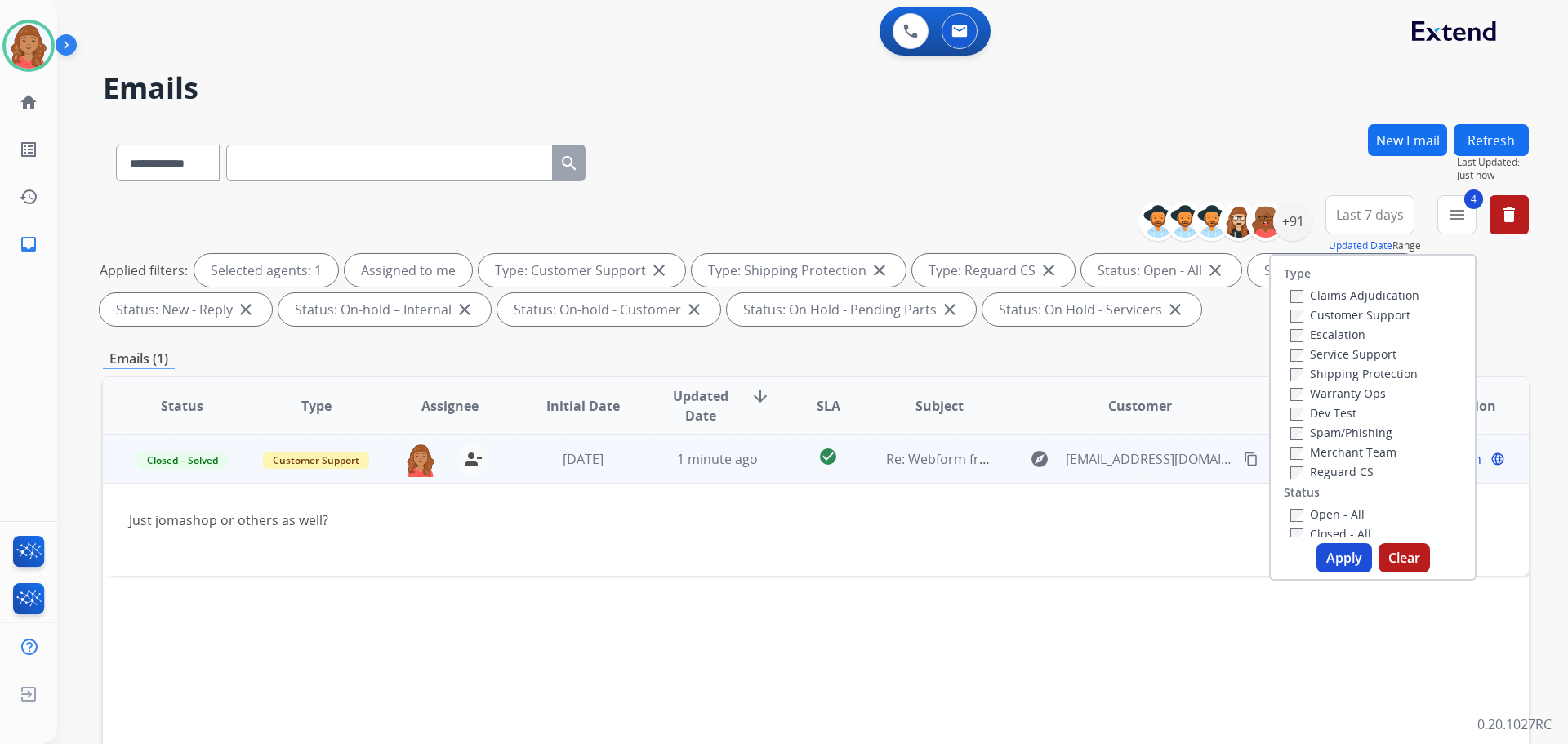
click at [1322, 559] on button "Apply" at bounding box center [1343, 557] width 55 height 29
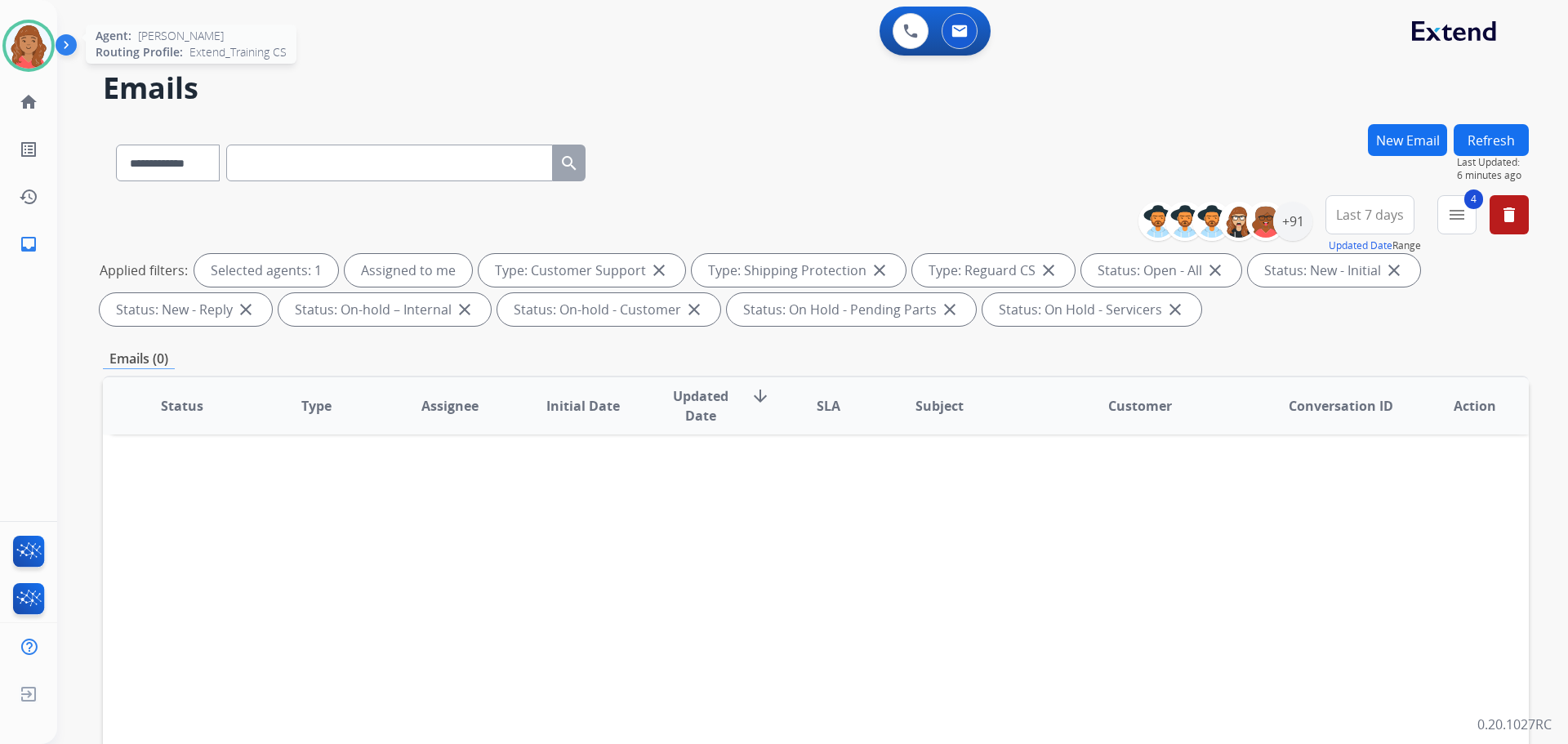
click at [40, 43] on img at bounding box center [28, 45] width 45 height 45
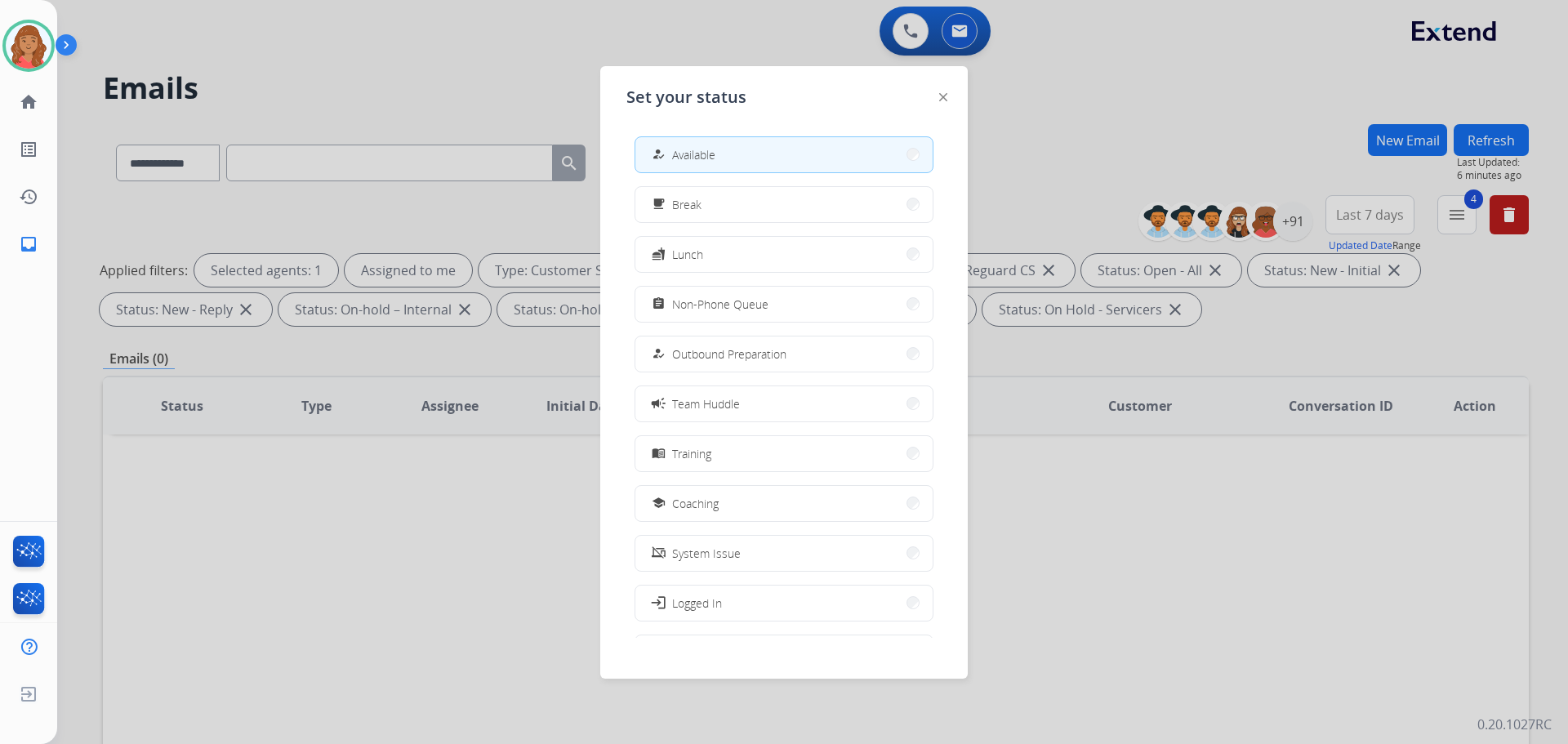
click at [350, 70] on div at bounding box center [784, 372] width 1568 height 744
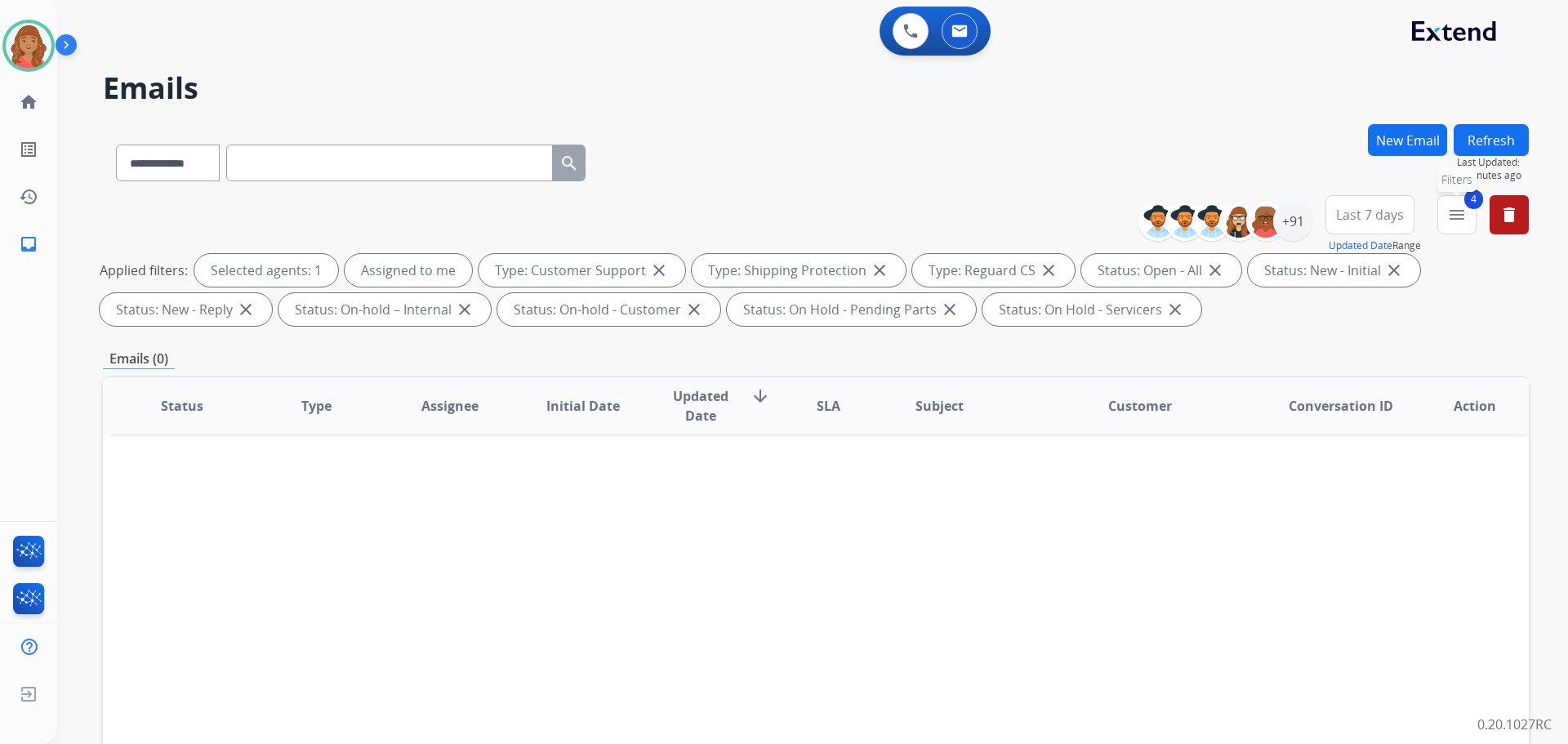
click at [1459, 222] on mat-icon "menu" at bounding box center [1457, 215] width 20 height 20
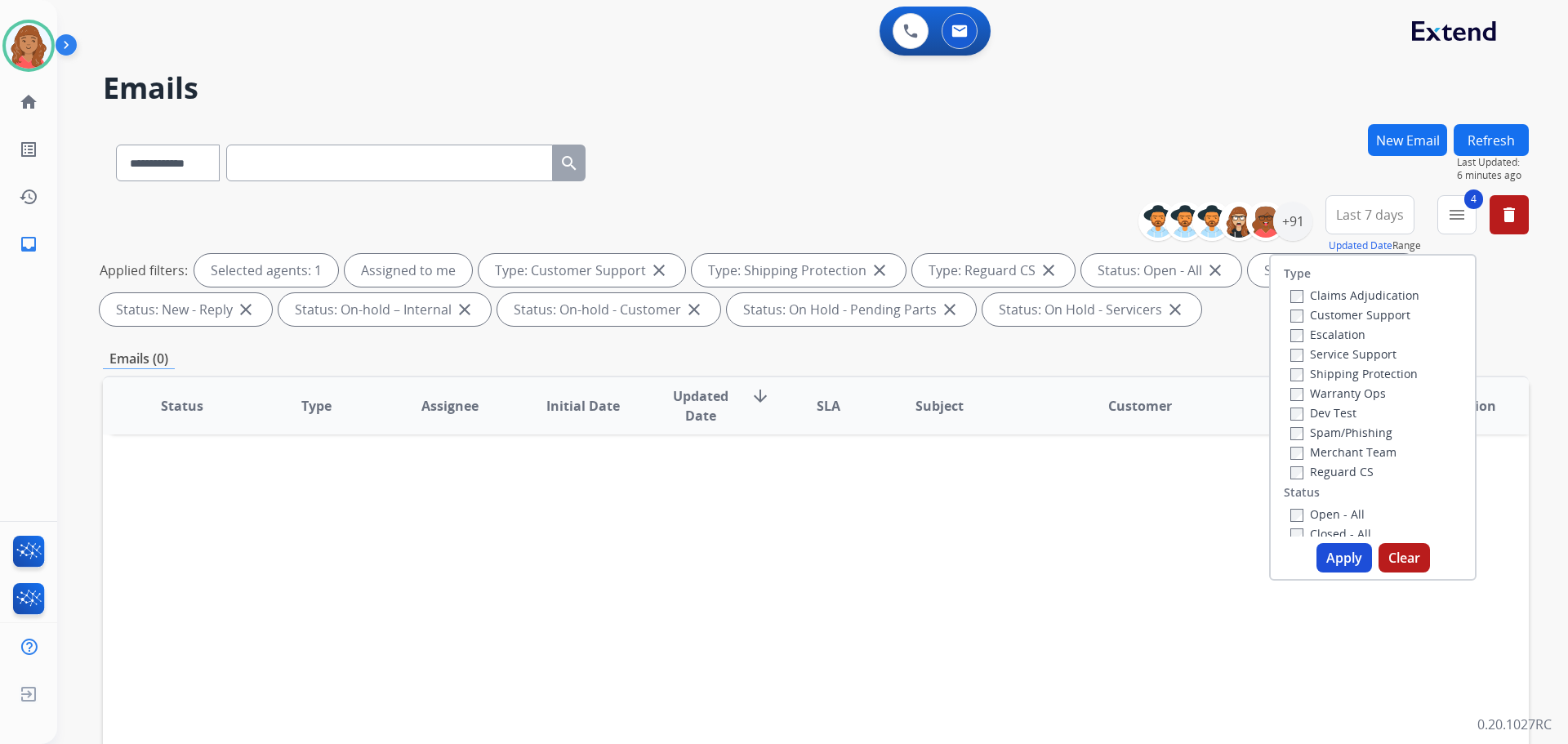
click at [1331, 557] on button "Apply" at bounding box center [1343, 557] width 55 height 29
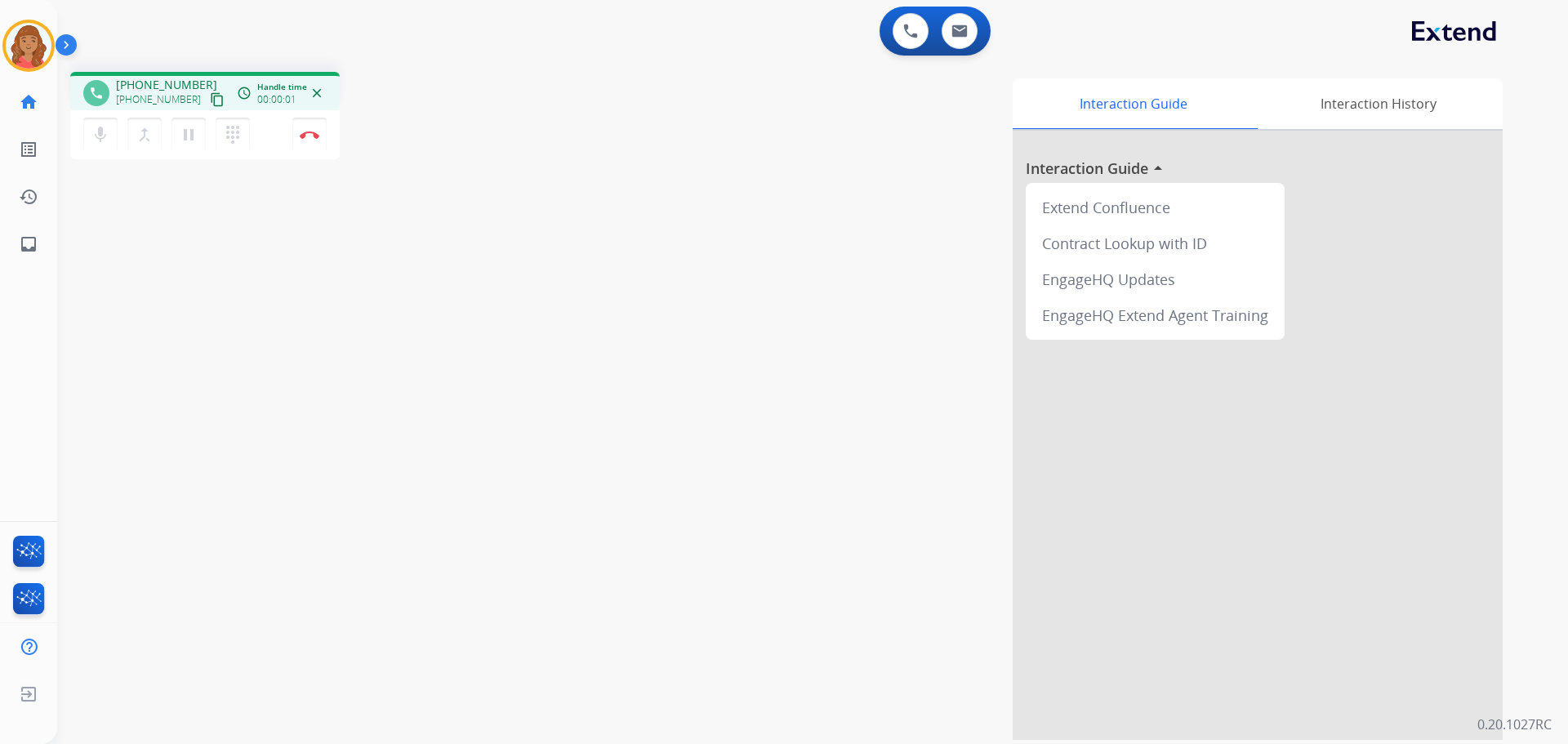
click at [210, 101] on mat-icon "content_copy" at bounding box center [218, 100] width 15 height 14
drag, startPoint x: 903, startPoint y: 308, endPoint x: 882, endPoint y: 304, distance: 21.4
click at [903, 308] on div "Interaction Guide Interaction History Interaction Guide arrow_drop_up Extend Co…" at bounding box center [1021, 409] width 962 height 662
click at [210, 99] on mat-icon "content_copy" at bounding box center [218, 100] width 15 height 14
drag, startPoint x: 186, startPoint y: 130, endPoint x: 242, endPoint y: 134, distance: 56.1
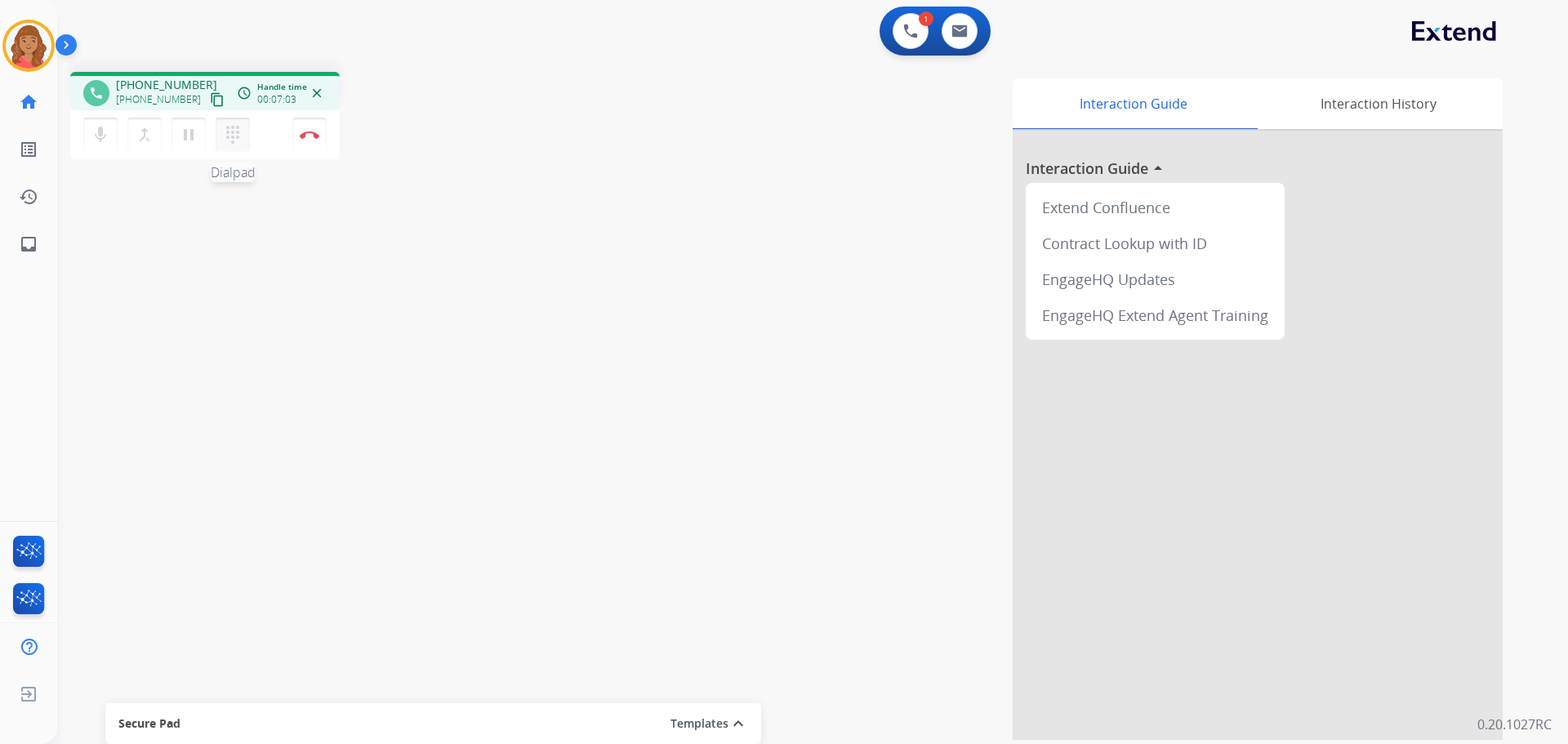
click at [186, 130] on mat-icon "pause" at bounding box center [189, 135] width 20 height 20
click at [230, 132] on mat-icon "dialpad" at bounding box center [233, 135] width 20 height 20
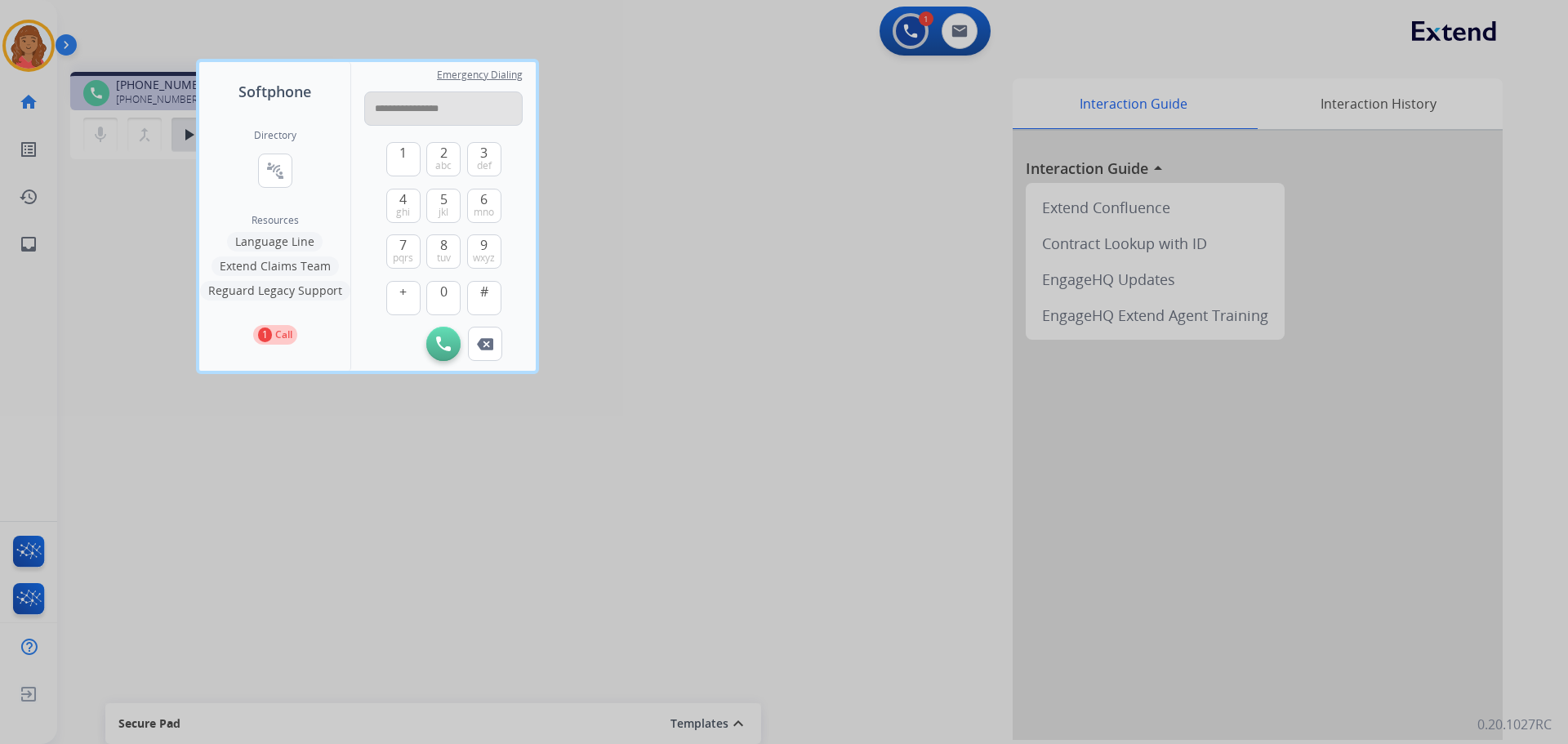
click at [381, 111] on input "**********" at bounding box center [443, 109] width 159 height 34
type input "**********"
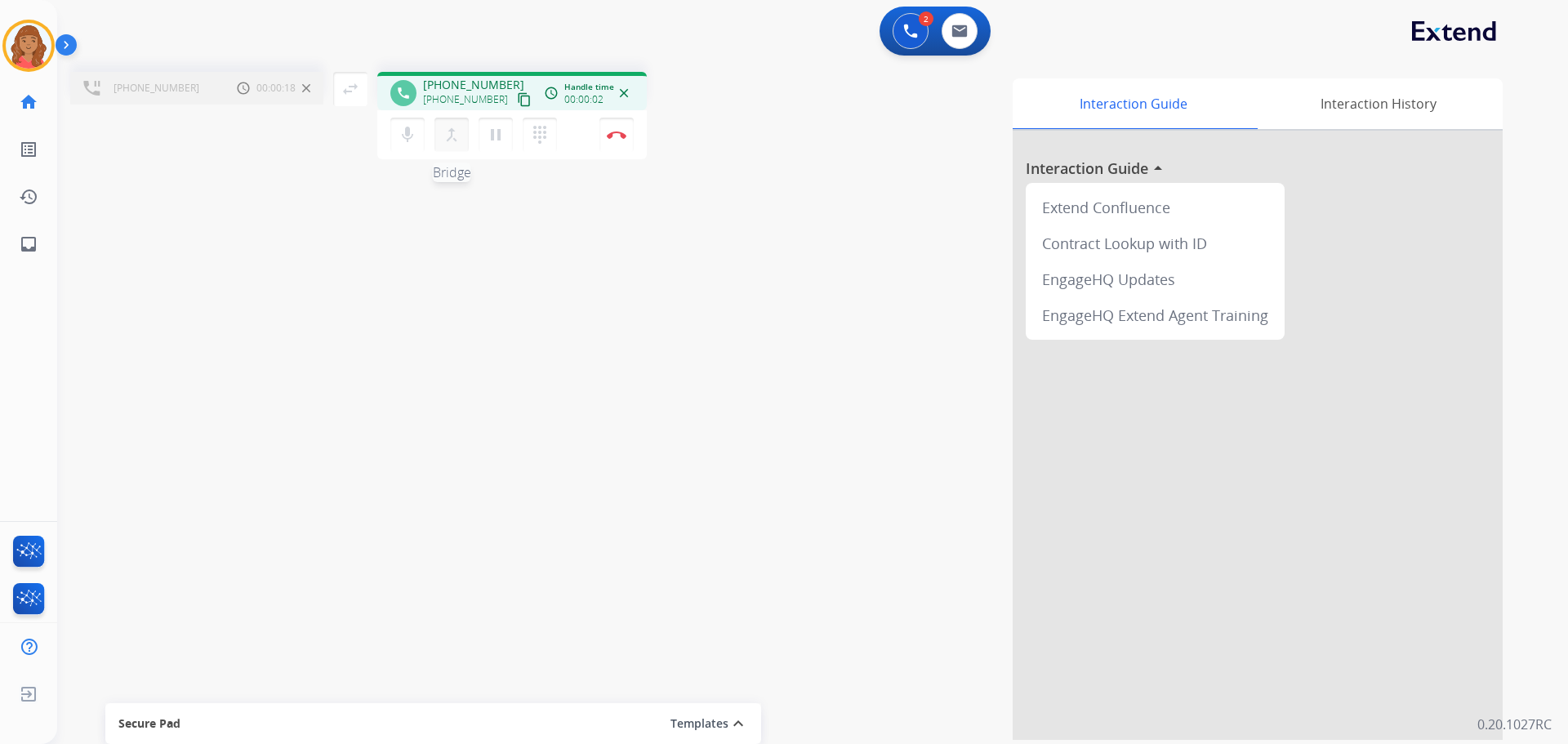
click at [456, 136] on mat-icon "merge_type" at bounding box center [451, 135] width 20 height 20
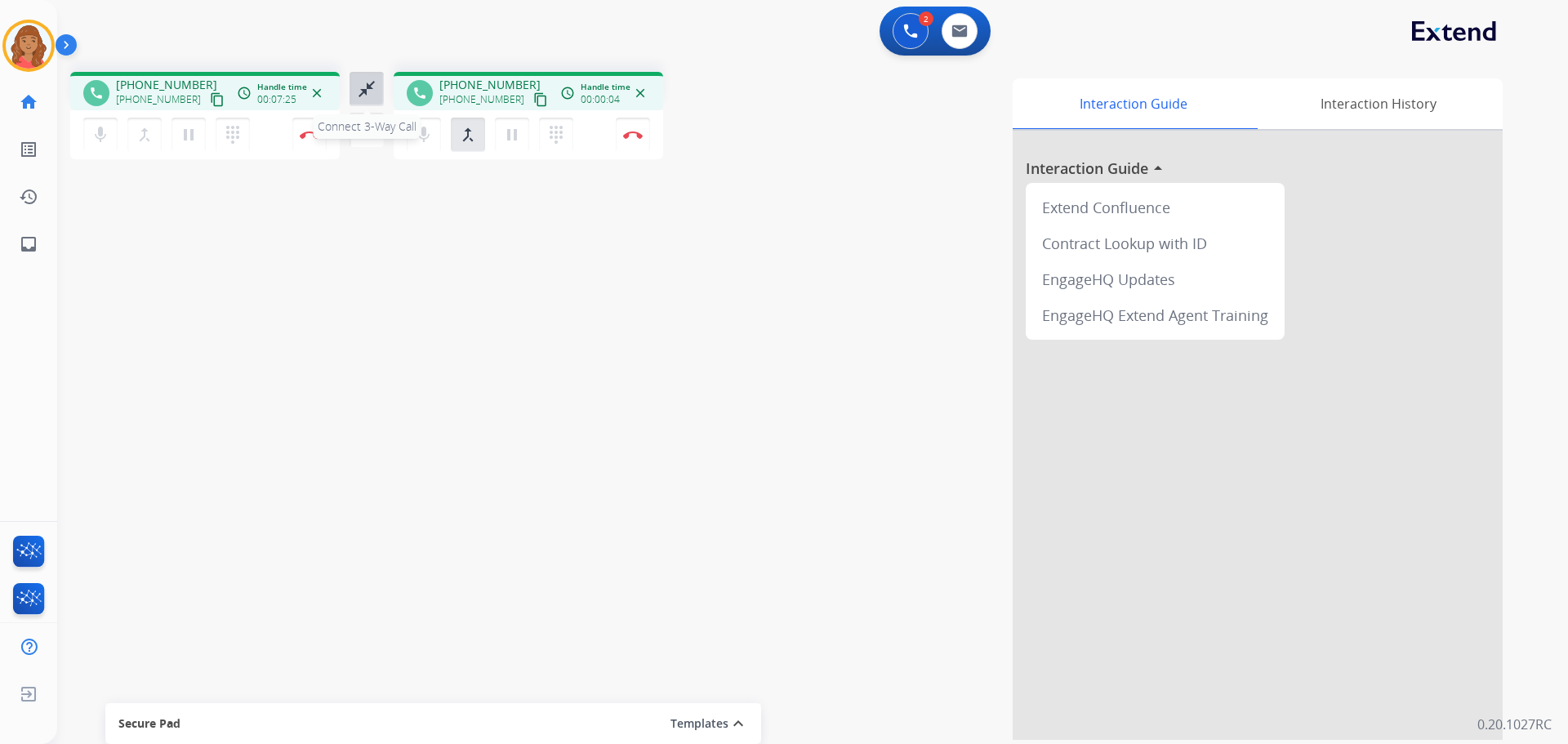
click at [363, 91] on mat-icon "close_fullscreen" at bounding box center [367, 89] width 20 height 20
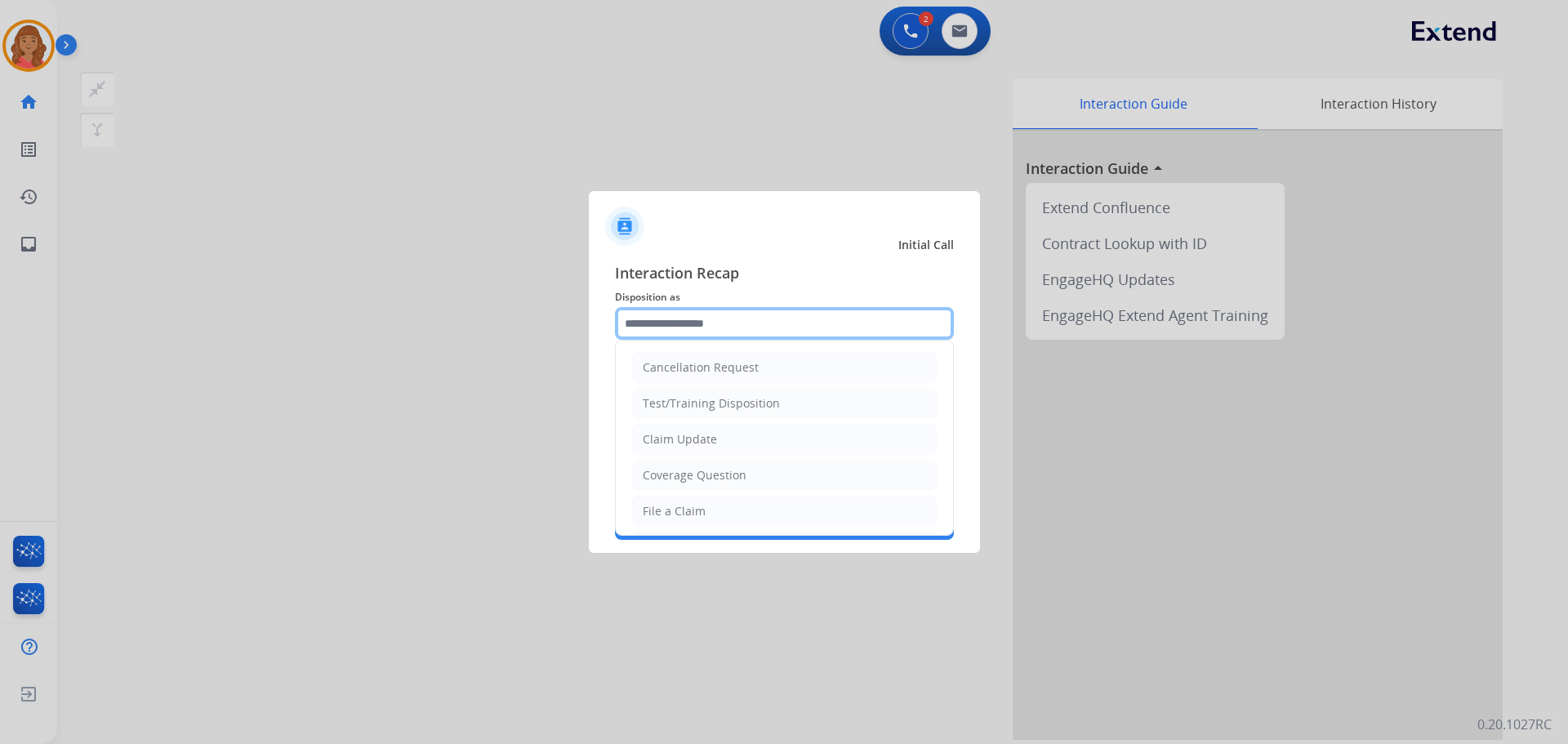
click at [682, 339] on input "text" at bounding box center [784, 324] width 339 height 33
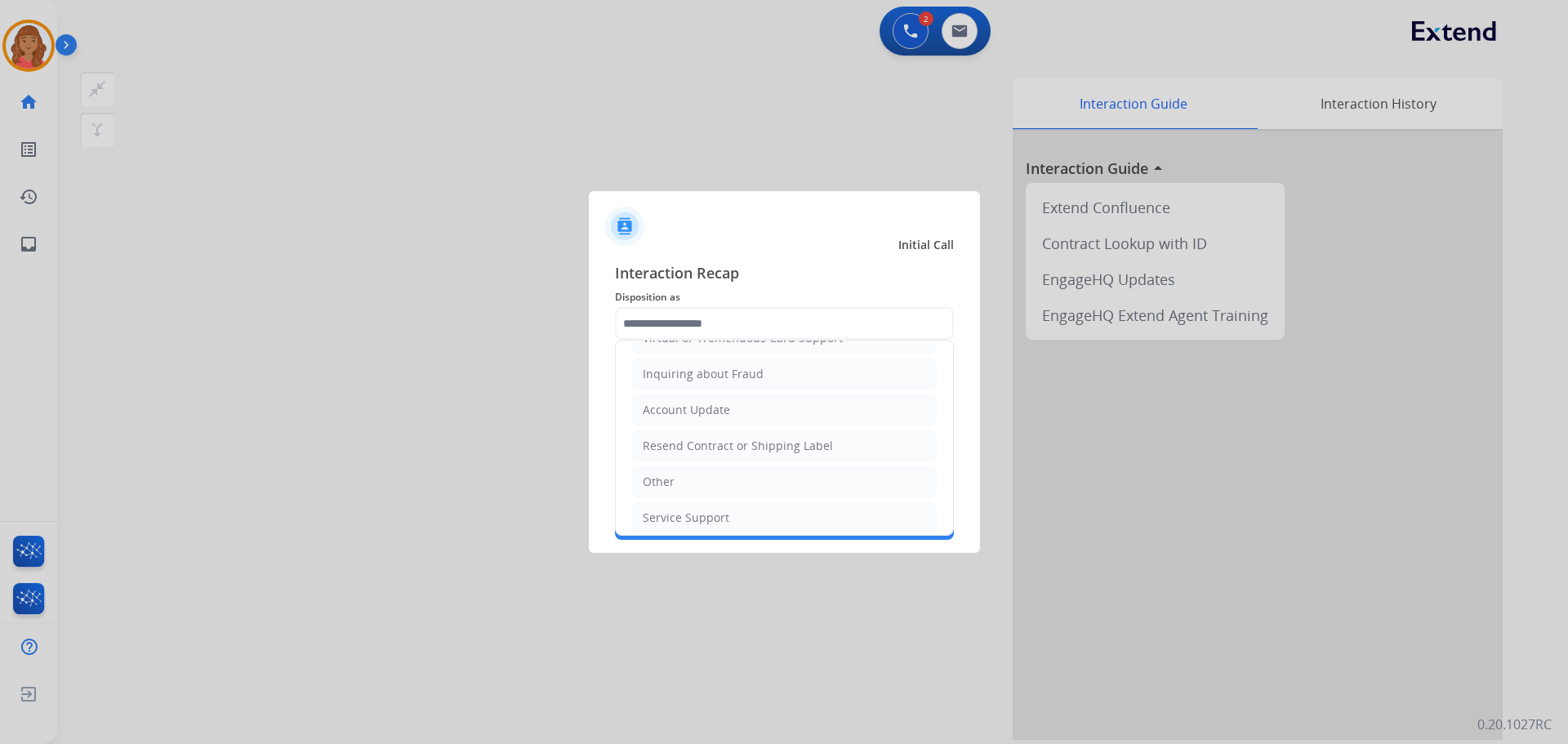
drag, startPoint x: 663, startPoint y: 481, endPoint x: 678, endPoint y: 391, distance: 91.2
click at [665, 477] on div "Other" at bounding box center [658, 482] width 32 height 16
type input "*****"
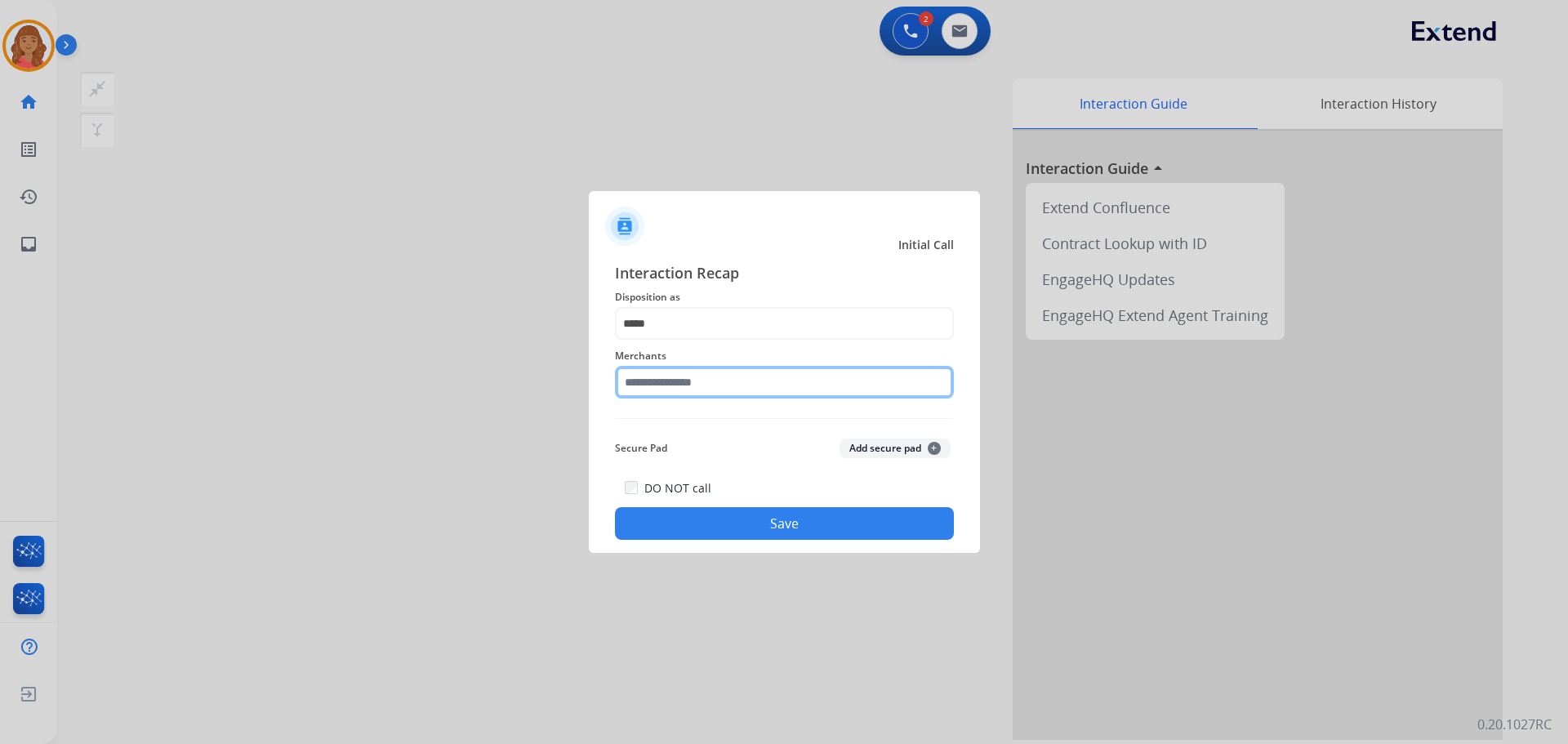
click at [682, 391] on input "text" at bounding box center [784, 382] width 339 height 33
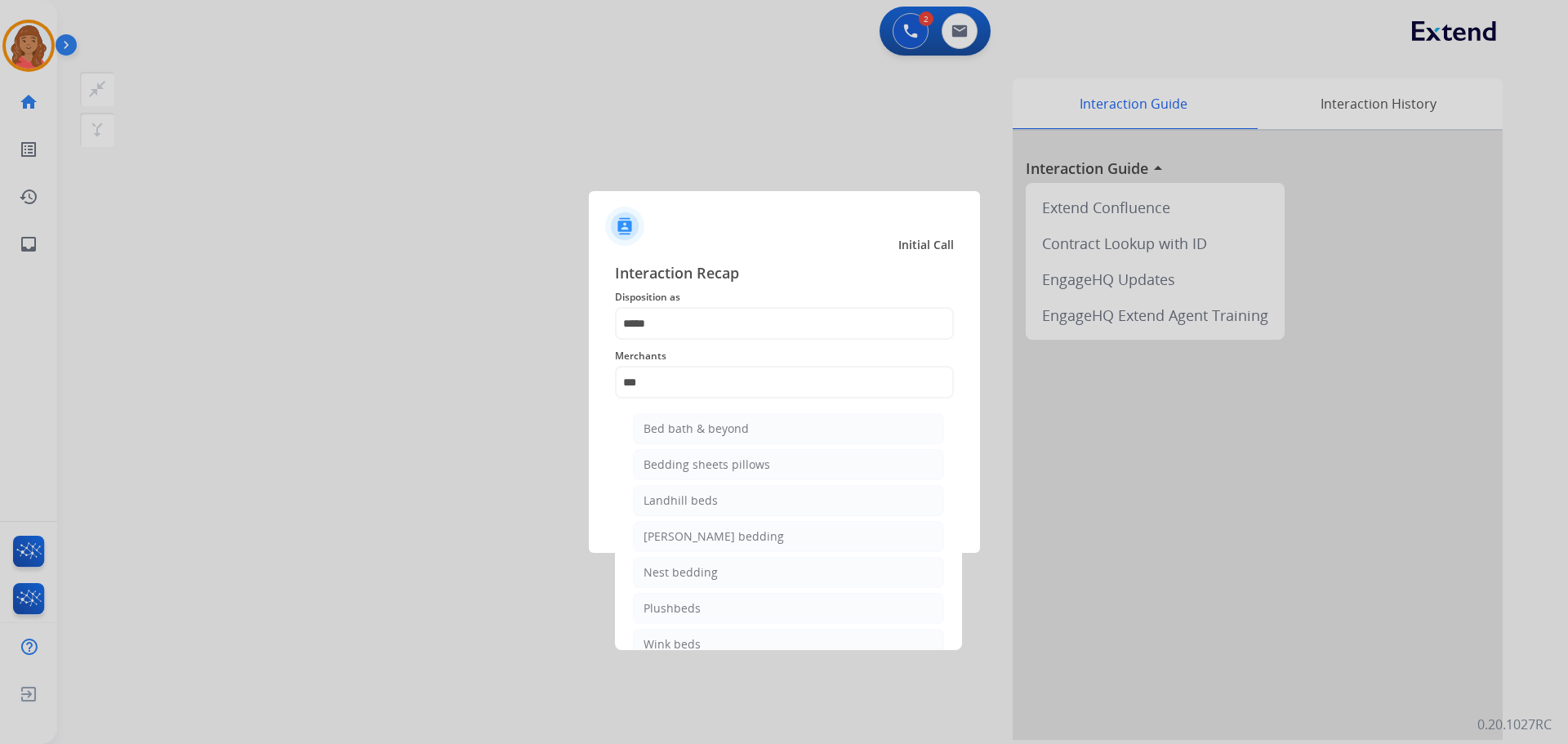
click at [680, 430] on div "Bed bath & beyond" at bounding box center [696, 429] width 105 height 16
type input "**********"
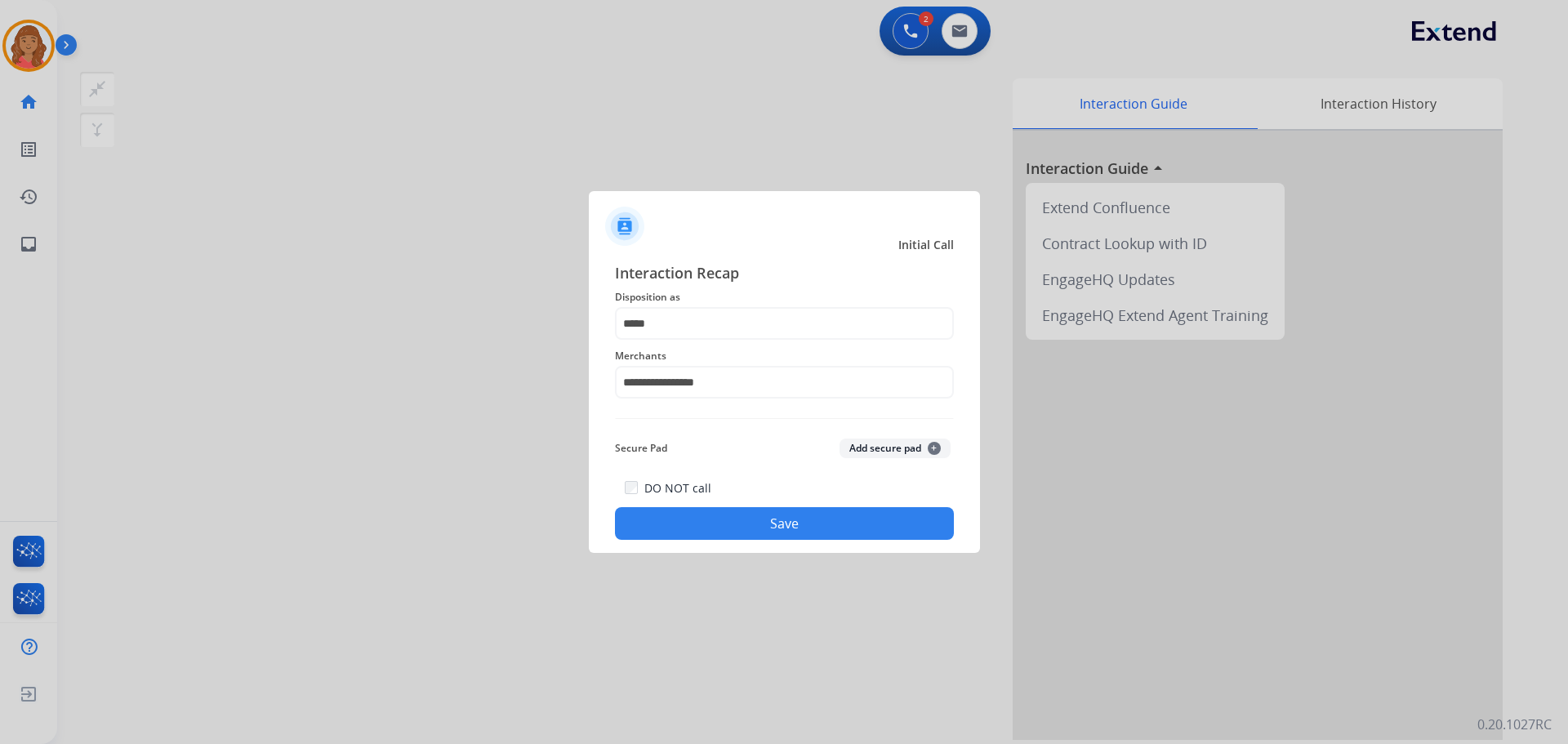
click at [747, 512] on button "Save" at bounding box center [784, 523] width 339 height 33
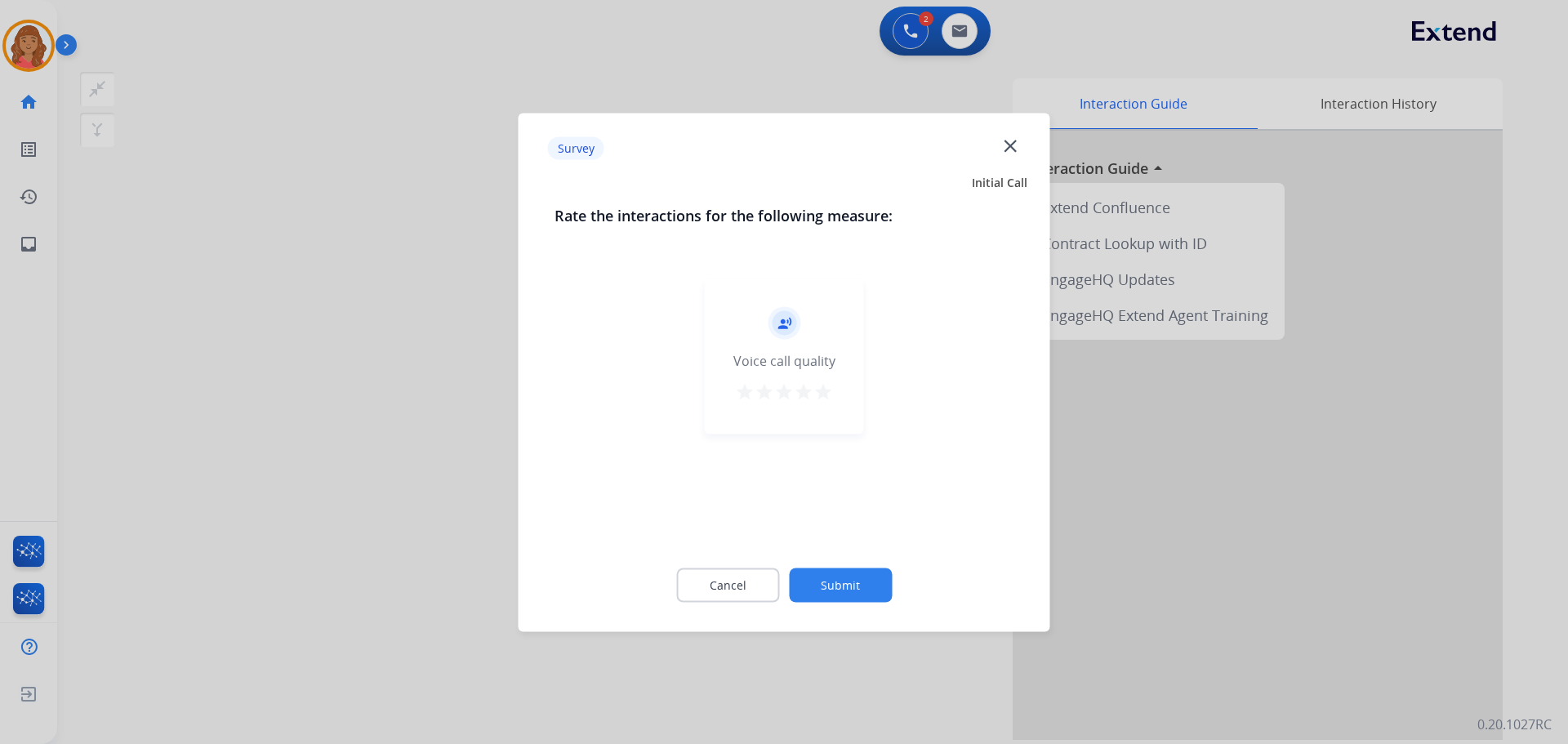
click at [820, 393] on mat-icon "star" at bounding box center [823, 391] width 20 height 20
click at [835, 566] on div "Cancel Submit" at bounding box center [784, 585] width 460 height 73
click at [868, 595] on button "Submit" at bounding box center [840, 585] width 103 height 34
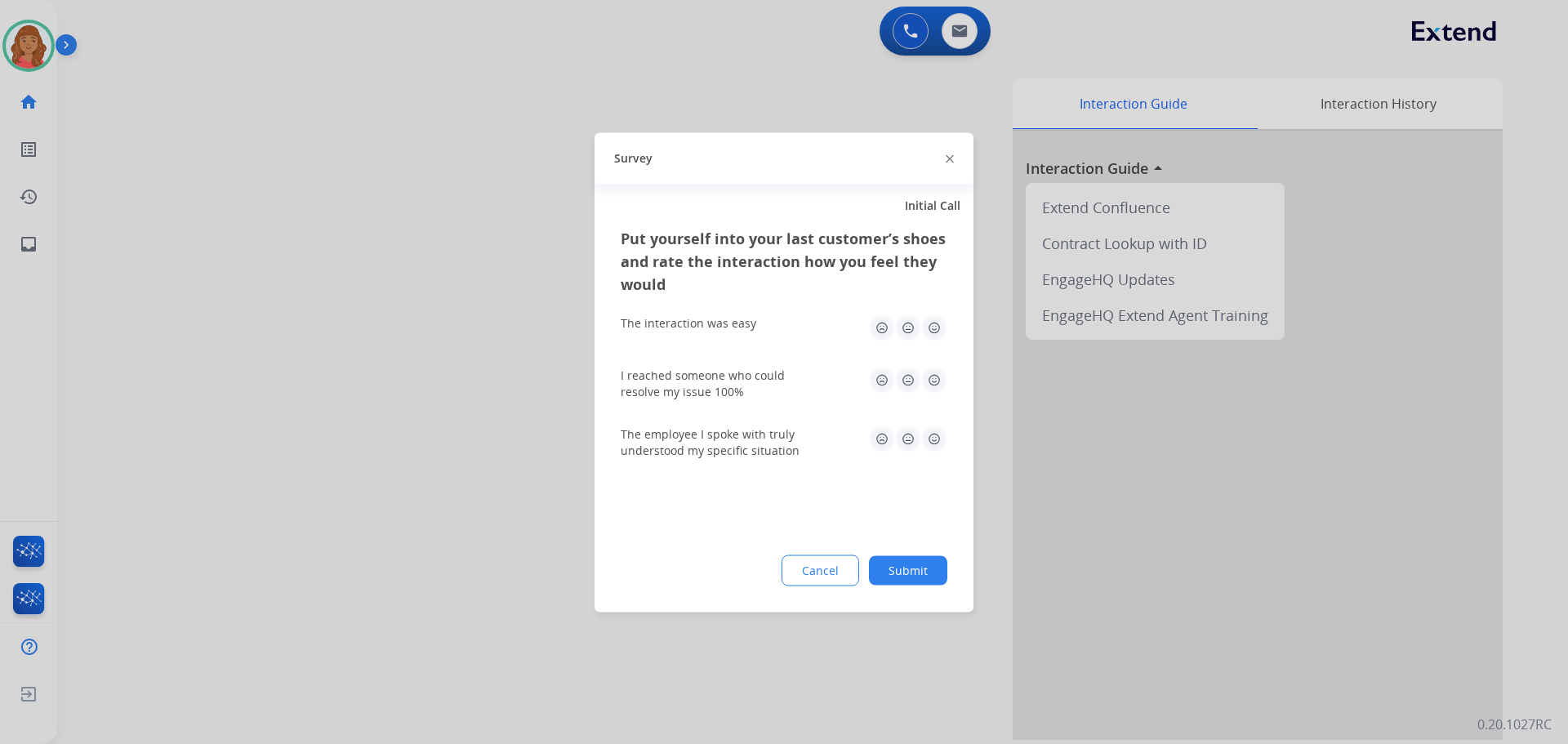
click at [934, 326] on img at bounding box center [934, 327] width 26 height 26
click at [934, 373] on img at bounding box center [934, 380] width 26 height 26
click at [934, 433] on img at bounding box center [934, 438] width 26 height 26
click at [913, 566] on button "Submit" at bounding box center [908, 570] width 78 height 29
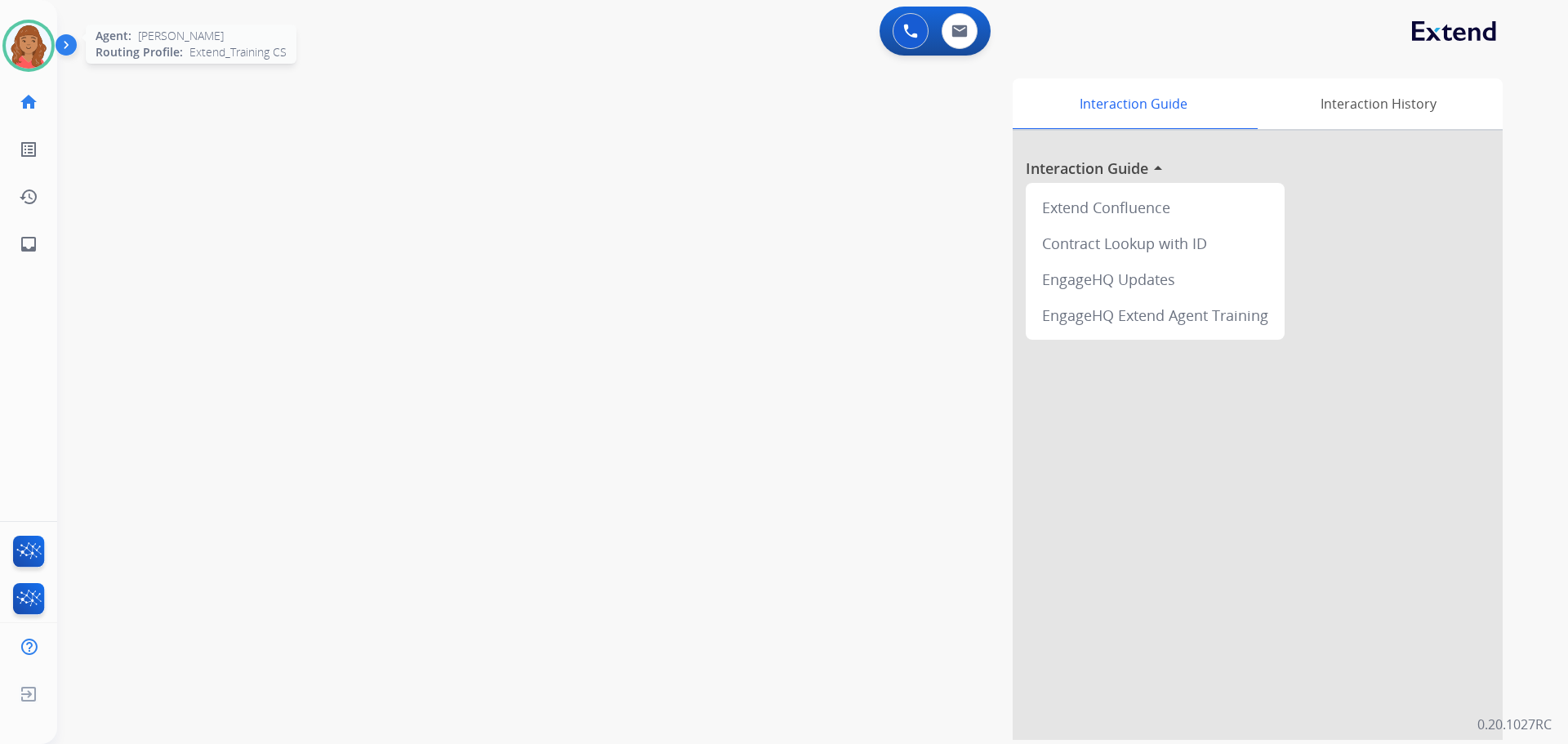
click at [20, 49] on img at bounding box center [28, 45] width 45 height 45
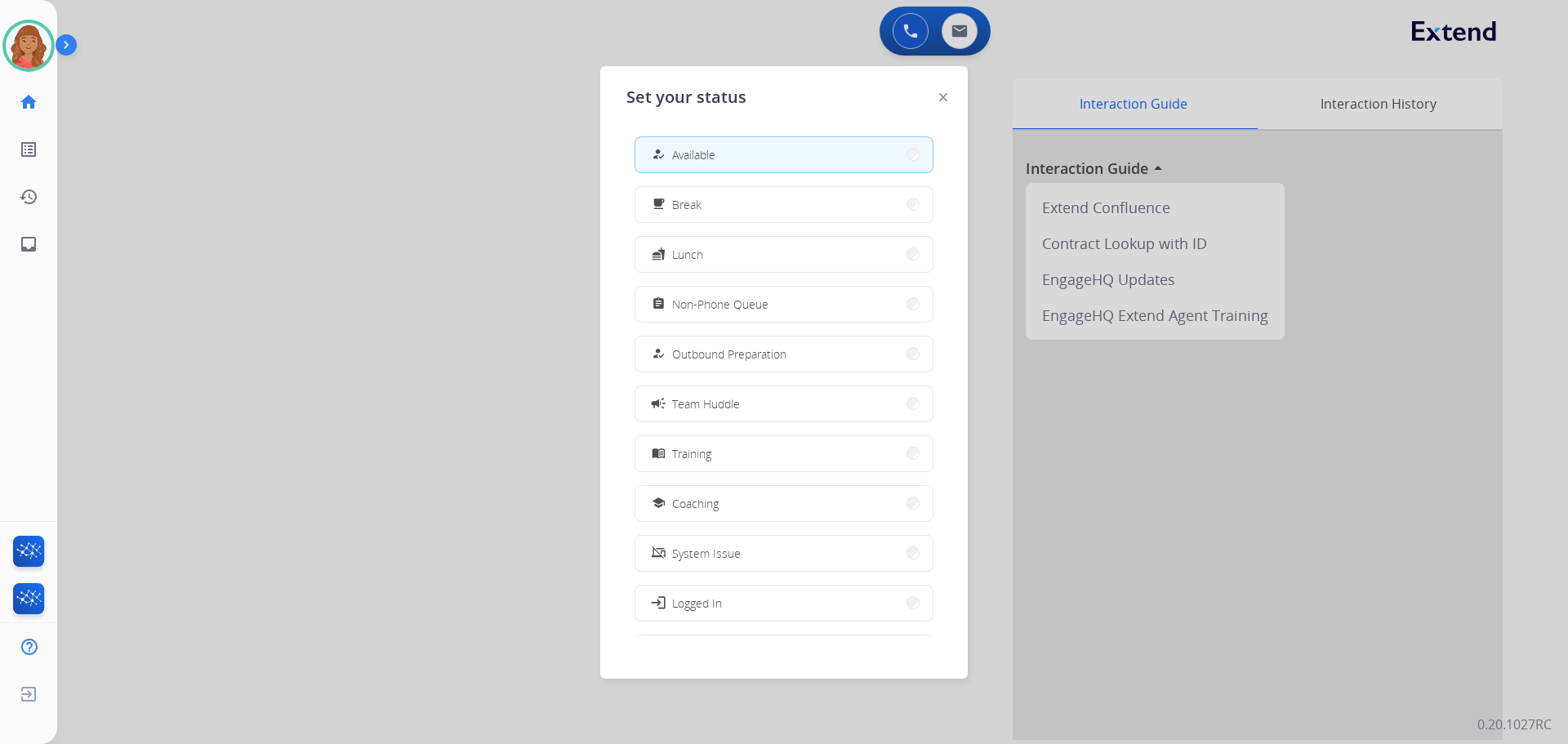
click at [176, 127] on div at bounding box center [784, 372] width 1568 height 744
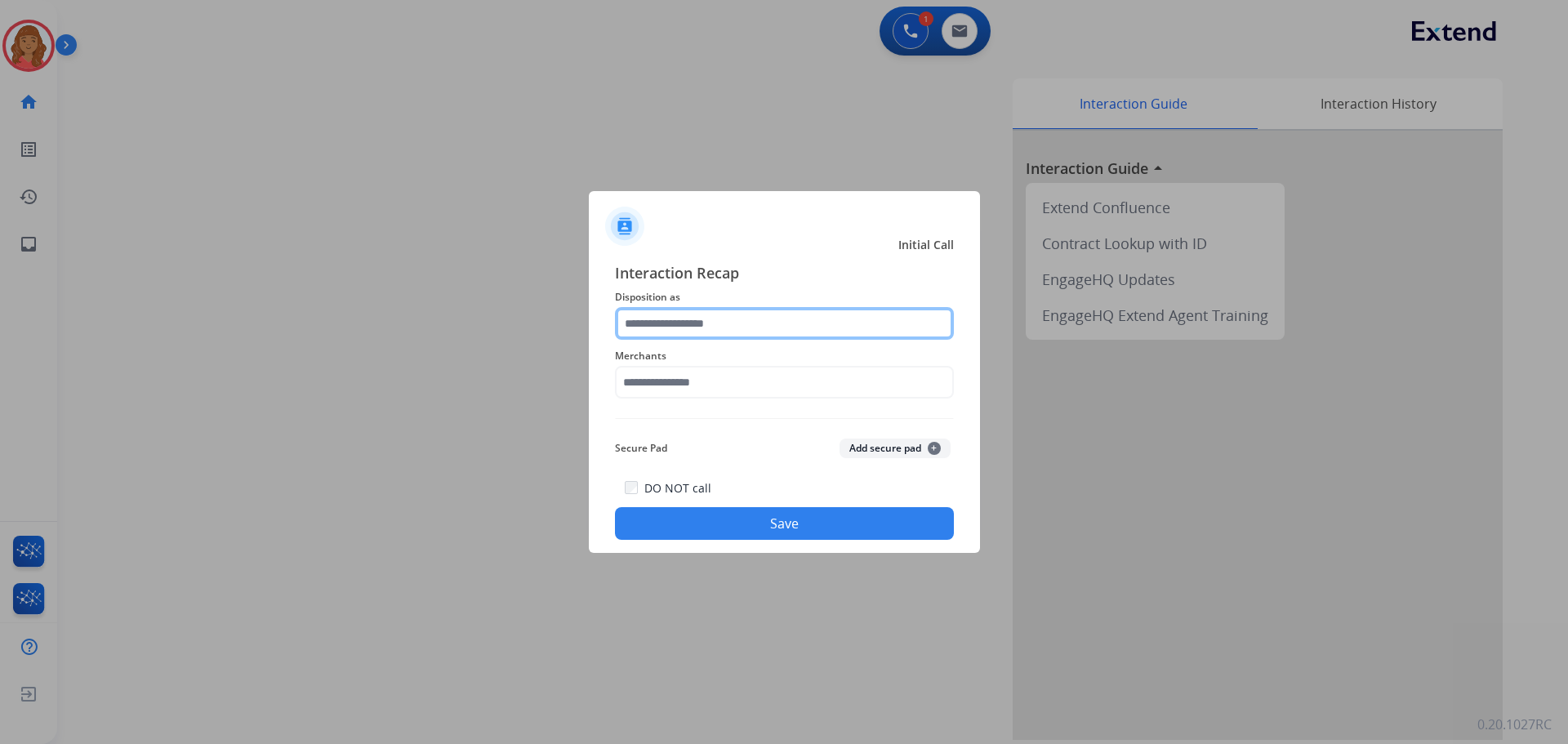
click at [692, 333] on input "text" at bounding box center [784, 324] width 339 height 33
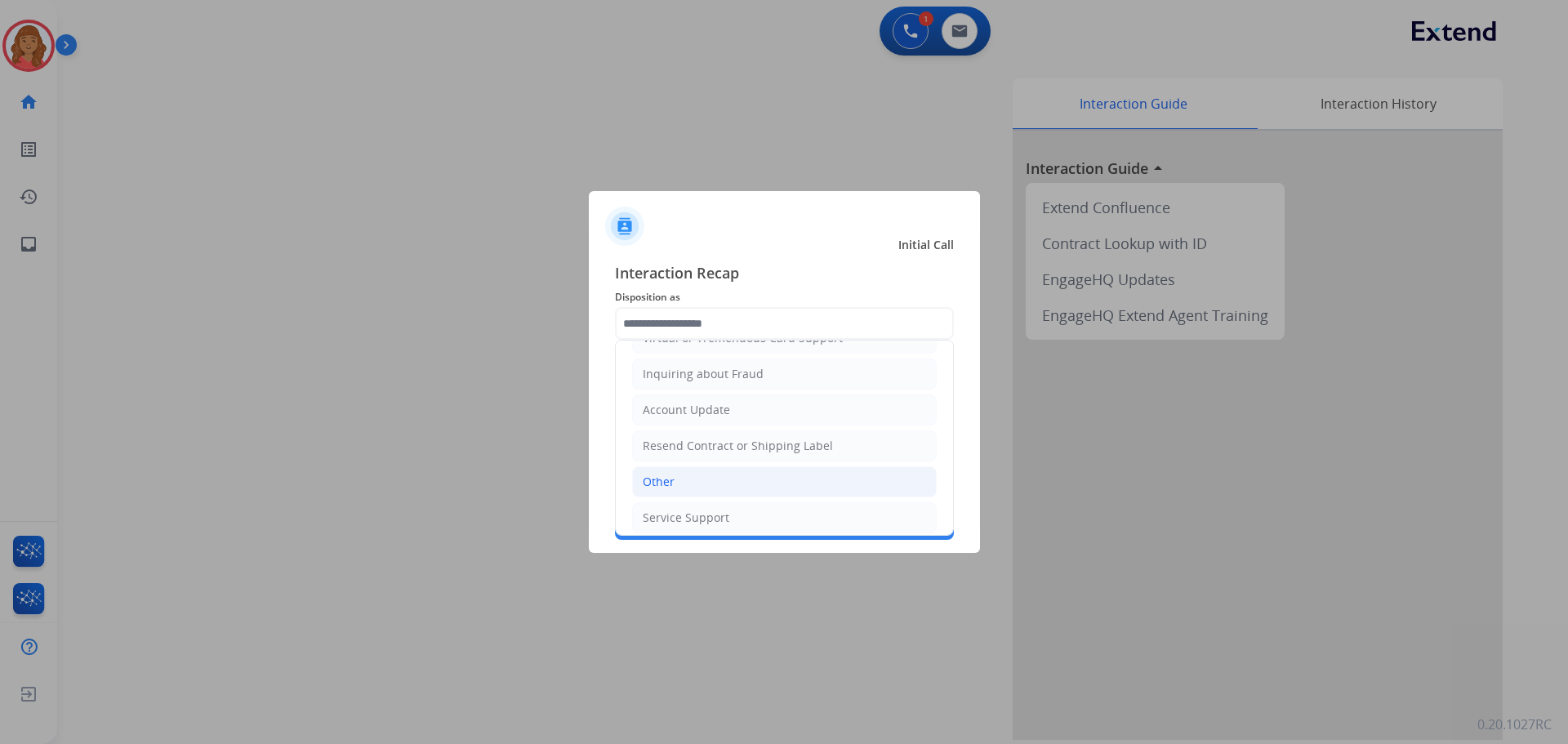
click at [675, 480] on li "Other" at bounding box center [784, 481] width 305 height 31
type input "*****"
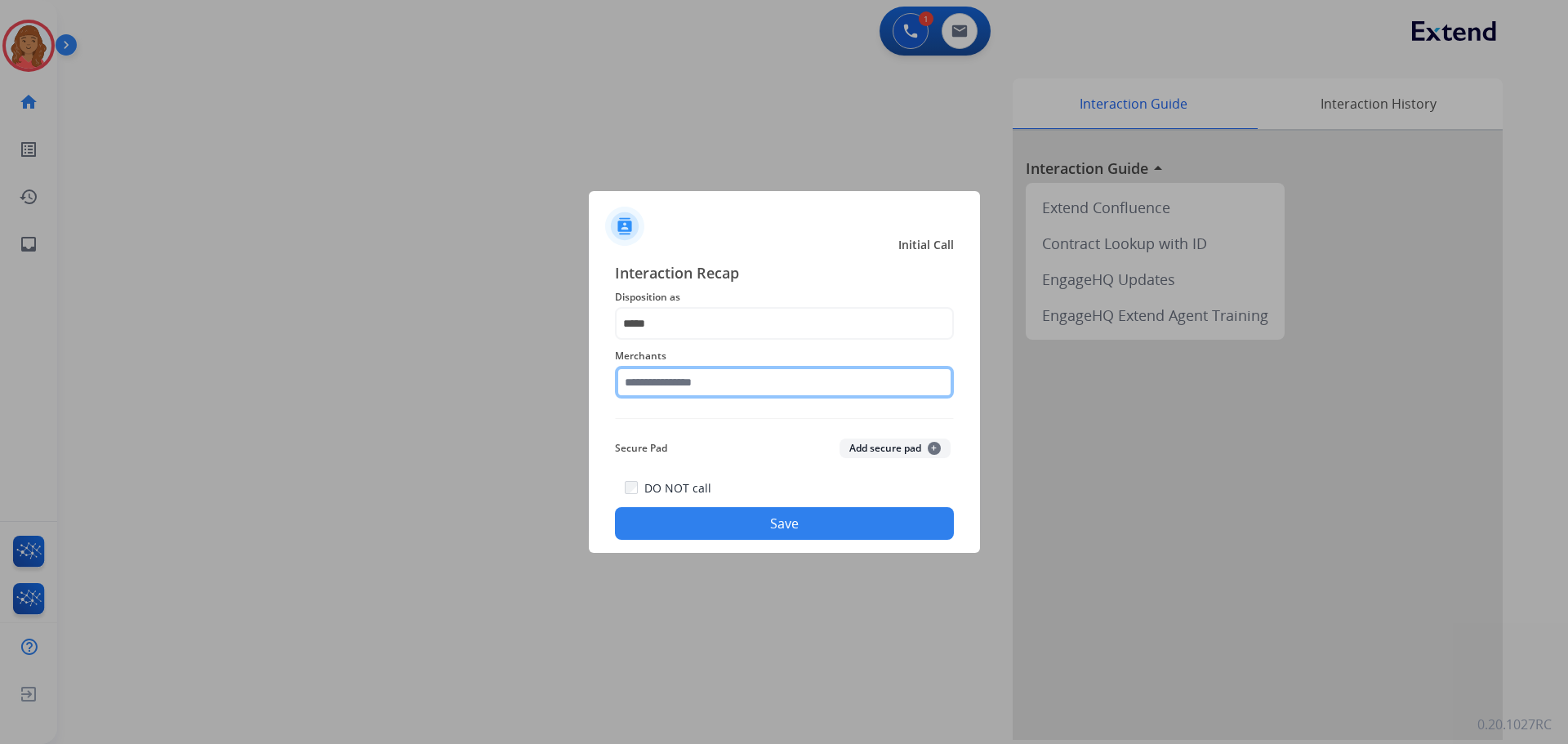
click at [682, 389] on input "text" at bounding box center [784, 382] width 339 height 33
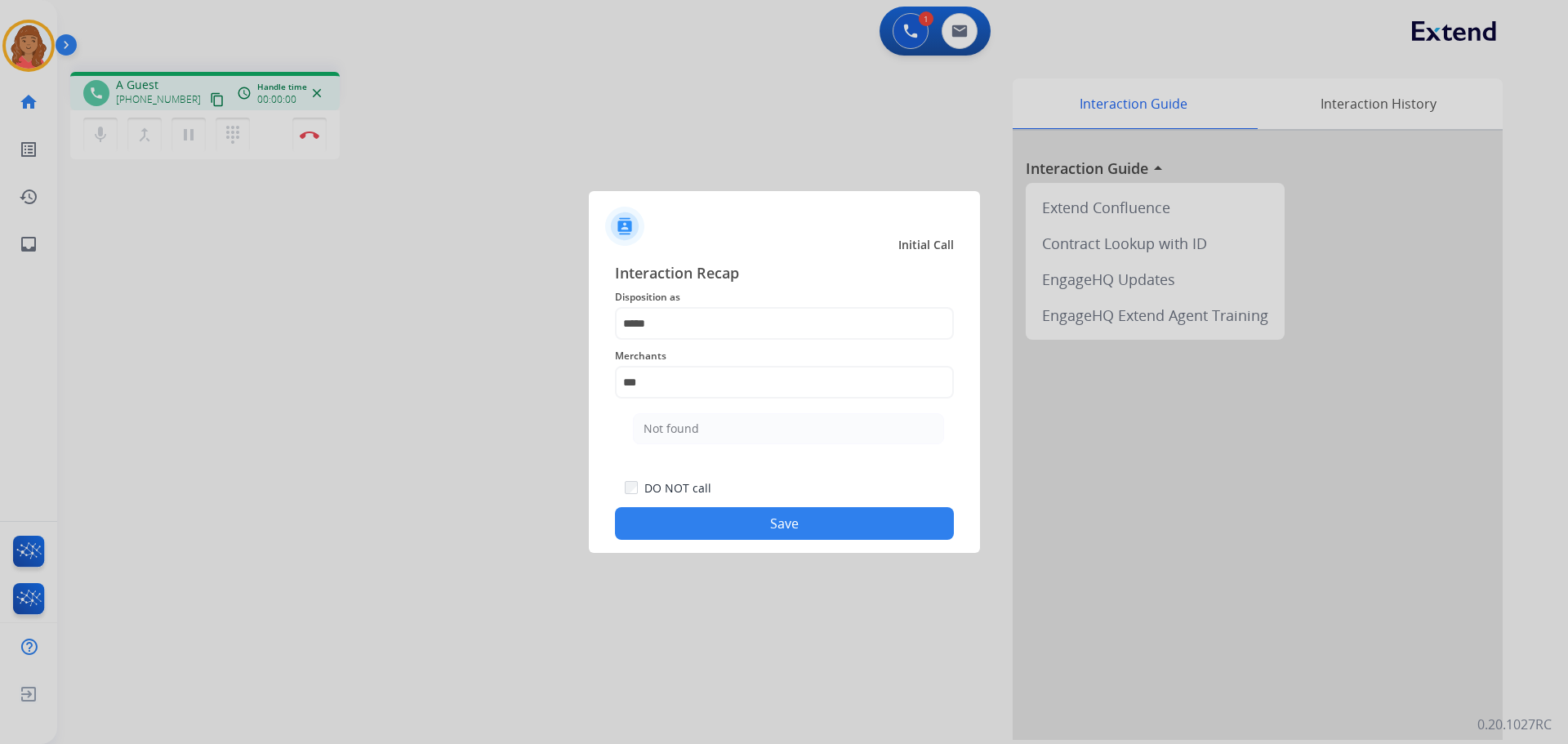
click at [679, 431] on div "Not found" at bounding box center [671, 429] width 55 height 16
type input "*********"
click at [694, 536] on button "Save" at bounding box center [784, 523] width 339 height 33
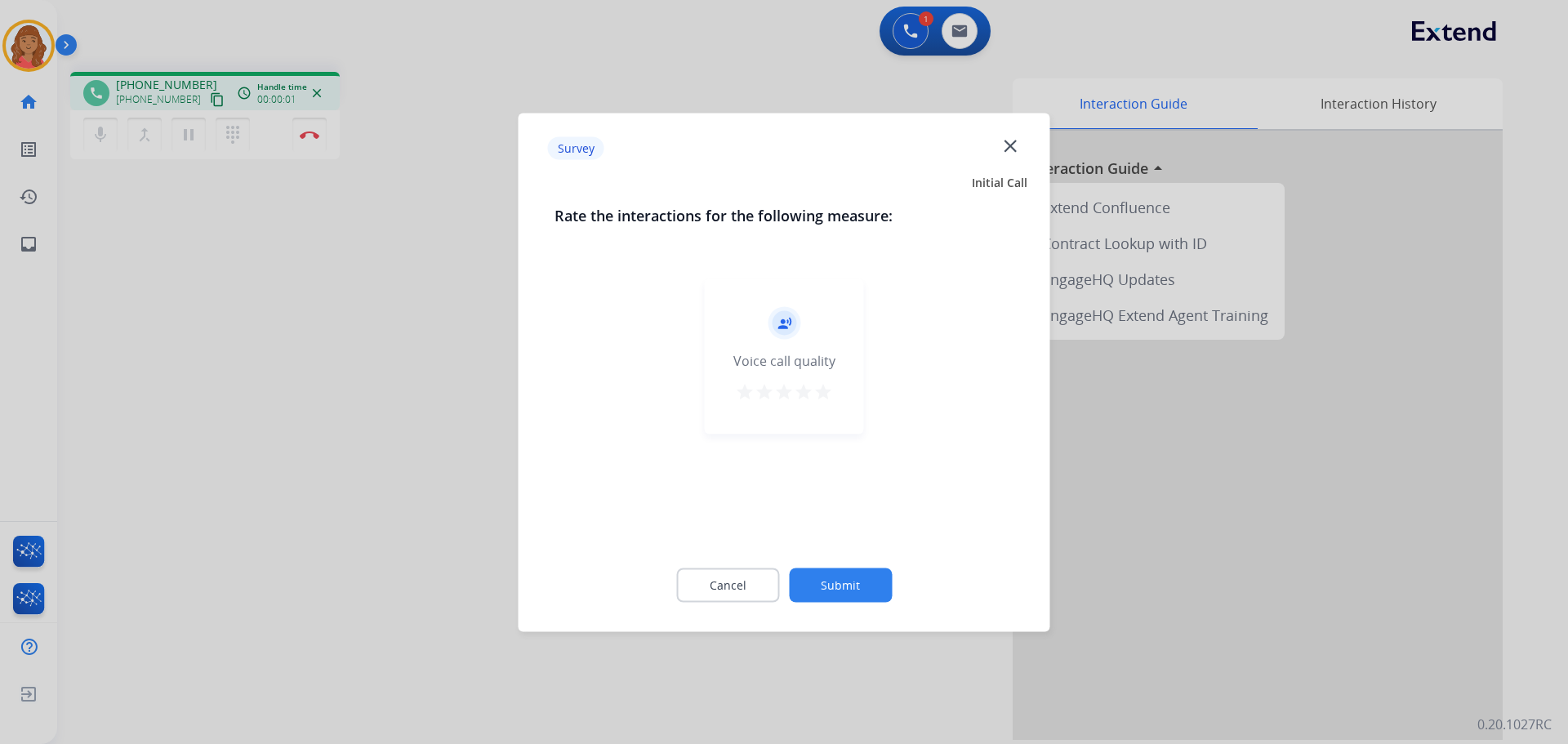
drag, startPoint x: 836, startPoint y: 381, endPoint x: 829, endPoint y: 390, distance: 11.4
click at [835, 381] on div "record_voice_over Voice call quality star star star star star" at bounding box center [784, 355] width 160 height 155
click at [827, 391] on mat-icon "star" at bounding box center [823, 391] width 20 height 20
click at [855, 597] on button "Submit" at bounding box center [840, 585] width 103 height 34
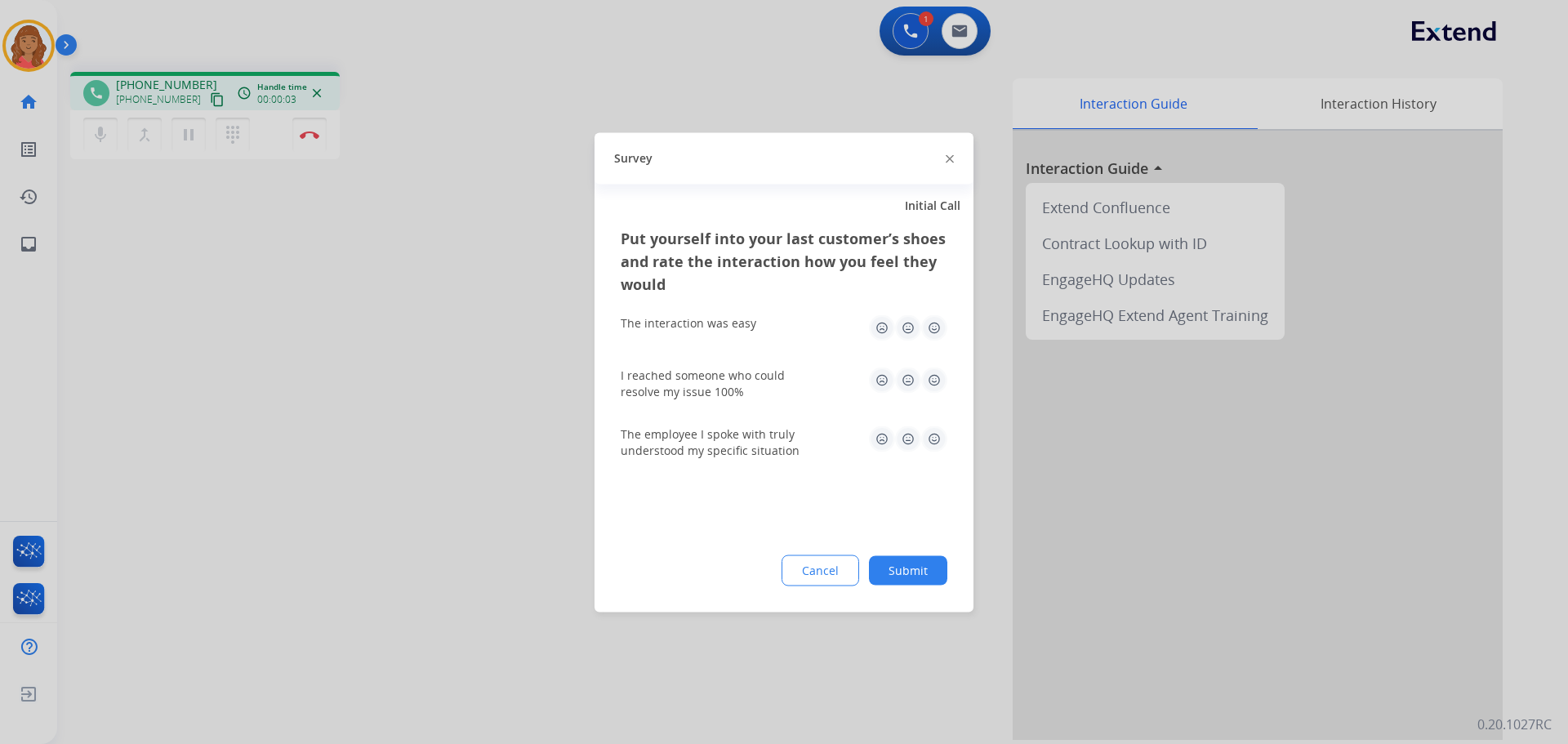
click at [937, 329] on img at bounding box center [934, 327] width 26 height 26
click at [924, 375] on img at bounding box center [934, 380] width 26 height 26
click at [934, 436] on img at bounding box center [934, 438] width 26 height 26
click at [914, 565] on button "Submit" at bounding box center [908, 570] width 78 height 29
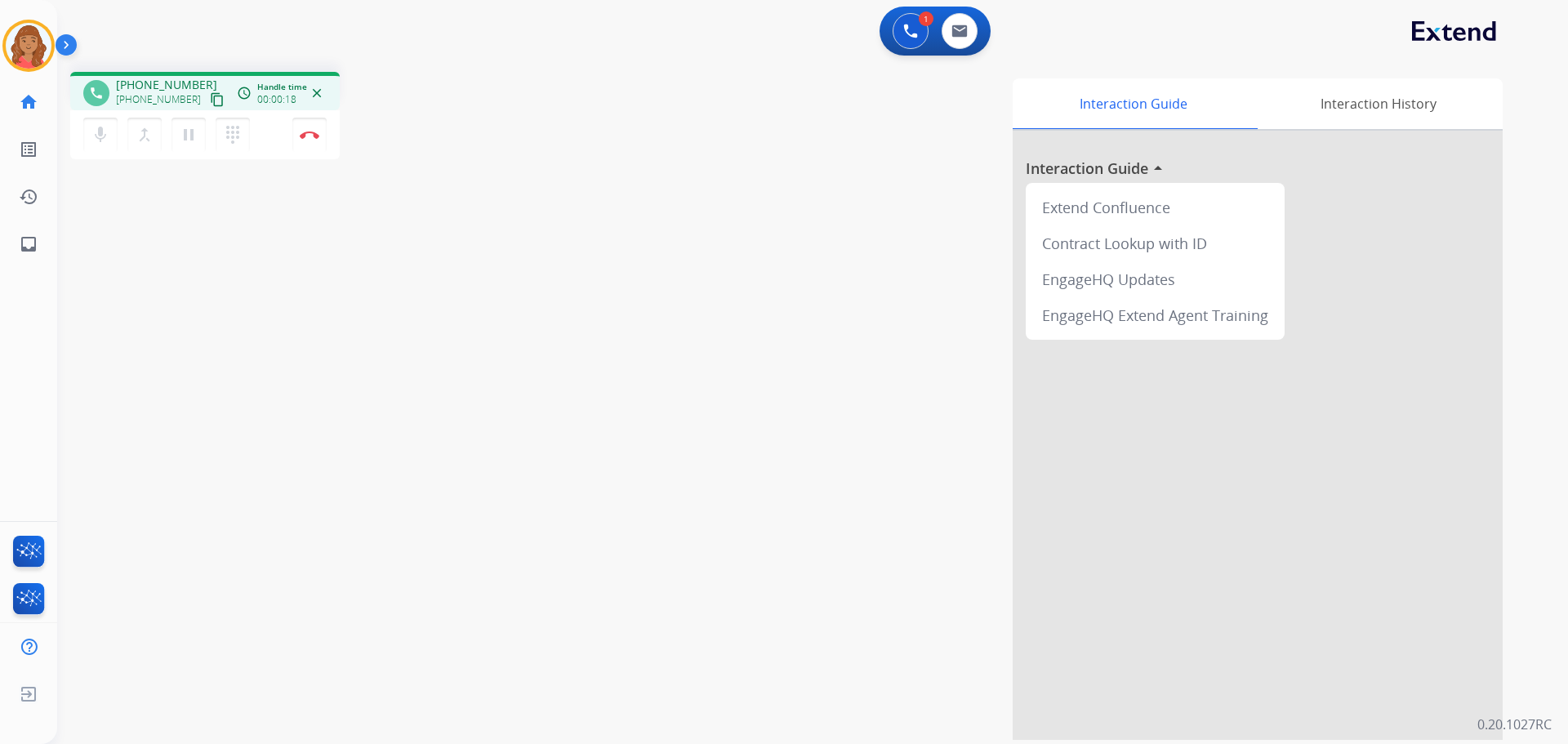
click at [210, 101] on mat-icon "content_copy" at bounding box center [218, 100] width 15 height 14
click at [311, 145] on button "Disconnect" at bounding box center [310, 135] width 34 height 34
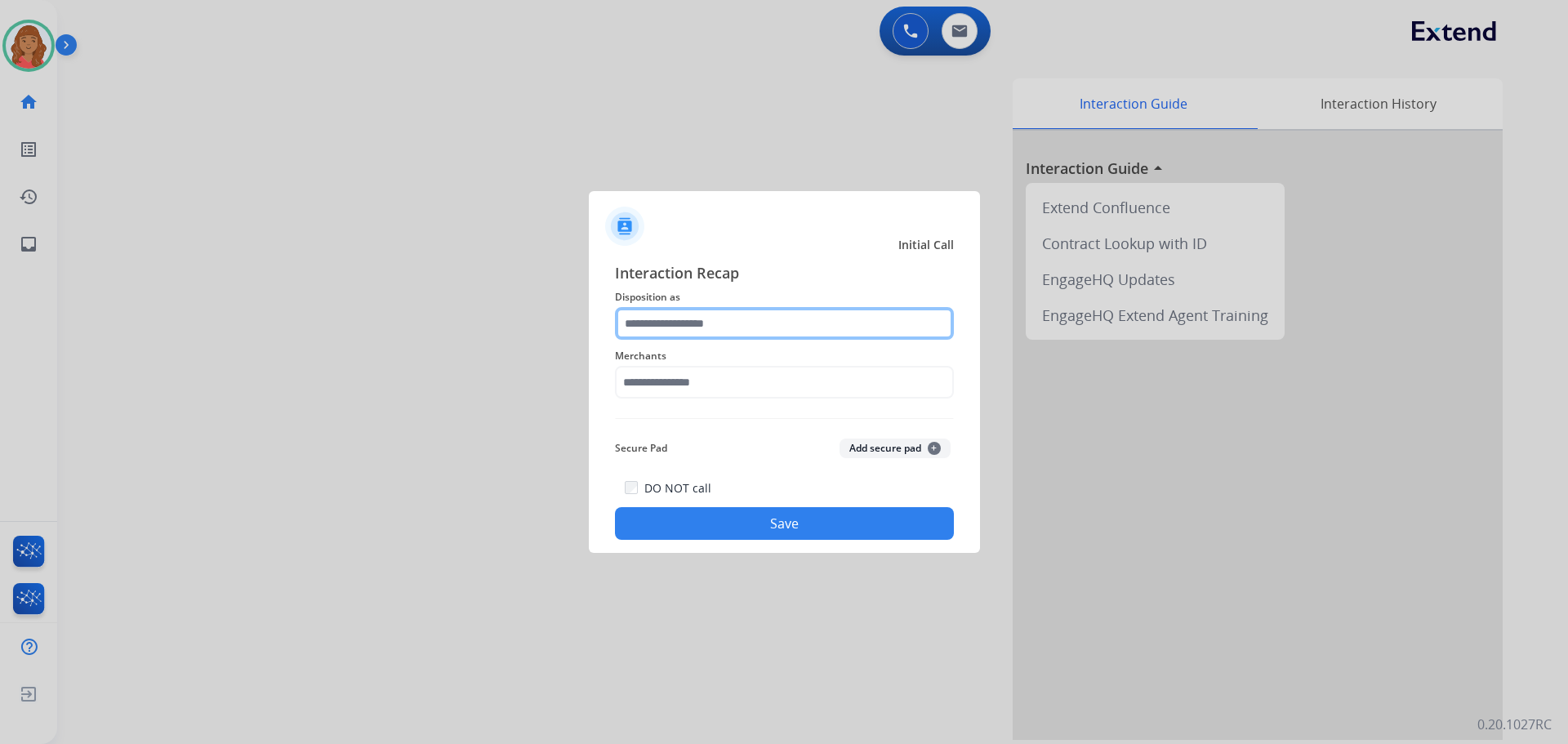
click at [729, 325] on input "text" at bounding box center [784, 324] width 339 height 33
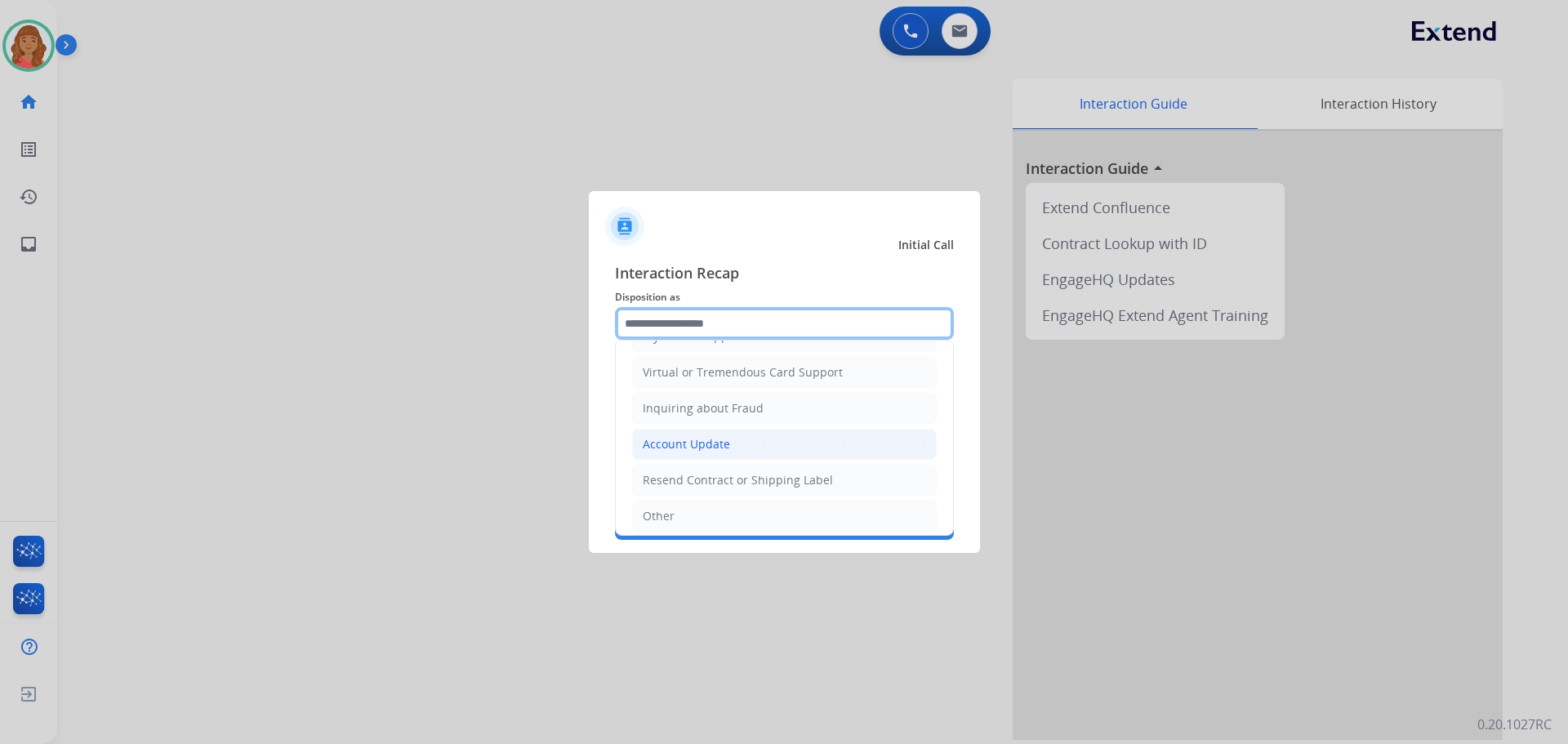
scroll to position [255, 0]
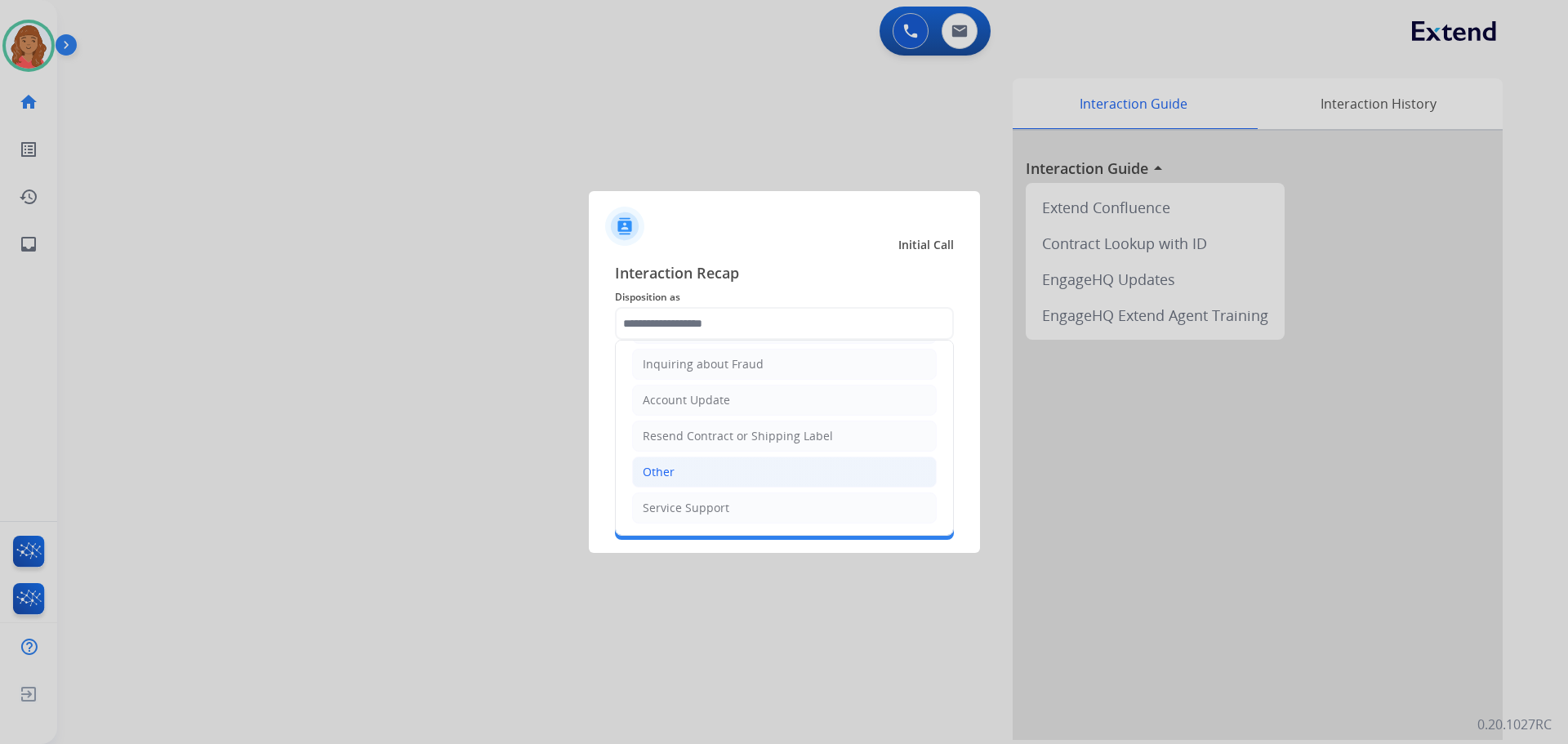
click at [675, 475] on li "Other" at bounding box center [784, 472] width 305 height 31
type input "*****"
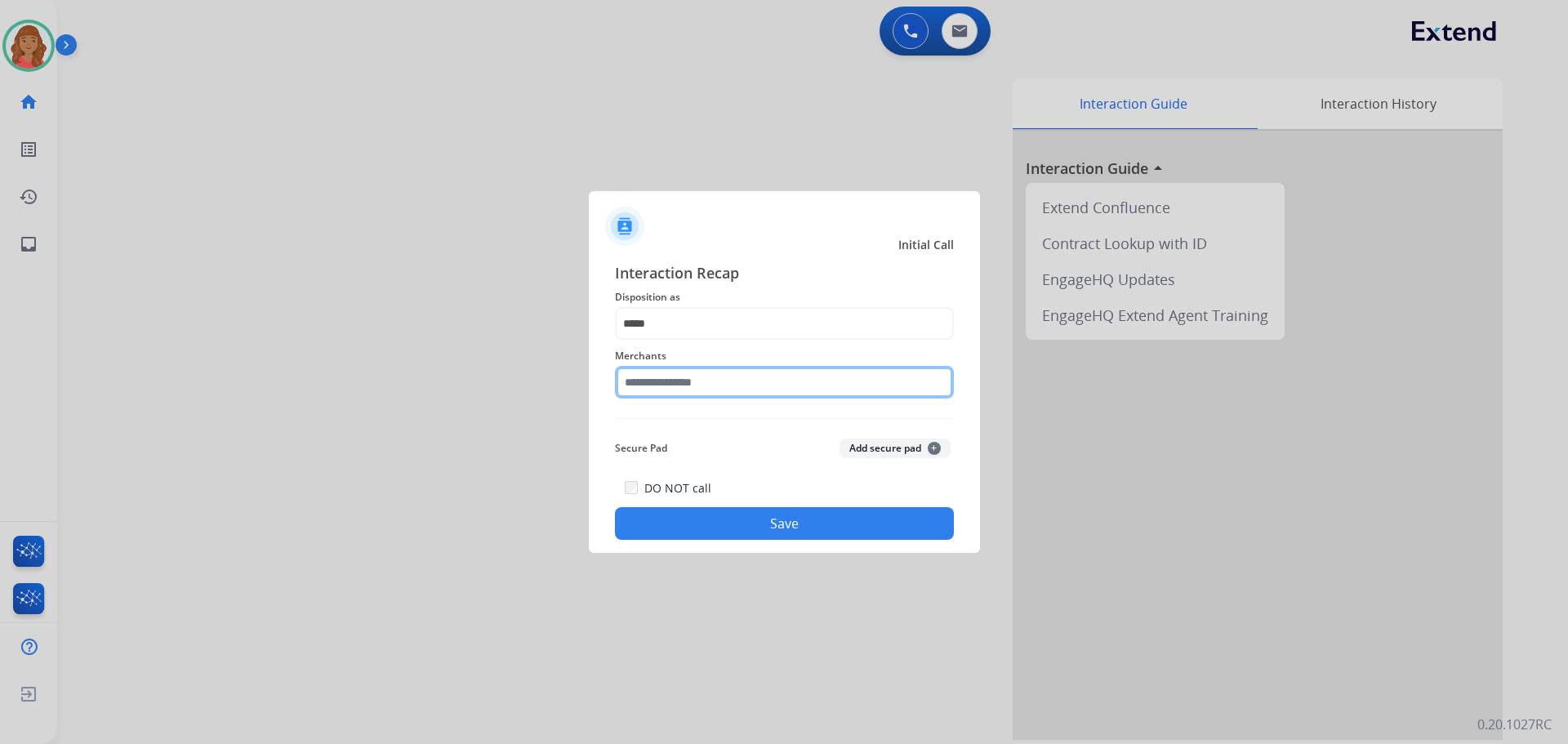
click at [688, 388] on input "text" at bounding box center [784, 382] width 339 height 33
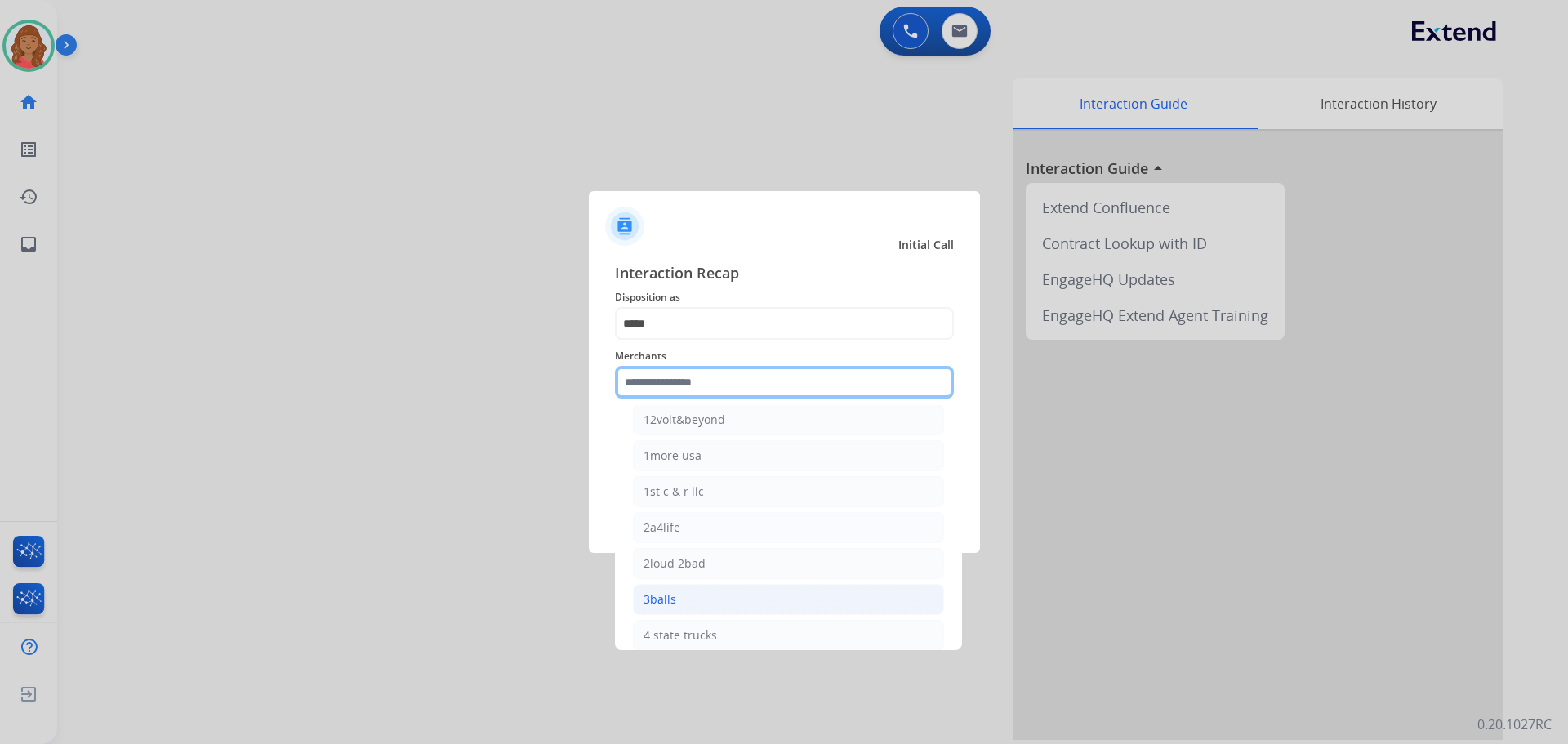
scroll to position [82, 0]
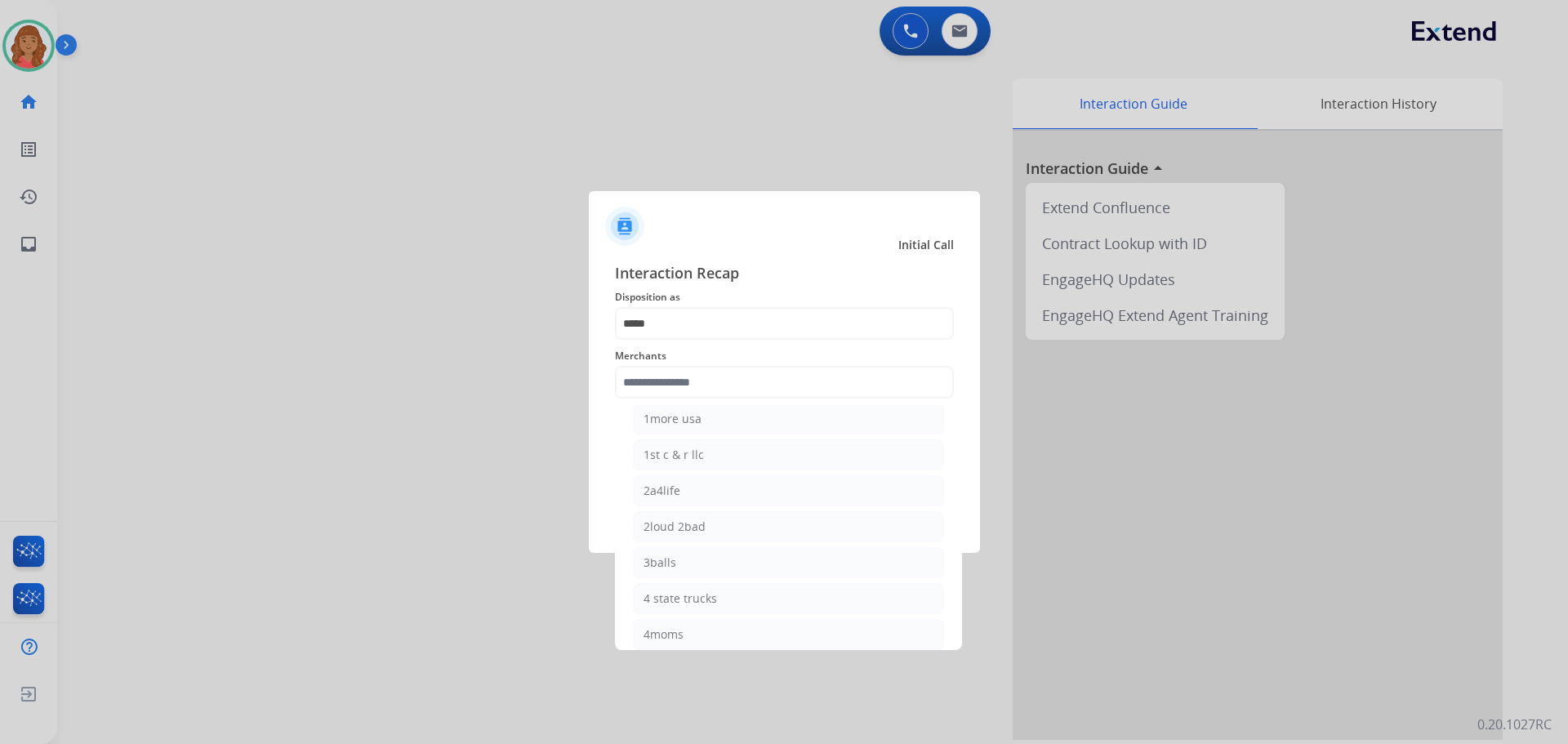
click at [672, 557] on div "3balls" at bounding box center [660, 563] width 33 height 16
type input "******"
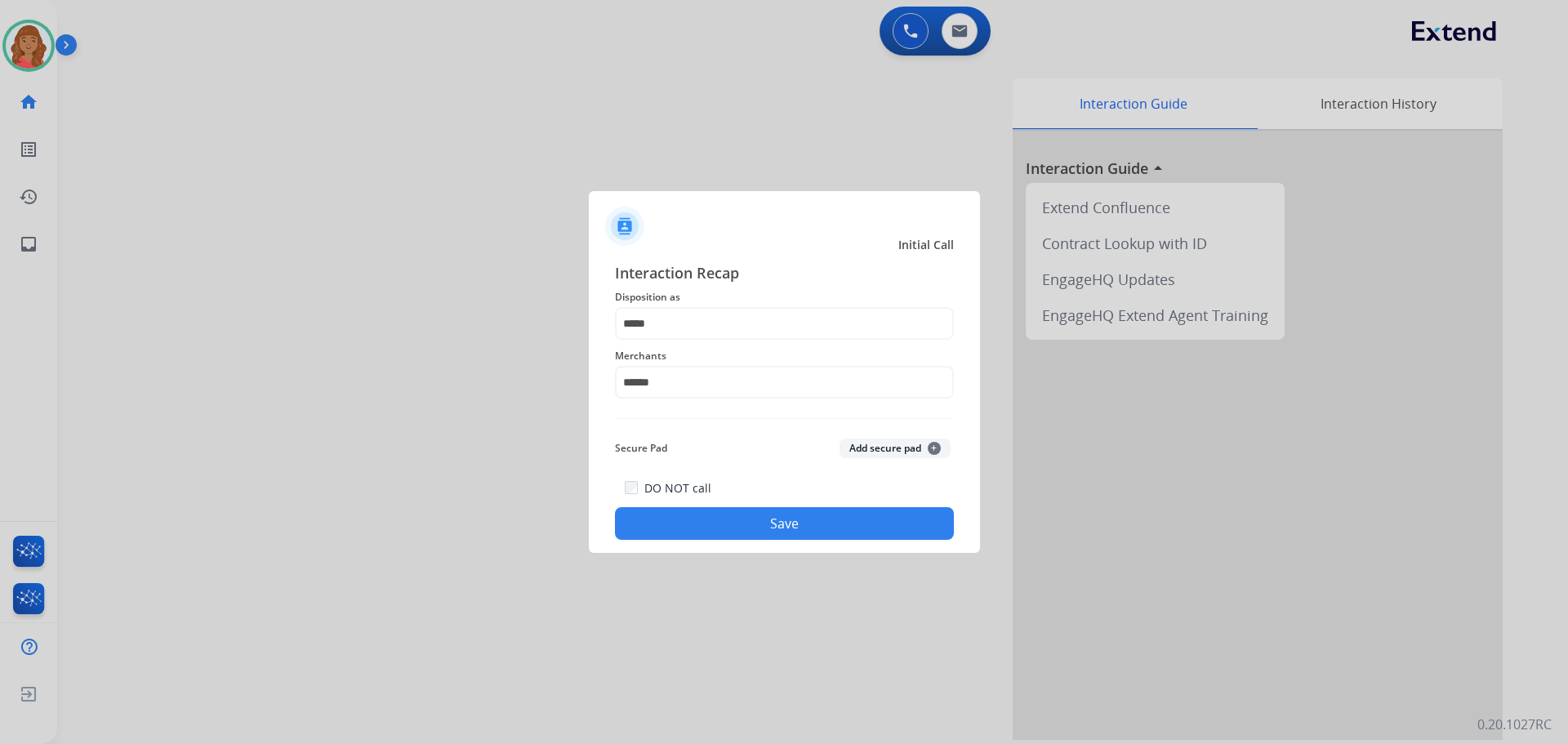
click at [711, 509] on button "Save" at bounding box center [784, 523] width 339 height 33
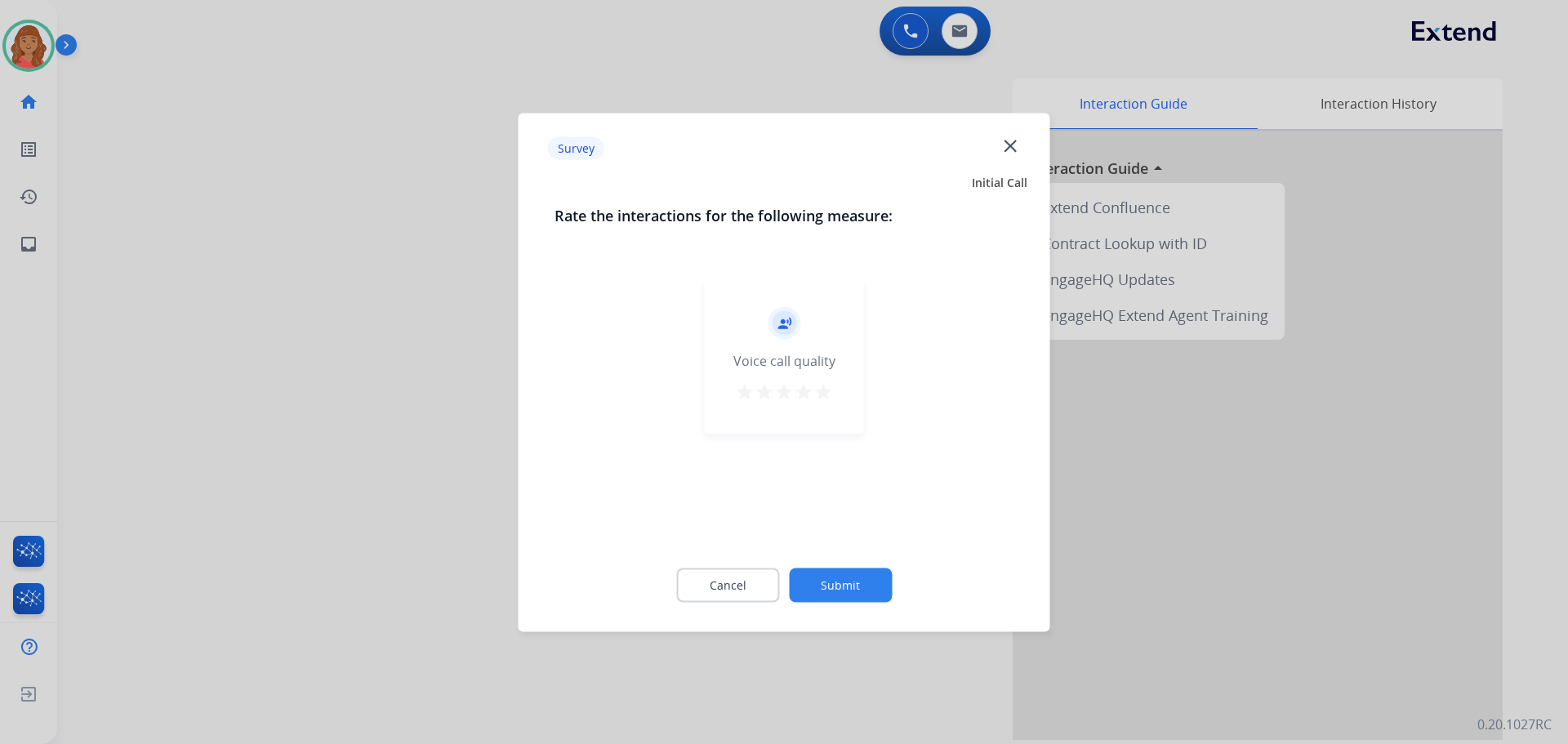
click at [829, 396] on mat-icon "star" at bounding box center [823, 391] width 20 height 20
click at [847, 593] on button "Submit" at bounding box center [840, 585] width 103 height 34
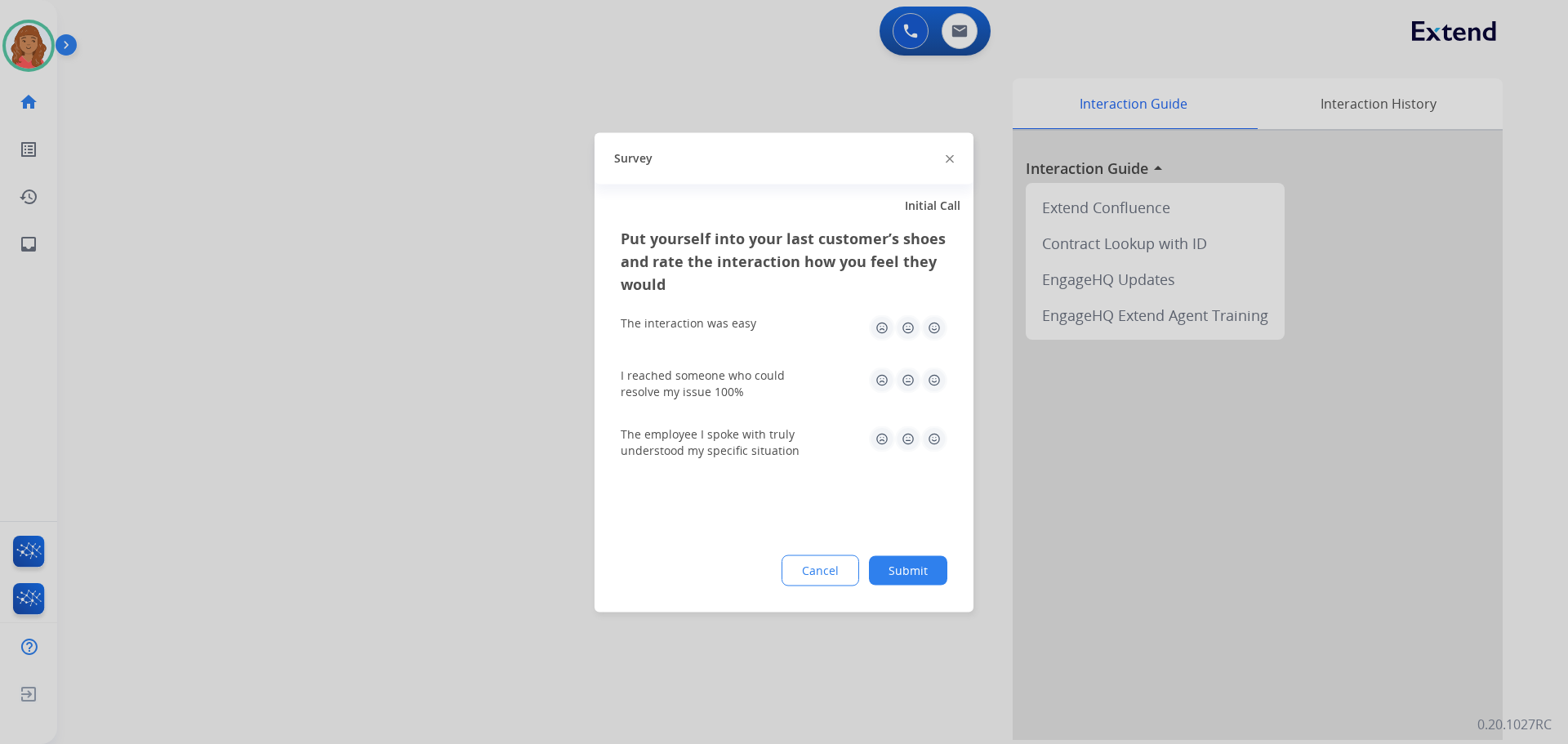
click at [933, 324] on img at bounding box center [934, 327] width 26 height 26
drag, startPoint x: 933, startPoint y: 382, endPoint x: 934, endPoint y: 425, distance: 43.0
click at [933, 382] on img at bounding box center [934, 380] width 26 height 26
click at [929, 440] on img at bounding box center [934, 438] width 26 height 26
drag, startPoint x: 934, startPoint y: 572, endPoint x: 912, endPoint y: 551, distance: 30.4
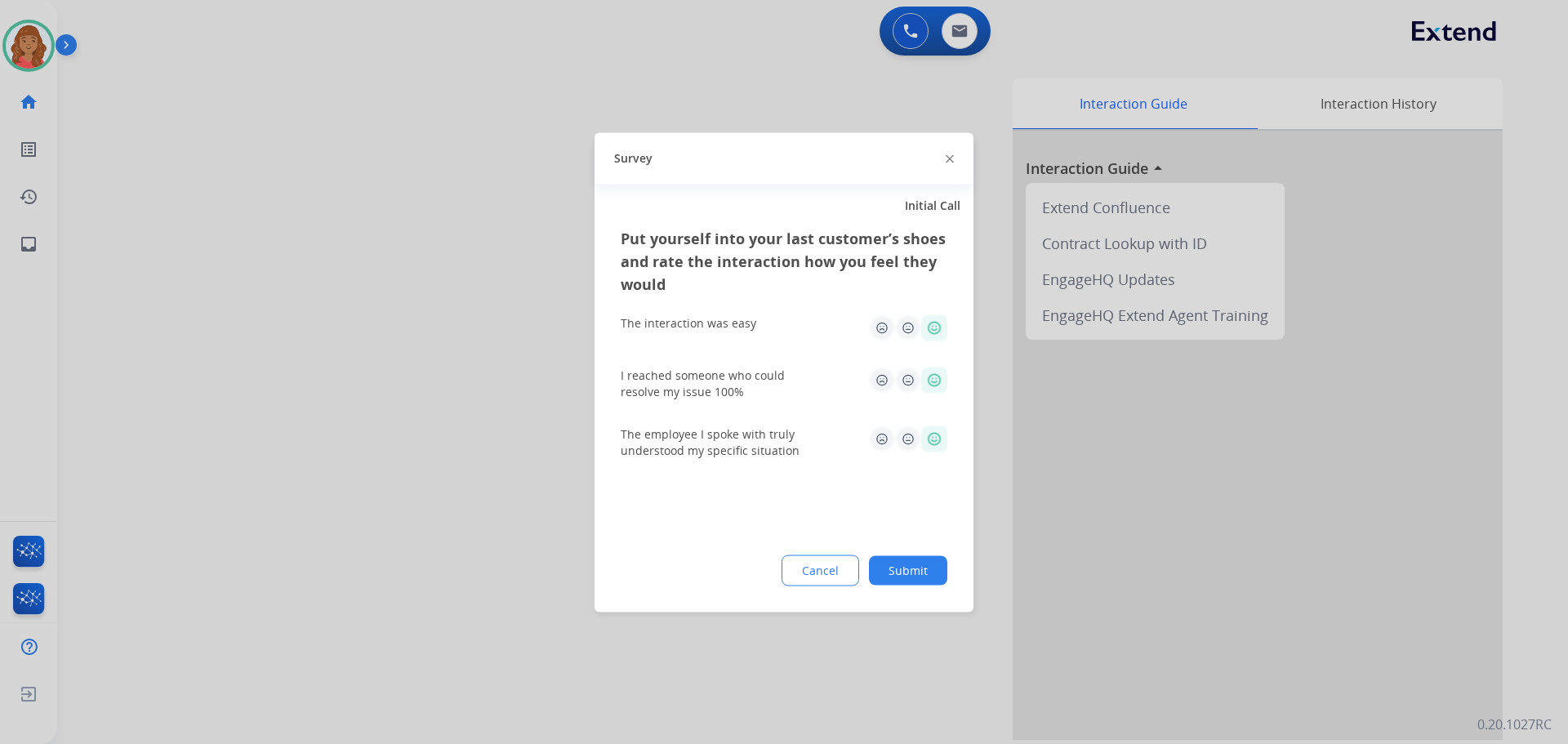
click at [932, 571] on button "Submit" at bounding box center [908, 570] width 78 height 29
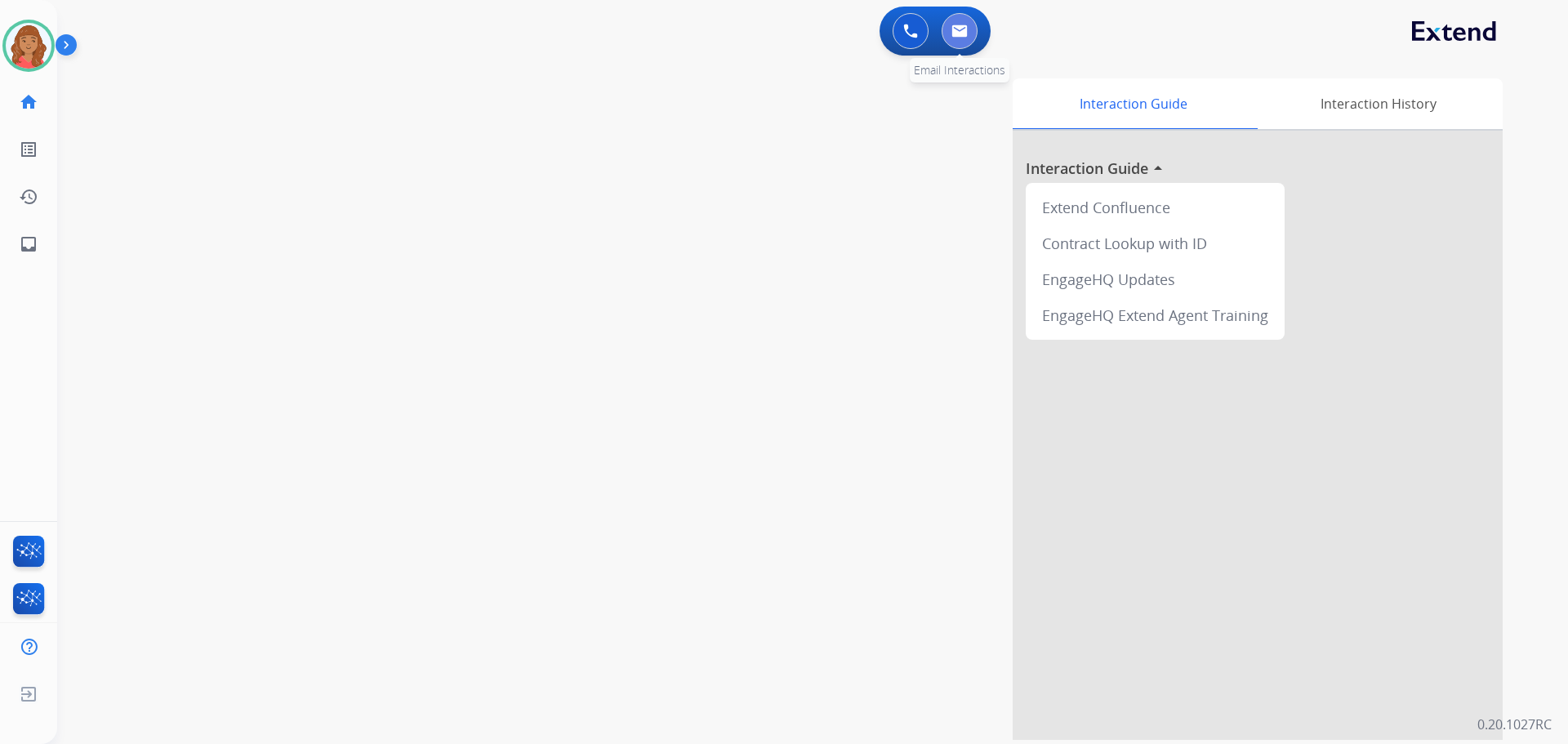
click at [963, 37] on button at bounding box center [960, 31] width 36 height 36
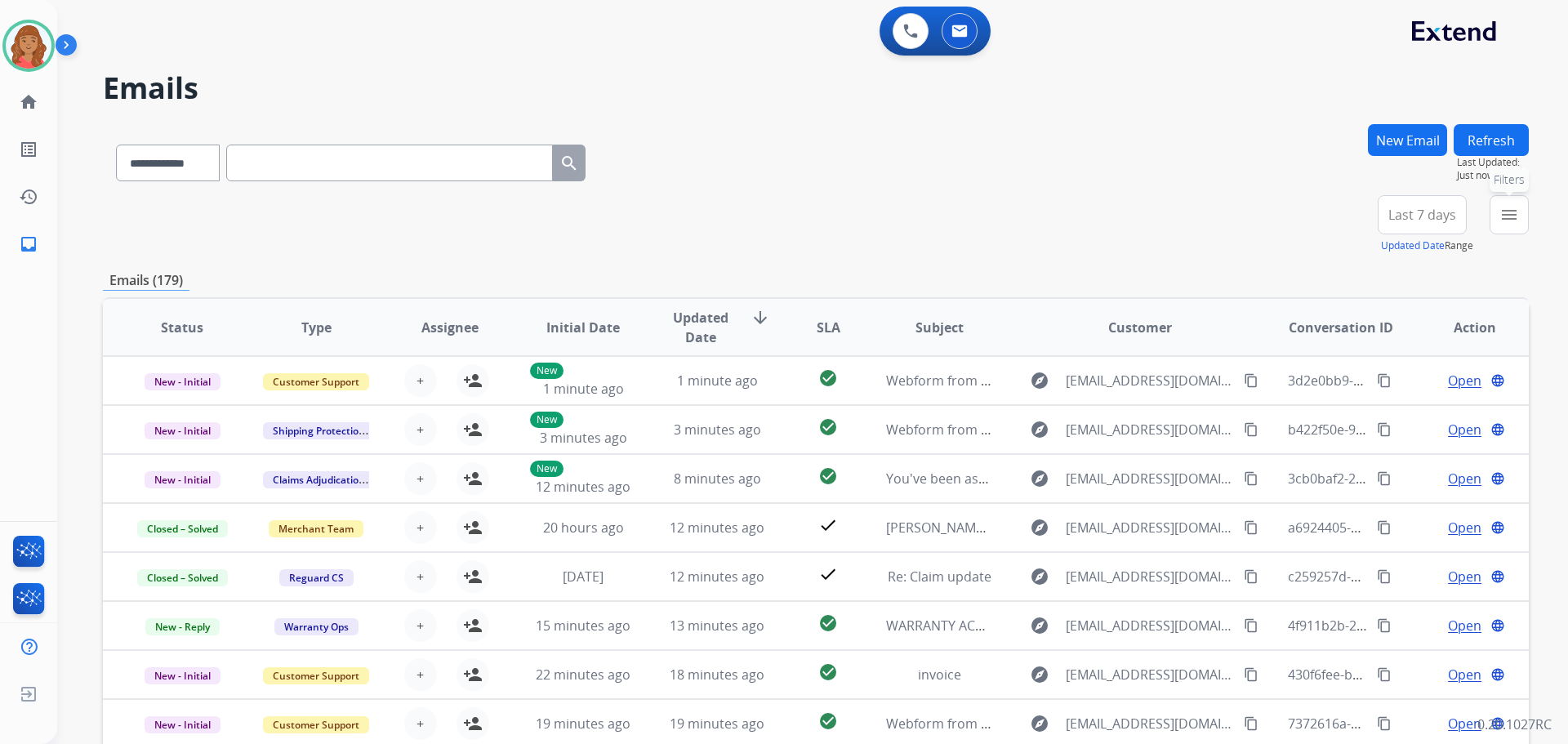
click at [1524, 212] on button "menu Filters" at bounding box center [1508, 214] width 39 height 39
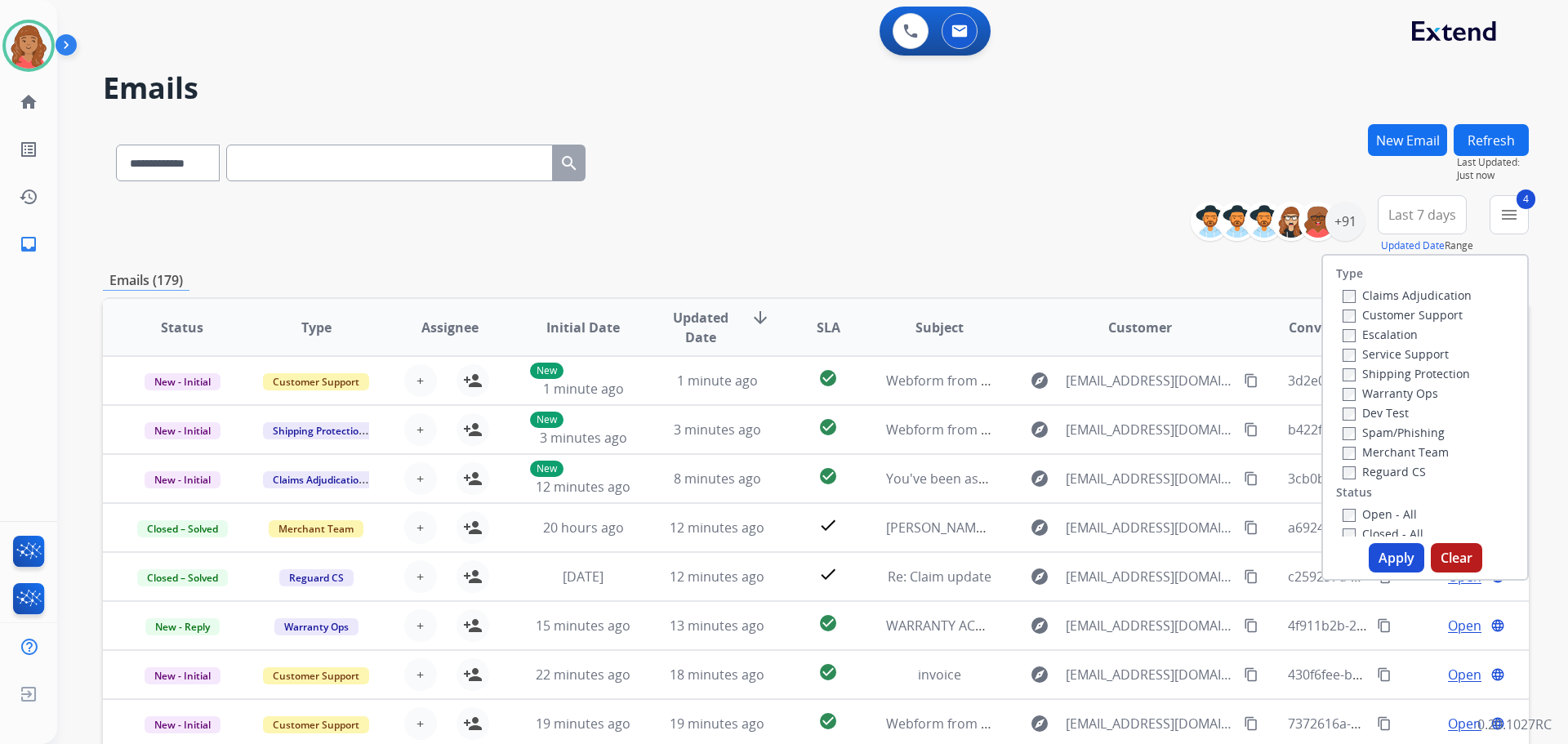
click at [1370, 547] on button "Apply" at bounding box center [1396, 557] width 55 height 29
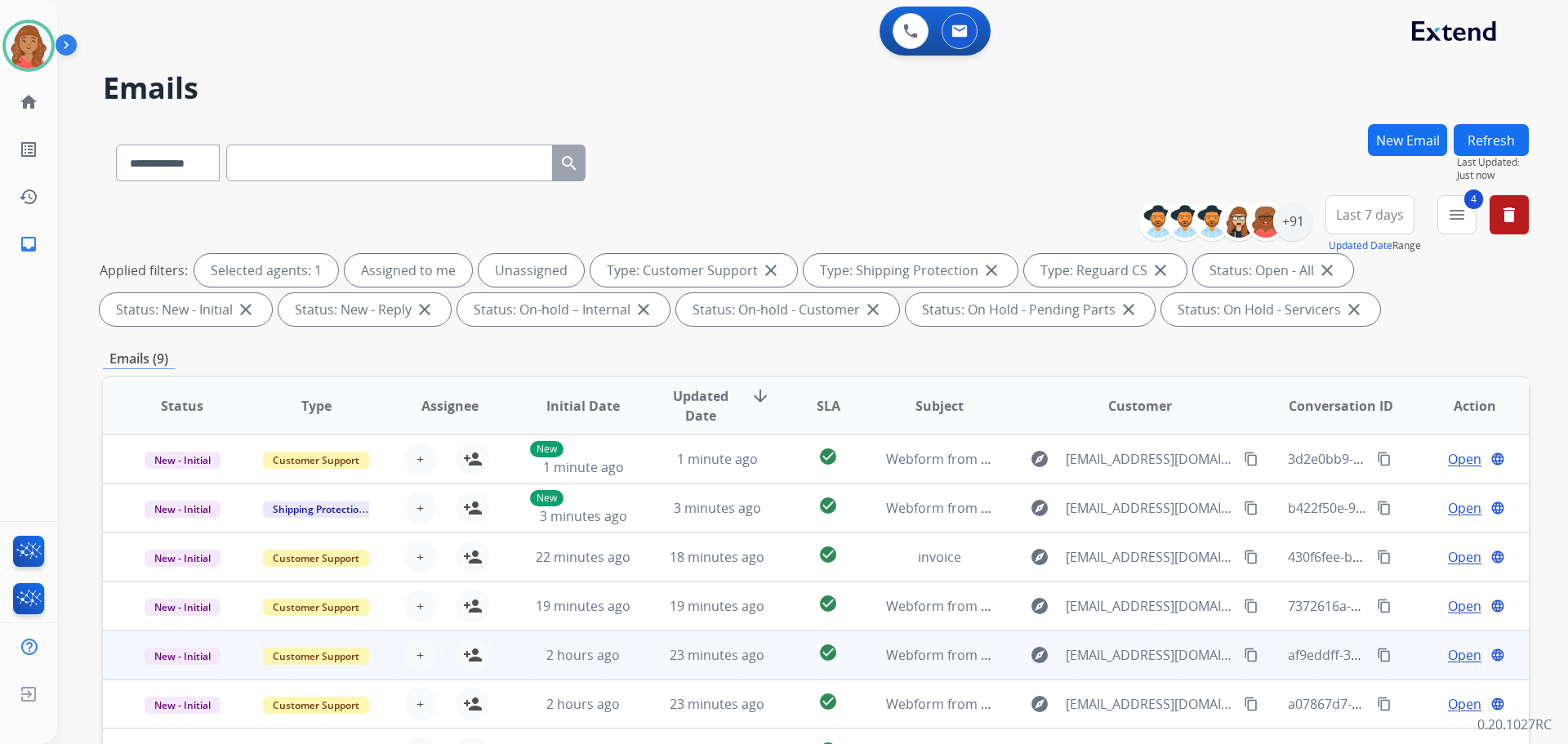
scroll to position [264, 0]
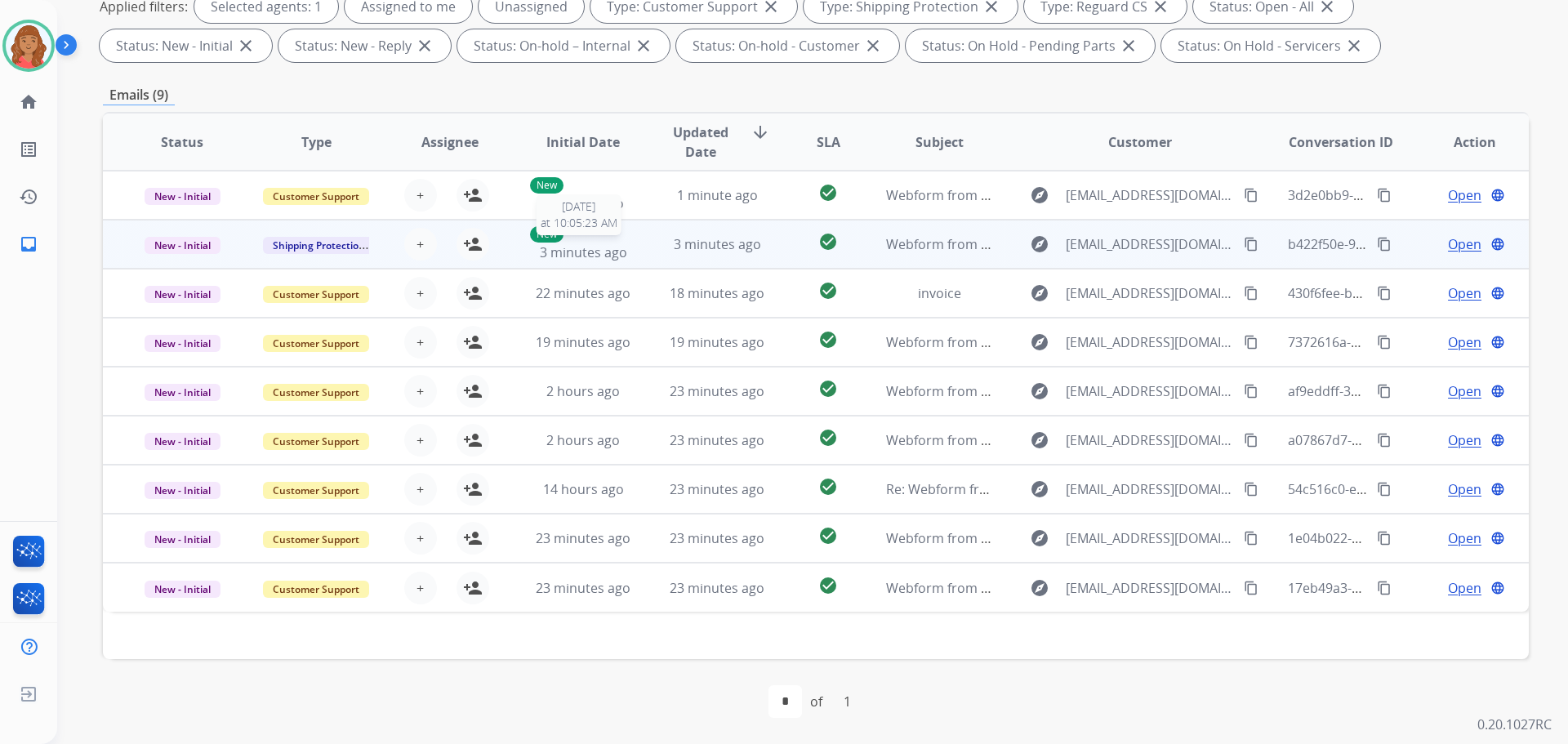
click at [610, 256] on span "3 minutes ago" at bounding box center [584, 252] width 87 height 18
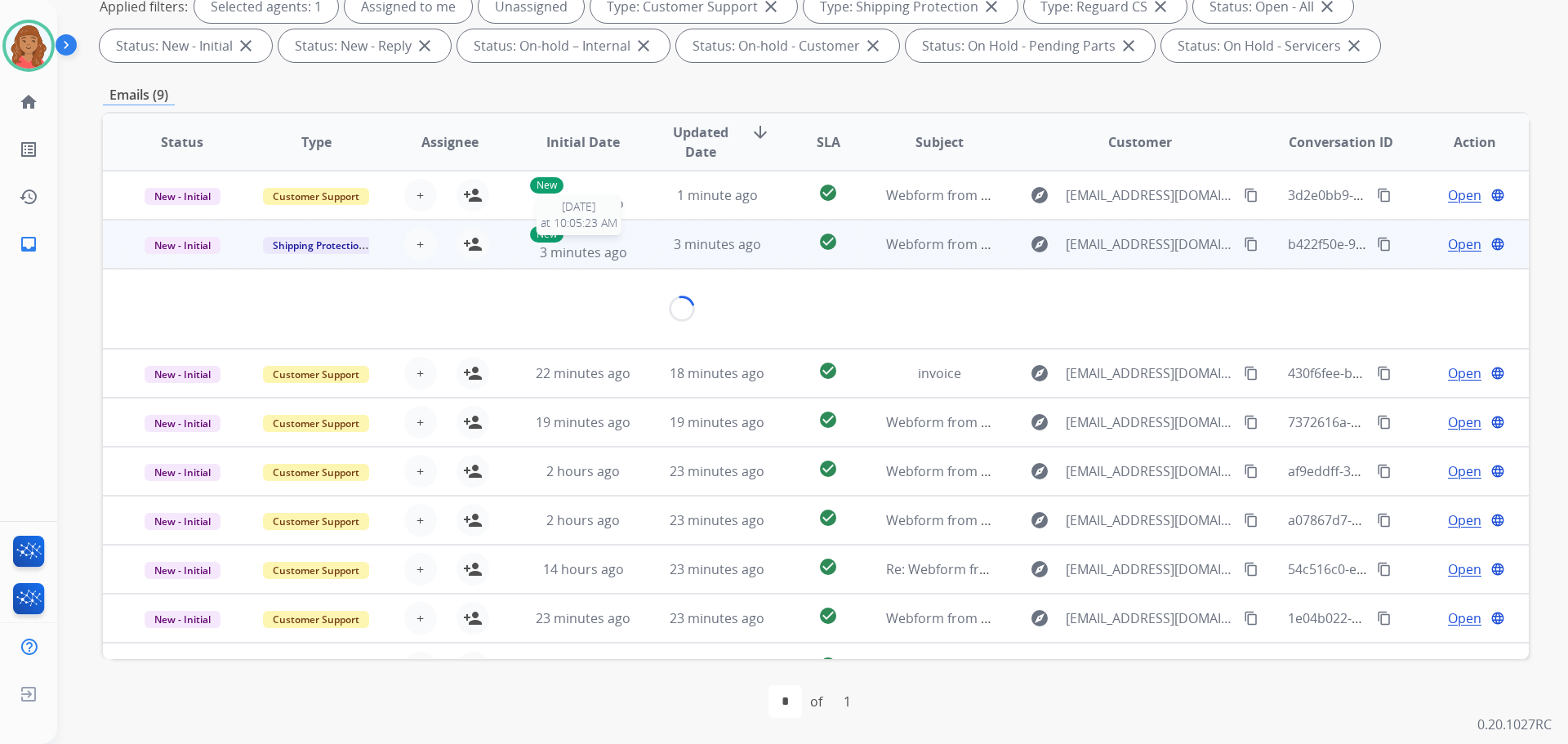
scroll to position [45, 0]
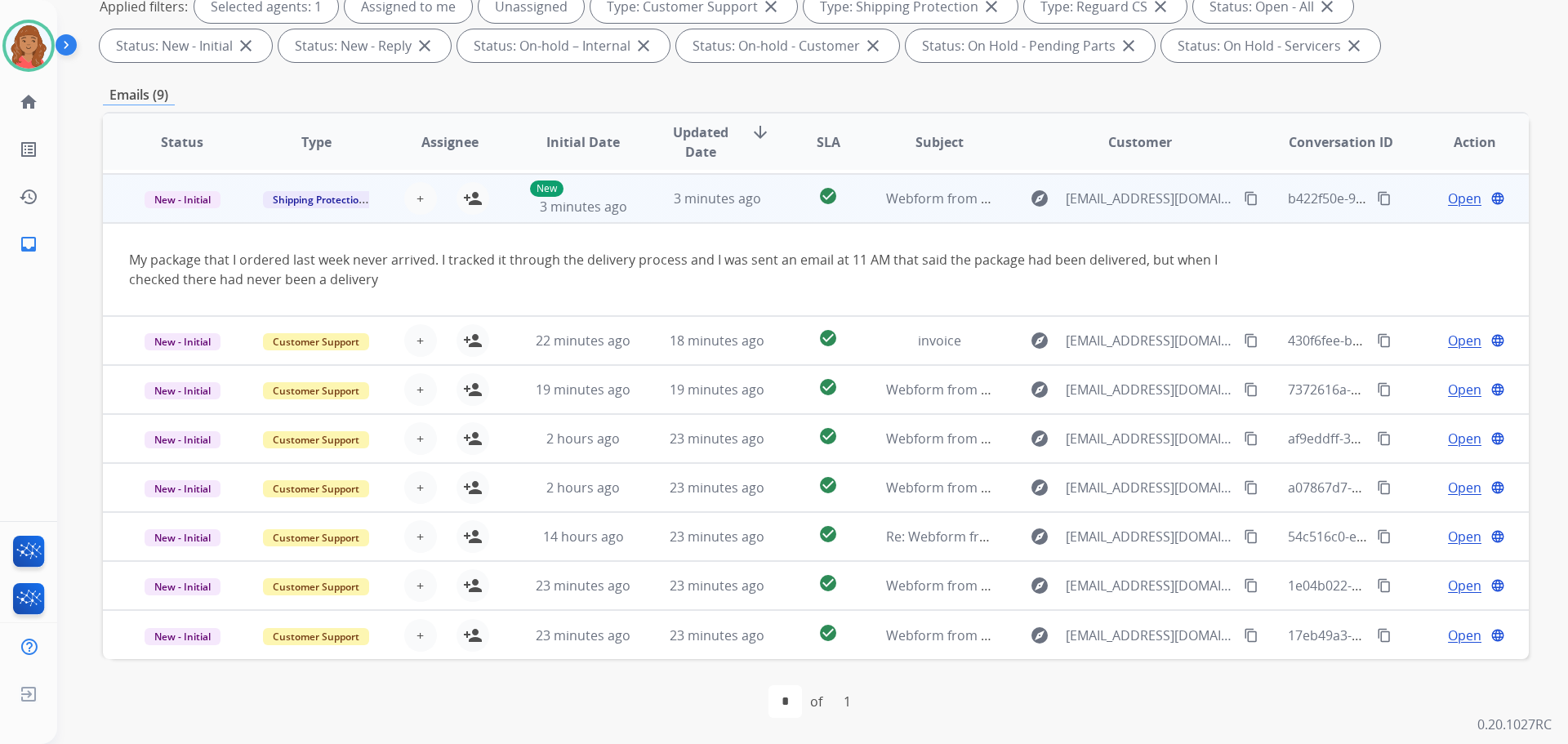
drag, startPoint x: 1233, startPoint y: 195, endPoint x: 1216, endPoint y: 198, distance: 17.3
click at [1241, 195] on button "content_copy" at bounding box center [1251, 198] width 20 height 20
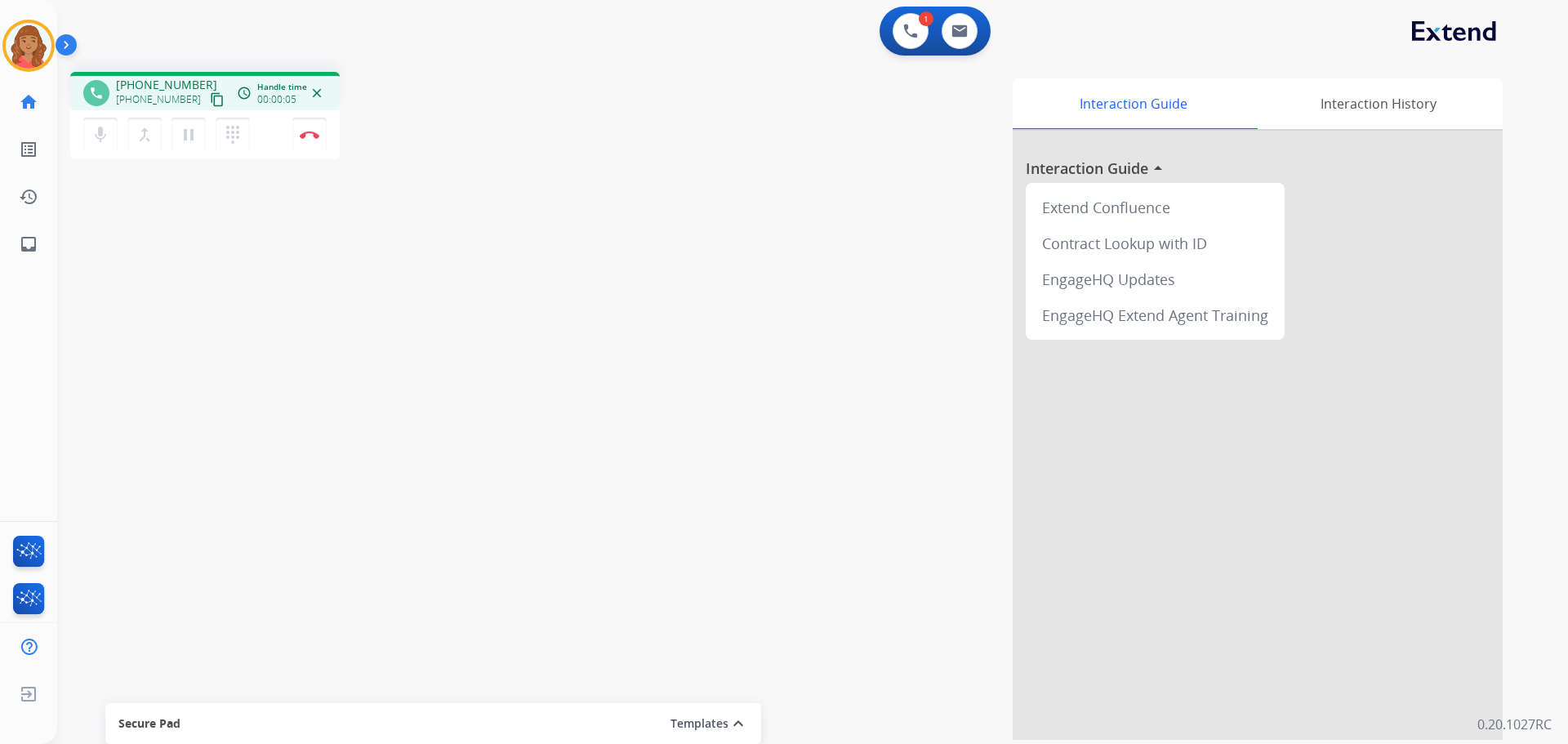
click at [210, 99] on mat-icon "content_copy" at bounding box center [218, 100] width 15 height 14
drag, startPoint x: 197, startPoint y: 98, endPoint x: 169, endPoint y: 104, distance: 28.6
click at [210, 98] on mat-icon "content_copy" at bounding box center [218, 100] width 15 height 14
click at [306, 128] on button "Disconnect" at bounding box center [310, 135] width 34 height 34
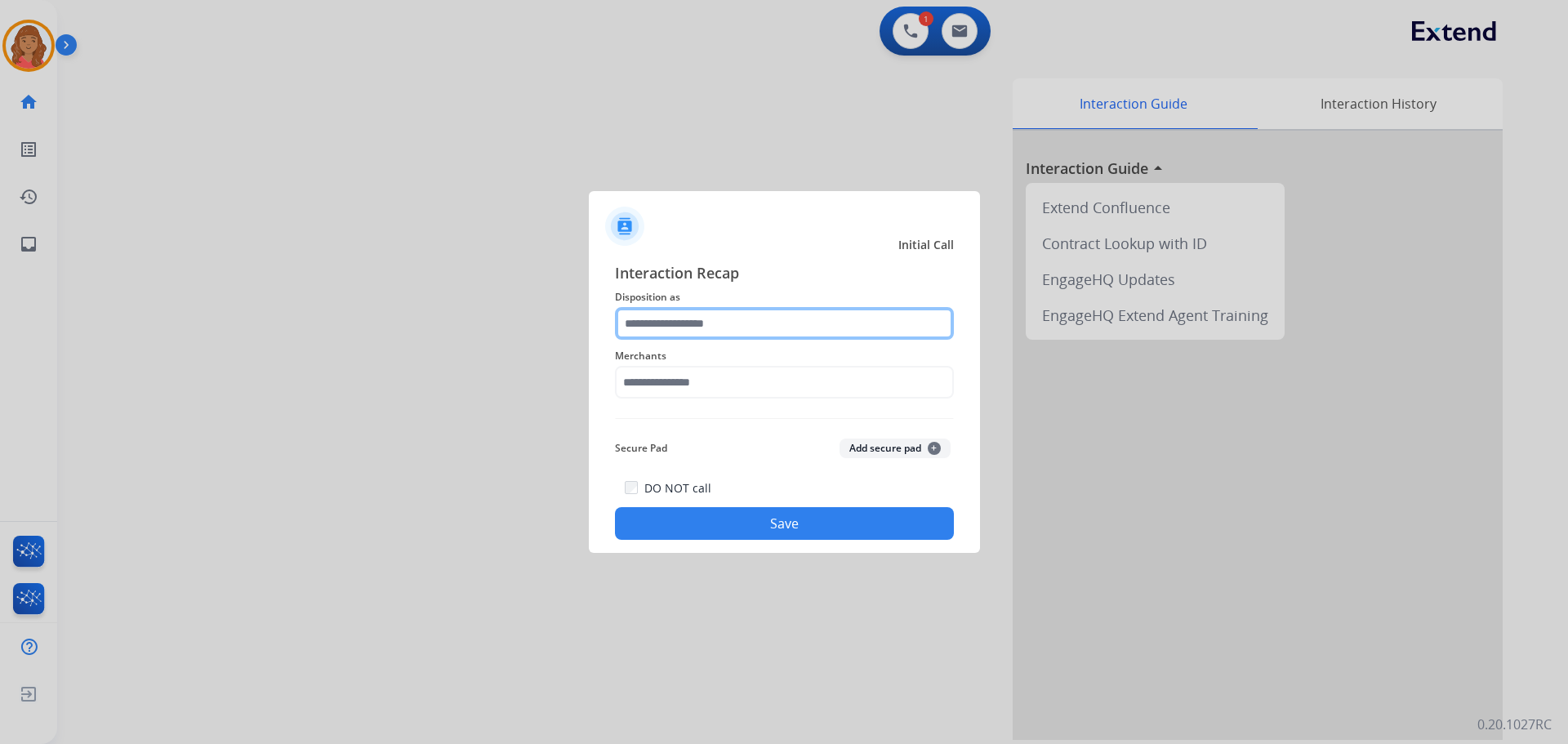
click at [711, 324] on input "text" at bounding box center [784, 324] width 339 height 33
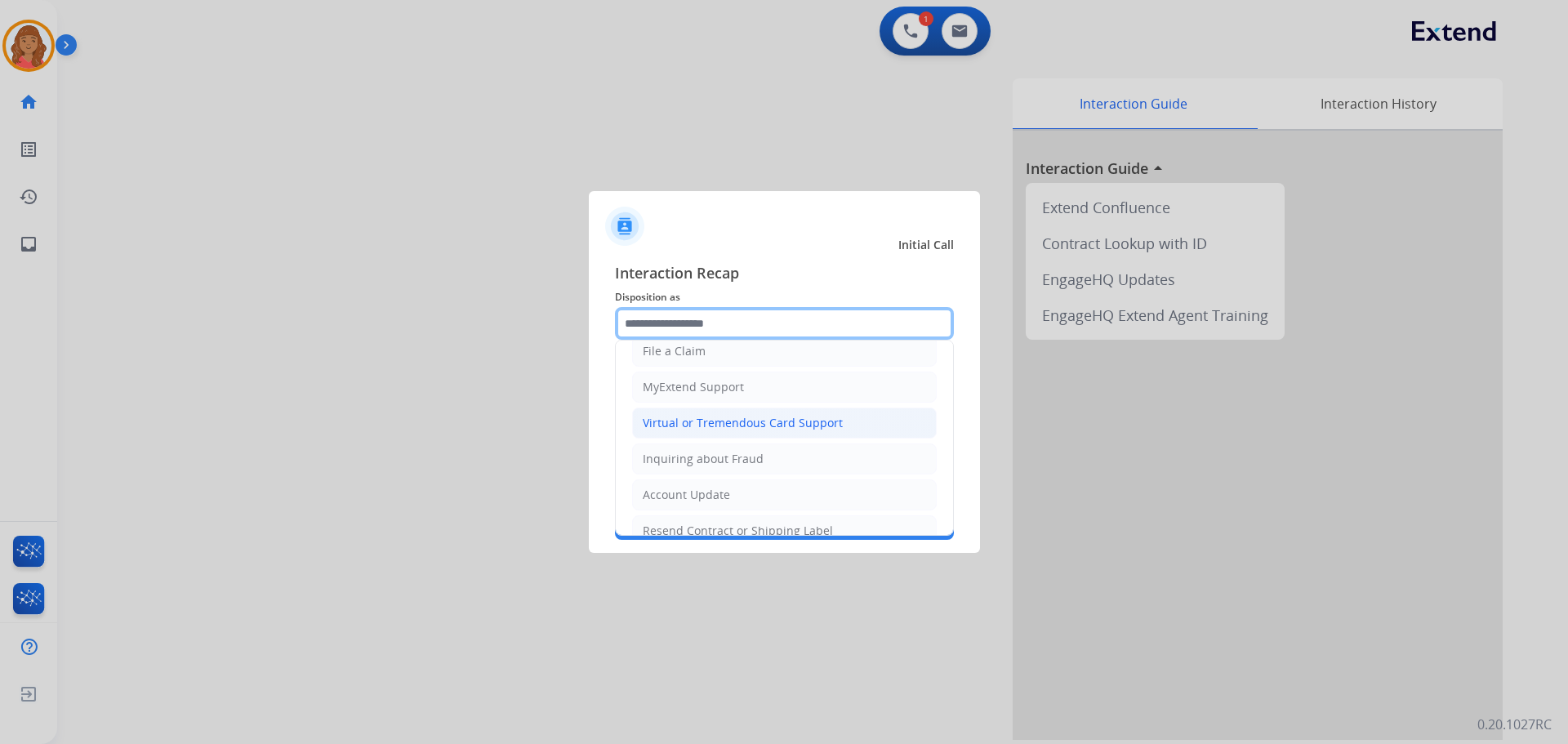
scroll to position [245, 0]
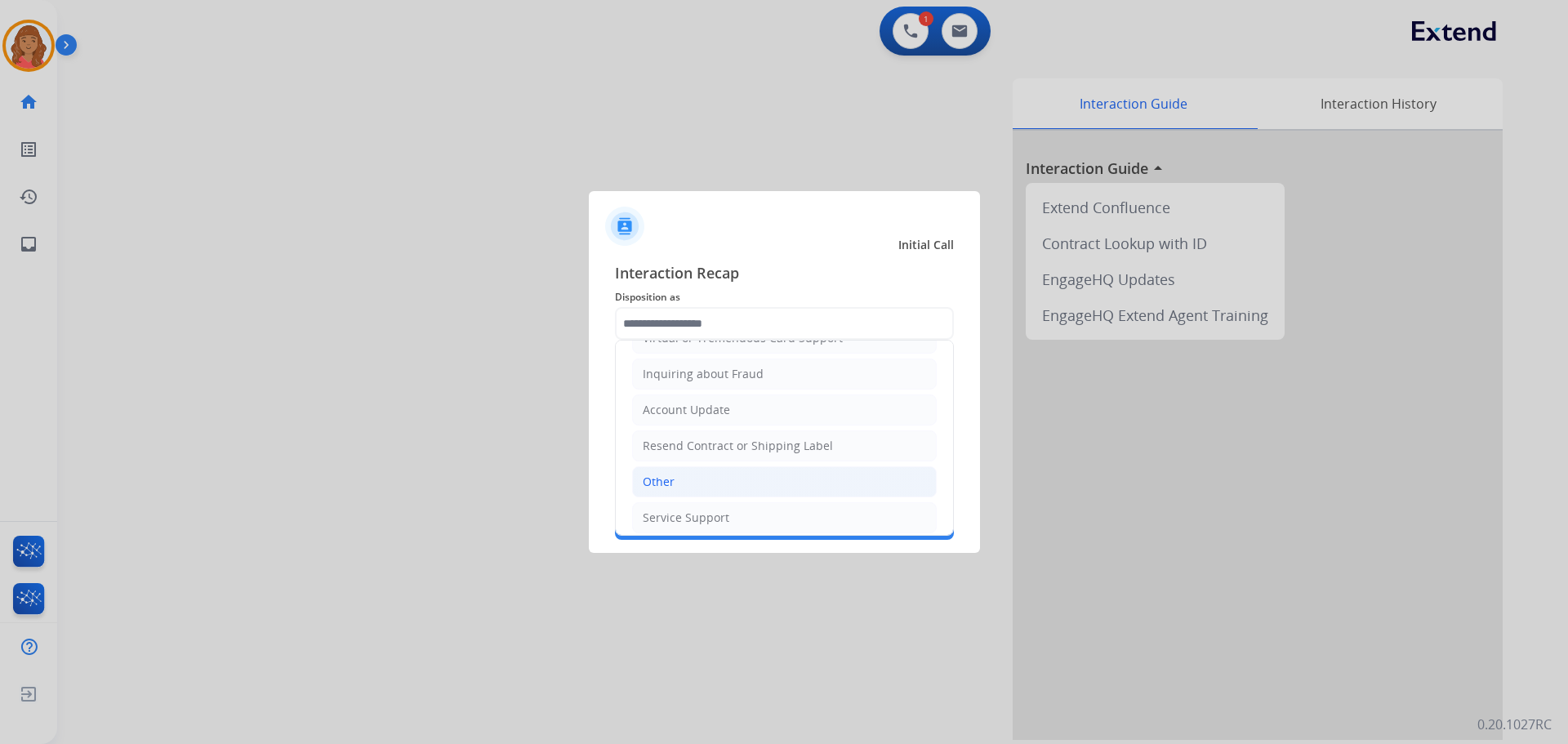
click at [652, 475] on div "Other" at bounding box center [658, 482] width 32 height 16
type input "*****"
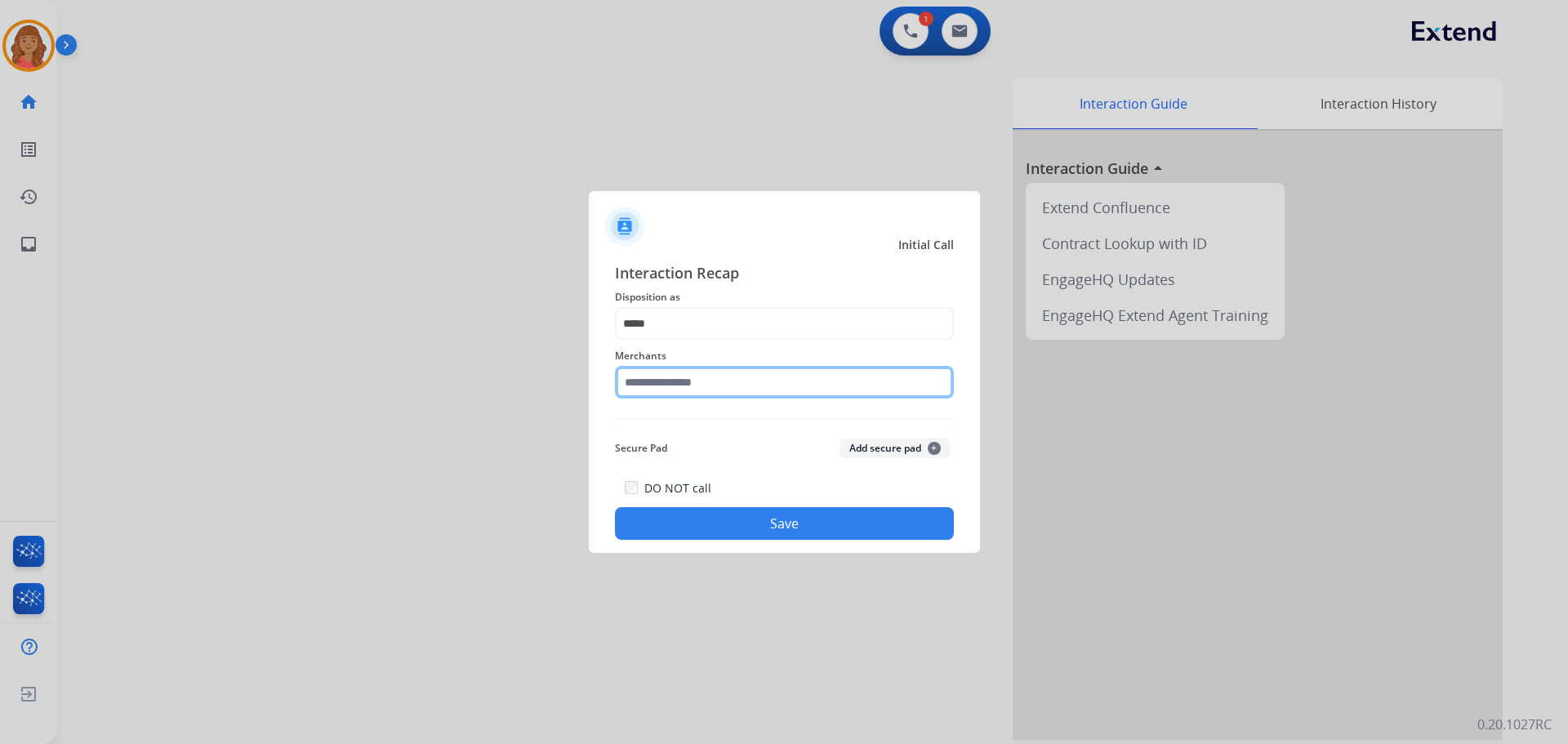
drag, startPoint x: 677, startPoint y: 380, endPoint x: 681, endPoint y: 401, distance: 21.4
click at [677, 382] on input "text" at bounding box center [784, 382] width 339 height 33
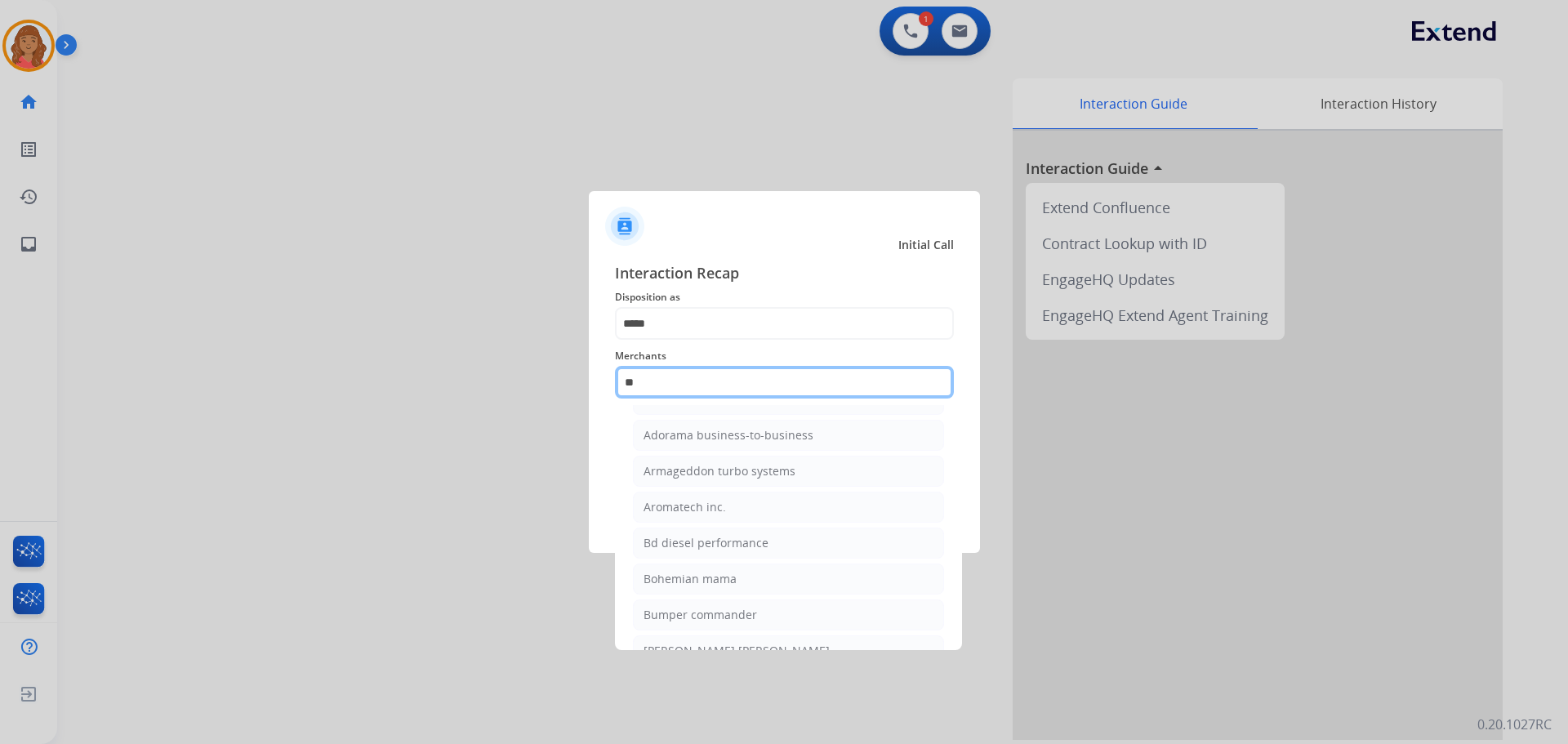
scroll to position [0, 0]
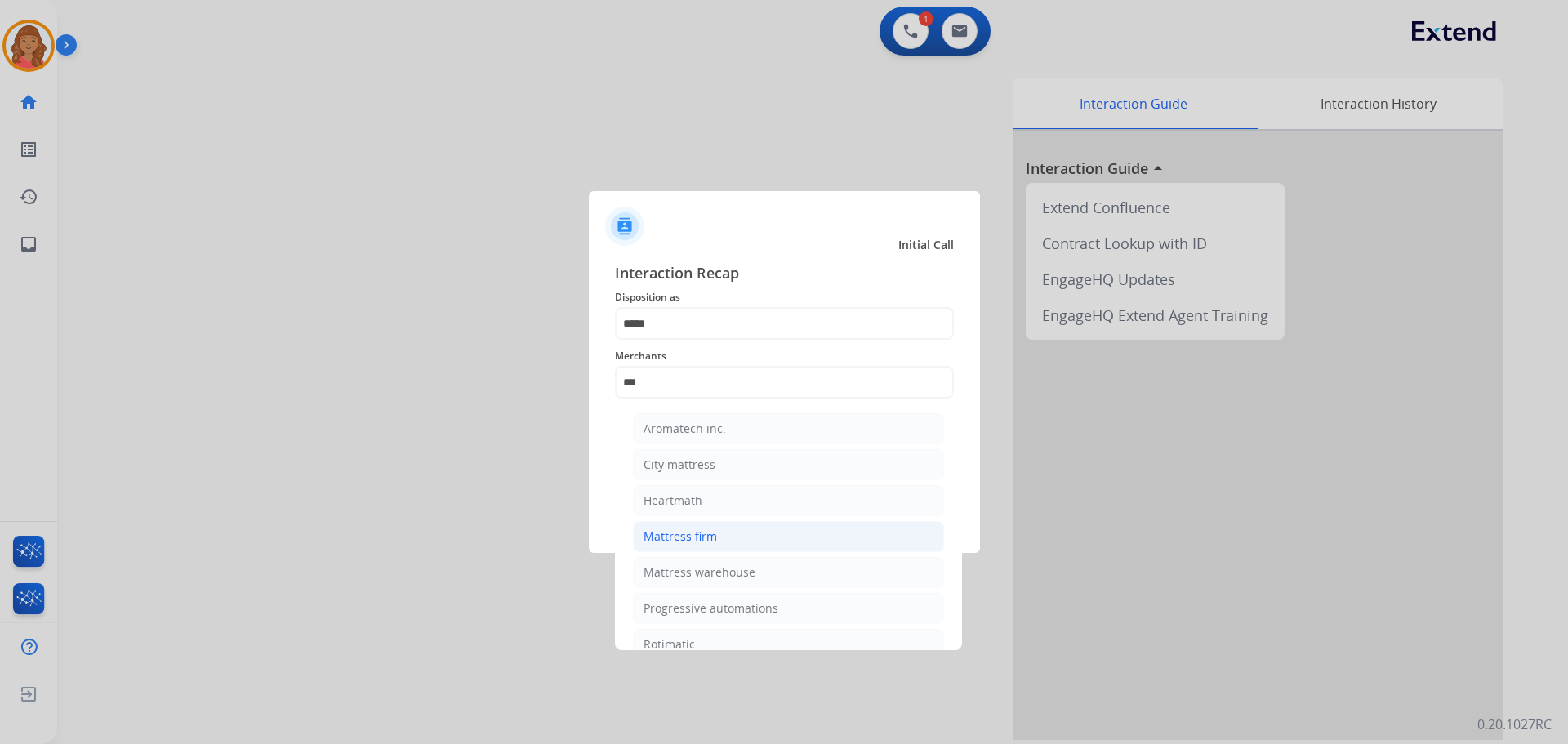
click at [681, 543] on div "Mattress firm" at bounding box center [680, 536] width 73 height 16
type input "**********"
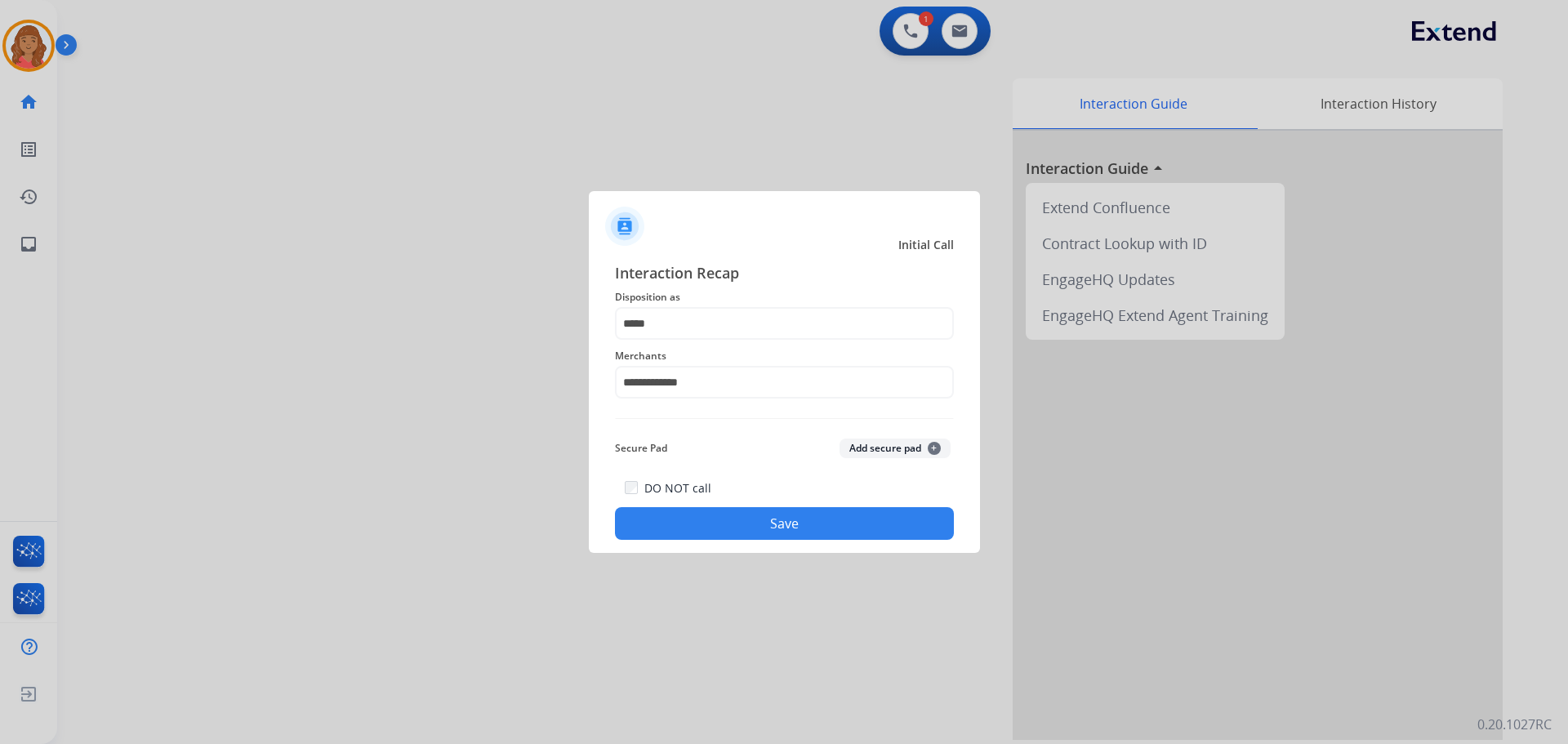
click at [711, 515] on button "Save" at bounding box center [784, 523] width 339 height 33
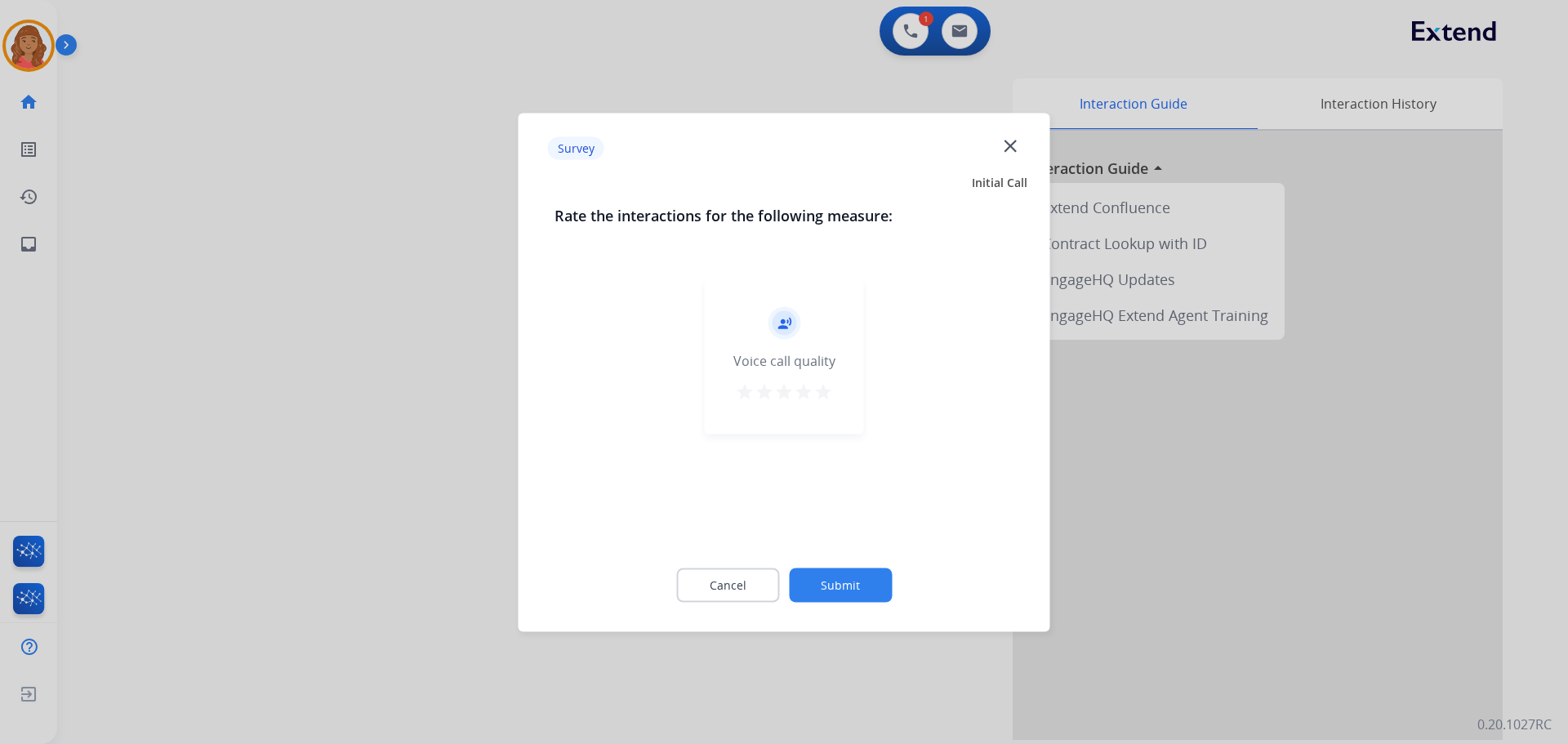
click at [830, 397] on mat-icon "star" at bounding box center [823, 391] width 20 height 20
click at [837, 580] on button "Submit" at bounding box center [840, 585] width 103 height 34
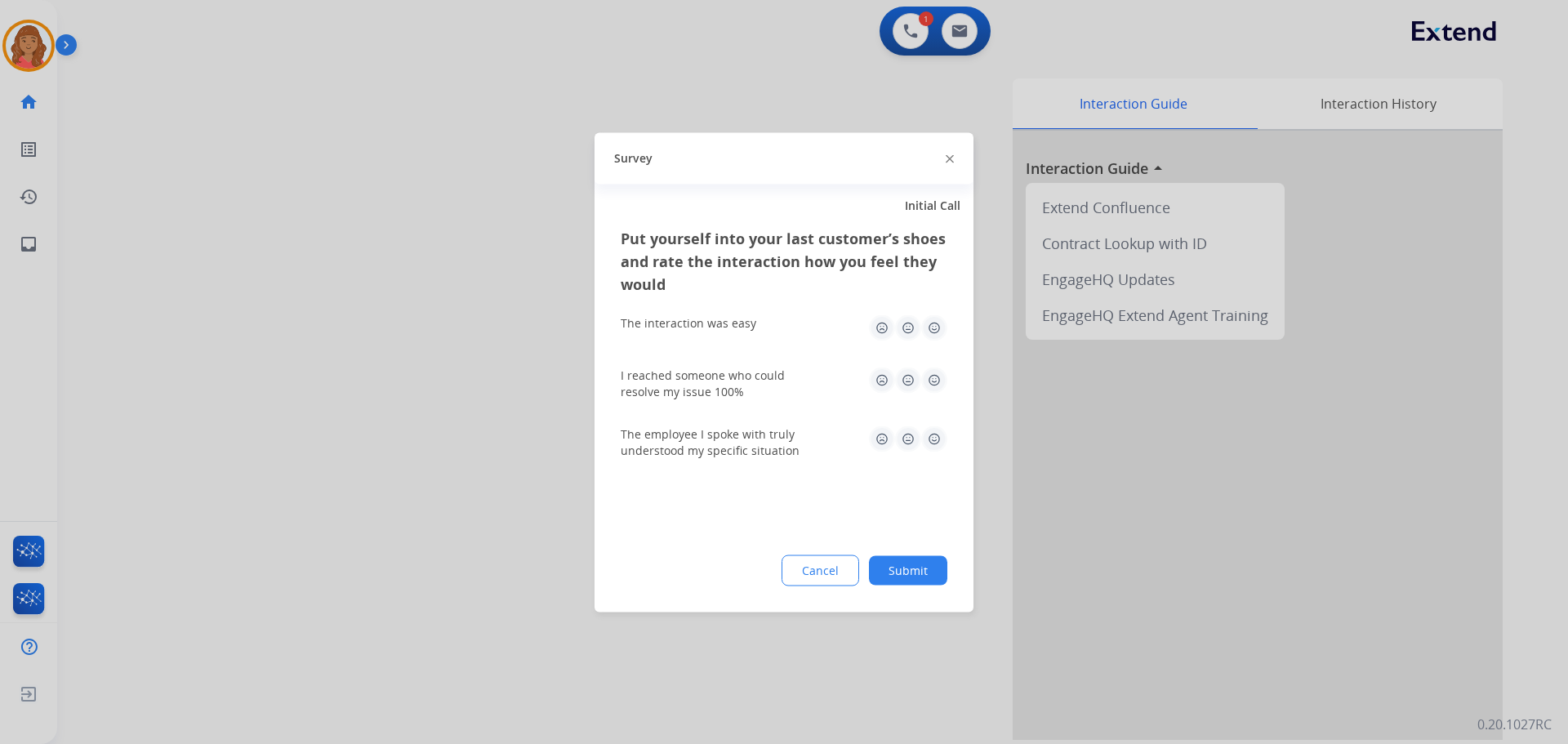
drag, startPoint x: 935, startPoint y: 322, endPoint x: 939, endPoint y: 342, distance: 20.4
click at [936, 324] on img at bounding box center [934, 327] width 26 height 26
drag, startPoint x: 933, startPoint y: 372, endPoint x: 931, endPoint y: 384, distance: 12.2
click at [932, 374] on img at bounding box center [934, 380] width 26 height 26
click at [933, 435] on img at bounding box center [934, 438] width 26 height 26
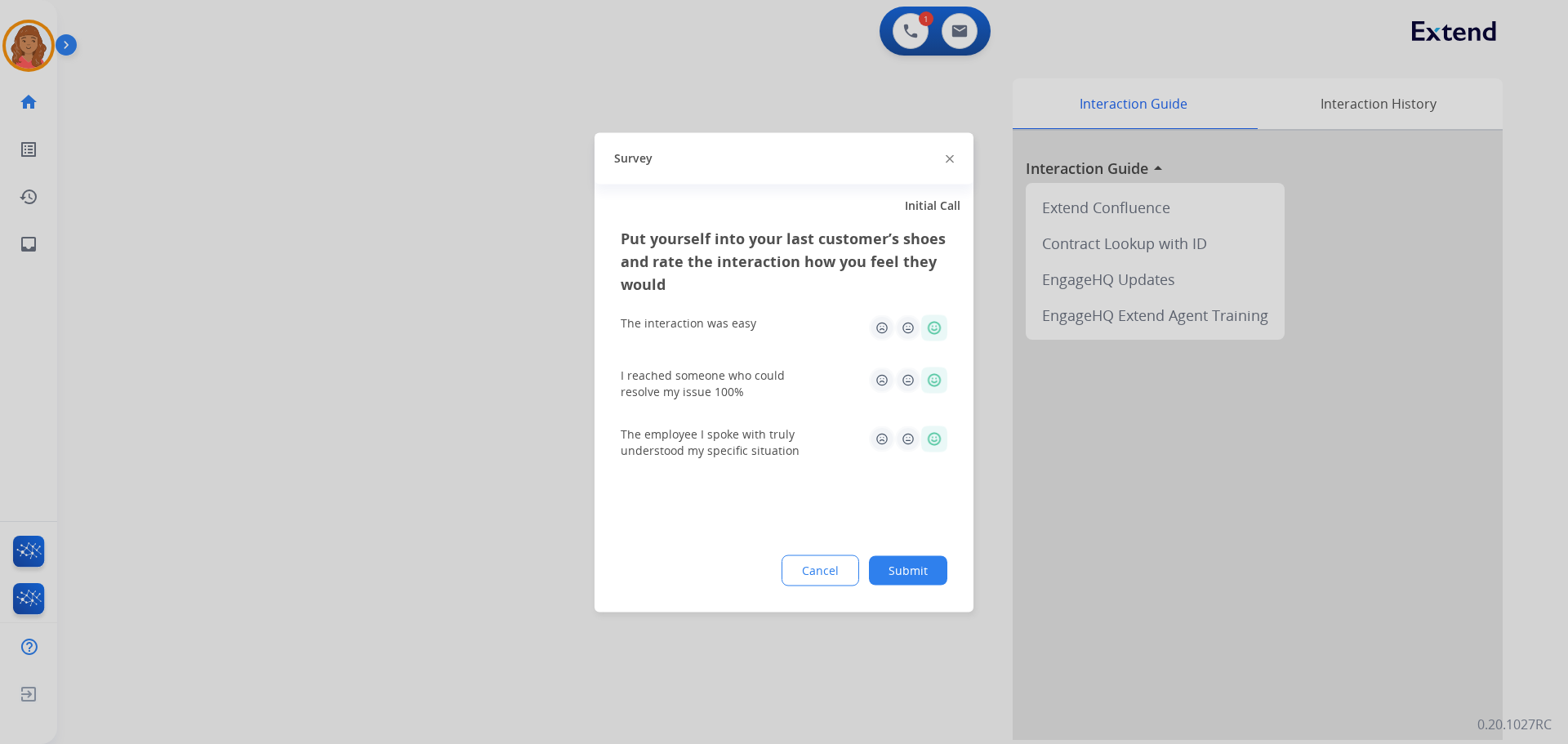
click at [907, 562] on button "Submit" at bounding box center [908, 570] width 78 height 29
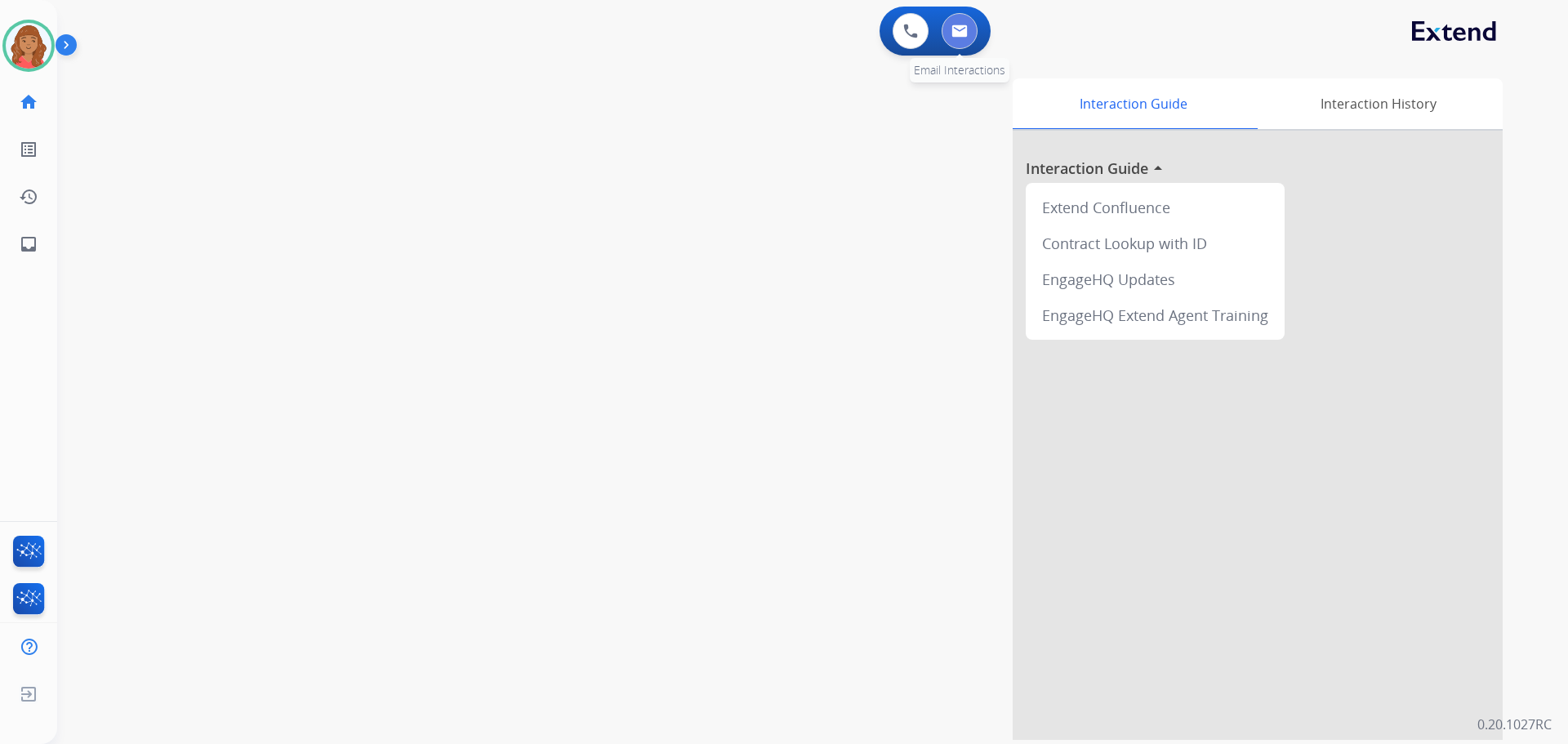
click at [959, 37] on img at bounding box center [960, 31] width 16 height 13
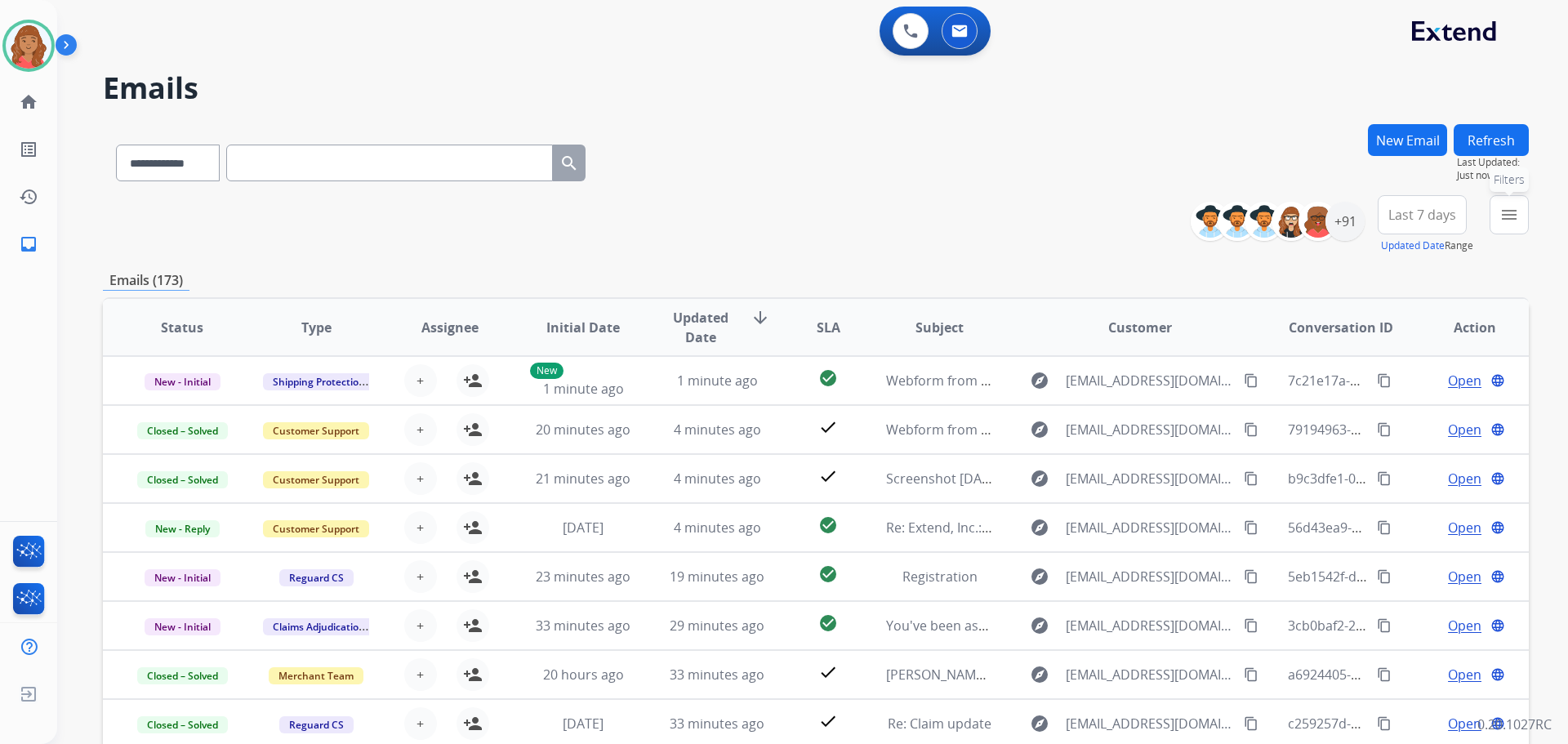
click at [1518, 221] on mat-icon "menu" at bounding box center [1509, 215] width 20 height 20
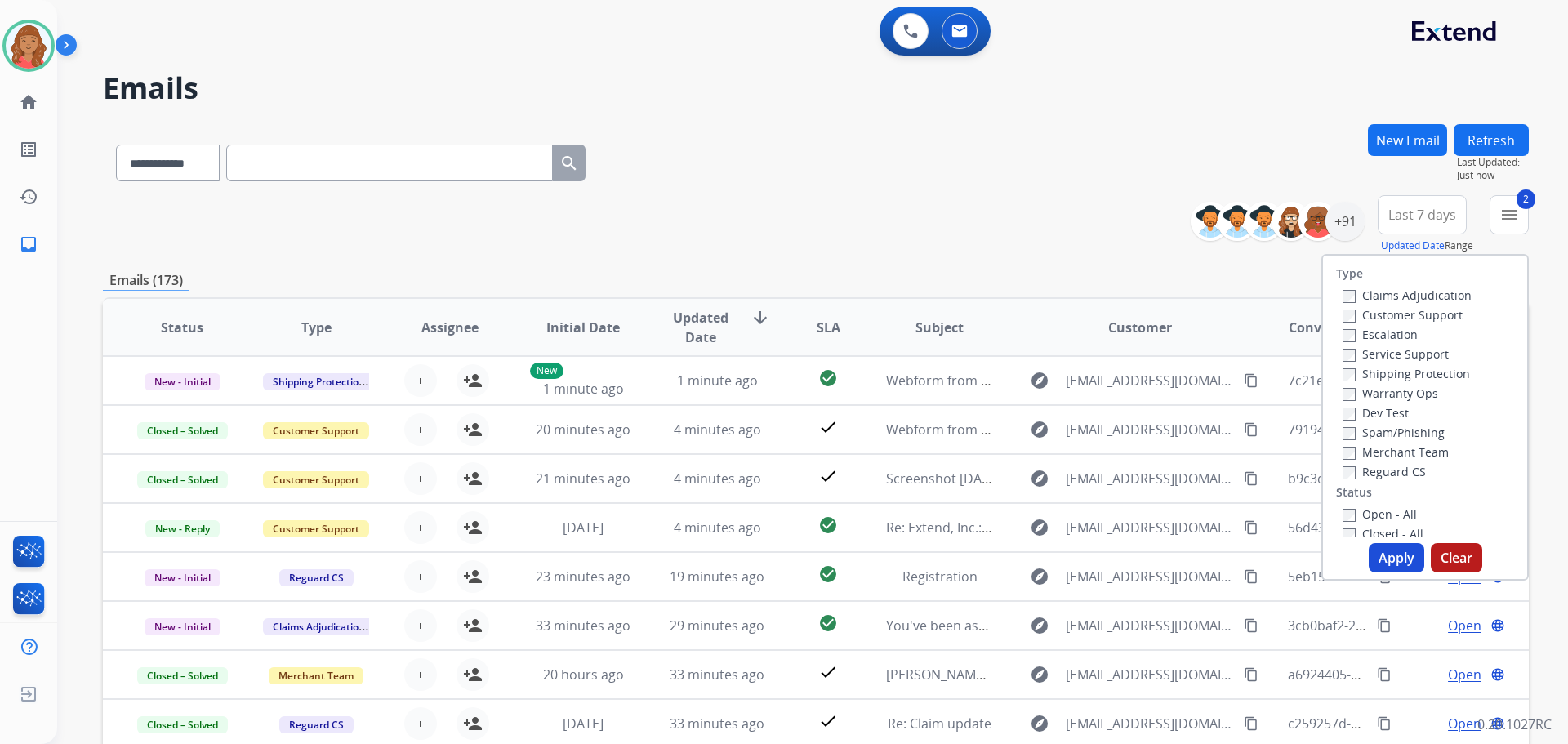
click at [1346, 476] on label "Reguard CS" at bounding box center [1384, 471] width 83 height 15
drag, startPoint x: 1385, startPoint y: 560, endPoint x: 1365, endPoint y: 557, distance: 20.2
click at [1381, 559] on button "Apply" at bounding box center [1396, 557] width 55 height 29
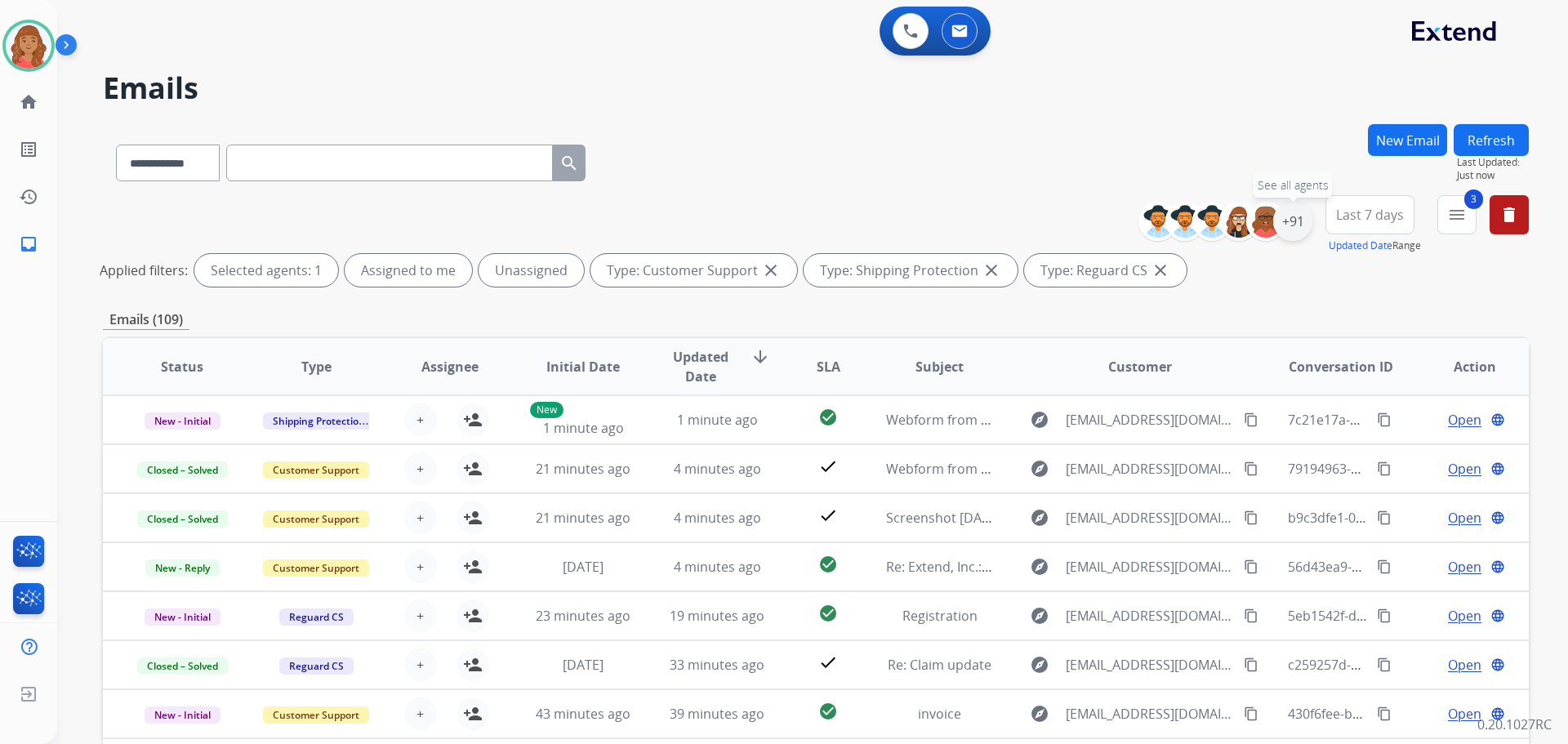
click at [1286, 238] on div "+91" at bounding box center [1292, 221] width 39 height 39
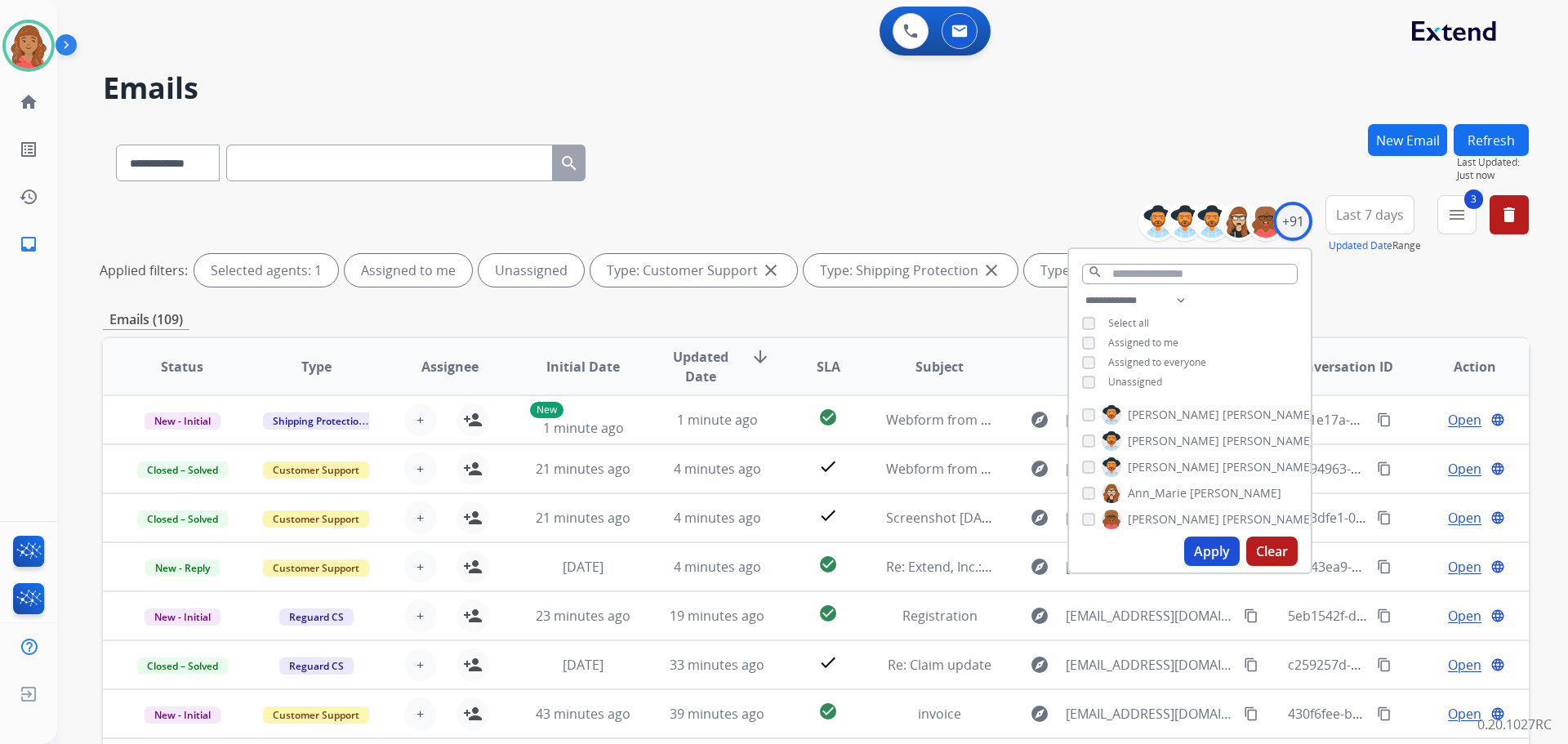
click at [1077, 383] on div "**********" at bounding box center [1189, 343] width 242 height 104
click at [1210, 556] on button "Apply" at bounding box center [1211, 551] width 55 height 29
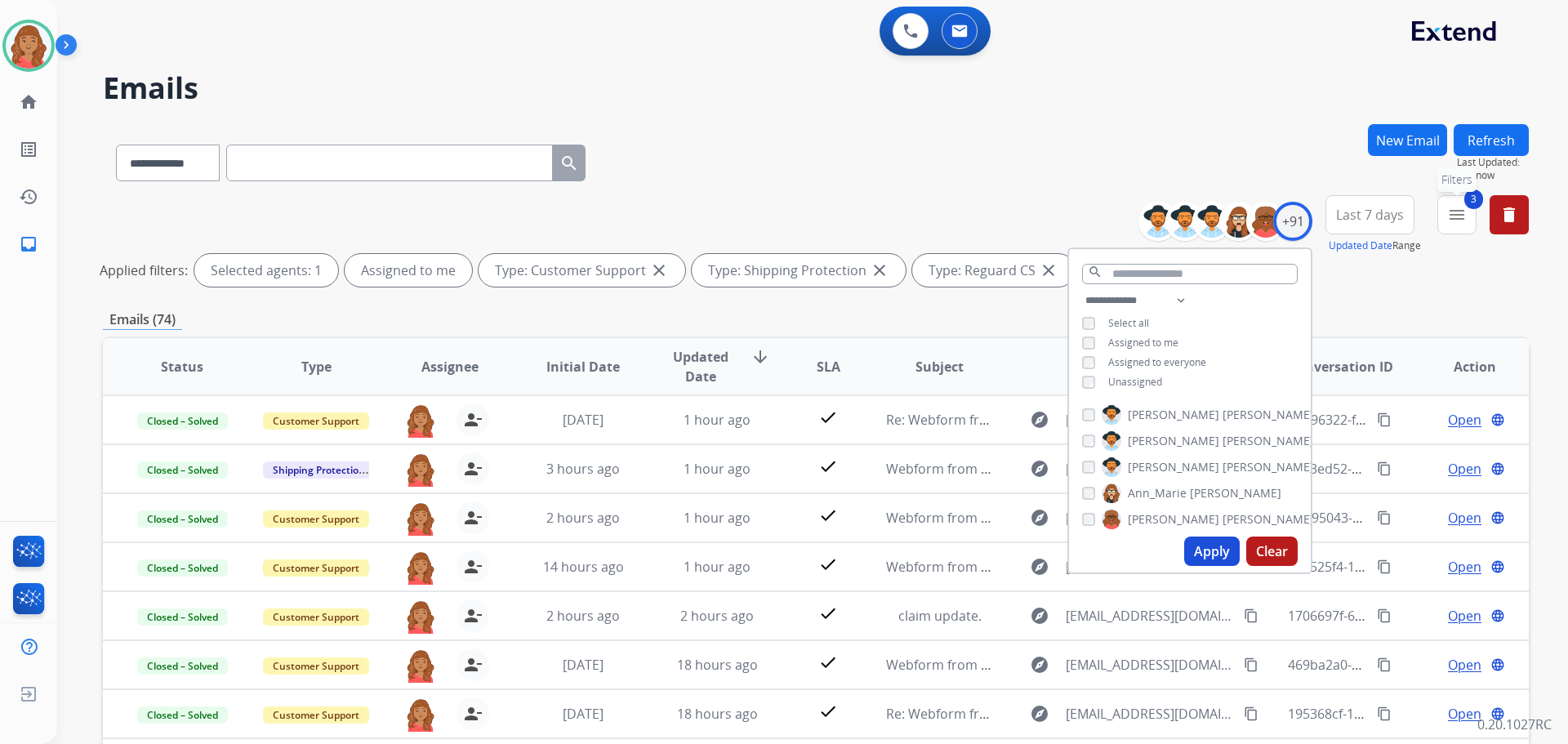
click at [1466, 217] on mat-icon "menu" at bounding box center [1457, 215] width 20 height 20
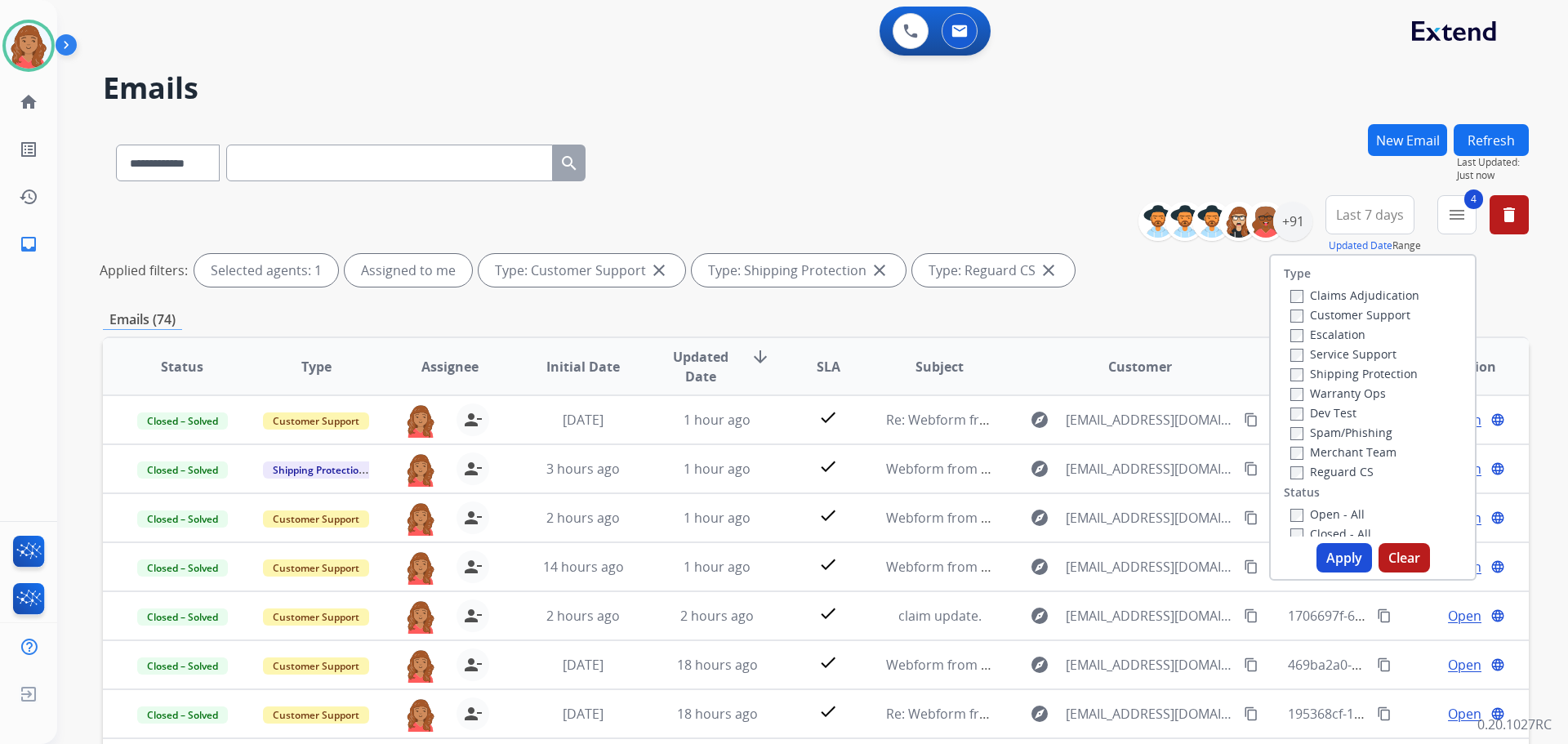
click at [1336, 556] on button "Apply" at bounding box center [1343, 557] width 55 height 29
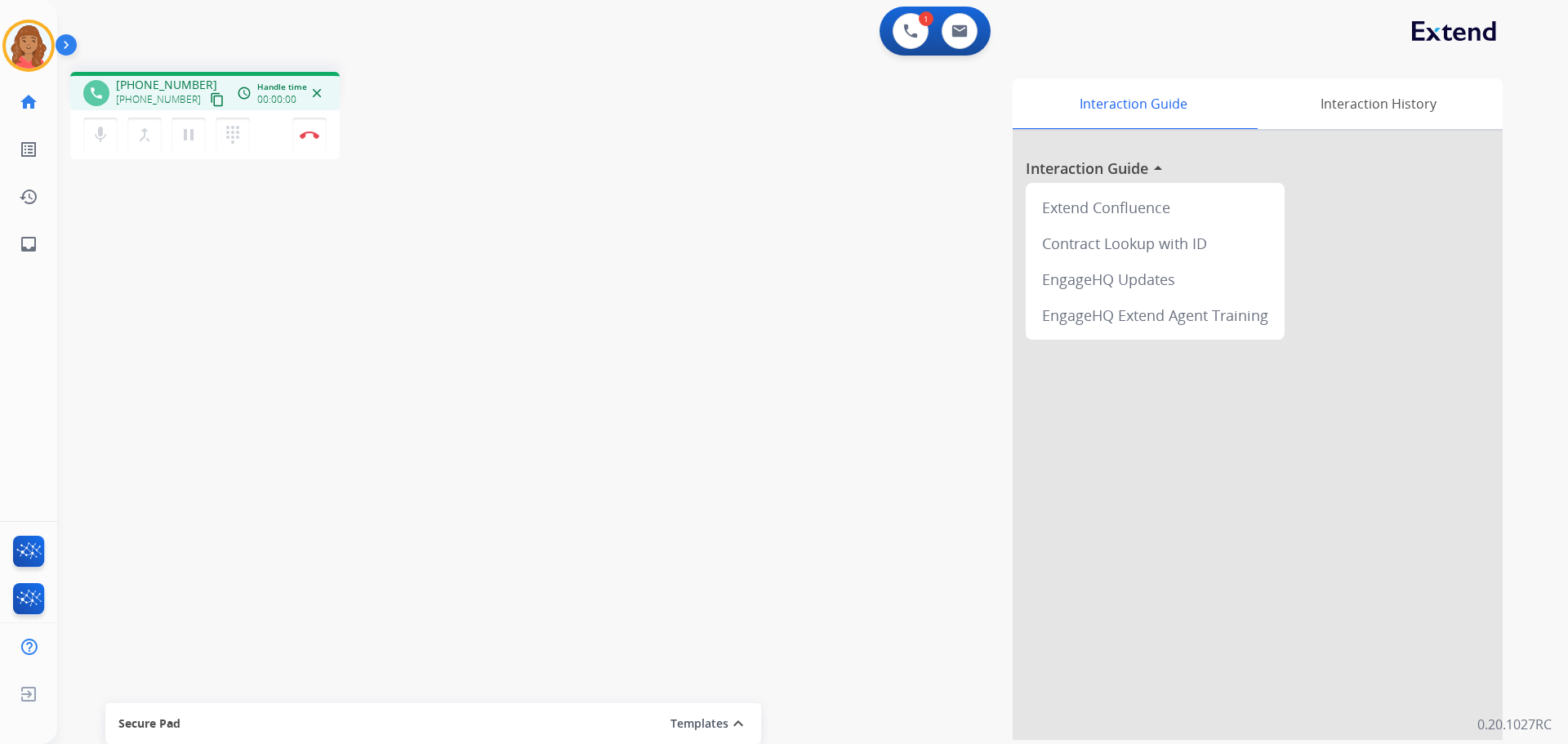
click at [631, 39] on div "1 Voice Interactions 0 Email Interactions" at bounding box center [803, 33] width 1452 height 53
click at [210, 101] on mat-icon "content_copy" at bounding box center [218, 100] width 15 height 14
drag, startPoint x: 193, startPoint y: 130, endPoint x: 190, endPoint y: 144, distance: 14.3
click at [193, 130] on mat-icon "pause" at bounding box center [189, 135] width 20 height 20
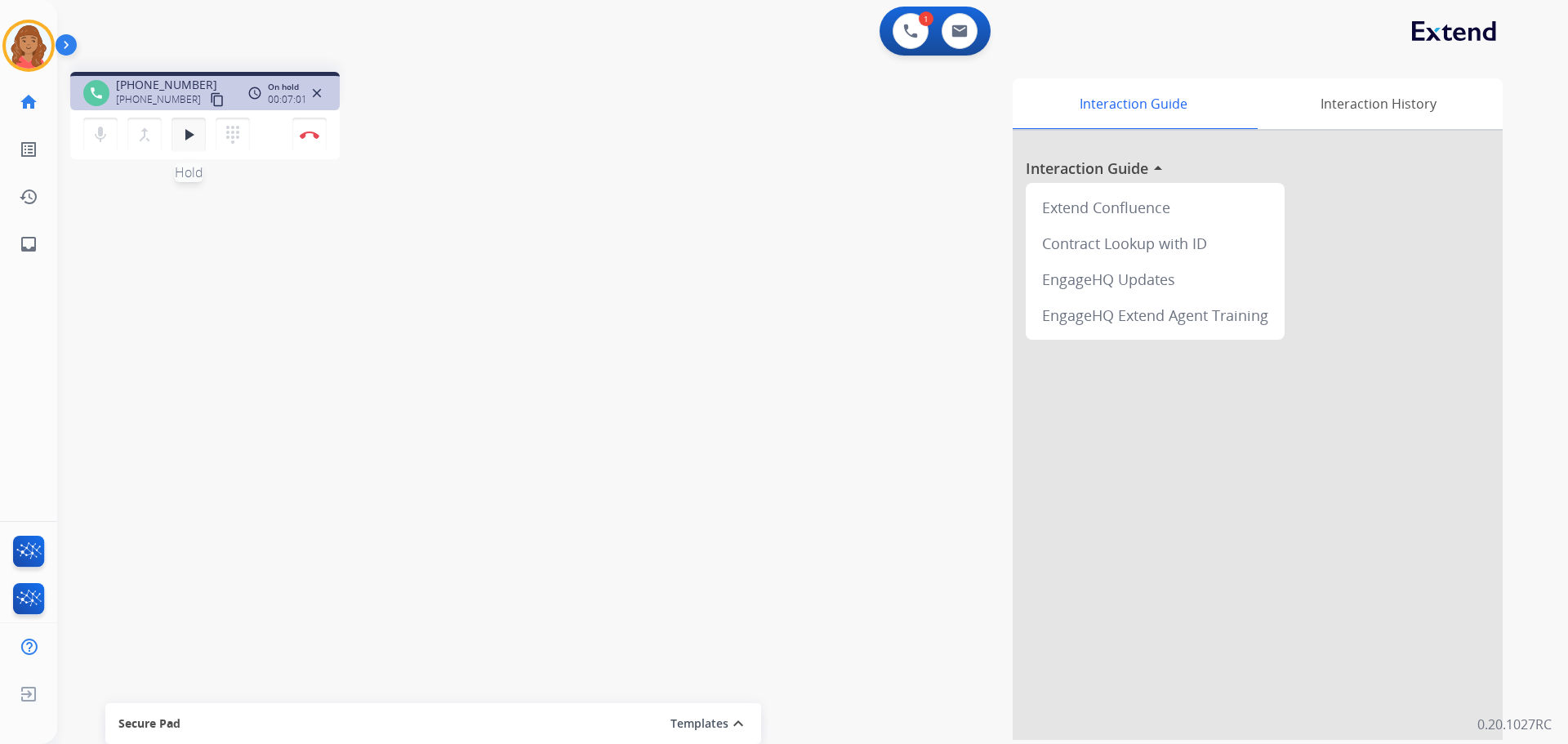
click at [189, 134] on mat-icon "play_arrow" at bounding box center [189, 135] width 20 height 20
click at [186, 135] on mat-icon "pause" at bounding box center [189, 135] width 20 height 20
click at [224, 143] on mat-icon "dialpad" at bounding box center [233, 135] width 20 height 20
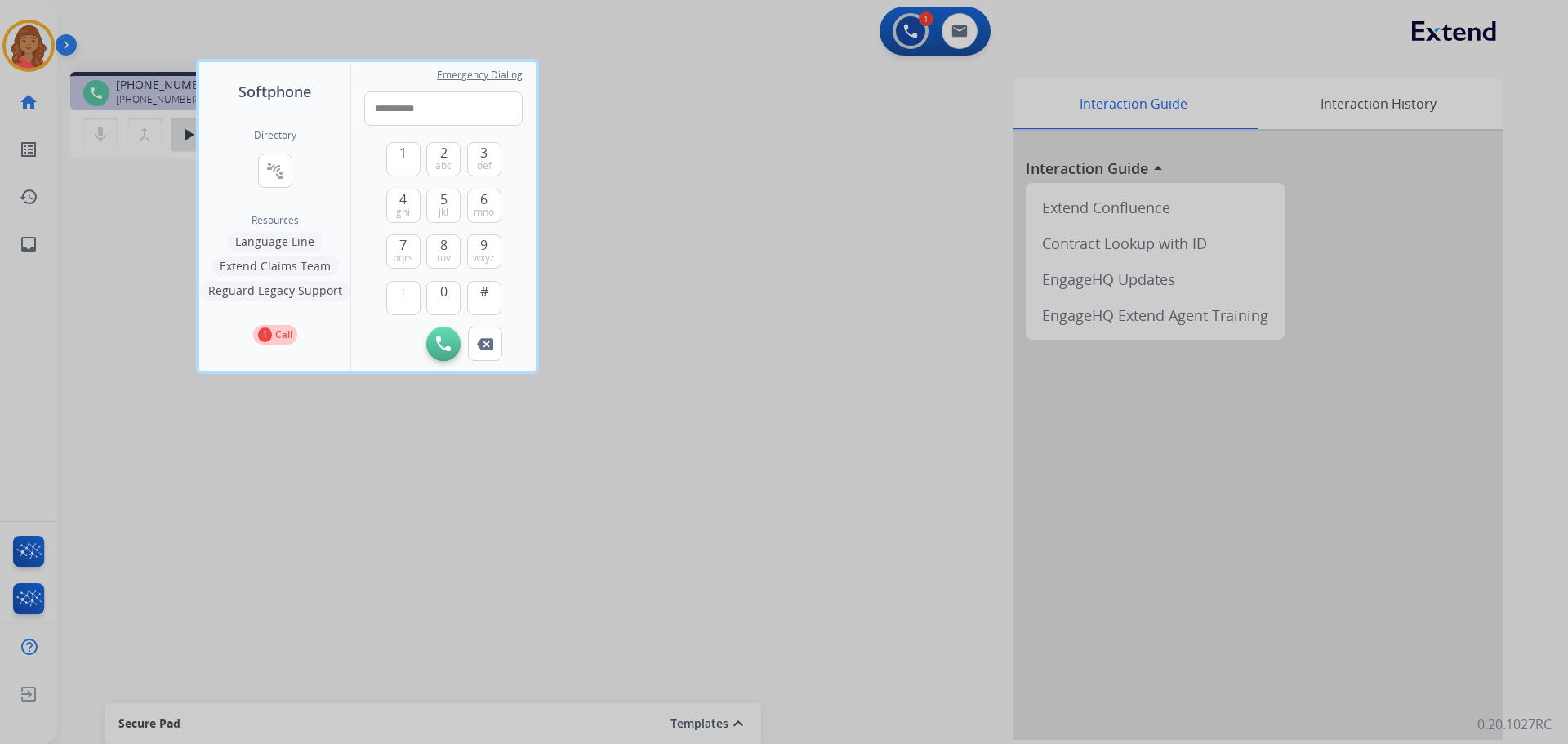
type input "**********"
click at [442, 338] on img at bounding box center [443, 343] width 15 height 14
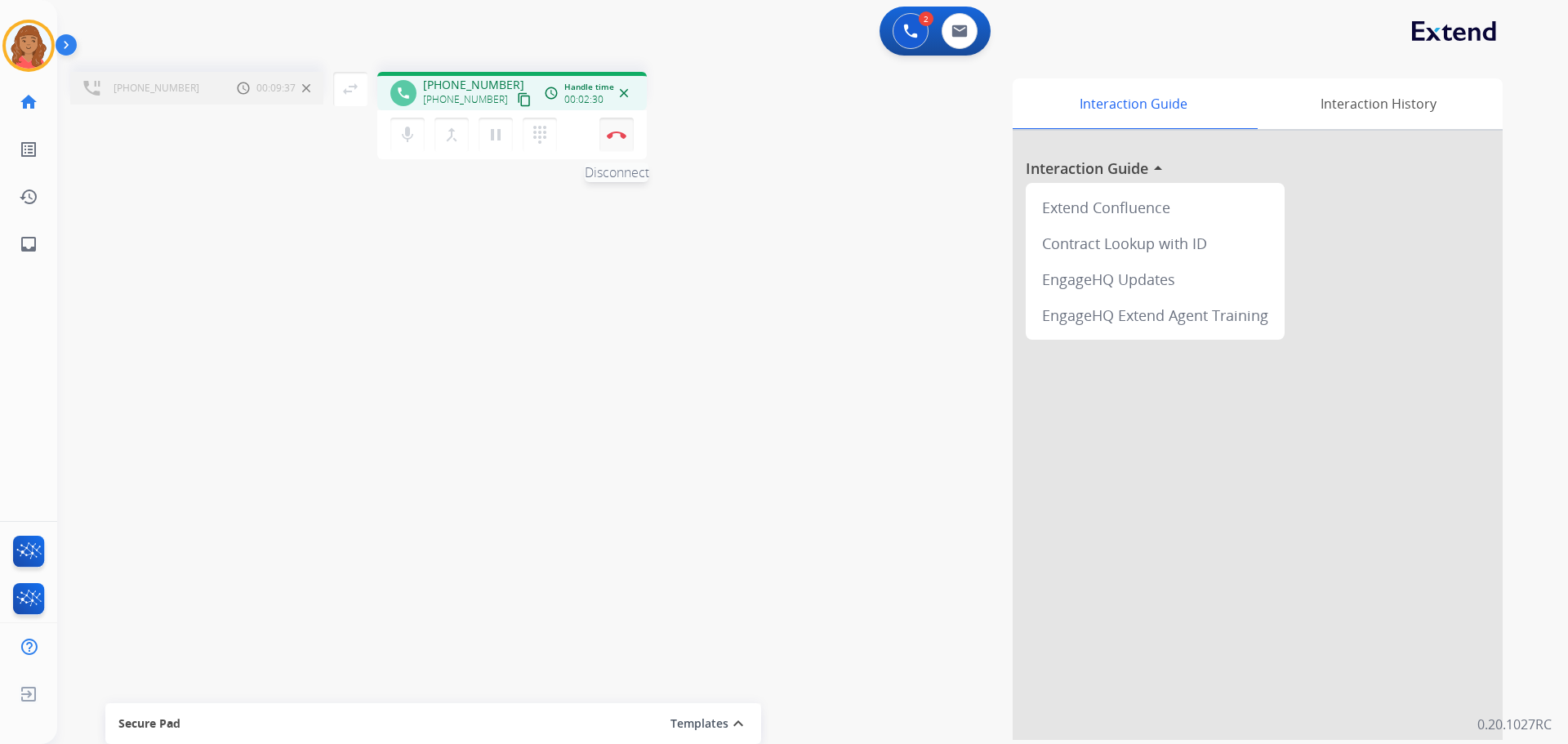
click at [618, 136] on img at bounding box center [616, 134] width 20 height 8
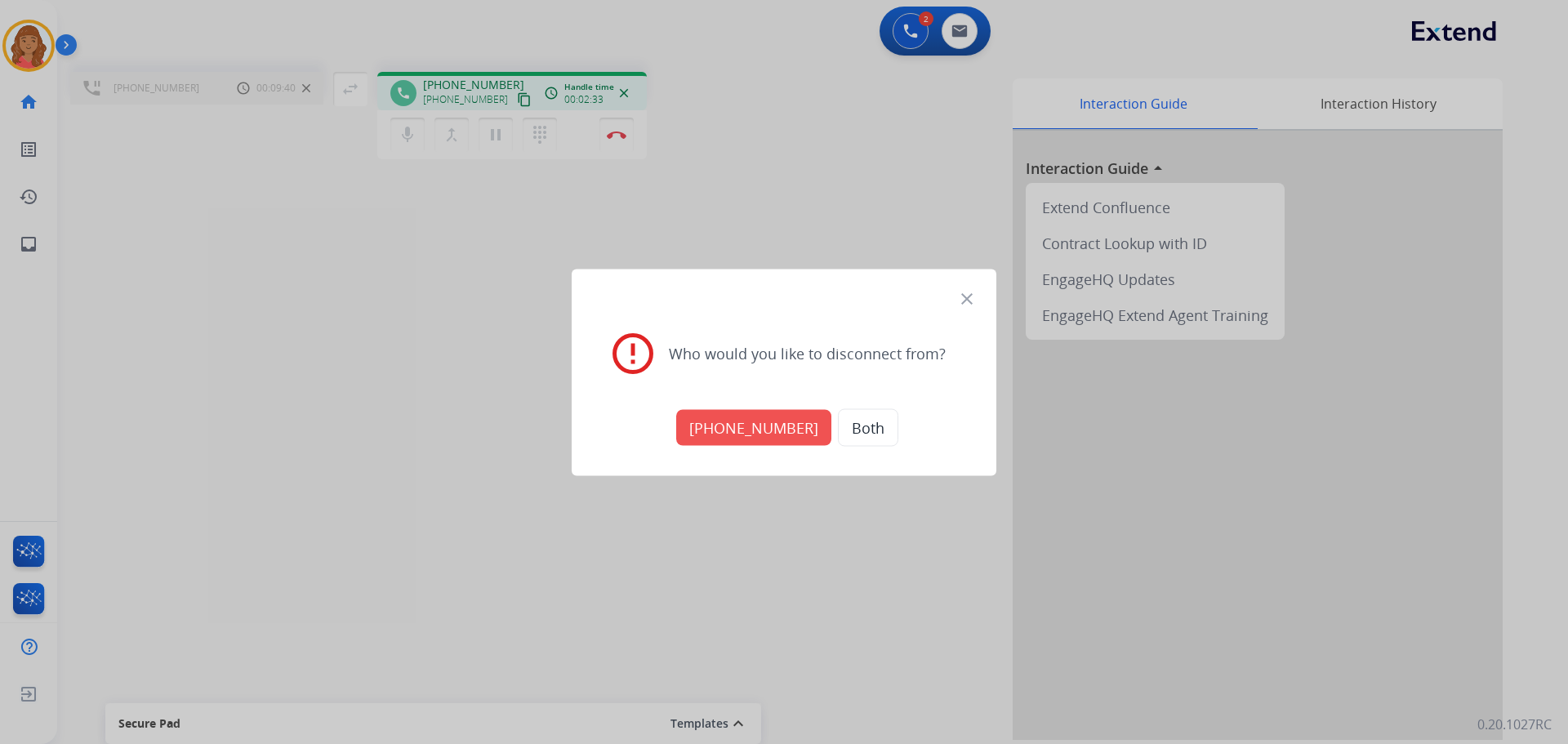
click at [779, 429] on button "[PHONE_NUMBER]" at bounding box center [753, 427] width 155 height 36
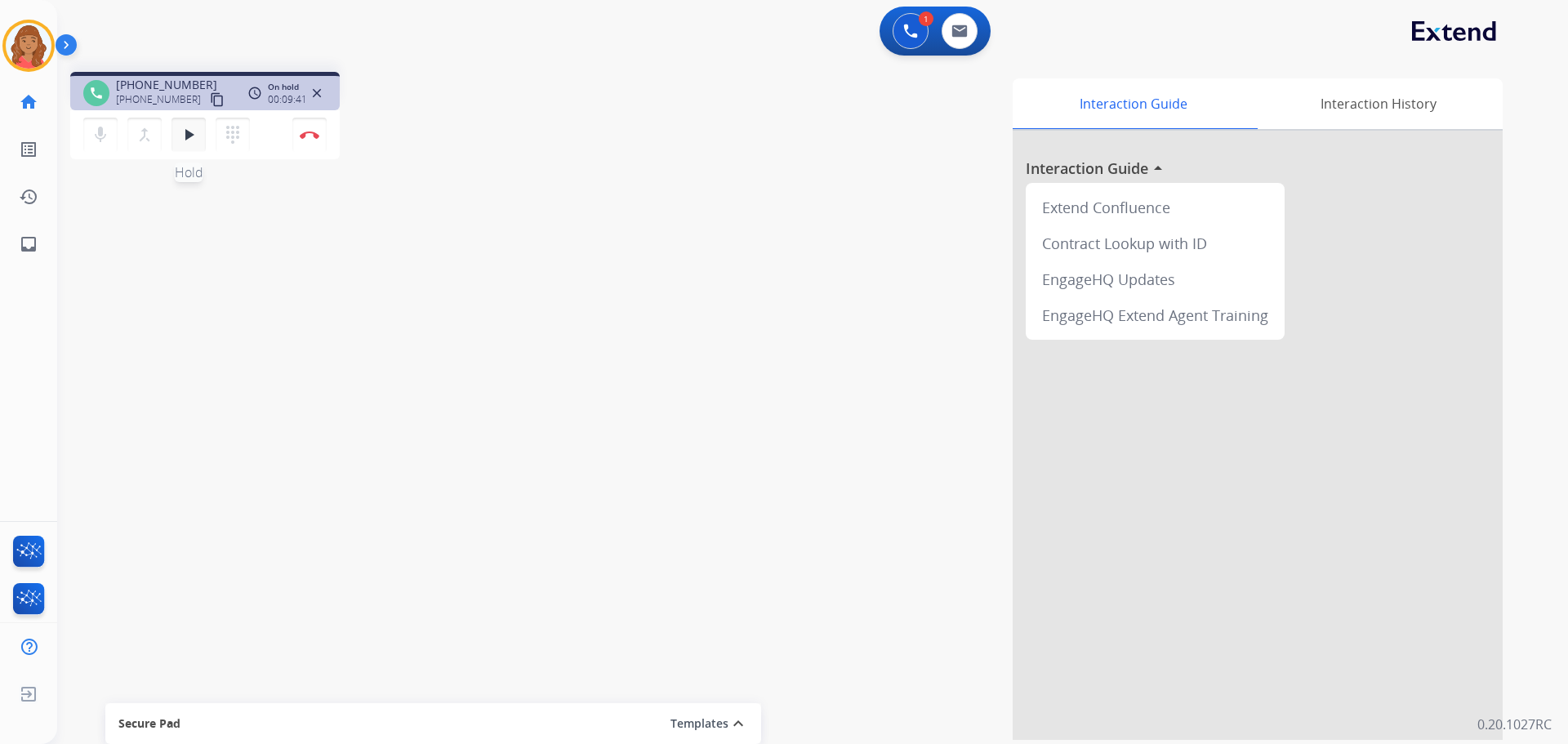
click at [186, 131] on mat-icon "play_arrow" at bounding box center [189, 135] width 20 height 20
click at [310, 129] on button "Disconnect" at bounding box center [310, 135] width 34 height 34
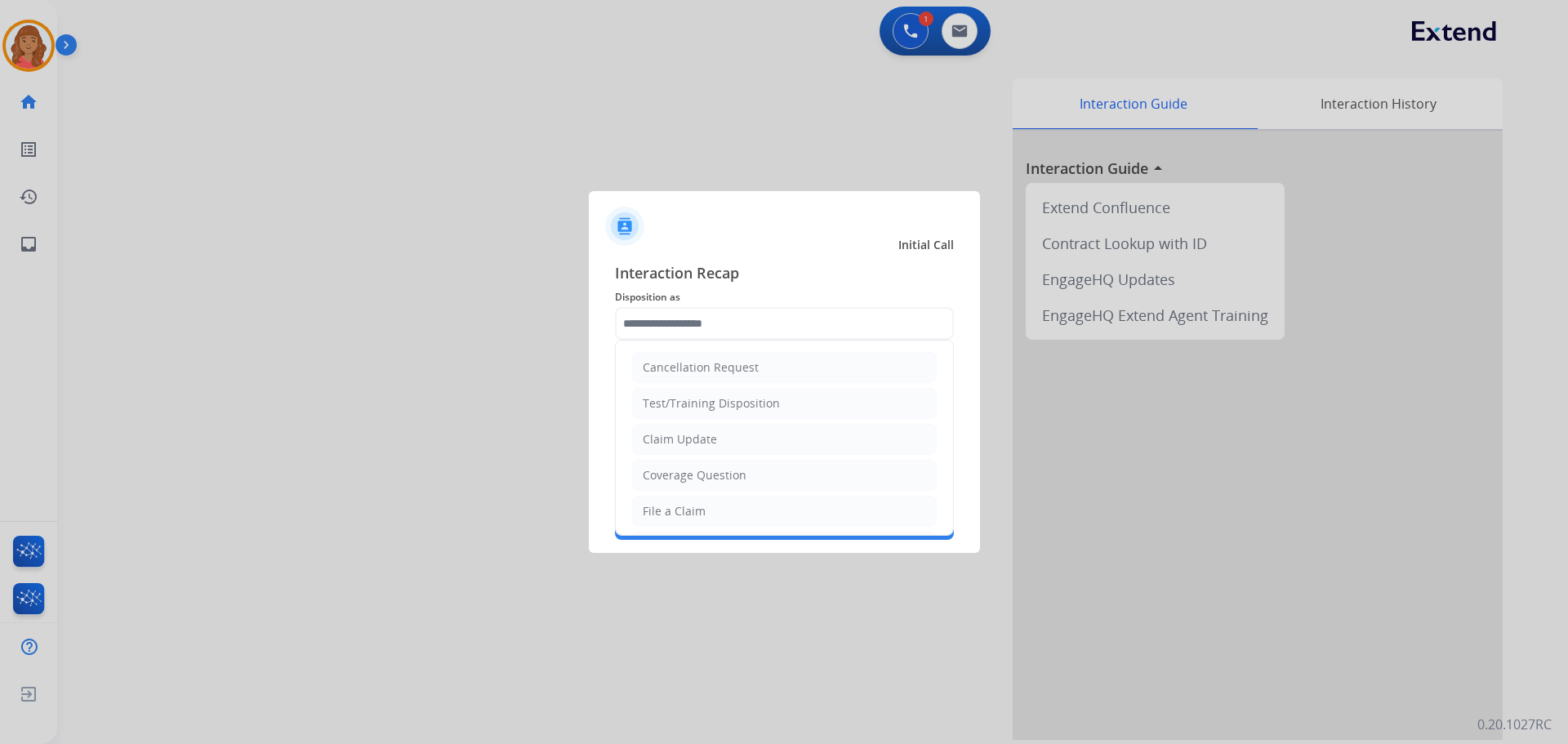
click at [813, 324] on input "text" at bounding box center [784, 324] width 339 height 33
click at [697, 437] on div "Claim Update" at bounding box center [680, 440] width 74 height 16
type input "**********"
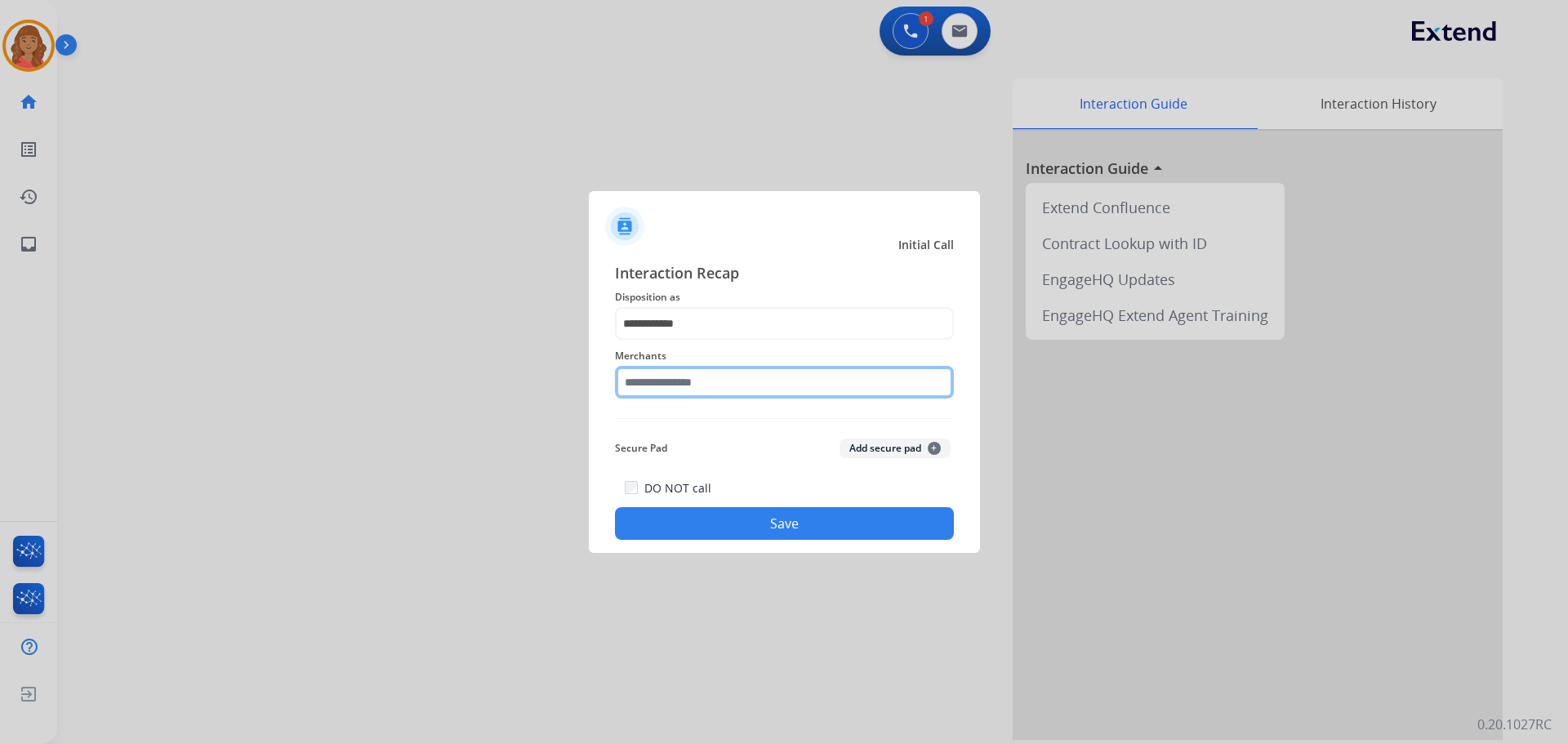
click at [709, 389] on input "text" at bounding box center [784, 382] width 339 height 33
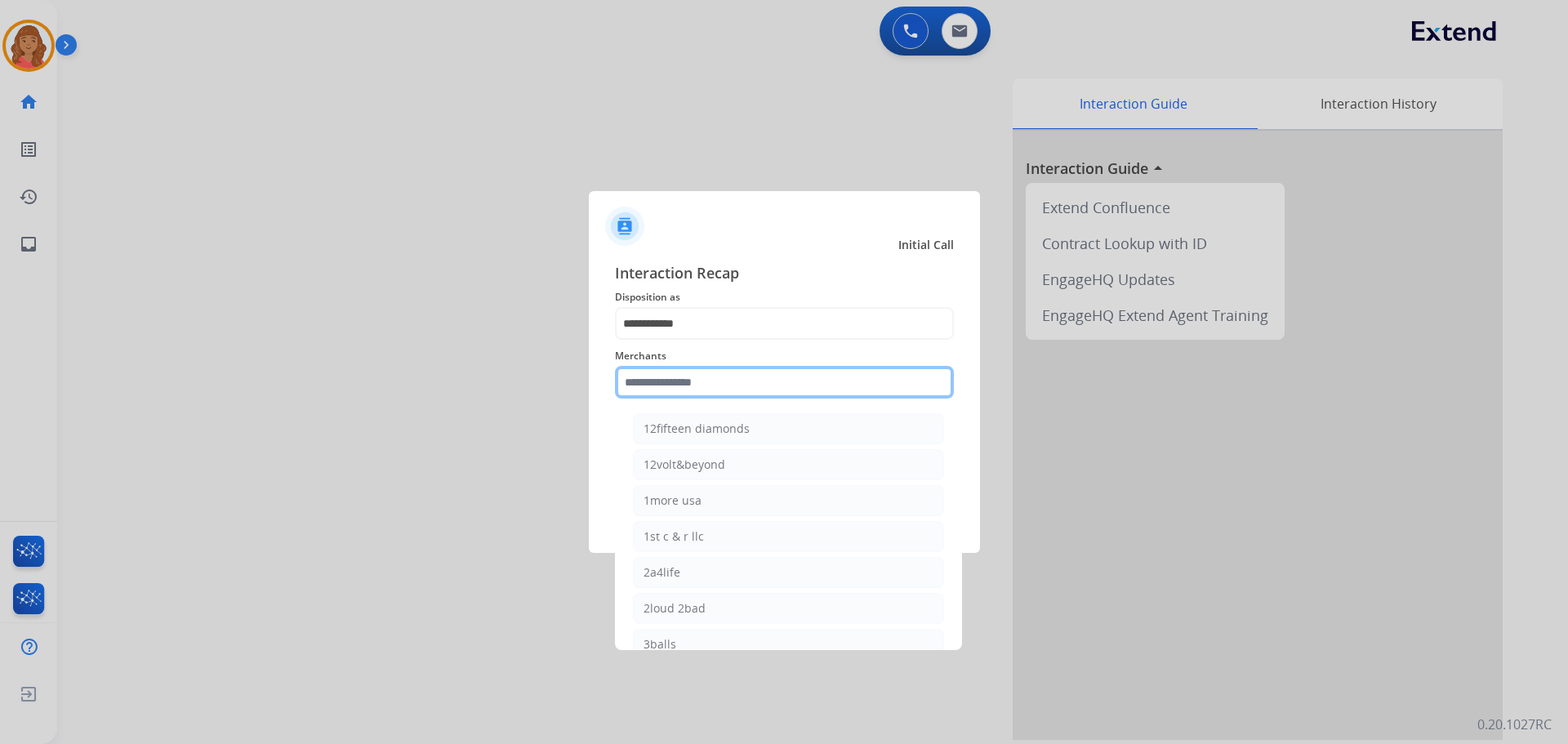
paste input "**********"
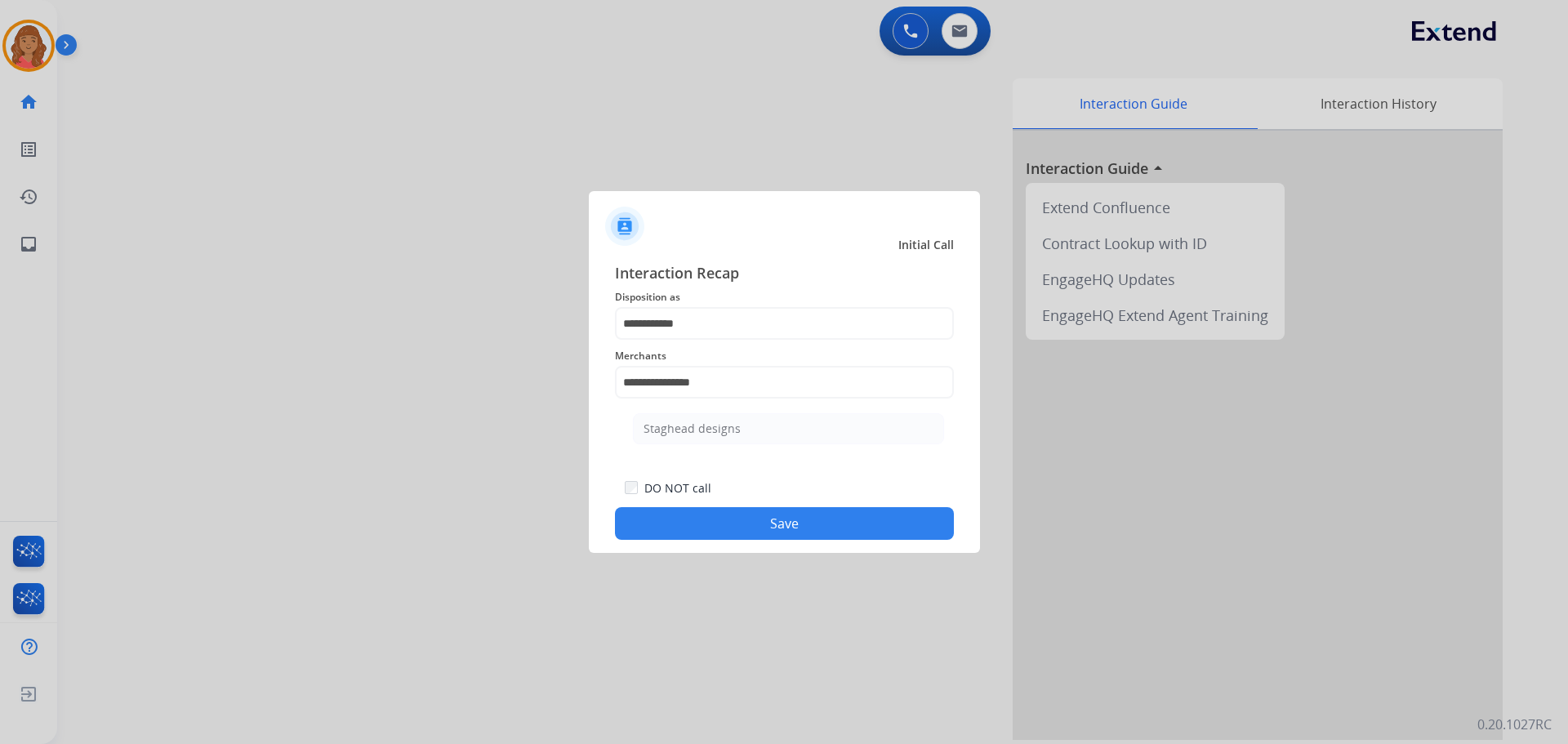
click at [737, 517] on button "Save" at bounding box center [784, 523] width 339 height 33
click at [731, 388] on input "**********" at bounding box center [784, 382] width 339 height 33
drag, startPoint x: 686, startPoint y: 424, endPoint x: 695, endPoint y: 424, distance: 9.0
click at [690, 424] on div "Staghead designs" at bounding box center [692, 429] width 97 height 16
type input "**********"
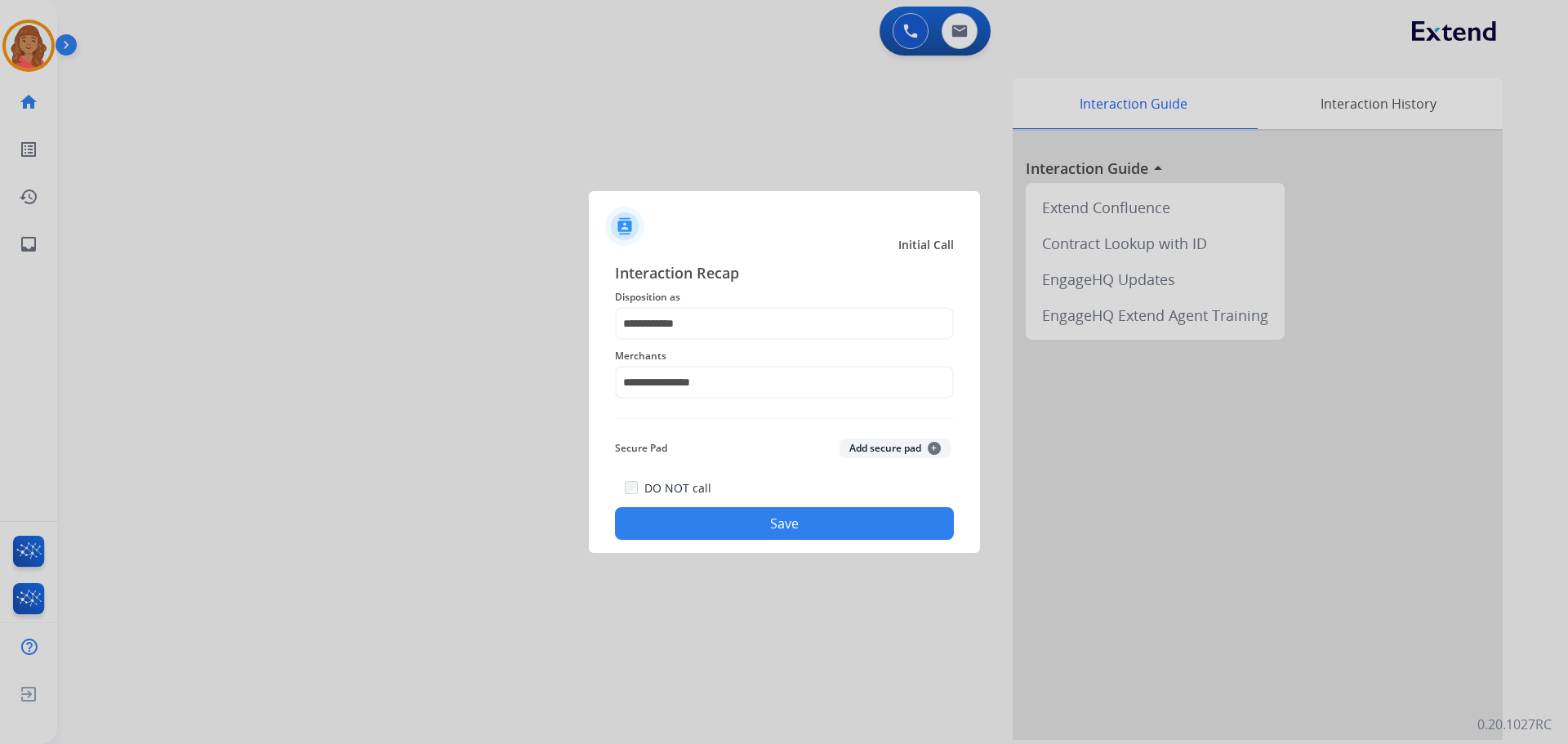
click at [738, 518] on button "Save" at bounding box center [784, 523] width 339 height 33
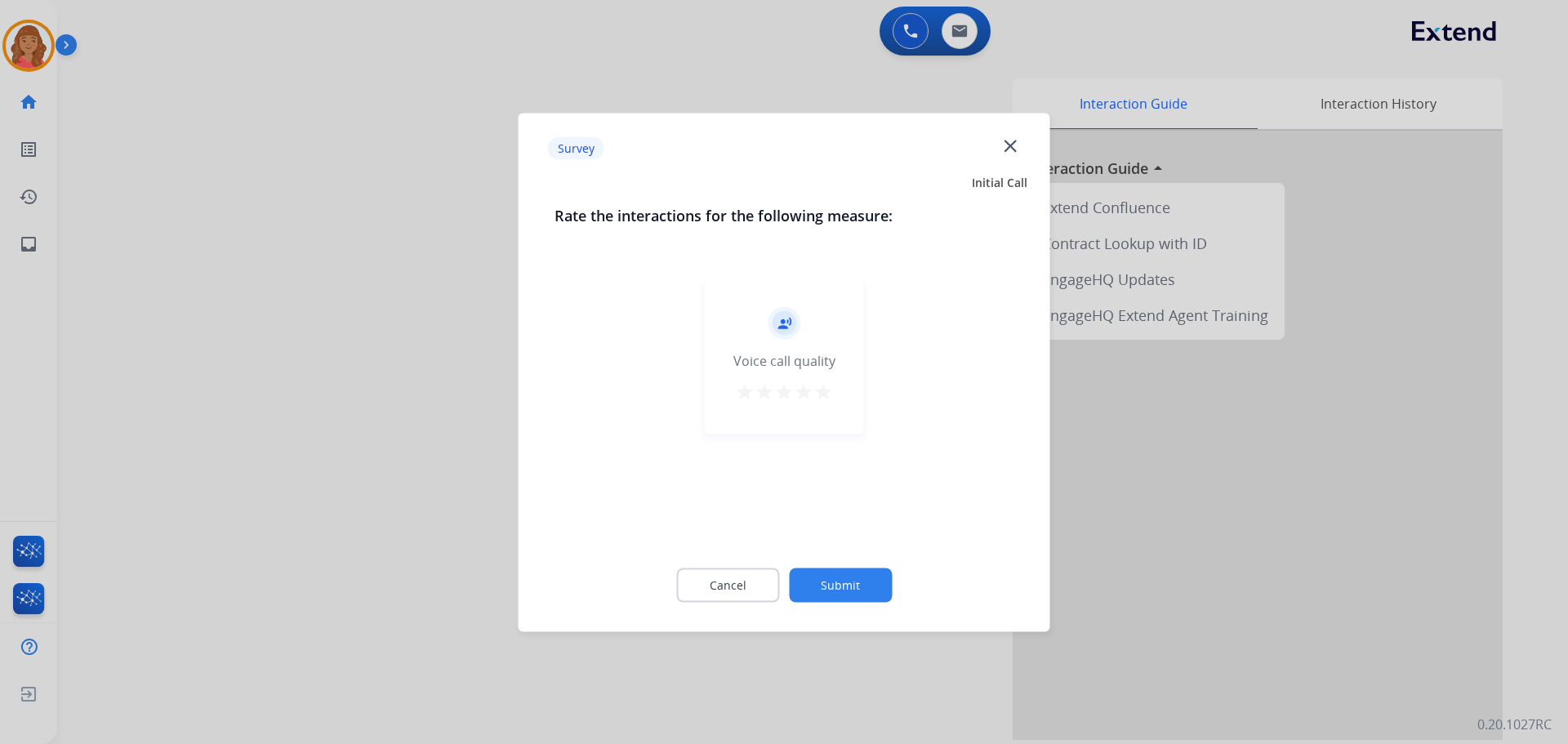
click at [820, 391] on mat-icon "star" at bounding box center [823, 391] width 20 height 20
click at [841, 597] on button "Submit" at bounding box center [840, 585] width 103 height 34
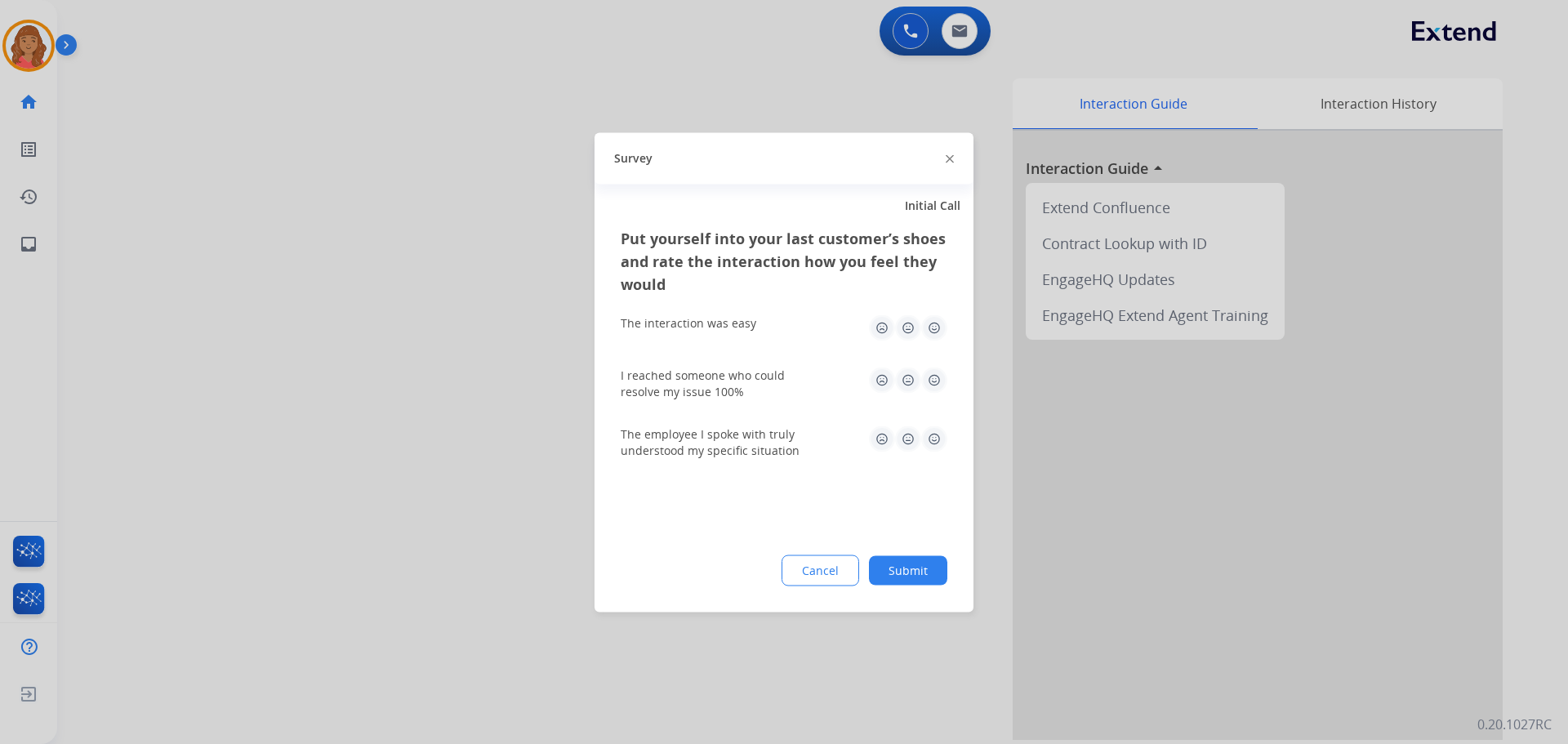
click at [937, 328] on img at bounding box center [934, 327] width 26 height 26
click at [929, 371] on img at bounding box center [934, 380] width 26 height 26
click at [934, 448] on img at bounding box center [934, 438] width 26 height 26
click at [893, 575] on button "Submit" at bounding box center [908, 570] width 78 height 29
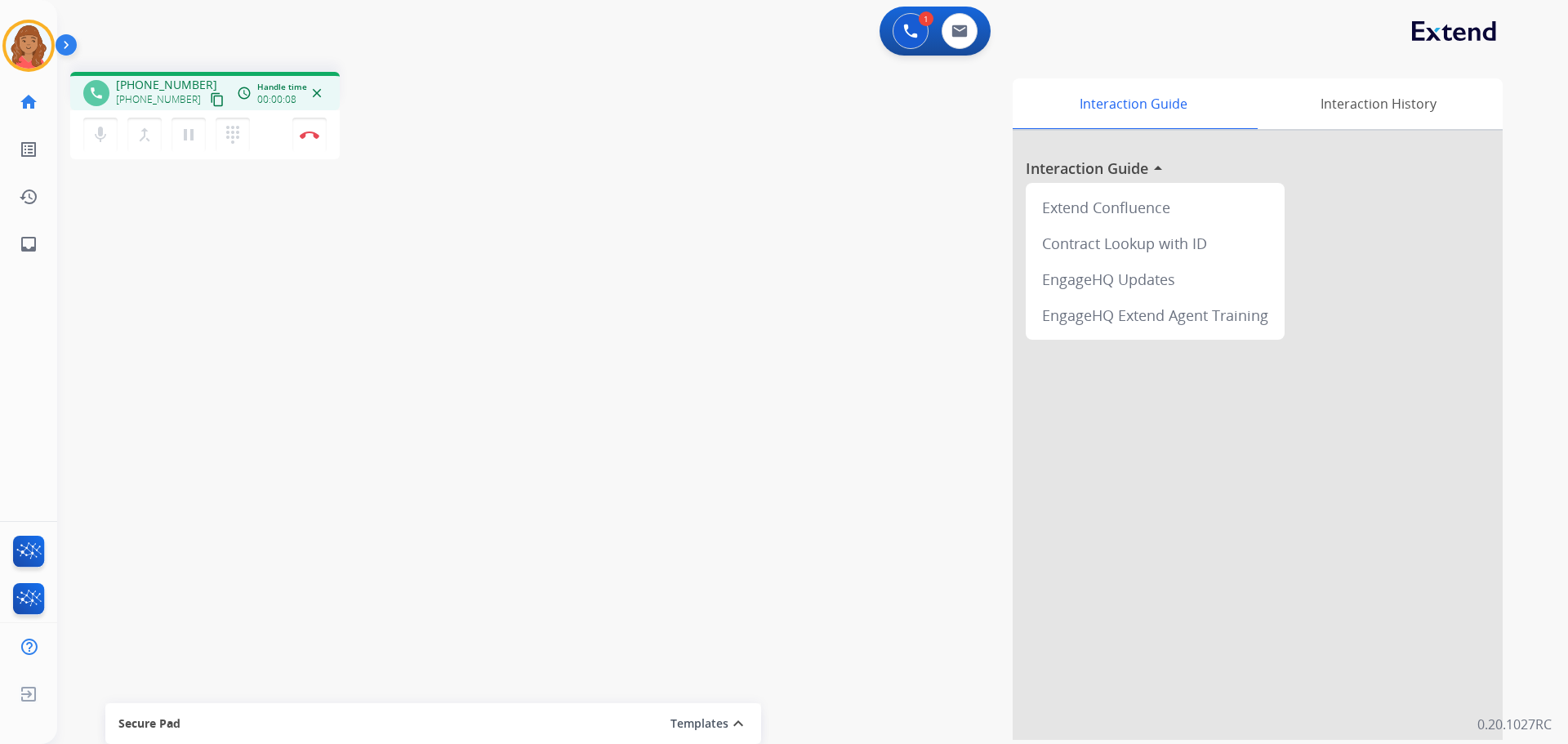
click at [210, 98] on mat-icon "content_copy" at bounding box center [218, 100] width 15 height 14
click at [189, 137] on mat-icon "pause" at bounding box center [189, 135] width 20 height 20
click at [218, 136] on button "dialpad Dialpad" at bounding box center [233, 135] width 34 height 34
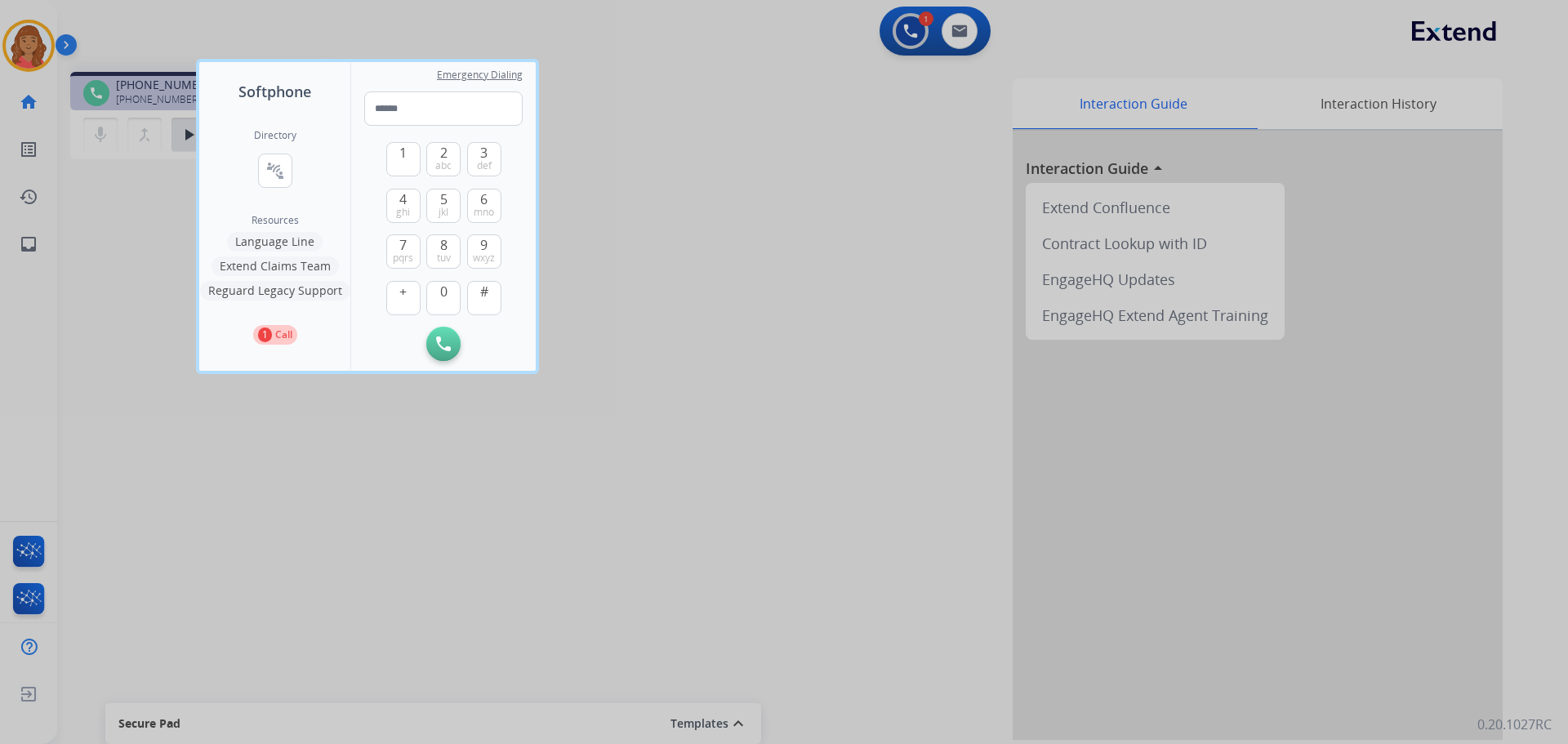
click at [934, 153] on div at bounding box center [784, 372] width 1568 height 744
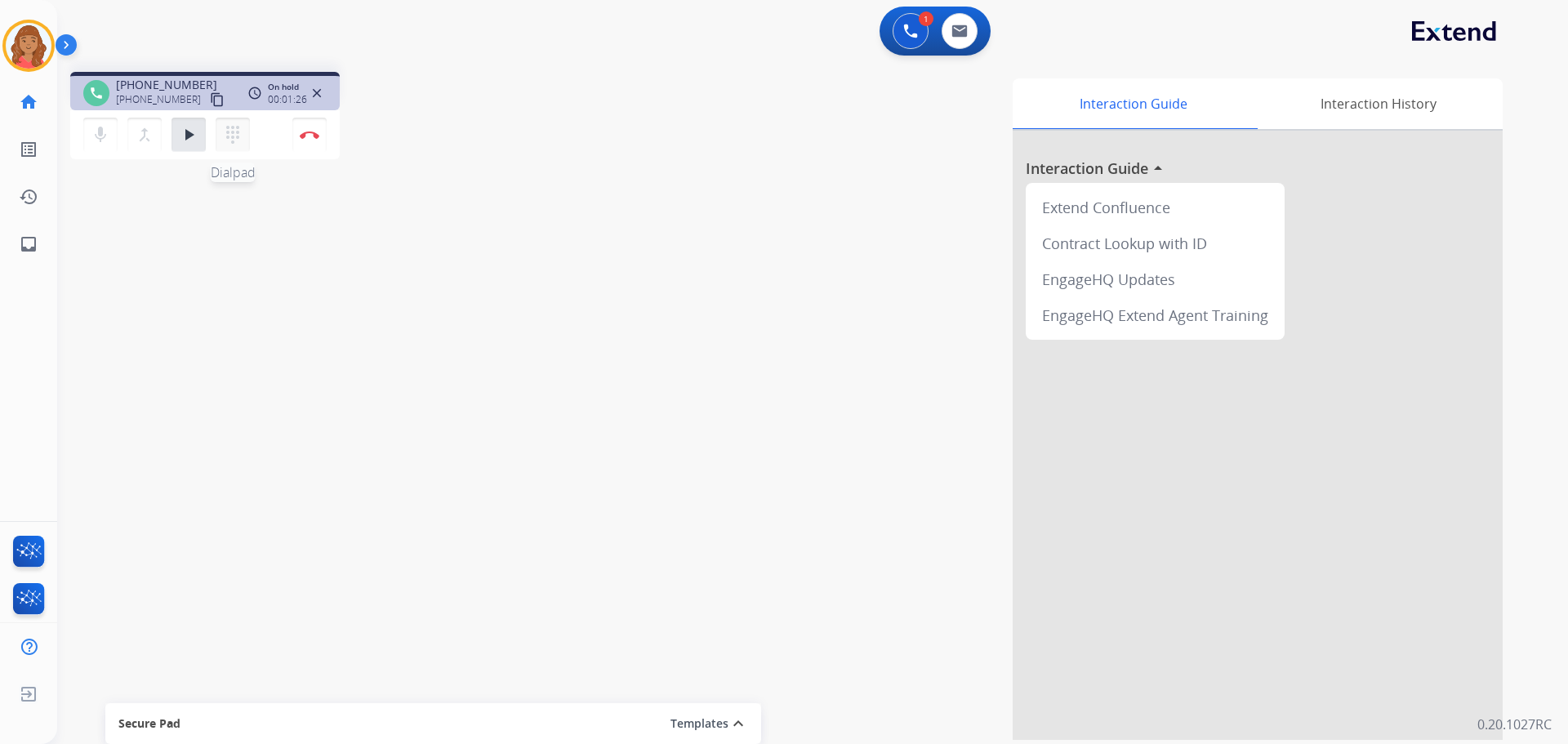
click at [227, 130] on mat-icon "dialpad" at bounding box center [233, 135] width 20 height 20
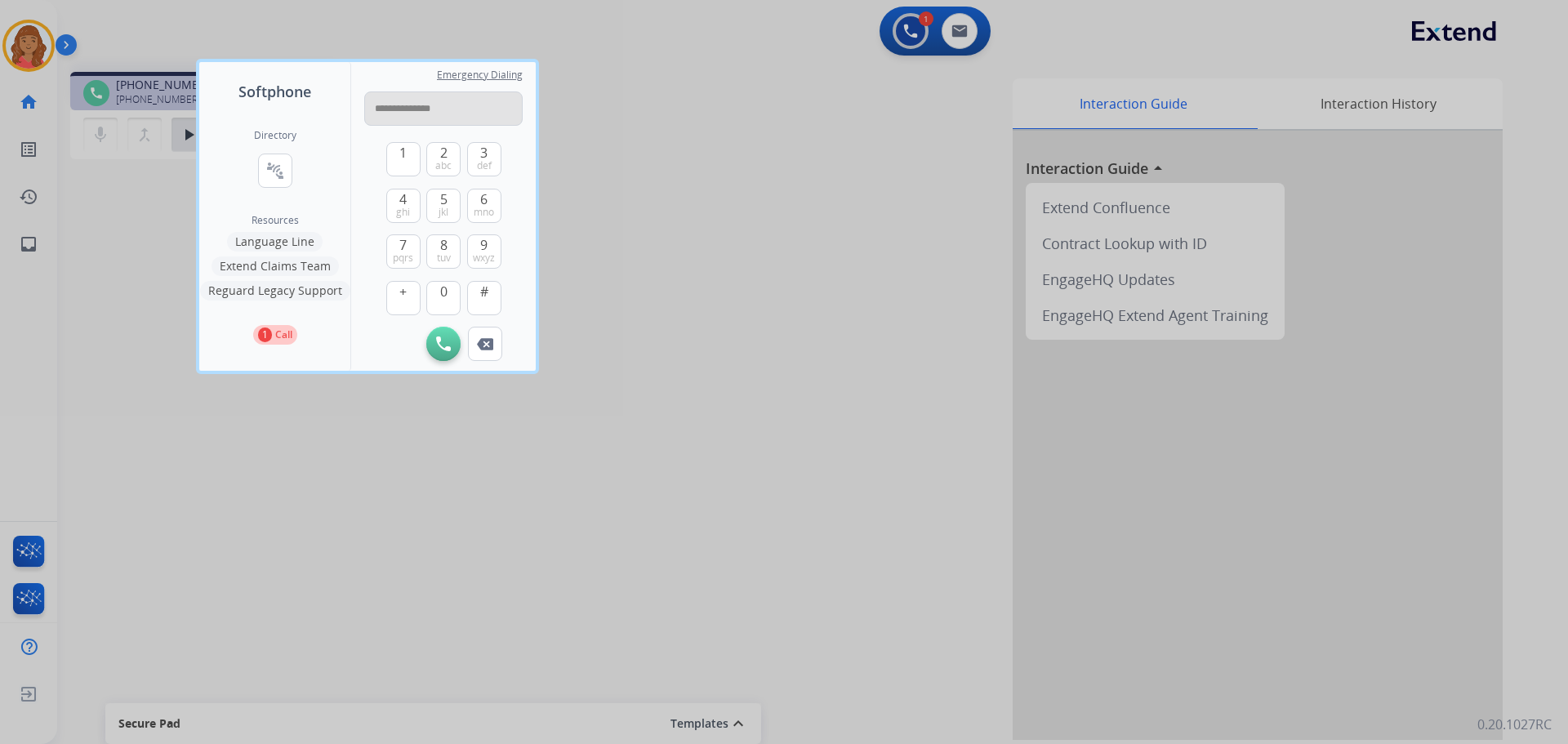
click at [385, 106] on input "**********" at bounding box center [443, 109] width 159 height 34
type input "**********"
click at [450, 339] on img at bounding box center [443, 343] width 15 height 14
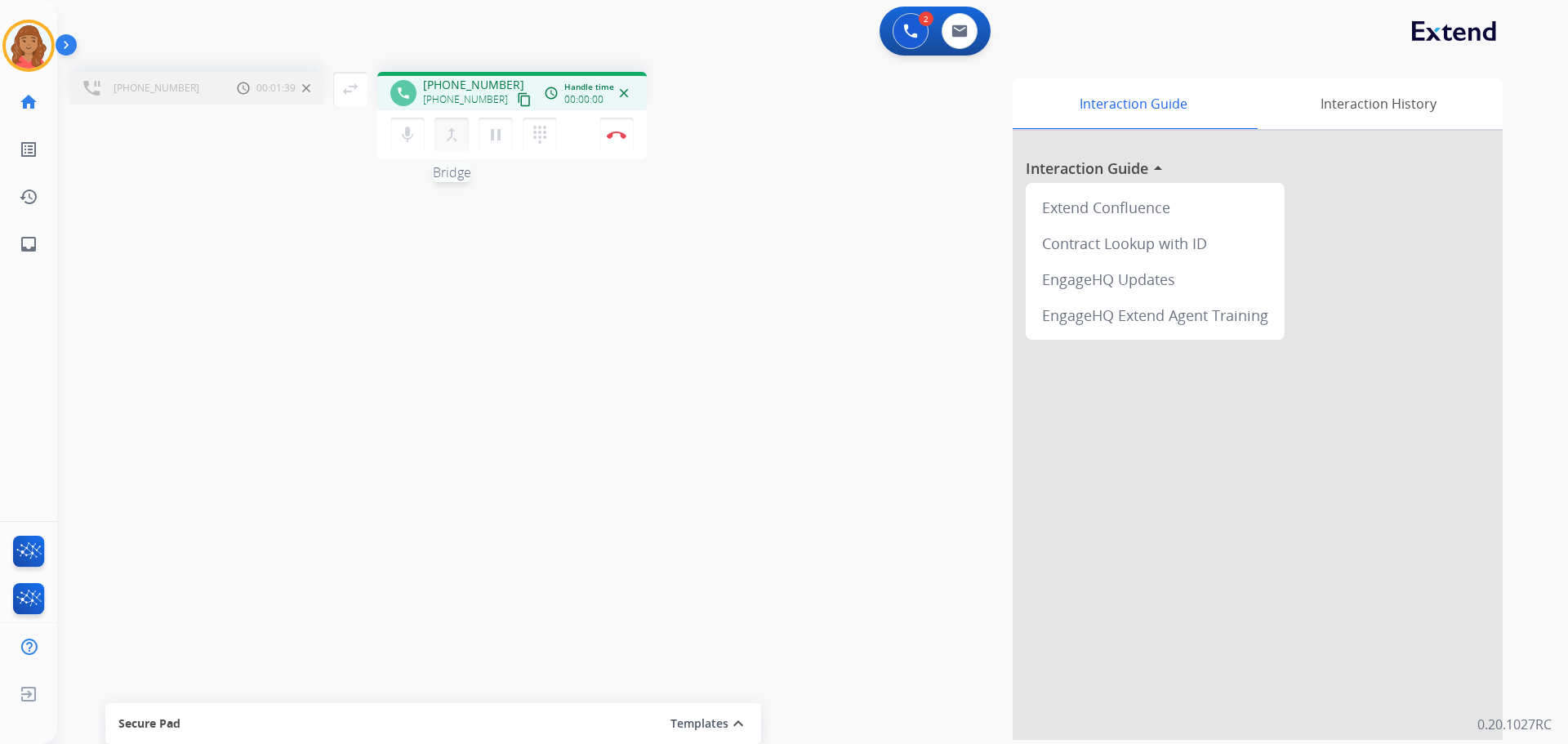
drag, startPoint x: 458, startPoint y: 139, endPoint x: 443, endPoint y: 144, distance: 15.8
click at [465, 146] on button "merge_type Bridge" at bounding box center [451, 135] width 34 height 34
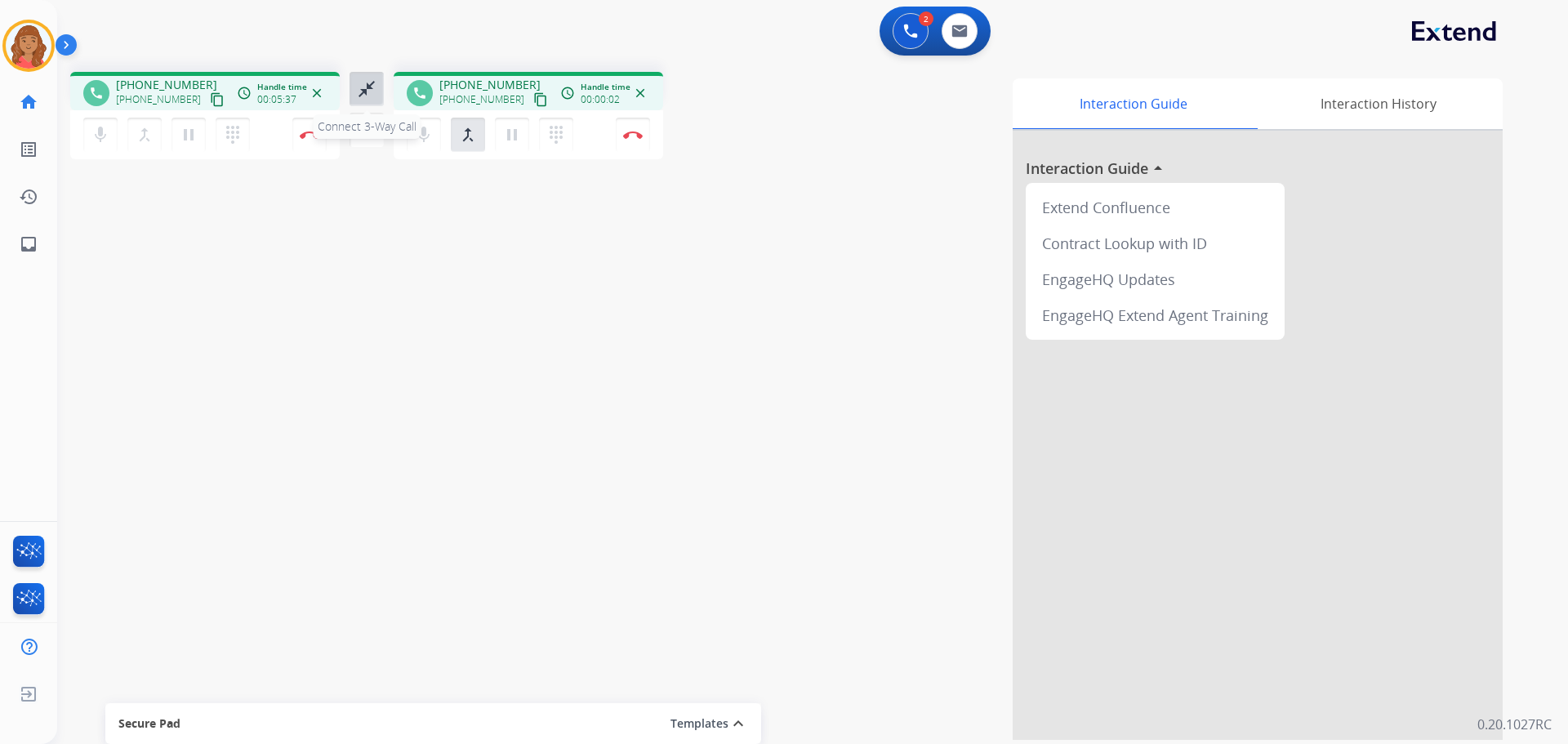
click at [364, 92] on mat-icon "close_fullscreen" at bounding box center [367, 89] width 20 height 20
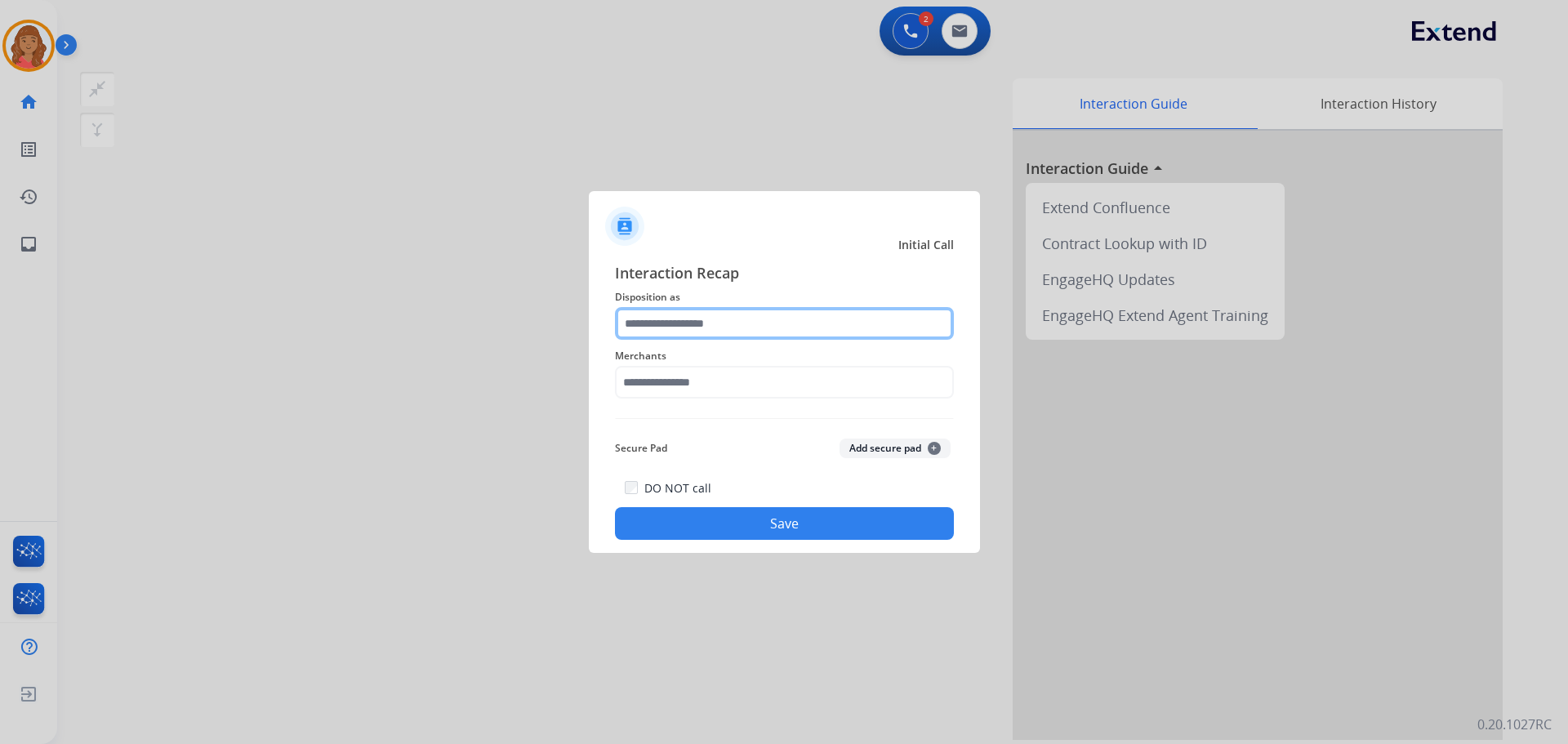
click at [711, 324] on input "text" at bounding box center [784, 324] width 339 height 33
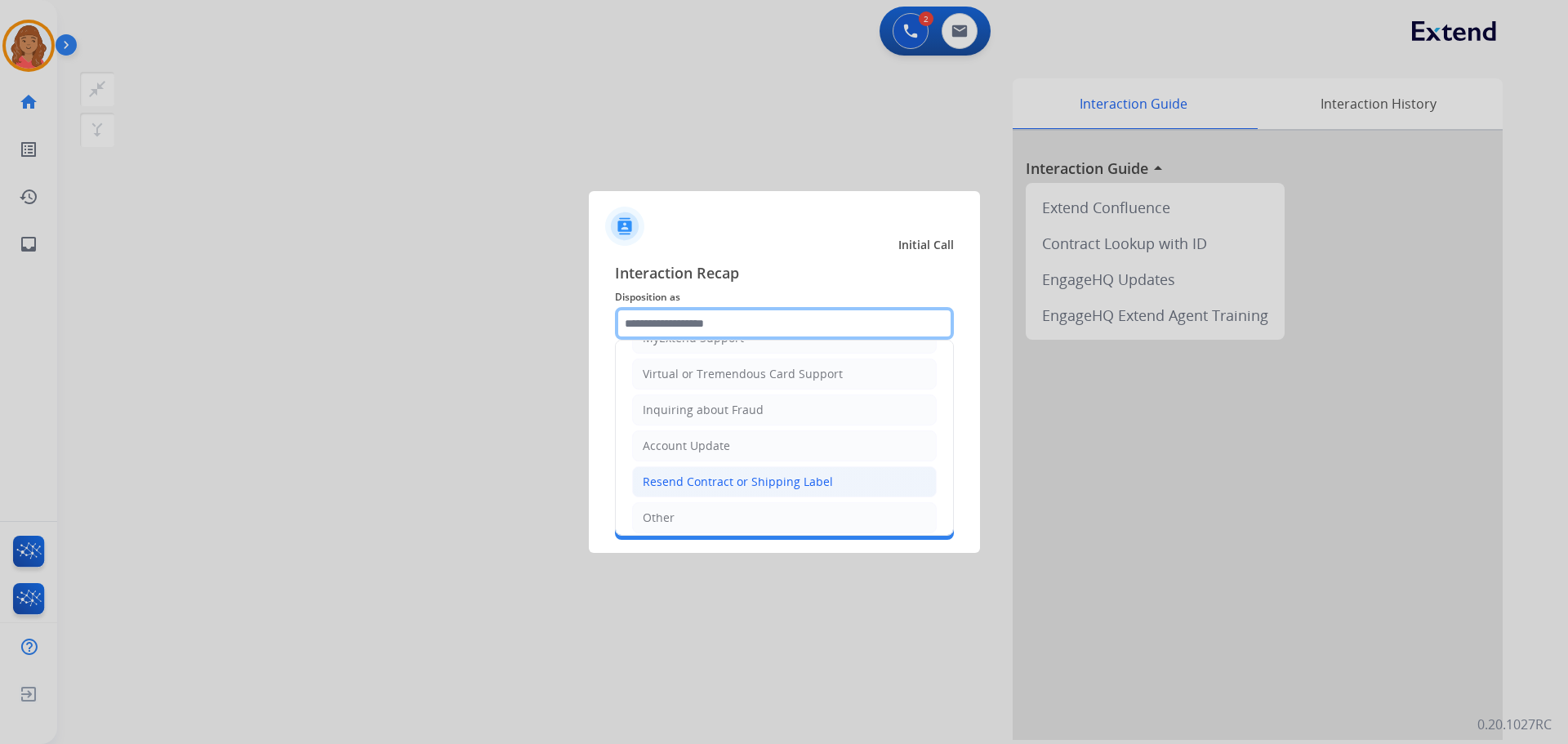
scroll to position [255, 0]
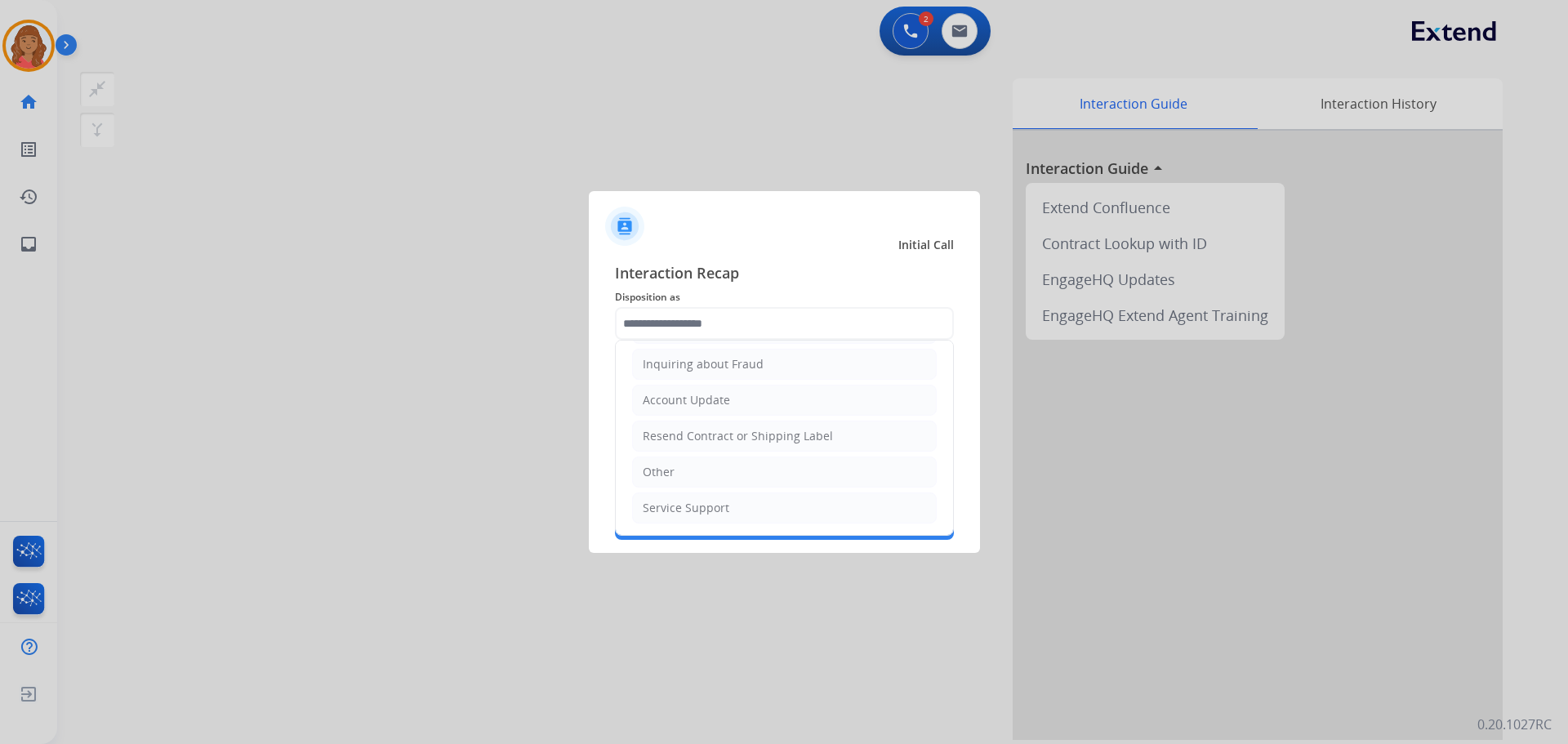
click at [663, 466] on div "Other" at bounding box center [658, 472] width 32 height 16
type input "*****"
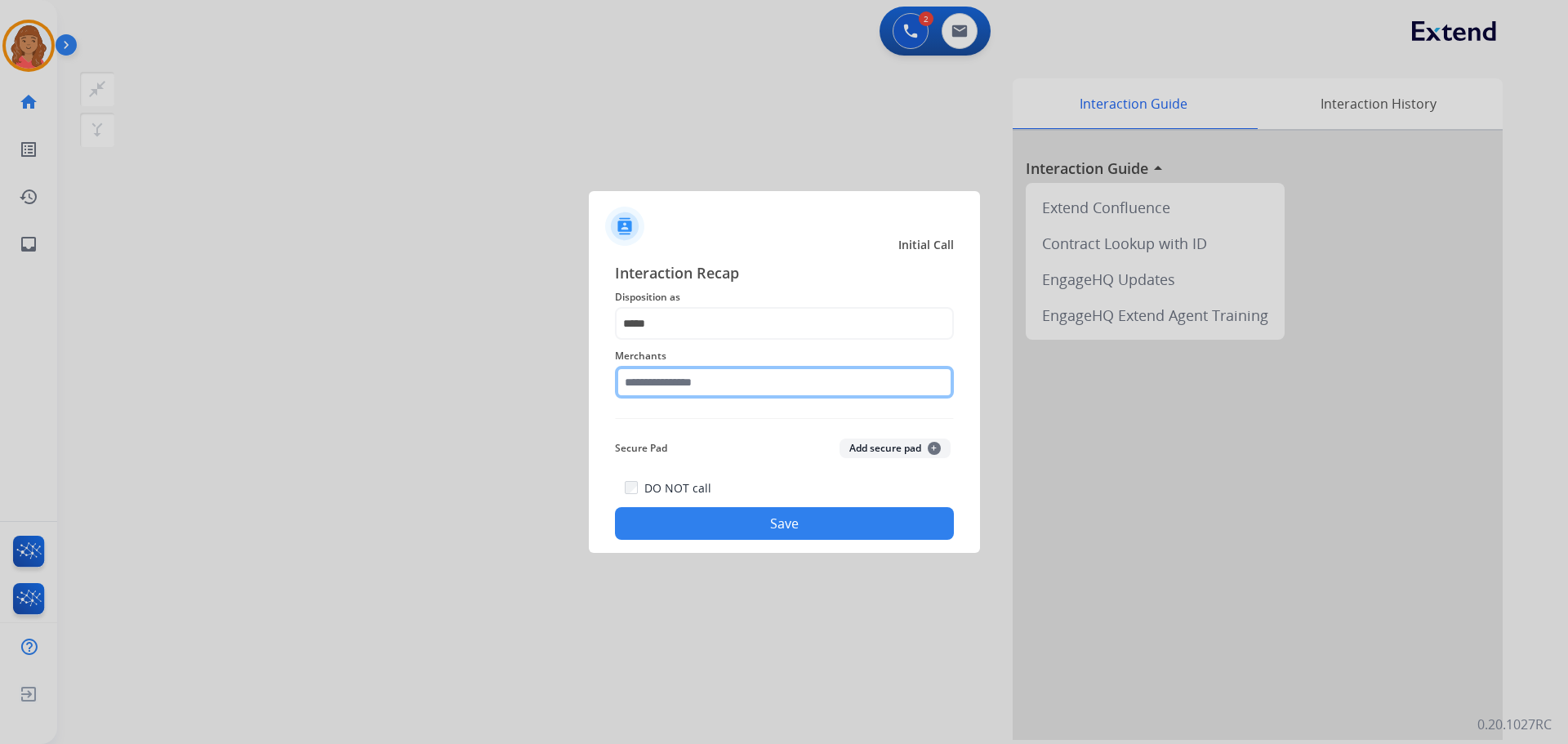
click at [674, 382] on input "text" at bounding box center [784, 382] width 339 height 33
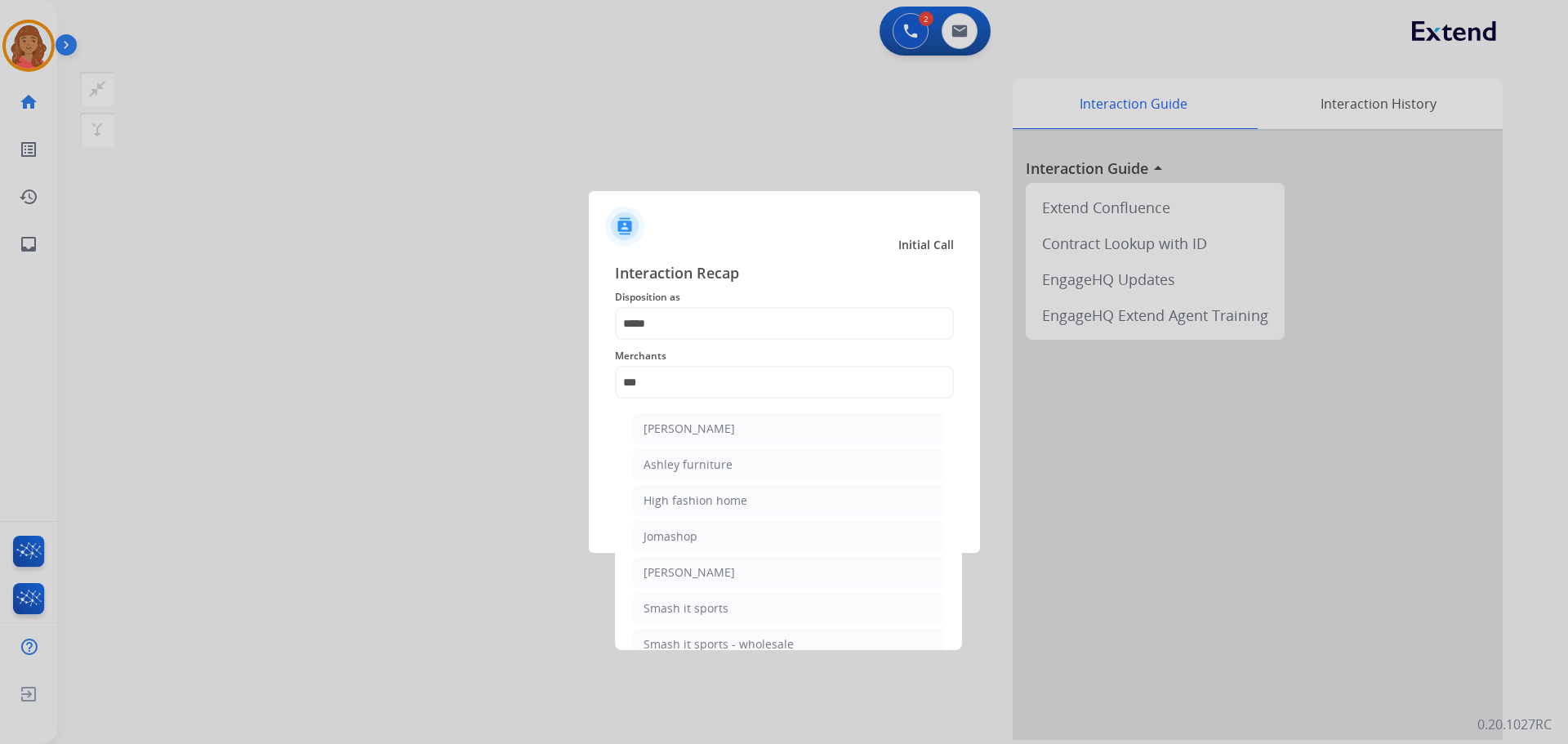
click at [695, 458] on div "Ashley furniture" at bounding box center [688, 465] width 89 height 16
type input "**********"
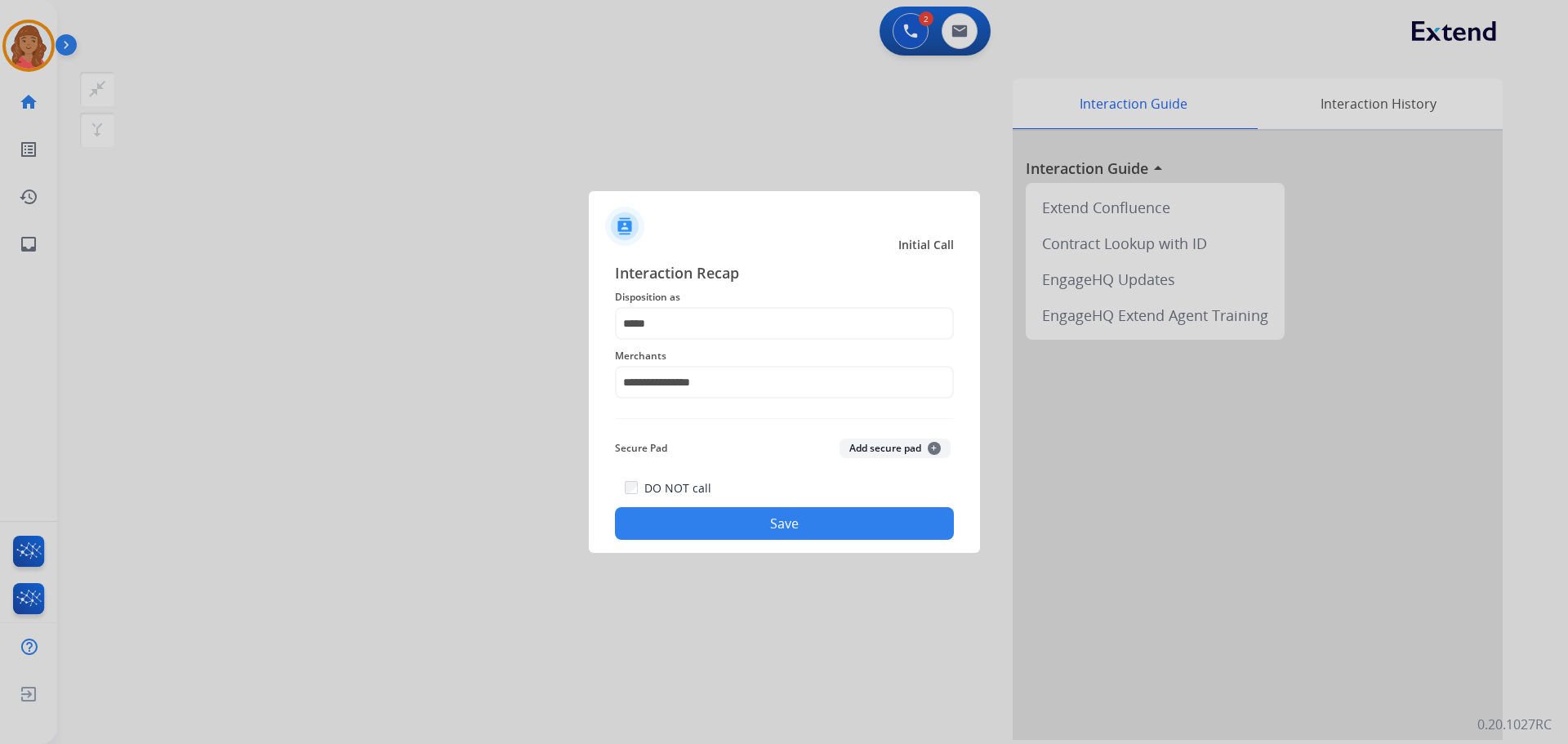
click at [779, 518] on button "Save" at bounding box center [784, 523] width 339 height 33
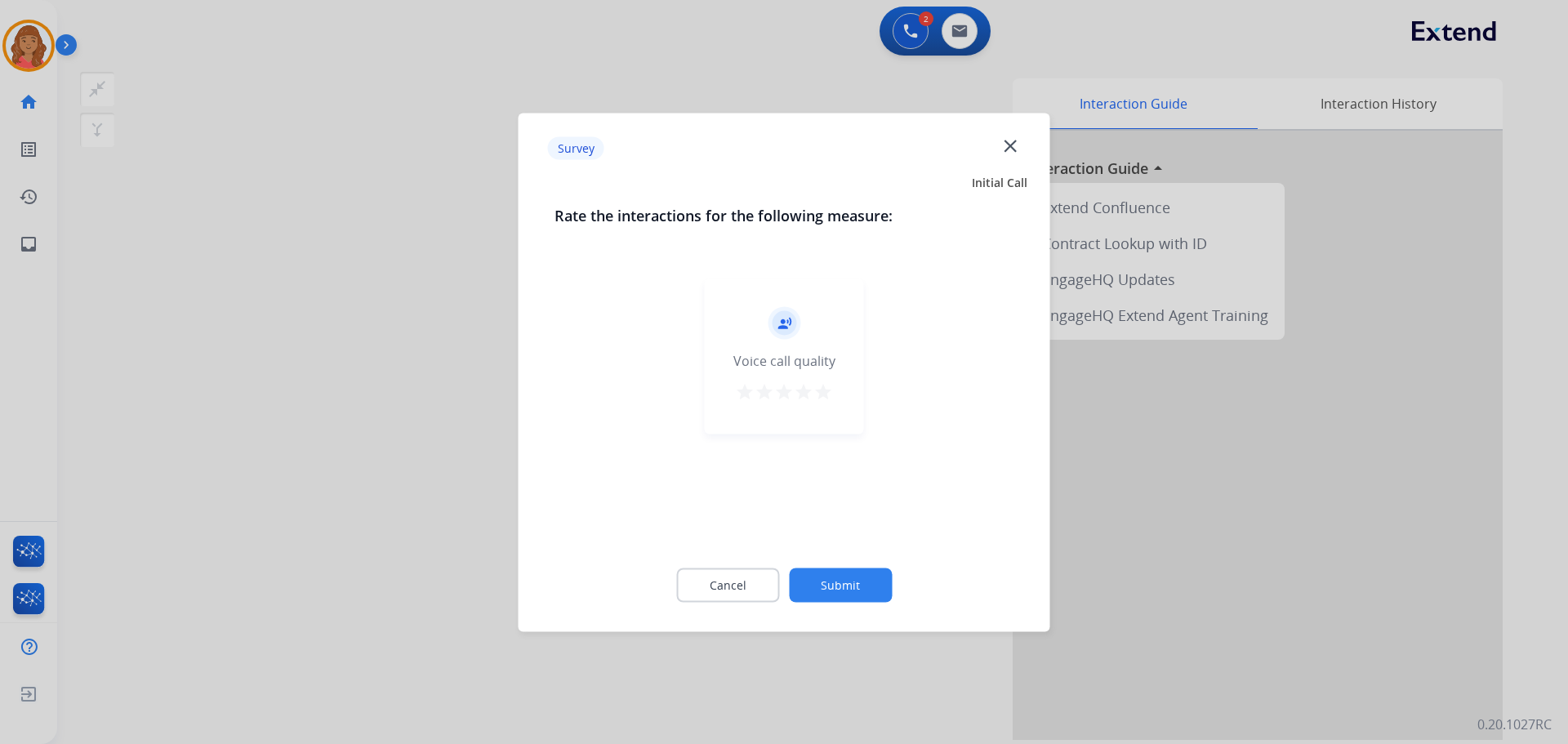
click at [813, 389] on div "star star star star star" at bounding box center [784, 393] width 98 height 24
click at [821, 391] on mat-icon "star" at bounding box center [823, 391] width 20 height 20
click at [862, 589] on button "Submit" at bounding box center [840, 585] width 103 height 34
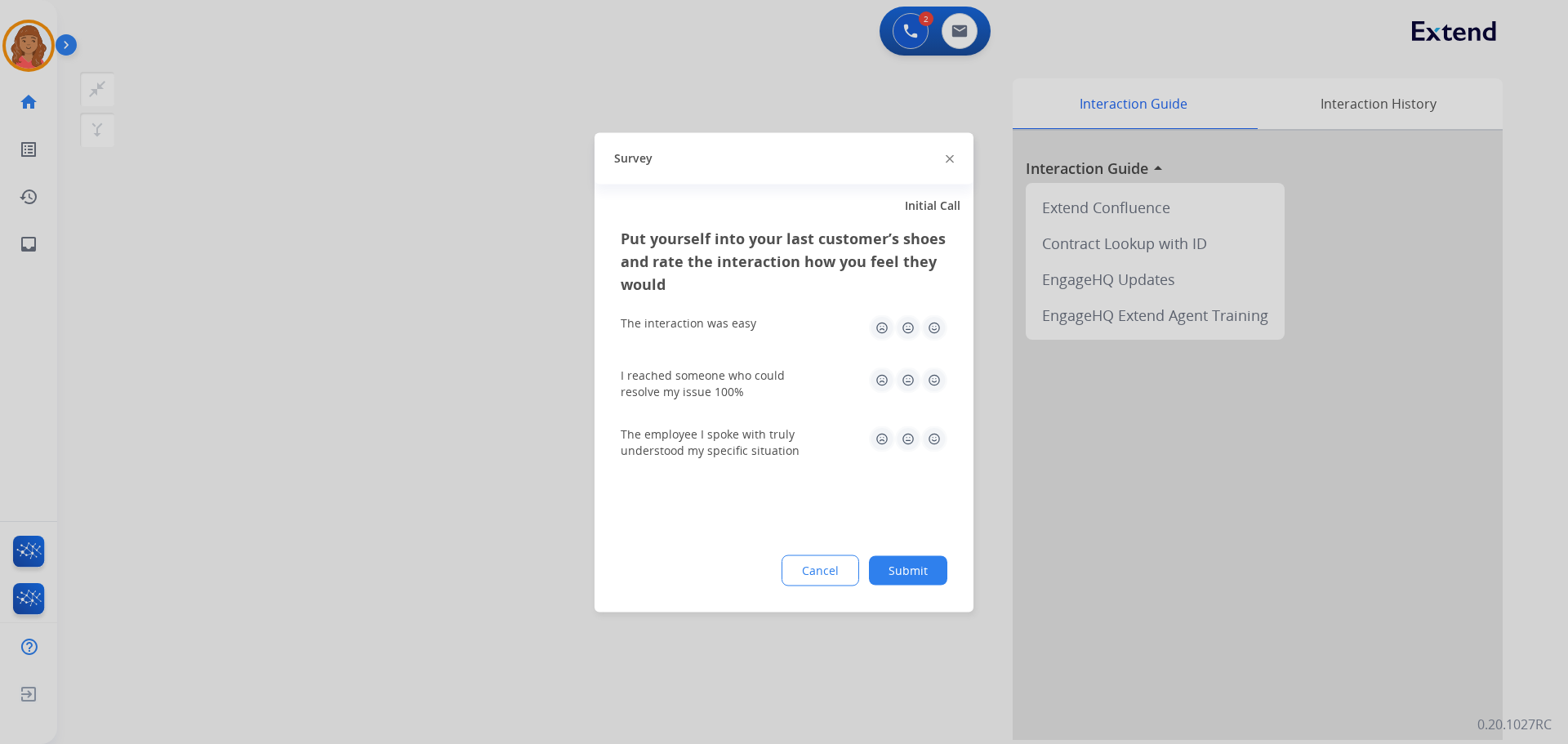
click at [935, 325] on img at bounding box center [934, 327] width 26 height 26
click at [929, 375] on img at bounding box center [934, 380] width 26 height 26
drag, startPoint x: 933, startPoint y: 435, endPoint x: 933, endPoint y: 445, distance: 10.0
click at [933, 436] on img at bounding box center [934, 438] width 26 height 26
drag, startPoint x: 906, startPoint y: 571, endPoint x: 915, endPoint y: 528, distance: 43.9
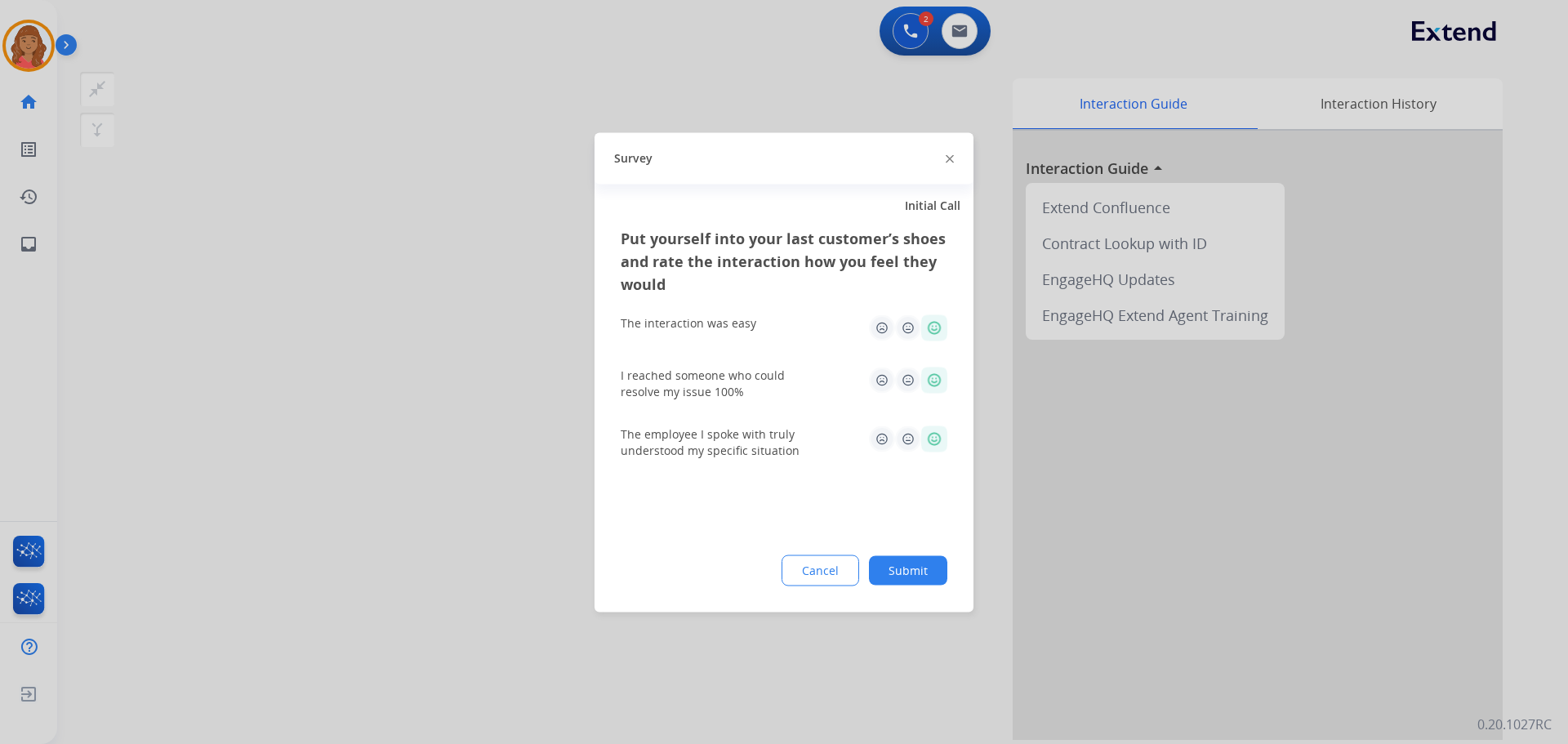
click at [905, 571] on button "Submit" at bounding box center [908, 570] width 78 height 29
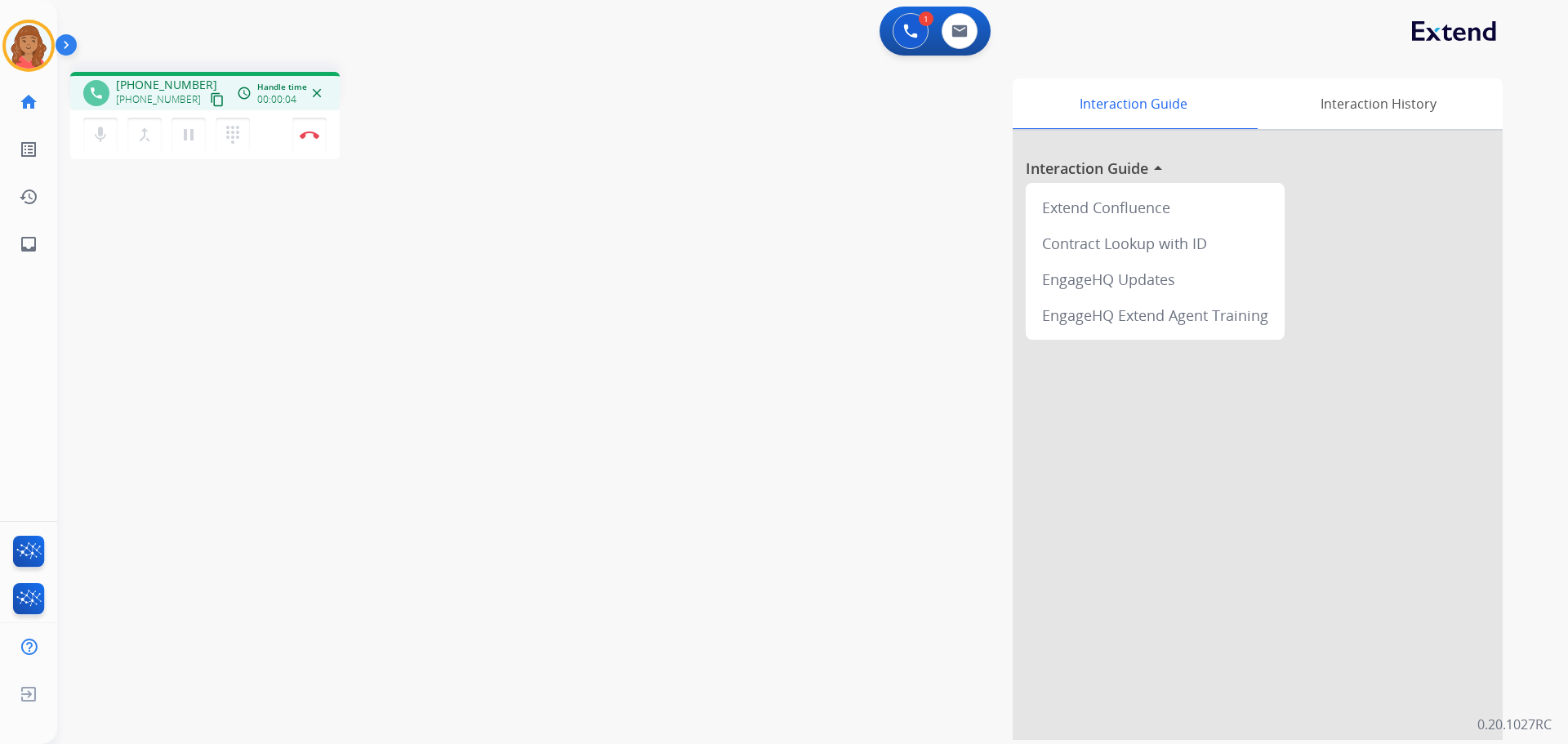
click at [210, 101] on mat-icon "content_copy" at bounding box center [218, 100] width 15 height 14
click at [313, 130] on button "Disconnect" at bounding box center [310, 135] width 34 height 34
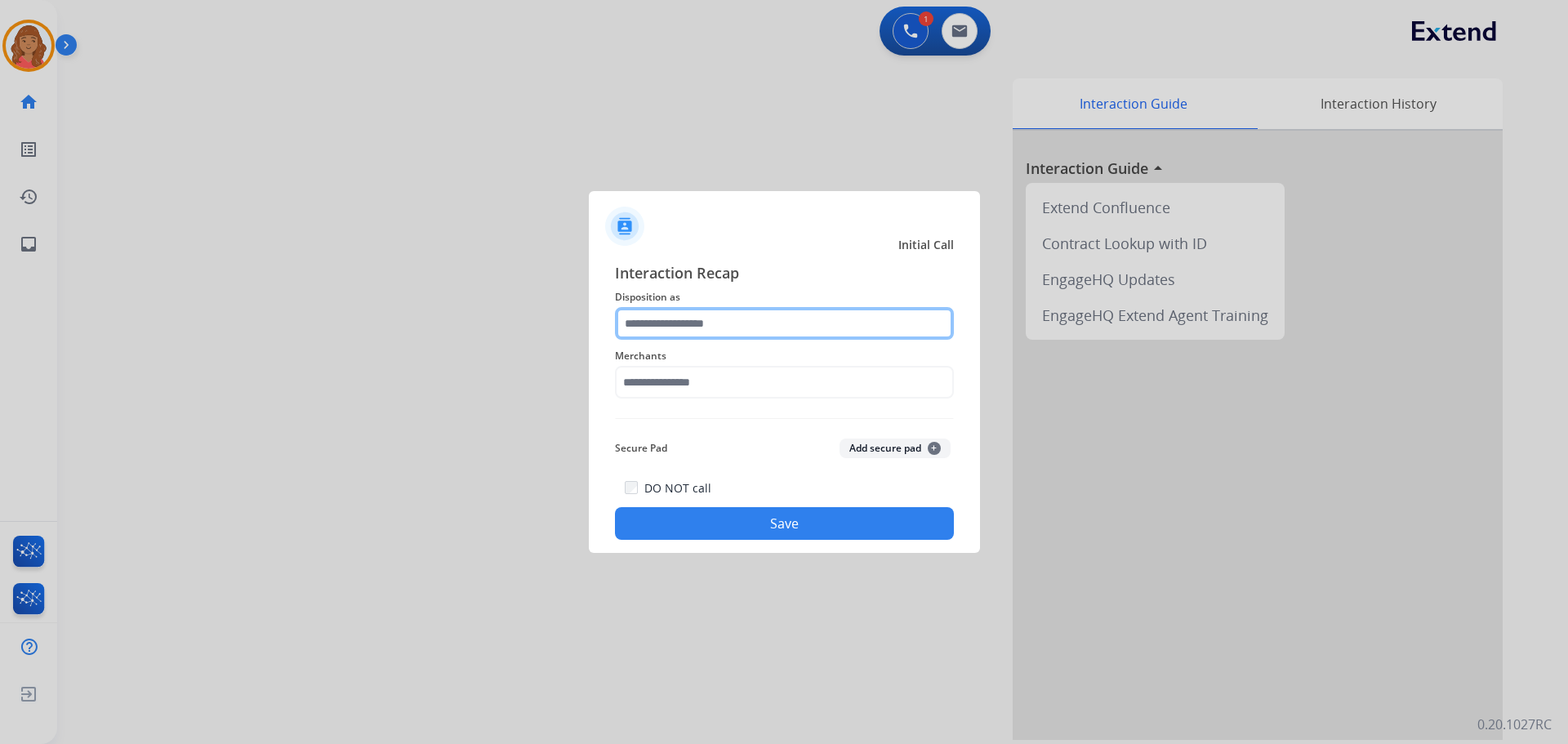
click at [755, 333] on input "text" at bounding box center [784, 324] width 339 height 33
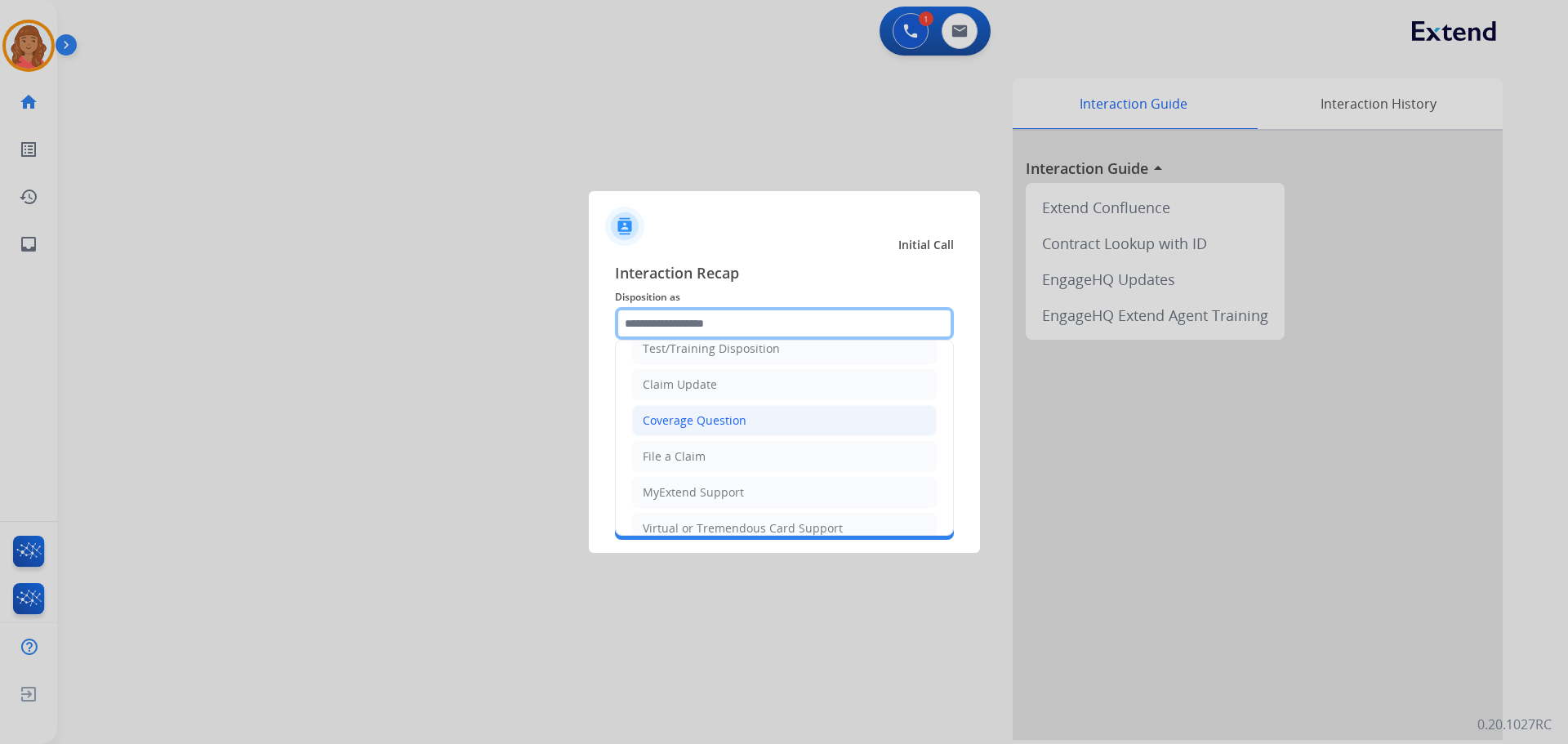
scroll to position [82, 0]
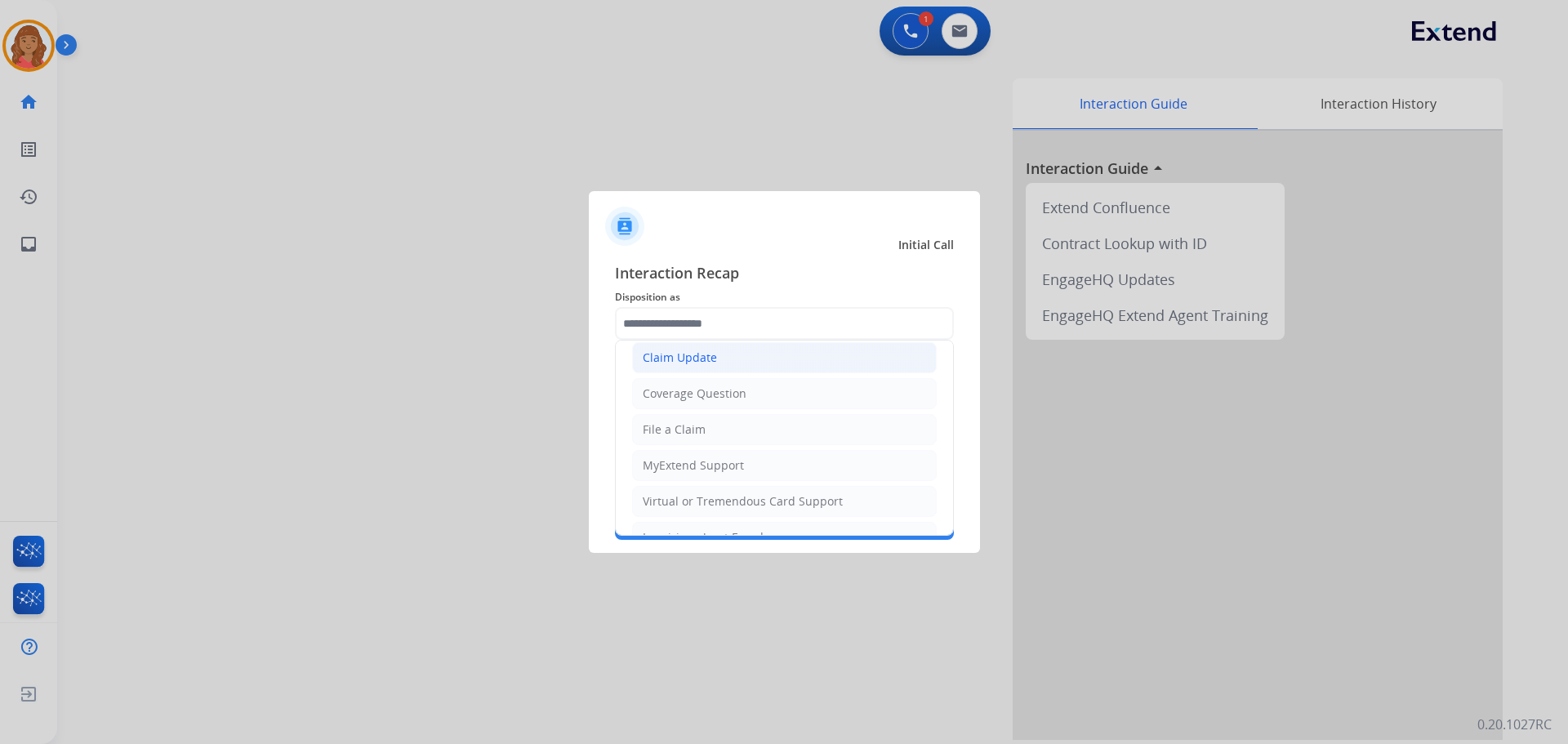
click at [694, 360] on div "Claim Update" at bounding box center [680, 358] width 74 height 16
type input "**********"
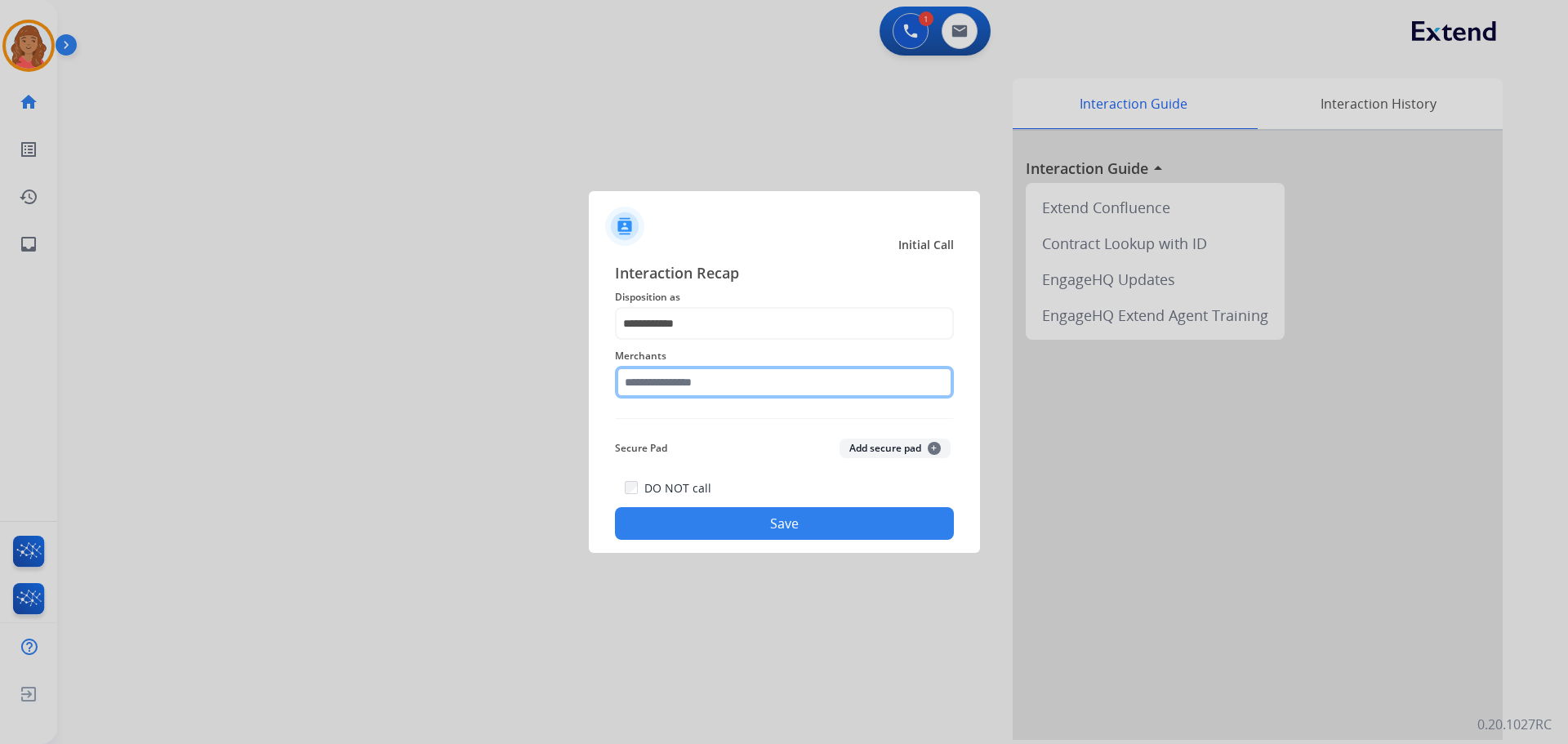
click at [687, 383] on input "text" at bounding box center [784, 382] width 339 height 33
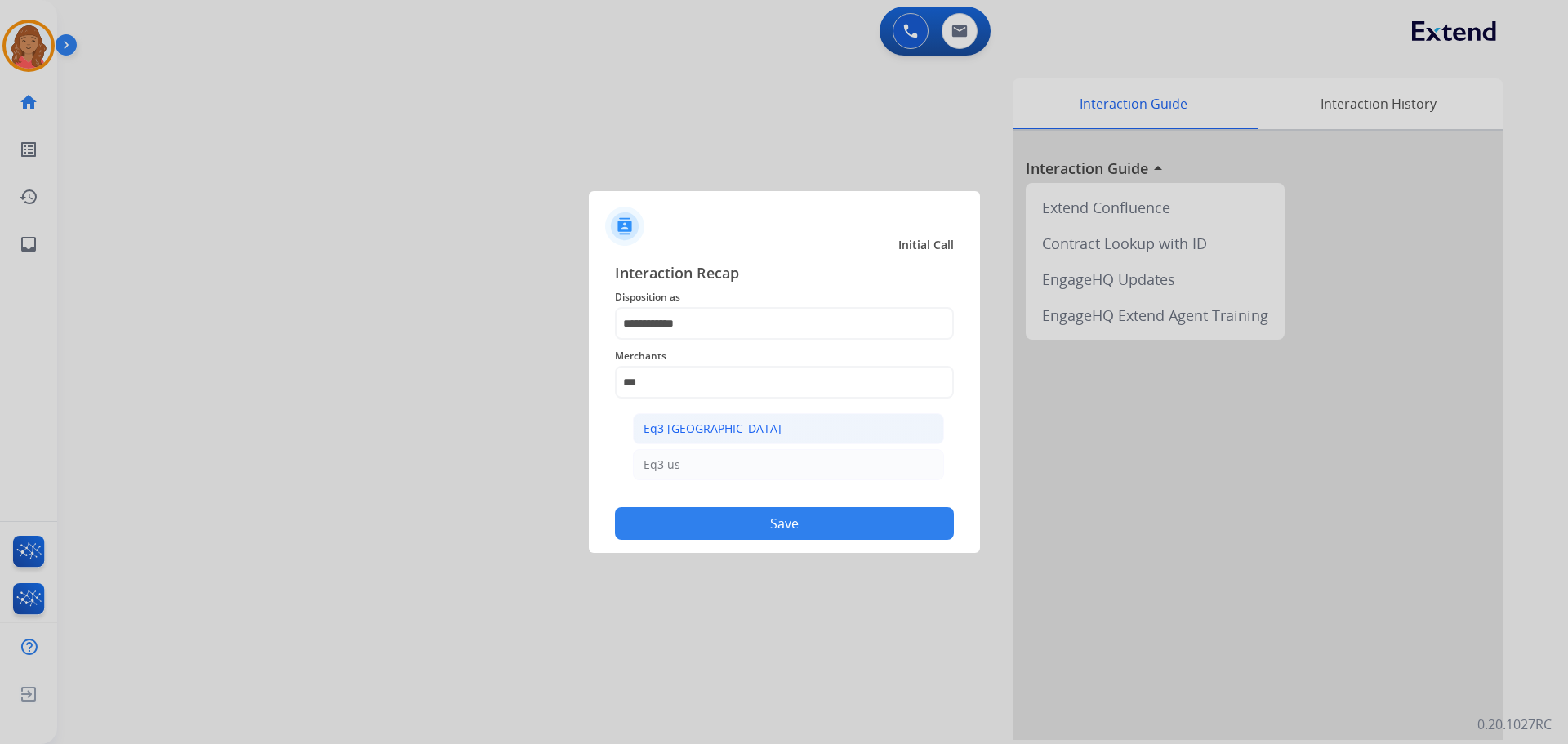
click at [682, 423] on div "Eq3 [GEOGRAPHIC_DATA]" at bounding box center [712, 429] width 138 height 16
type input "**********"
click at [728, 515] on button "Save" at bounding box center [784, 523] width 339 height 33
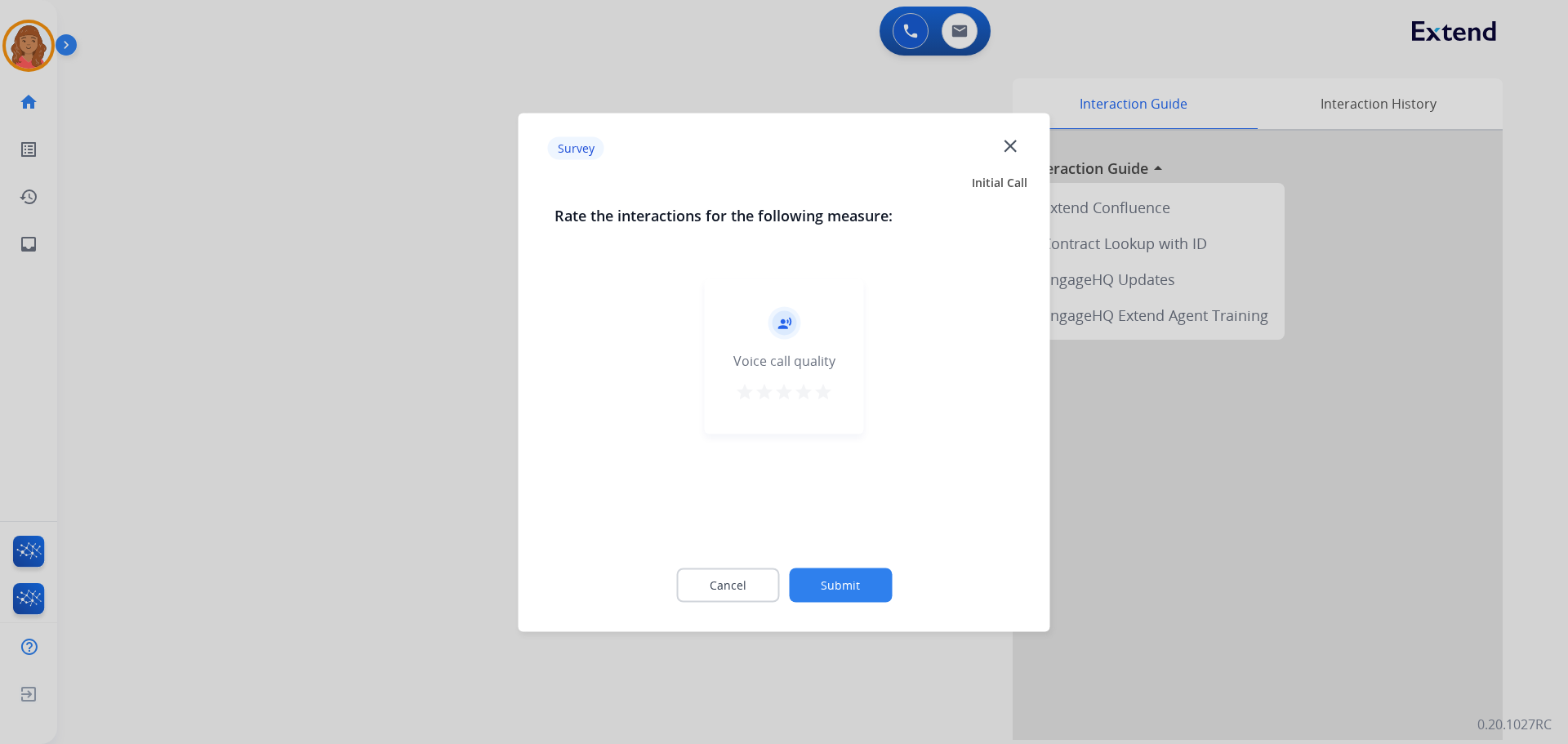
click at [824, 394] on mat-icon "star" at bounding box center [823, 391] width 20 height 20
click at [845, 585] on button "Submit" at bounding box center [840, 585] width 103 height 34
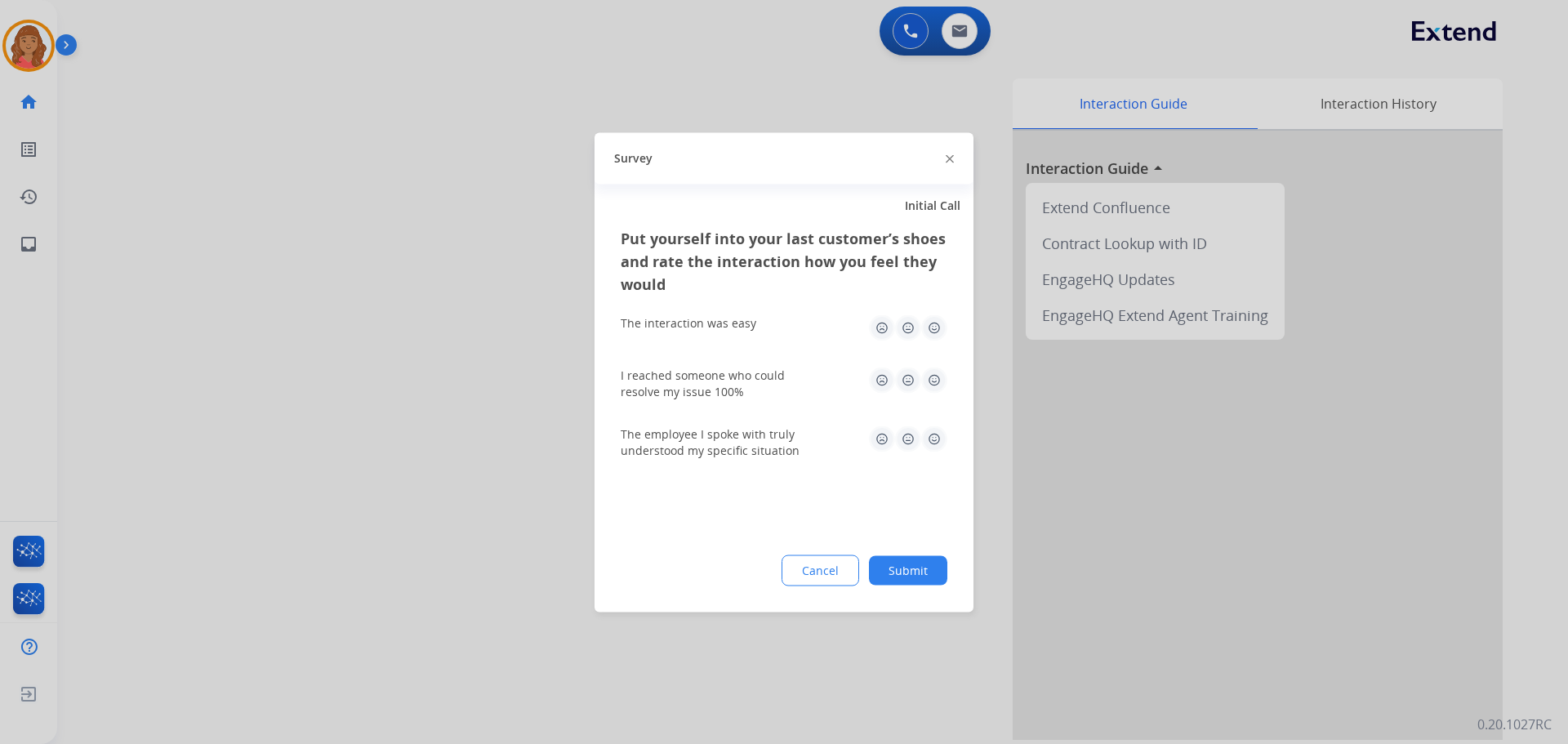
click at [934, 329] on img at bounding box center [934, 327] width 26 height 26
click at [933, 384] on img at bounding box center [934, 380] width 26 height 26
drag, startPoint x: 934, startPoint y: 445, endPoint x: 933, endPoint y: 484, distance: 39.0
click at [934, 446] on img at bounding box center [934, 438] width 26 height 26
click at [922, 564] on button "Submit" at bounding box center [908, 570] width 78 height 29
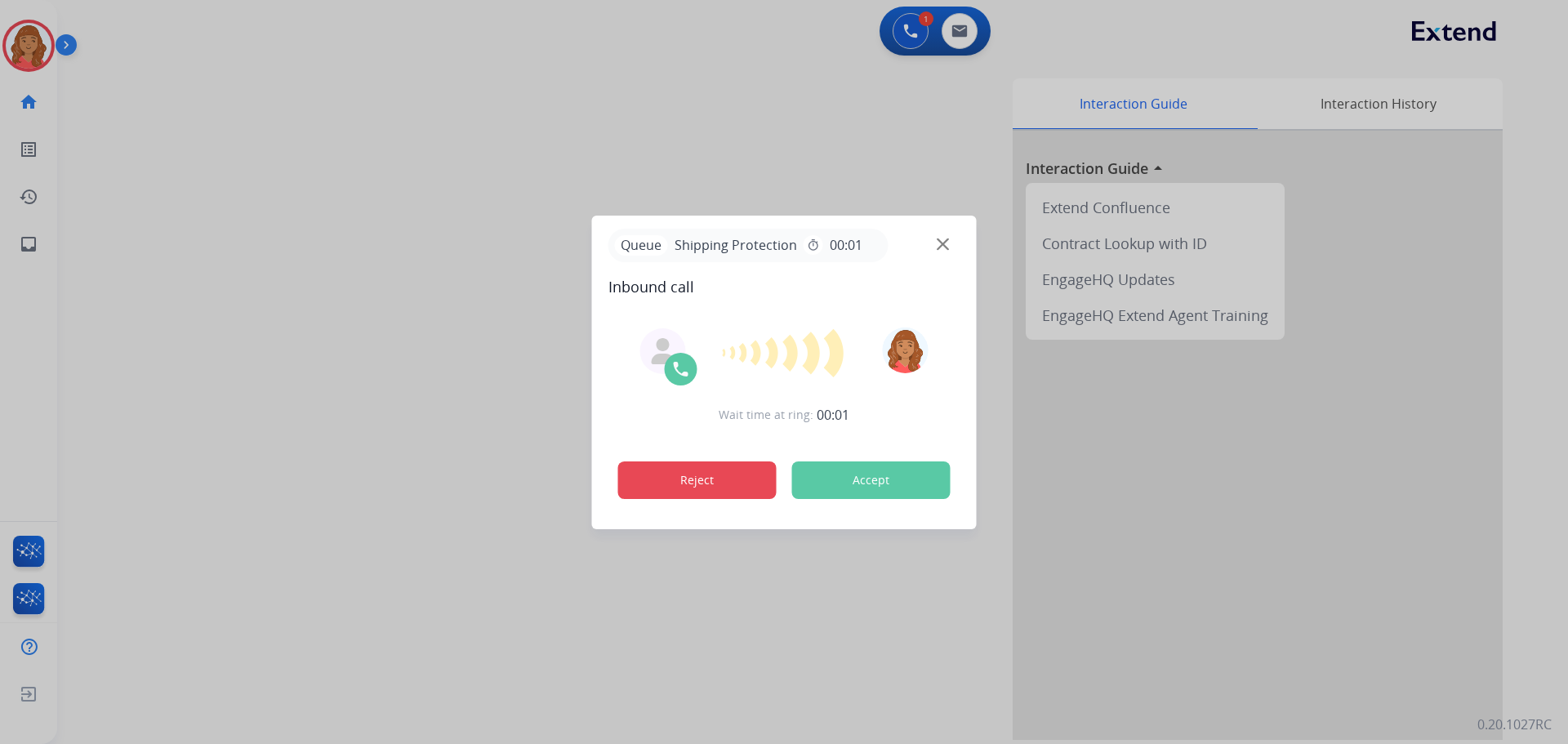
click at [647, 488] on button "Reject" at bounding box center [697, 479] width 159 height 37
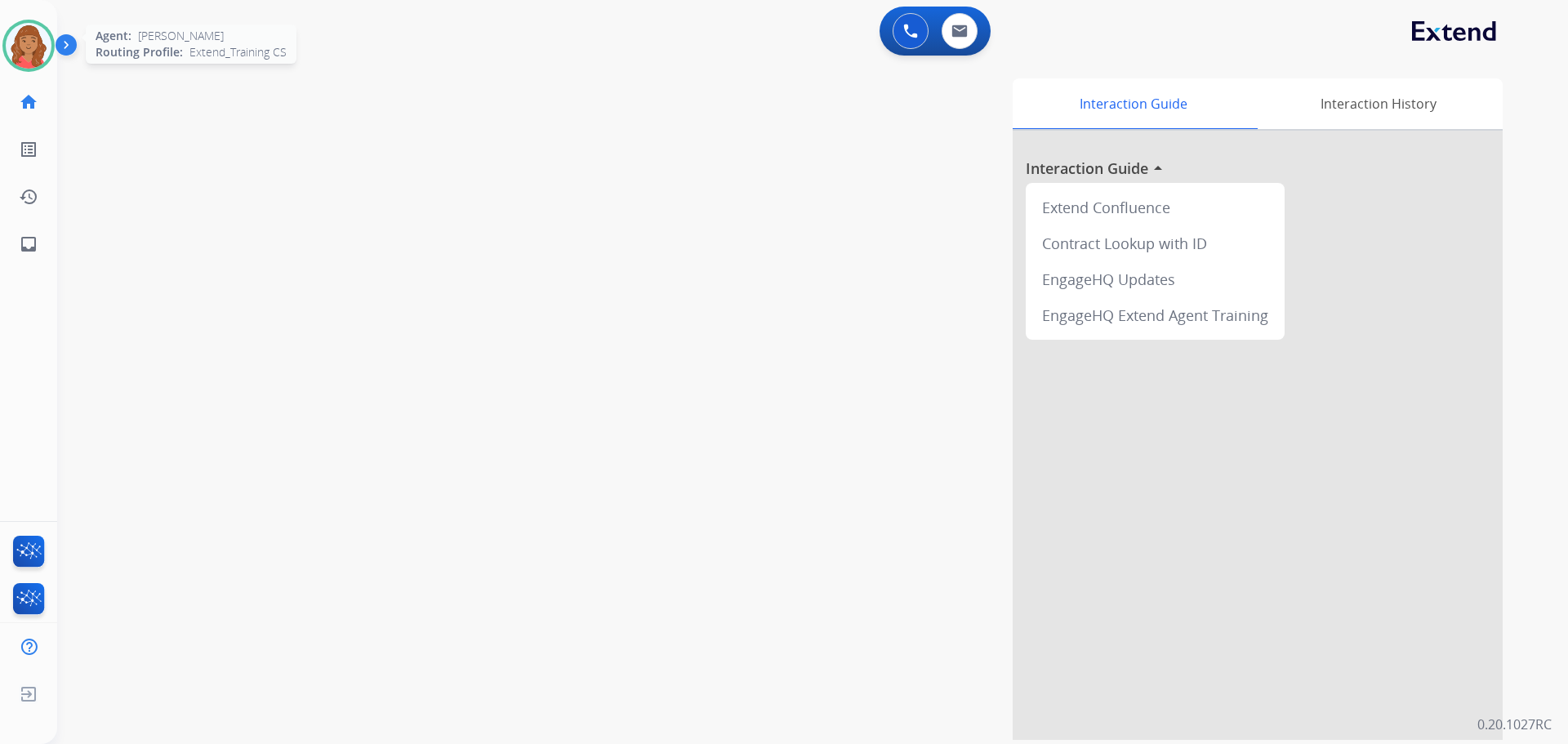
drag, startPoint x: 23, startPoint y: 40, endPoint x: 44, endPoint y: 40, distance: 21.0
click at [23, 39] on img at bounding box center [28, 45] width 45 height 45
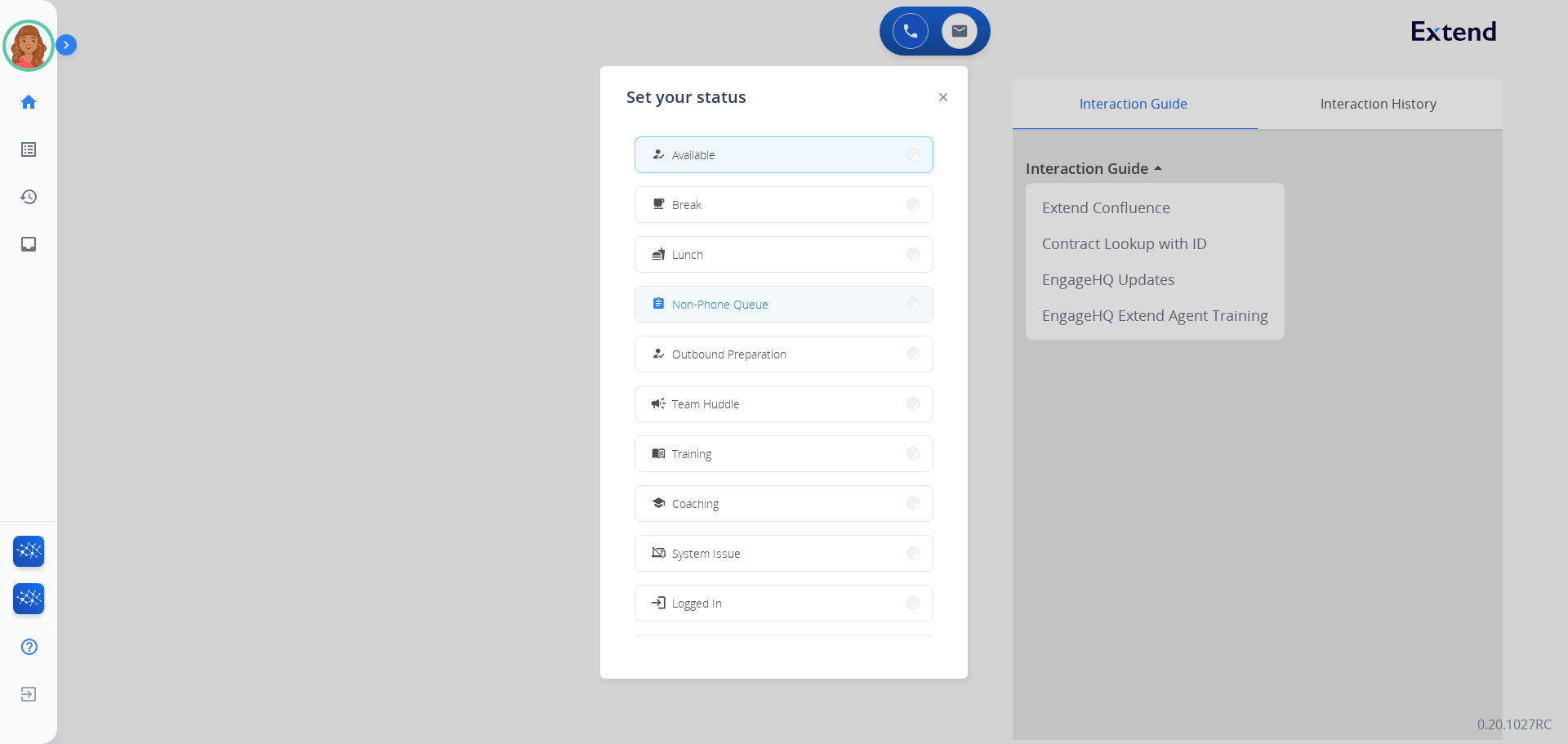
click at [732, 304] on span "Non-Phone Queue" at bounding box center [720, 304] width 96 height 17
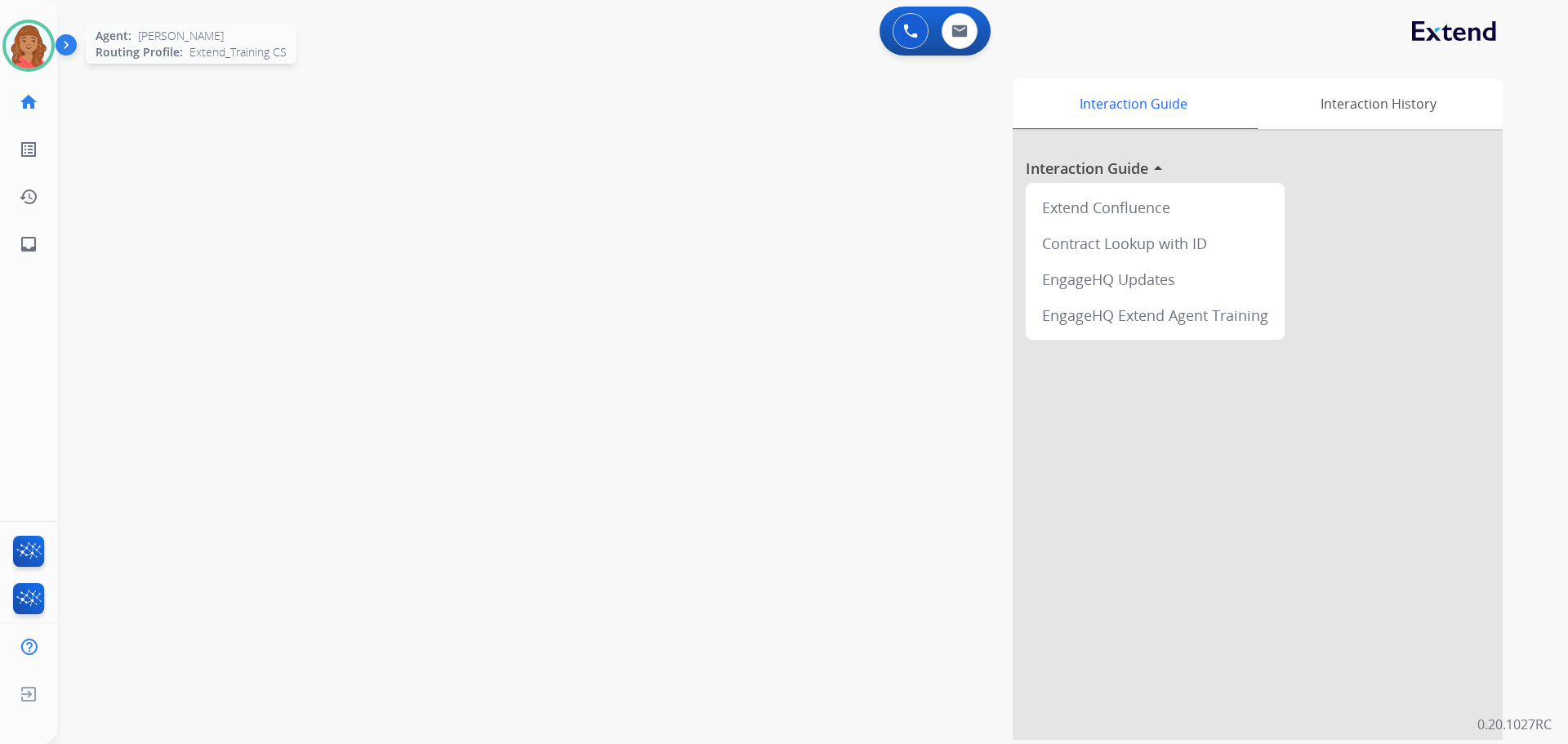
drag, startPoint x: 43, startPoint y: 45, endPoint x: 52, endPoint y: 44, distance: 9.1
click at [44, 45] on img at bounding box center [28, 45] width 45 height 45
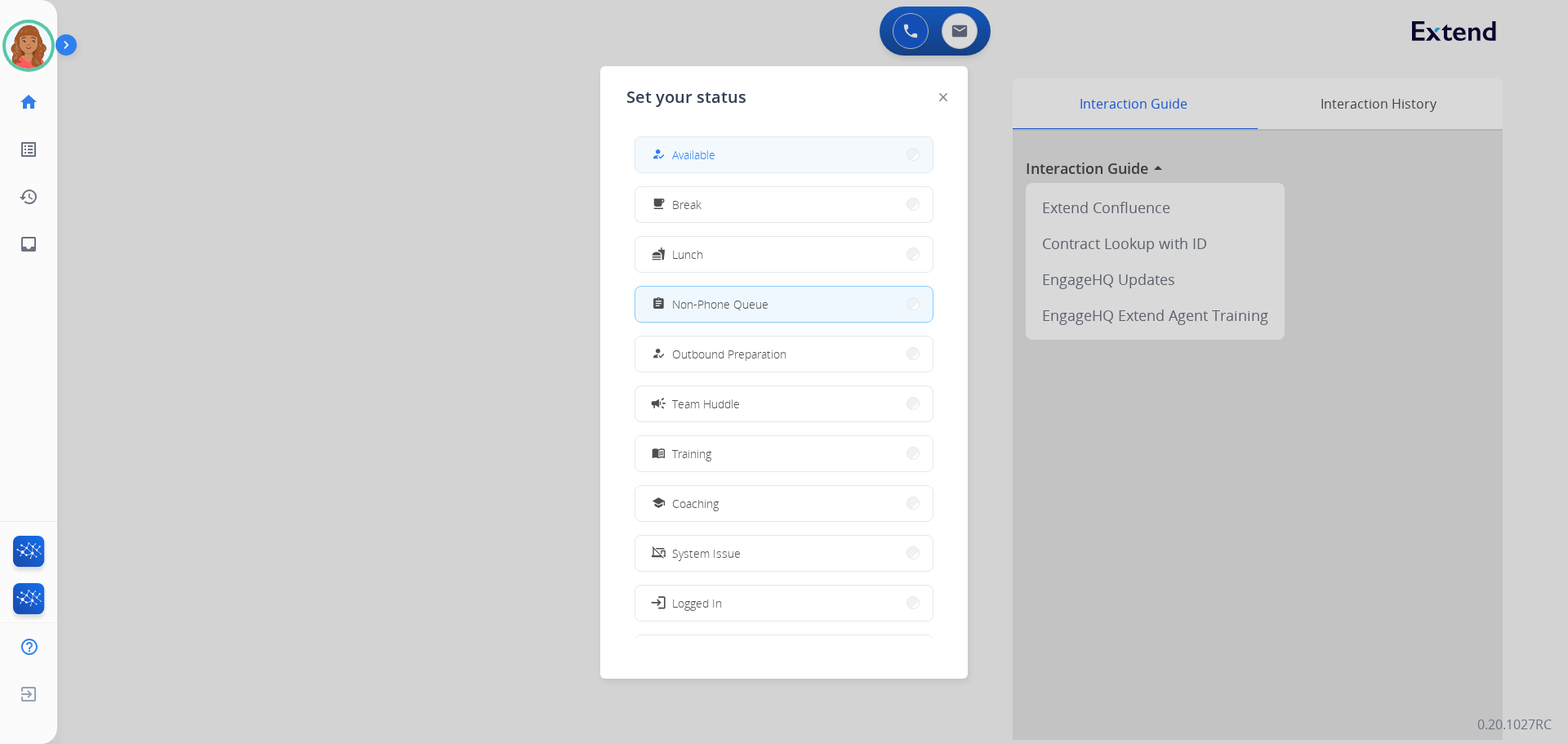
click at [682, 149] on span "Available" at bounding box center [693, 154] width 44 height 17
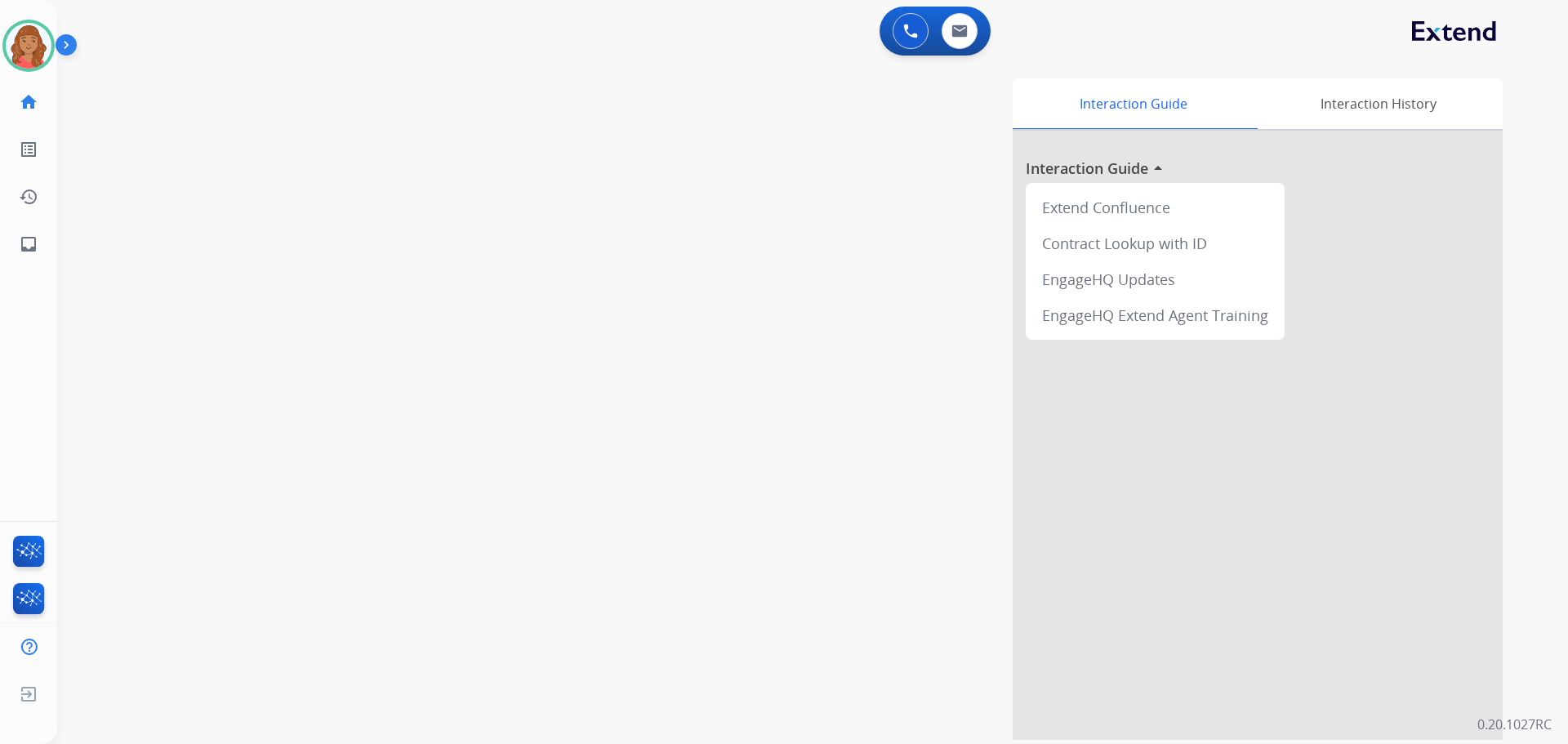
drag, startPoint x: 953, startPoint y: 48, endPoint x: 952, endPoint y: 72, distance: 24.0
click at [953, 47] on div "0 Email Interactions" at bounding box center [960, 31] width 49 height 36
click at [952, 52] on div "0 Voice Interactions 0 Email Interactions" at bounding box center [934, 31] width 111 height 49
click at [954, 32] on img at bounding box center [960, 31] width 16 height 13
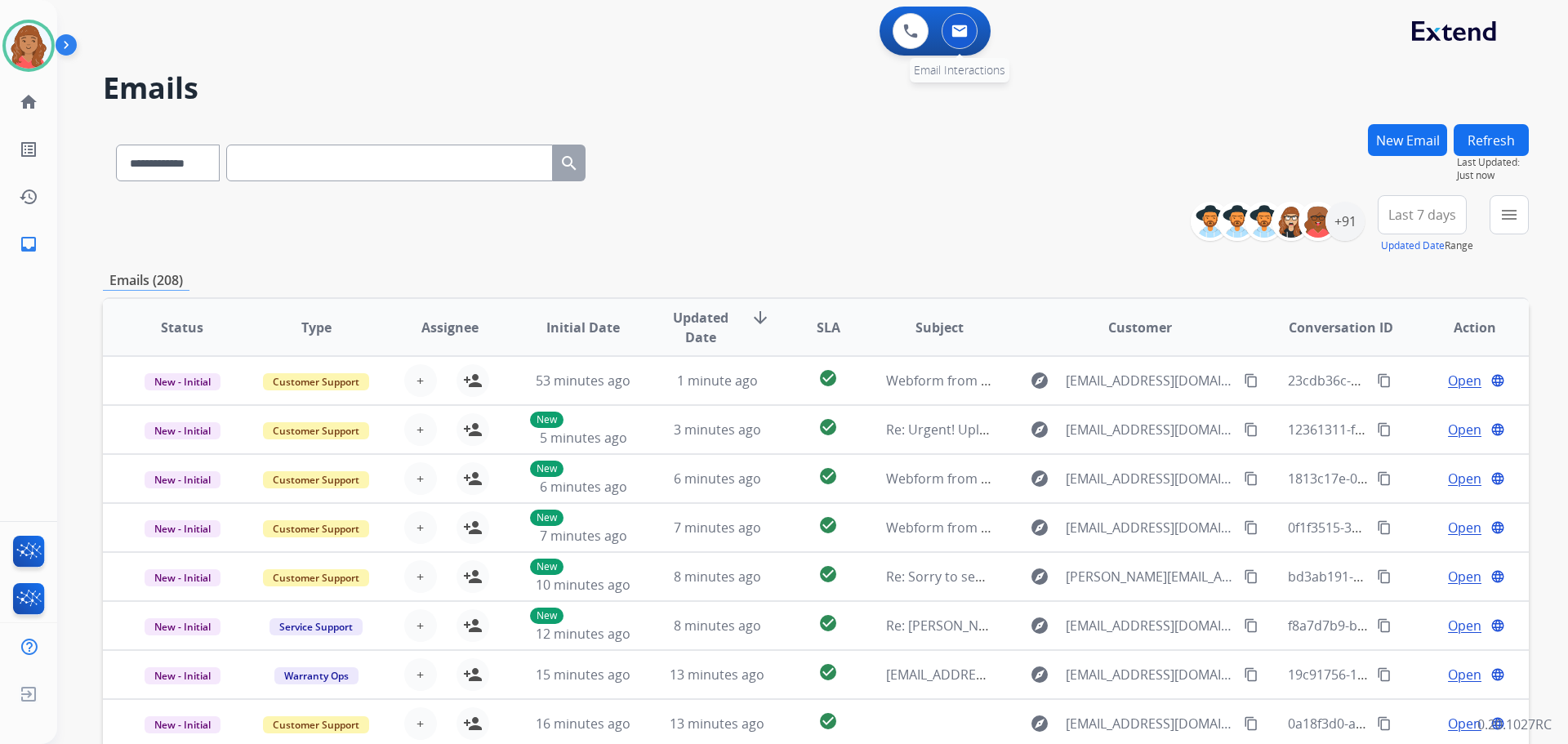
click at [964, 34] on img at bounding box center [960, 31] width 16 height 13
click at [1498, 215] on button "menu Filters" at bounding box center [1508, 214] width 39 height 39
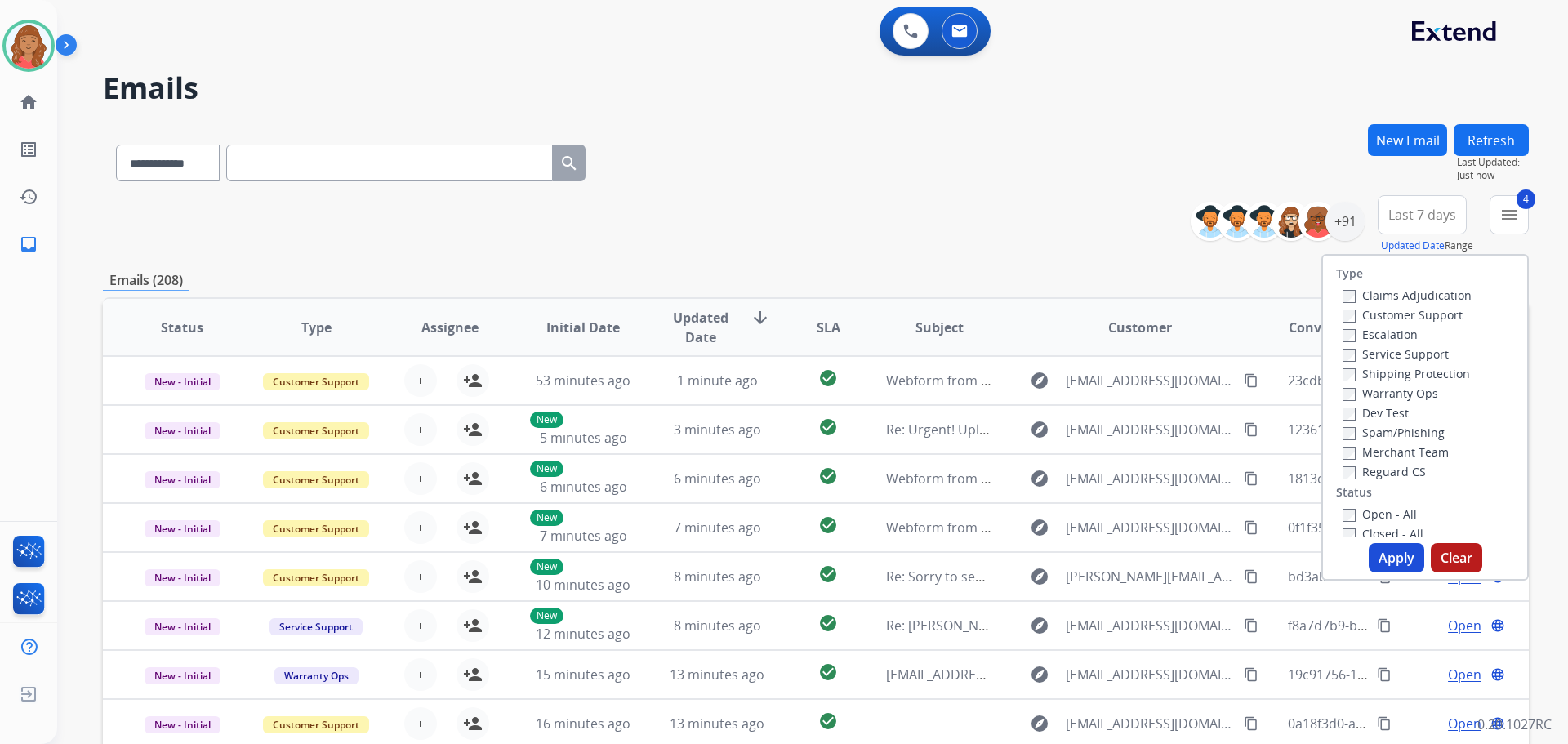
click at [1383, 560] on button "Apply" at bounding box center [1396, 557] width 55 height 29
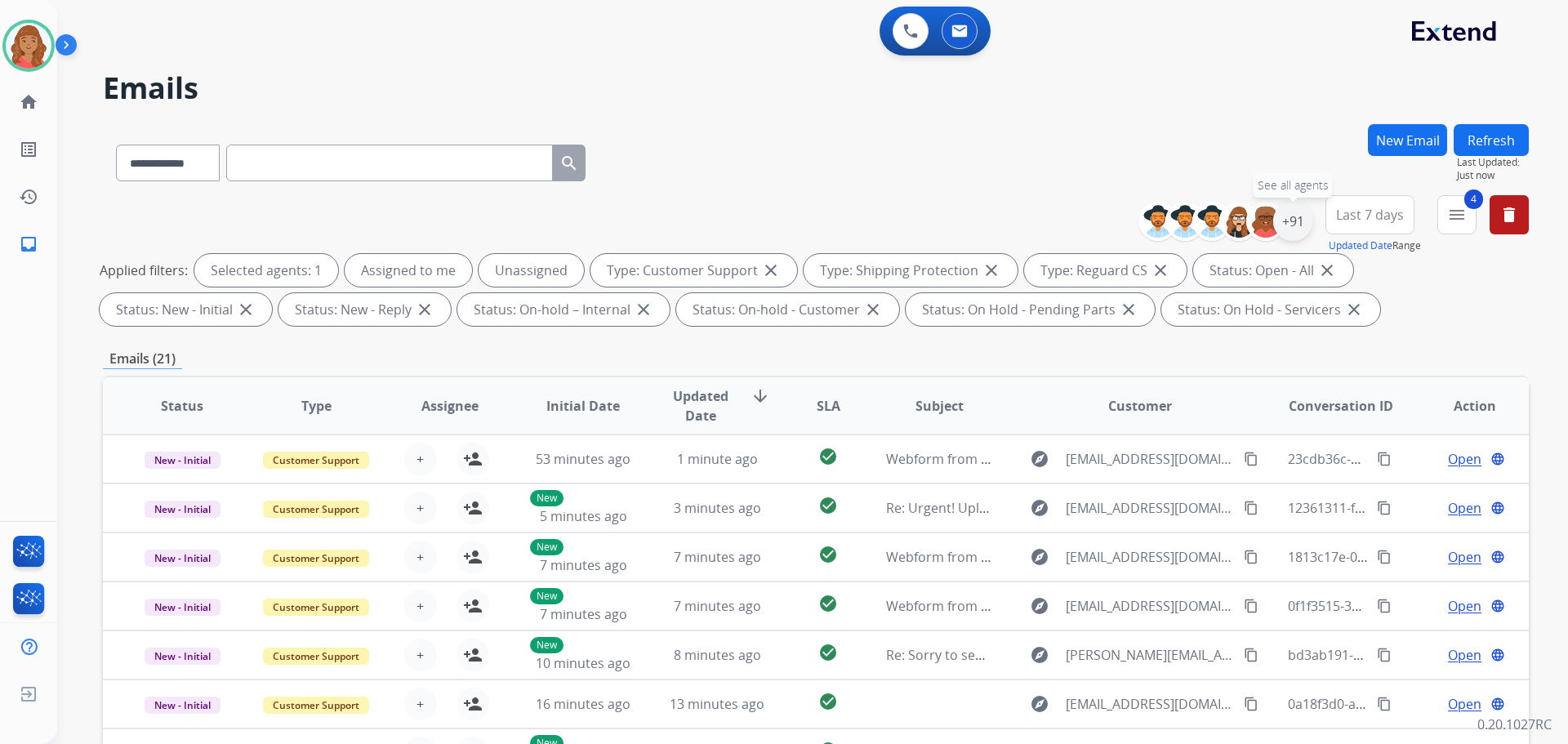
click at [1285, 227] on div "+91" at bounding box center [1292, 221] width 39 height 39
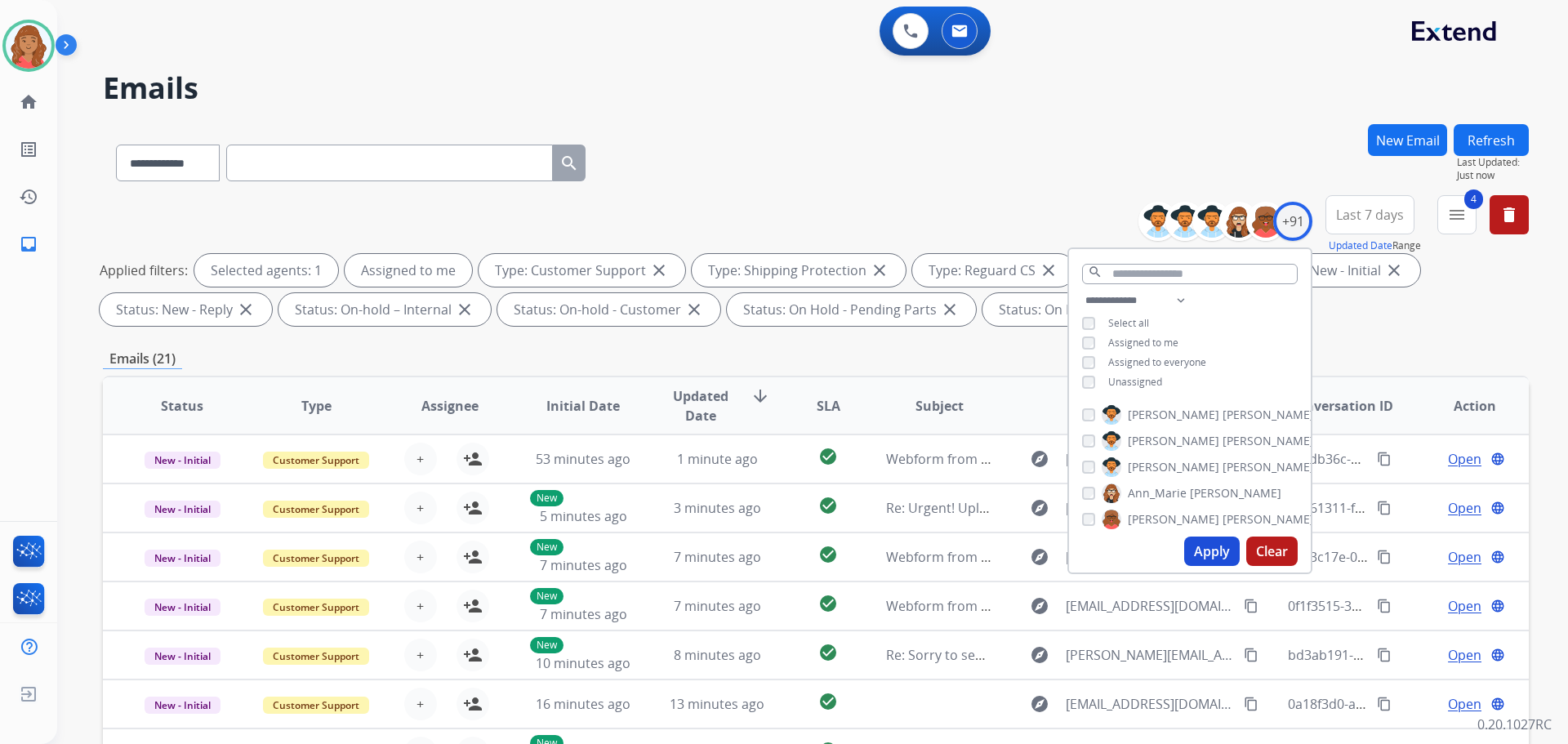
click at [1199, 556] on button "Apply" at bounding box center [1211, 551] width 55 height 29
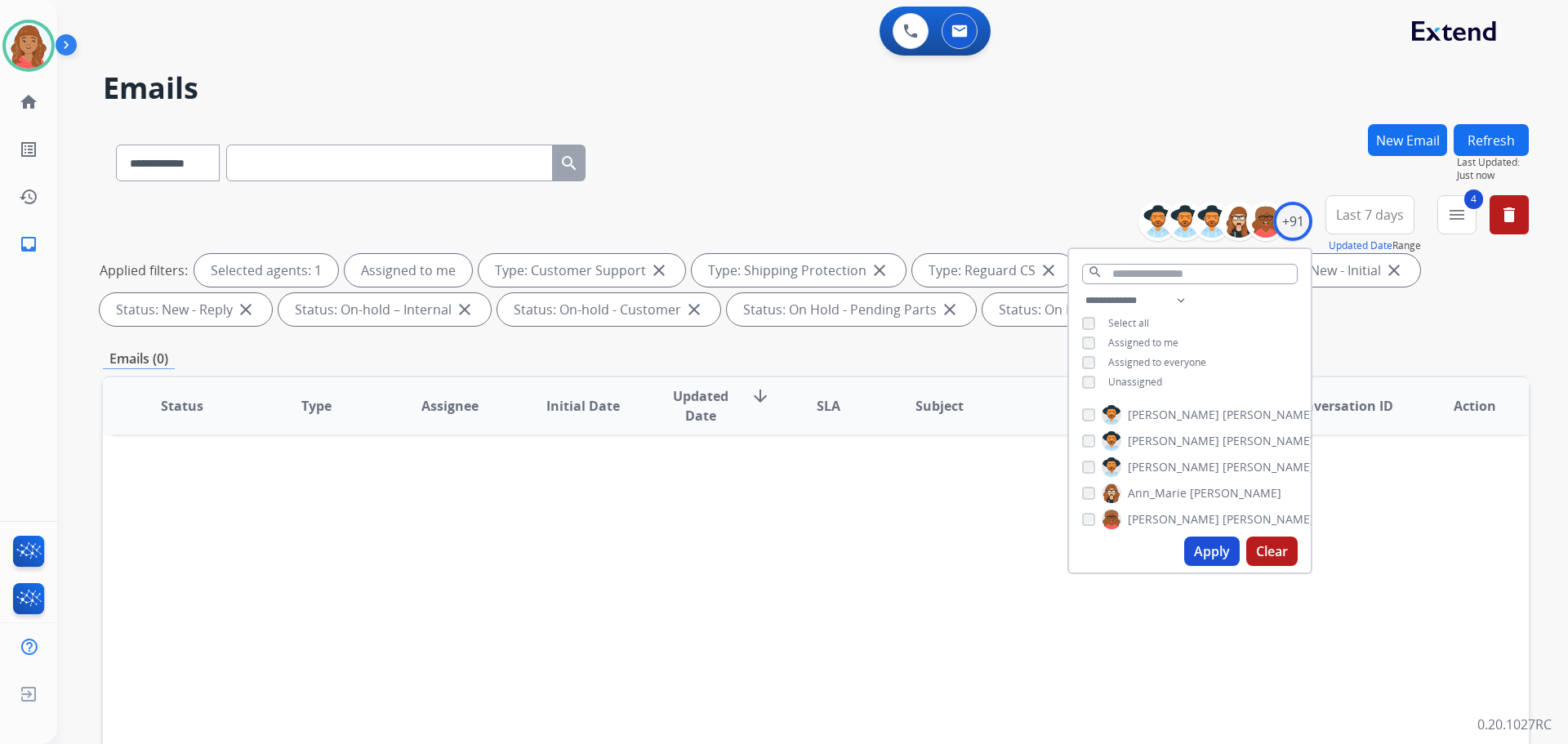
click at [684, 120] on div "**********" at bounding box center [792, 430] width 1471 height 744
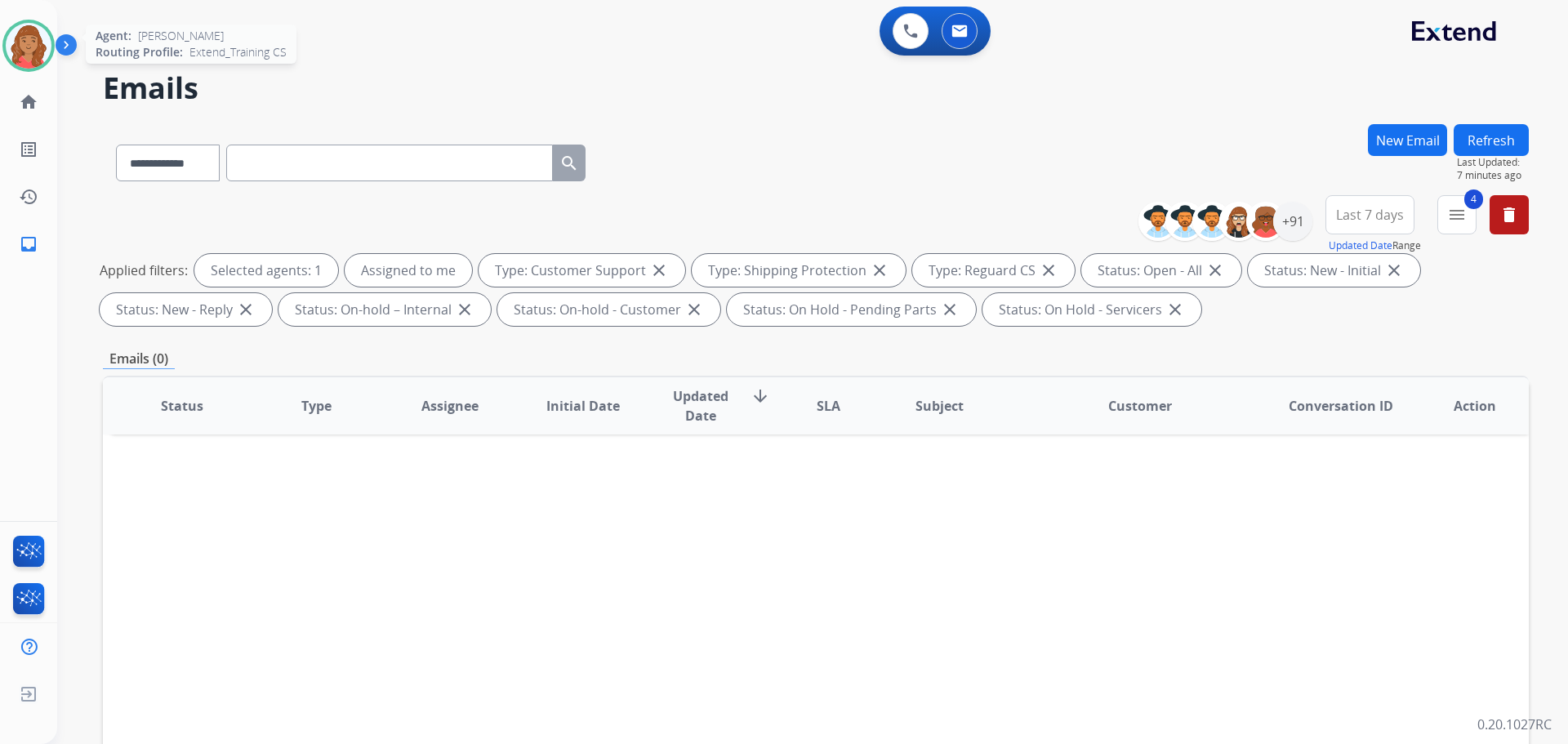
click at [36, 34] on img at bounding box center [28, 45] width 45 height 45
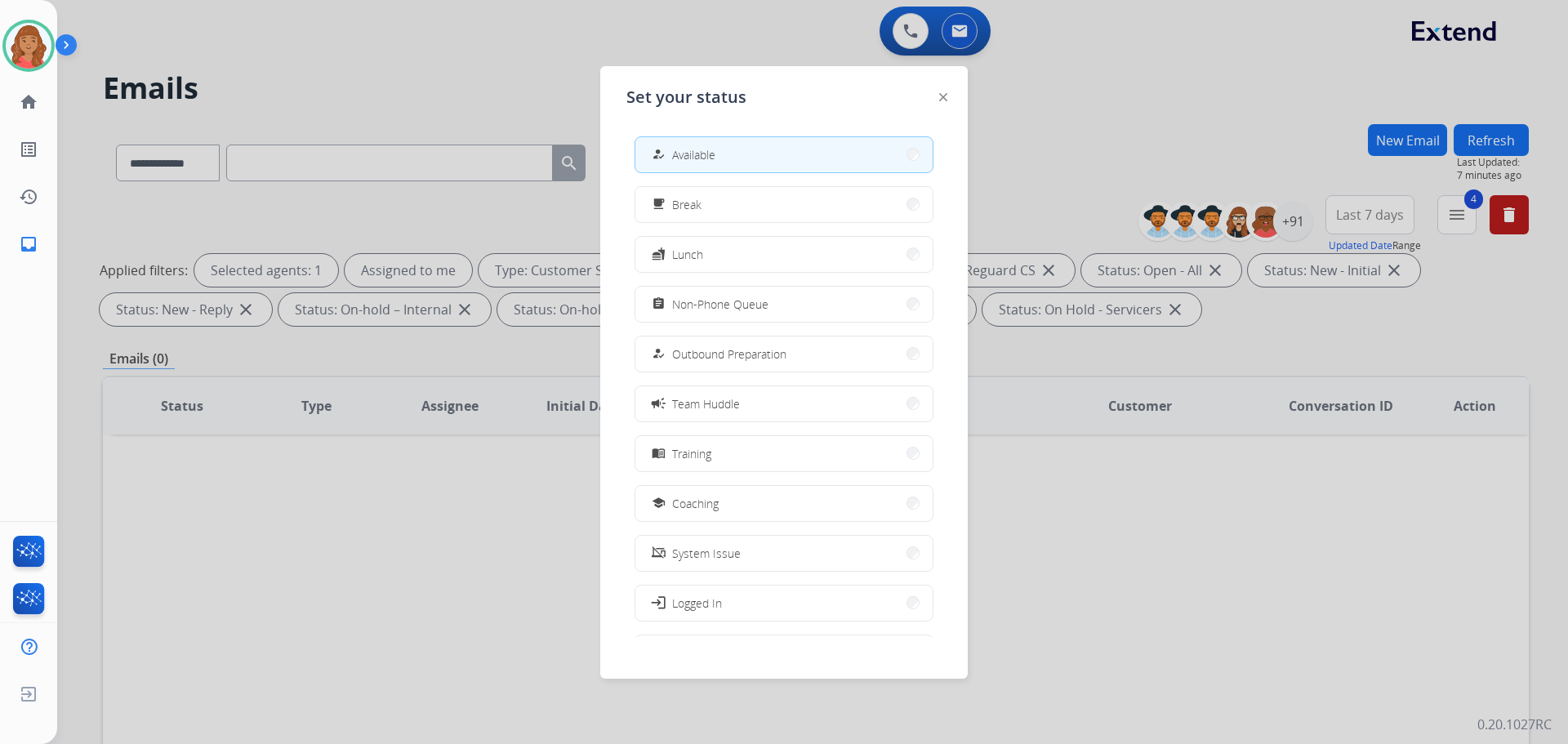
scroll to position [54, 0]
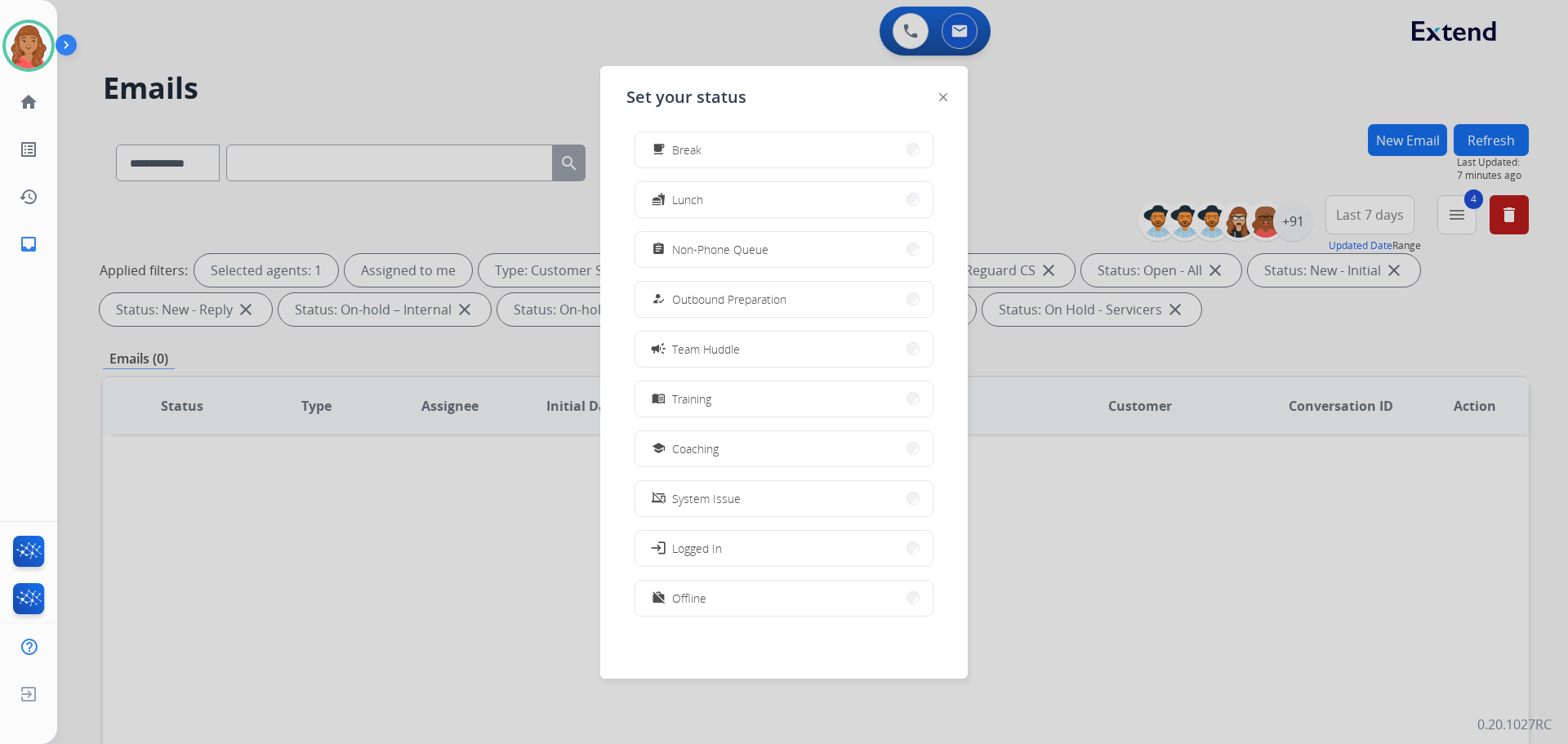
click at [703, 246] on span "Non-Phone Queue" at bounding box center [720, 249] width 96 height 17
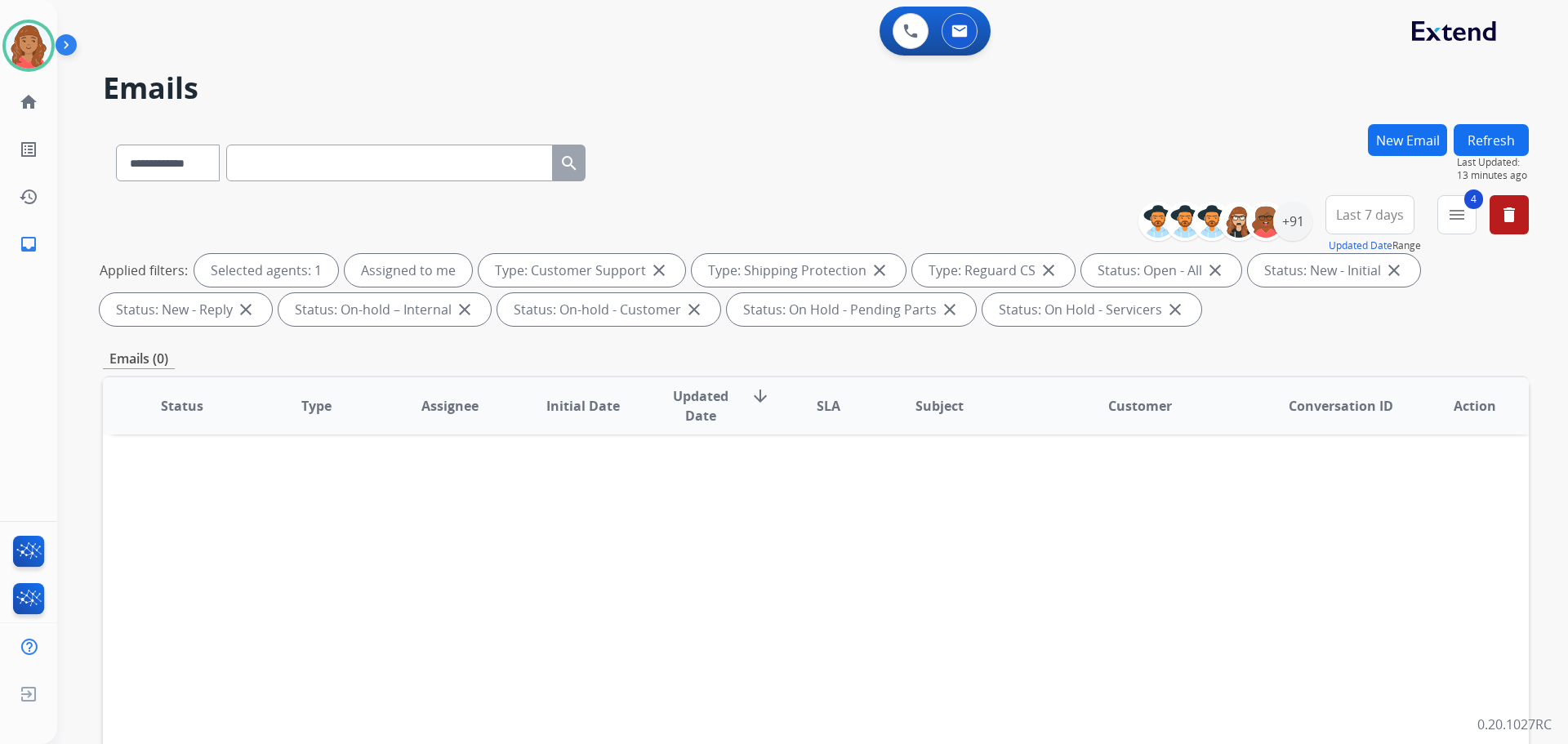
drag, startPoint x: 220, startPoint y: 470, endPoint x: -659, endPoint y: 836, distance: 952.2
click at [22, 51] on img at bounding box center [28, 45] width 45 height 45
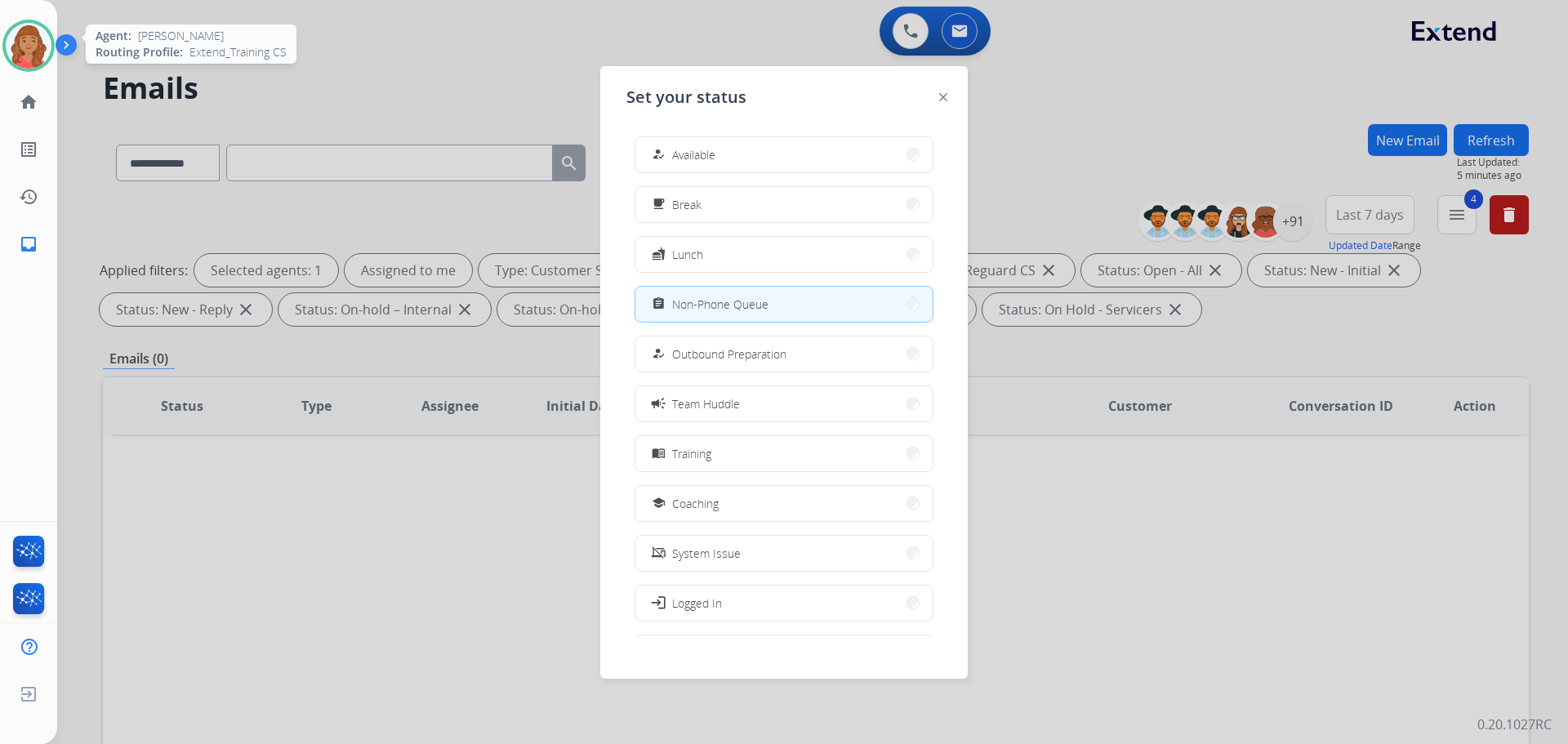
click at [25, 48] on img at bounding box center [28, 45] width 45 height 45
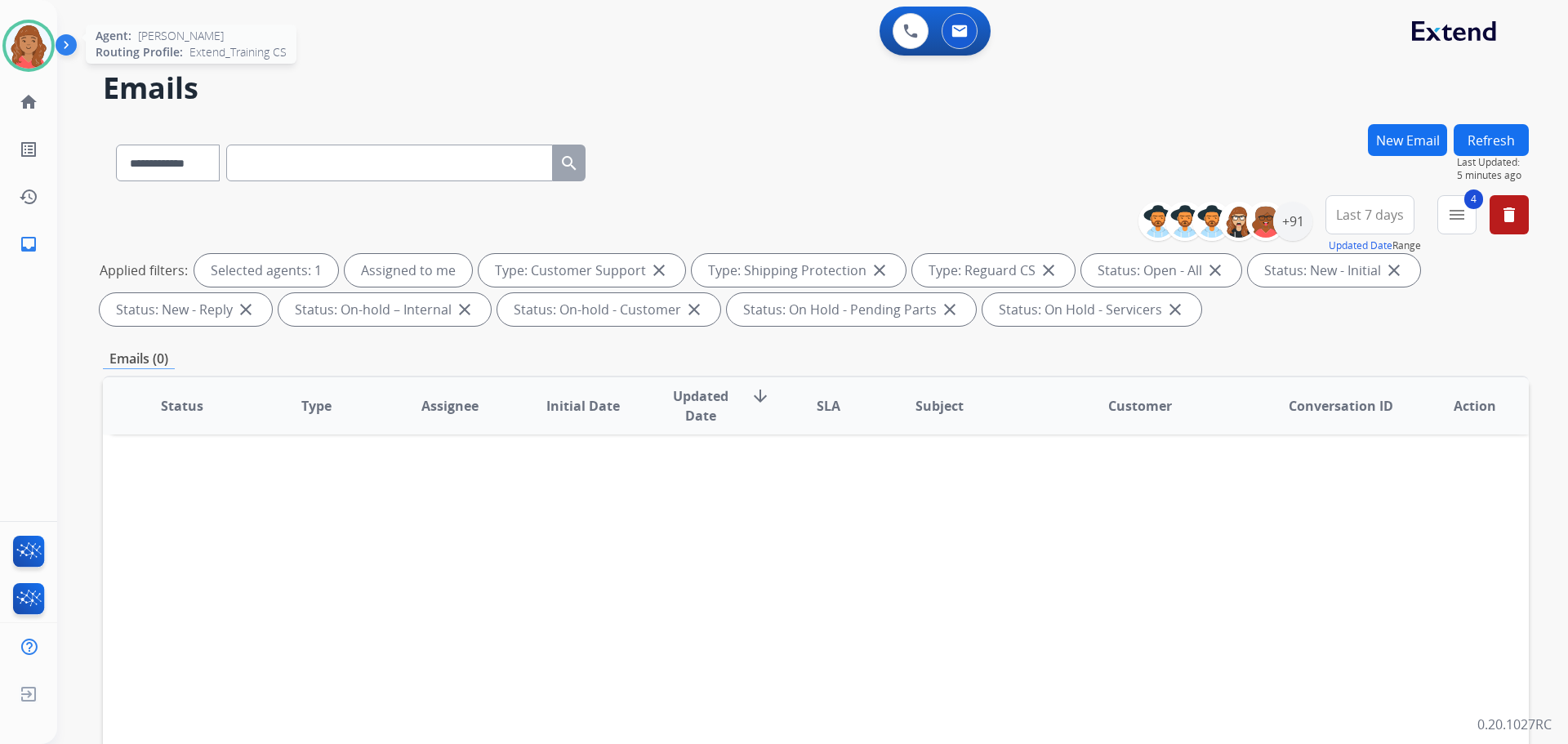
click at [46, 45] on img at bounding box center [28, 45] width 45 height 45
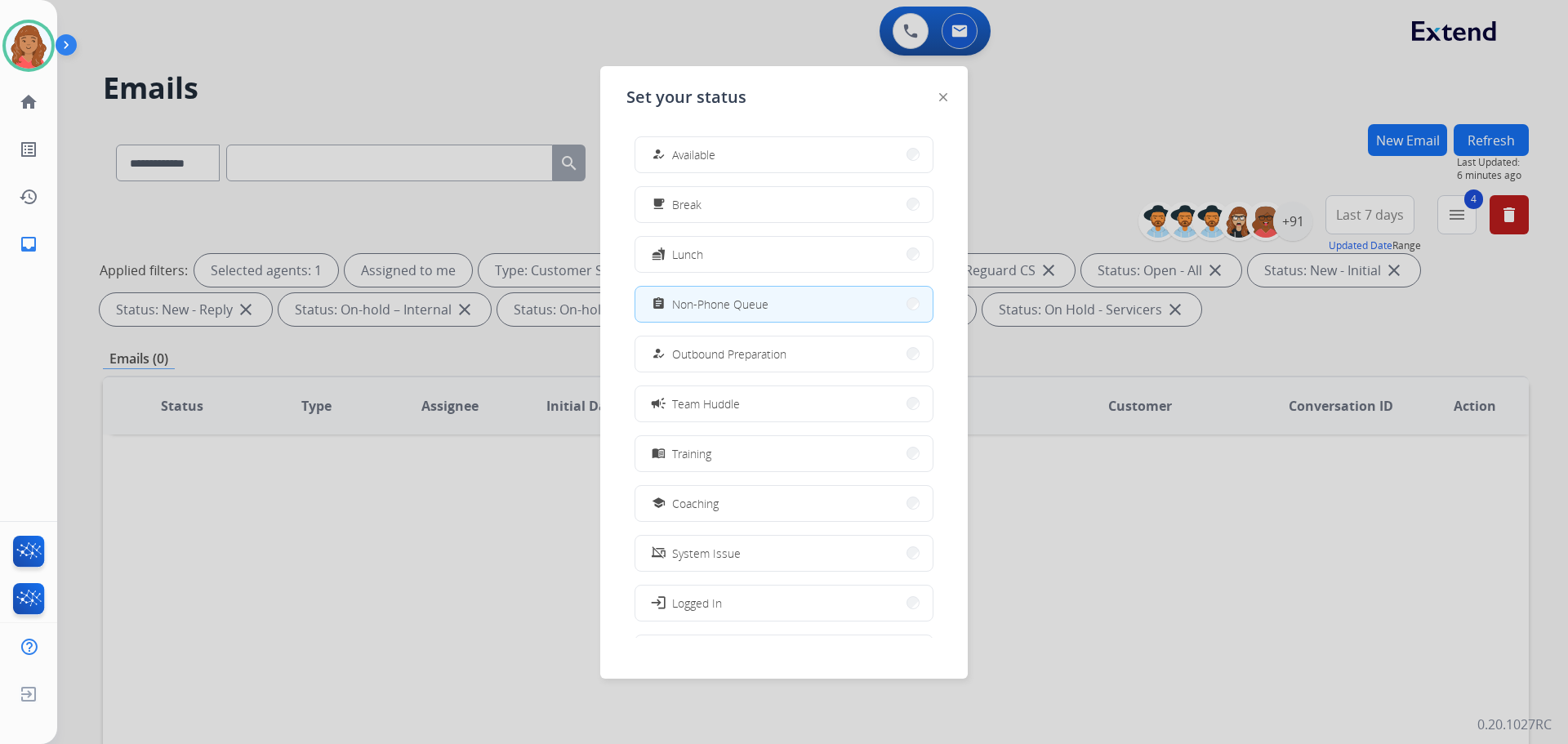
drag, startPoint x: 702, startPoint y: 159, endPoint x: 448, endPoint y: 188, distance: 255.7
click at [702, 159] on span "Available" at bounding box center [693, 154] width 44 height 17
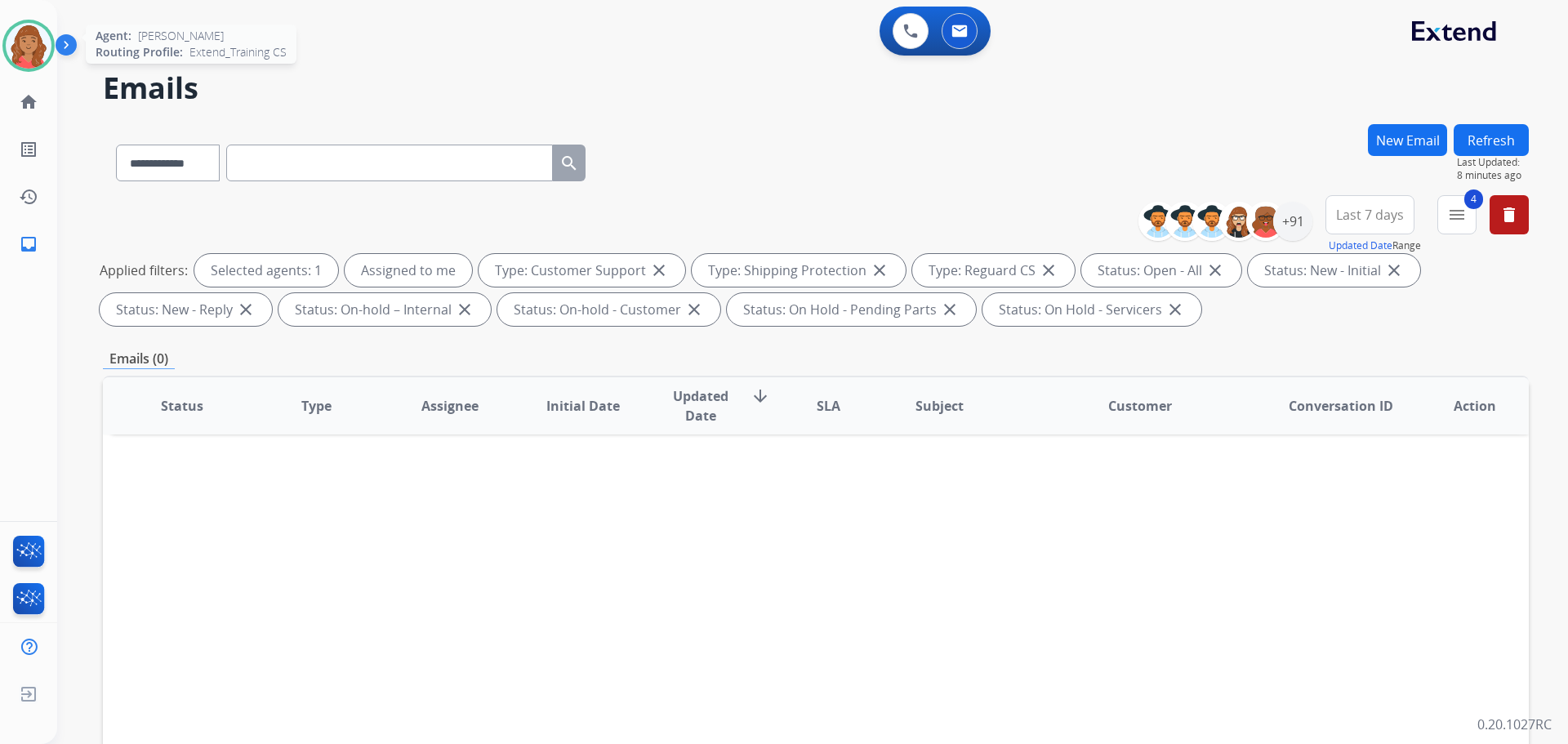
click at [29, 47] on img at bounding box center [28, 45] width 45 height 45
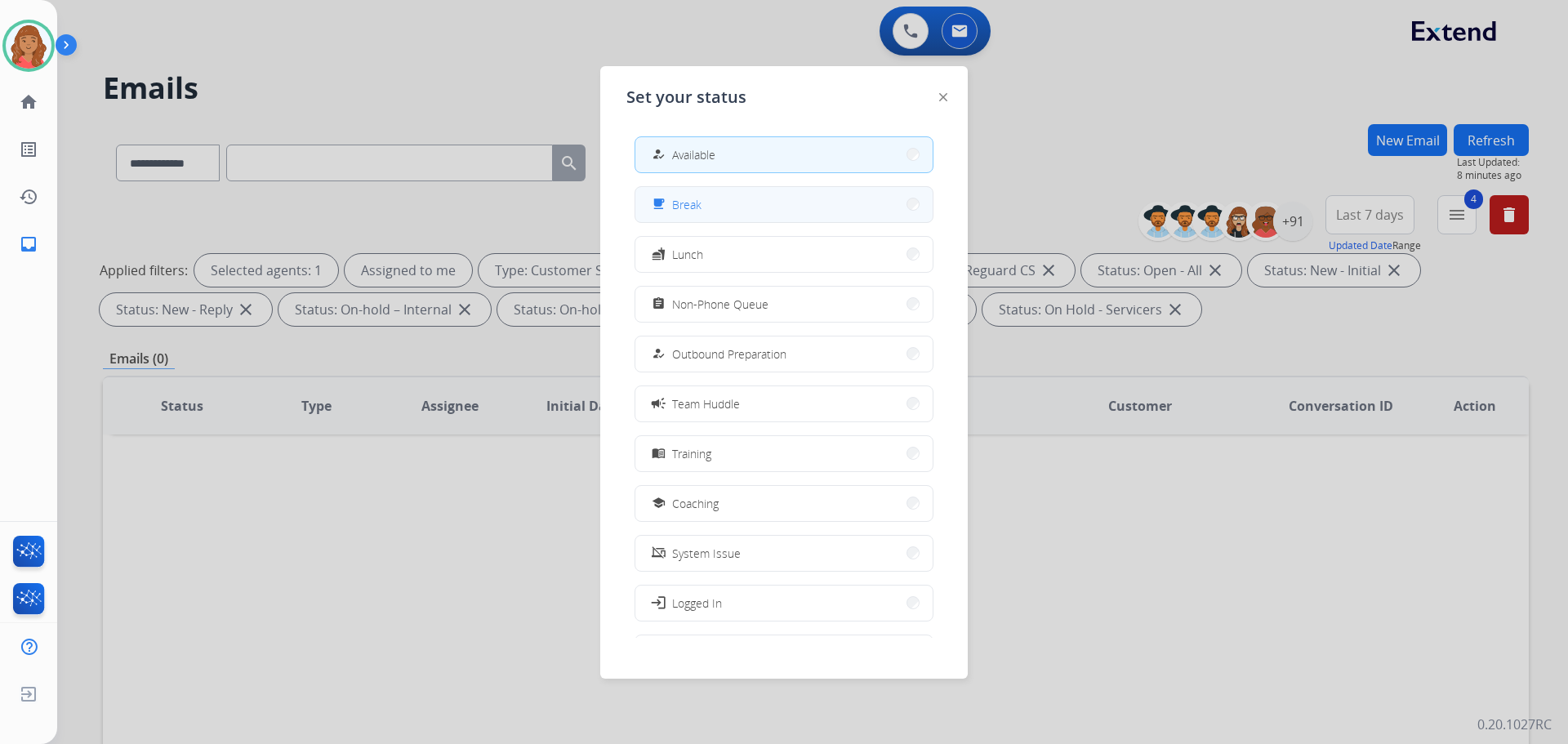
click at [696, 205] on span "Break" at bounding box center [686, 204] width 29 height 17
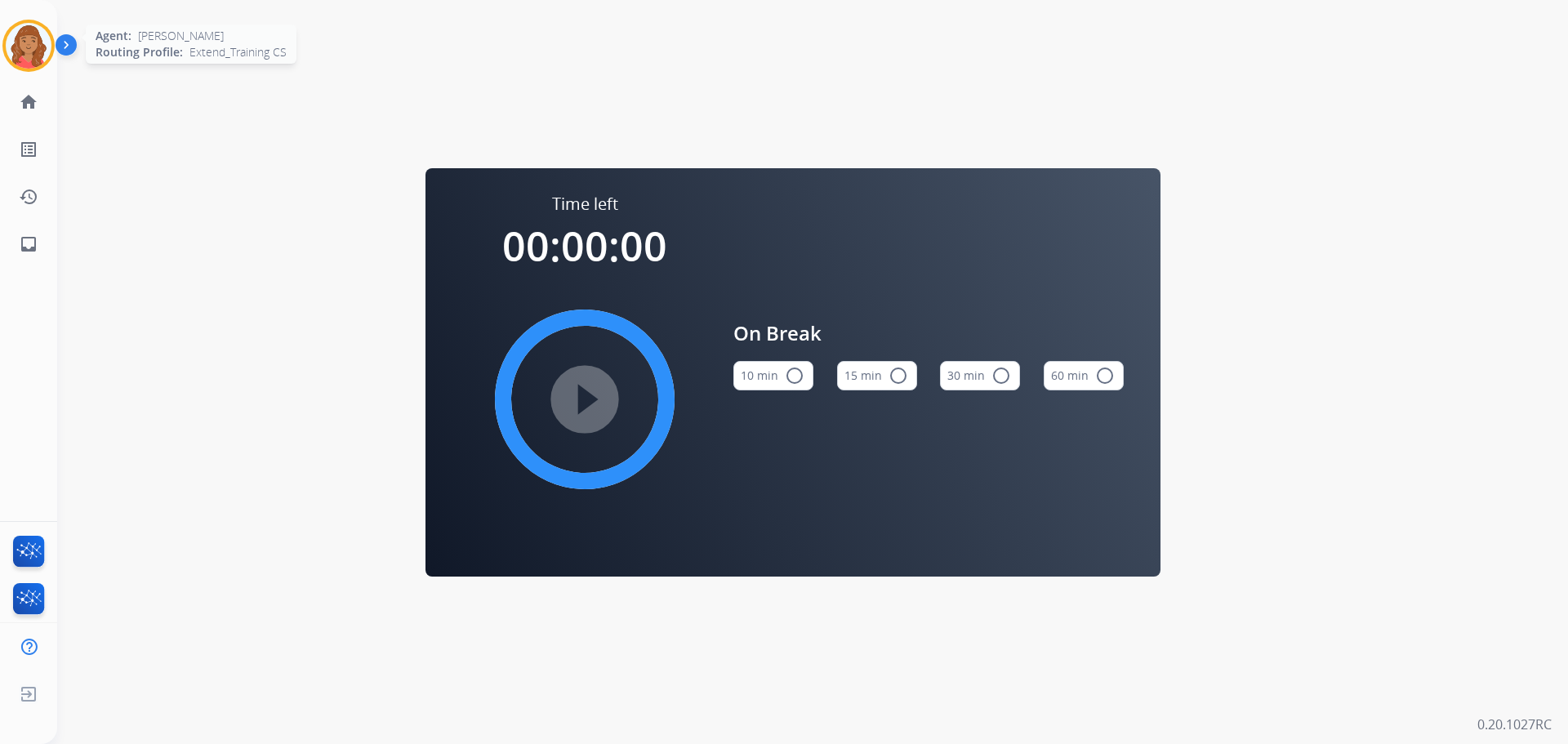
click at [21, 37] on img at bounding box center [28, 45] width 45 height 45
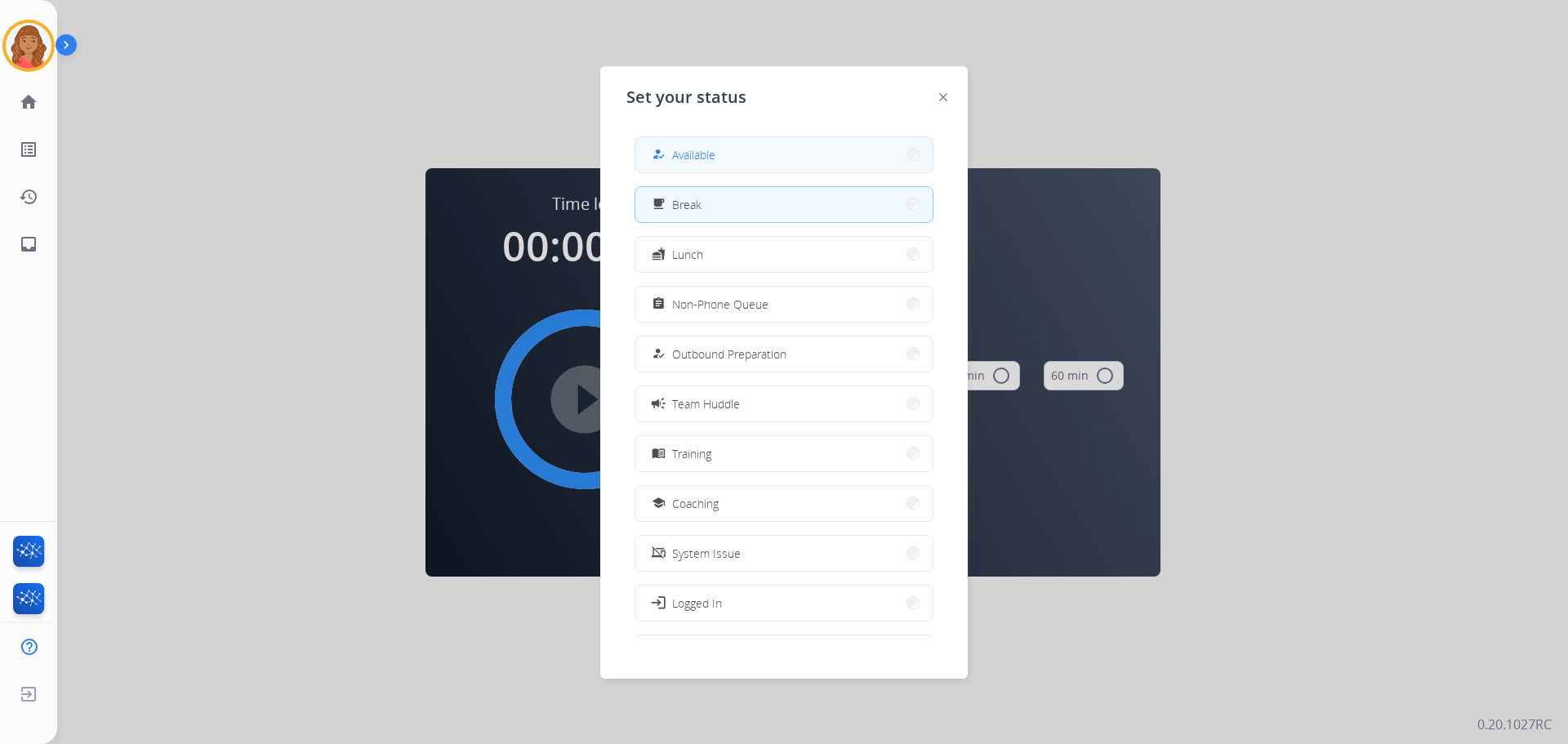
click at [692, 150] on span "Available" at bounding box center [693, 154] width 44 height 17
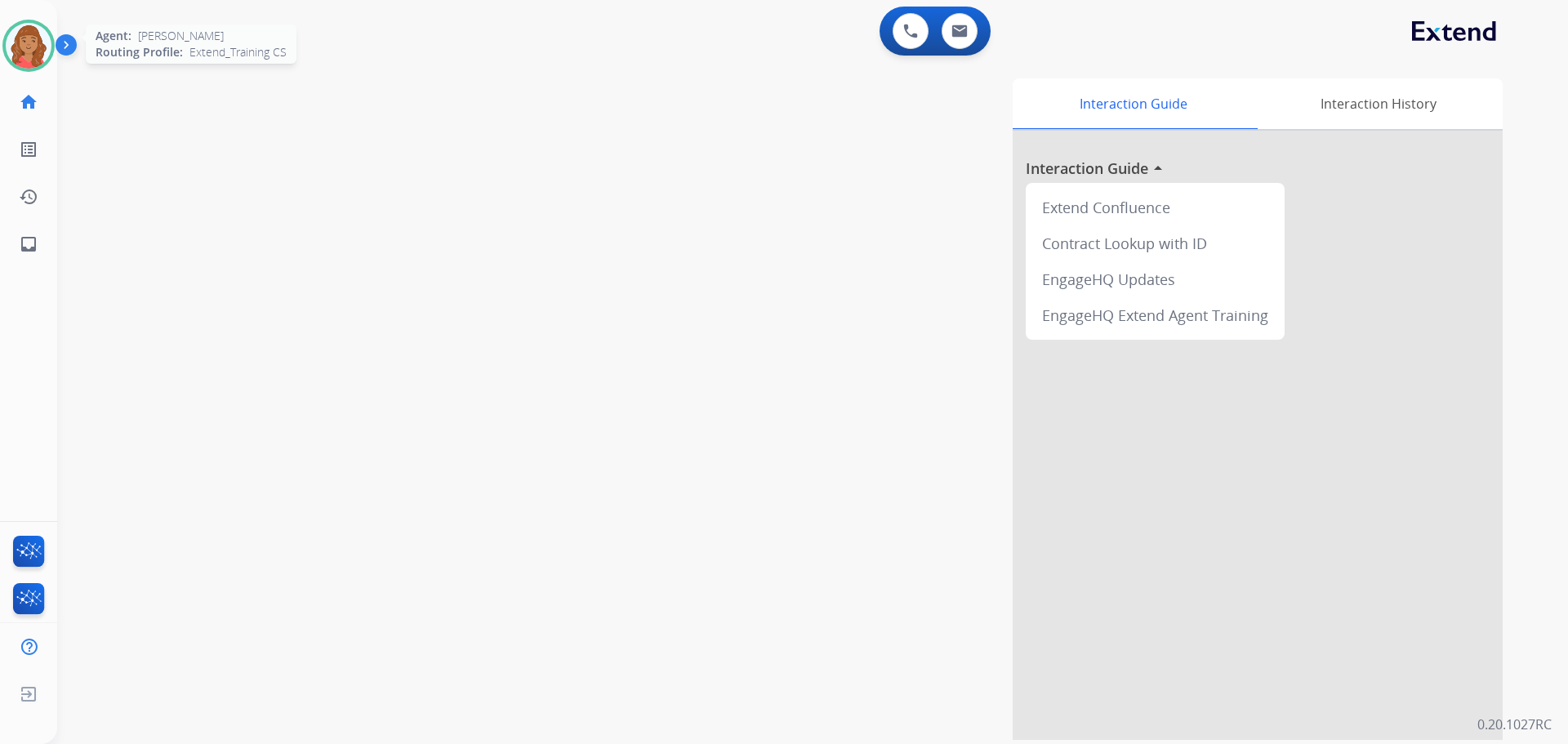
click at [34, 51] on img at bounding box center [28, 45] width 45 height 45
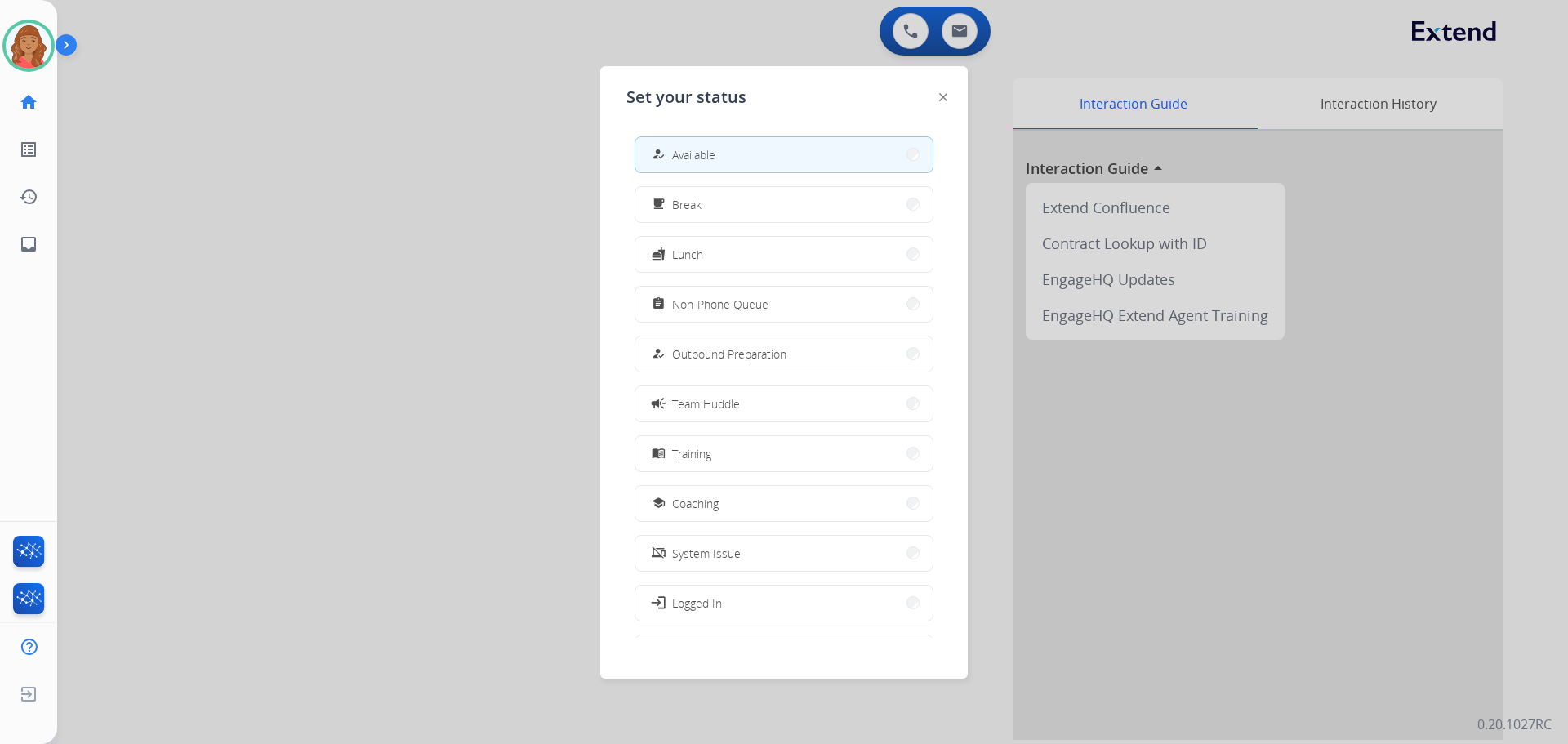
click at [255, 126] on div at bounding box center [784, 372] width 1568 height 744
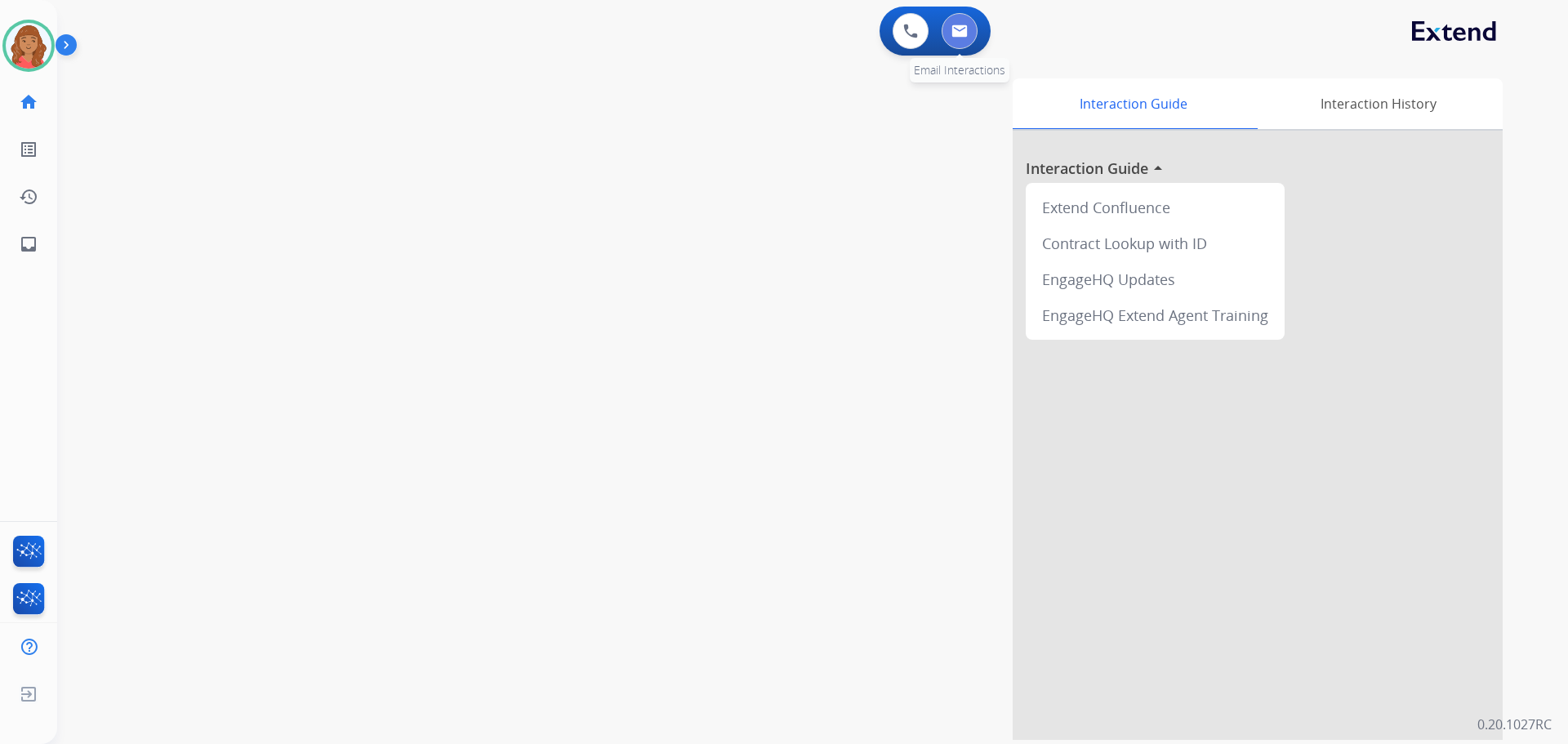
click at [955, 18] on button at bounding box center [960, 31] width 36 height 36
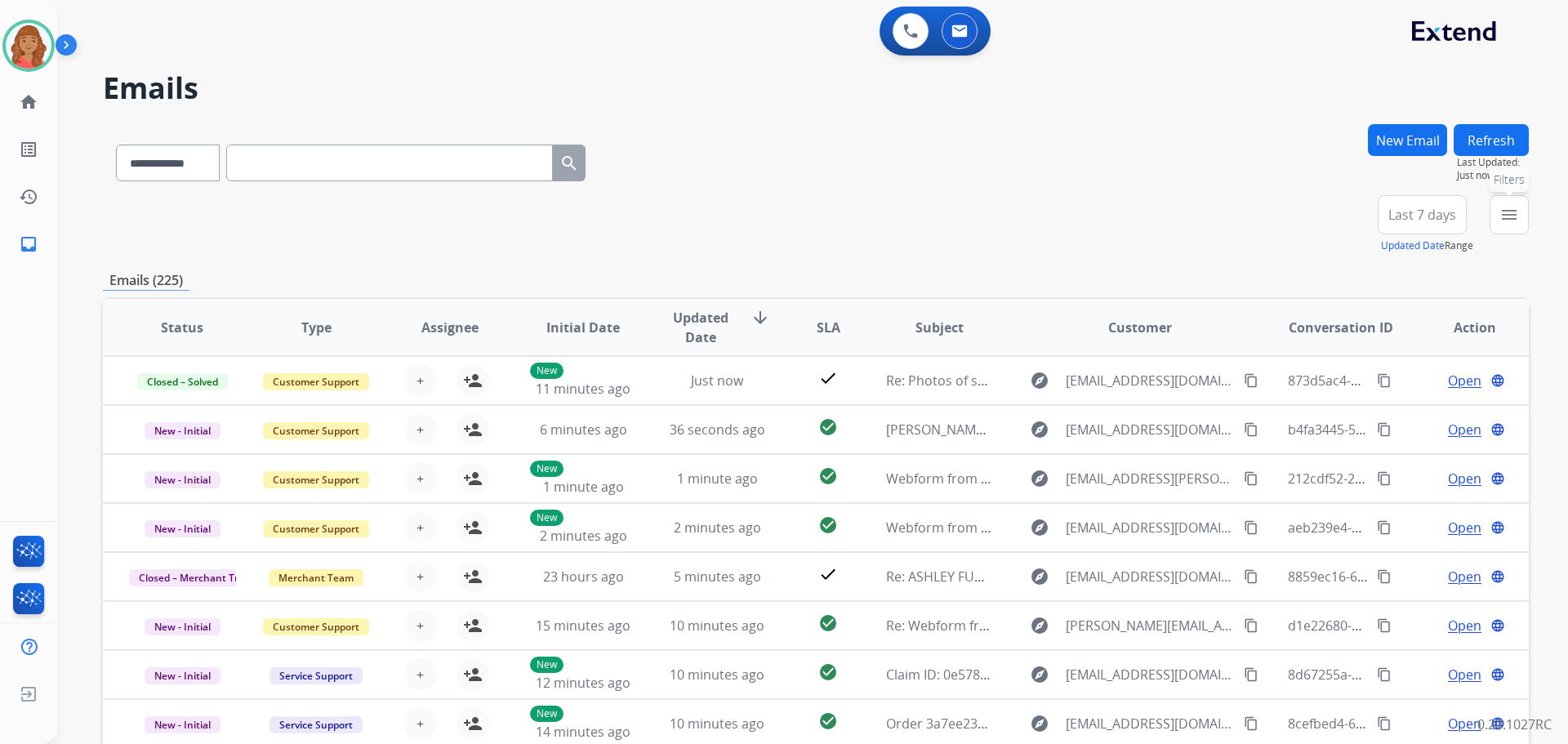
click at [1493, 223] on button "menu Filters" at bounding box center [1508, 214] width 39 height 39
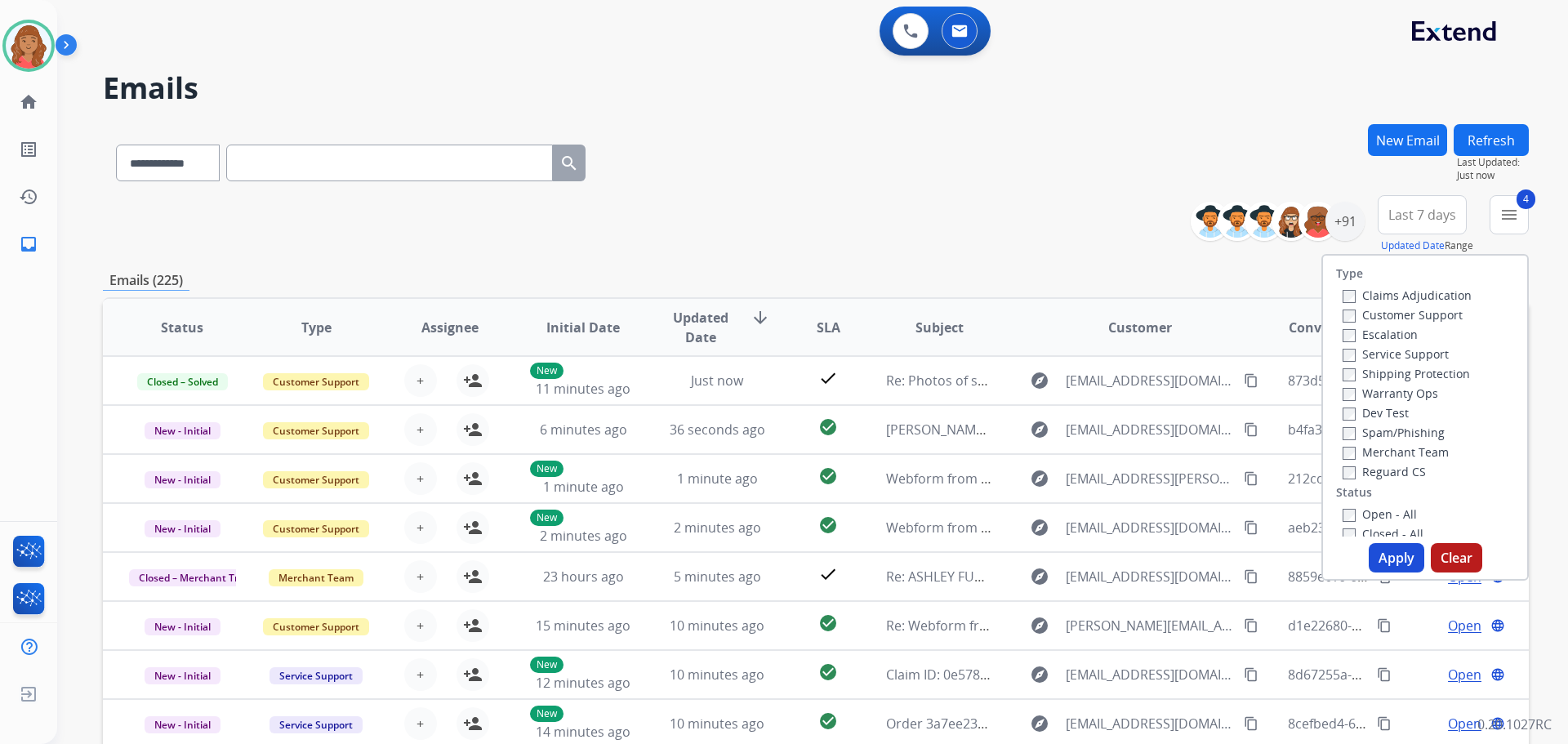
click at [1363, 556] on div "Apply Clear" at bounding box center [1424, 557] width 204 height 29
drag, startPoint x: 1389, startPoint y: 561, endPoint x: 1355, endPoint y: 561, distance: 34.0
click at [1389, 561] on button "Apply" at bounding box center [1396, 557] width 55 height 29
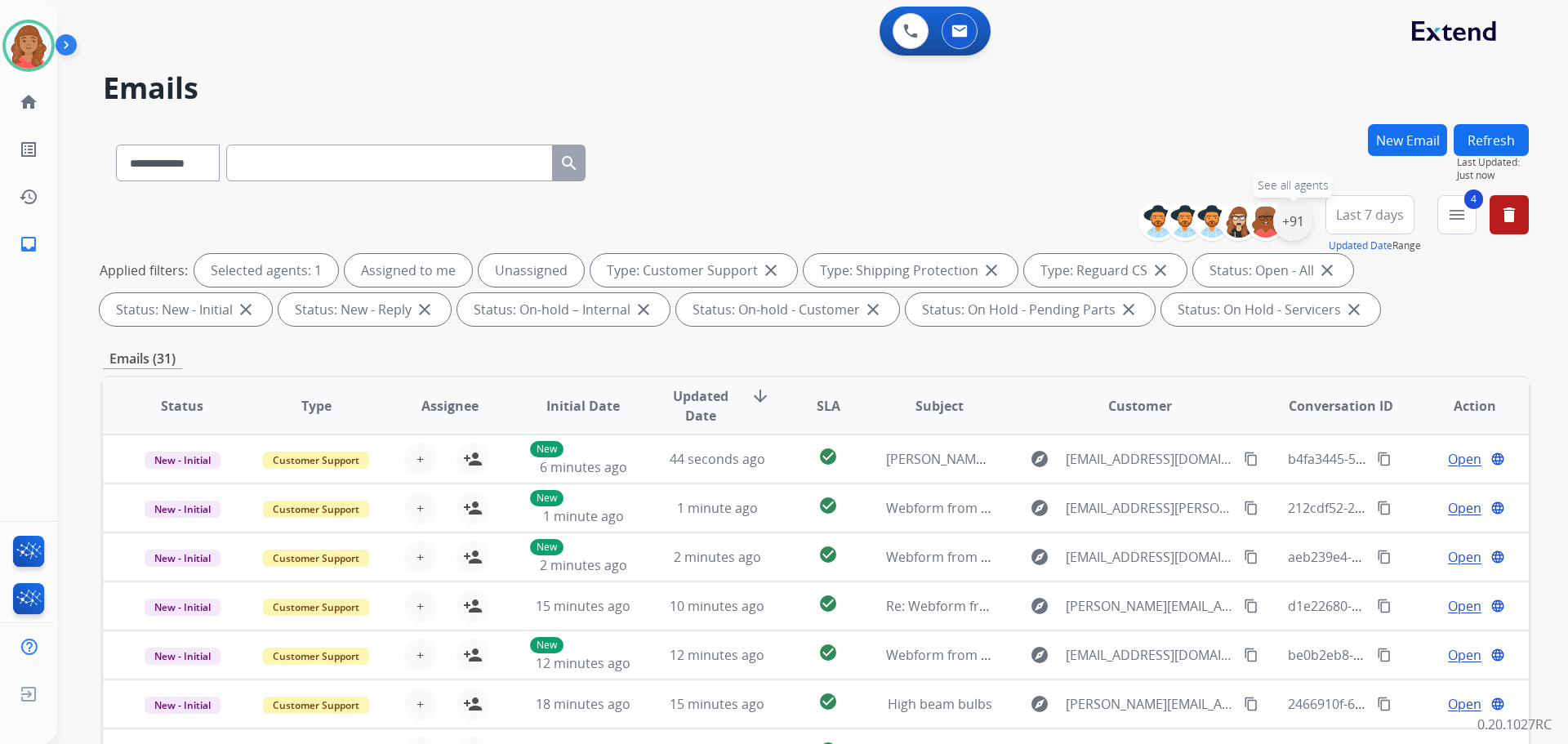
click at [1292, 228] on div "+91" at bounding box center [1292, 221] width 39 height 39
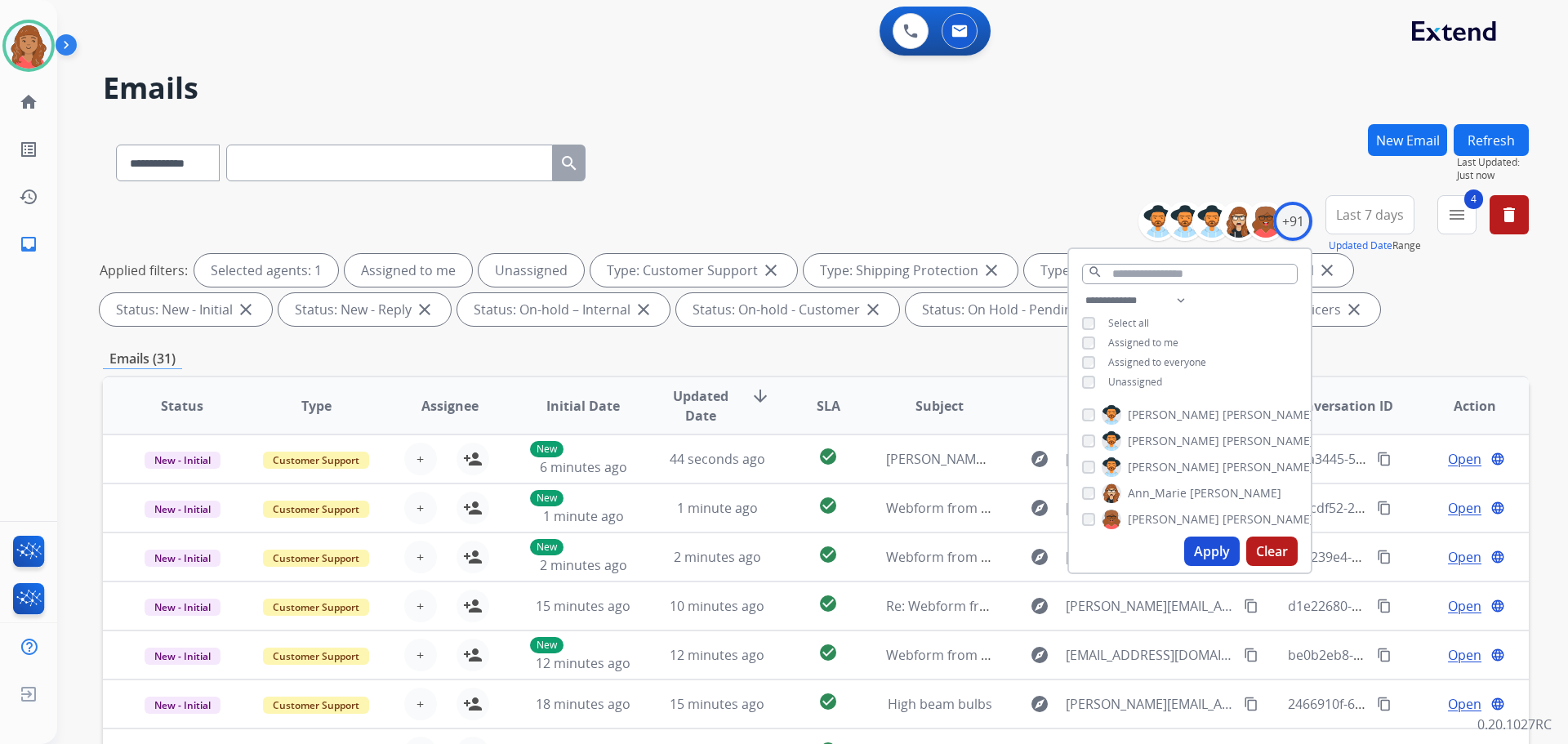
click at [1095, 382] on div "Unassigned" at bounding box center [1122, 382] width 80 height 13
click at [1205, 543] on button "Apply" at bounding box center [1211, 551] width 55 height 29
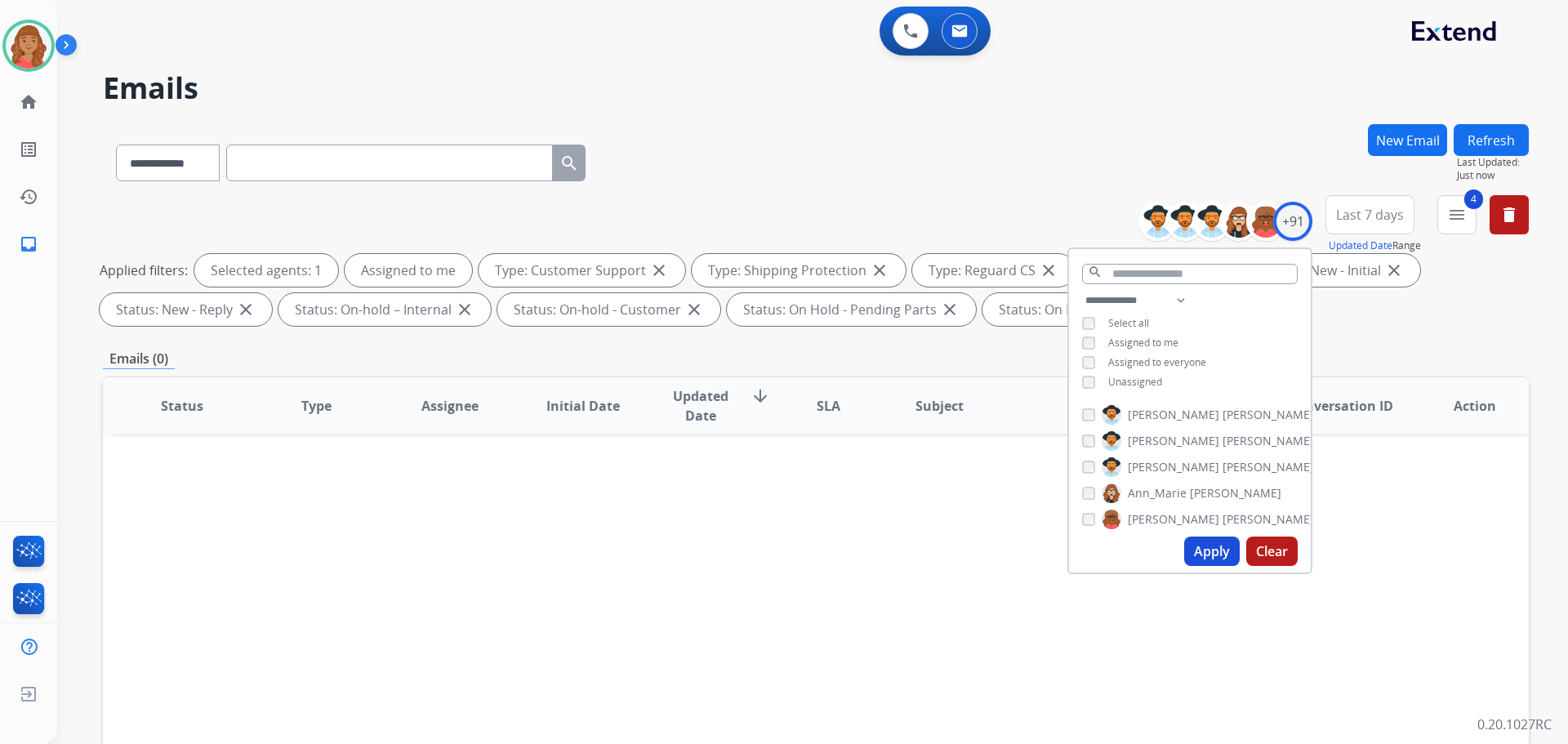
click at [779, 493] on div "Status Type Assignee Initial Date Updated Date arrow_downward SLA Subject Custo…" at bounding box center [816, 649] width 1426 height 547
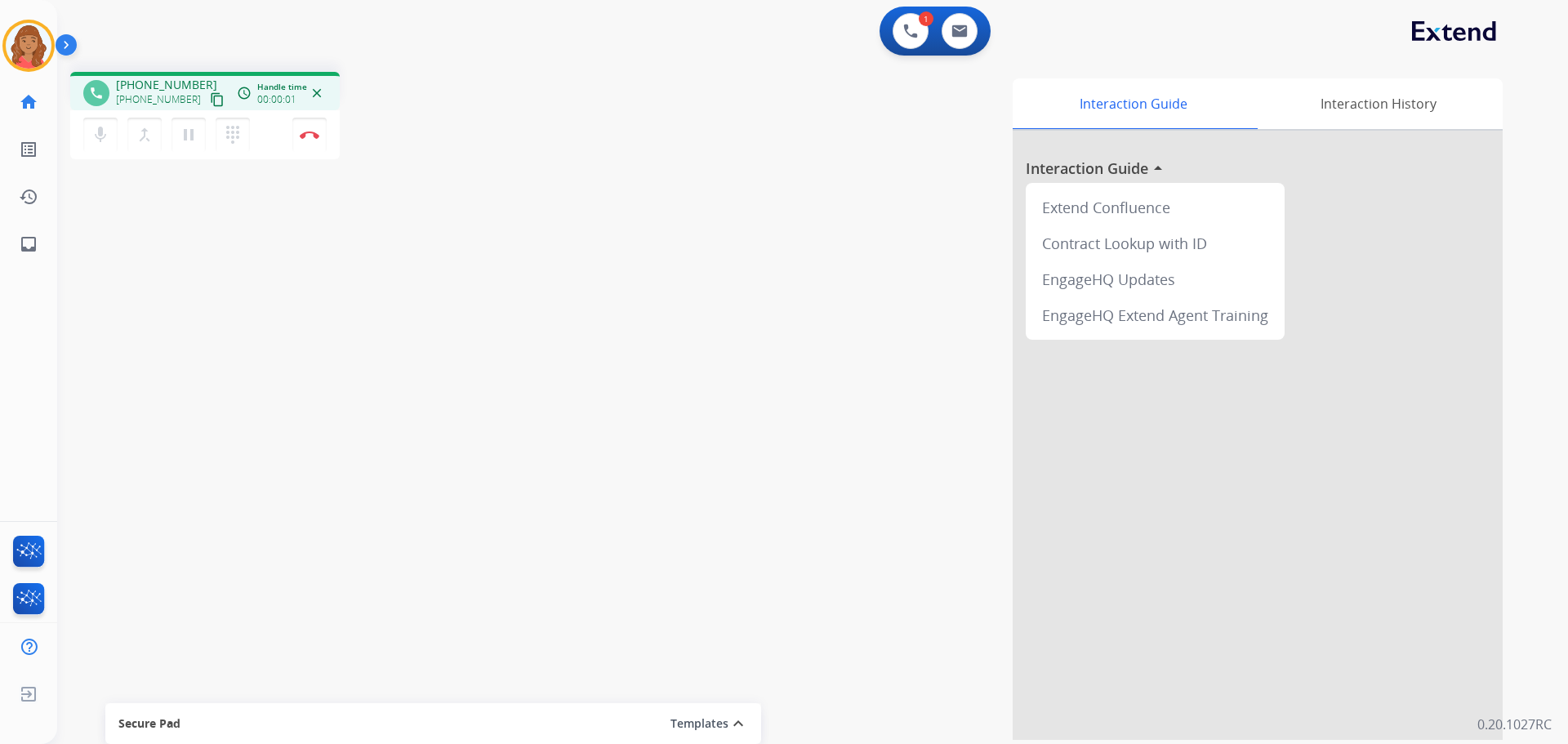
click at [210, 102] on mat-icon "content_copy" at bounding box center [218, 100] width 15 height 14
click at [317, 130] on img at bounding box center [310, 134] width 20 height 8
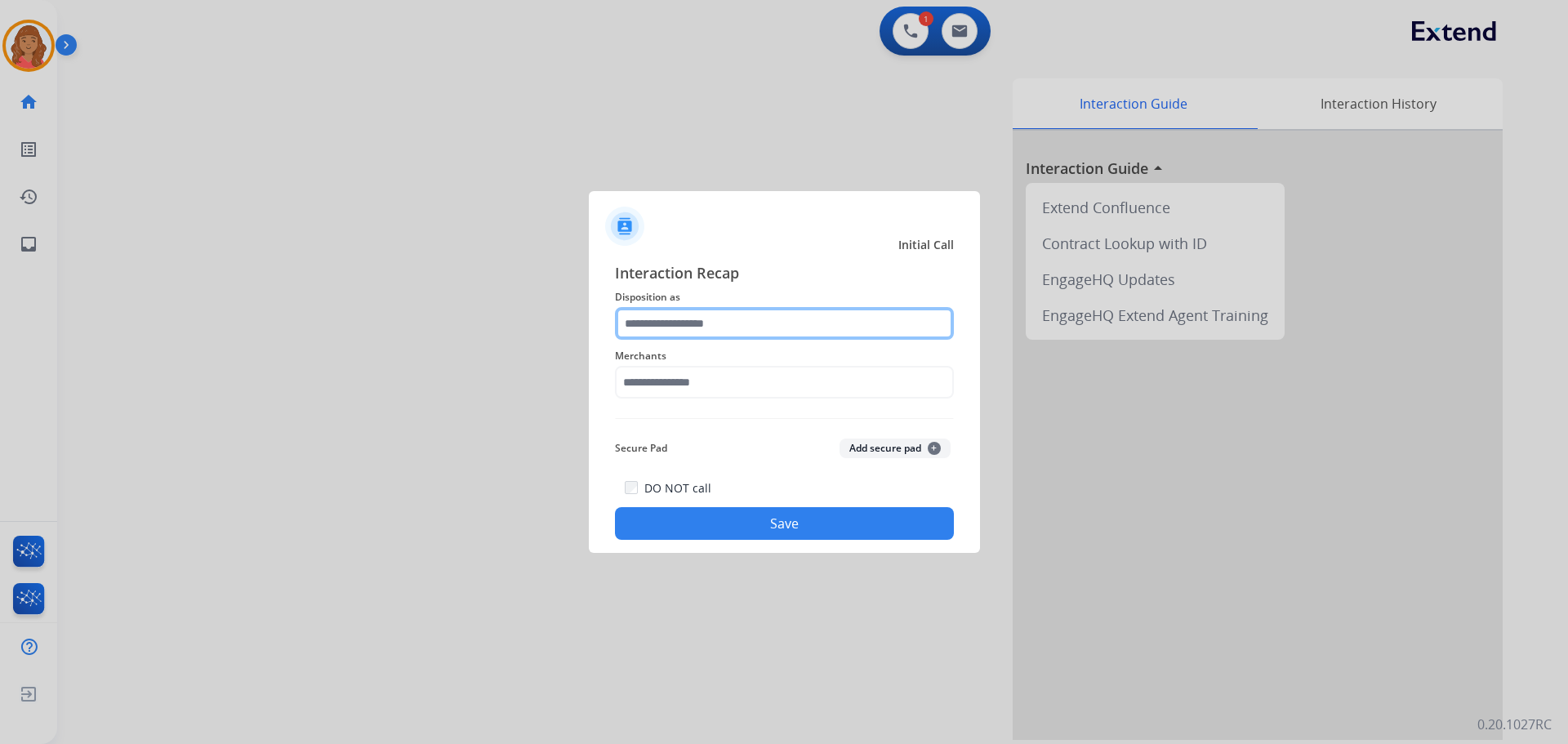
click at [721, 318] on input "text" at bounding box center [784, 324] width 339 height 33
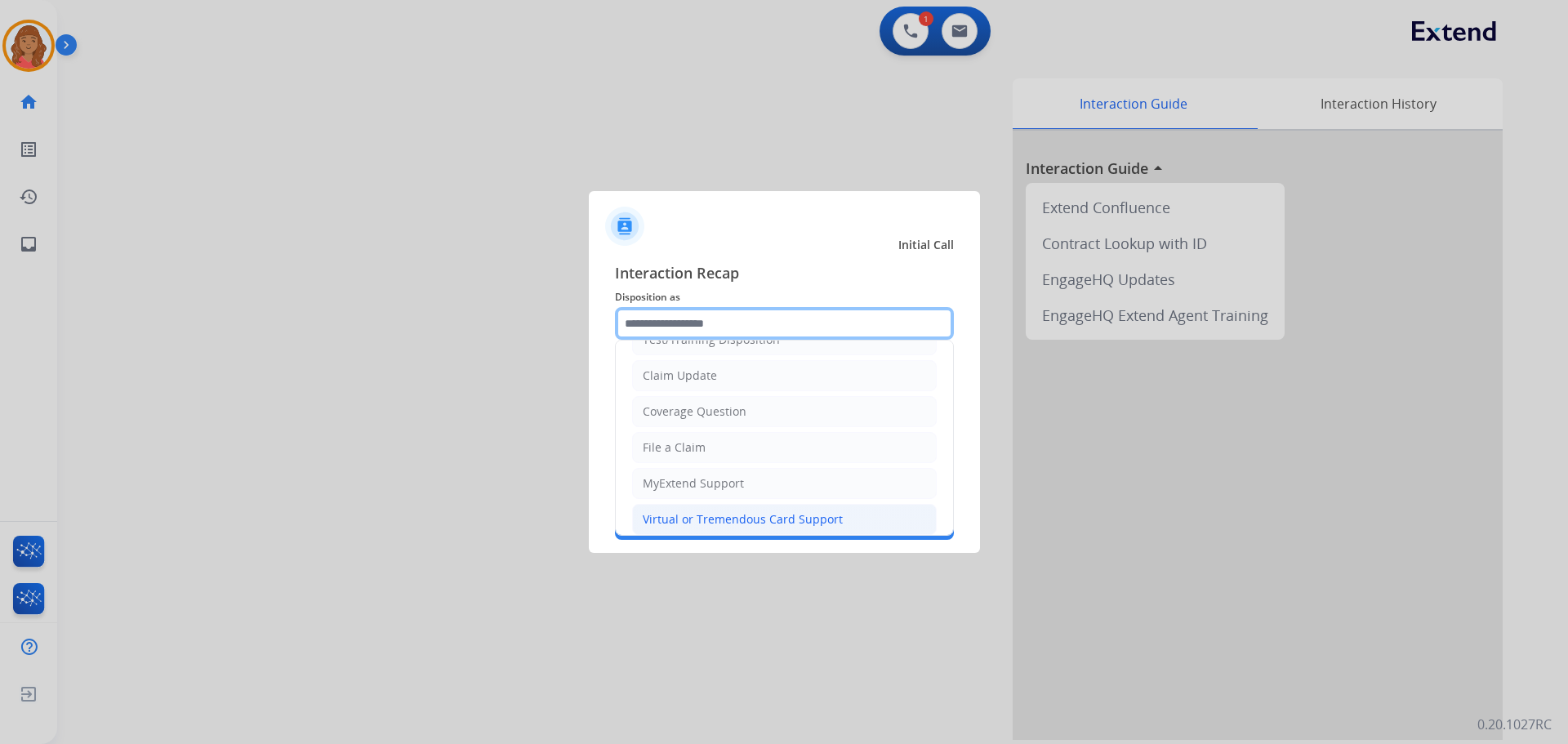
scroll to position [163, 0]
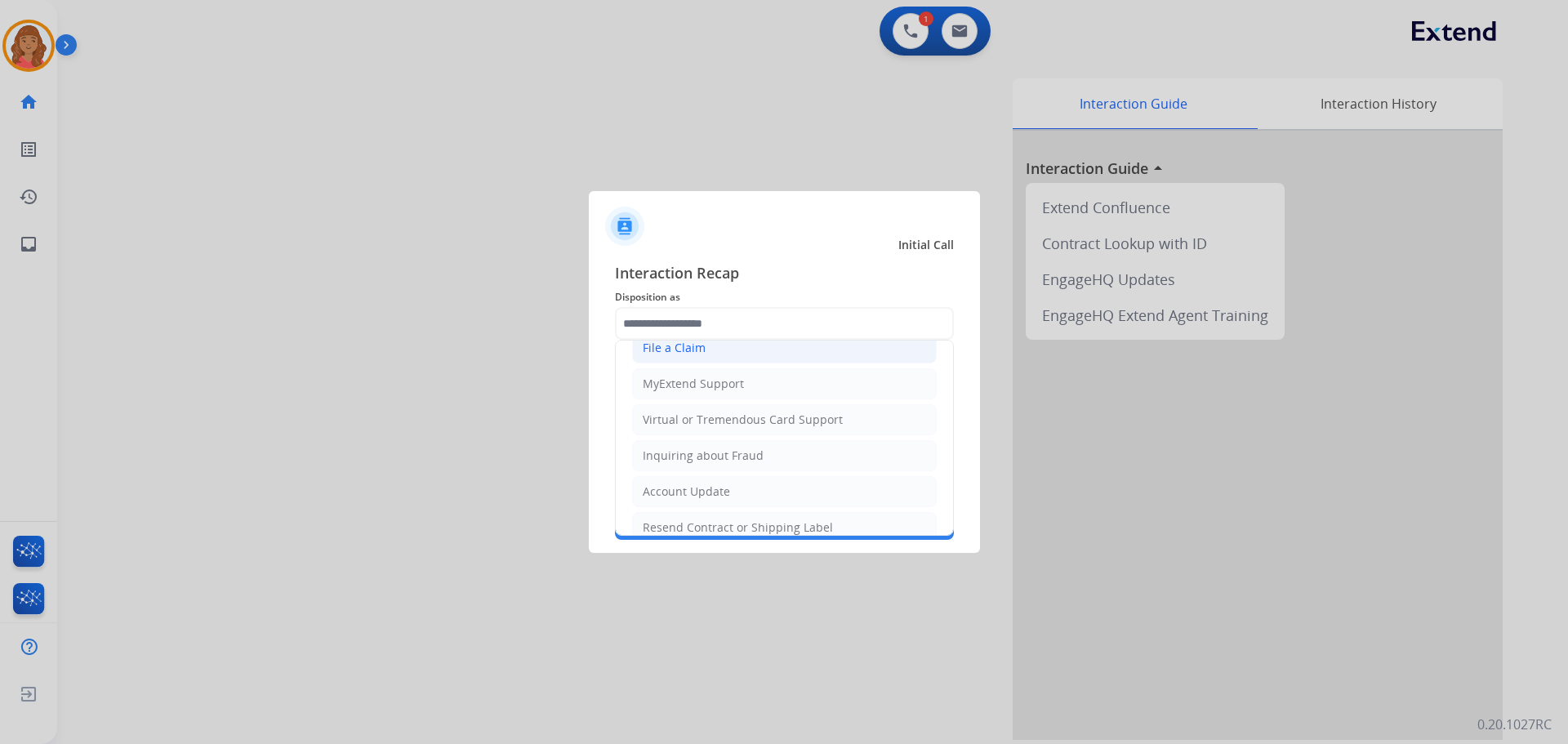
click at [683, 353] on div "File a Claim" at bounding box center [673, 348] width 63 height 16
type input "**********"
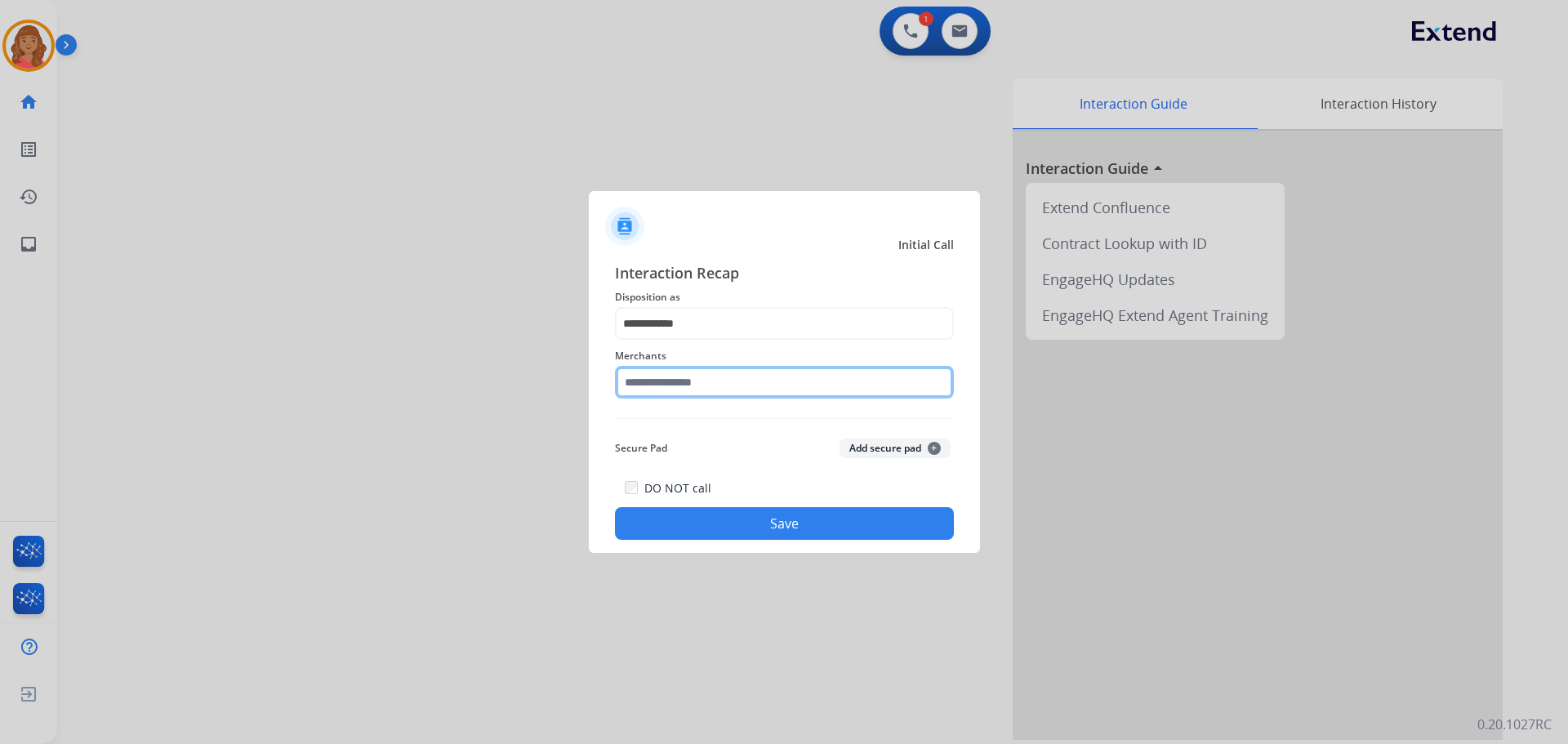
click at [691, 382] on input "text" at bounding box center [784, 382] width 339 height 33
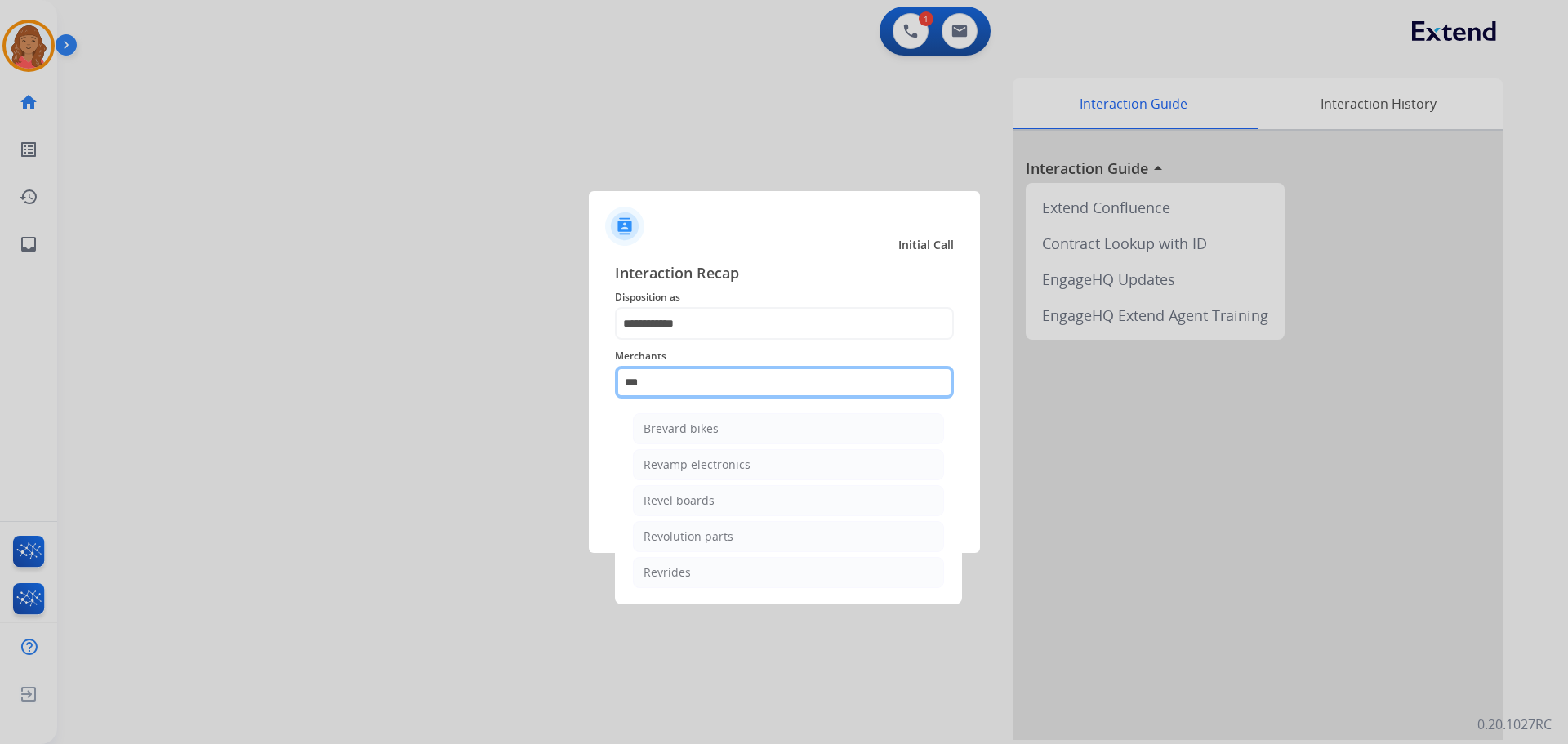
scroll to position [0, 0]
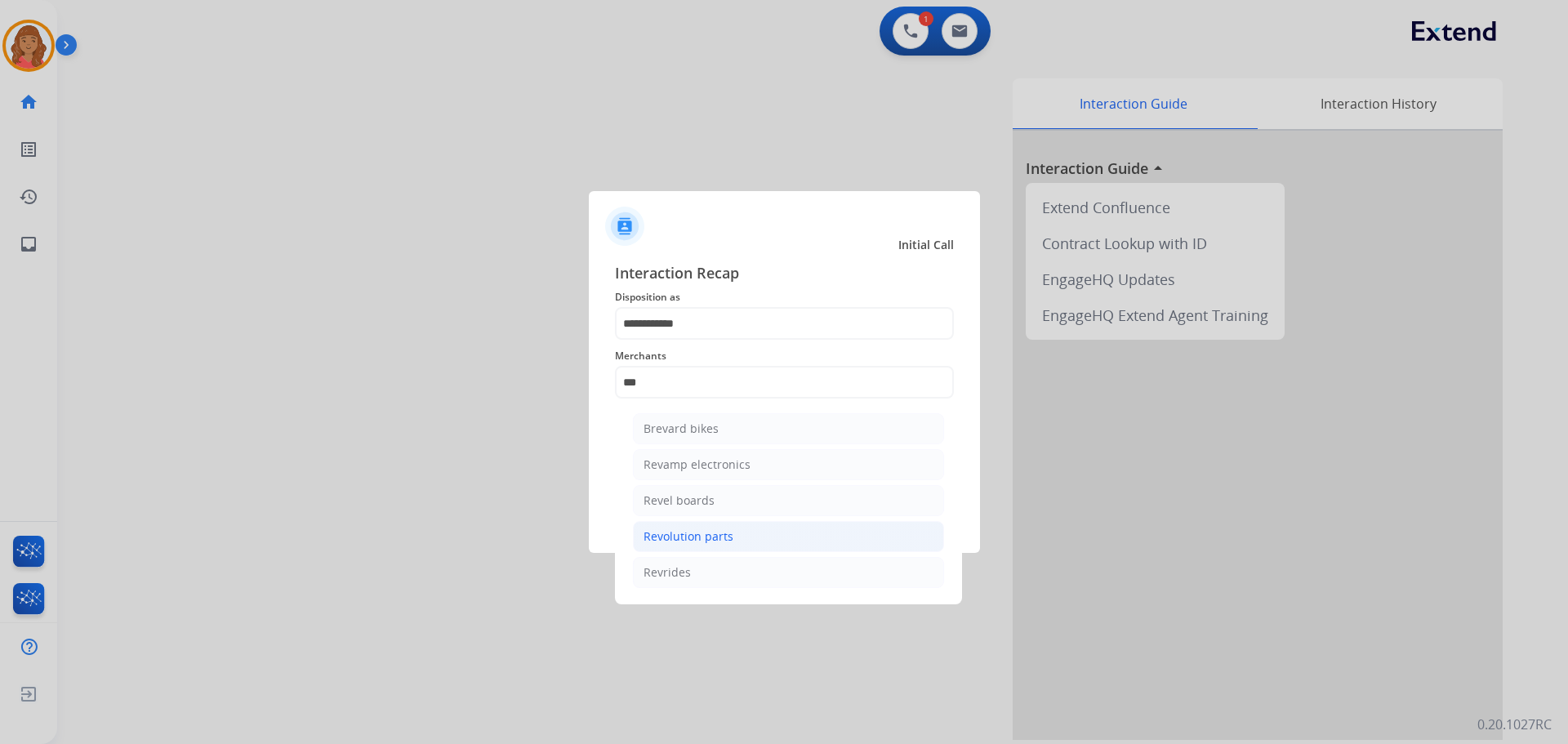
click at [678, 532] on div "Revolution parts" at bounding box center [688, 536] width 90 height 16
type input "**********"
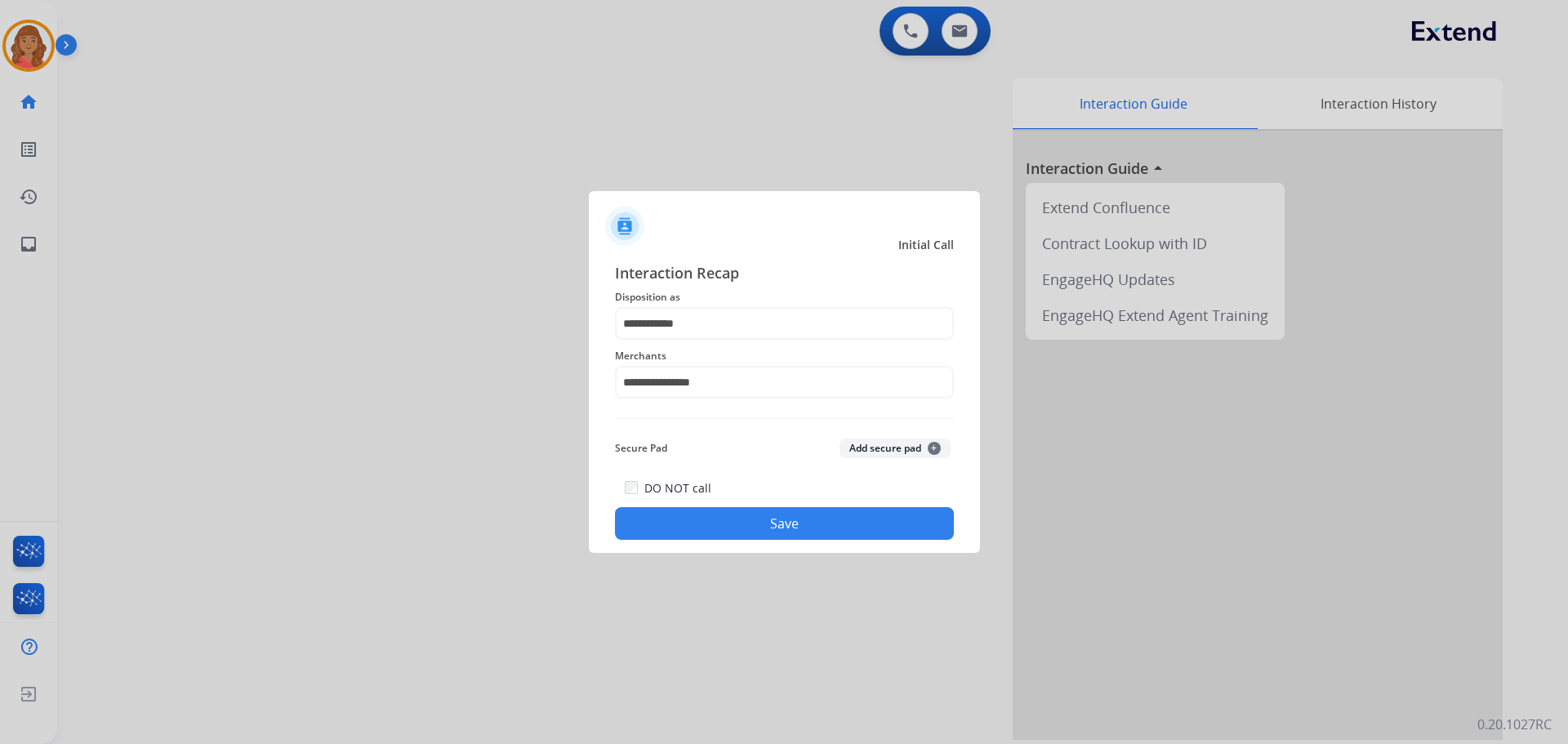
click at [729, 526] on button "Save" at bounding box center [784, 523] width 339 height 33
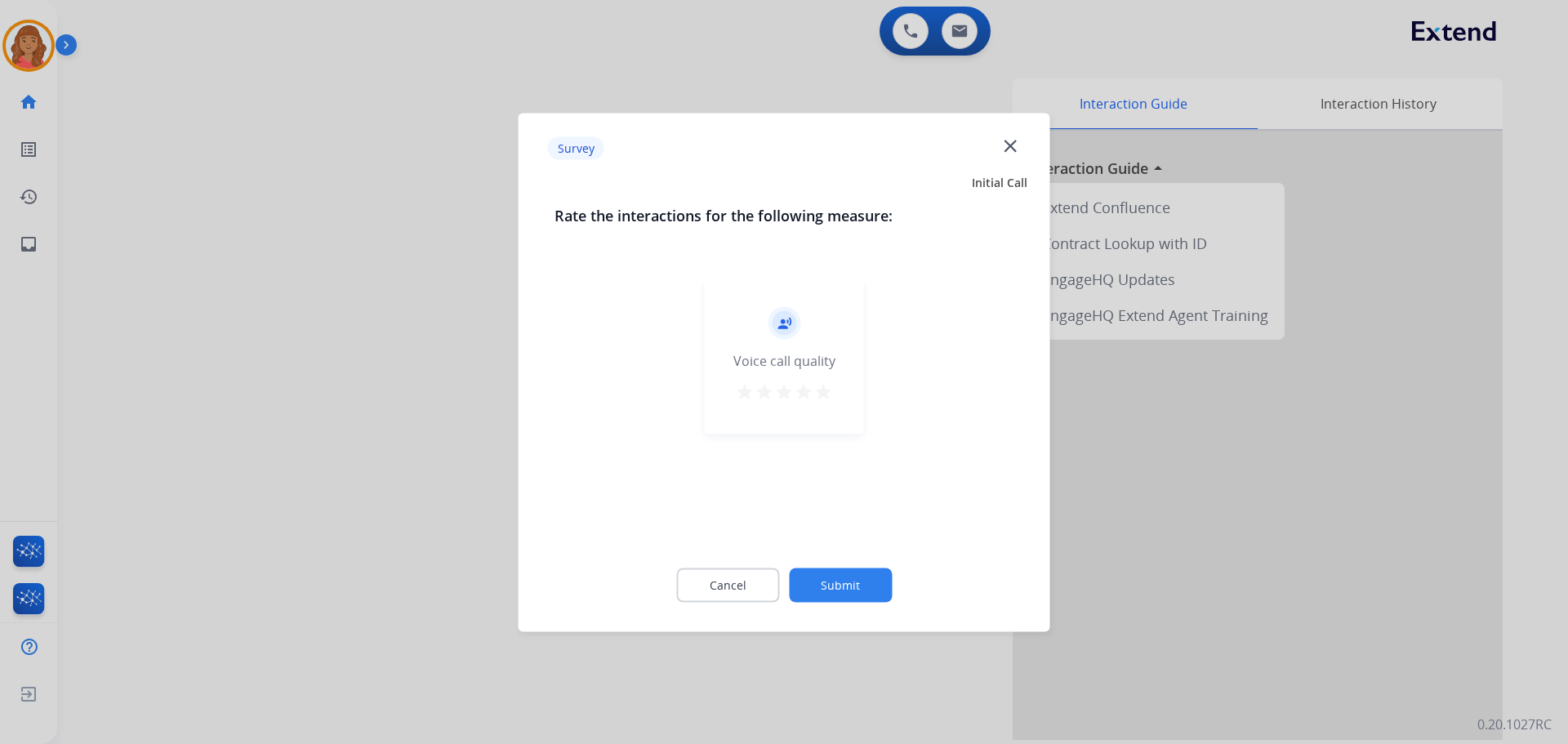
click at [819, 389] on mat-icon "star" at bounding box center [823, 391] width 20 height 20
click at [828, 579] on button "Submit" at bounding box center [840, 585] width 103 height 34
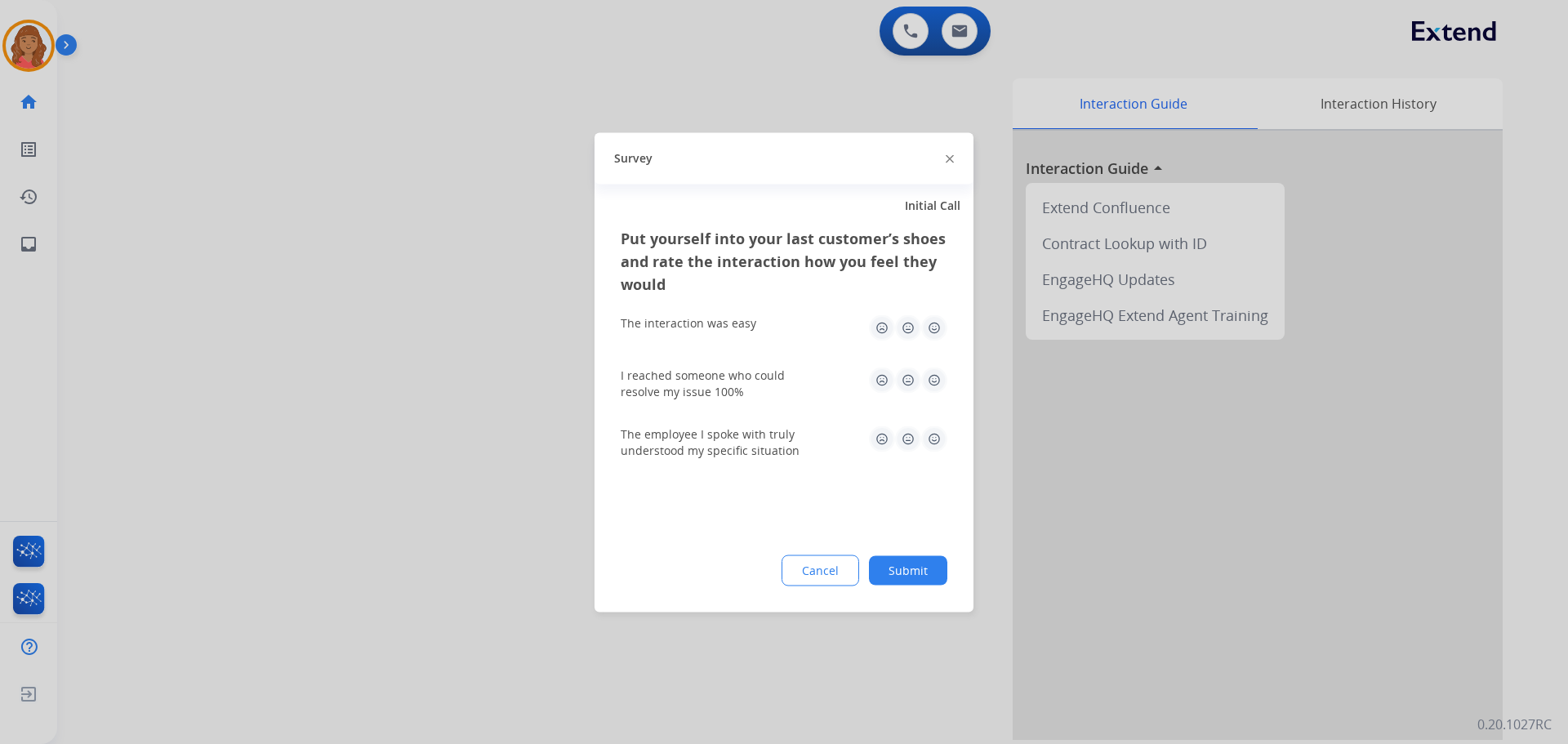
drag, startPoint x: 935, startPoint y: 323, endPoint x: 935, endPoint y: 340, distance: 17.0
click at [935, 324] on img at bounding box center [934, 327] width 26 height 26
drag, startPoint x: 928, startPoint y: 362, endPoint x: 932, endPoint y: 379, distance: 17.5
click at [928, 363] on div "I reached someone who could resolve my issue 100%" at bounding box center [784, 382] width 326 height 59
click at [932, 379] on img at bounding box center [934, 380] width 26 height 26
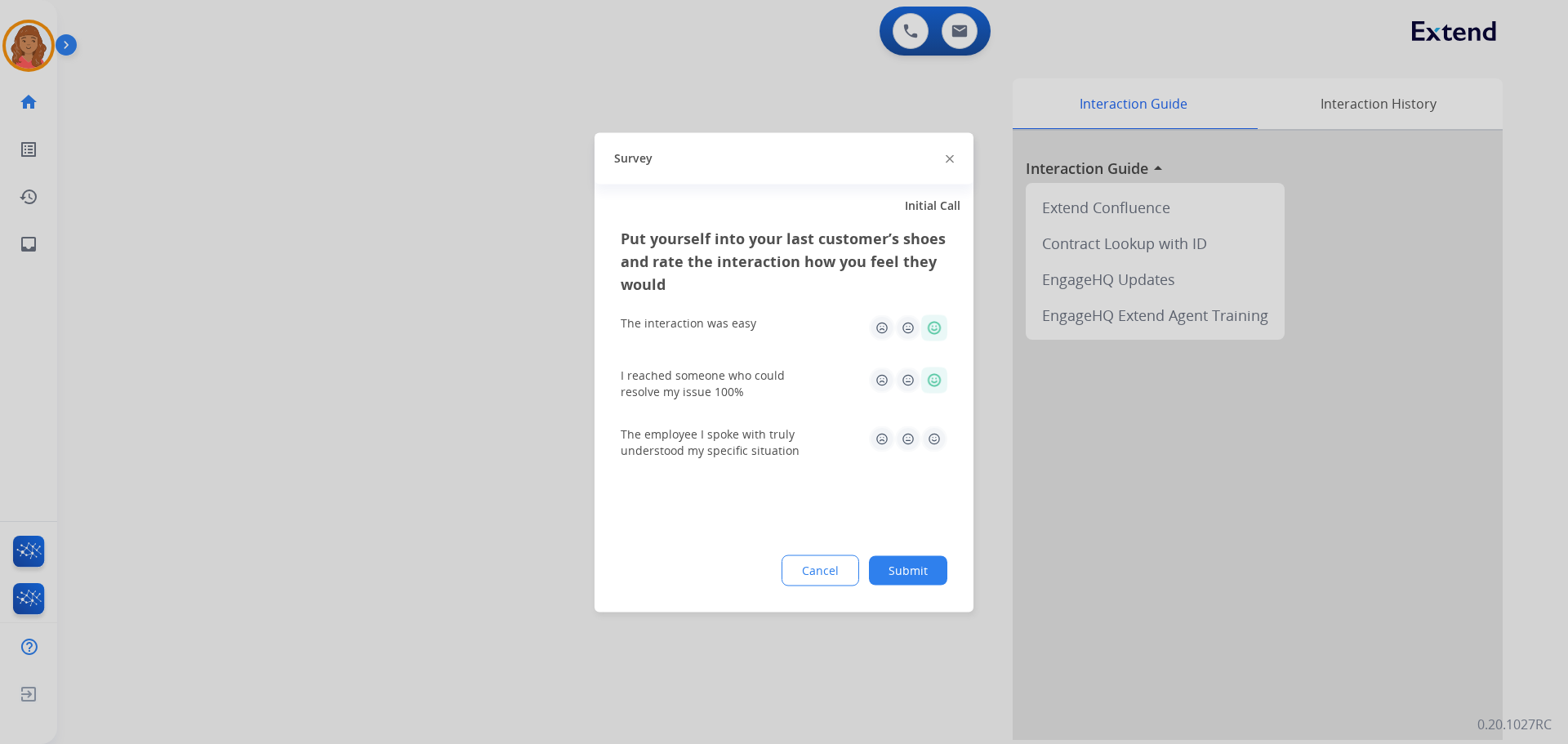
drag, startPoint x: 934, startPoint y: 443, endPoint x: 935, endPoint y: 478, distance: 35.0
click at [934, 445] on img at bounding box center [934, 438] width 26 height 26
click at [917, 564] on button "Submit" at bounding box center [908, 570] width 78 height 29
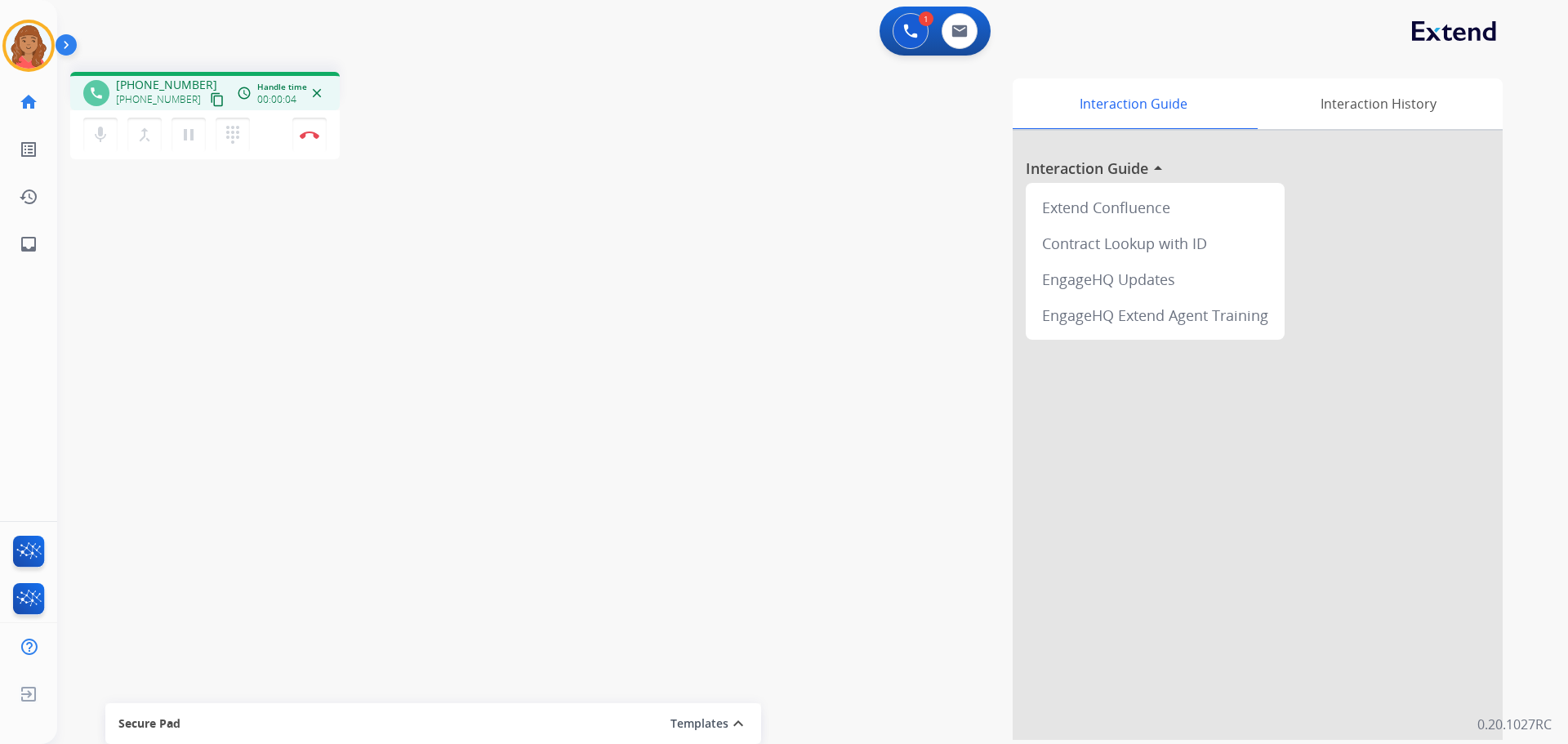
click at [210, 102] on mat-icon "content_copy" at bounding box center [218, 100] width 15 height 14
drag, startPoint x: 198, startPoint y: 102, endPoint x: 28, endPoint y: 78, distance: 171.7
click at [210, 100] on mat-icon "content_copy" at bounding box center [218, 100] width 15 height 14
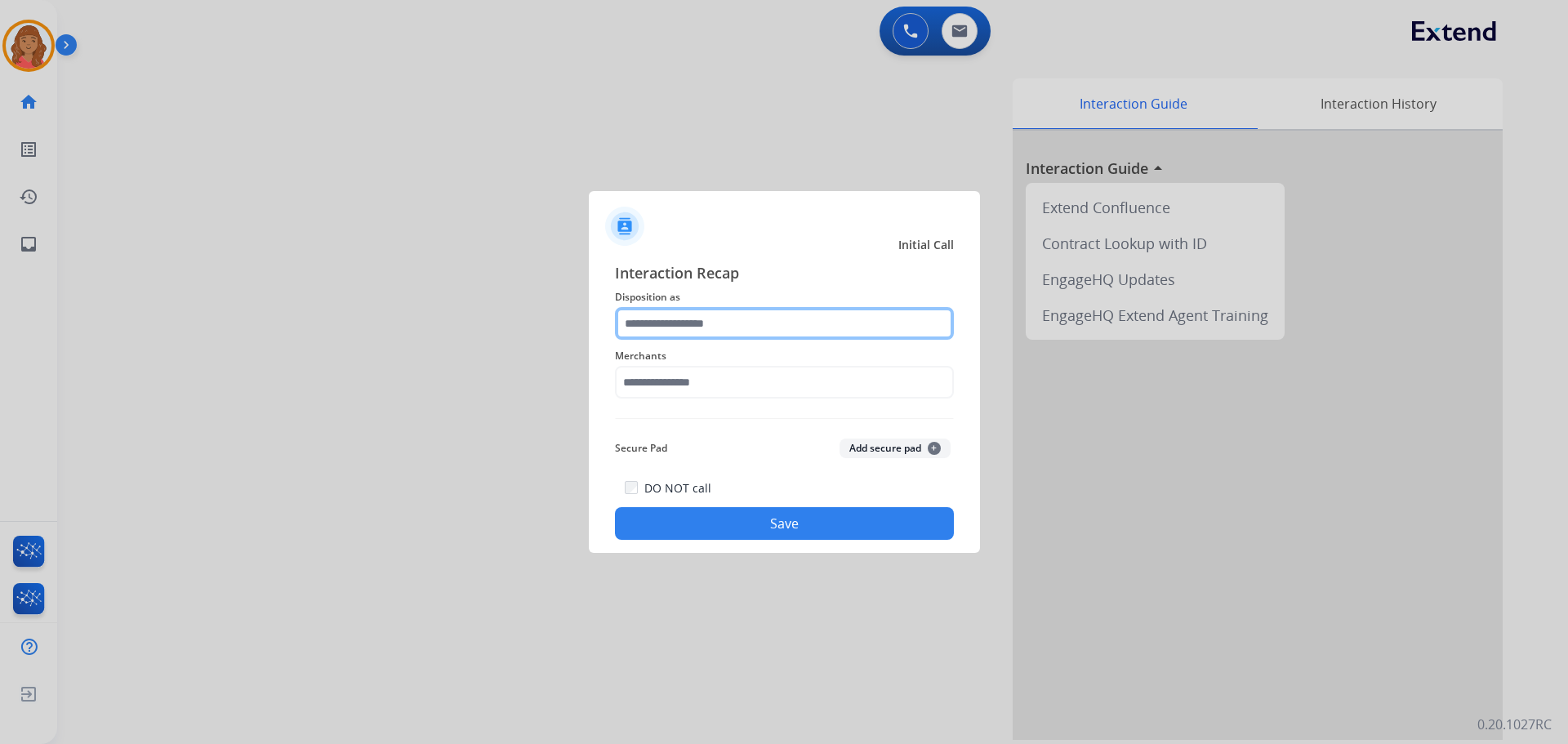
drag, startPoint x: 664, startPoint y: 329, endPoint x: 663, endPoint y: 338, distance: 9.1
click at [667, 330] on input "text" at bounding box center [784, 324] width 339 height 33
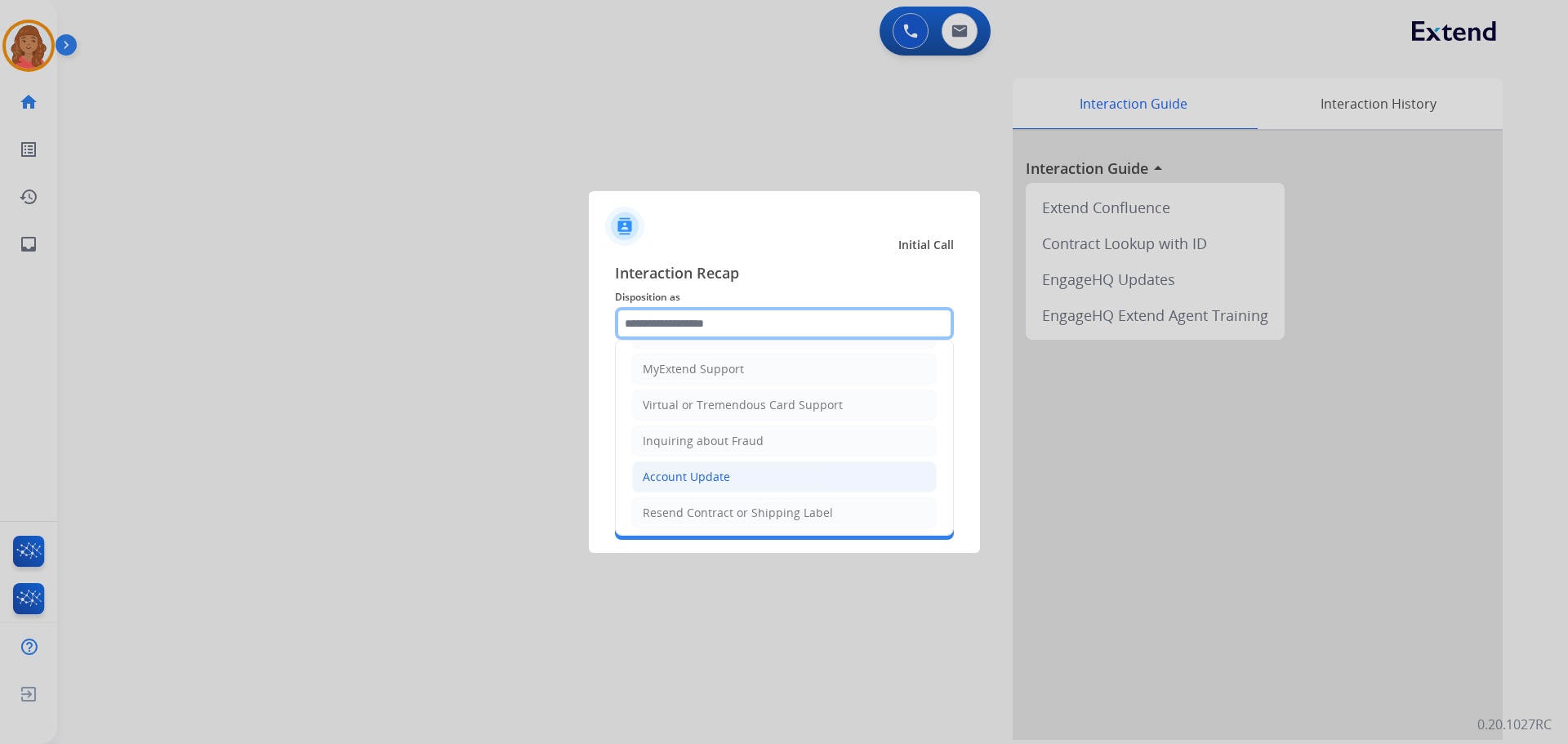
scroll to position [10, 0]
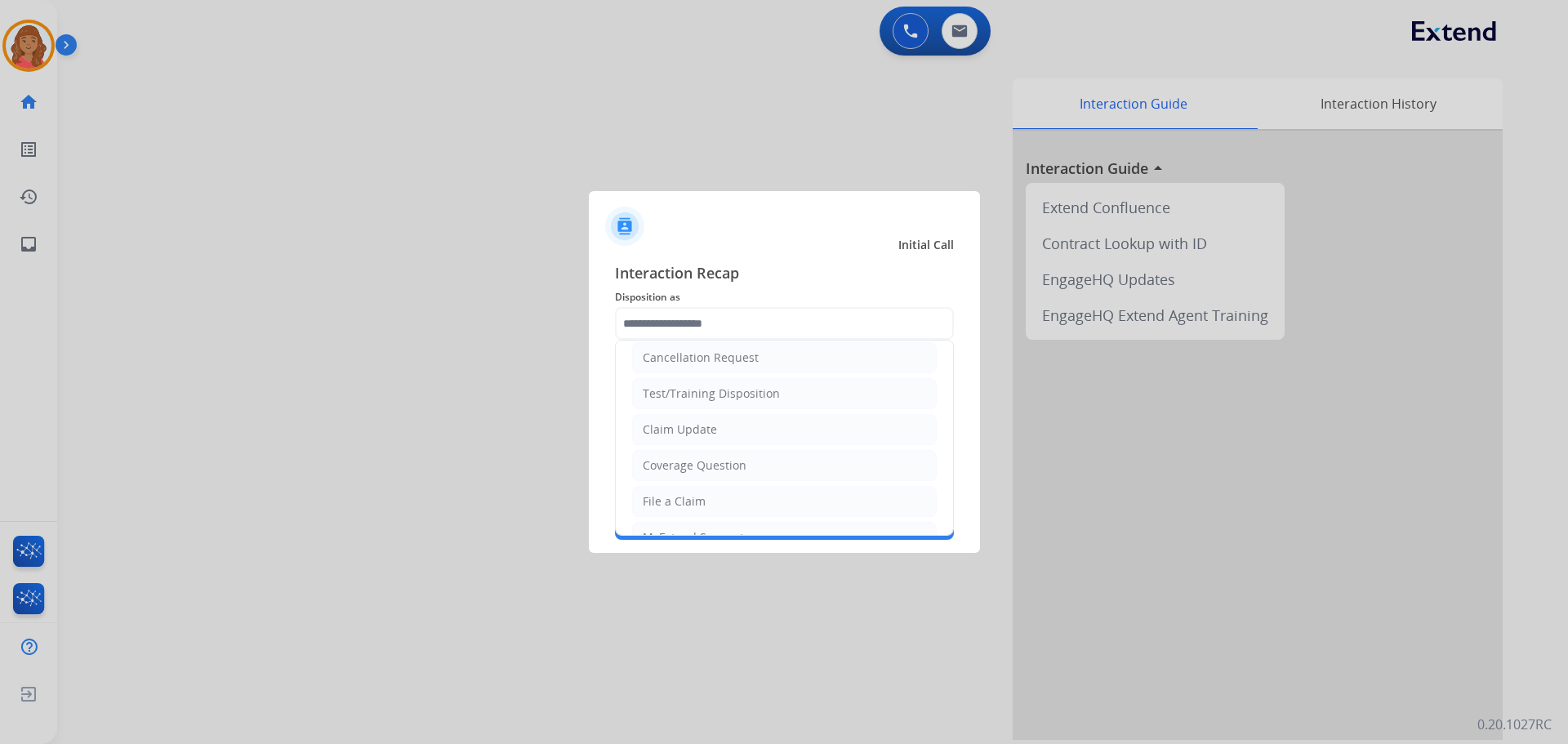
click at [679, 424] on div "Claim Update" at bounding box center [680, 430] width 74 height 16
type input "**********"
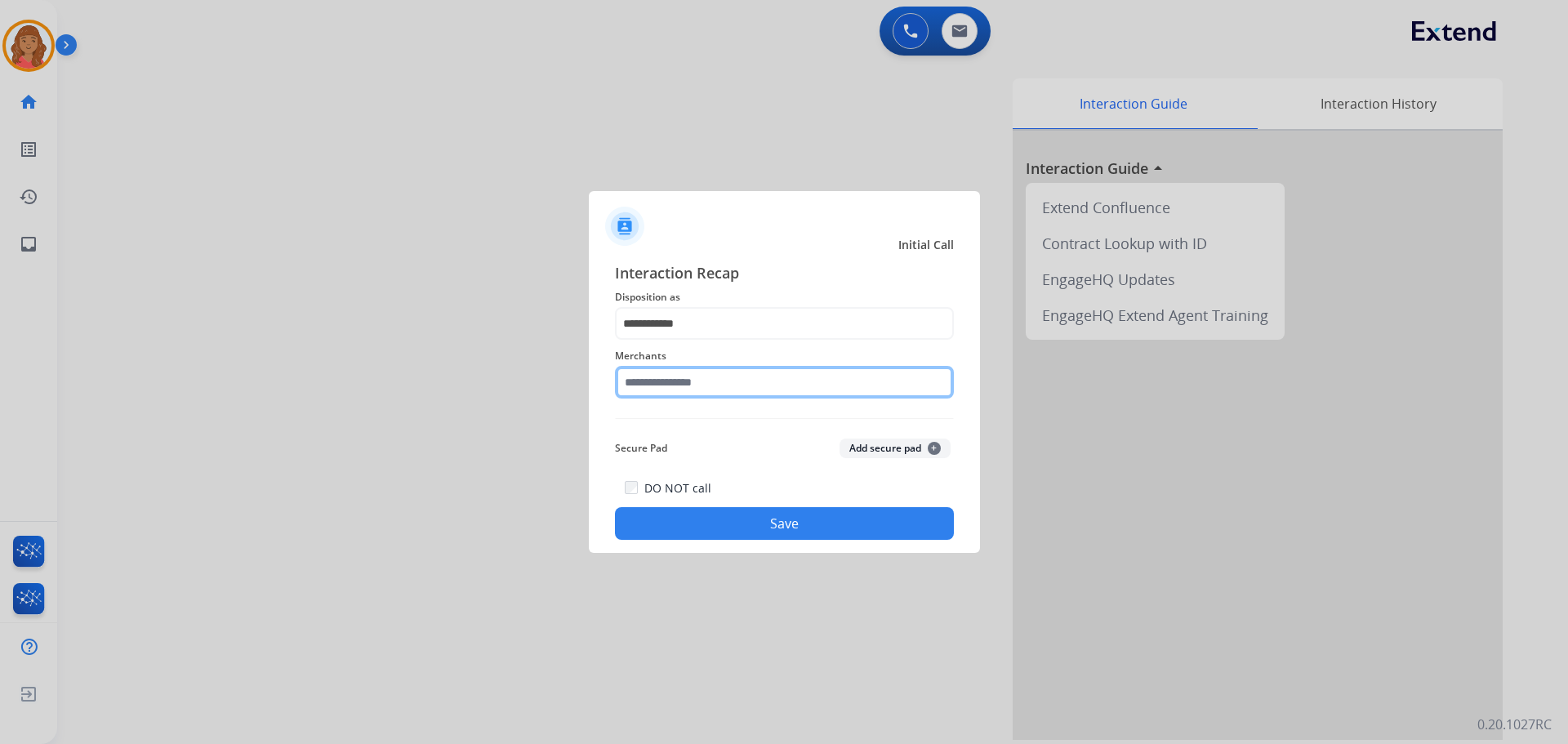
click at [673, 397] on input "text" at bounding box center [784, 382] width 339 height 33
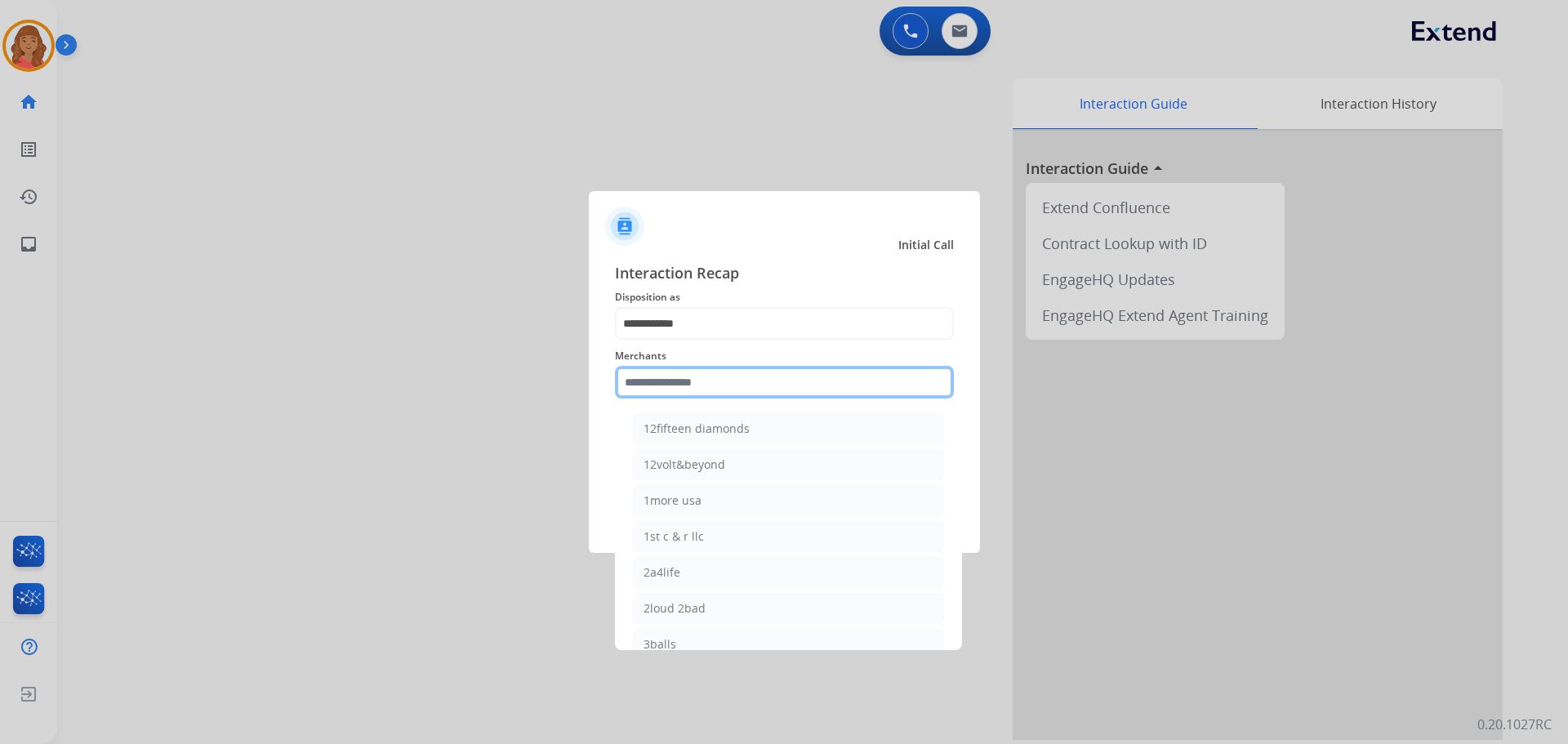
click at [658, 385] on input "text" at bounding box center [784, 382] width 339 height 33
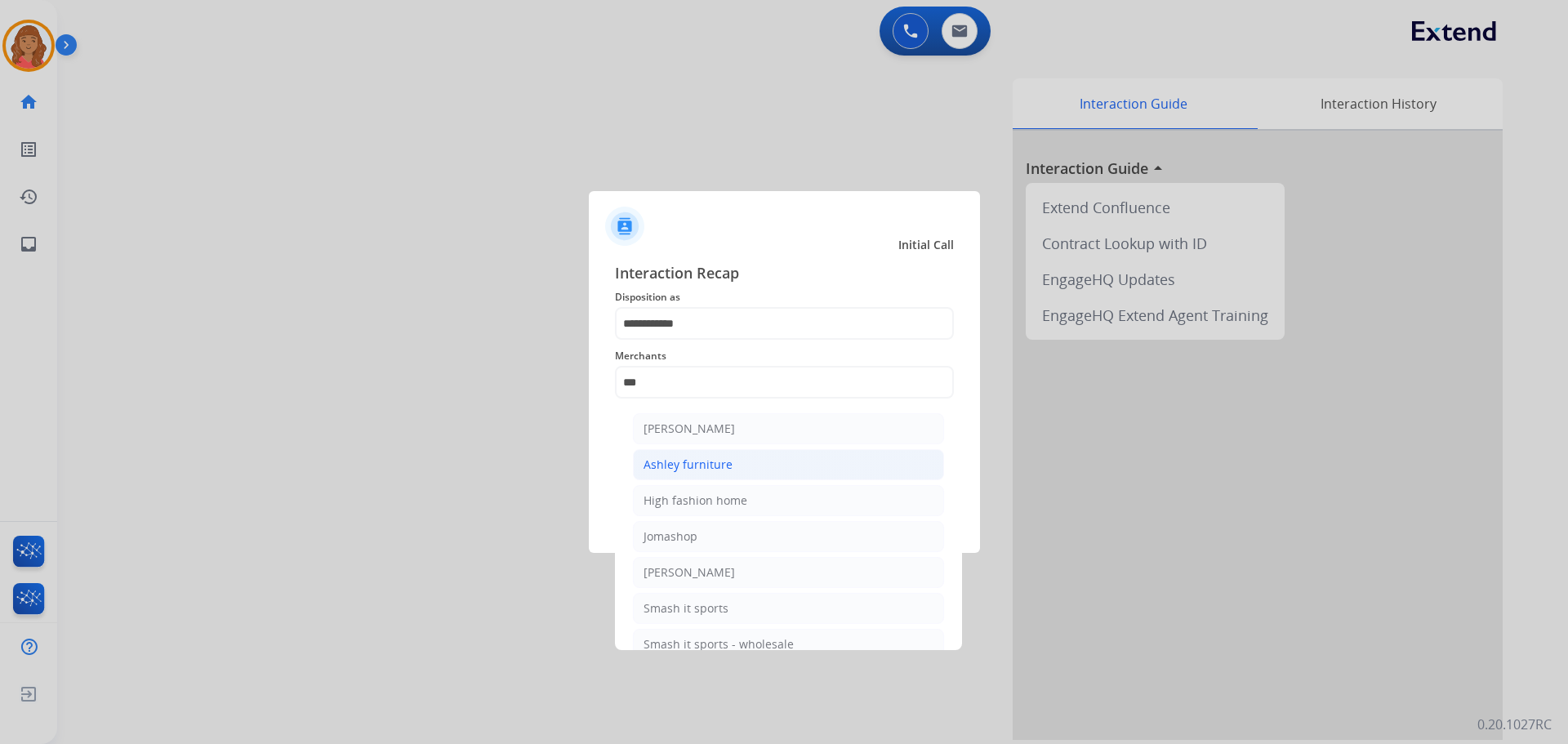
click at [676, 464] on div "Ashley furniture" at bounding box center [688, 465] width 89 height 16
type input "**********"
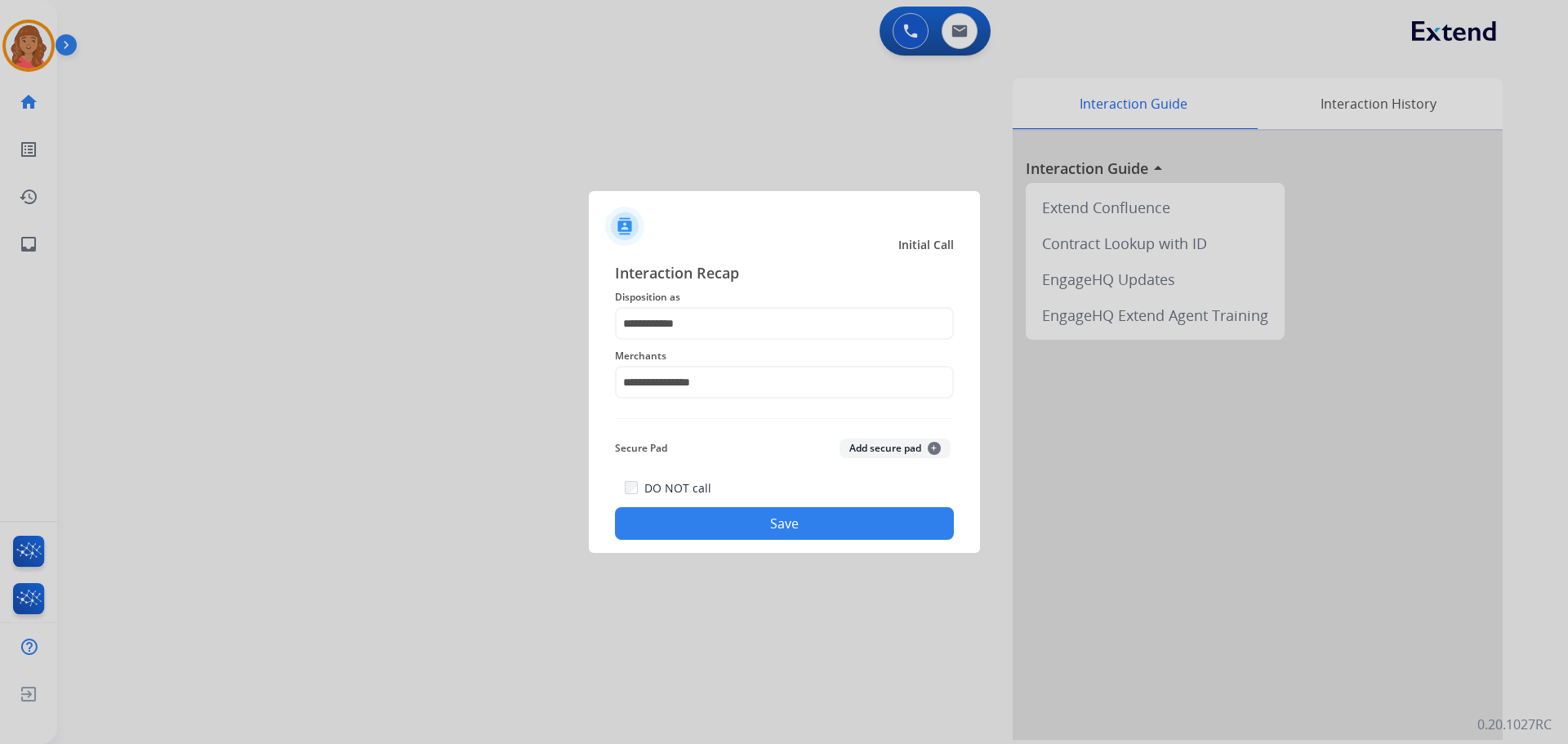
click at [709, 524] on button "Save" at bounding box center [784, 523] width 339 height 33
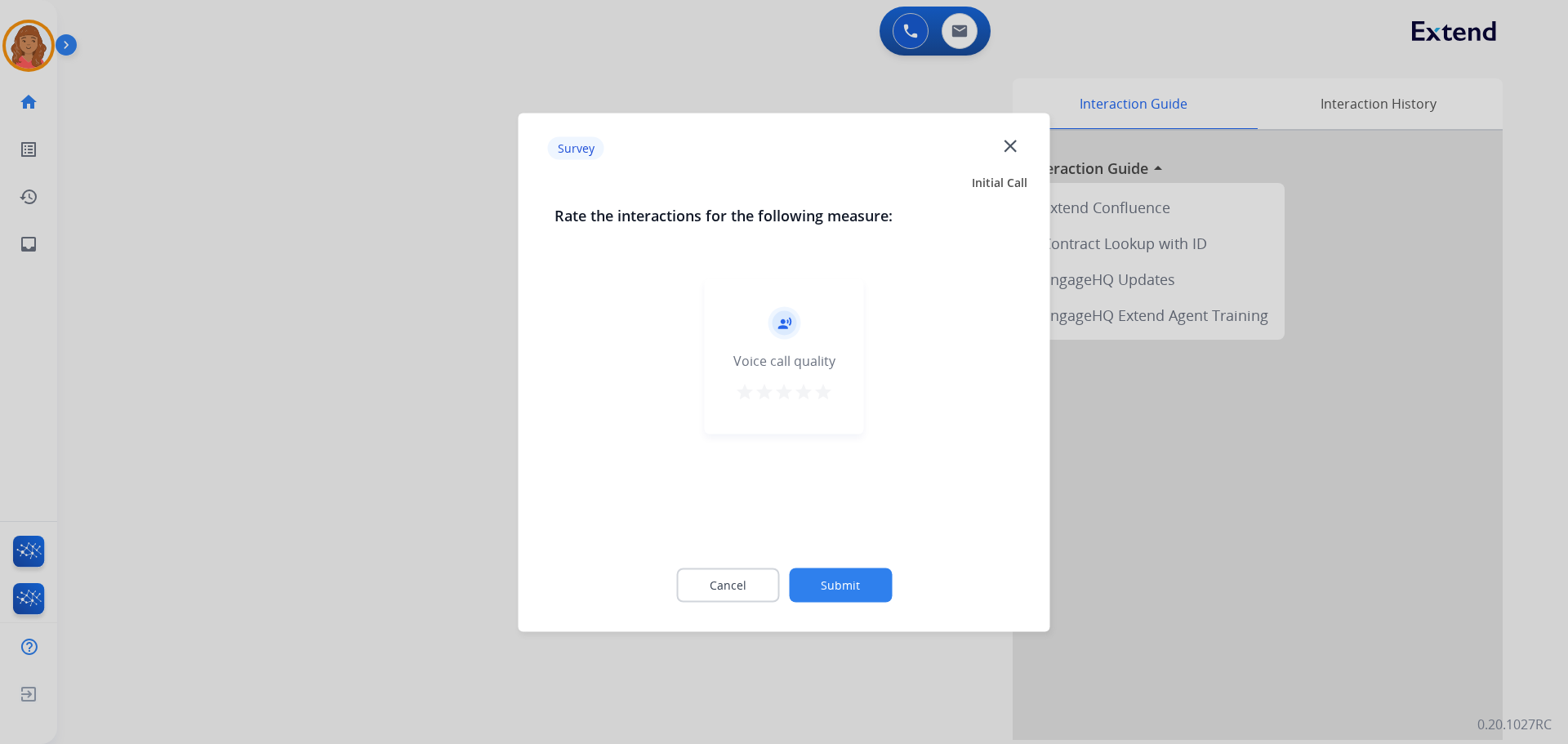
click at [784, 393] on mat-icon "star" at bounding box center [784, 391] width 20 height 20
click at [837, 588] on button "Submit" at bounding box center [840, 585] width 103 height 34
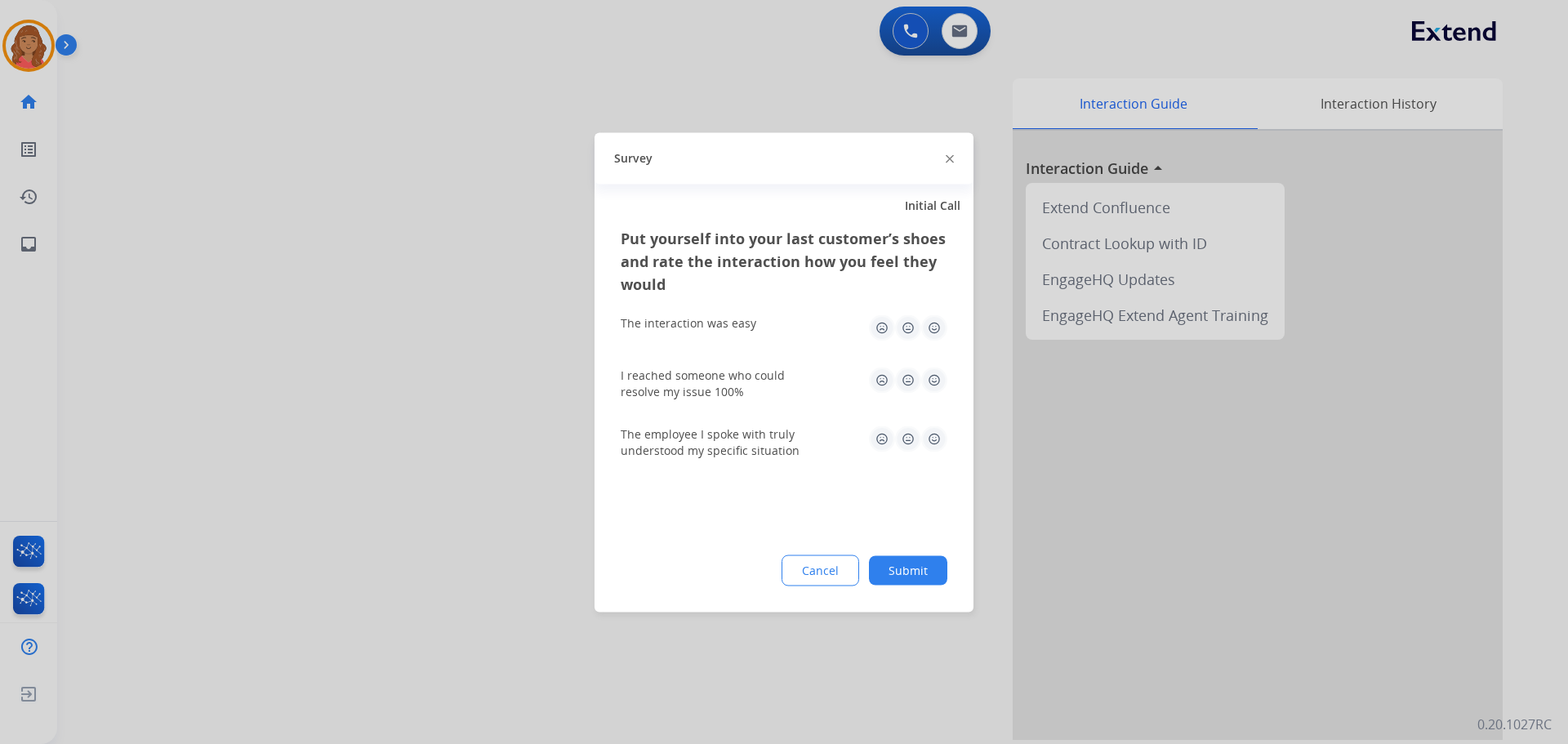
click at [927, 333] on img at bounding box center [934, 327] width 26 height 26
click at [935, 371] on img at bounding box center [934, 380] width 26 height 26
click at [932, 430] on img at bounding box center [934, 438] width 26 height 26
click at [916, 596] on div "Put yourself into your last customer’s shoes and rate the interaction how you f…" at bounding box center [784, 419] width 379 height 385
click at [906, 573] on button "Submit" at bounding box center [908, 570] width 78 height 29
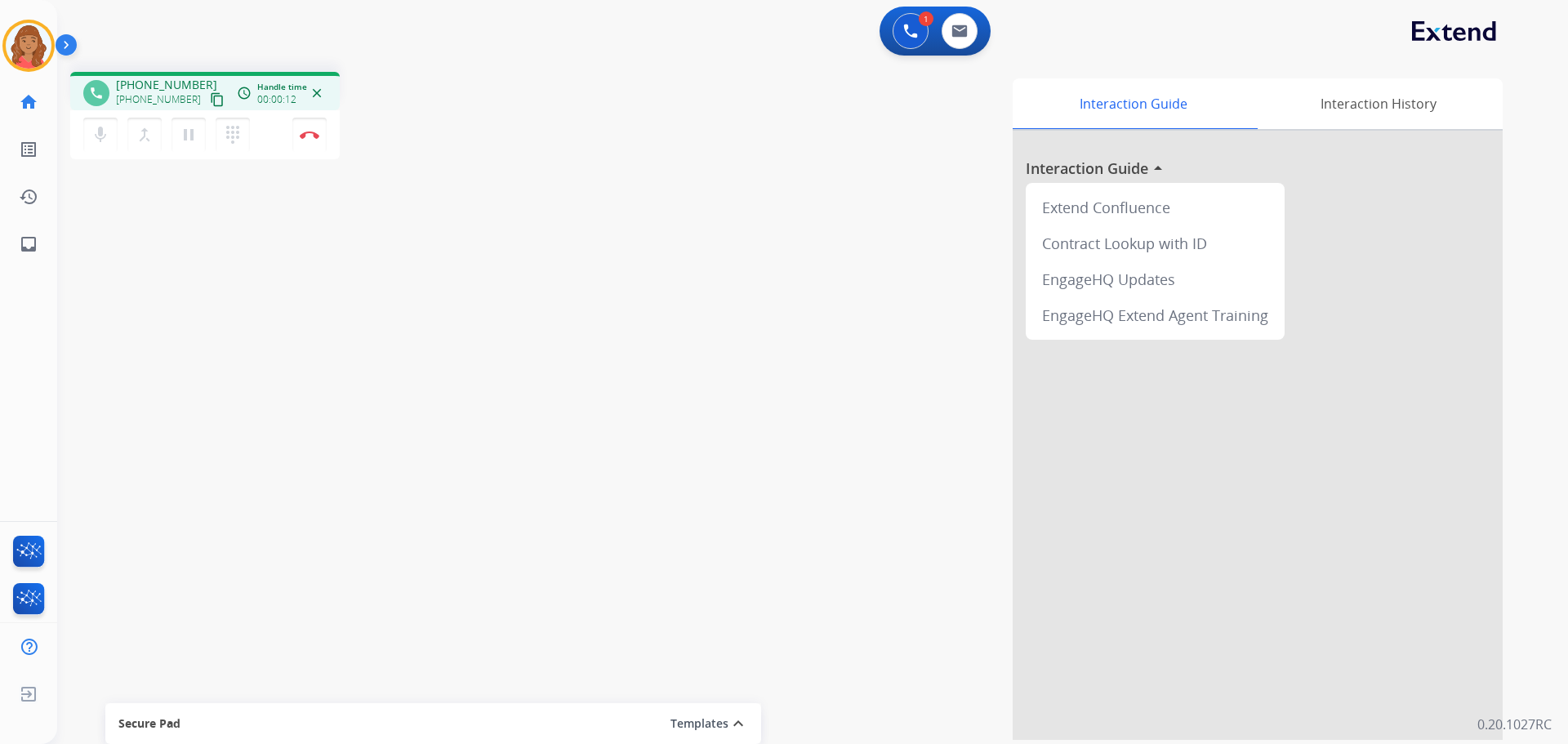
click at [210, 98] on mat-icon "content_copy" at bounding box center [218, 100] width 15 height 14
click at [952, 37] on button at bounding box center [960, 31] width 36 height 36
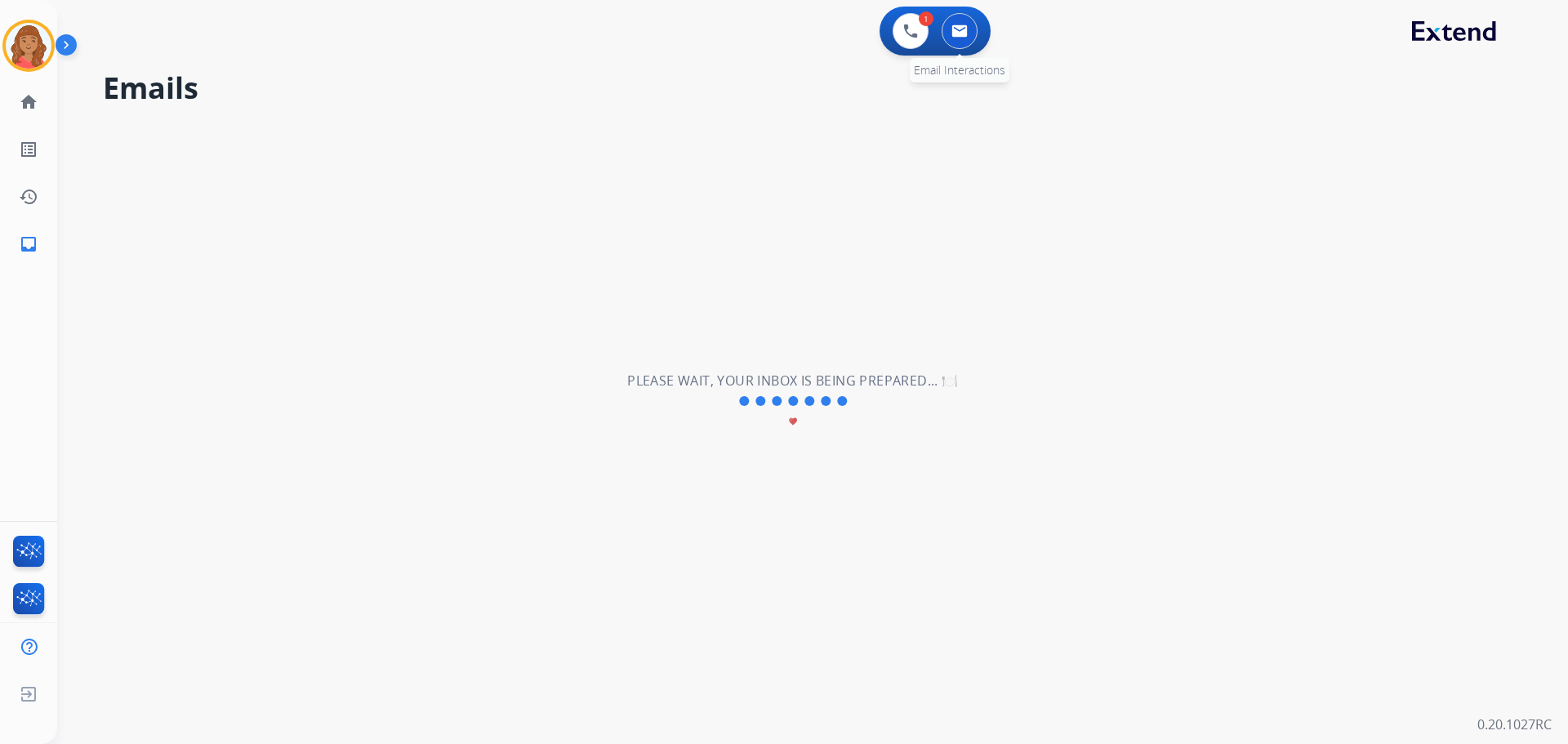
click at [968, 30] on button at bounding box center [960, 31] width 36 height 36
click at [907, 31] on img at bounding box center [910, 31] width 15 height 14
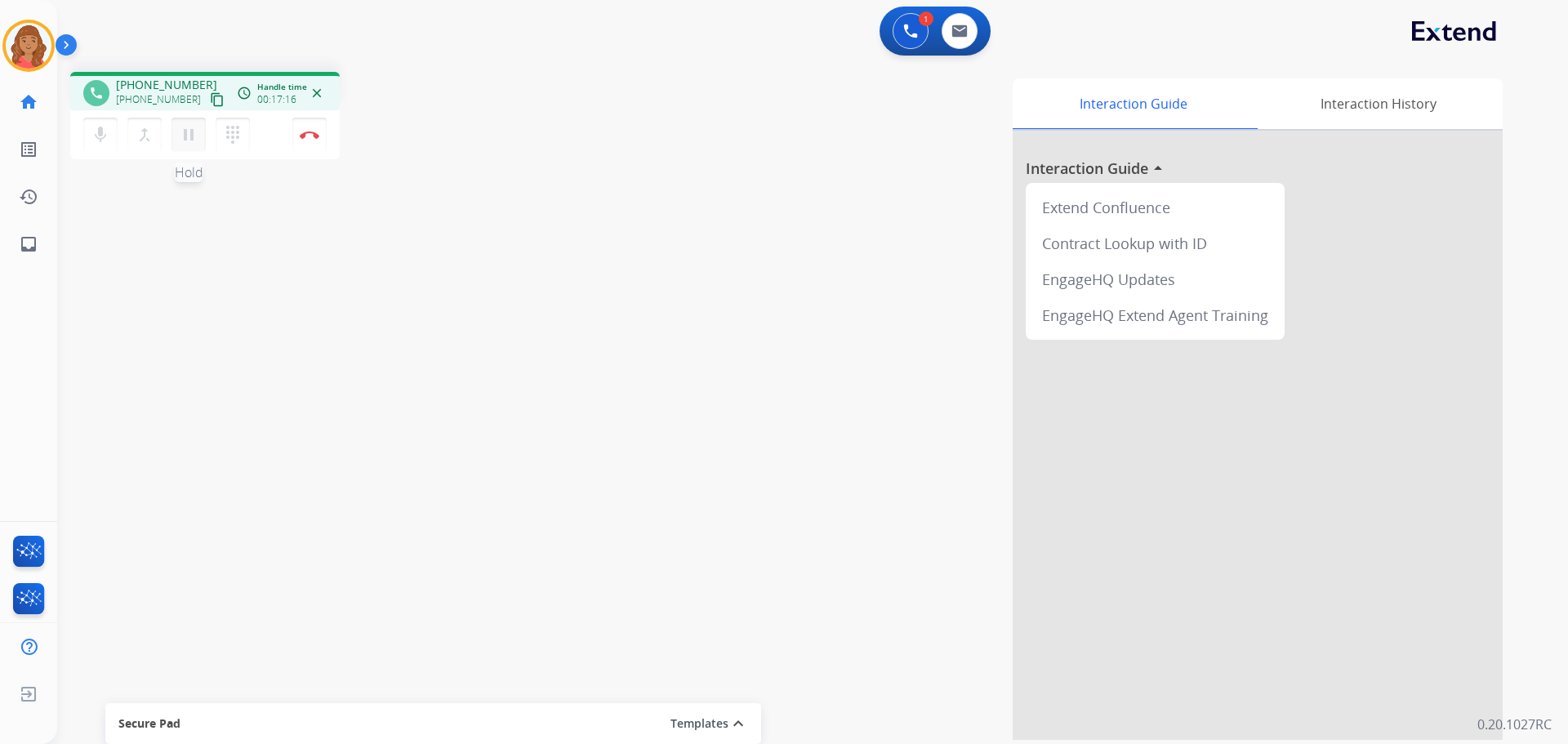
click at [192, 144] on mat-icon "pause" at bounding box center [189, 135] width 20 height 20
click at [181, 136] on mat-icon "play_arrow" at bounding box center [189, 135] width 20 height 20
click at [315, 134] on img at bounding box center [310, 134] width 20 height 8
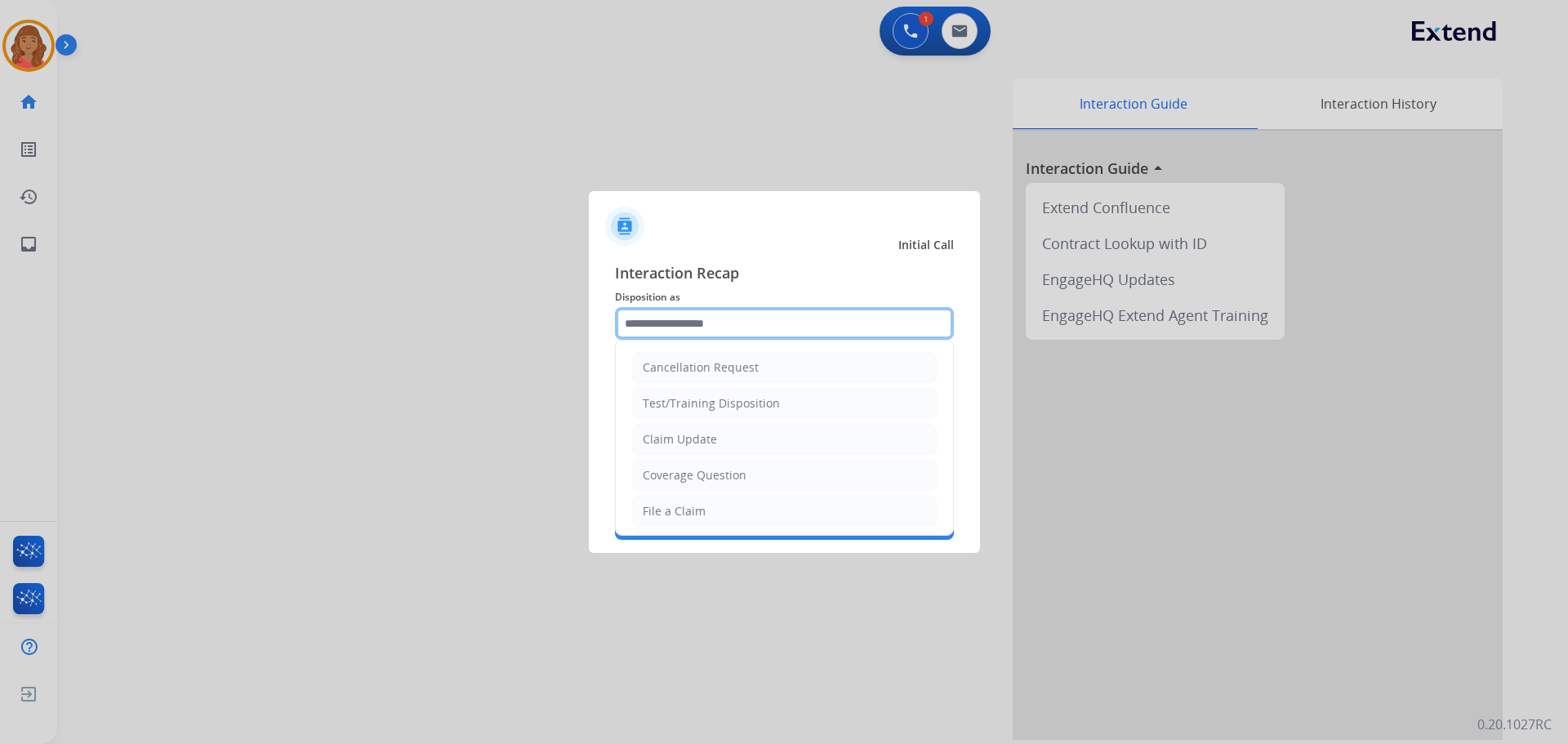
click at [665, 320] on input "text" at bounding box center [784, 324] width 339 height 33
click at [669, 511] on div "File a Claim" at bounding box center [673, 511] width 63 height 16
type input "**********"
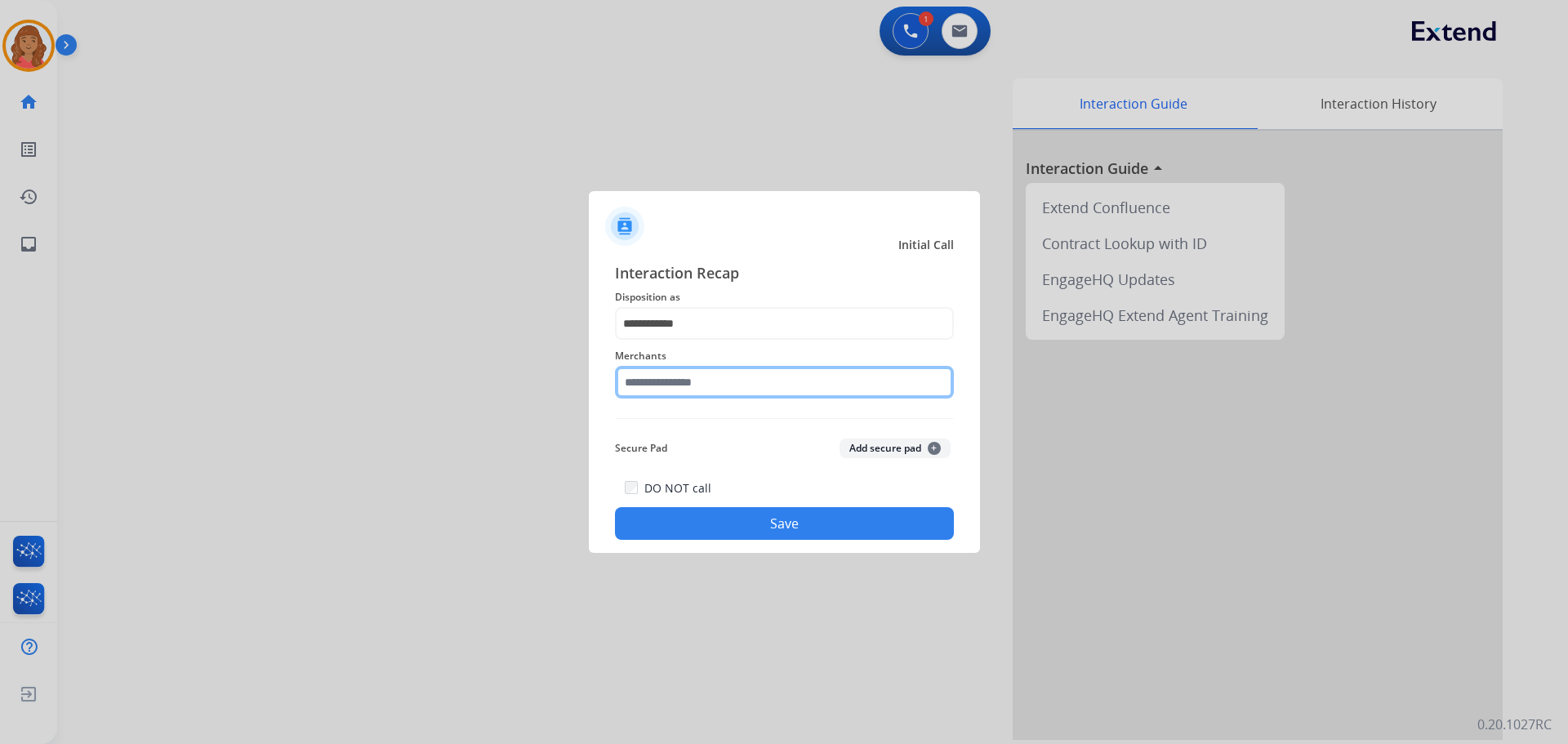
click at [688, 385] on input "text" at bounding box center [784, 382] width 339 height 33
click at [676, 375] on input "text" at bounding box center [784, 382] width 339 height 33
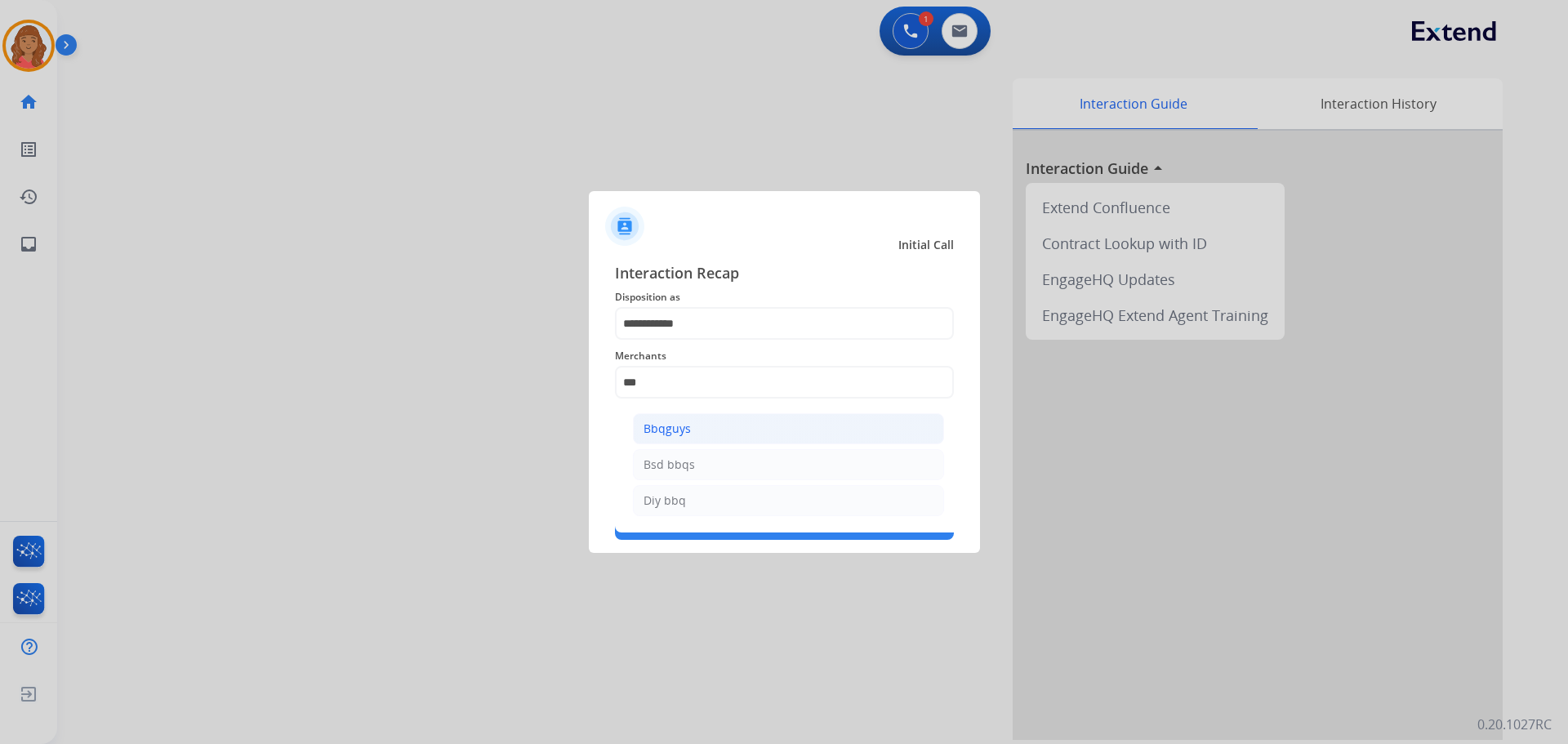
click at [656, 442] on li "Bbqguys" at bounding box center [788, 429] width 311 height 31
type input "*******"
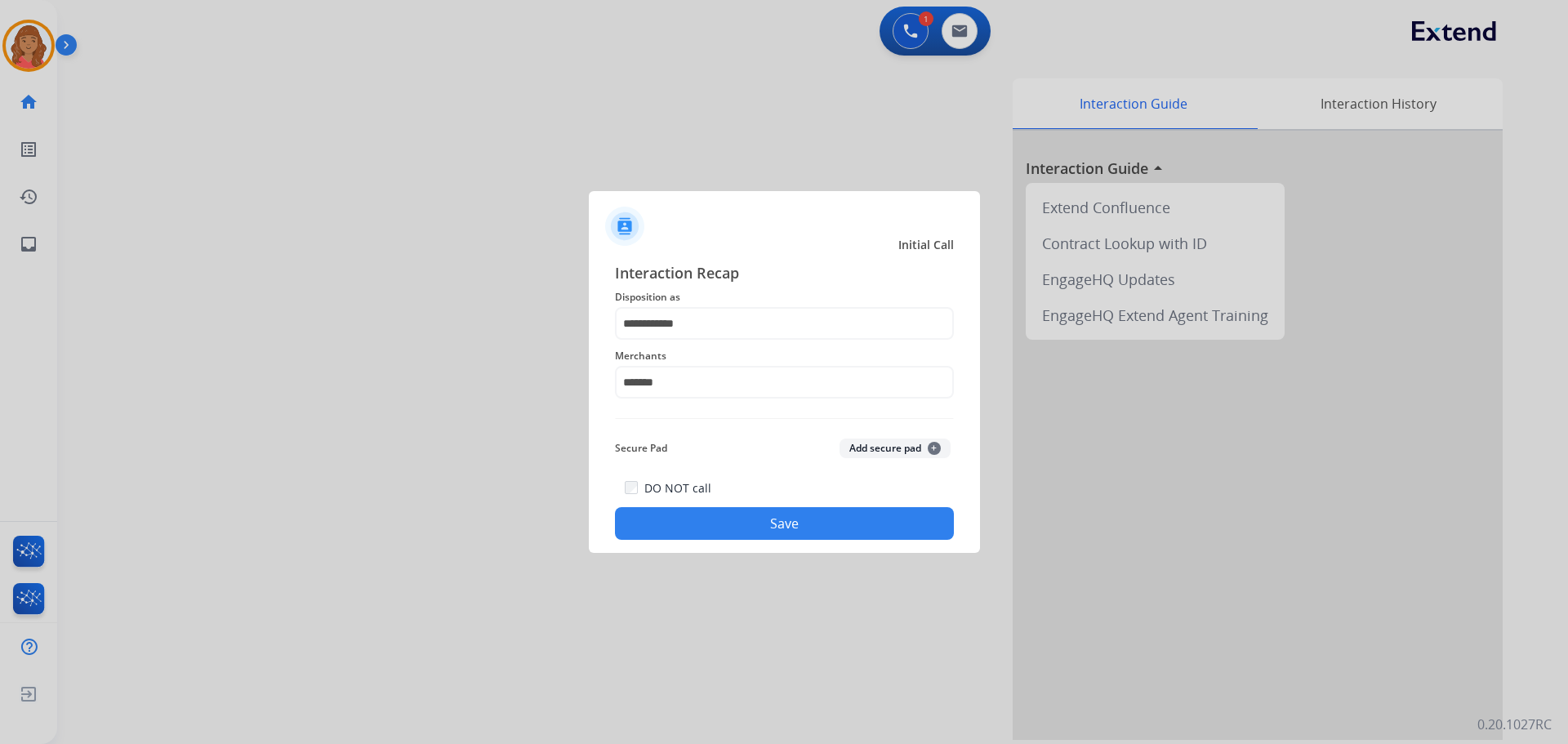
click at [709, 529] on button "Save" at bounding box center [784, 523] width 339 height 33
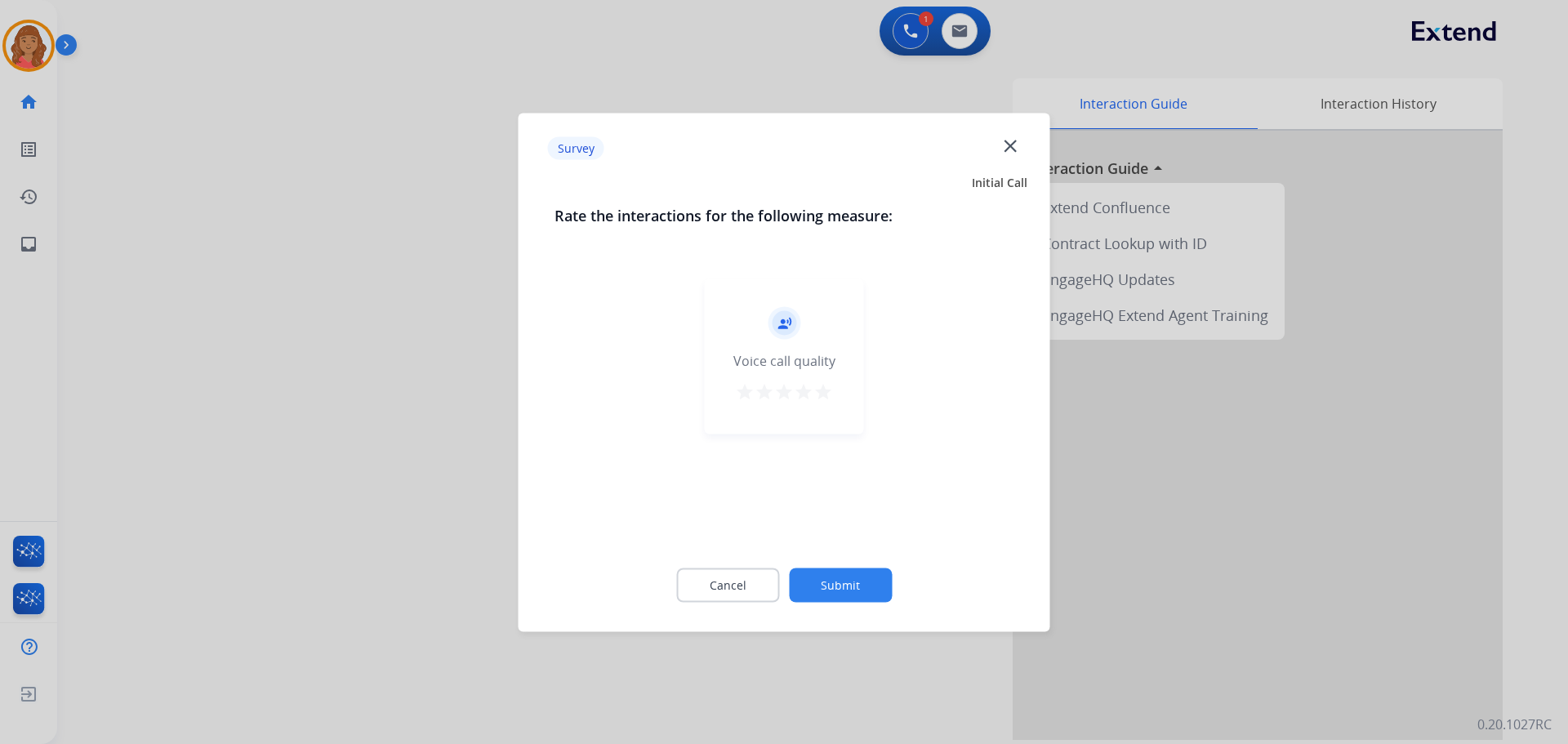
drag, startPoint x: 820, startPoint y: 383, endPoint x: 818, endPoint y: 435, distance: 52.0
click at [820, 387] on mat-icon "star" at bounding box center [823, 391] width 20 height 20
click at [857, 594] on button "Submit" at bounding box center [840, 585] width 103 height 34
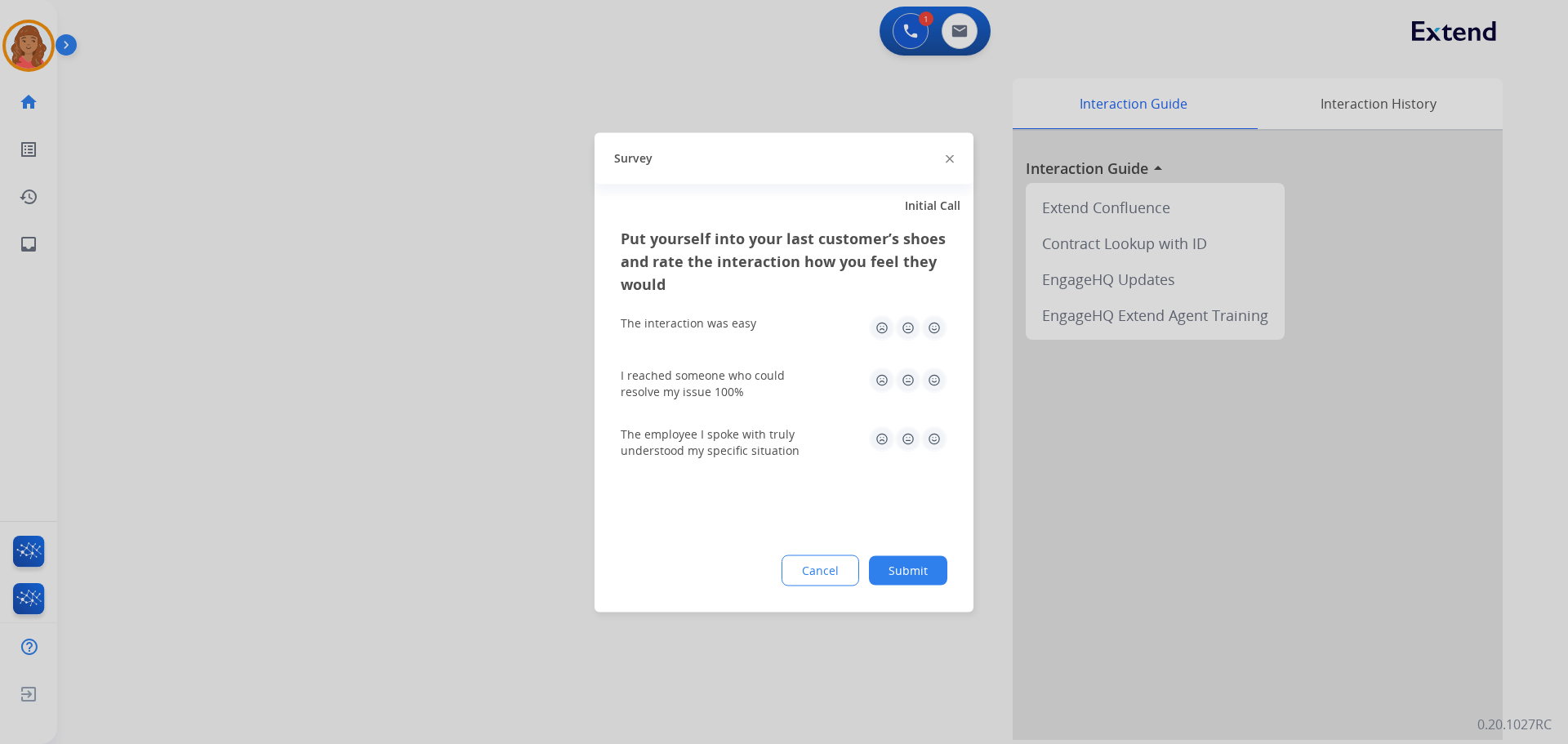
click at [935, 333] on img at bounding box center [934, 327] width 26 height 26
click at [933, 385] on img at bounding box center [934, 380] width 26 height 26
drag, startPoint x: 934, startPoint y: 440, endPoint x: 939, endPoint y: 505, distance: 65.2
click at [934, 440] on img at bounding box center [934, 438] width 26 height 26
click at [903, 572] on button "Submit" at bounding box center [908, 570] width 78 height 29
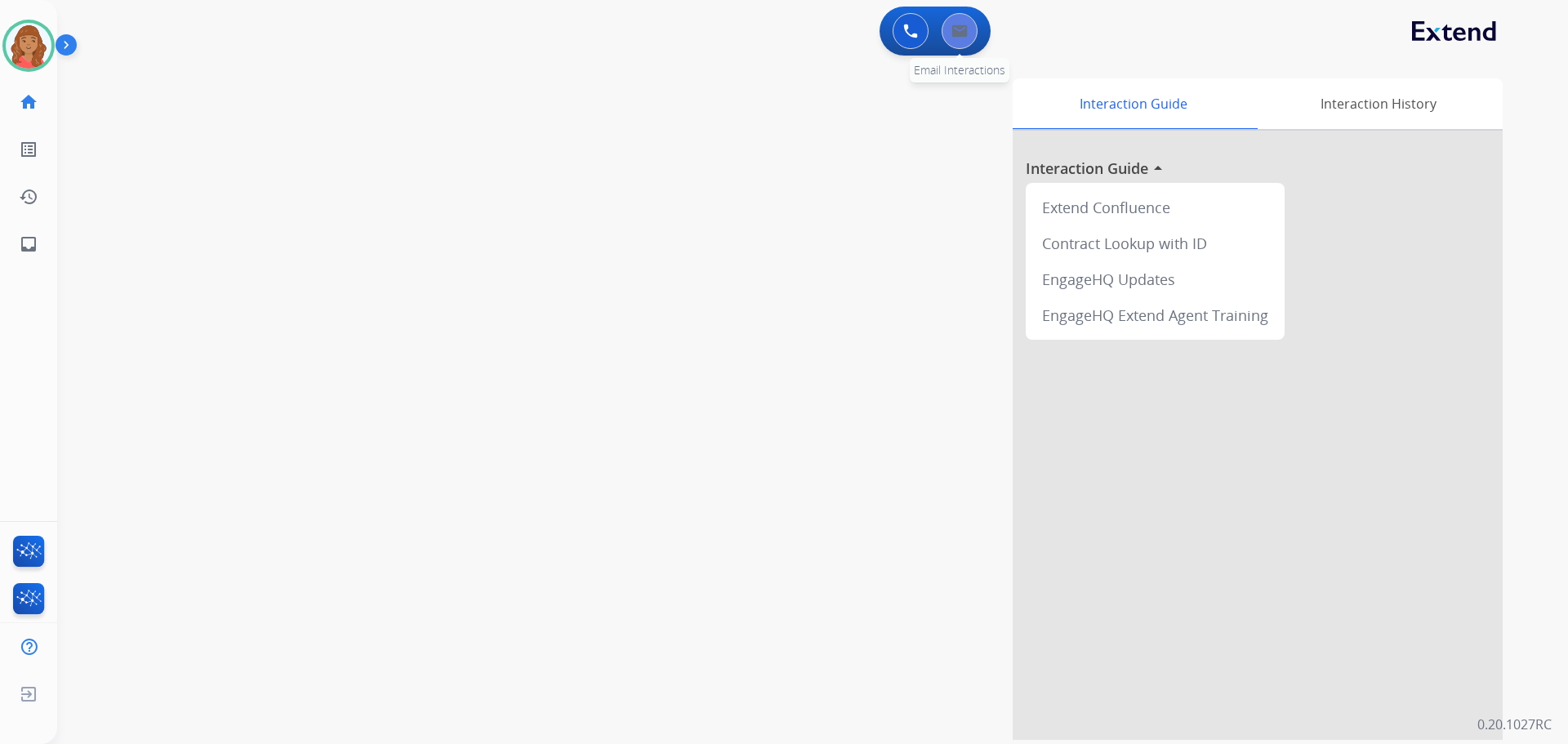
click at [975, 39] on button at bounding box center [960, 31] width 36 height 36
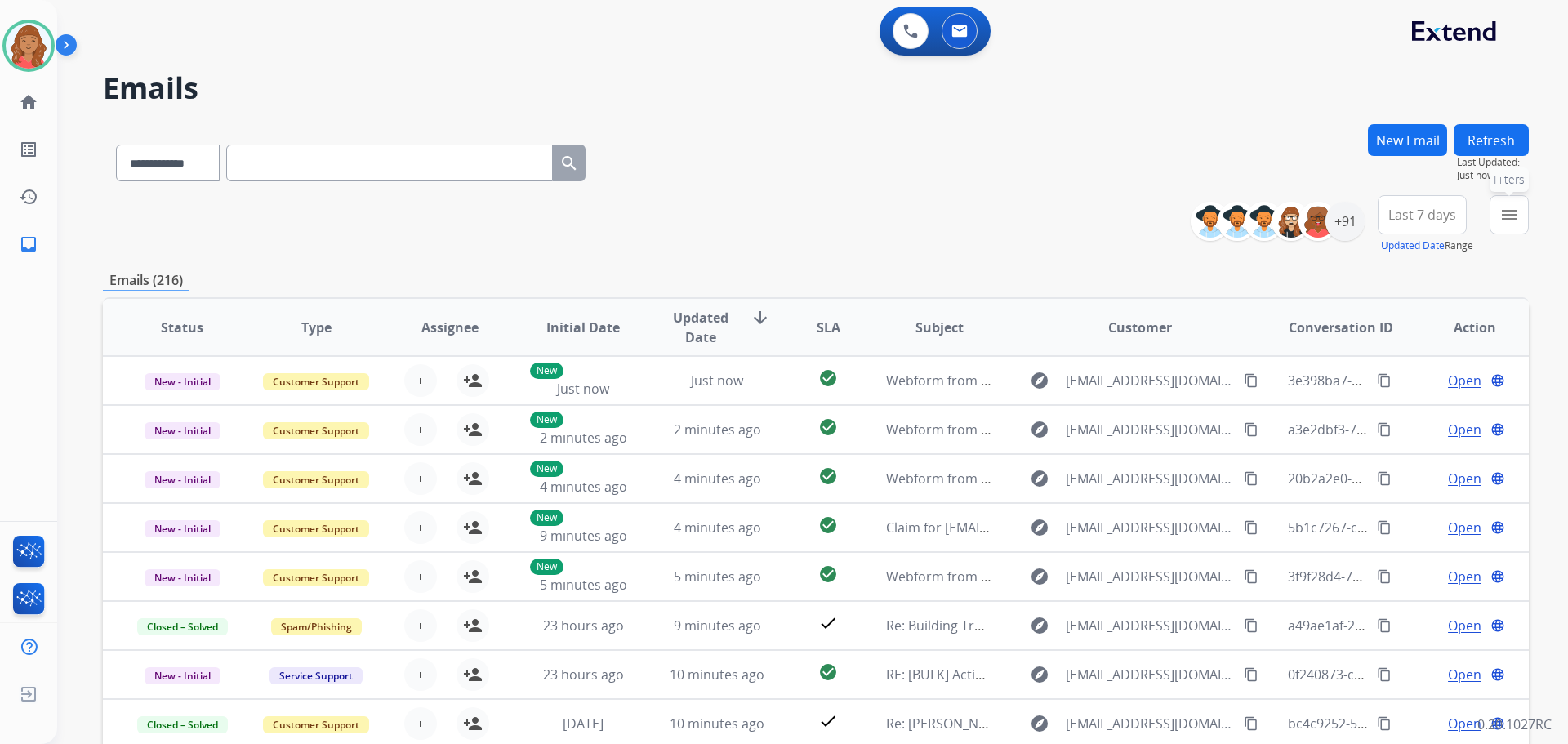
click at [1512, 219] on mat-icon "menu" at bounding box center [1509, 215] width 20 height 20
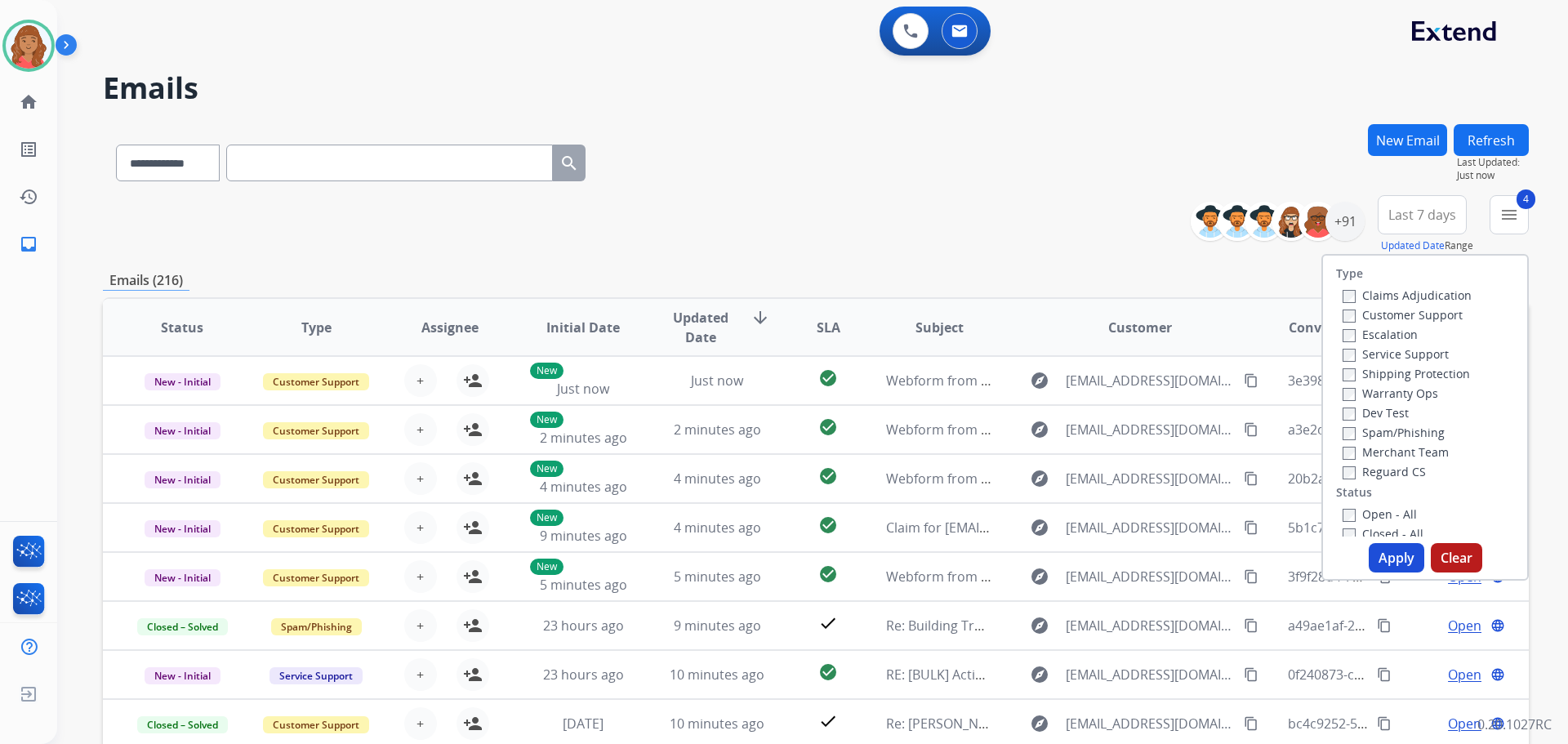
drag, startPoint x: 1380, startPoint y: 569, endPoint x: 1306, endPoint y: 524, distance: 86.6
click at [1378, 565] on button "Apply" at bounding box center [1396, 557] width 55 height 29
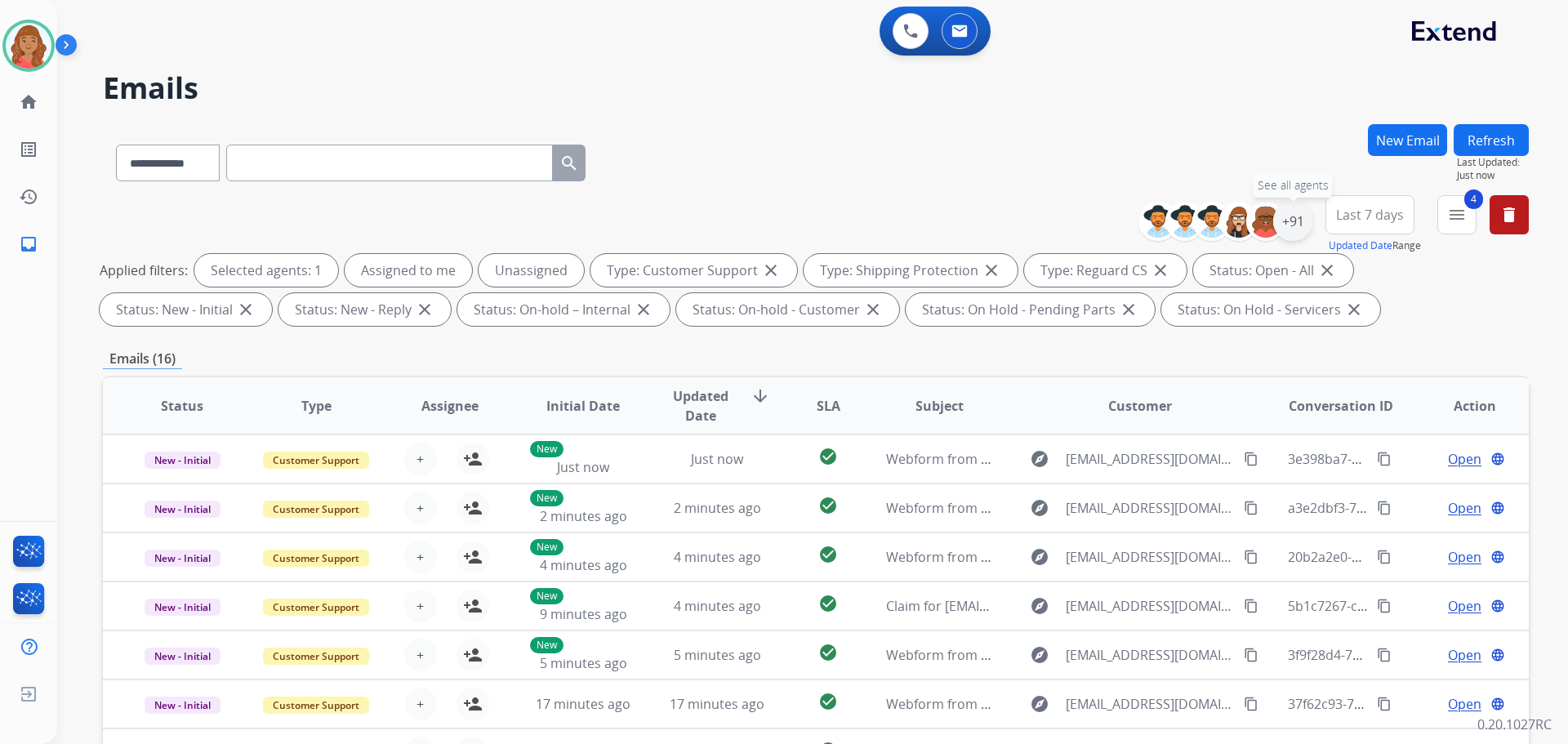
click at [1289, 218] on div "+91" at bounding box center [1292, 221] width 39 height 39
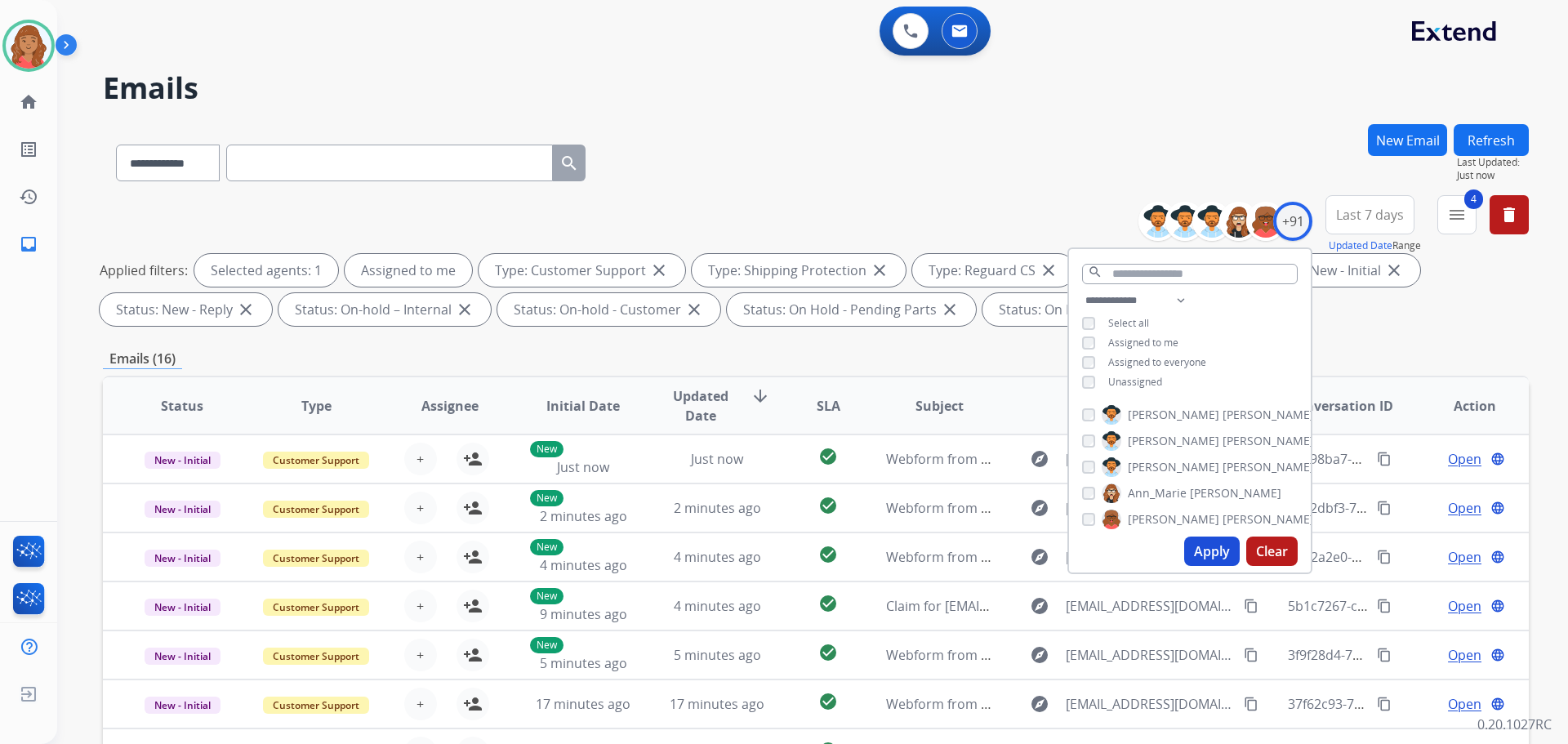
click at [1215, 561] on button "Apply" at bounding box center [1211, 551] width 55 height 29
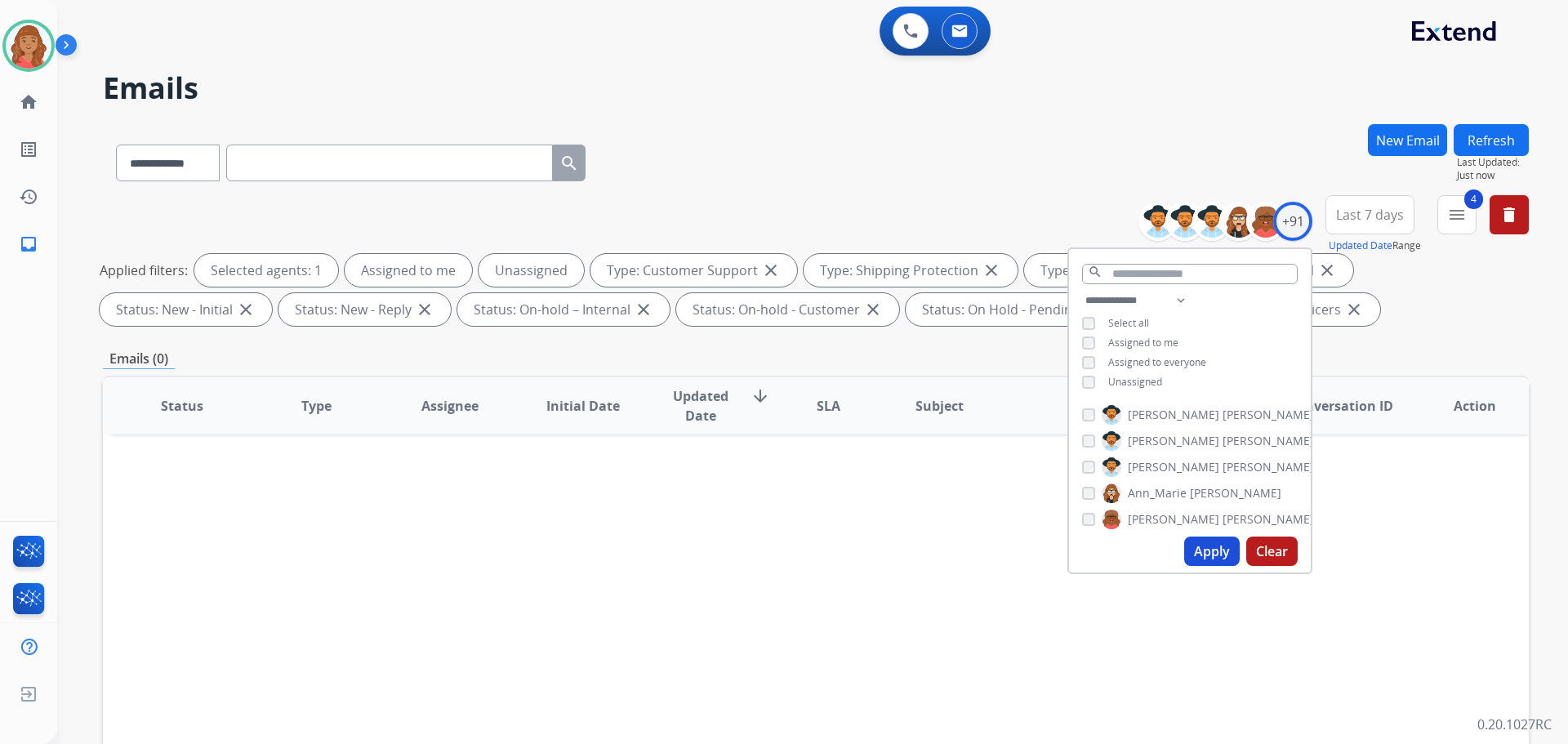
click at [1212, 545] on button "Apply" at bounding box center [1211, 551] width 55 height 29
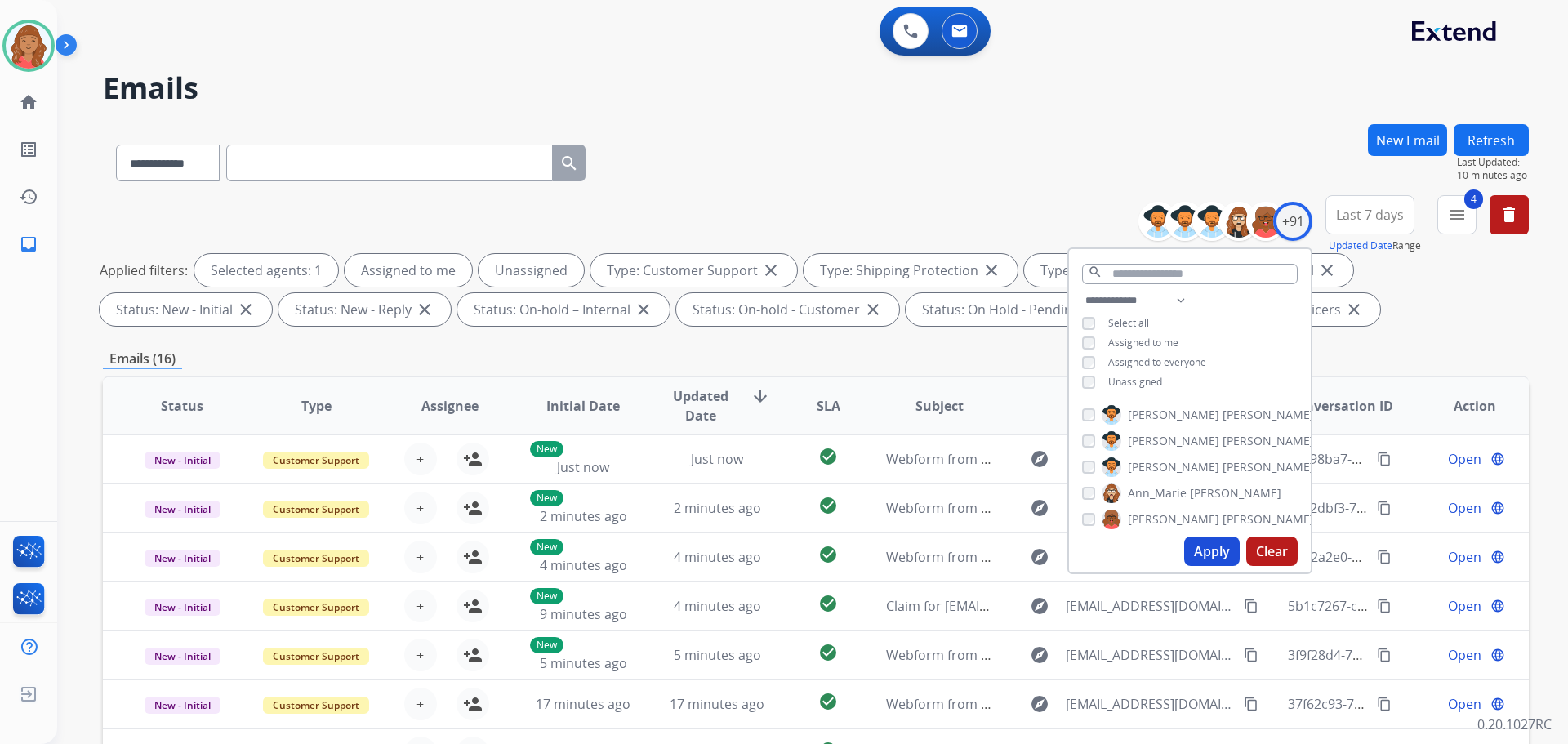
drag, startPoint x: 1082, startPoint y: 150, endPoint x: 1039, endPoint y: 158, distance: 43.7
click at [1078, 150] on div "**********" at bounding box center [816, 159] width 1426 height 71
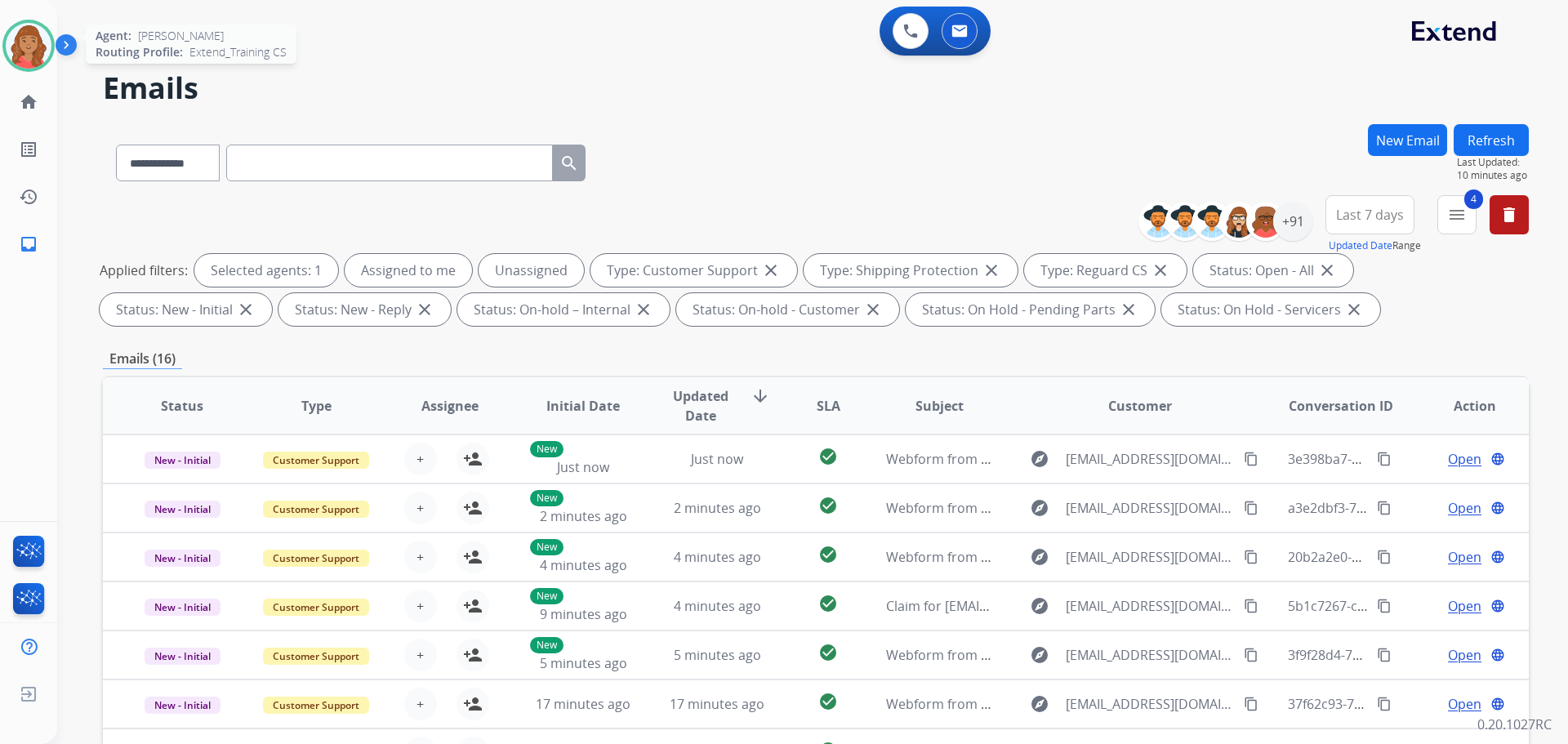
click at [41, 37] on img at bounding box center [28, 45] width 45 height 45
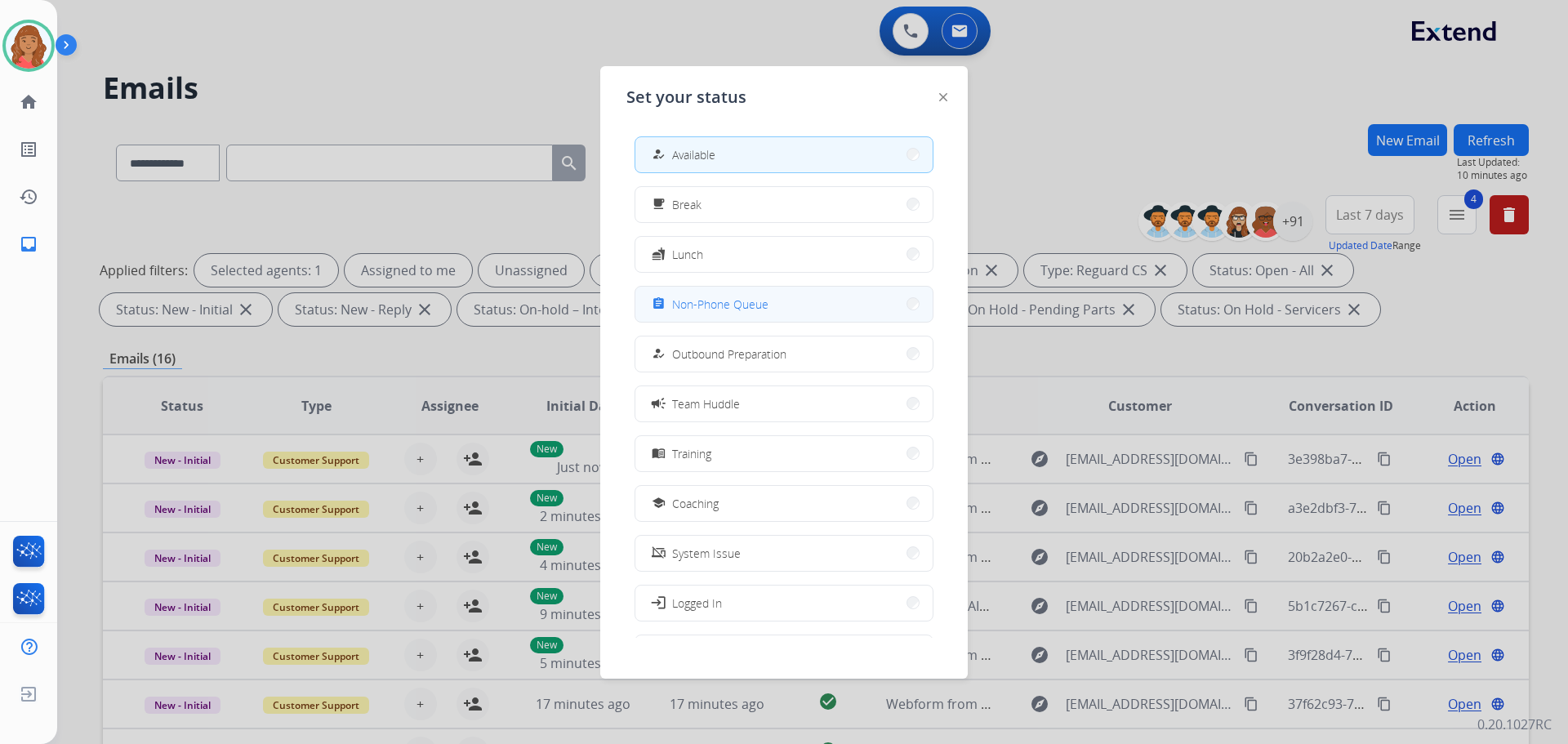
click at [716, 304] on span "Non-Phone Queue" at bounding box center [720, 304] width 96 height 17
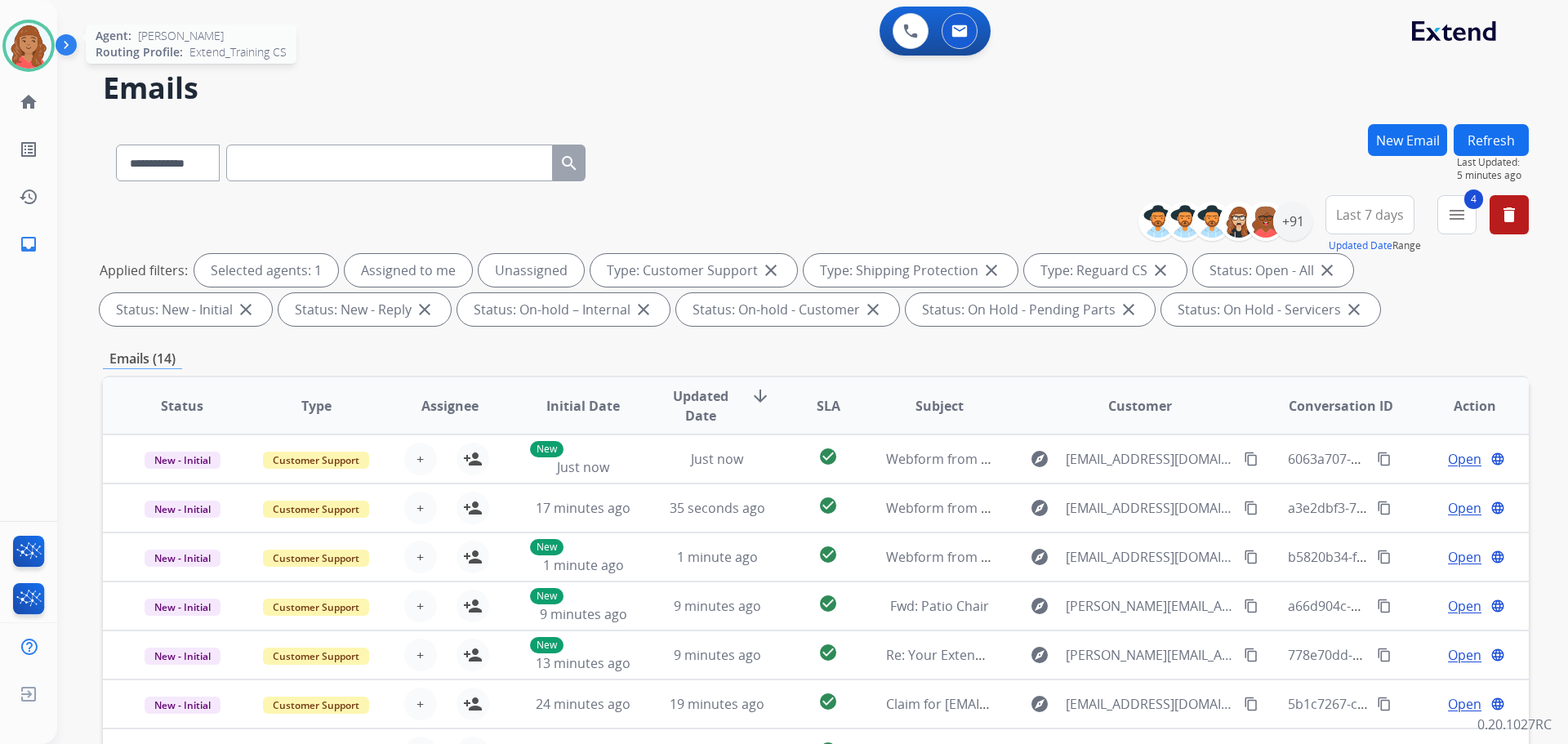
click at [40, 41] on img at bounding box center [28, 45] width 45 height 45
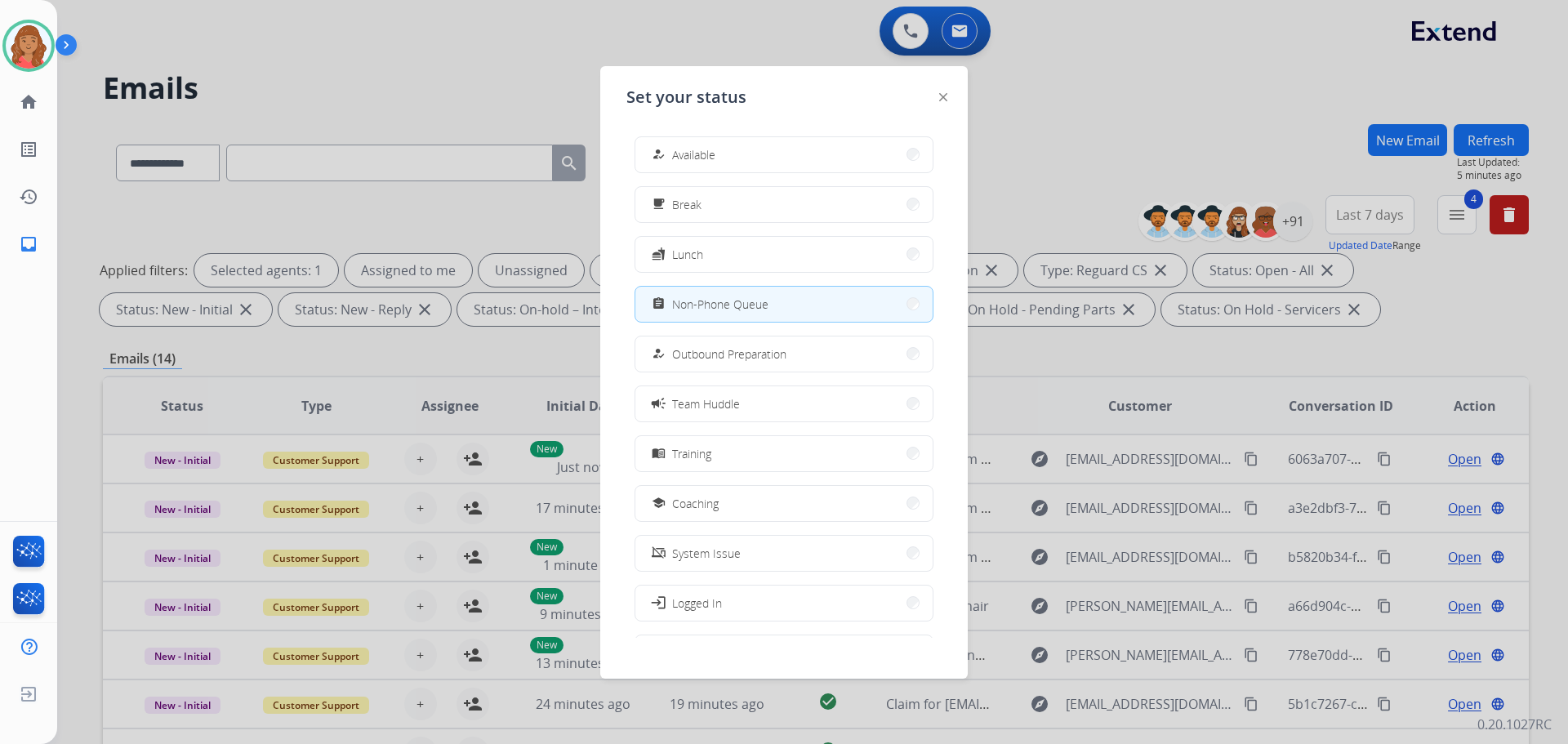
drag, startPoint x: 711, startPoint y: 157, endPoint x: 711, endPoint y: 166, distance: 9.0
click at [712, 157] on span "Available" at bounding box center [693, 154] width 44 height 17
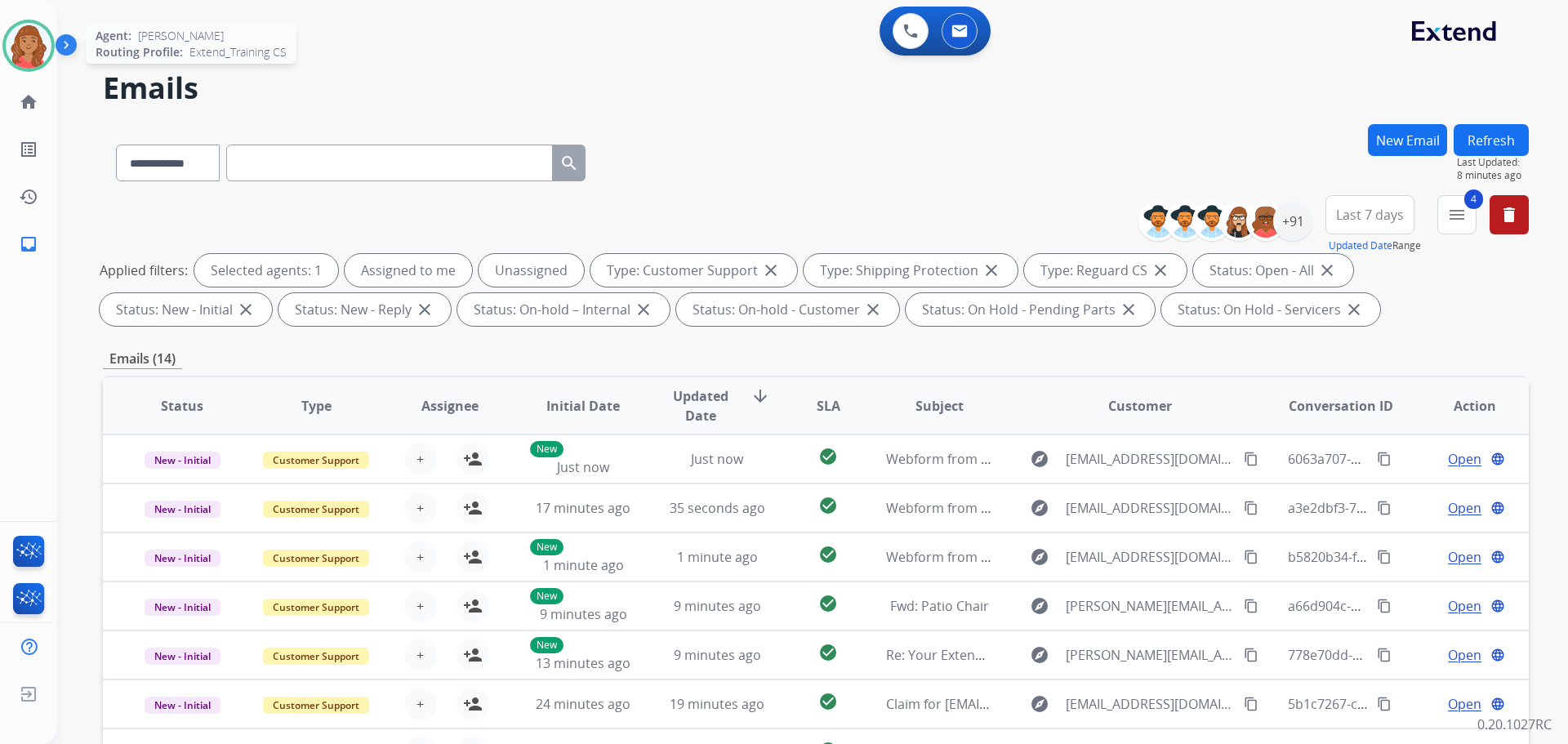
click at [18, 50] on img at bounding box center [28, 45] width 45 height 45
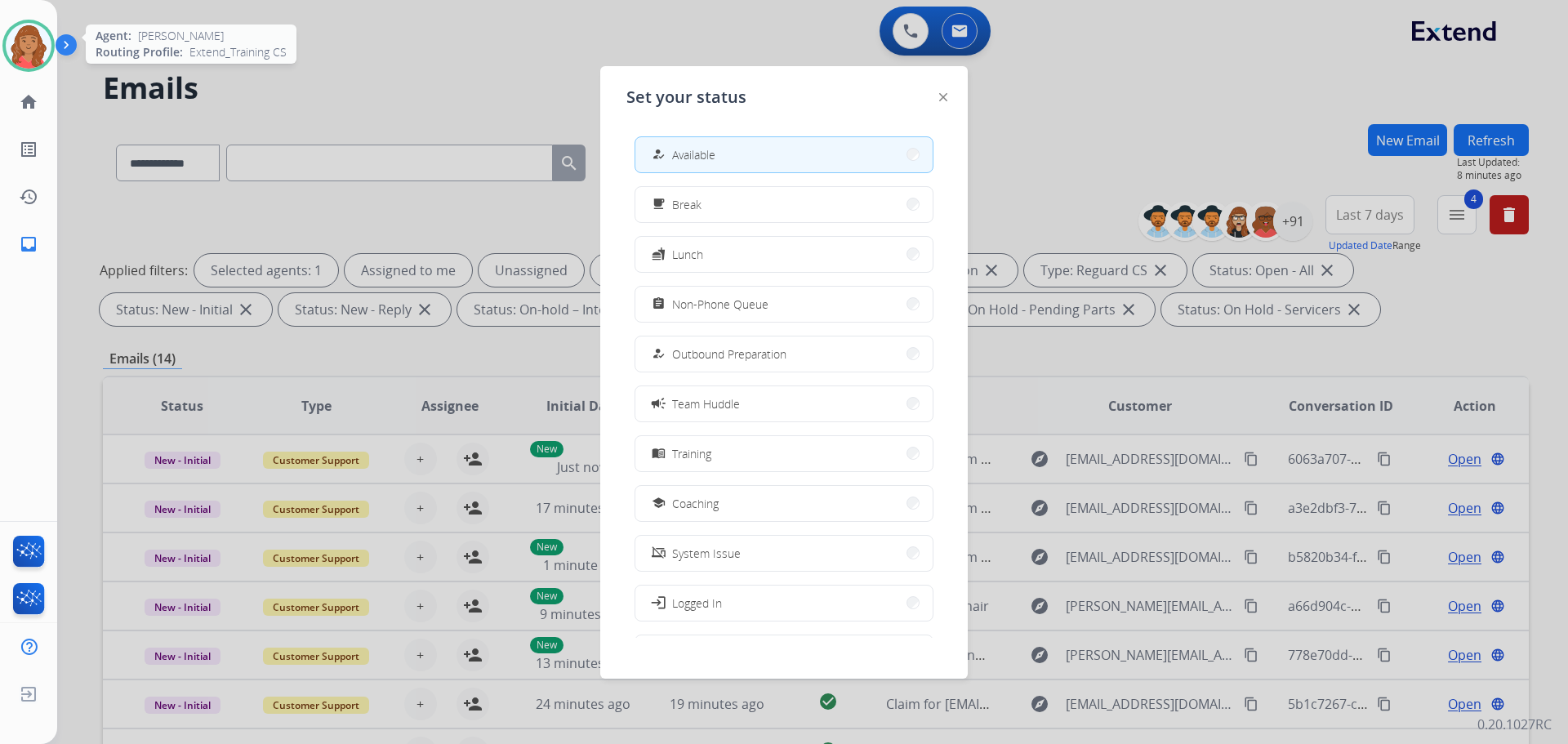
click at [28, 53] on img at bounding box center [28, 45] width 45 height 45
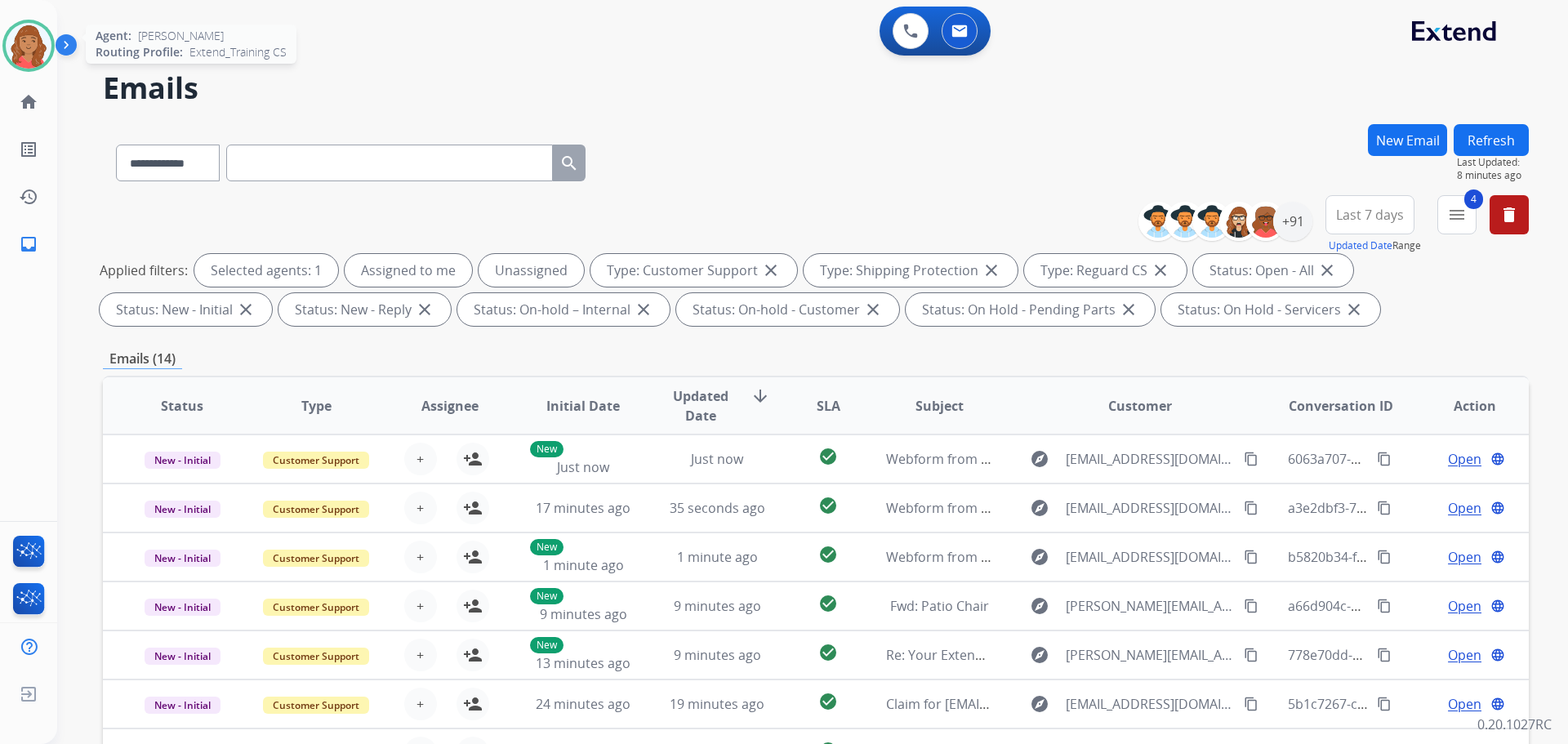
click at [25, 51] on img at bounding box center [28, 45] width 45 height 45
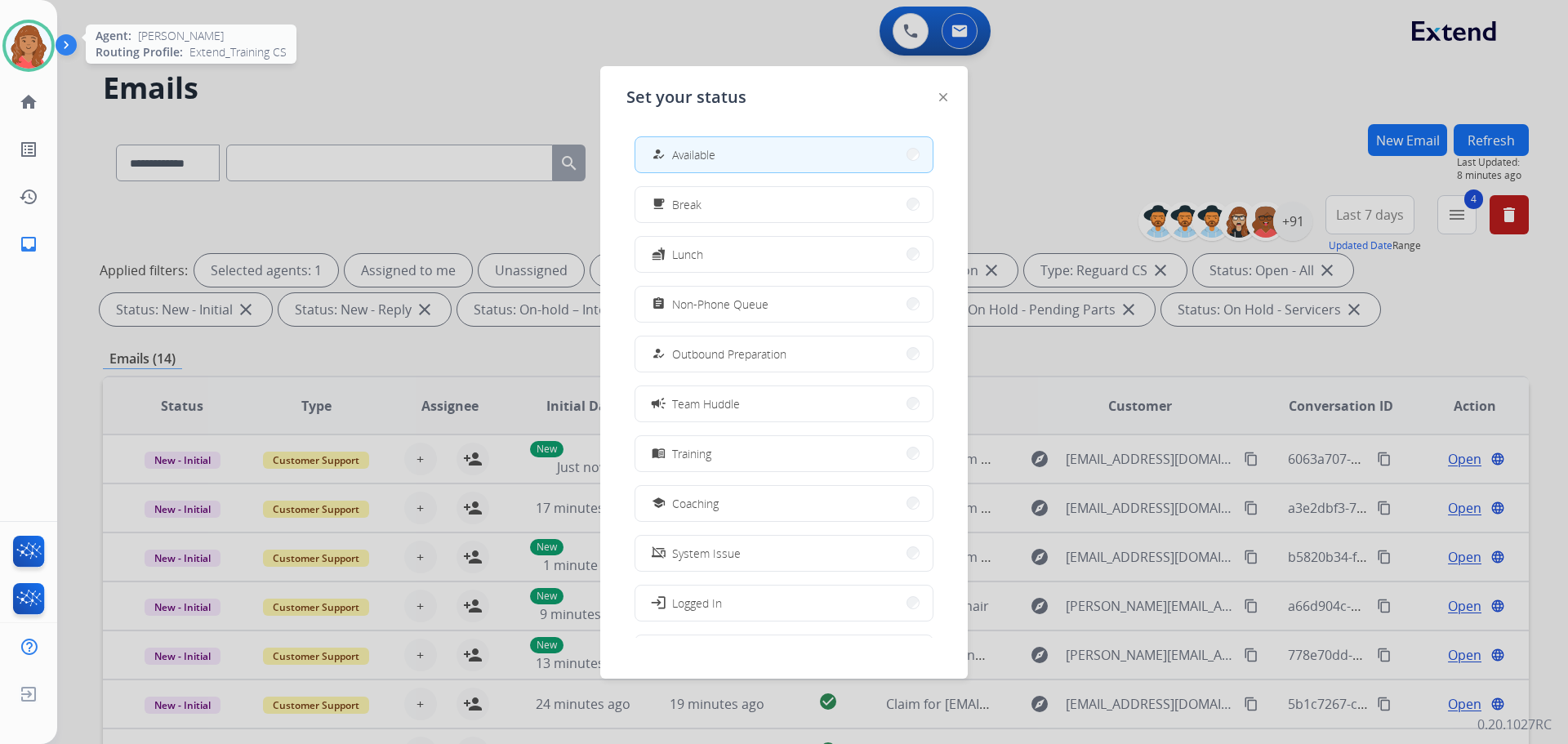
click at [25, 51] on img at bounding box center [28, 45] width 45 height 45
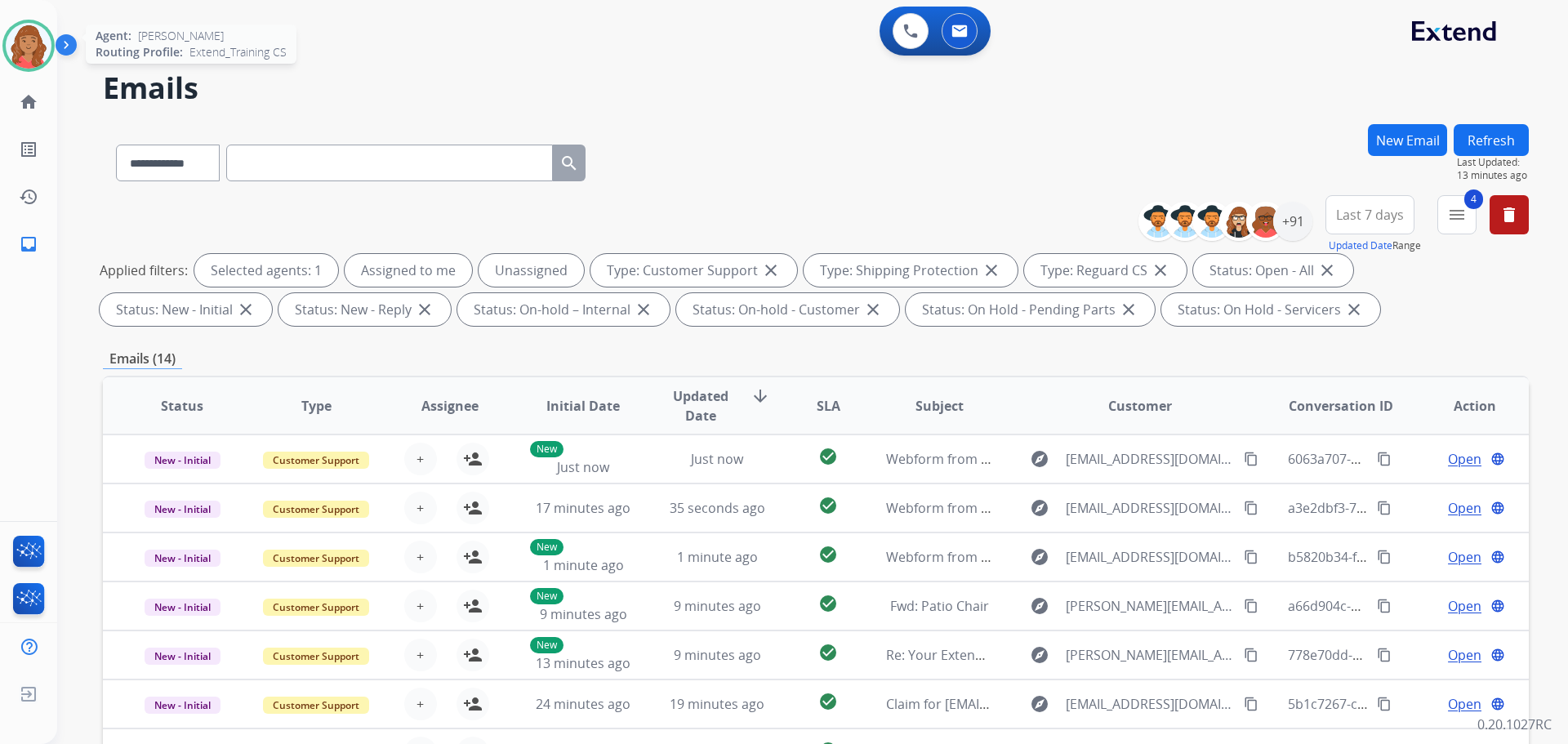
click at [23, 45] on img at bounding box center [28, 45] width 45 height 45
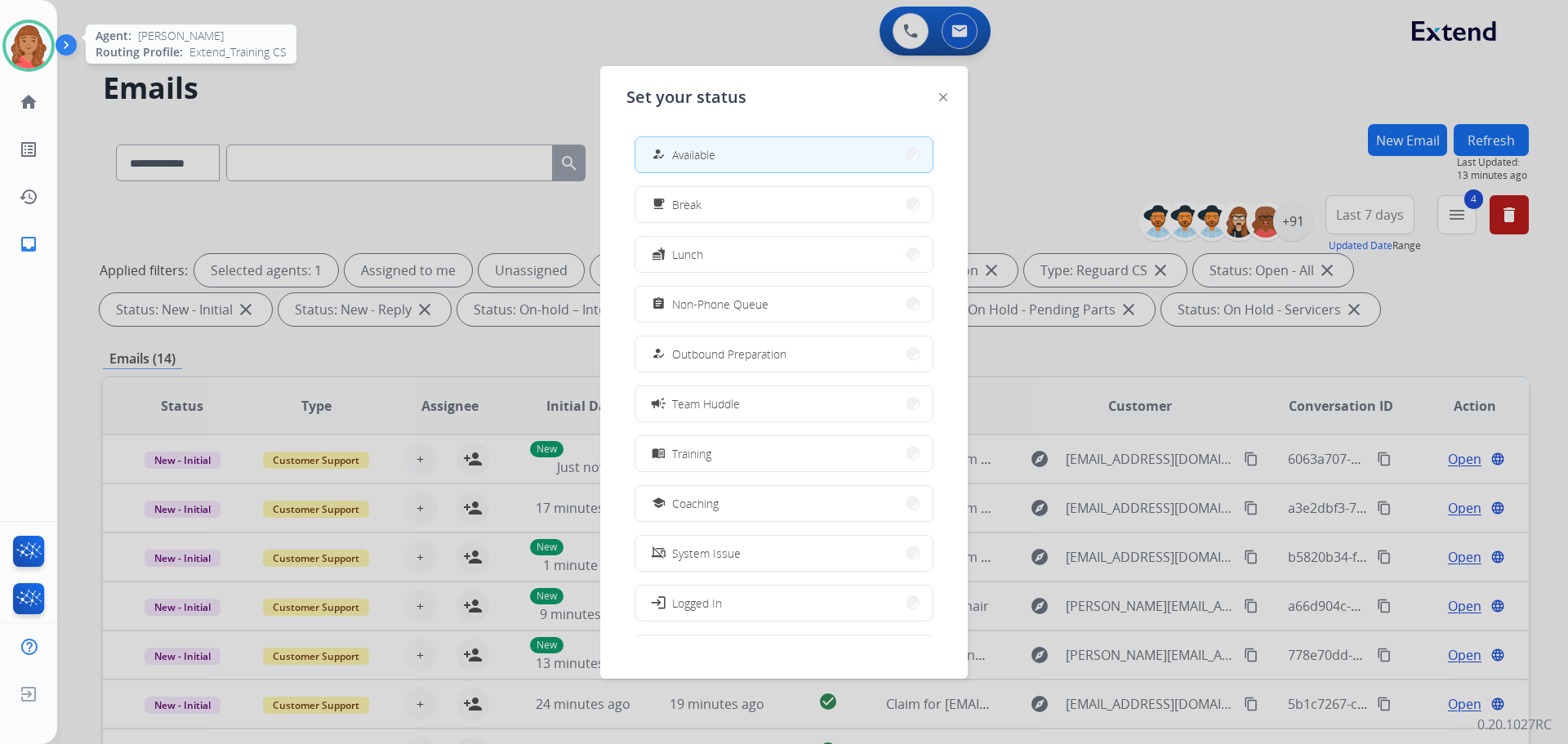
click at [24, 45] on img at bounding box center [28, 45] width 45 height 45
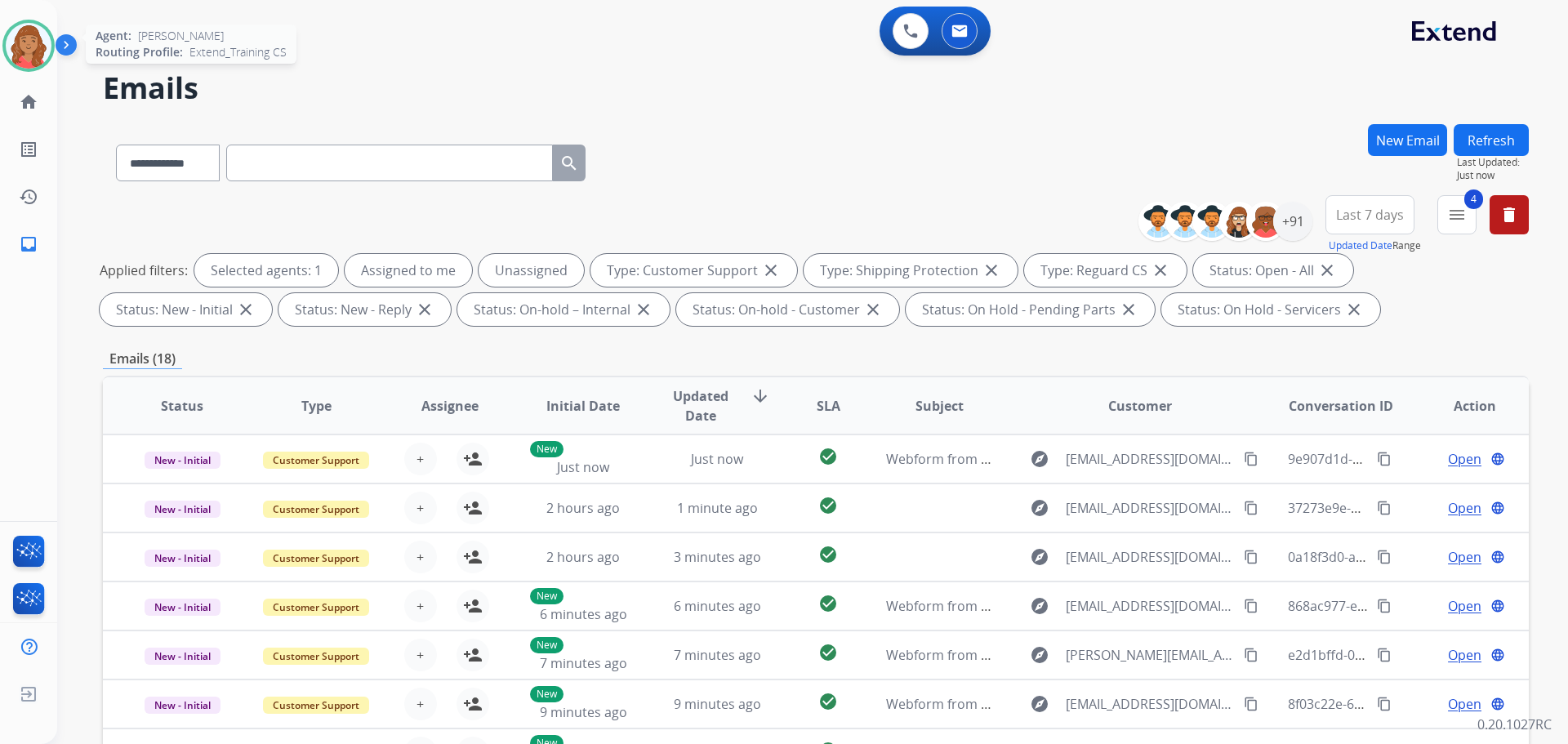
click at [44, 33] on img at bounding box center [28, 45] width 45 height 45
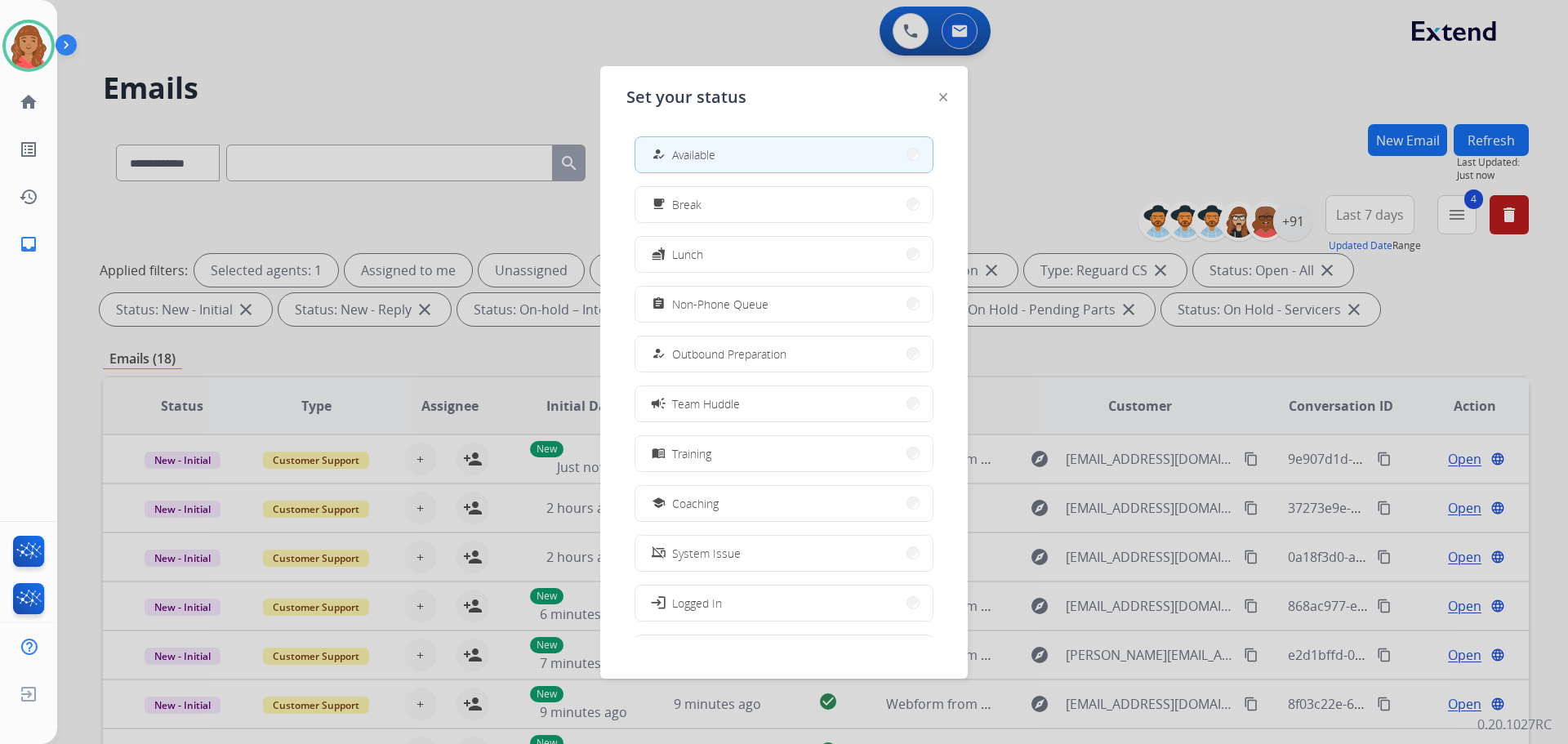
click at [726, 302] on span "Non-Phone Queue" at bounding box center [720, 304] width 96 height 17
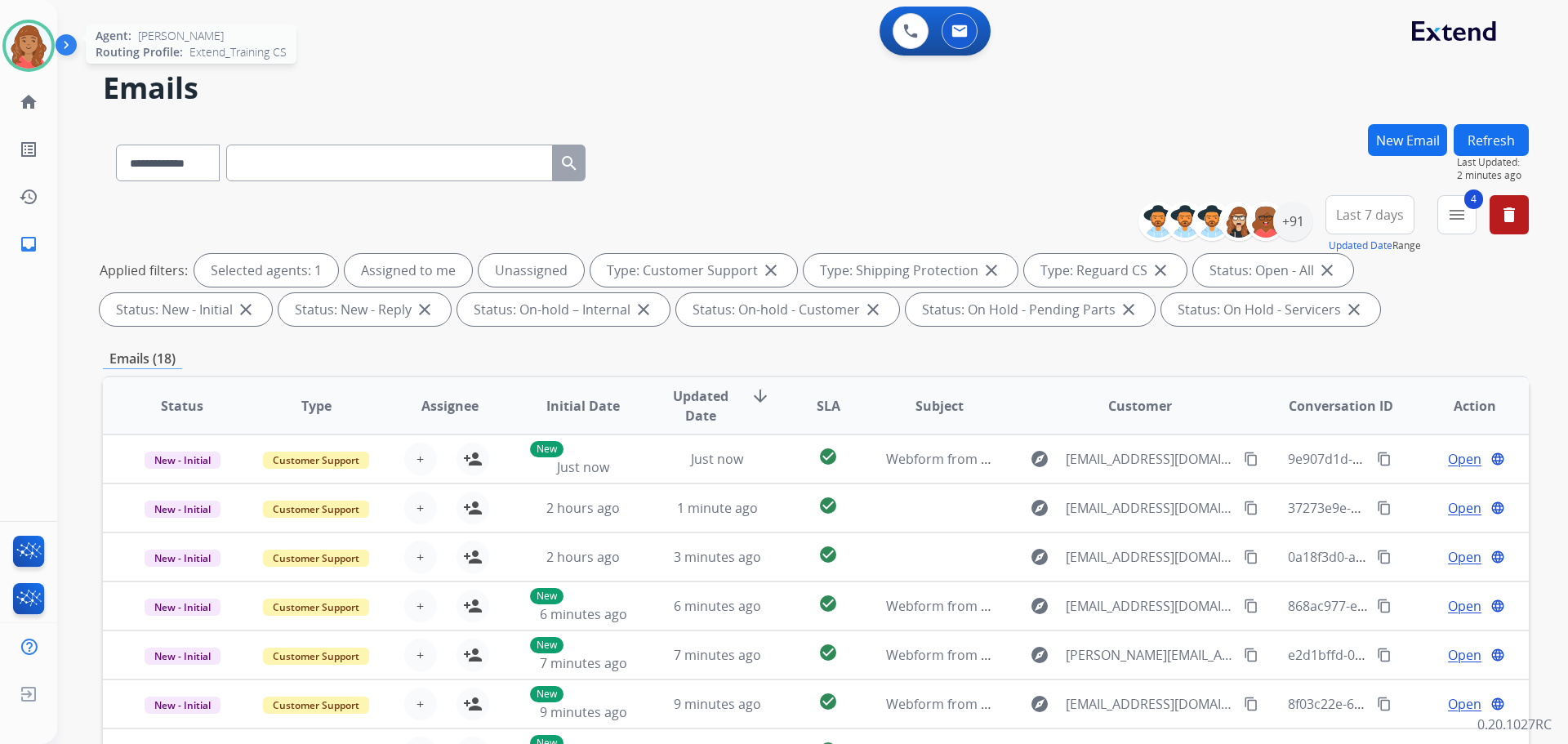
click at [13, 40] on img at bounding box center [28, 45] width 45 height 45
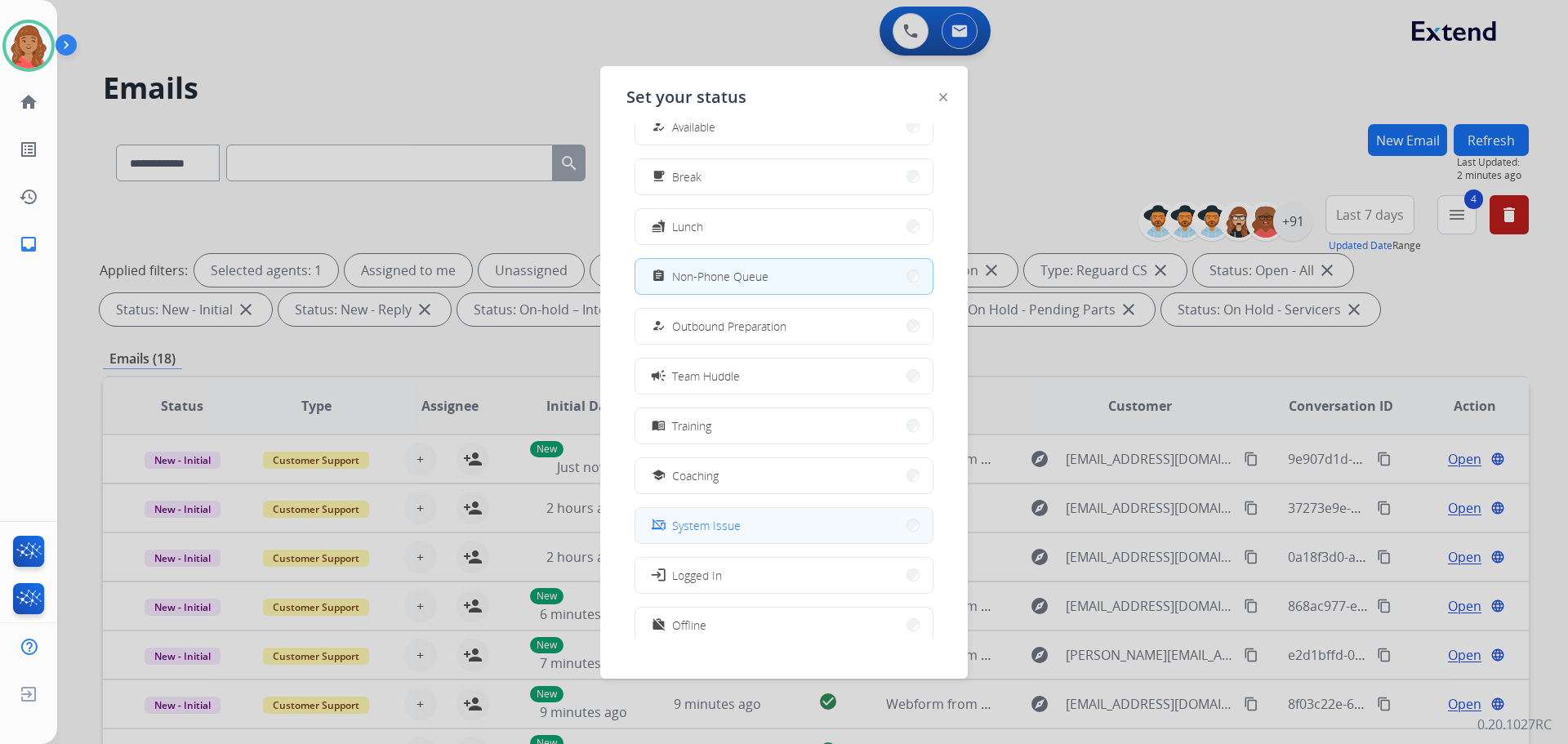
scroll to position [54, 0]
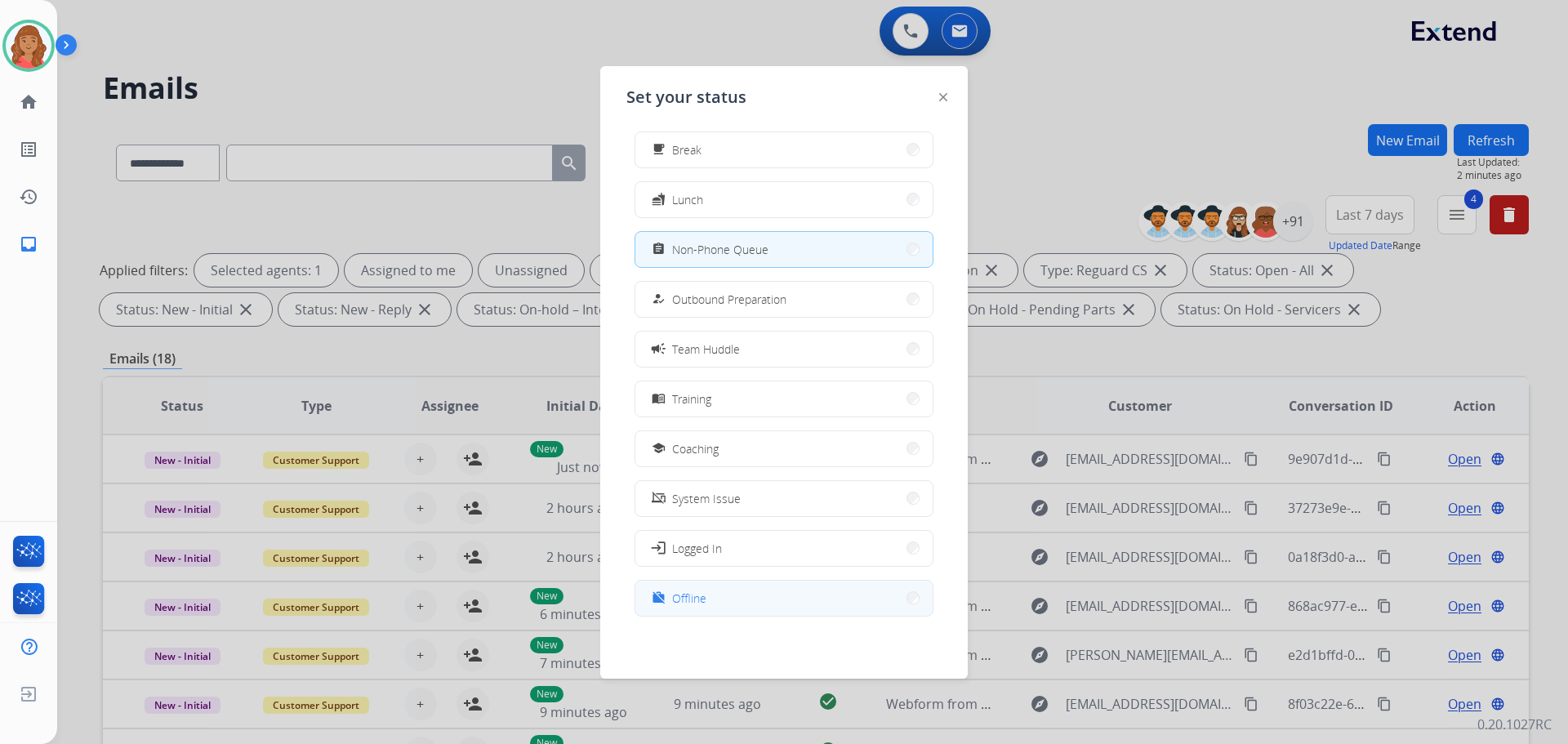
click at [698, 598] on span "Offline" at bounding box center [689, 597] width 34 height 17
